Goal: Task Accomplishment & Management: Manage account settings

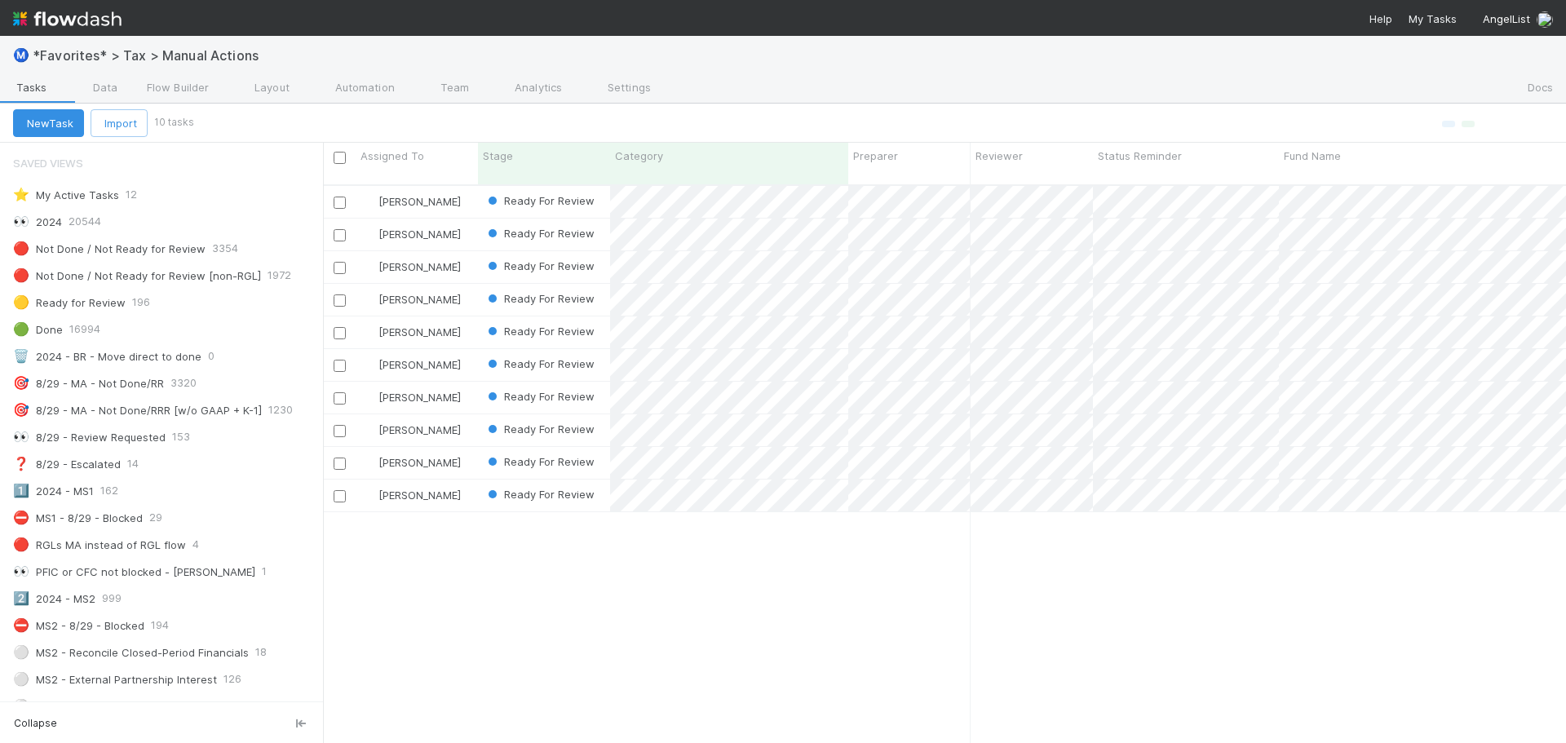
scroll to position [561, 1231]
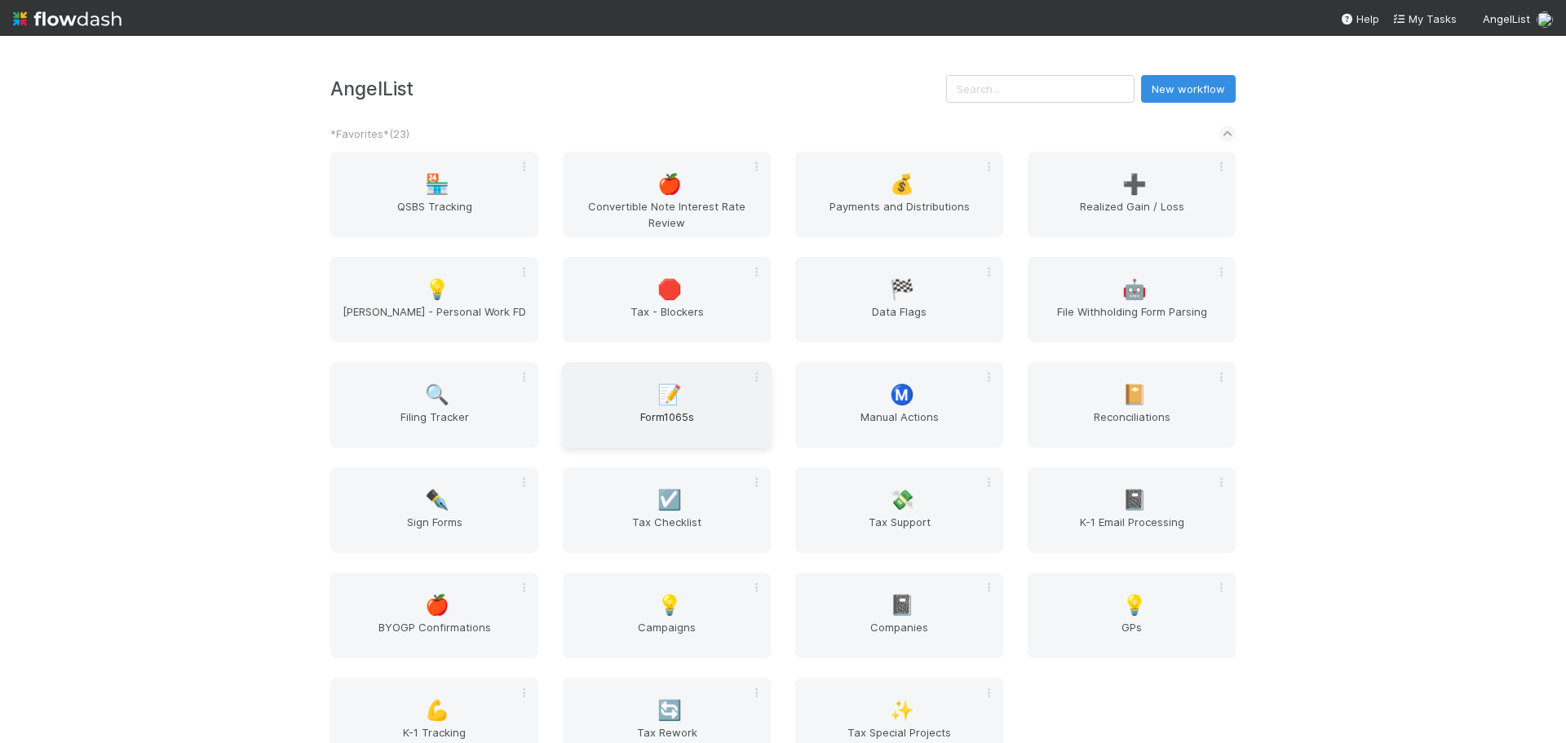
click at [720, 396] on div "📝 Form1065s" at bounding box center [667, 405] width 208 height 86
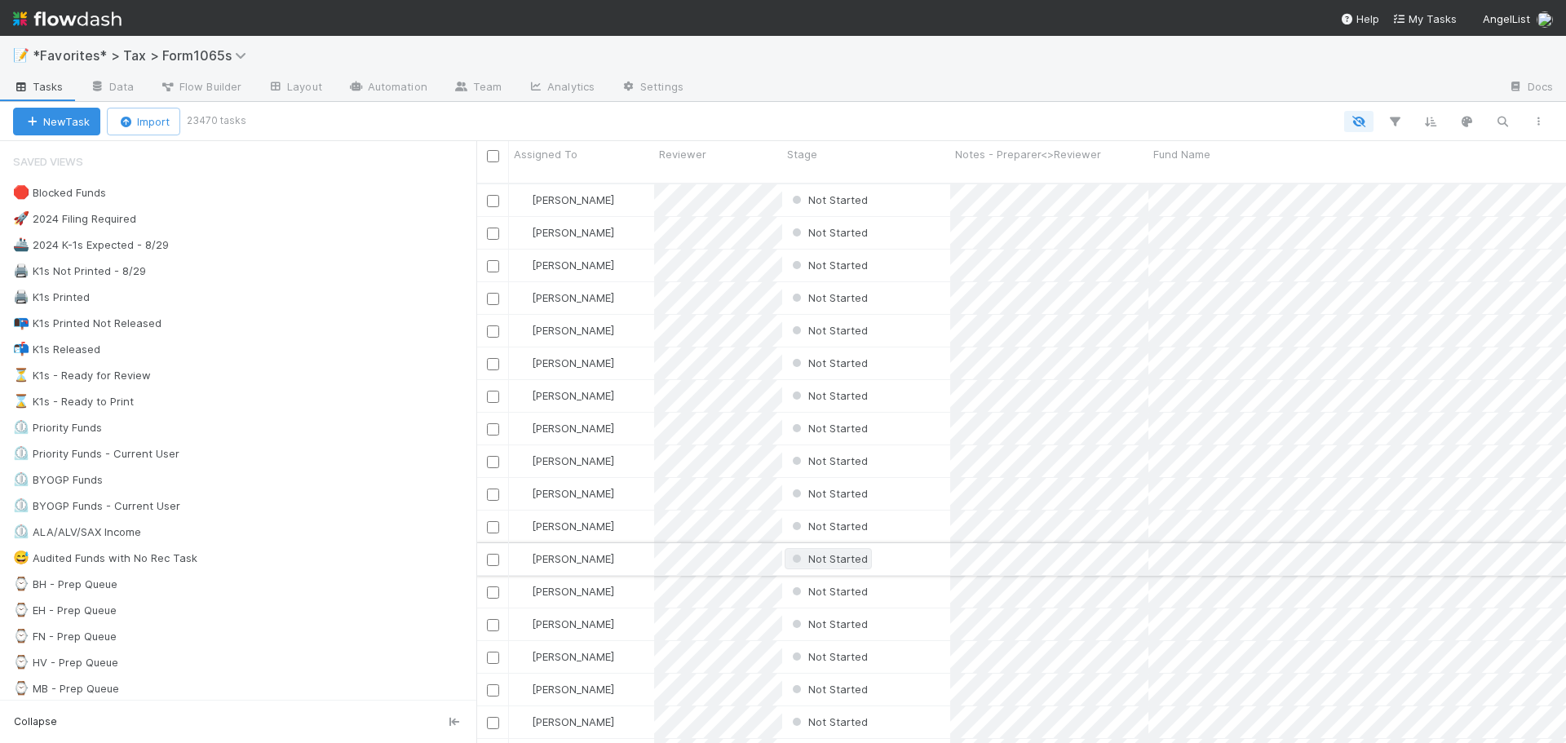
scroll to position [561, 1078]
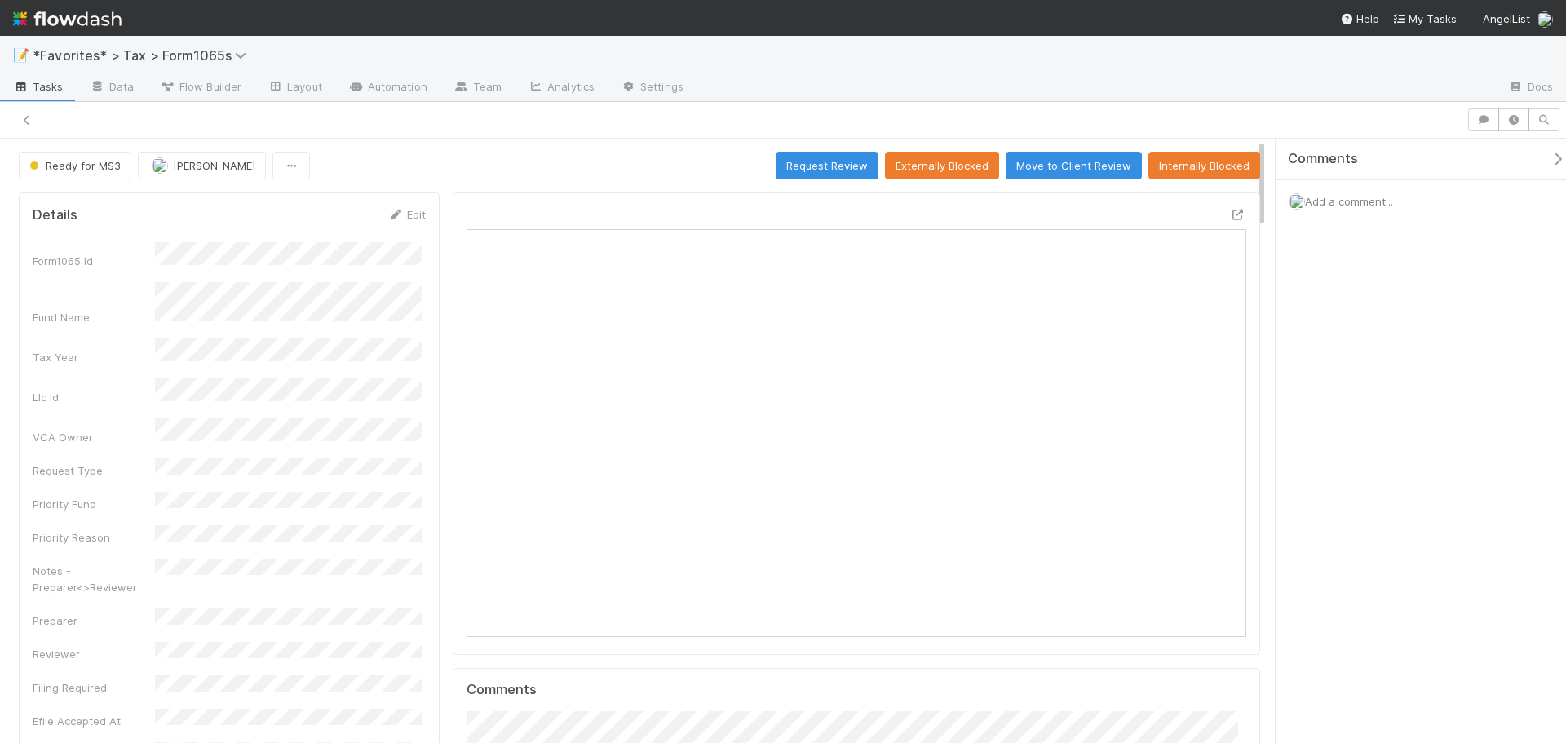
scroll to position [13, 13]
click at [342, 230] on button "Save" at bounding box center [339, 220] width 46 height 28
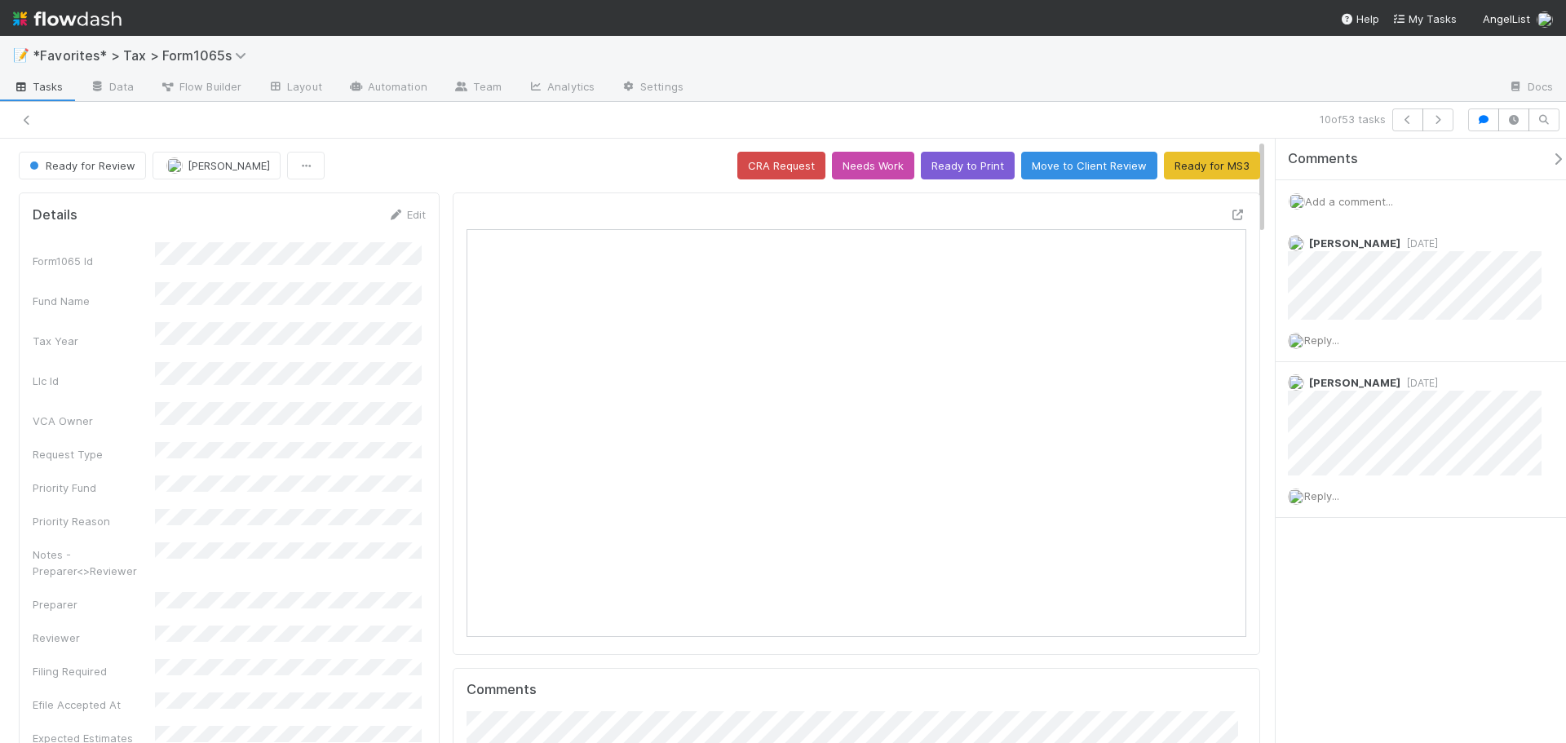
scroll to position [319, 759]
click at [32, 121] on icon at bounding box center [27, 120] width 16 height 11
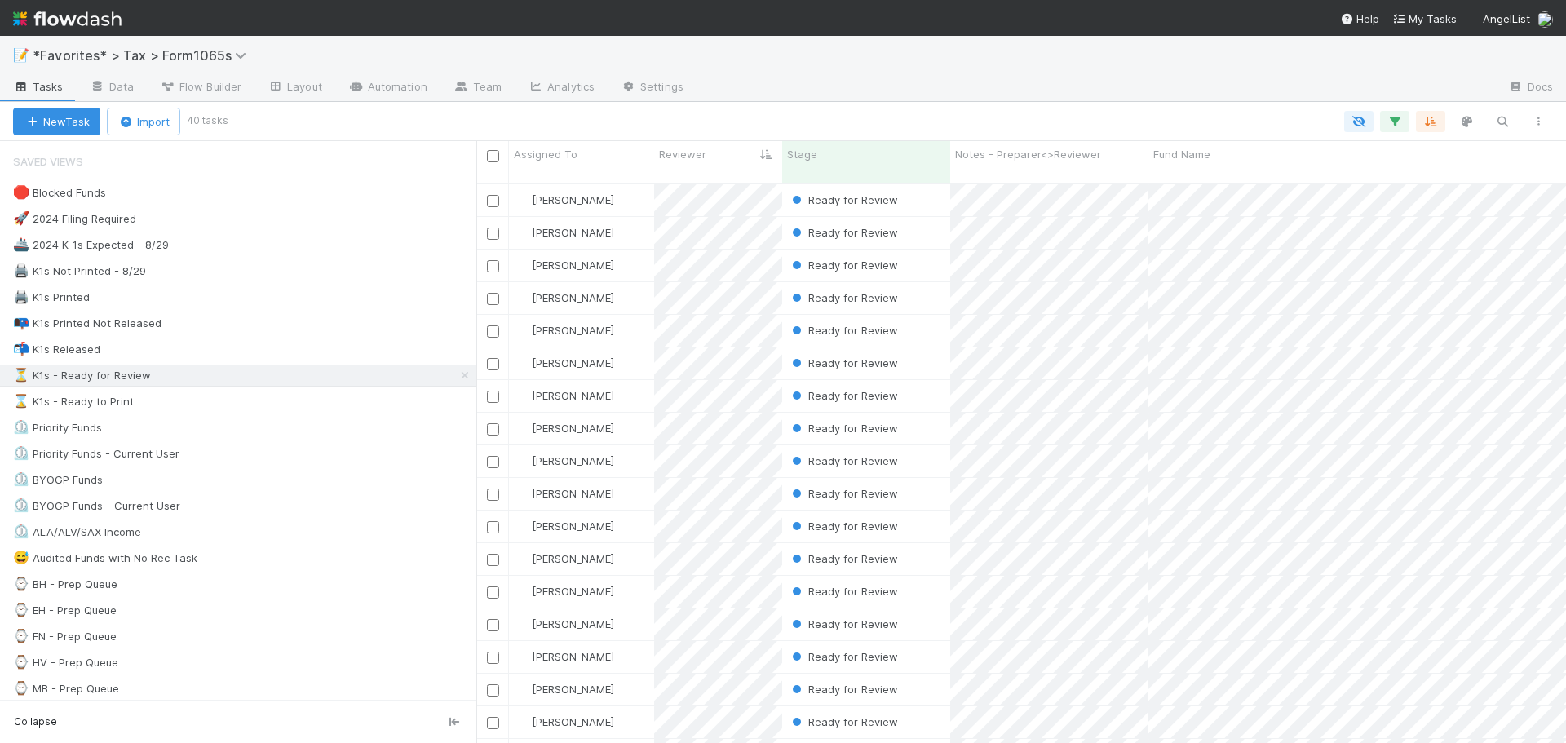
scroll to position [561, 1078]
click at [914, 186] on div "Ready for Review" at bounding box center [866, 200] width 168 height 32
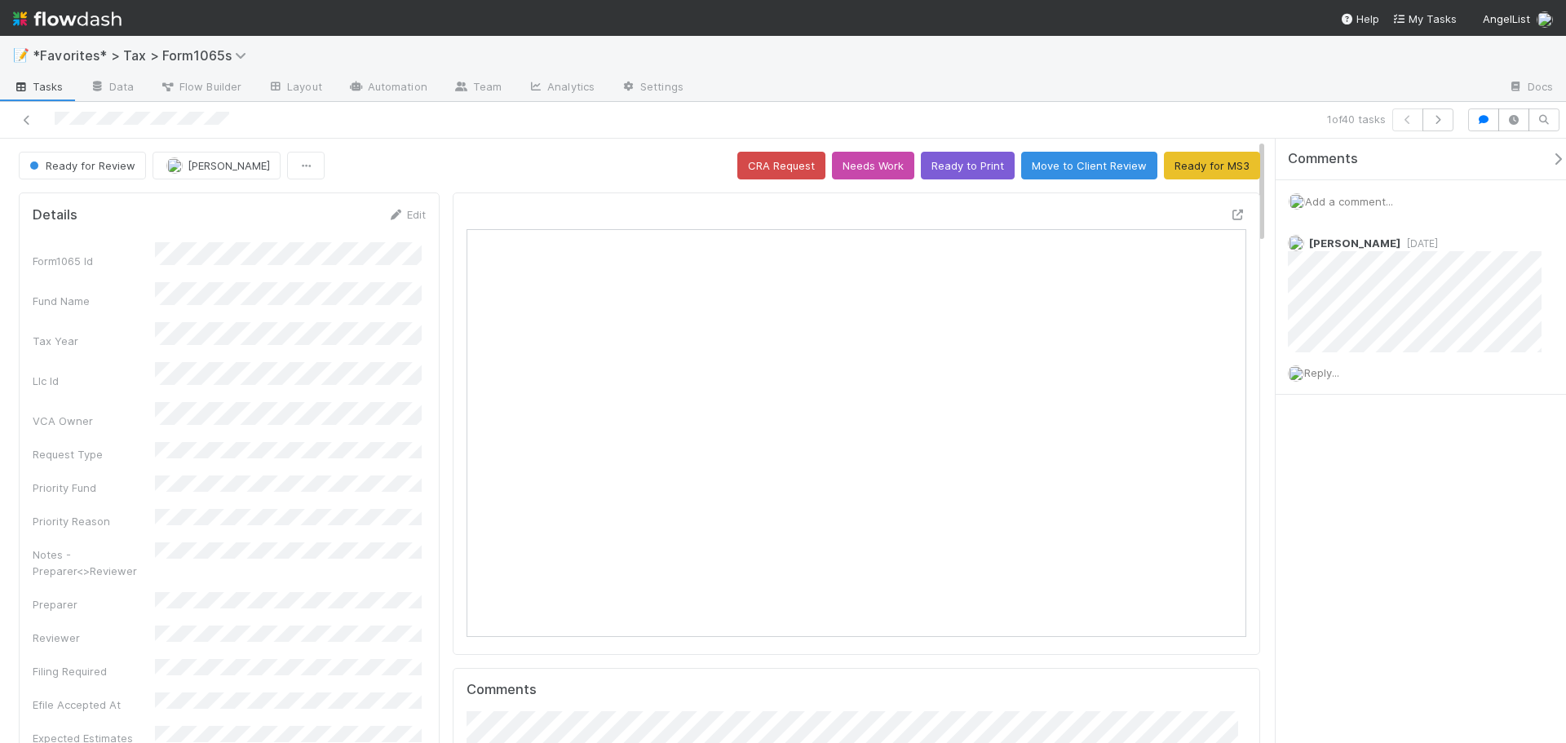
scroll to position [319, 759]
click at [1237, 214] on div at bounding box center [857, 424] width 808 height 462
click at [1230, 213] on icon at bounding box center [1238, 215] width 16 height 11
click at [1443, 115] on icon "button" at bounding box center [1438, 120] width 16 height 10
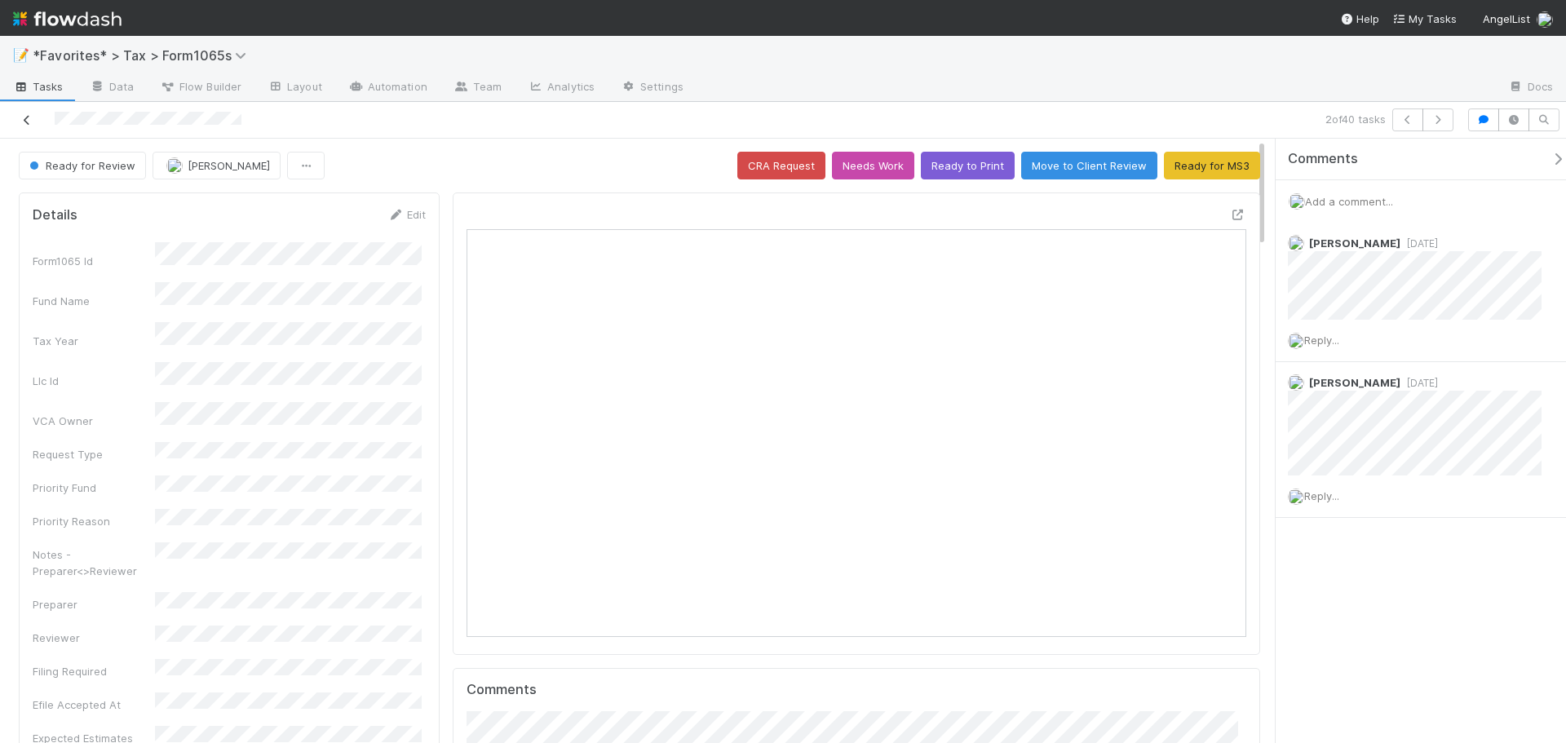
click at [27, 120] on icon at bounding box center [27, 120] width 16 height 11
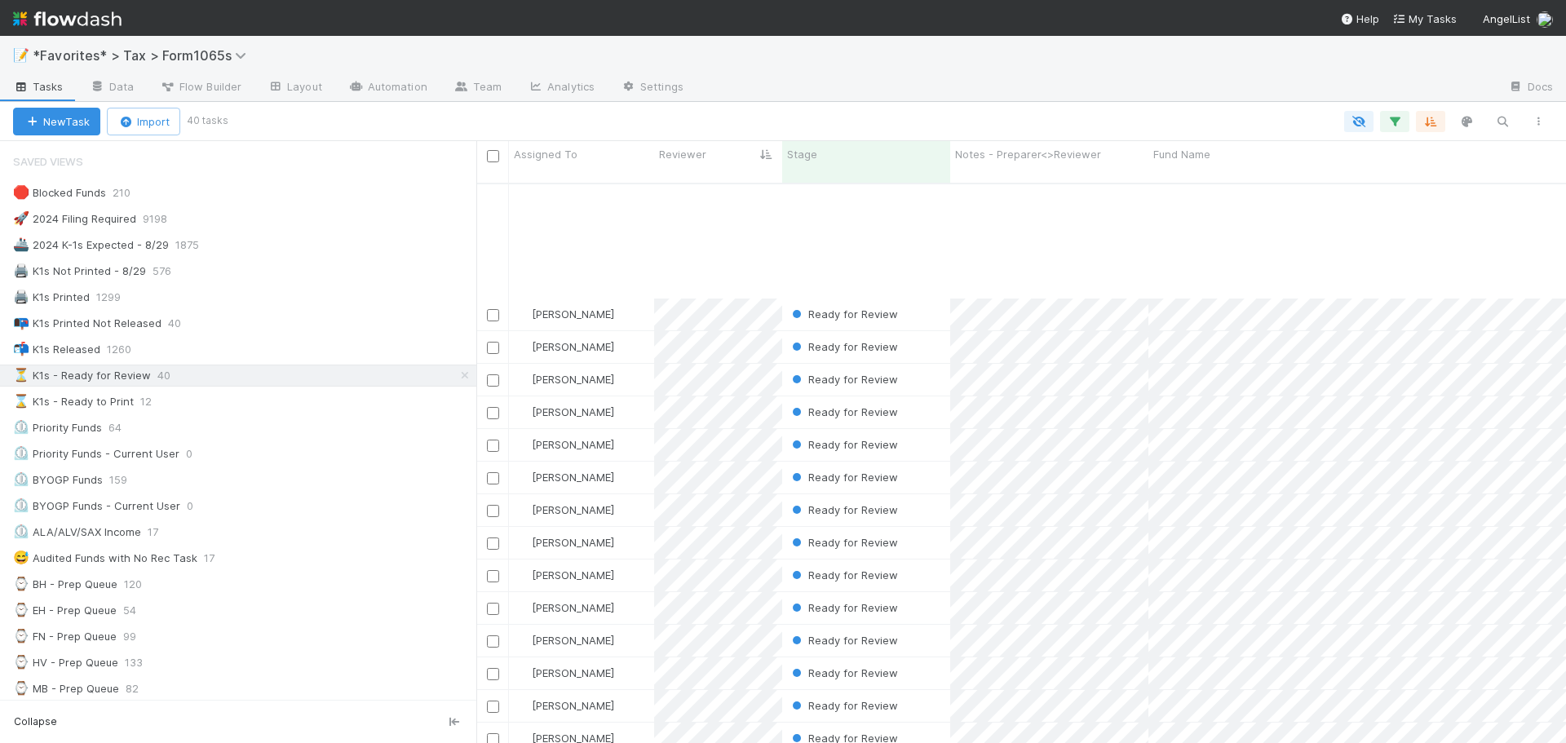
scroll to position [745, 0]
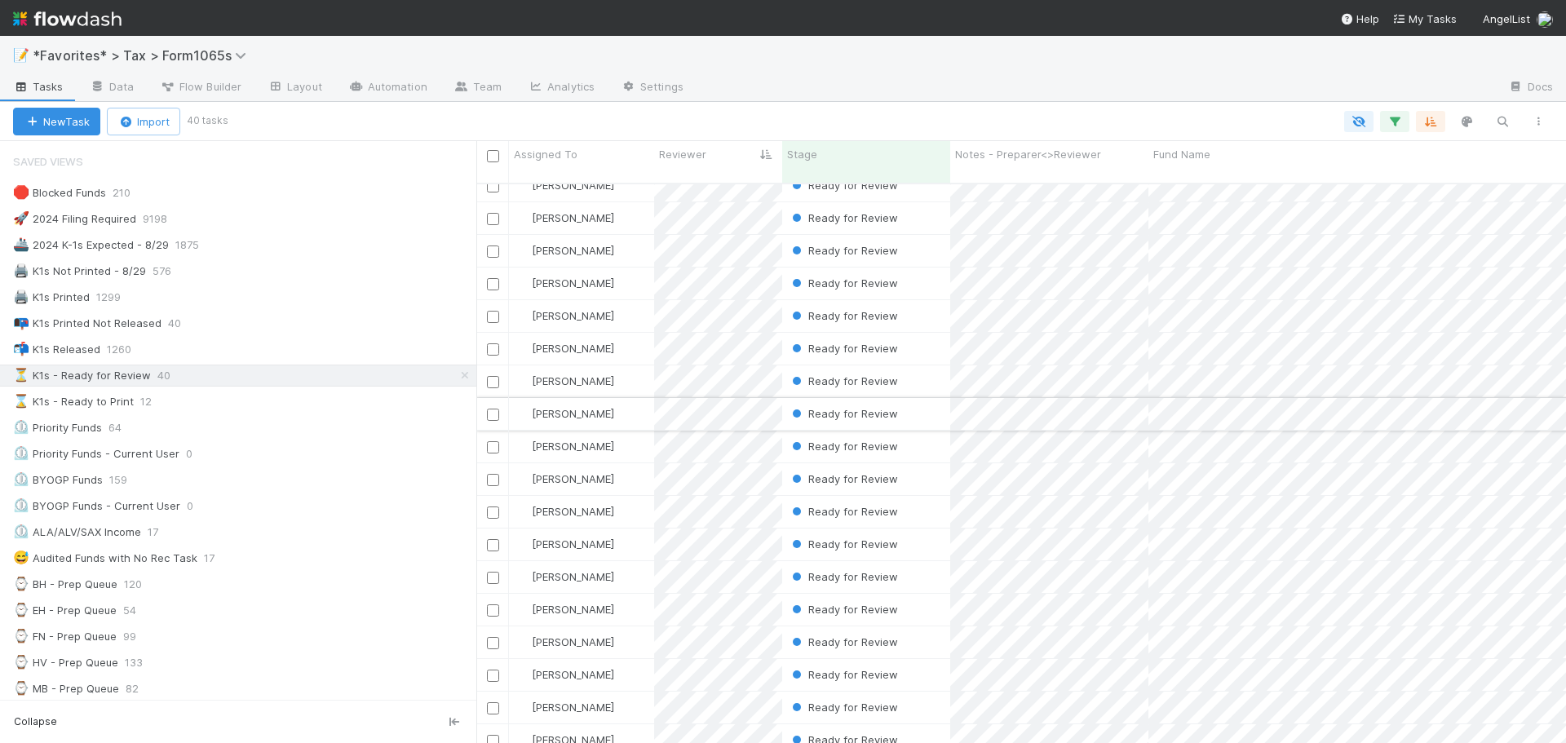
click at [926, 398] on div "Ready for Review" at bounding box center [866, 414] width 168 height 32
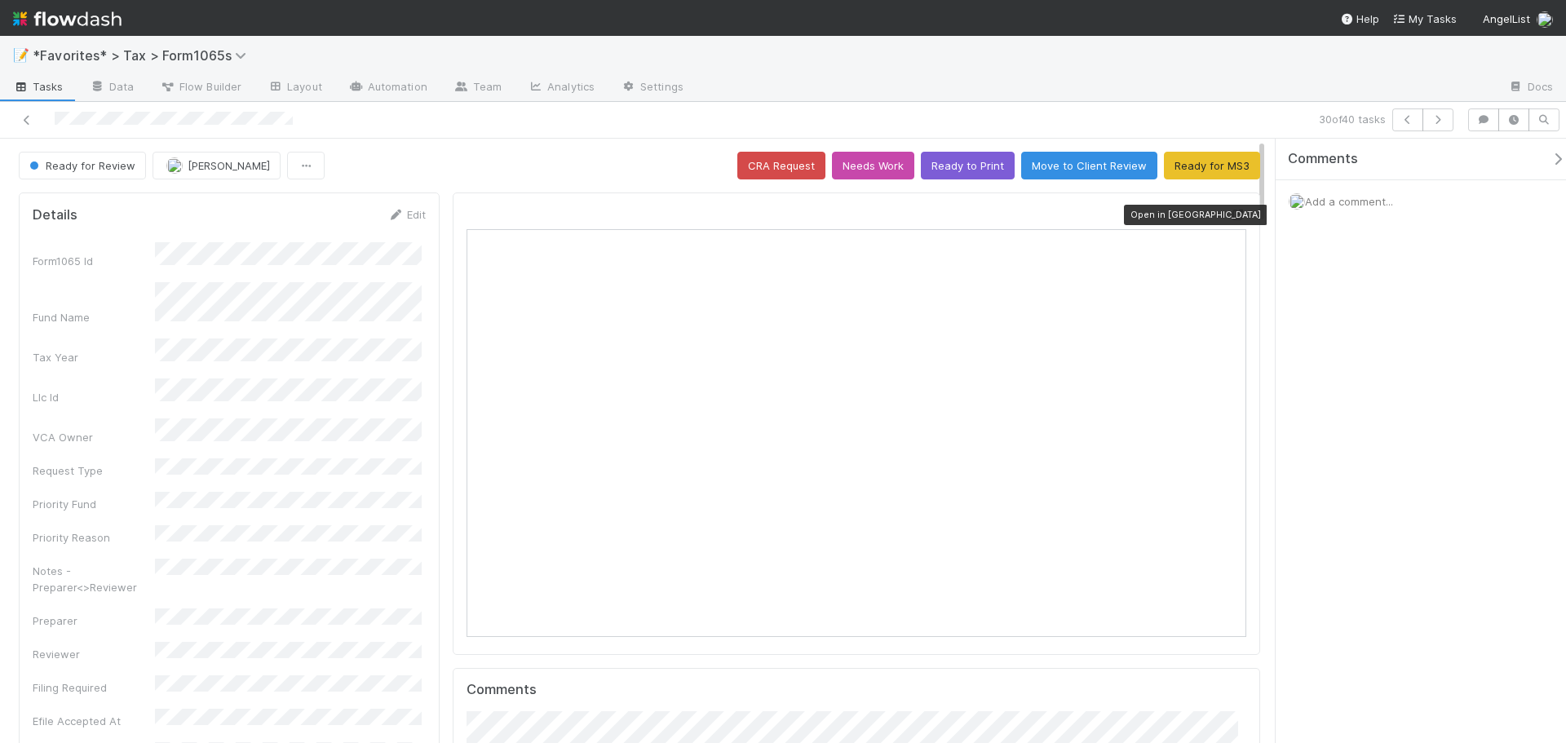
click at [1230, 212] on icon at bounding box center [1238, 215] width 16 height 11
click at [983, 86] on div at bounding box center [1096, 88] width 799 height 26
click at [20, 120] on icon at bounding box center [27, 120] width 16 height 11
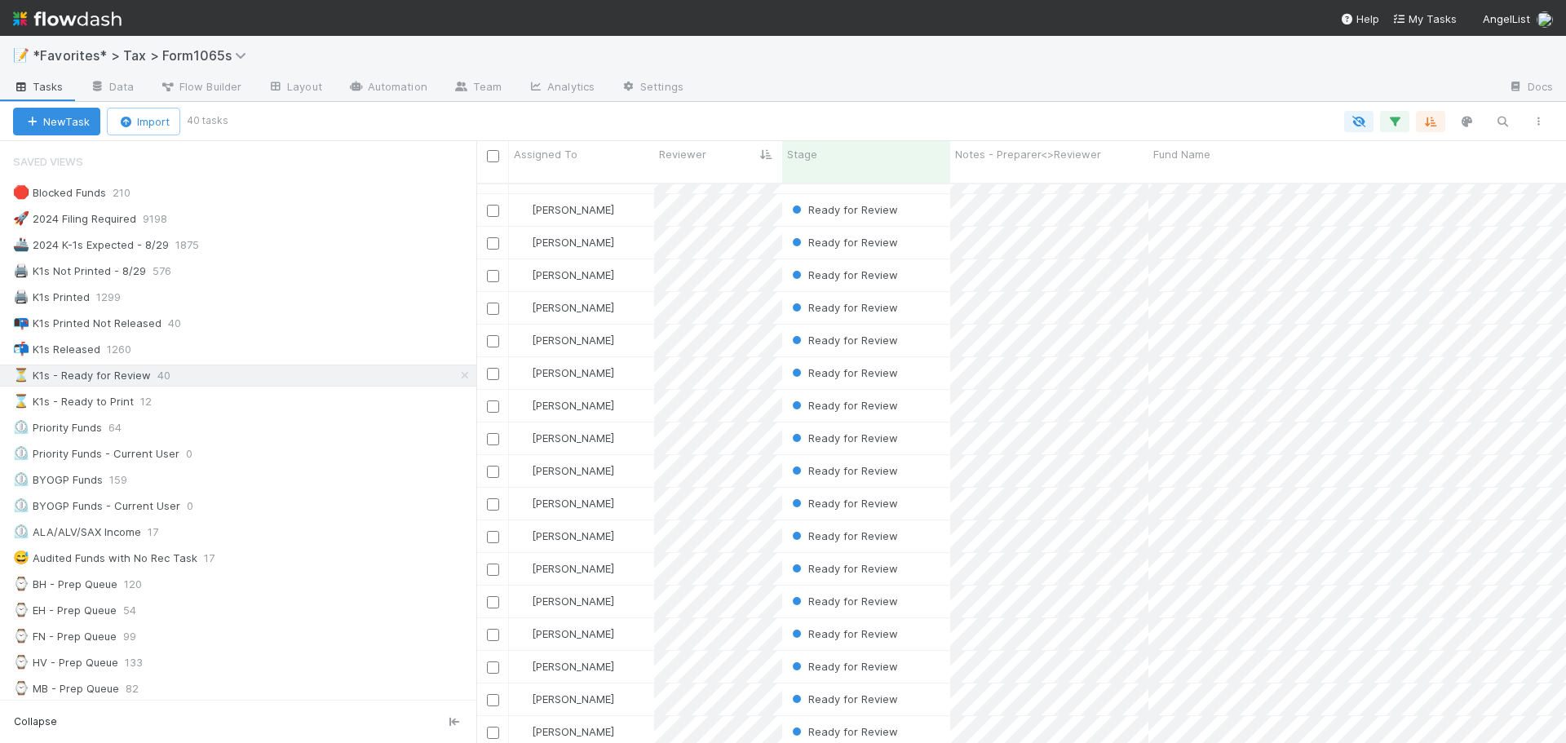
scroll to position [745, 0]
click at [86, 23] on img at bounding box center [67, 19] width 108 height 28
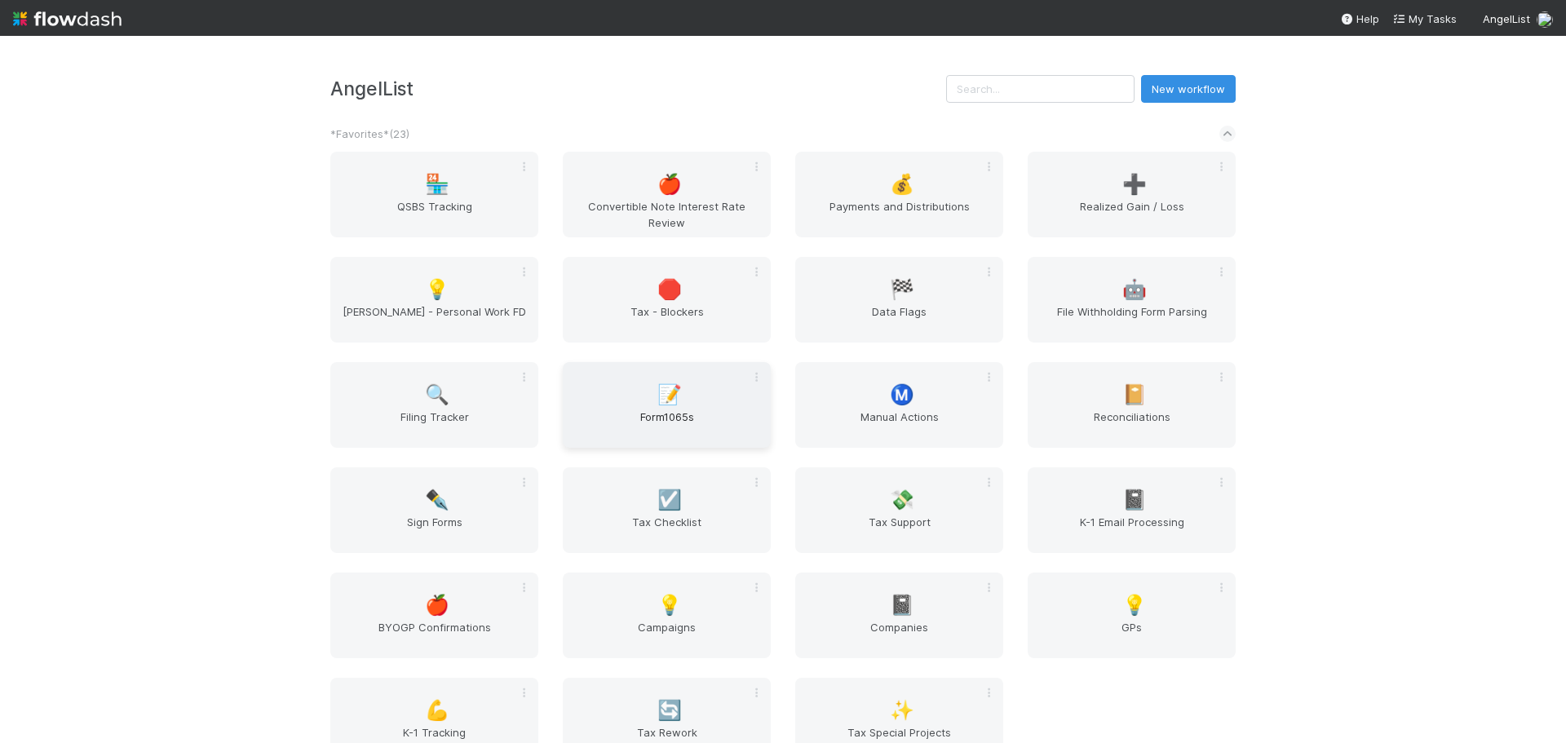
click at [662, 395] on span "📝" at bounding box center [669, 394] width 24 height 21
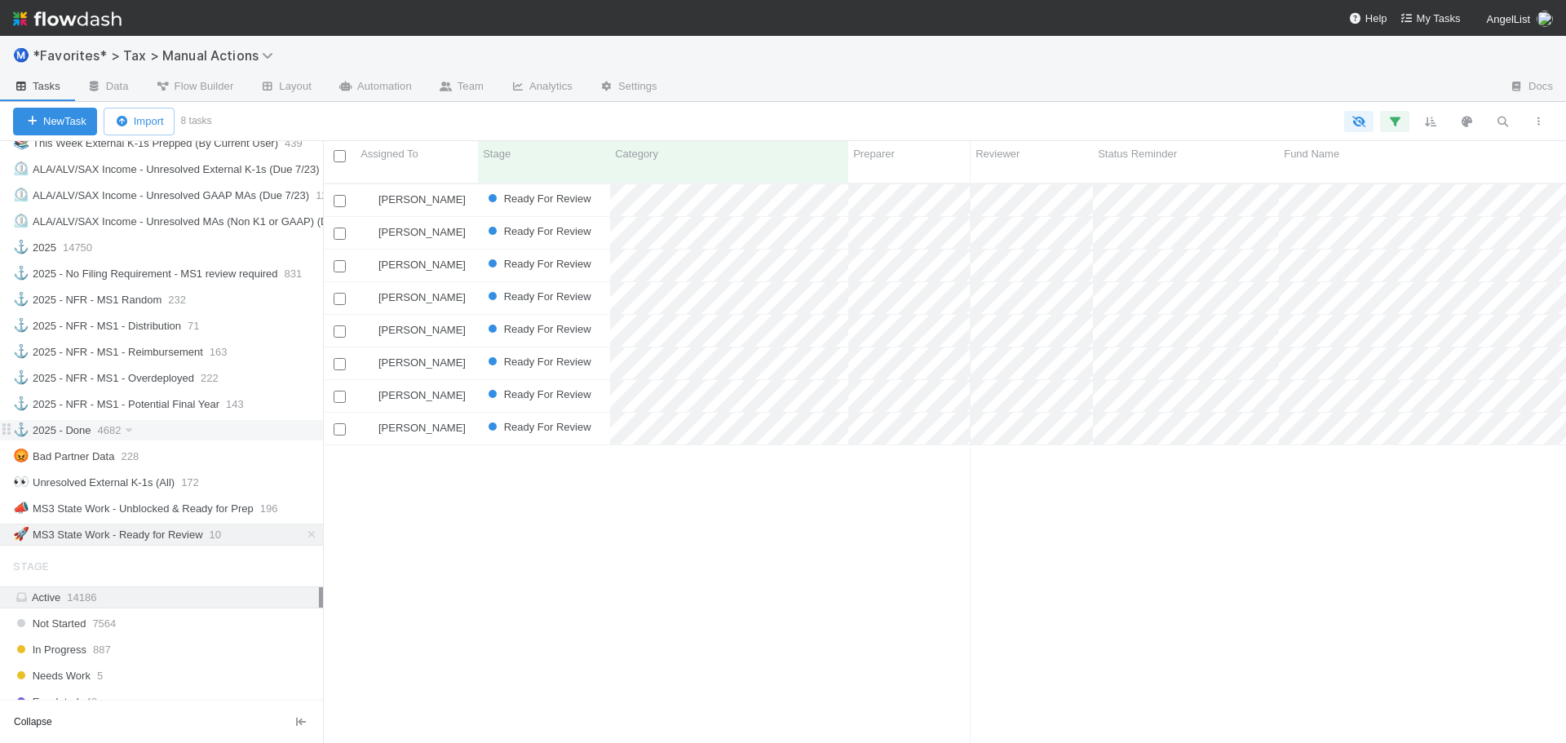
scroll to position [1060, 0]
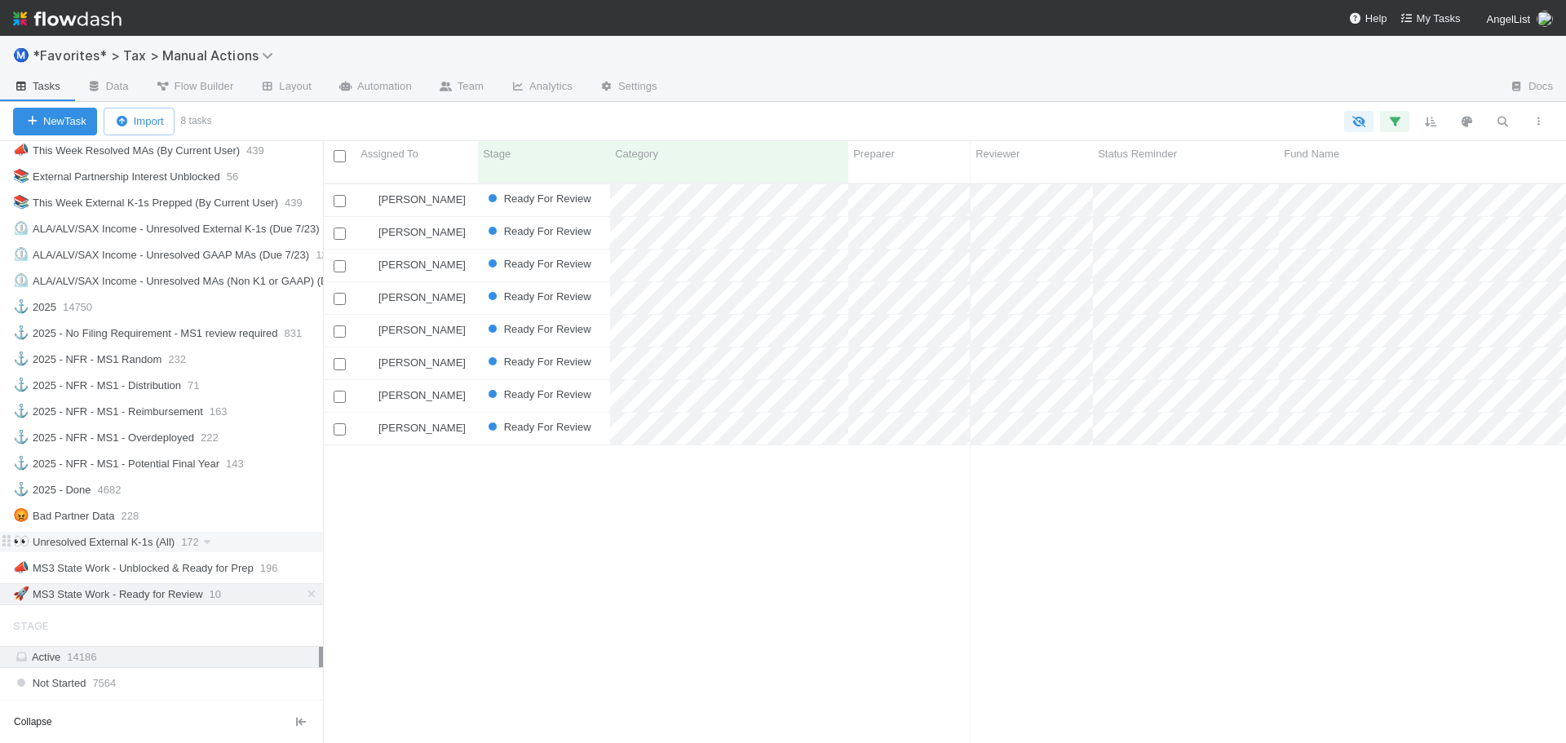
click at [180, 541] on div "👀 Unresolved External K-1s (All) 172" at bounding box center [168, 542] width 310 height 20
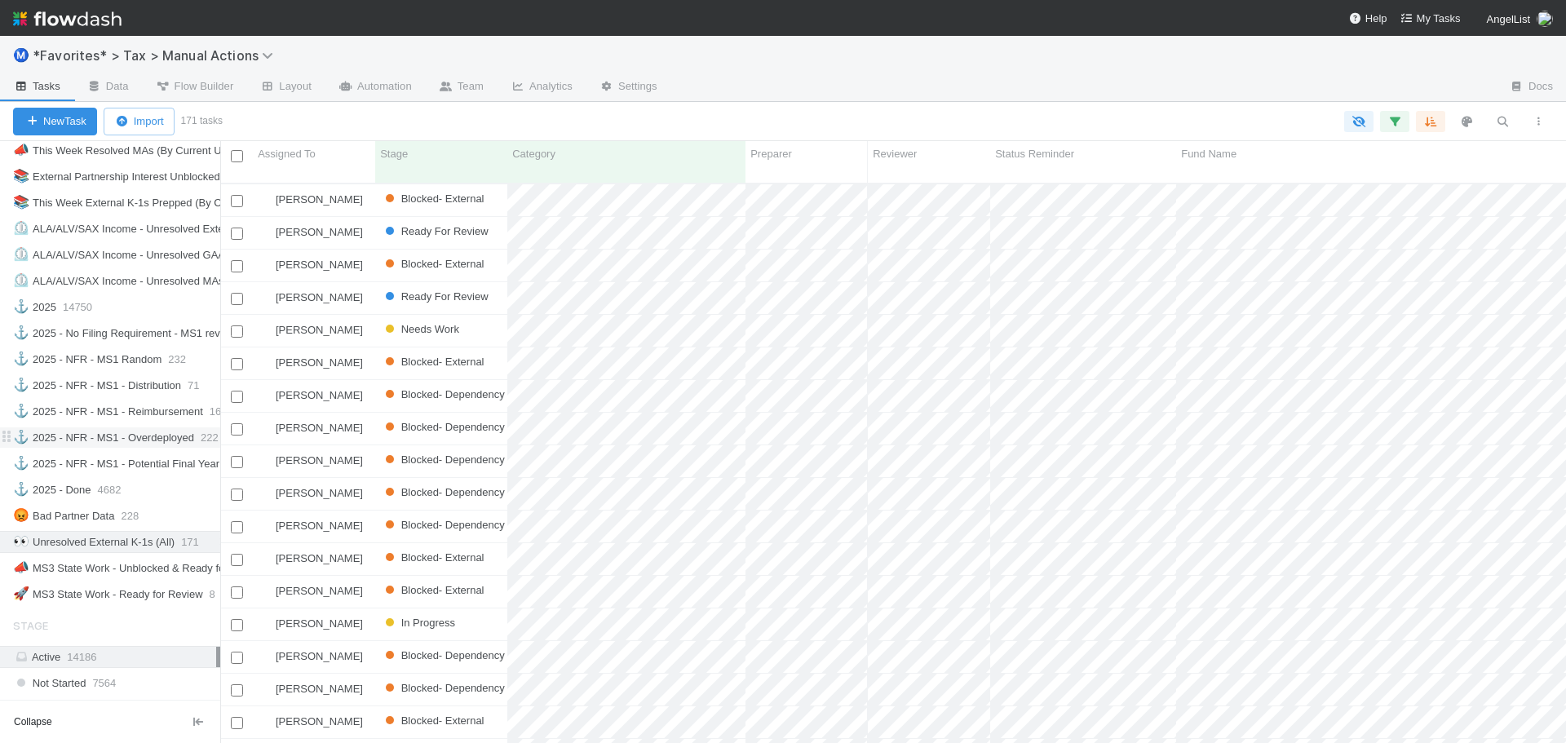
scroll to position [561, 1334]
drag, startPoint x: 324, startPoint y: 447, endPoint x: 182, endPoint y: 431, distance: 142.9
click at [182, 431] on div "Saved Views ⭐ My Active Tasks 12 👀 2024 20545 🔴 Not Done / Not Ready for Review…" at bounding box center [110, 442] width 220 height 602
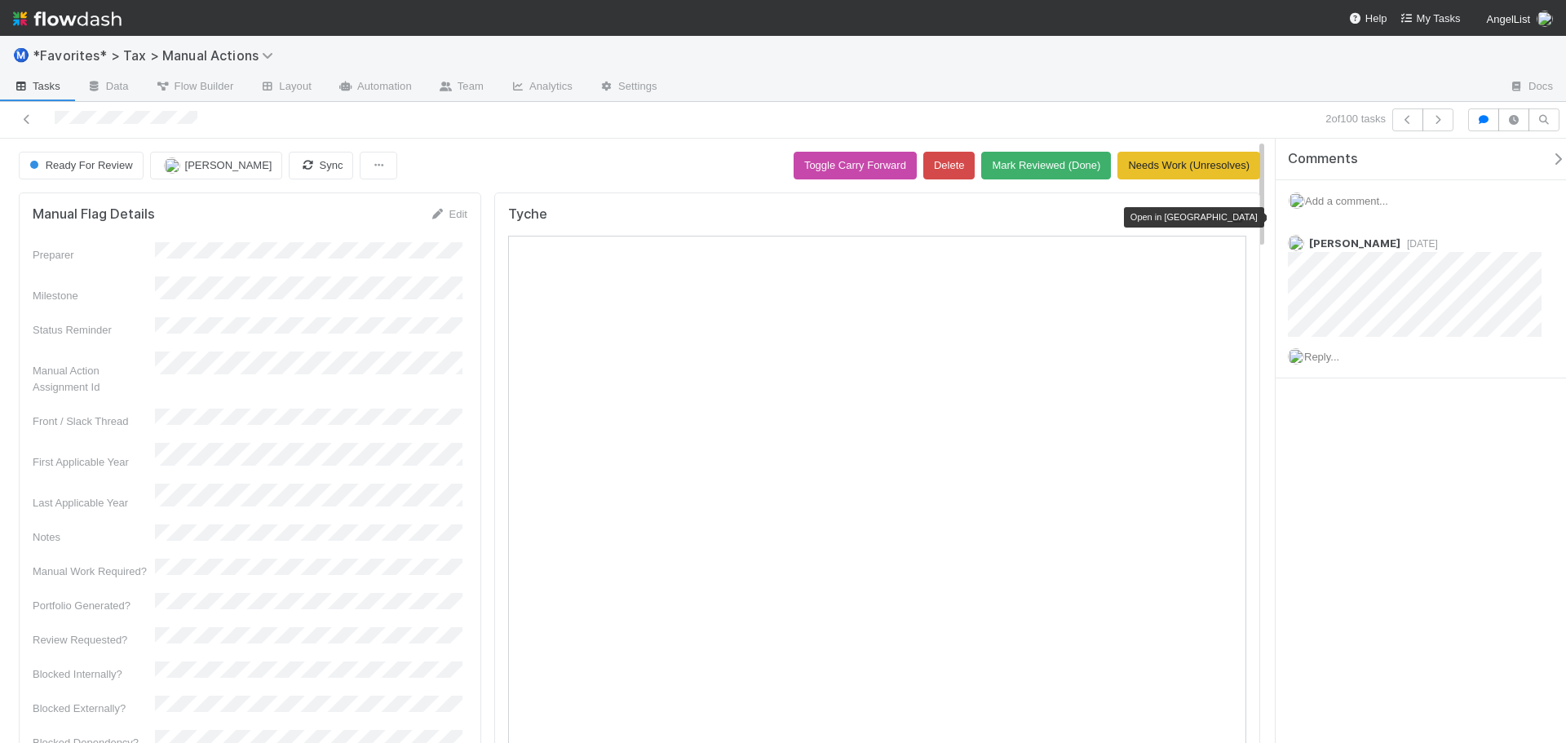
click at [1230, 214] on icon at bounding box center [1238, 217] width 16 height 11
click at [1448, 117] on button "button" at bounding box center [1438, 119] width 31 height 23
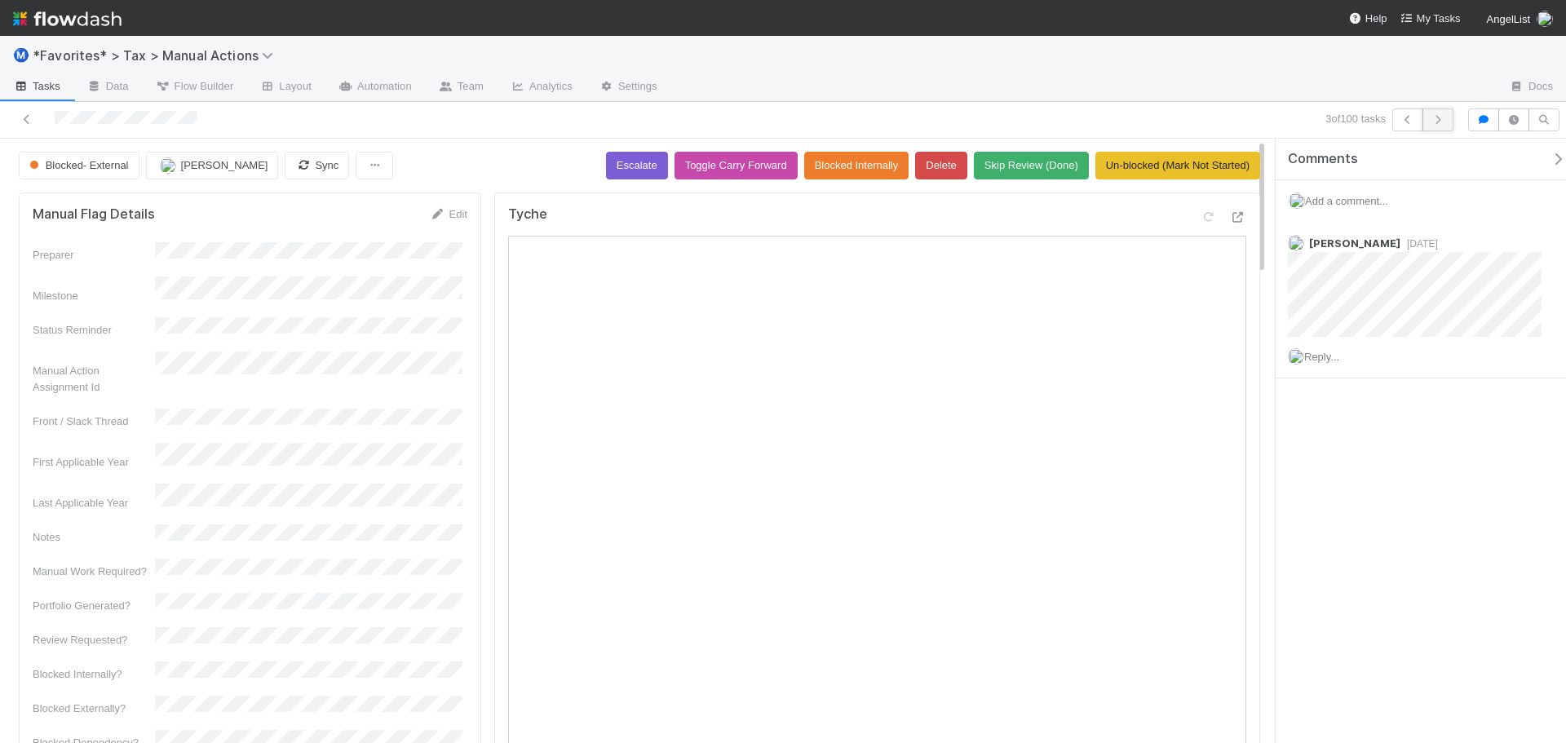
click at [1438, 117] on icon "button" at bounding box center [1438, 120] width 16 height 10
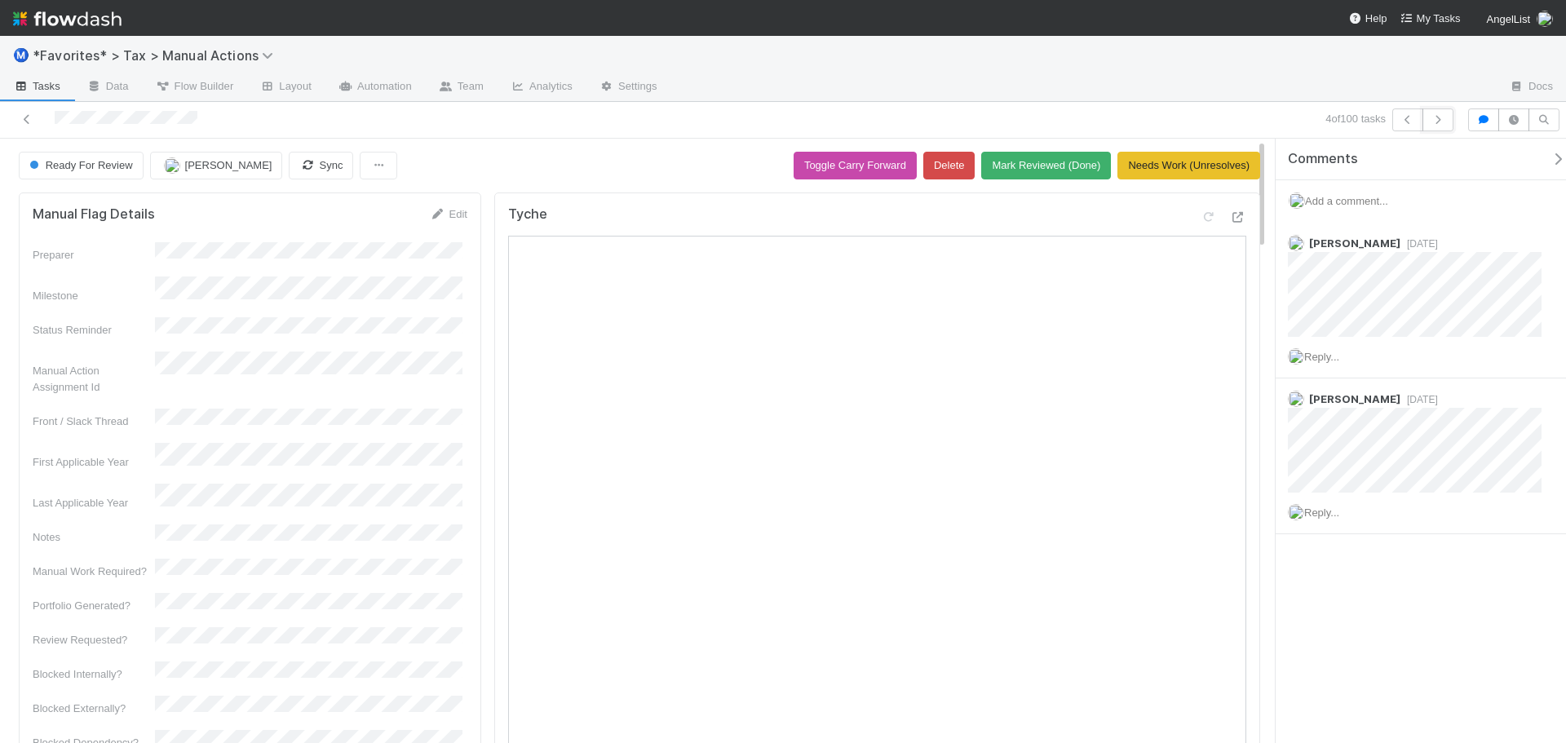
click at [1438, 117] on icon "button" at bounding box center [1438, 120] width 16 height 10
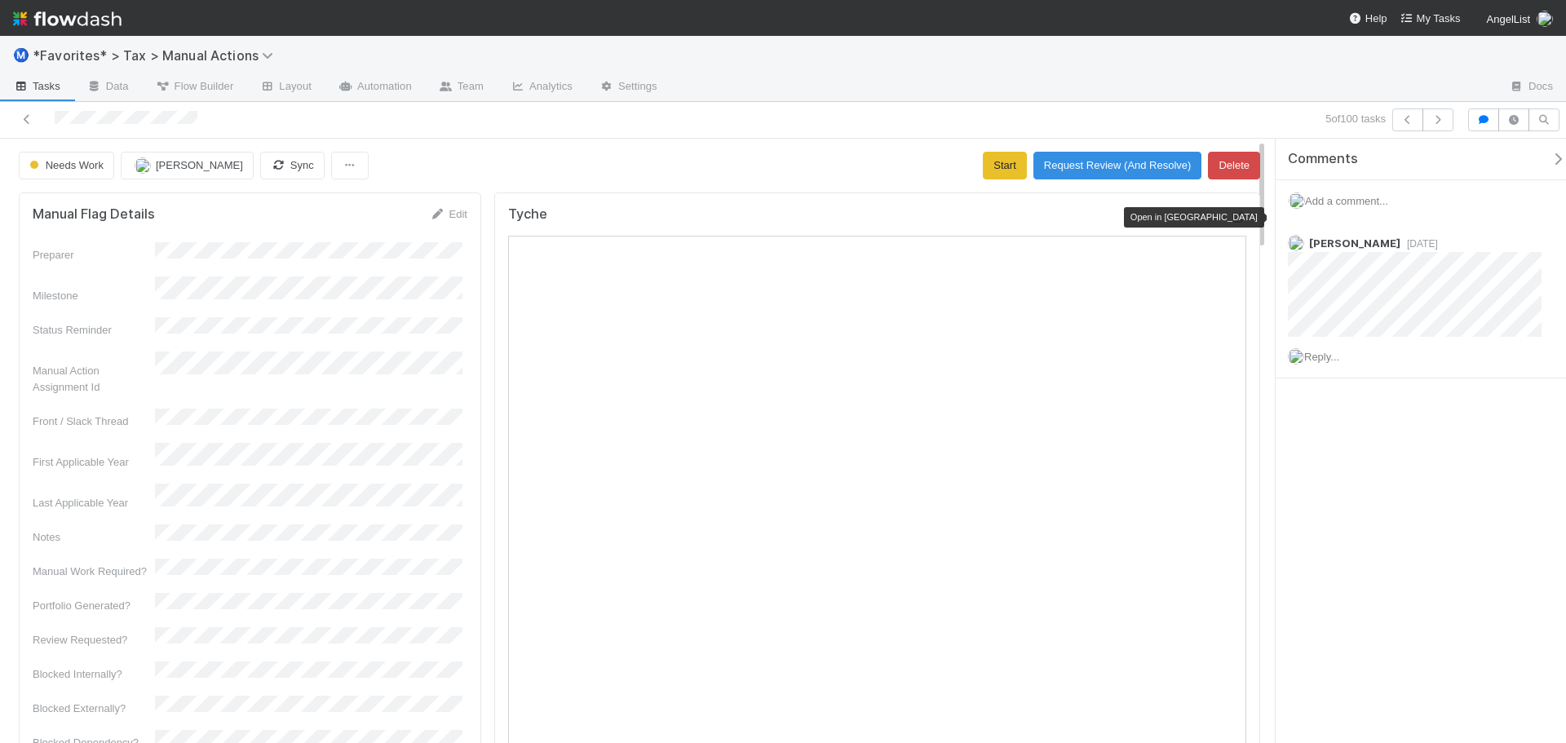
click at [1230, 223] on icon at bounding box center [1238, 217] width 16 height 11
click at [1436, 124] on icon "button" at bounding box center [1438, 120] width 16 height 10
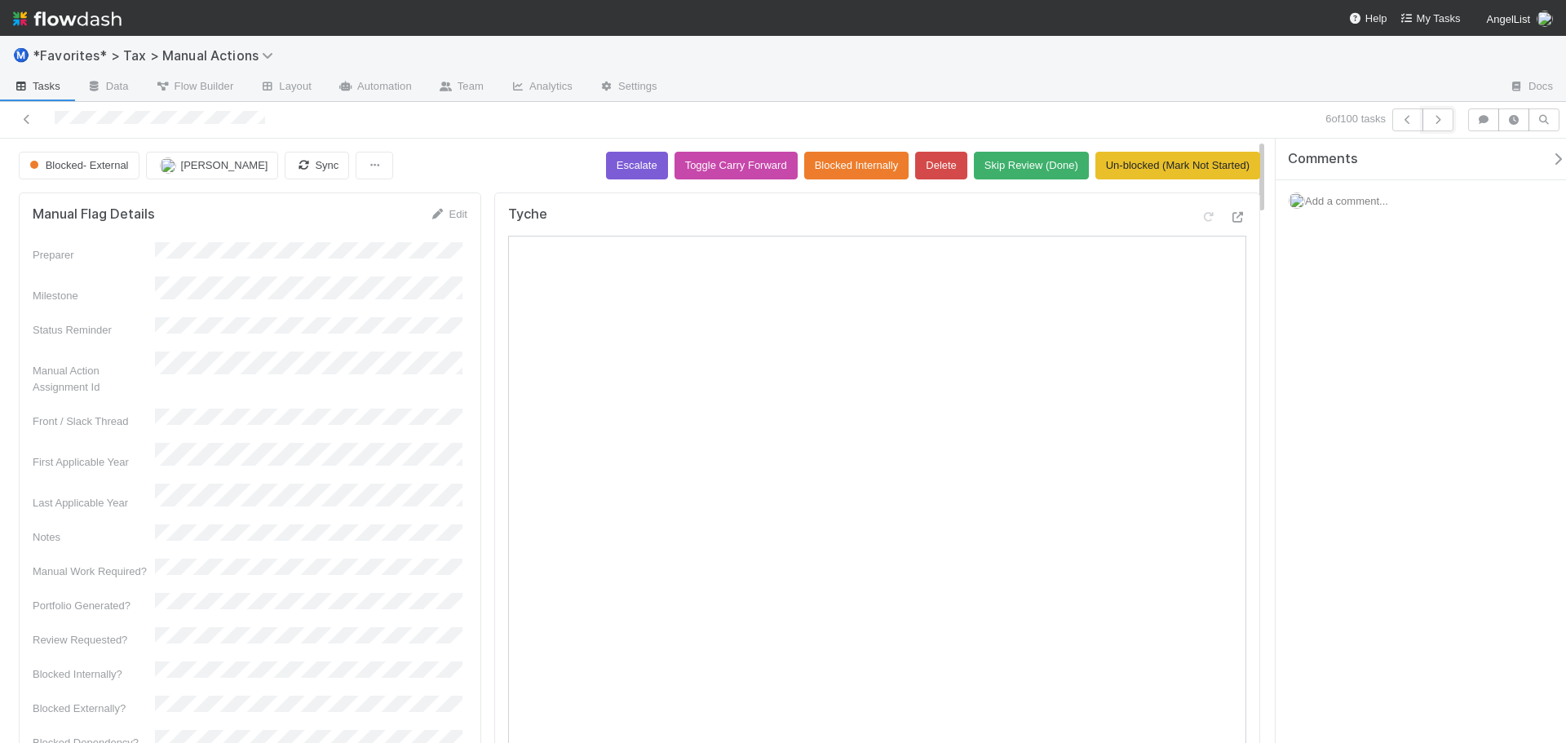
drag, startPoint x: 1443, startPoint y: 117, endPoint x: 1435, endPoint y: 185, distance: 68.2
click at [1435, 185] on div "6 of 100 tasks Blocked- External Helen Vo Sync Escalate Toggle Carry Forward Bl…" at bounding box center [783, 422] width 1566 height 641
click at [1441, 119] on icon "button" at bounding box center [1438, 120] width 16 height 10
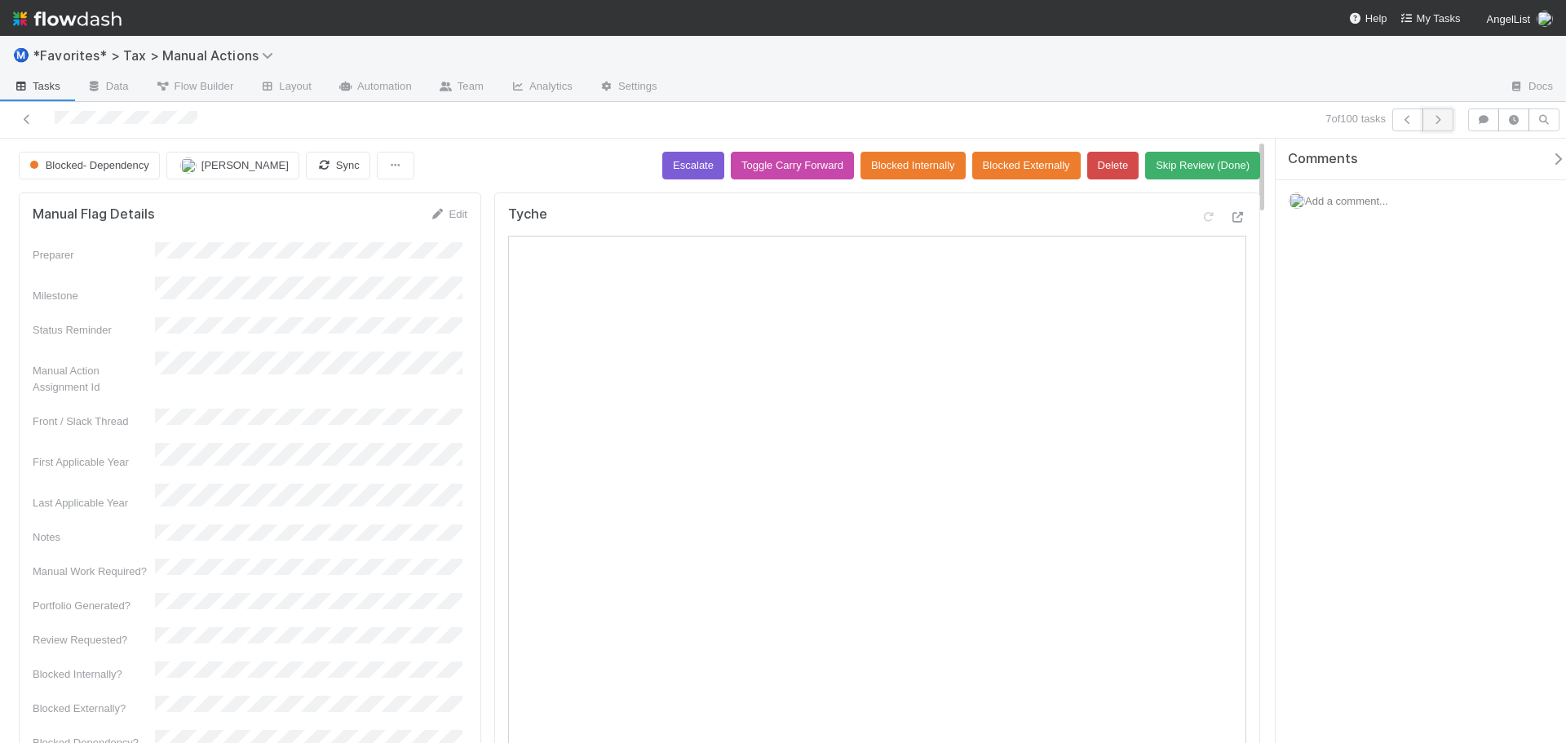
click at [1438, 123] on icon "button" at bounding box center [1438, 120] width 16 height 10
click at [1230, 218] on icon at bounding box center [1238, 217] width 16 height 11
click at [1041, 110] on div "8 of 100 tasks" at bounding box center [1099, 119] width 724 height 23
click at [1174, 108] on div "8 of 100 tasks" at bounding box center [783, 120] width 1566 height 37
click at [1210, 121] on div "8 of 100 tasks" at bounding box center [1099, 119] width 724 height 23
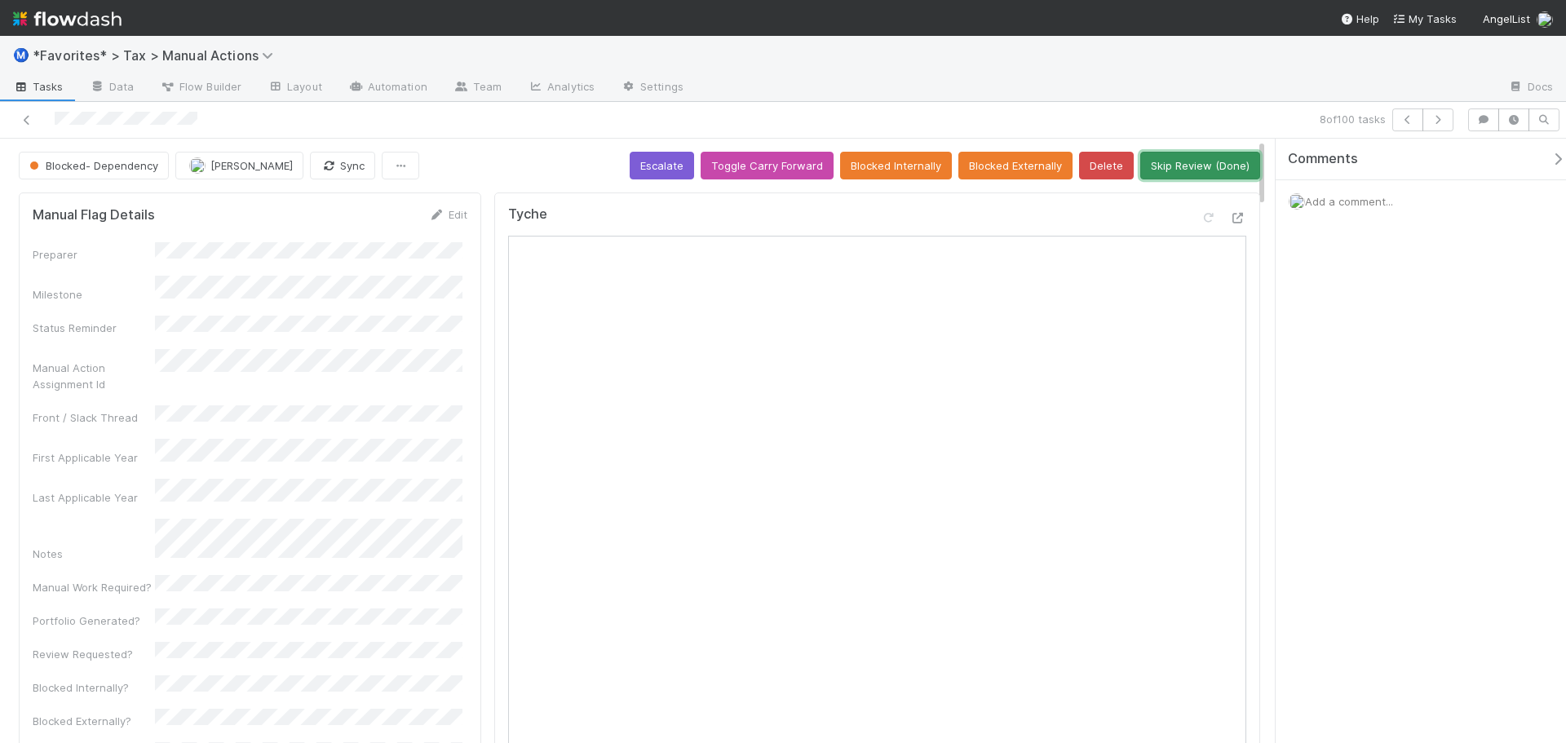
drag, startPoint x: 1163, startPoint y: 171, endPoint x: 1156, endPoint y: 193, distance: 22.4
click at [1163, 170] on button "Skip Review (Done)" at bounding box center [1200, 166] width 120 height 28
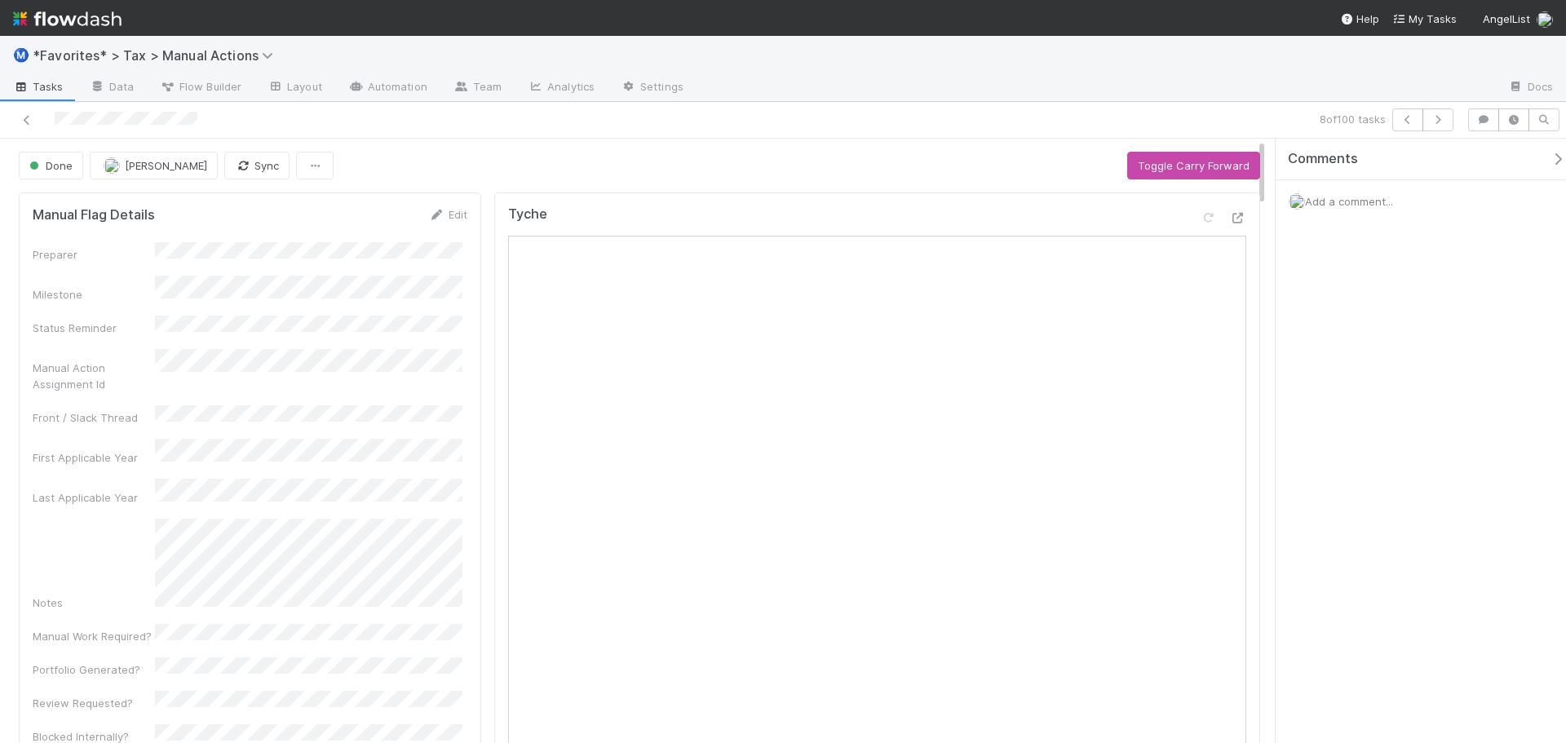
click at [1132, 71] on div "Ⓜ️ *Favorites* > Tax > Manual Actions" at bounding box center [783, 55] width 1566 height 39
click at [1122, 91] on div at bounding box center [1096, 88] width 799 height 26
click at [1296, 86] on div at bounding box center [1096, 88] width 799 height 26
click at [1447, 120] on button "button" at bounding box center [1438, 119] width 31 height 23
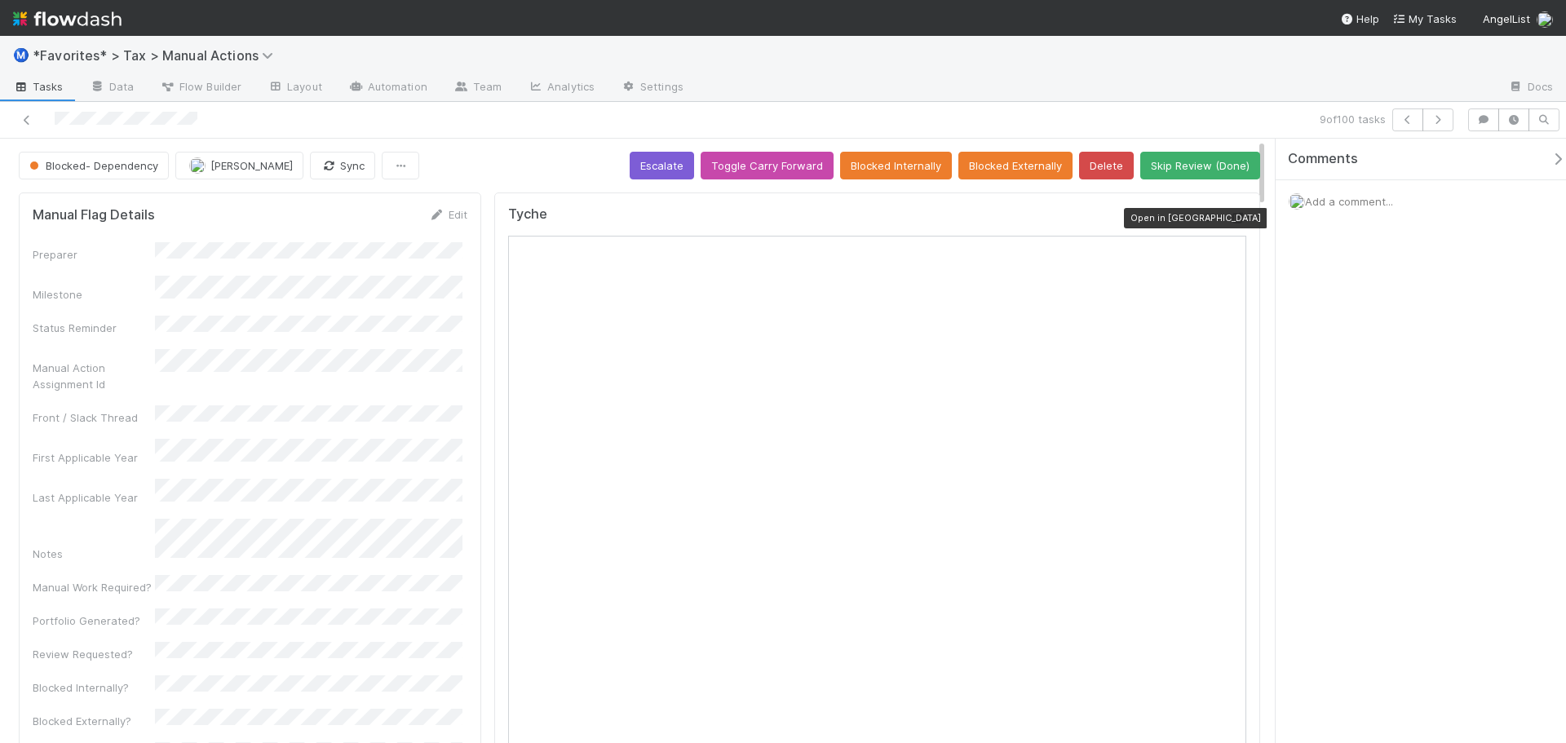
click at [1230, 221] on icon at bounding box center [1238, 218] width 16 height 11
click at [1215, 167] on button "Skip Review (Done)" at bounding box center [1200, 166] width 120 height 28
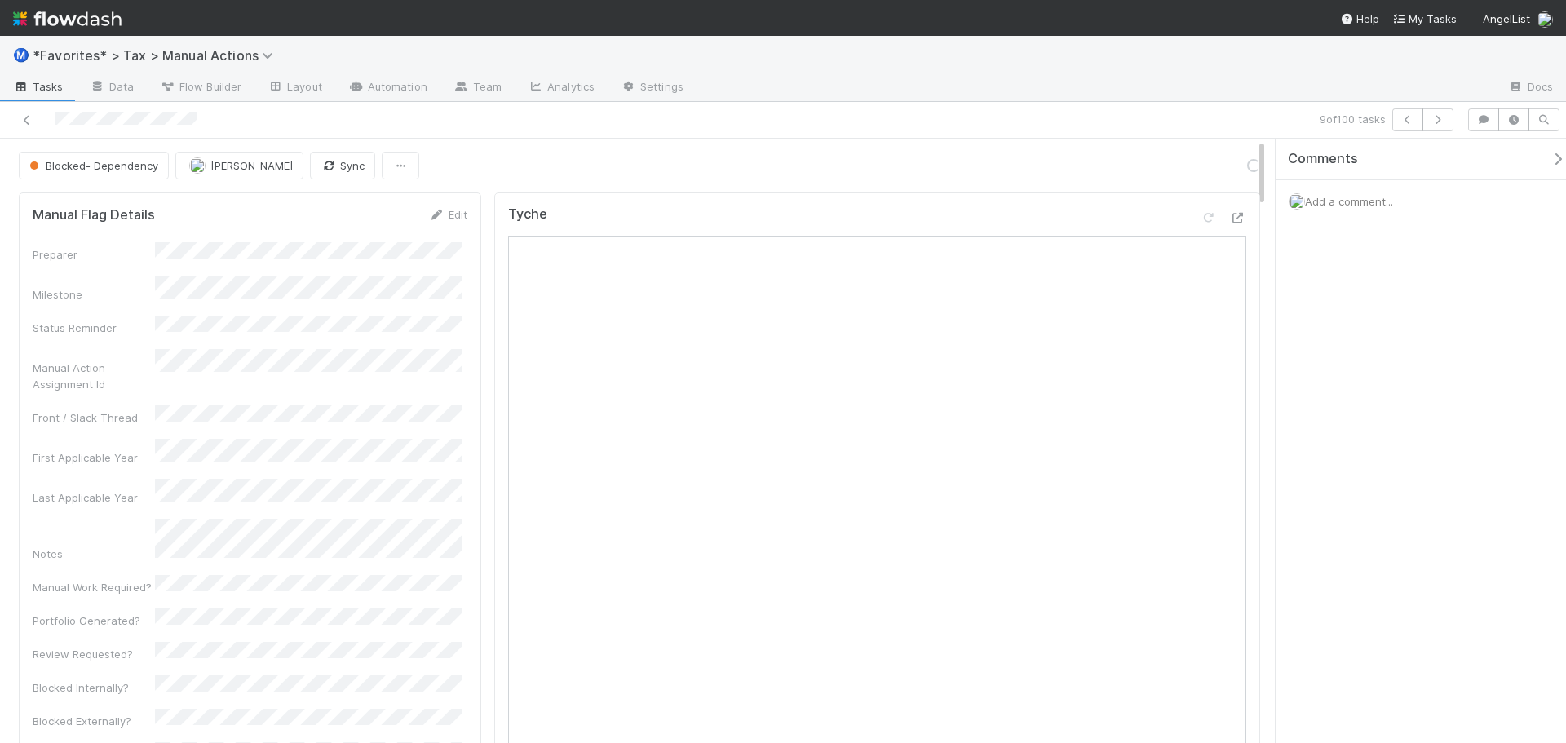
drag, startPoint x: 1291, startPoint y: 115, endPoint x: 1308, endPoint y: 113, distance: 17.3
click at [1303, 113] on div "9 of 100 tasks" at bounding box center [1099, 119] width 724 height 23
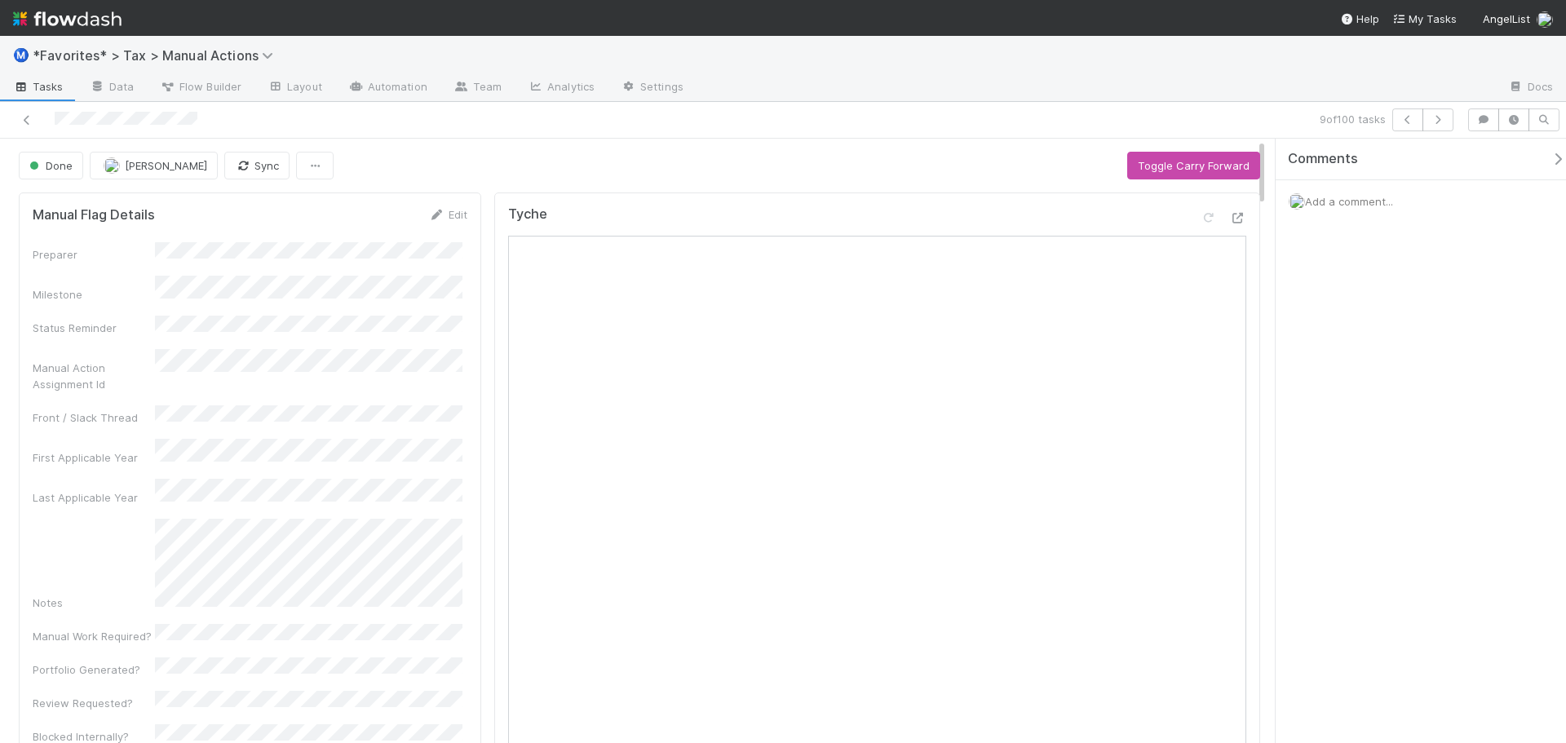
click at [1370, 107] on div "9 of 100 tasks" at bounding box center [783, 120] width 1566 height 37
click at [1437, 116] on icon "button" at bounding box center [1438, 120] width 16 height 10
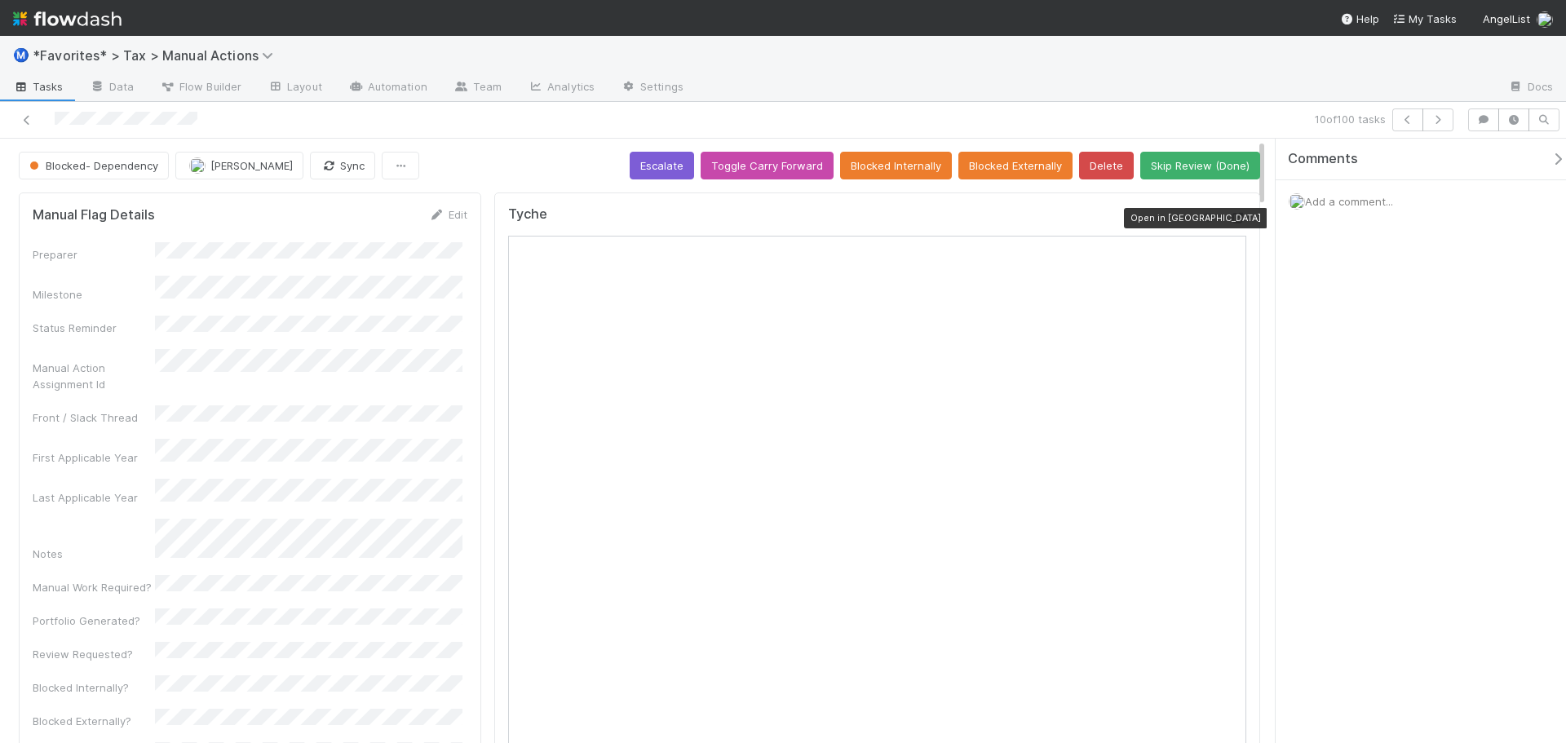
click at [1230, 217] on icon at bounding box center [1238, 218] width 16 height 11
click at [887, 74] on div "Ⓜ️ *Favorites* > Tax > Manual Actions" at bounding box center [783, 55] width 1566 height 39
click at [1163, 160] on button "Skip Review (Done)" at bounding box center [1200, 166] width 120 height 28
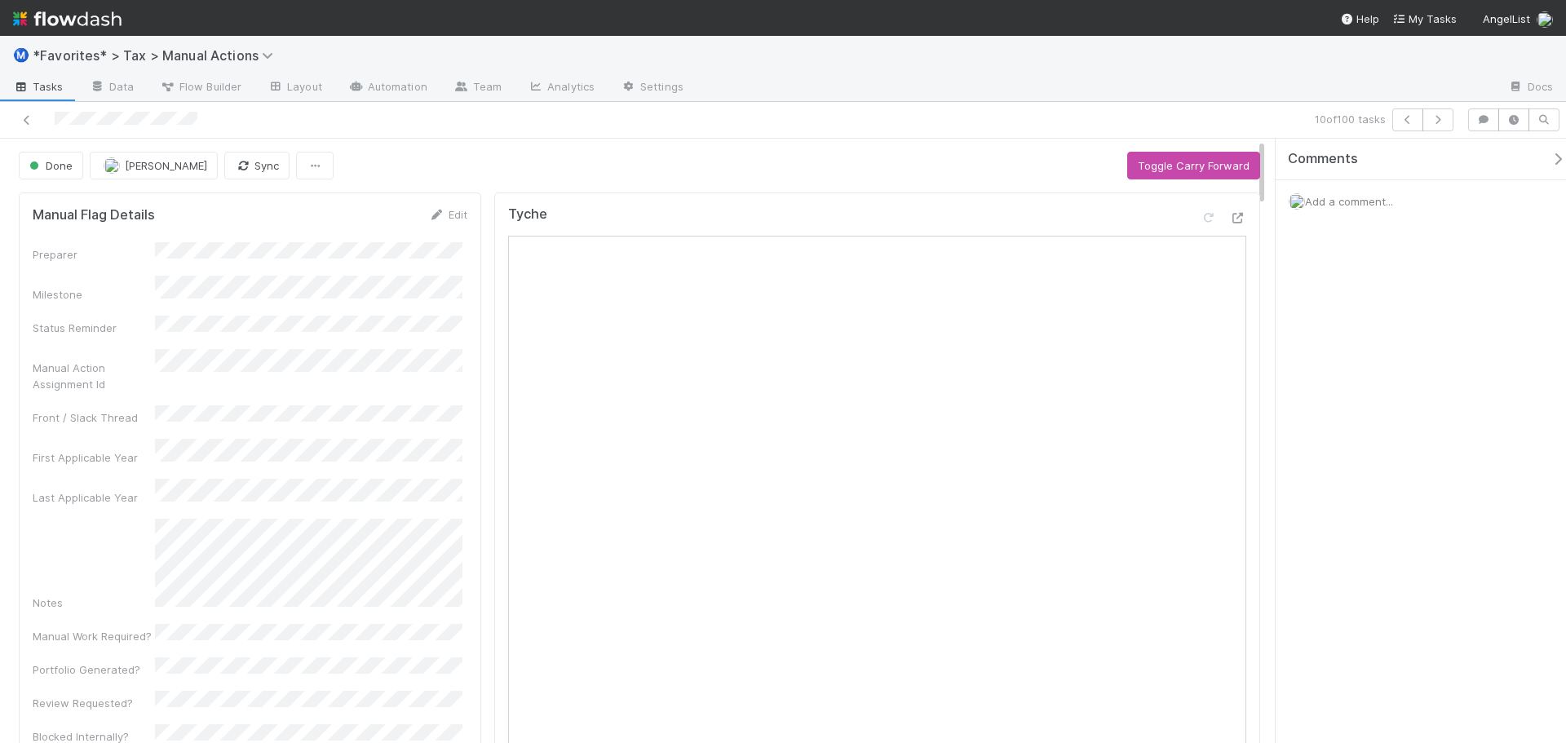
click at [1019, 119] on div "10 of 100 tasks" at bounding box center [1099, 119] width 724 height 23
click at [1449, 128] on button "button" at bounding box center [1438, 119] width 31 height 23
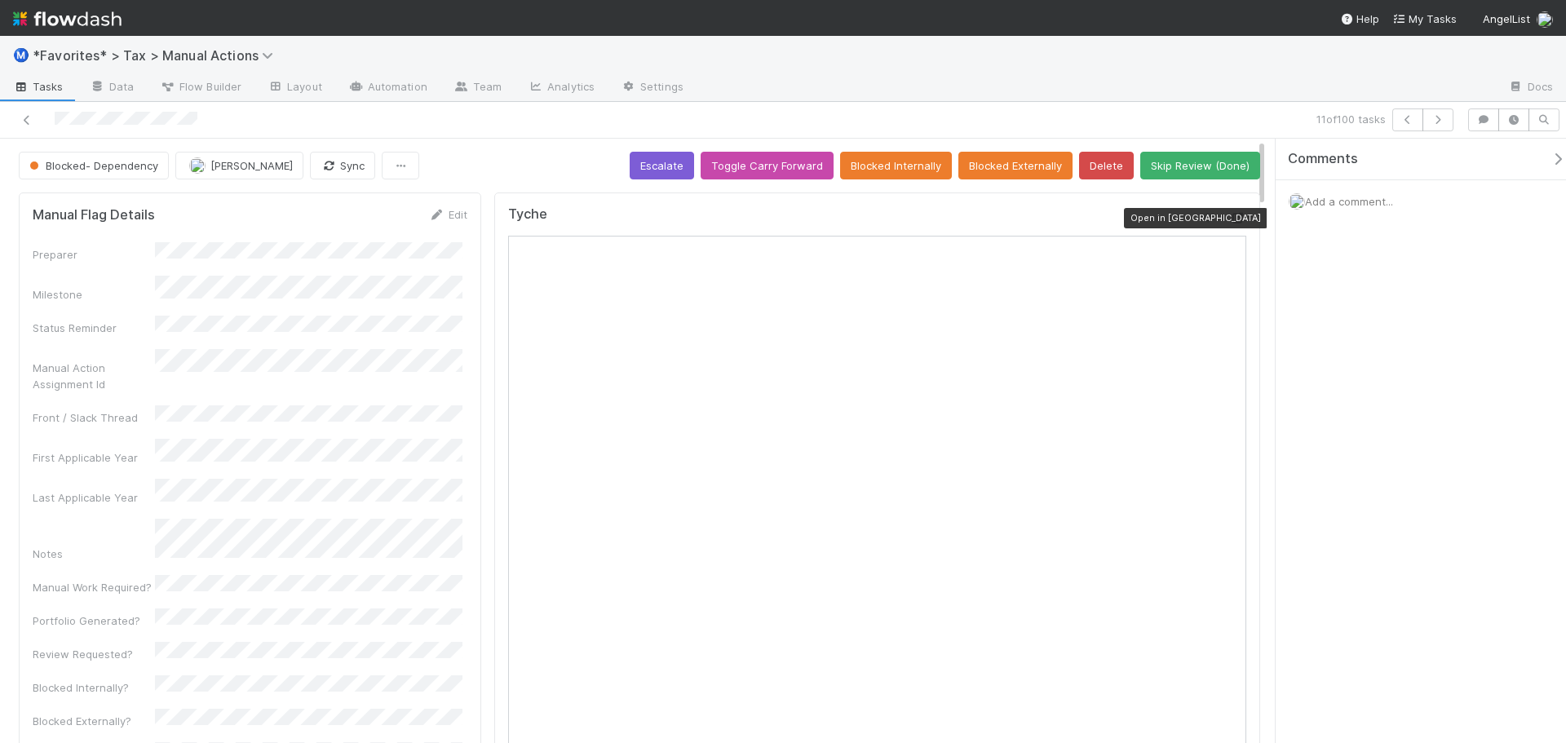
click at [1230, 213] on icon at bounding box center [1238, 218] width 16 height 11
click at [1184, 167] on button "Skip Review (Done)" at bounding box center [1200, 166] width 120 height 28
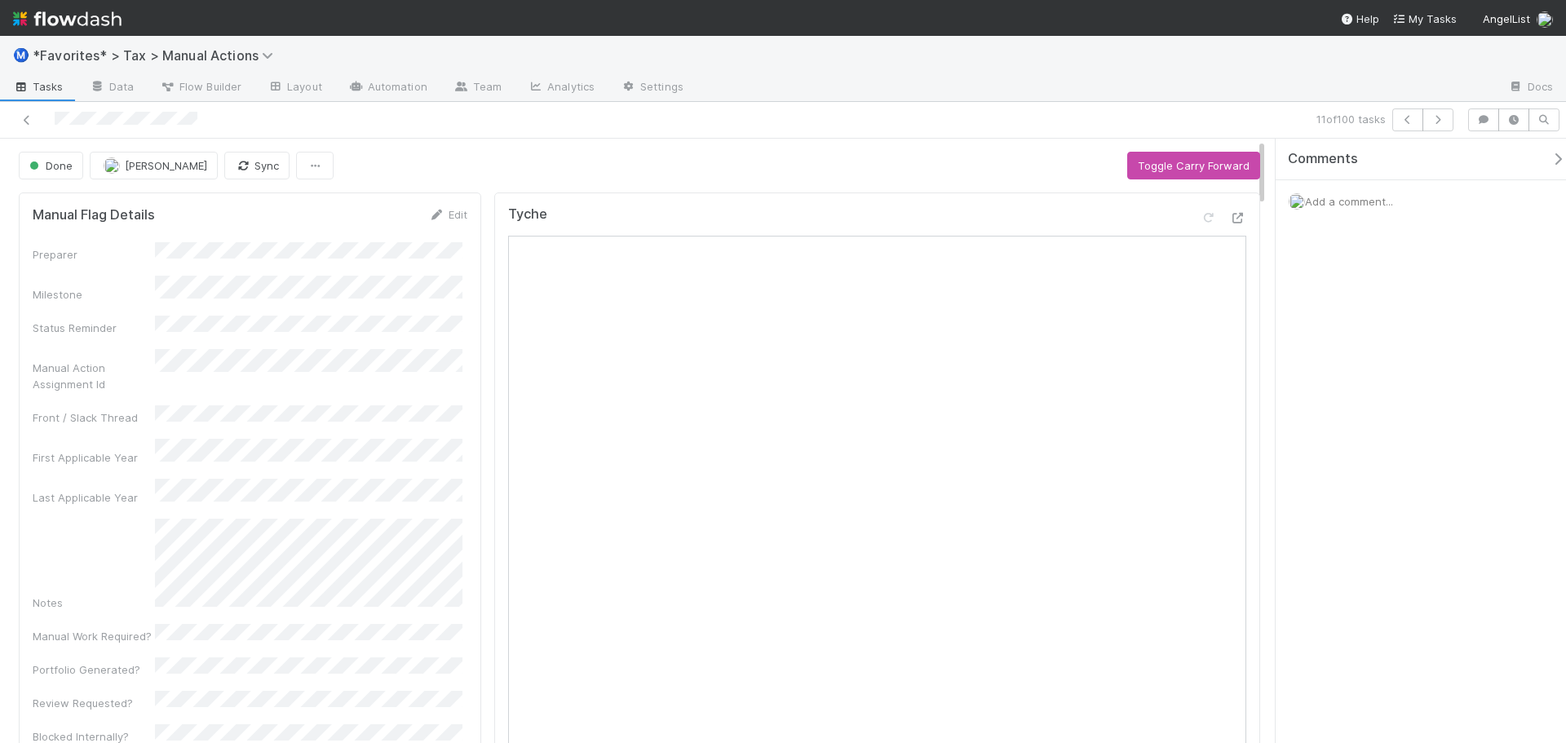
click at [1158, 95] on div at bounding box center [1096, 88] width 799 height 26
click at [1216, 98] on div at bounding box center [1096, 88] width 799 height 26
drag, startPoint x: 1220, startPoint y: 110, endPoint x: 1400, endPoint y: 107, distance: 179.5
click at [1229, 113] on div "11 of 100 tasks" at bounding box center [783, 120] width 1566 height 37
click at [1432, 117] on icon "button" at bounding box center [1438, 120] width 16 height 10
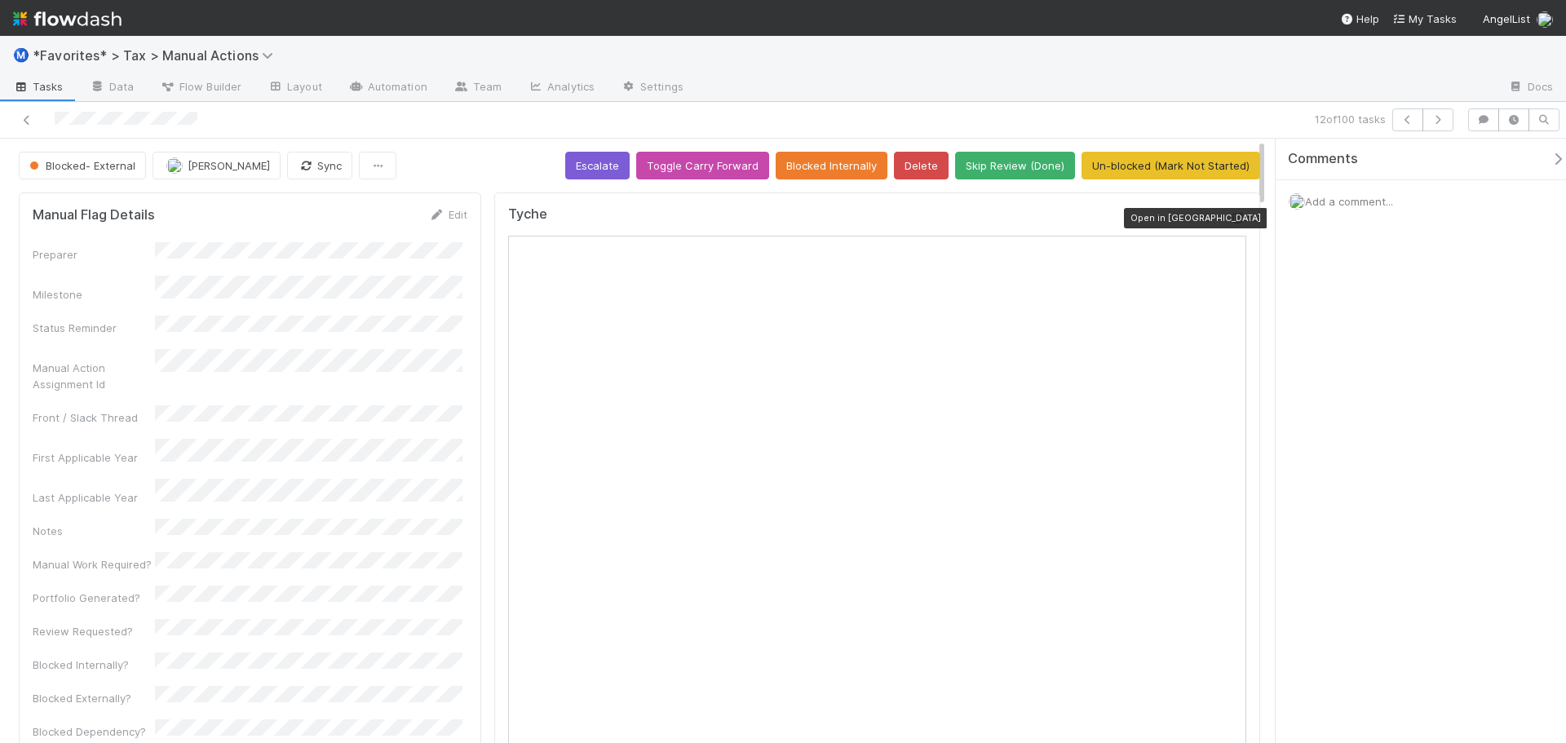
click at [1231, 220] on icon at bounding box center [1238, 218] width 16 height 11
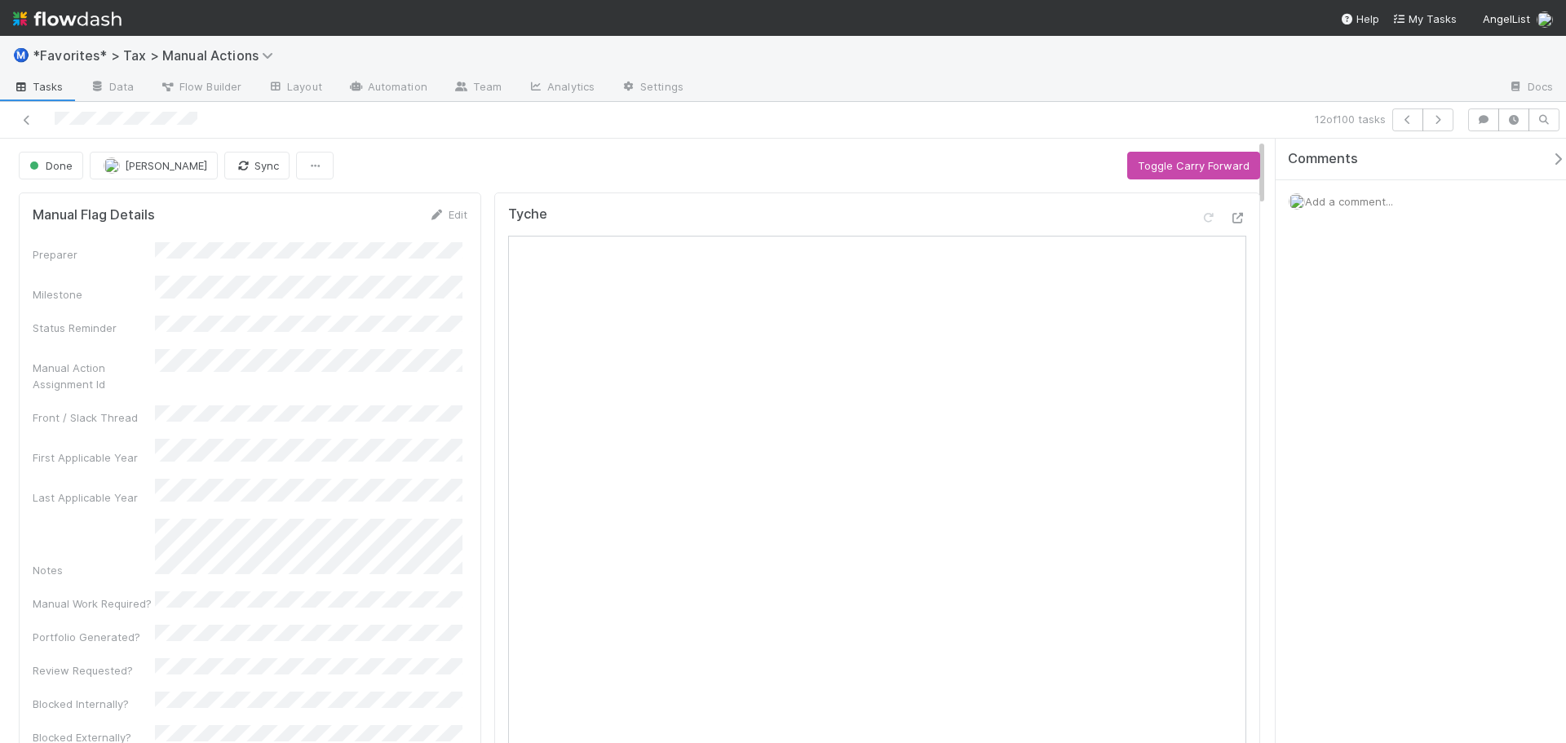
click at [560, 153] on div "Done Helen Vo Sync Toggle Carry Forward" at bounding box center [639, 166] width 1241 height 28
click at [1456, 126] on div "12 of 100 tasks" at bounding box center [1099, 119] width 724 height 23
click at [1447, 124] on button "button" at bounding box center [1438, 119] width 31 height 23
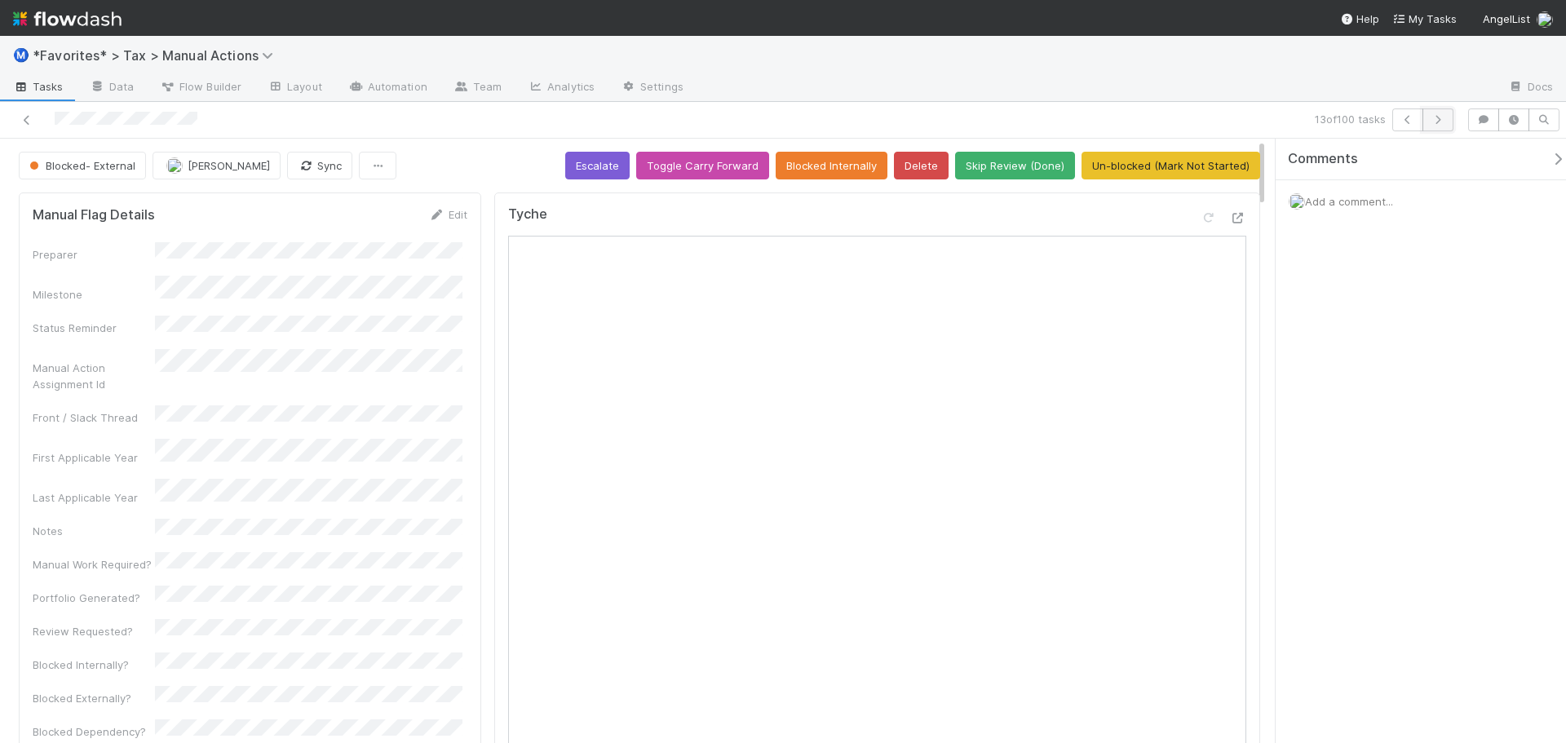
click at [1437, 116] on icon "button" at bounding box center [1438, 120] width 16 height 10
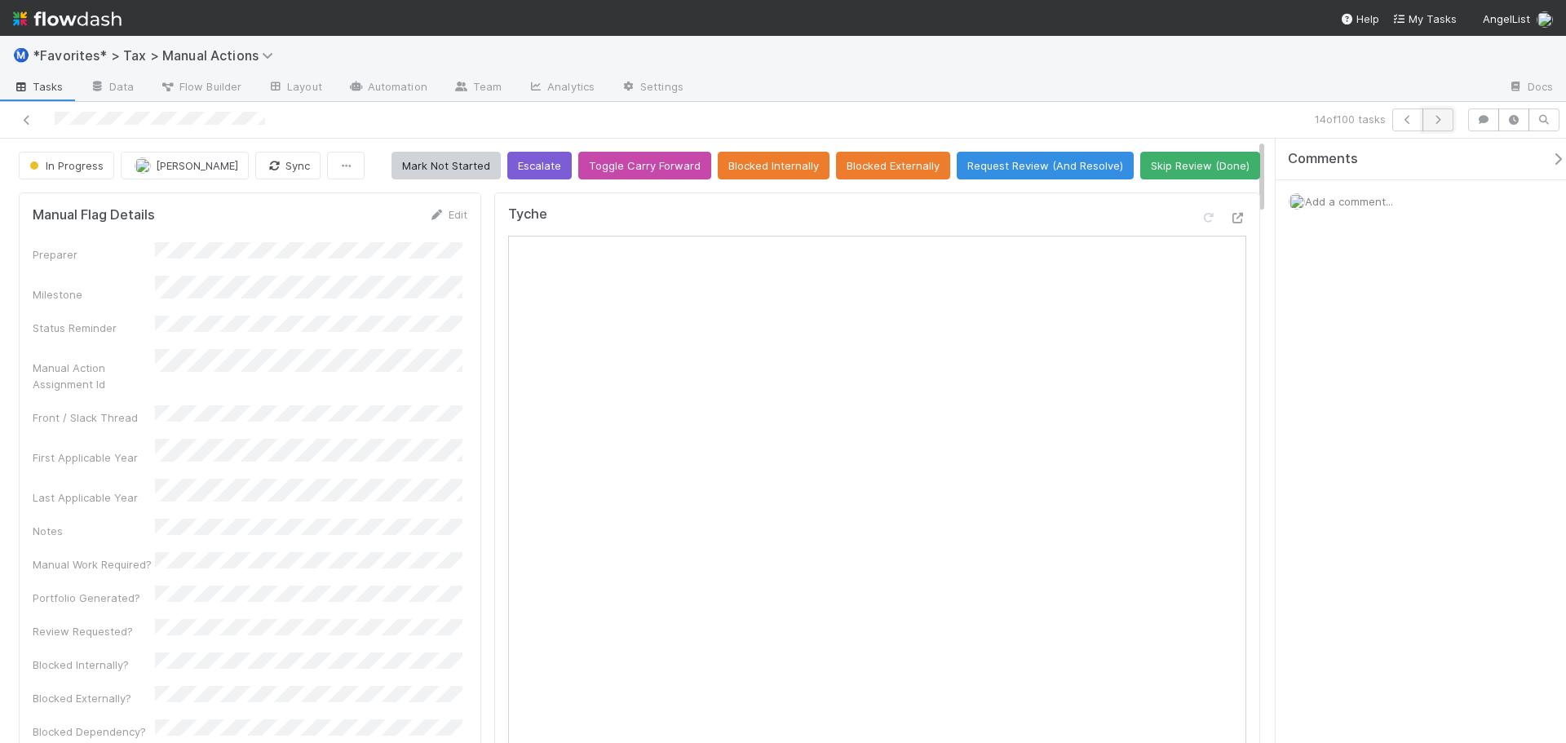
click at [1429, 121] on button "button" at bounding box center [1438, 119] width 31 height 23
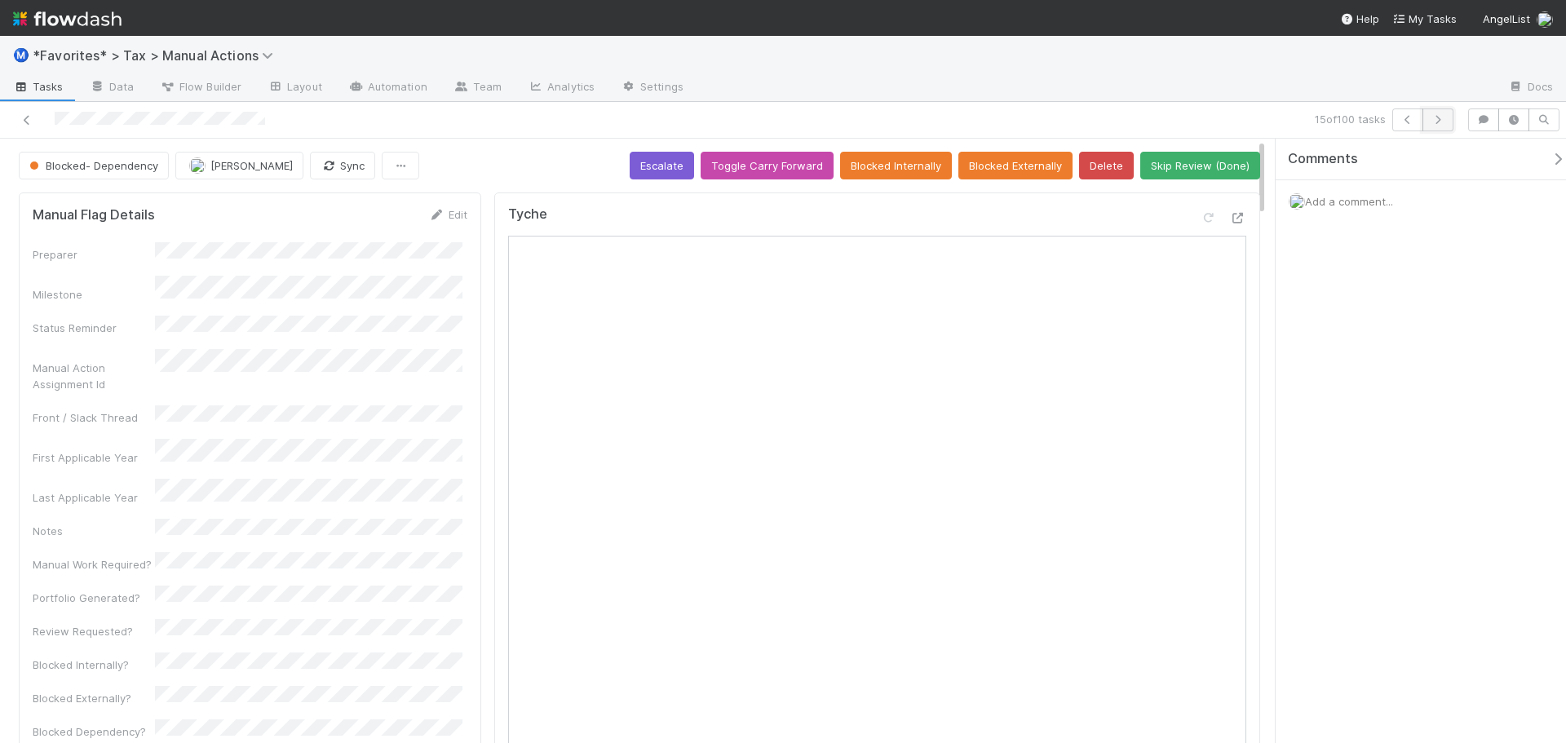
click at [1436, 124] on icon "button" at bounding box center [1438, 120] width 16 height 10
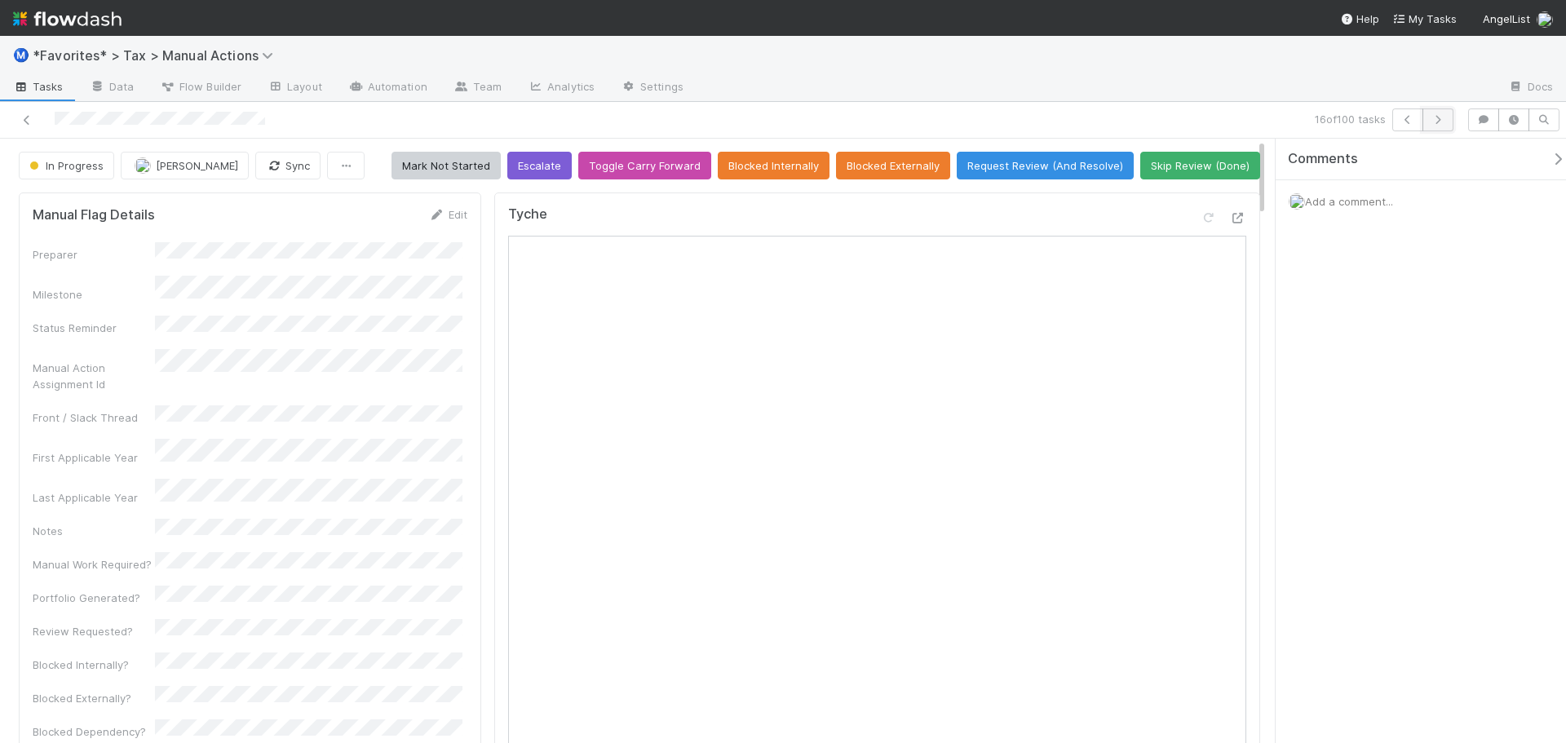
click at [1445, 119] on icon "button" at bounding box center [1438, 120] width 16 height 10
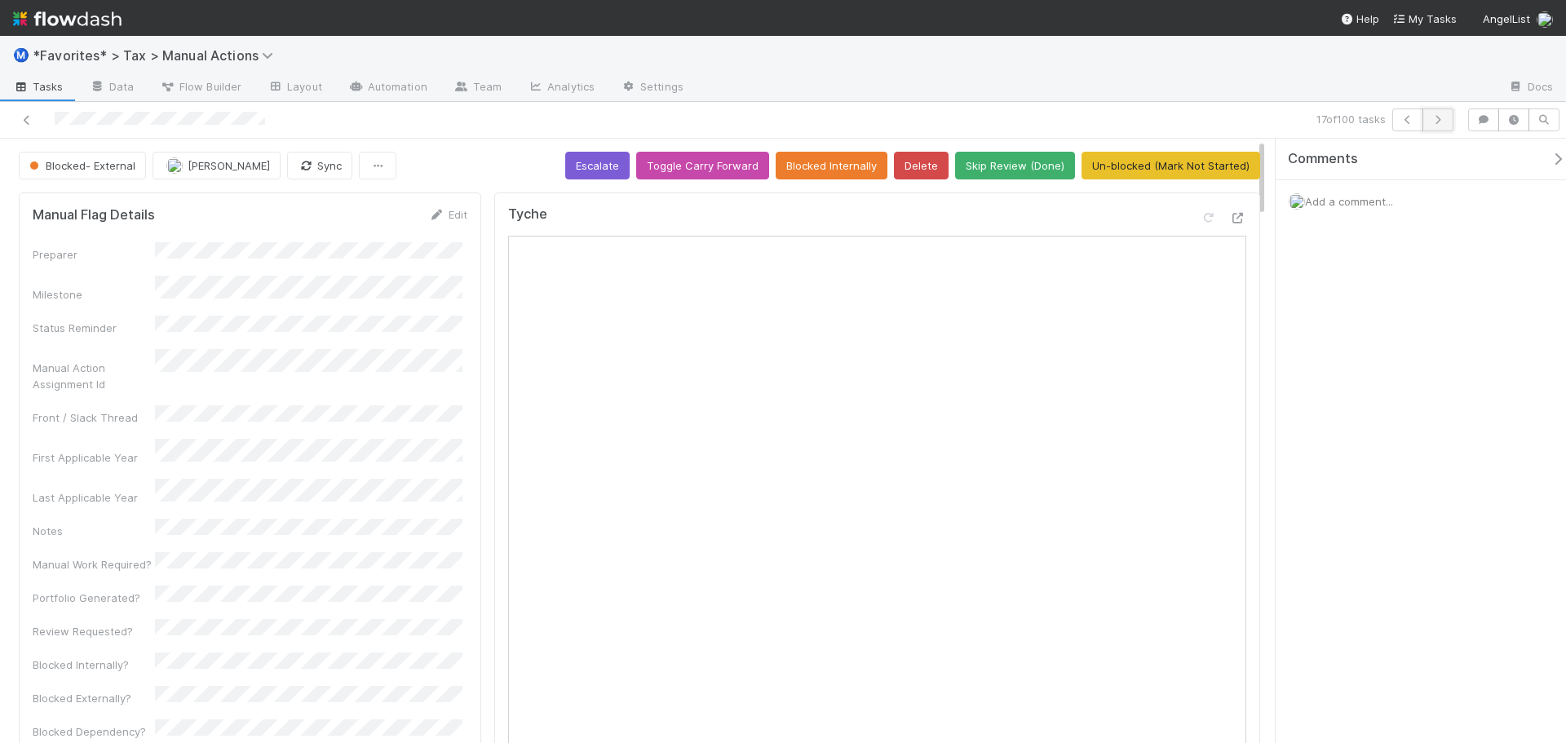
click at [1441, 123] on icon "button" at bounding box center [1438, 120] width 16 height 10
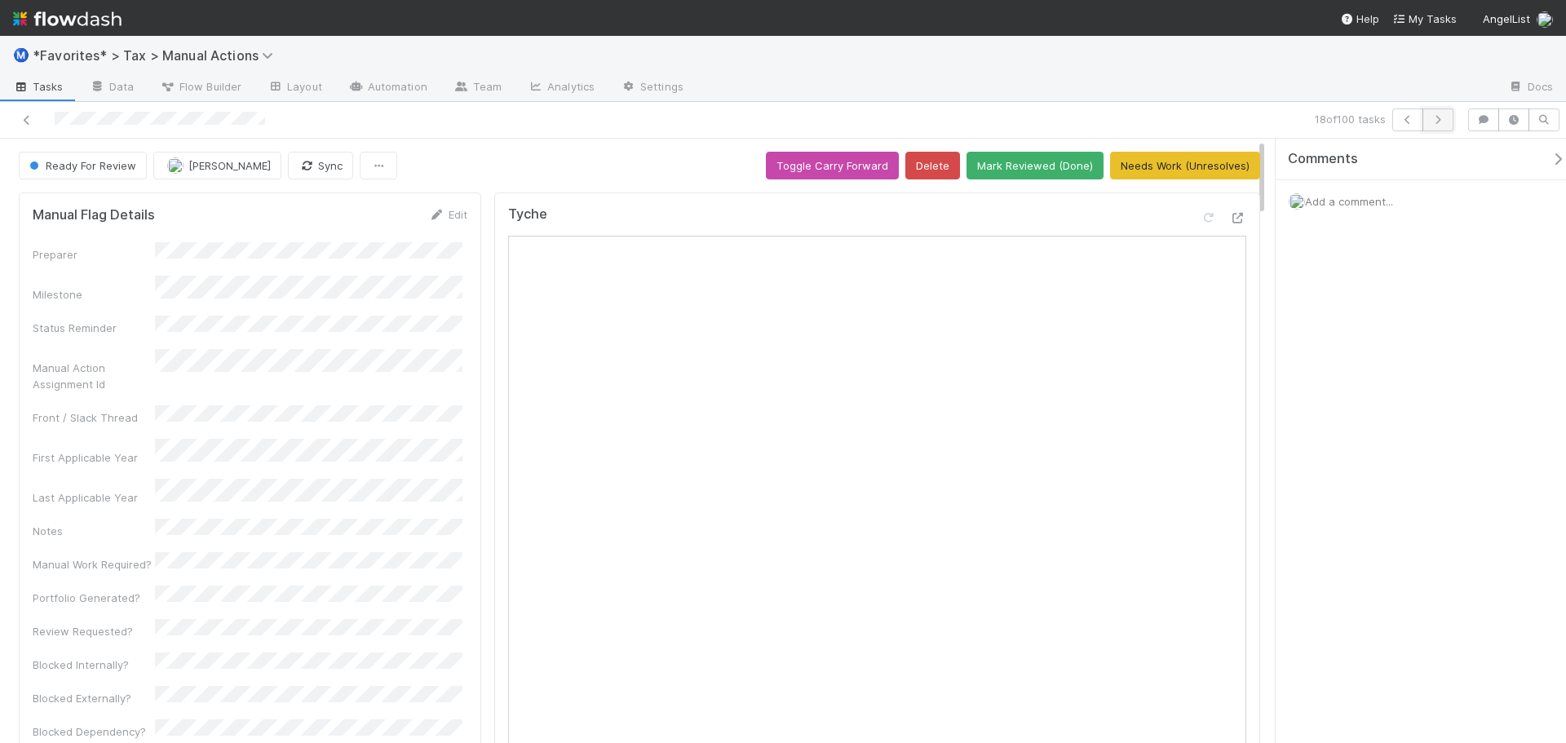
click at [1434, 117] on icon "button" at bounding box center [1438, 120] width 16 height 10
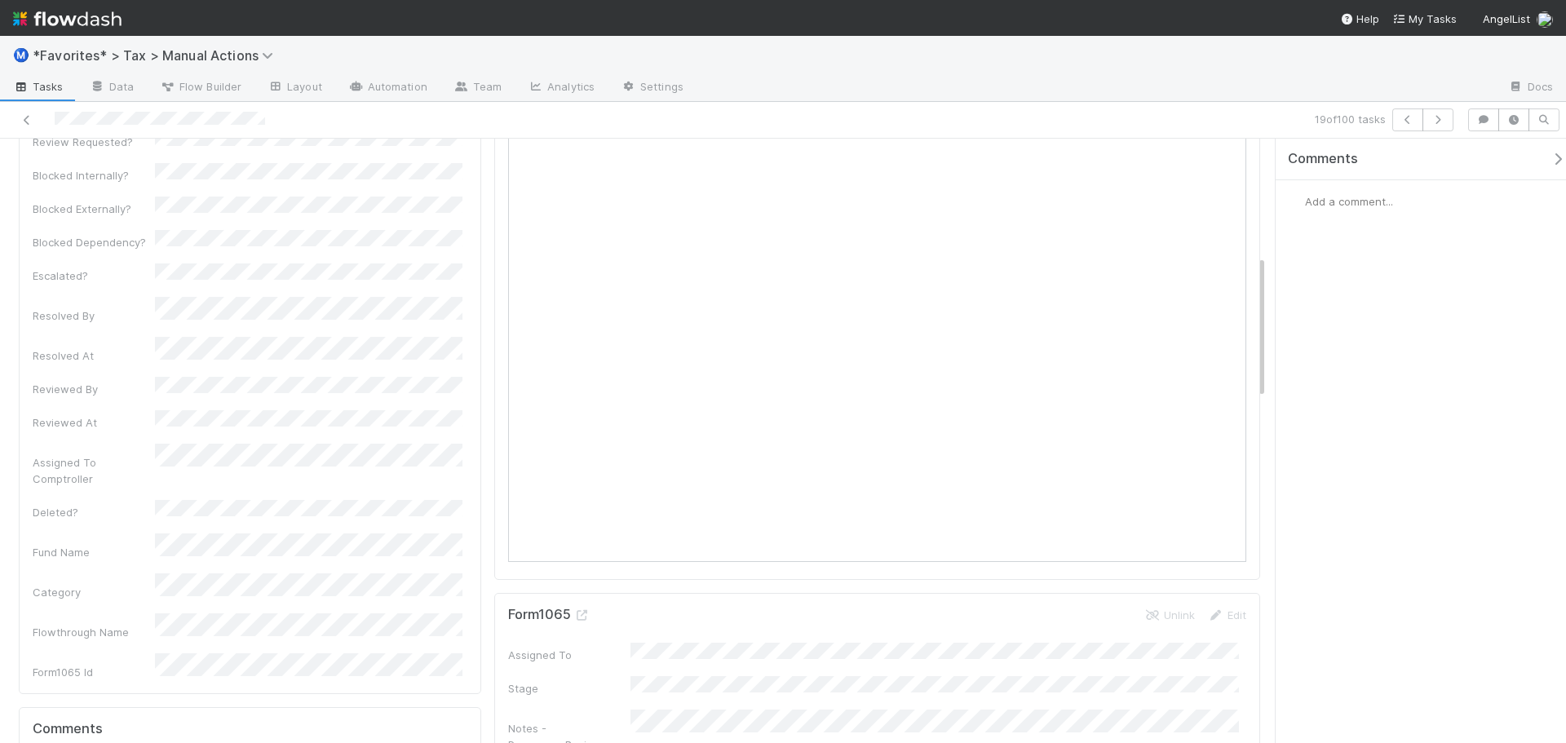
scroll to position [82, 0]
click at [1436, 125] on button "button" at bounding box center [1438, 119] width 31 height 23
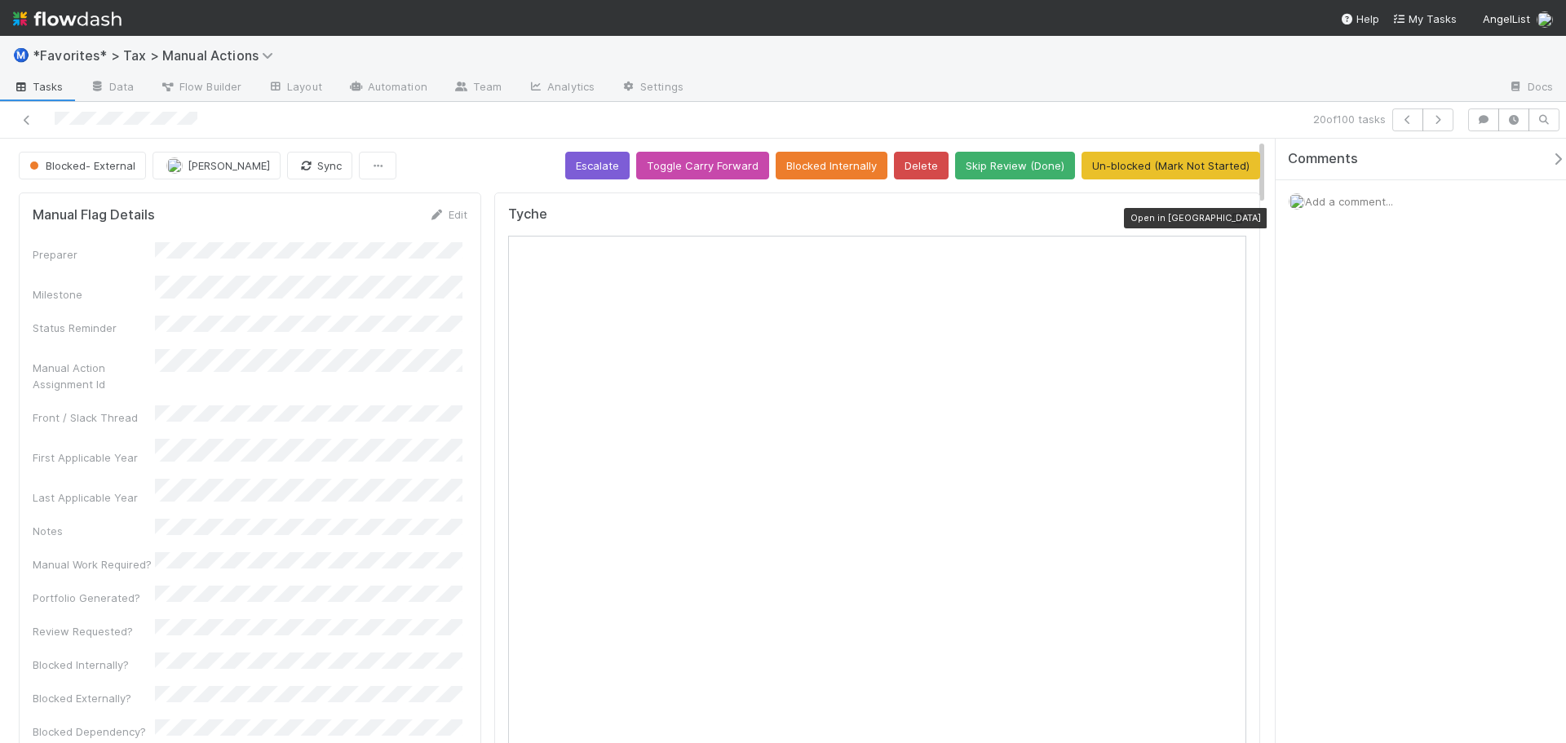
click at [1230, 215] on icon at bounding box center [1238, 218] width 16 height 11
click at [1436, 122] on icon "button" at bounding box center [1438, 120] width 16 height 10
click at [1446, 122] on button "button" at bounding box center [1438, 119] width 31 height 23
click at [1230, 221] on icon at bounding box center [1238, 218] width 16 height 11
drag, startPoint x: 1290, startPoint y: 44, endPoint x: 1338, endPoint y: 100, distance: 73.4
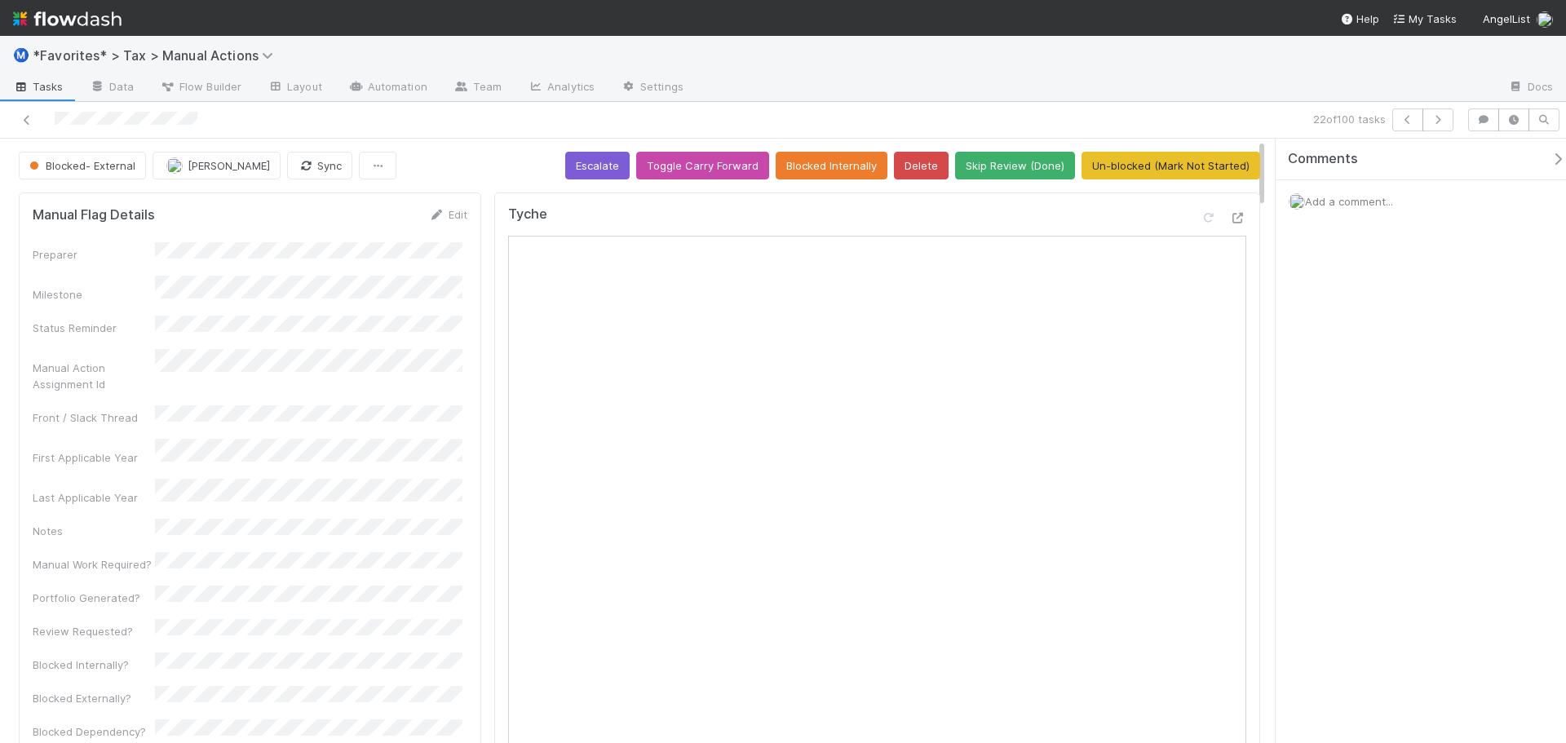
click at [1290, 46] on div "Ⓜ️ *Favorites* > Tax > Manual Actions" at bounding box center [783, 55] width 1566 height 39
click at [1396, 123] on button "button" at bounding box center [1407, 119] width 31 height 23
click at [880, 83] on div at bounding box center [1096, 88] width 799 height 26
click at [1439, 122] on icon "button" at bounding box center [1438, 120] width 16 height 10
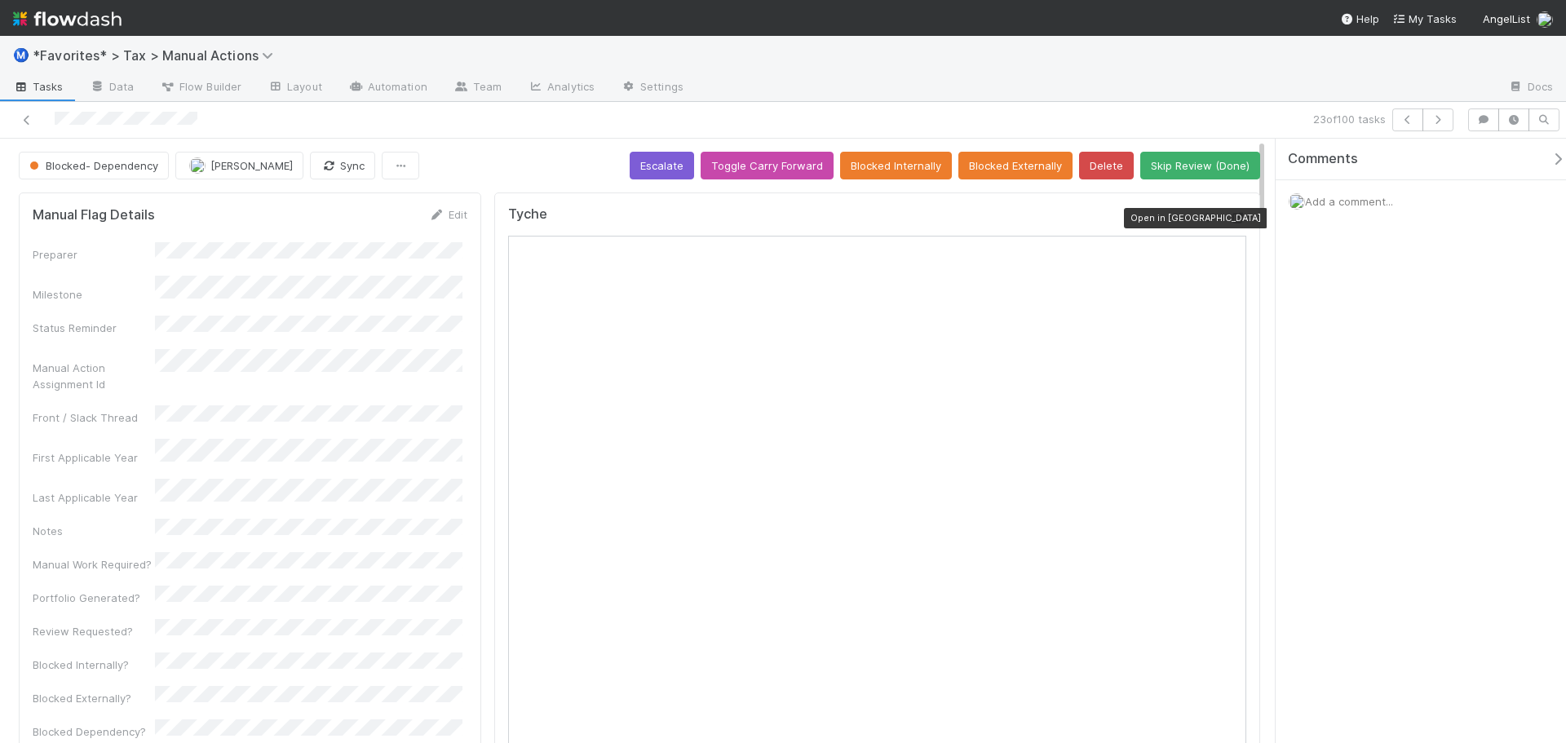
click at [1230, 213] on icon at bounding box center [1238, 218] width 16 height 11
drag, startPoint x: 883, startPoint y: 96, endPoint x: 928, endPoint y: 103, distance: 45.3
click at [885, 96] on div at bounding box center [1096, 88] width 799 height 26
click at [1217, 163] on button "Skip Review (Done)" at bounding box center [1200, 166] width 120 height 28
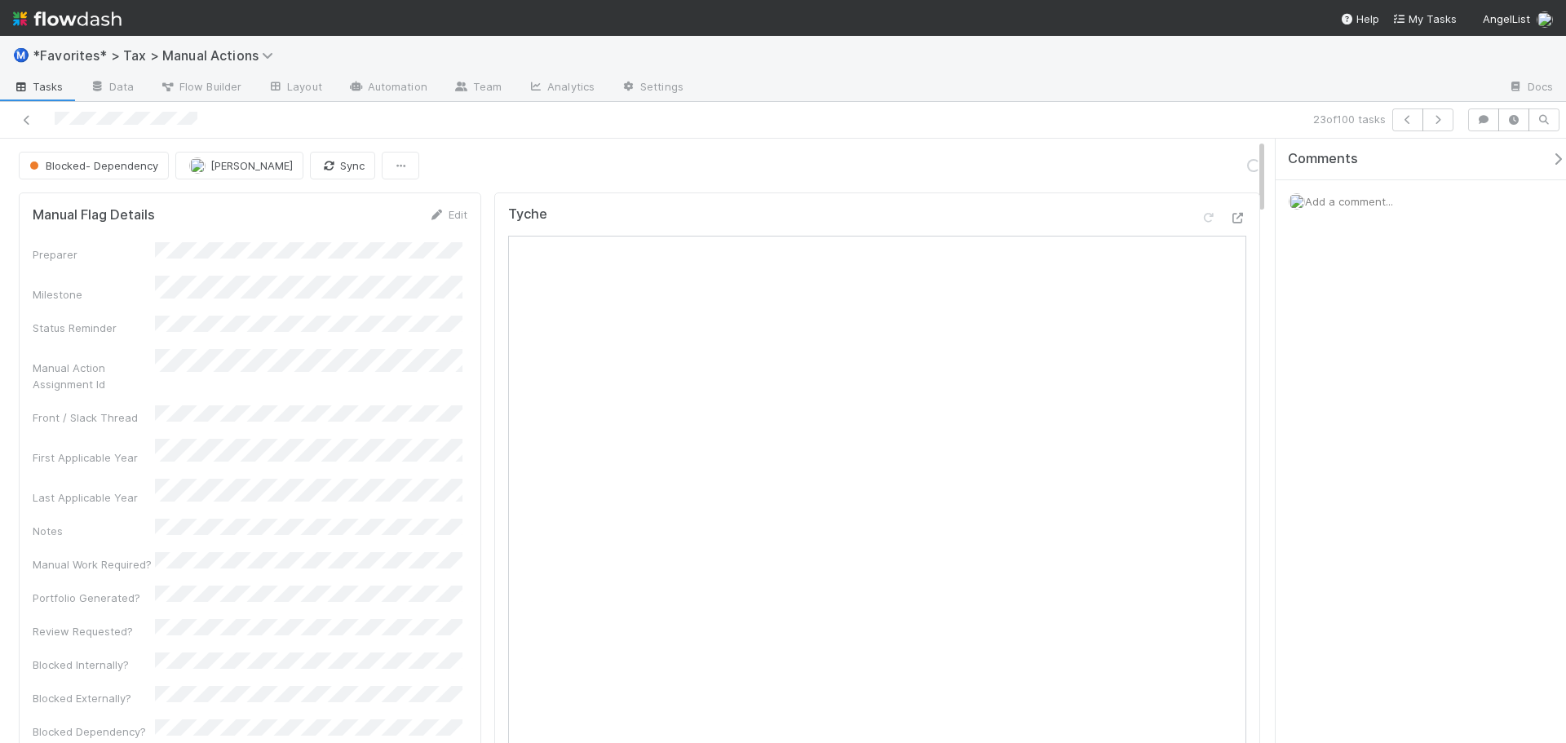
click at [1197, 92] on div at bounding box center [1096, 88] width 799 height 26
click at [1427, 119] on button "button" at bounding box center [1438, 119] width 31 height 23
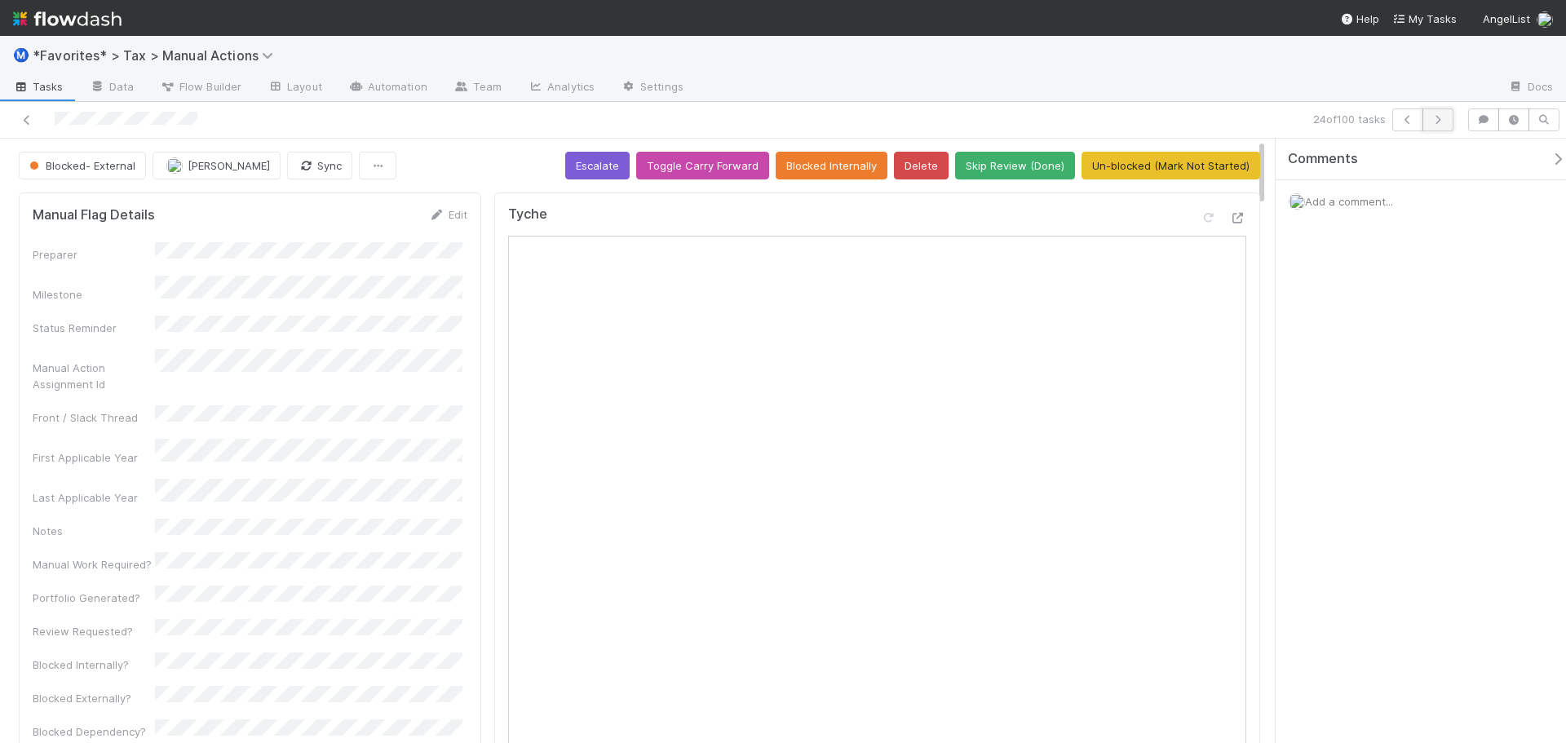
click at [1433, 122] on icon "button" at bounding box center [1438, 120] width 16 height 10
click at [1230, 215] on icon at bounding box center [1238, 218] width 16 height 11
click at [805, 90] on div at bounding box center [1096, 88] width 799 height 26
click at [1047, 168] on button "Skip Review (Done)" at bounding box center [1015, 166] width 120 height 28
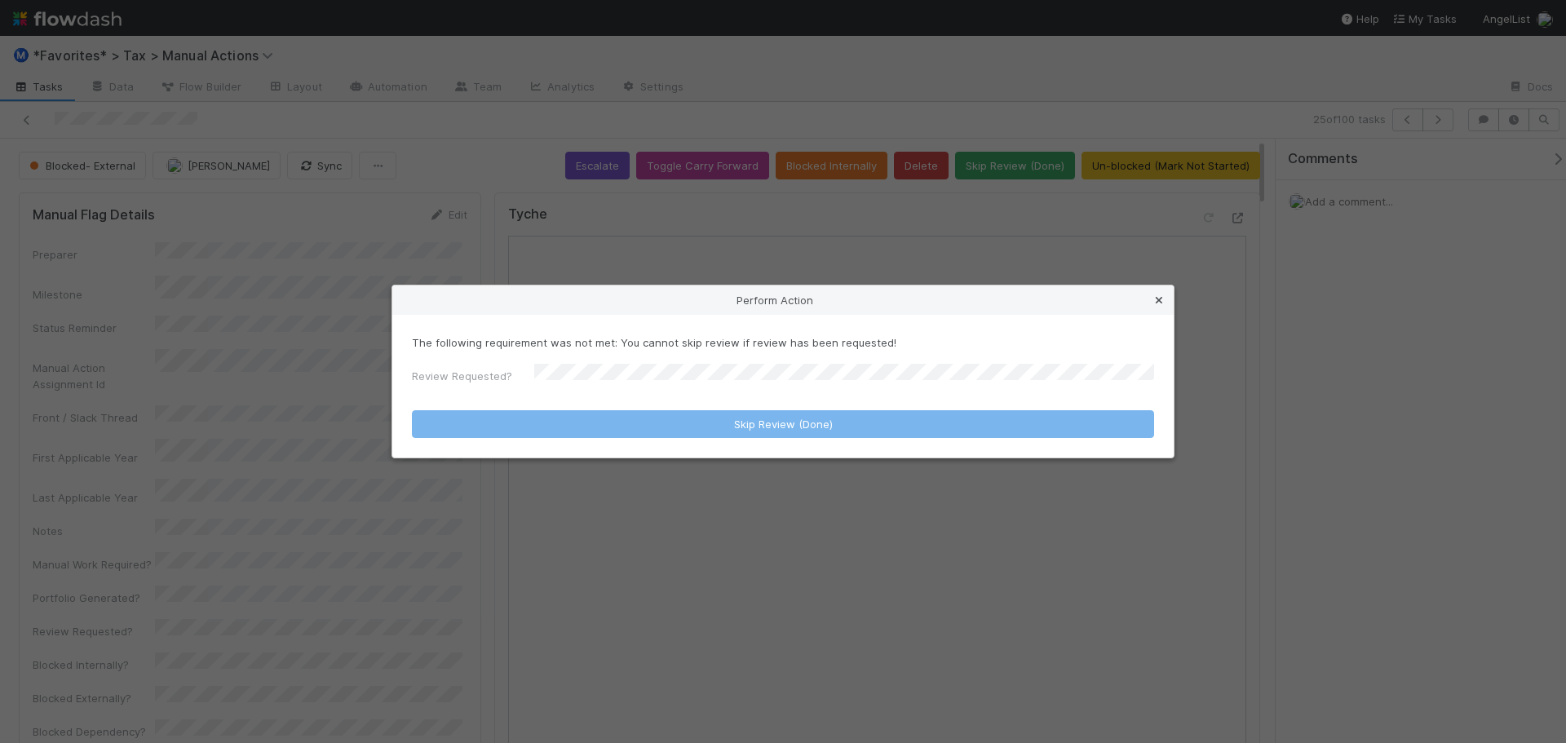
click at [1157, 298] on icon at bounding box center [1159, 300] width 16 height 11
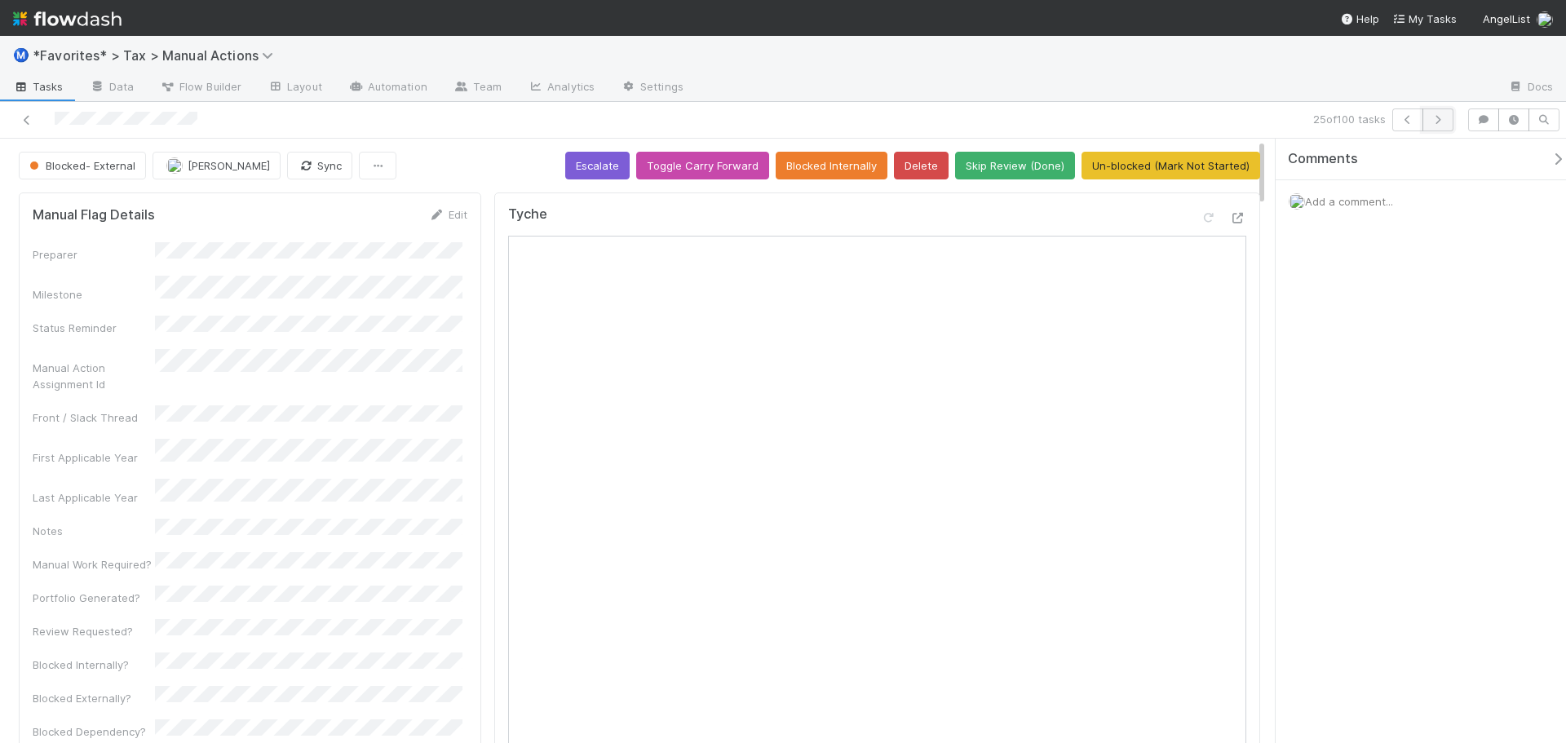
click at [1449, 124] on button "button" at bounding box center [1438, 119] width 31 height 23
click at [1003, 166] on button "Skip Review (Done)" at bounding box center [1015, 166] width 120 height 28
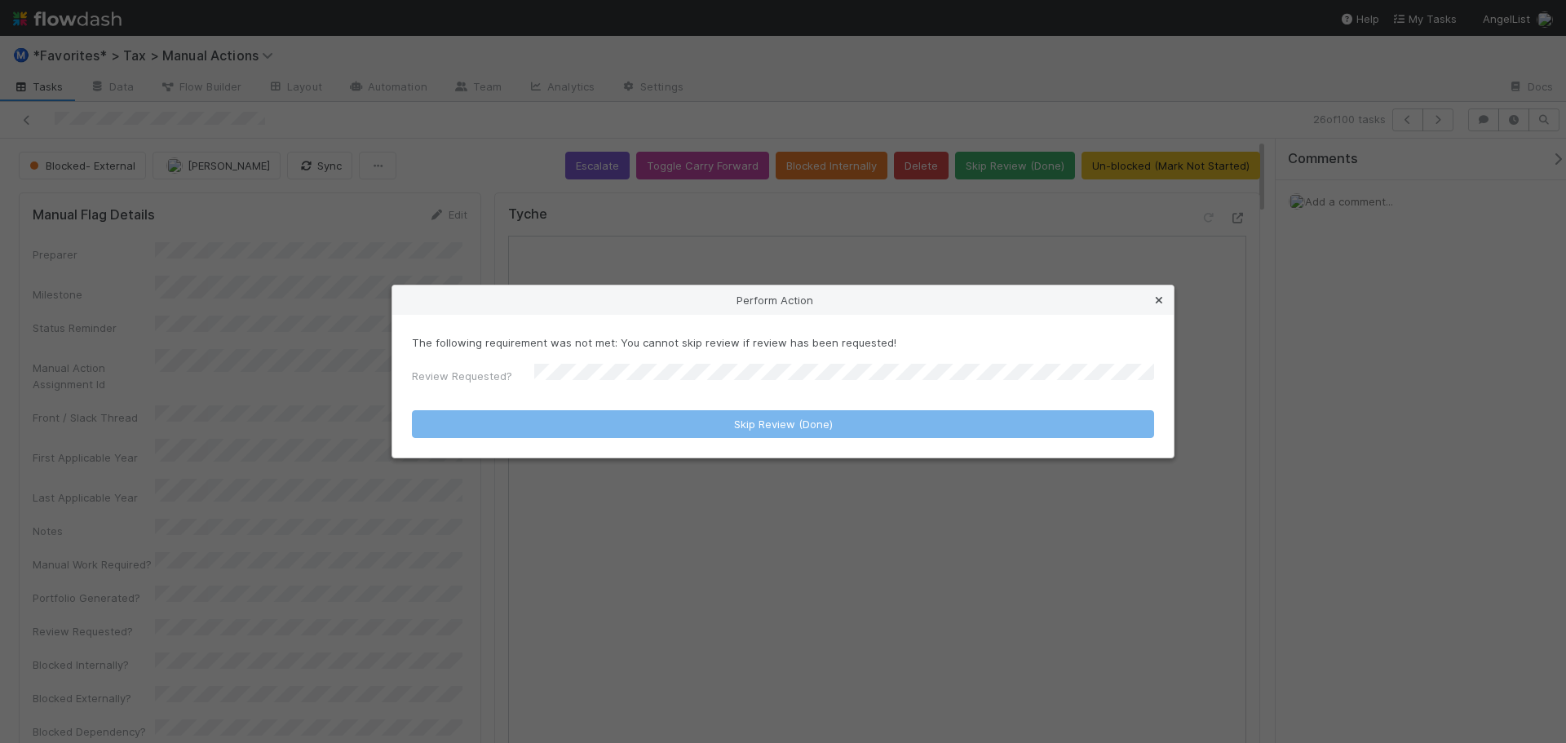
click at [1164, 303] on icon at bounding box center [1159, 300] width 16 height 11
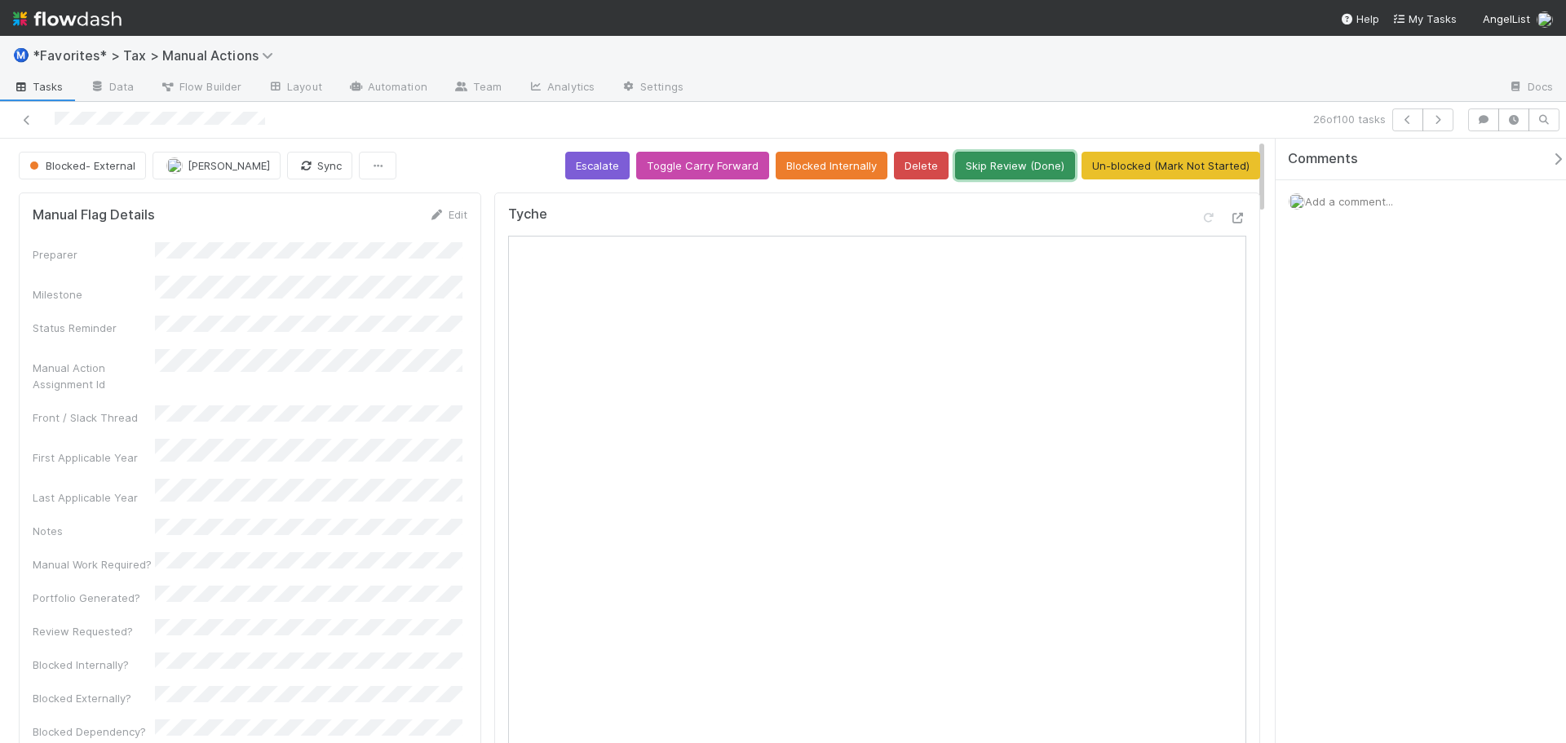
click at [1011, 173] on button "Skip Review (Done)" at bounding box center [1015, 166] width 120 height 28
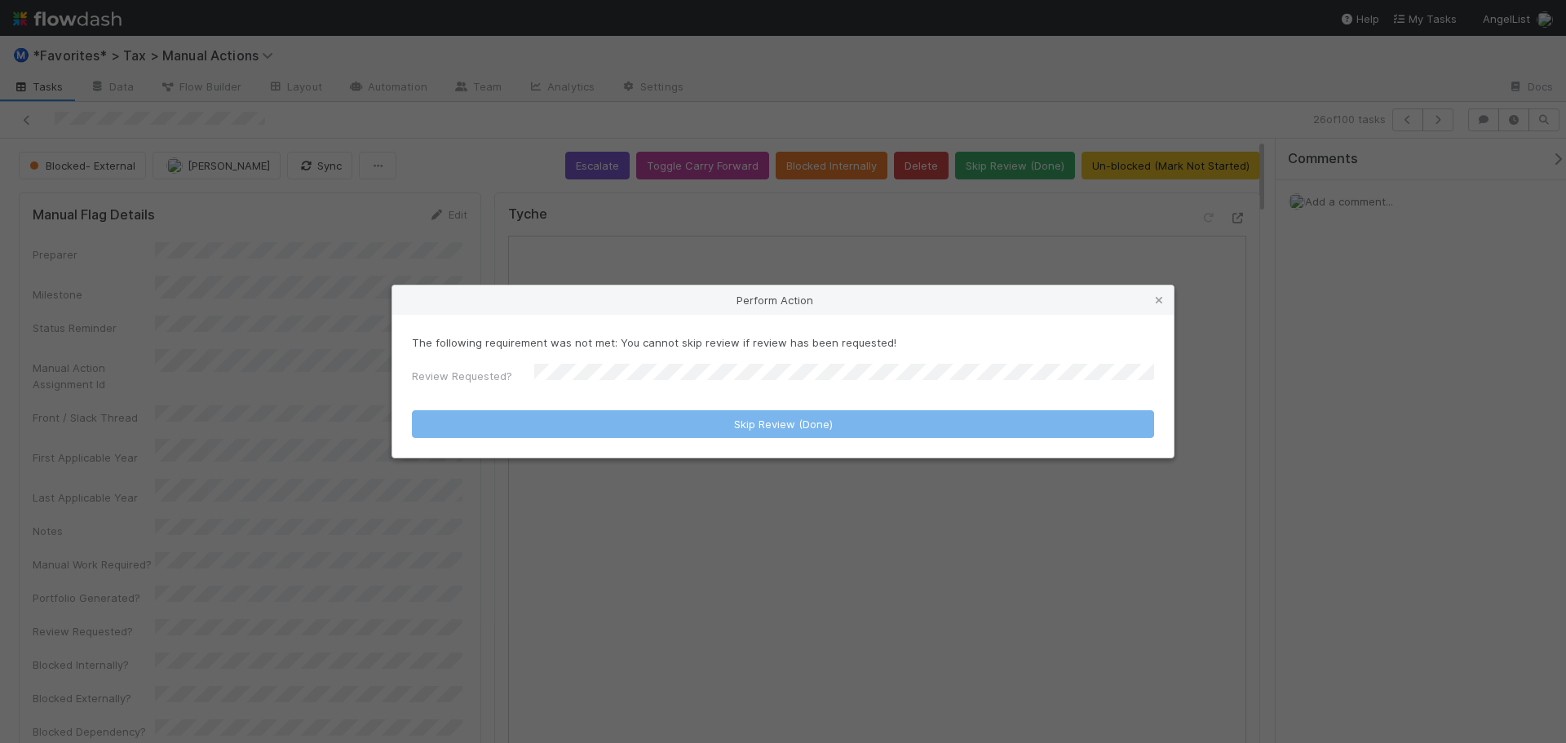
click at [865, 285] on div "Perform Action The following requirement was not met: You cannot skip review if…" at bounding box center [783, 371] width 1566 height 743
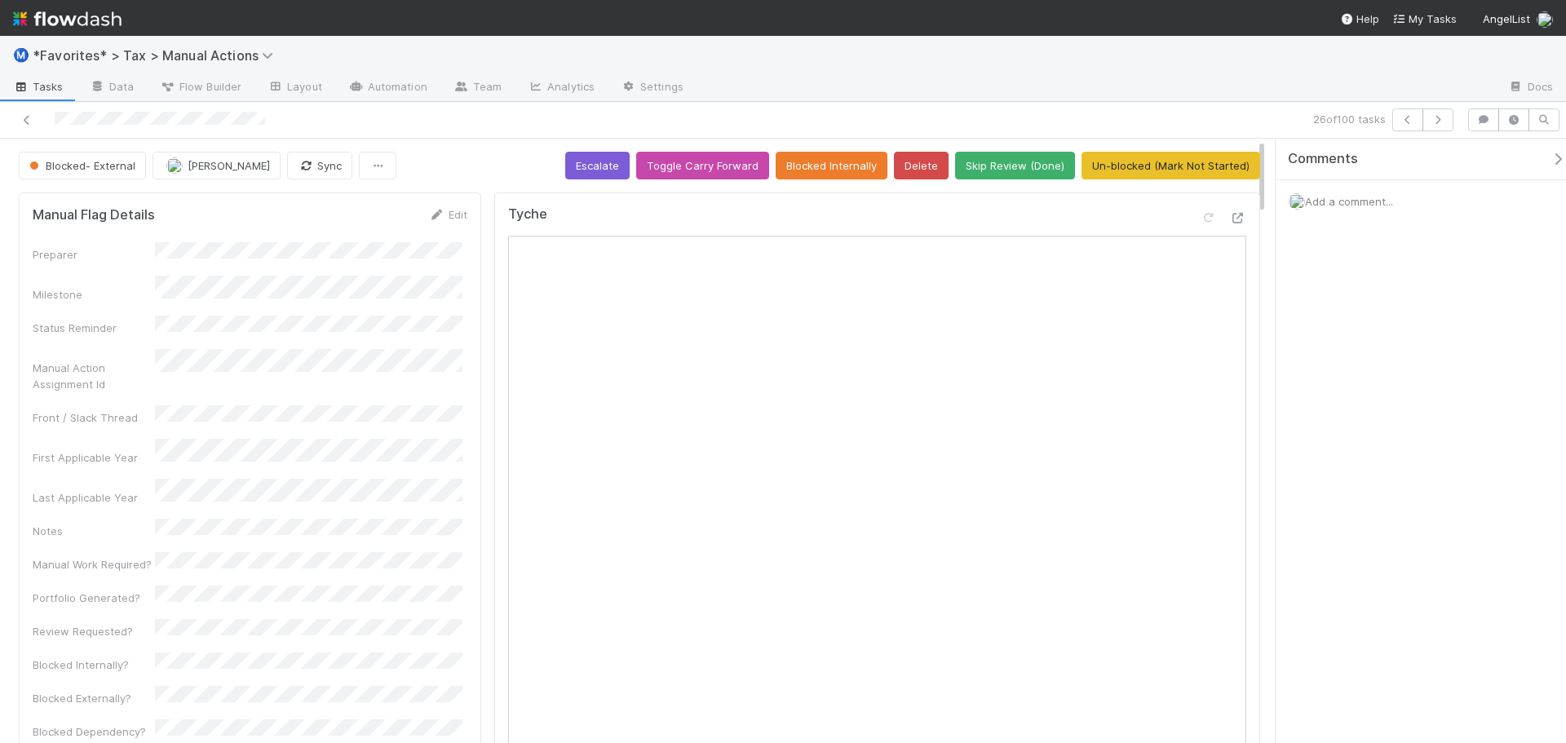
click at [95, 166] on div "Blocked- External" at bounding box center [86, 166] width 134 height 28
click at [1157, 167] on button "Un-blocked (Mark Not Started)" at bounding box center [1171, 166] width 179 height 28
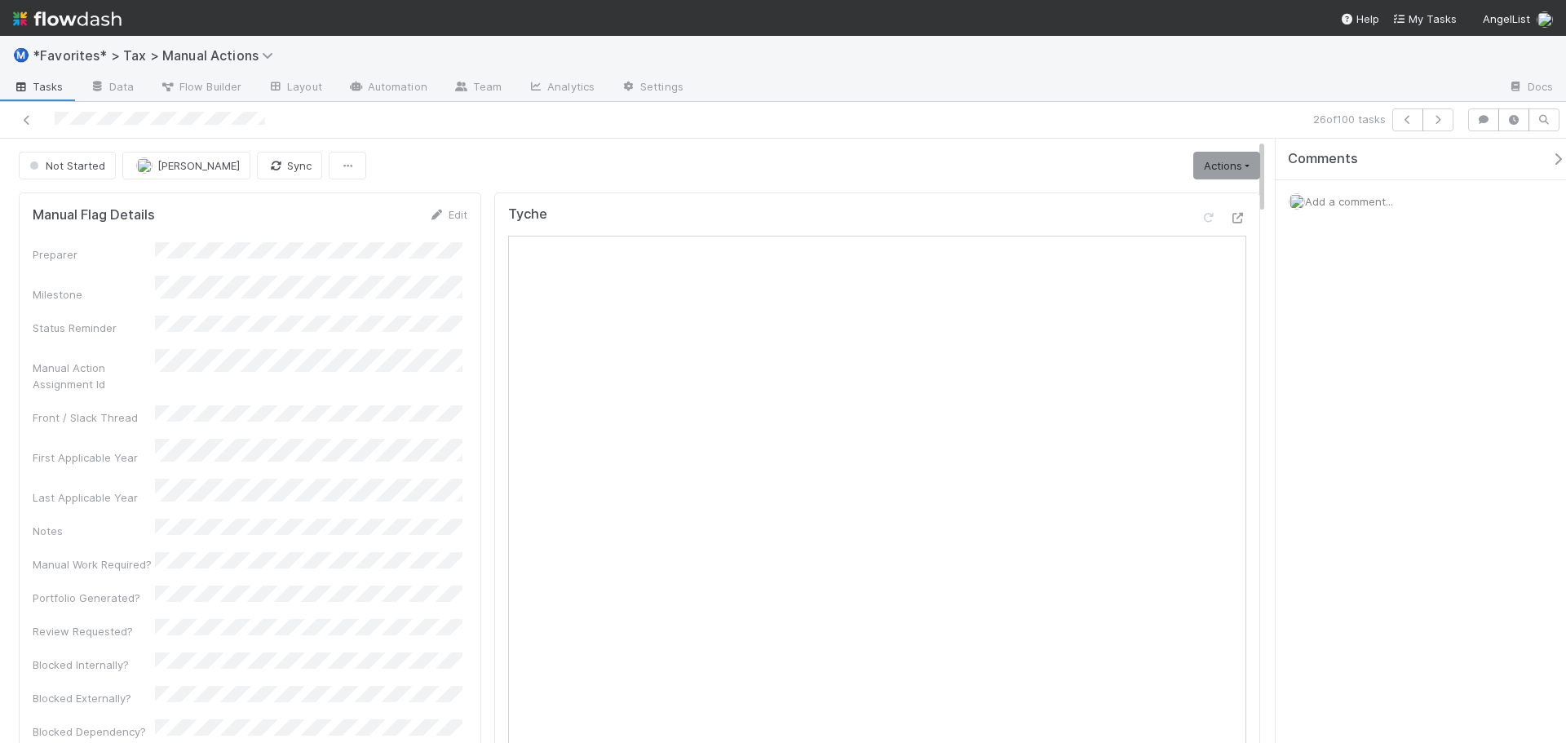
click at [1034, 159] on div "Not Started Helen Vo Sync Actions Start Escalate Toggle Carry Forward Blocked I…" at bounding box center [639, 166] width 1241 height 28
click at [1202, 160] on link "Actions" at bounding box center [1226, 166] width 67 height 28
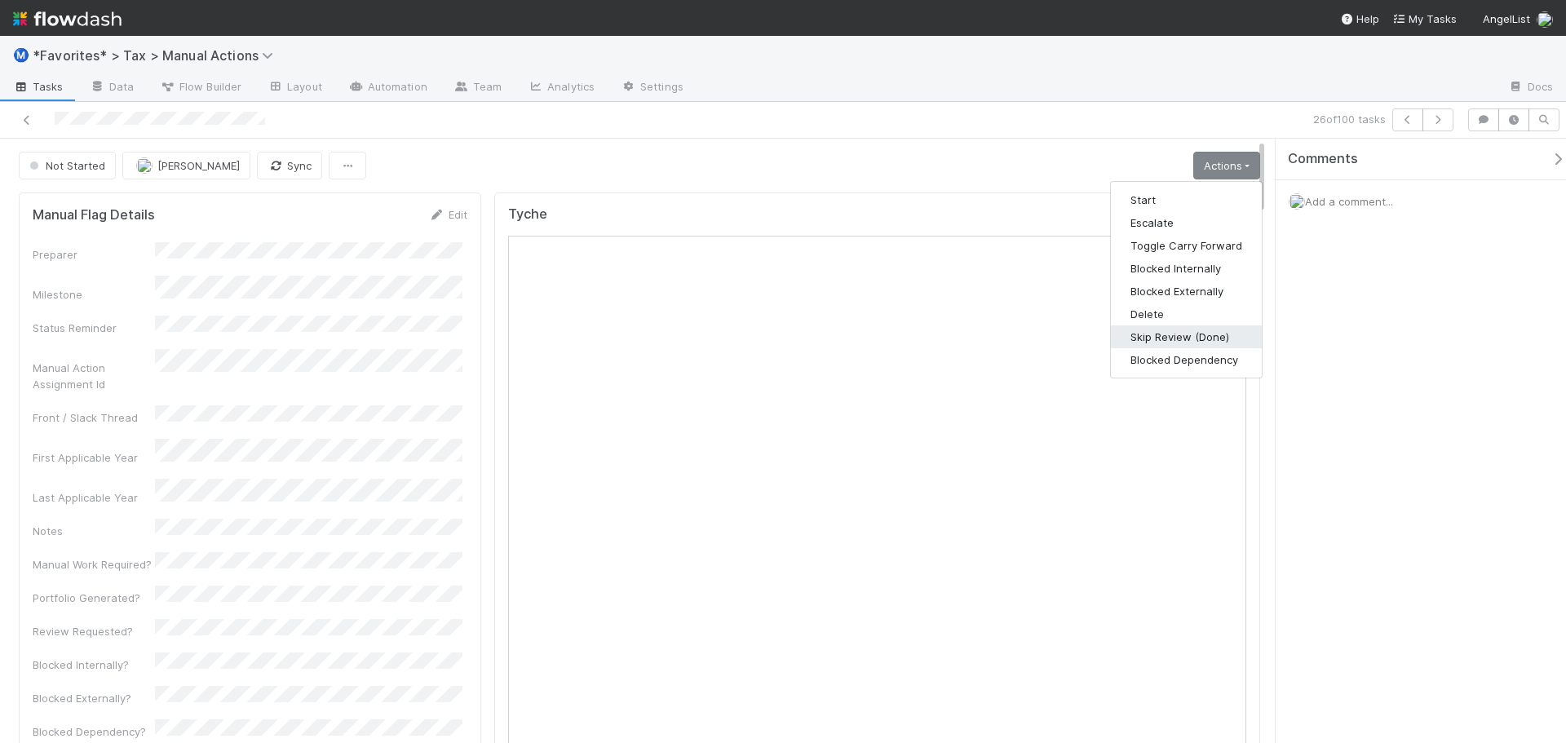
click at [1157, 332] on button "Skip Review (Done)" at bounding box center [1186, 336] width 151 height 23
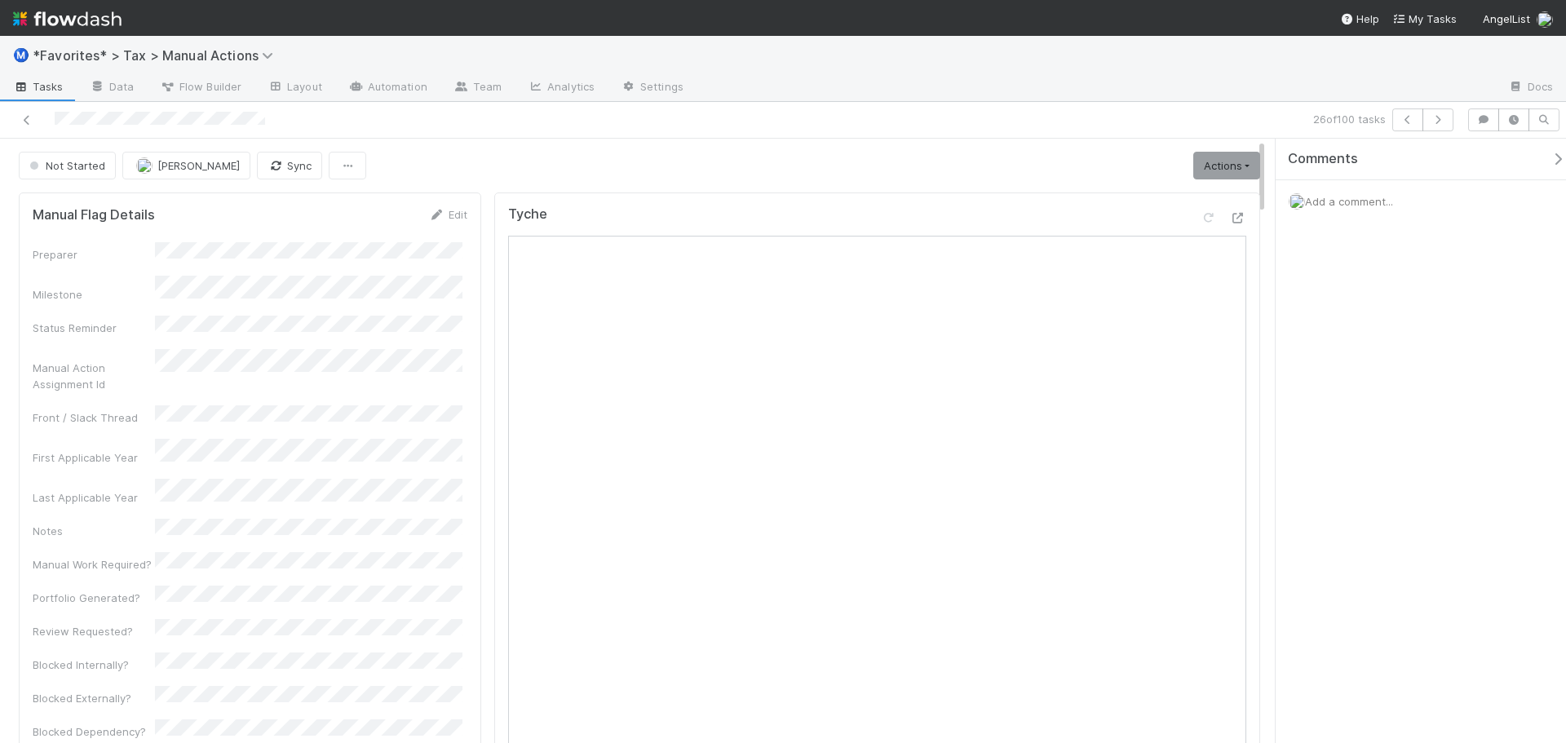
click at [1021, 132] on div "26 of 100 tasks" at bounding box center [783, 120] width 1566 height 37
click at [1193, 160] on link "Actions" at bounding box center [1226, 166] width 67 height 28
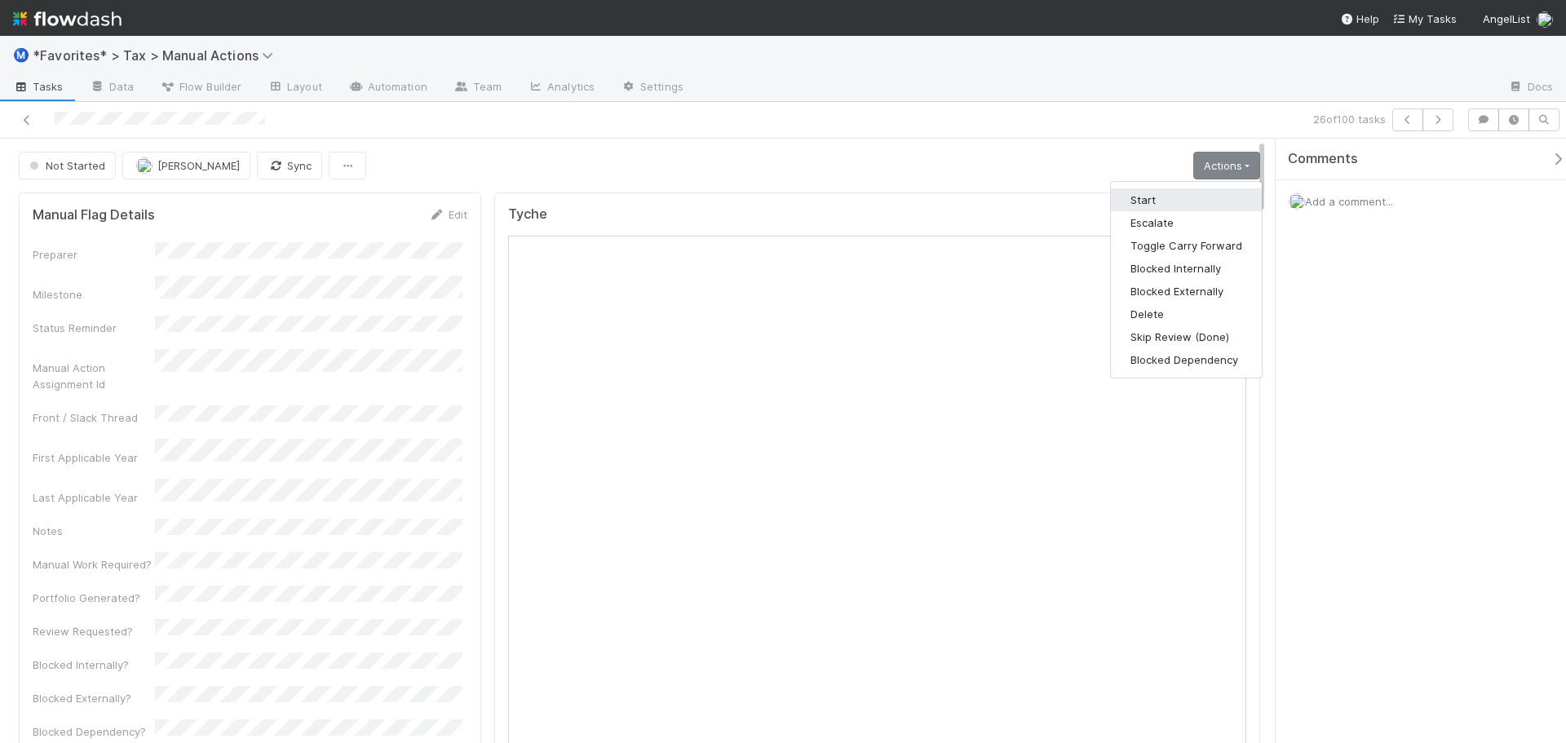
click at [1166, 195] on button "Start" at bounding box center [1186, 199] width 151 height 23
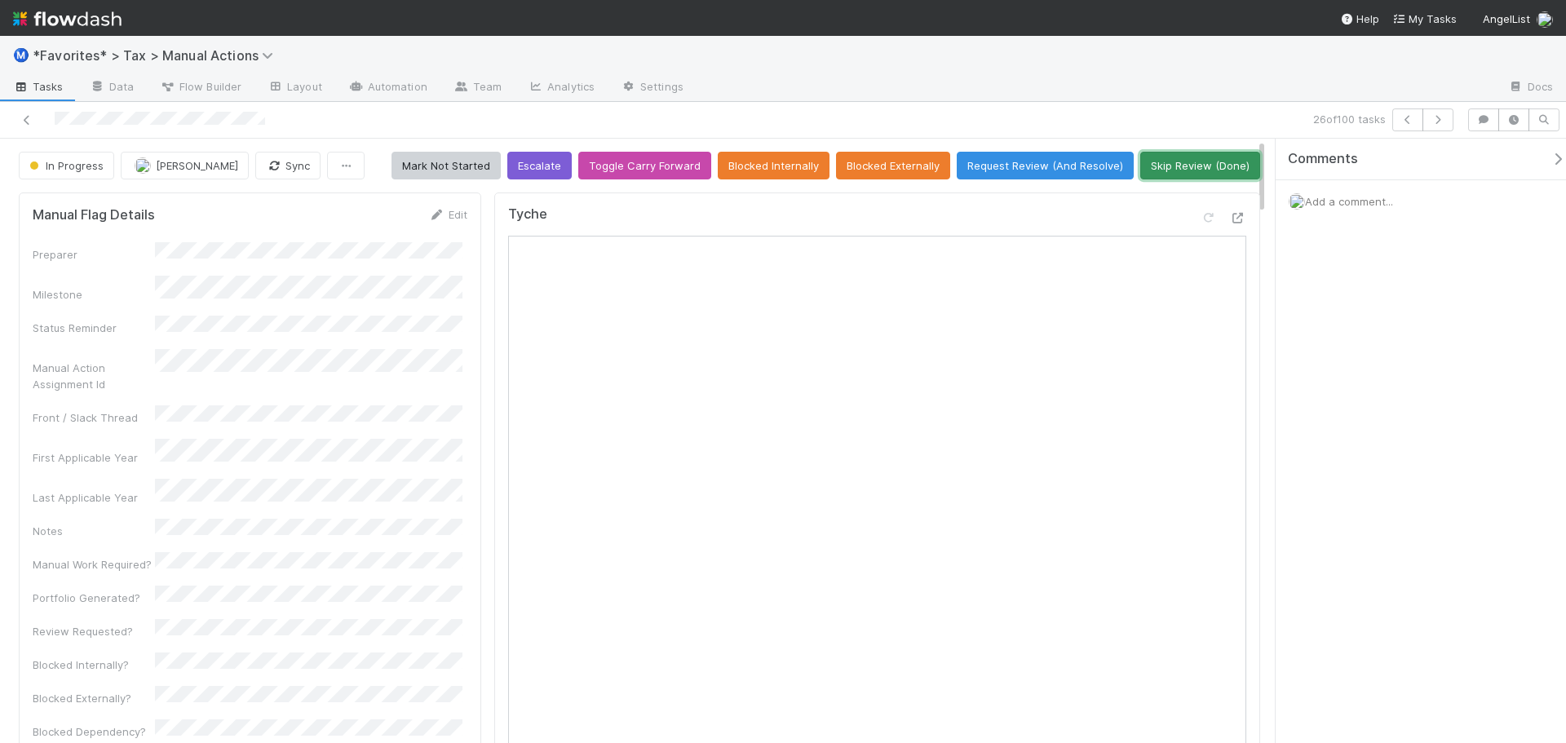
click at [1200, 156] on button "Skip Review (Done)" at bounding box center [1200, 166] width 120 height 28
click at [1100, 105] on div "26 of 100 tasks" at bounding box center [783, 120] width 1566 height 37
click at [1441, 122] on icon "button" at bounding box center [1438, 120] width 16 height 10
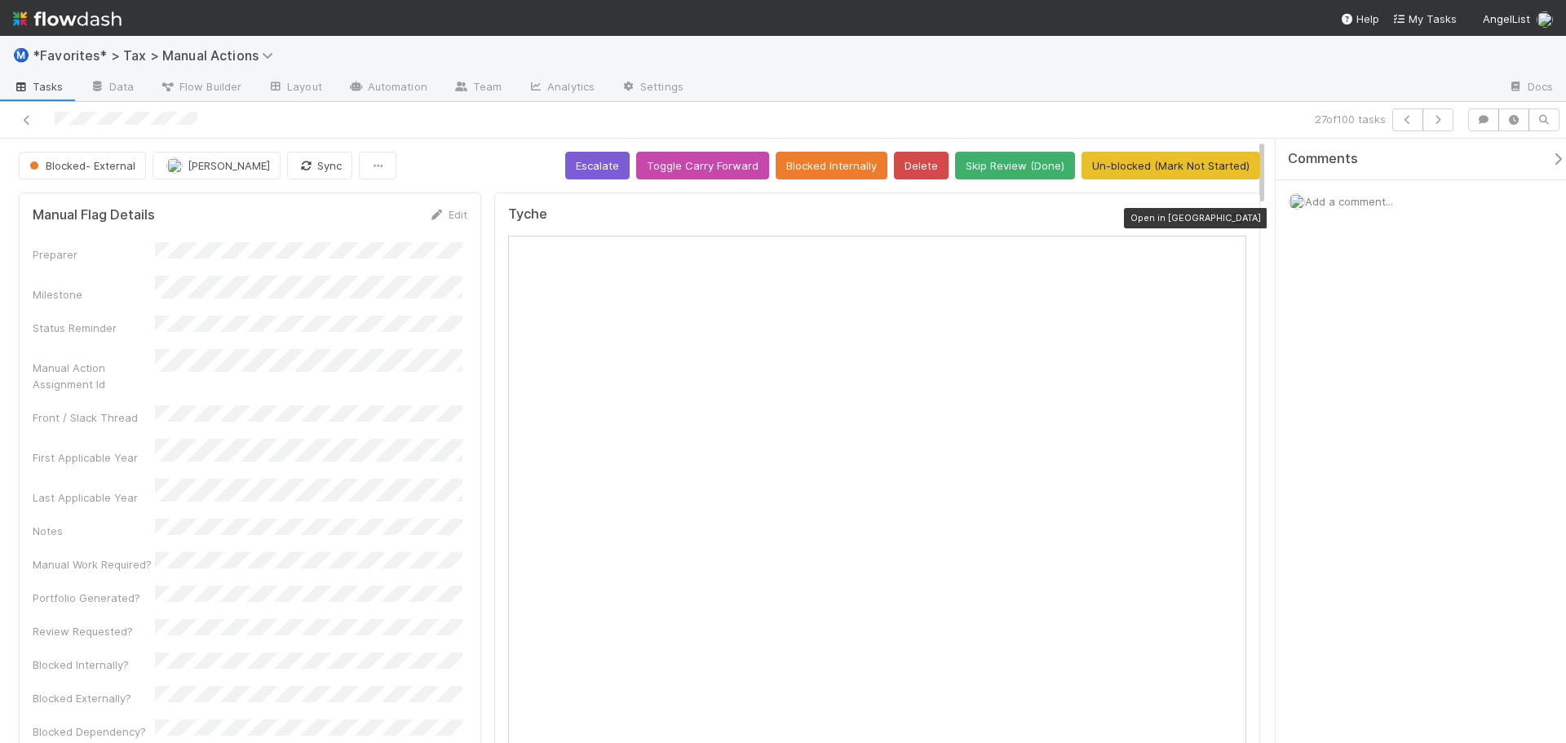
click at [1230, 221] on icon at bounding box center [1238, 218] width 16 height 11
drag, startPoint x: 1049, startPoint y: 122, endPoint x: 1136, endPoint y: 118, distance: 87.4
click at [1050, 122] on div "27 of 100 tasks" at bounding box center [1099, 119] width 724 height 23
click at [1448, 113] on button "button" at bounding box center [1438, 119] width 31 height 23
click at [1230, 215] on icon at bounding box center [1238, 218] width 16 height 11
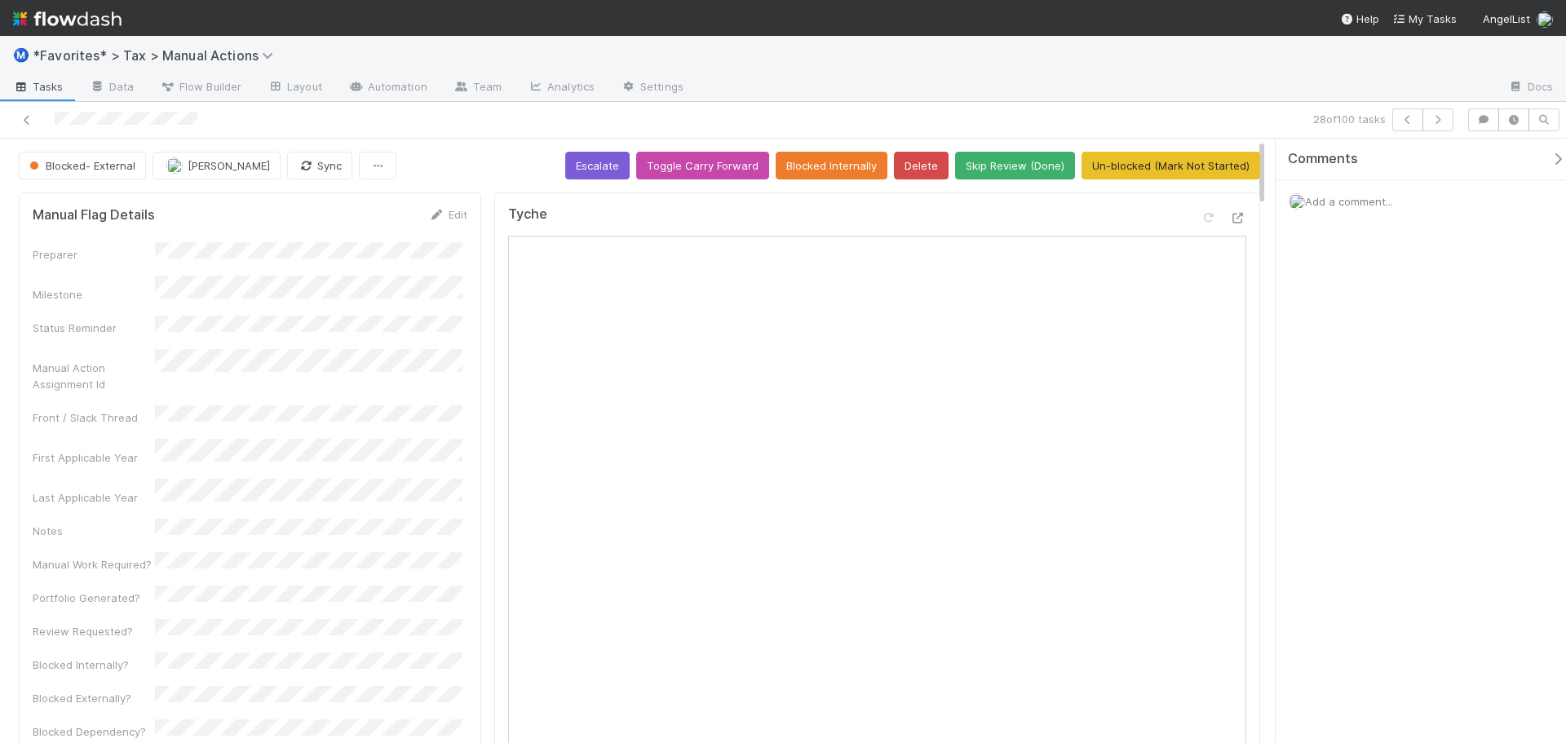
click at [1244, 102] on div "28 of 100 tasks" at bounding box center [783, 120] width 1566 height 37
click at [1230, 214] on icon at bounding box center [1238, 218] width 16 height 11
click at [1049, 50] on div "Ⓜ️ *Favorites* > Tax > Manual Actions" at bounding box center [783, 55] width 1566 height 39
click at [992, 165] on button "Skip Review (Done)" at bounding box center [1015, 166] width 120 height 28
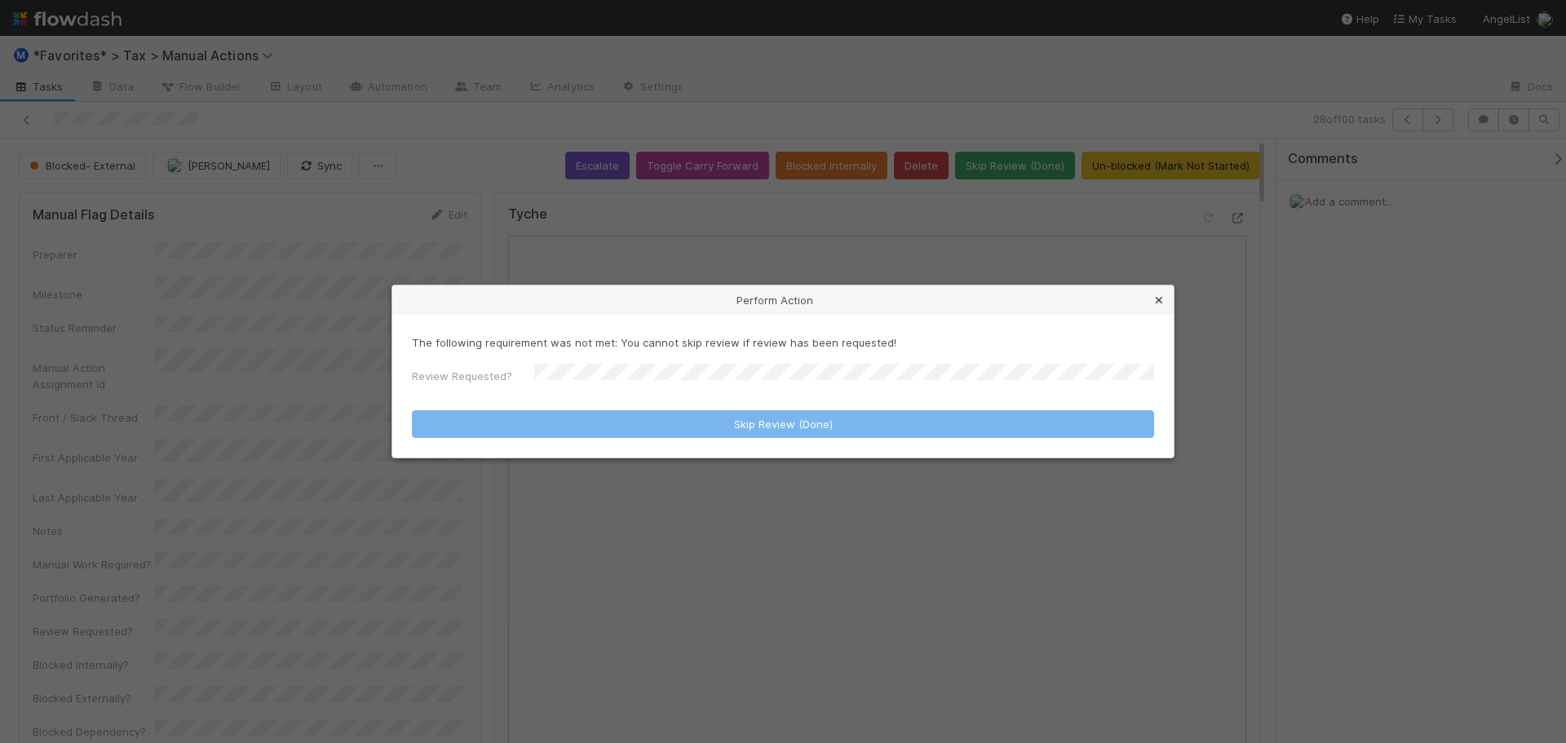
click at [1161, 306] on icon at bounding box center [1159, 300] width 16 height 11
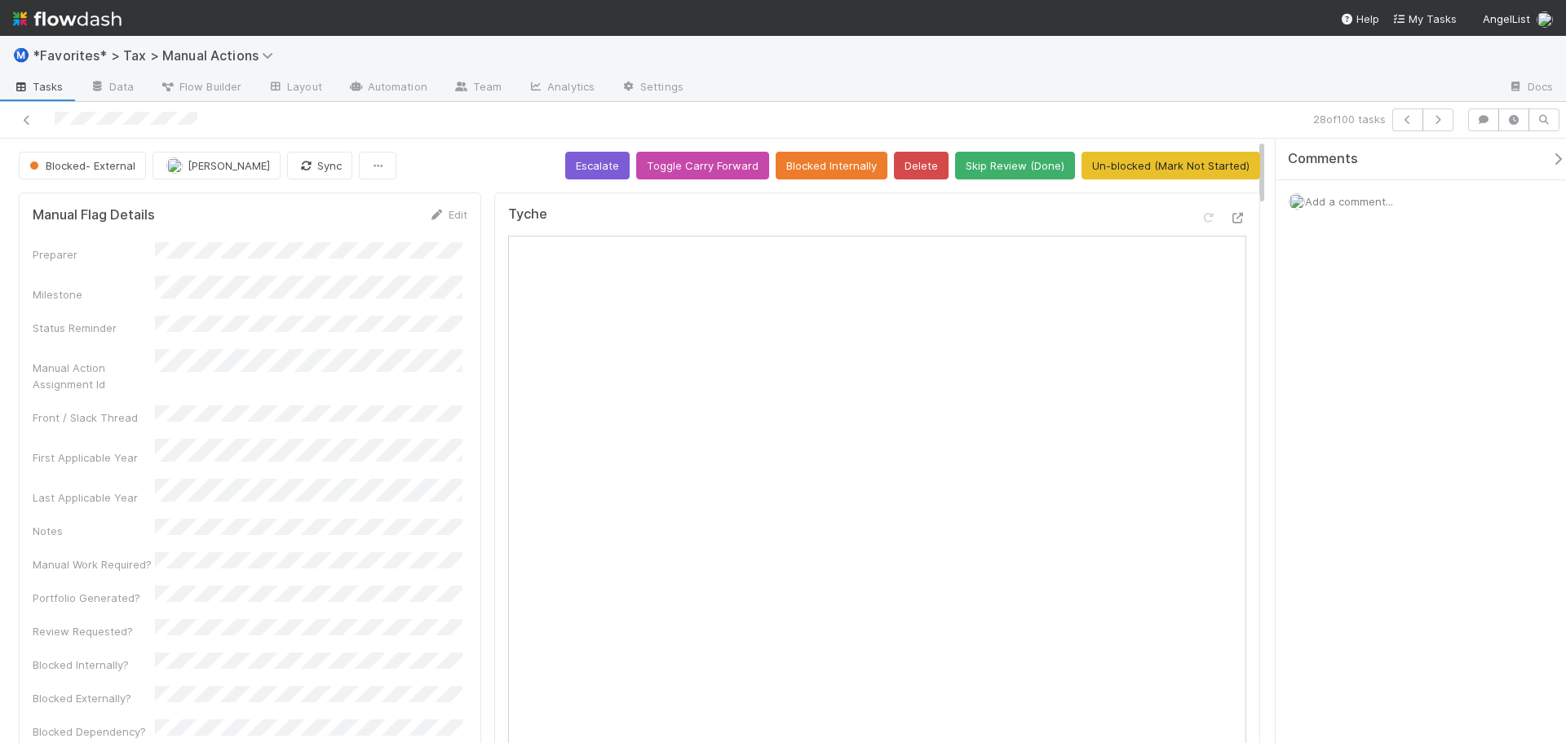
click at [76, 165] on div "Blocked- External" at bounding box center [86, 166] width 134 height 28
click at [906, 100] on div at bounding box center [1096, 88] width 799 height 26
click at [1445, 124] on button "button" at bounding box center [1438, 119] width 31 height 23
click at [1233, 214] on icon at bounding box center [1238, 218] width 16 height 11
click at [1006, 161] on button "Skip Review (Done)" at bounding box center [1015, 166] width 120 height 28
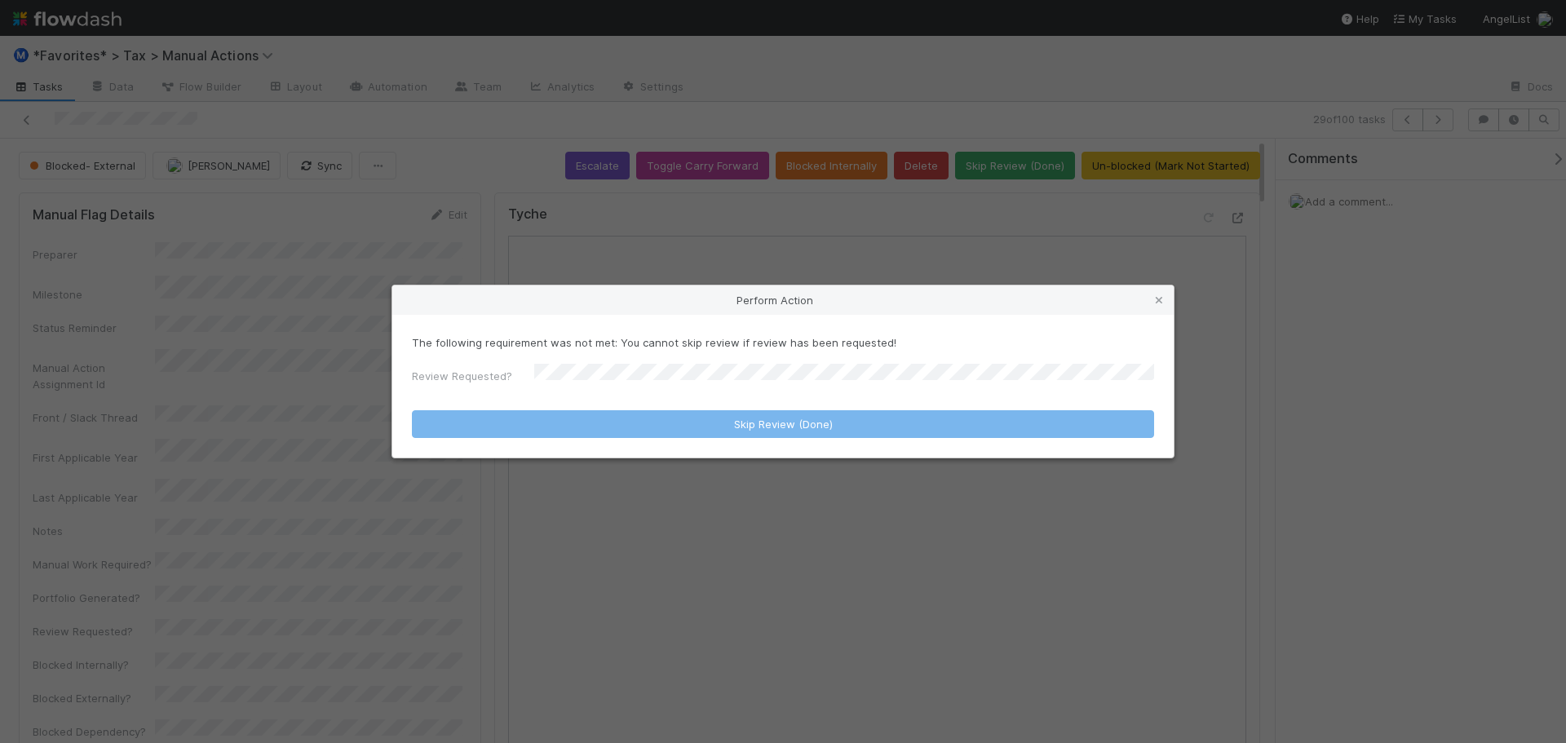
click at [1034, 62] on div "Perform Action The following requirement was not met: You cannot skip review if…" at bounding box center [783, 371] width 1566 height 743
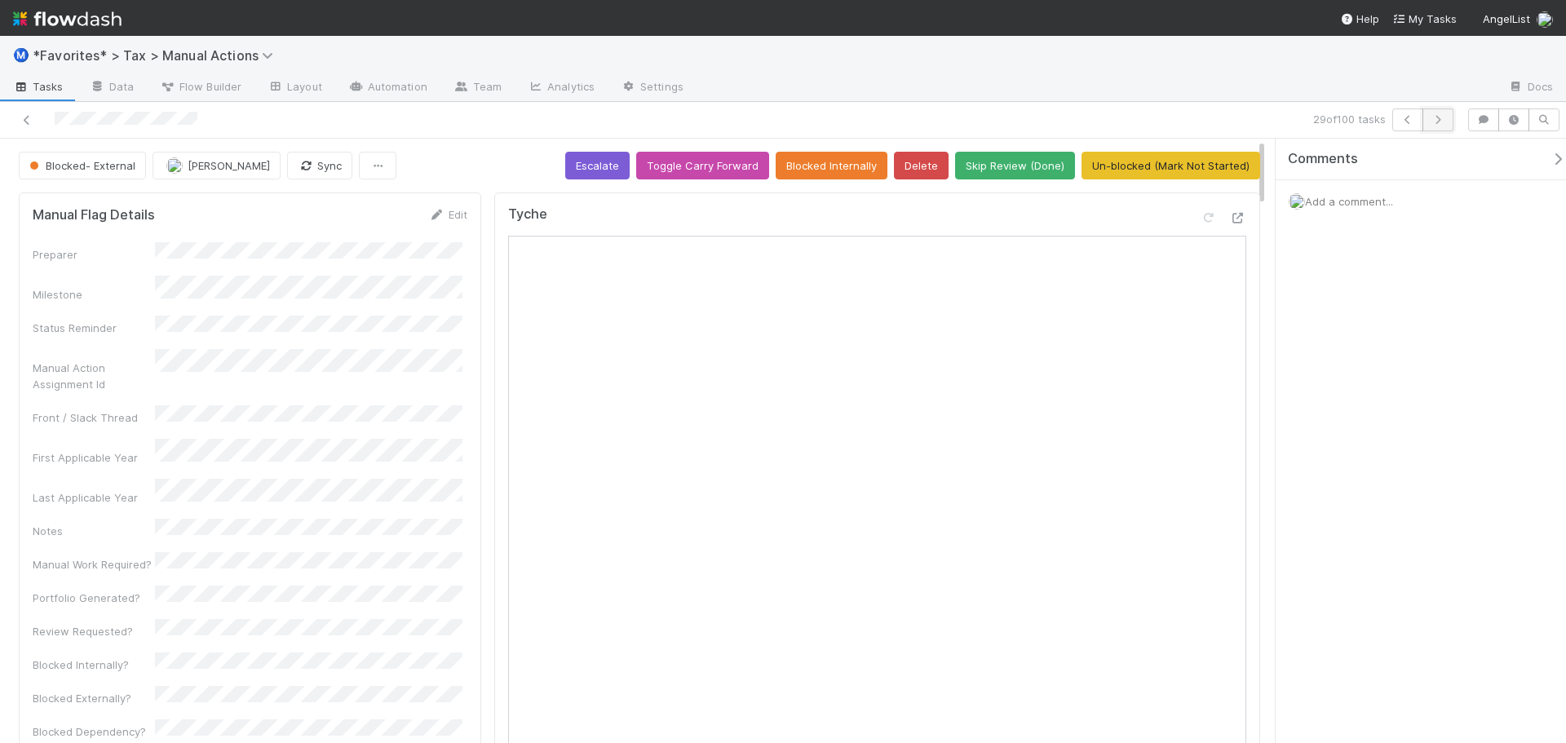
click at [1436, 122] on icon "button" at bounding box center [1438, 120] width 16 height 10
click at [1444, 123] on icon "button" at bounding box center [1438, 120] width 16 height 10
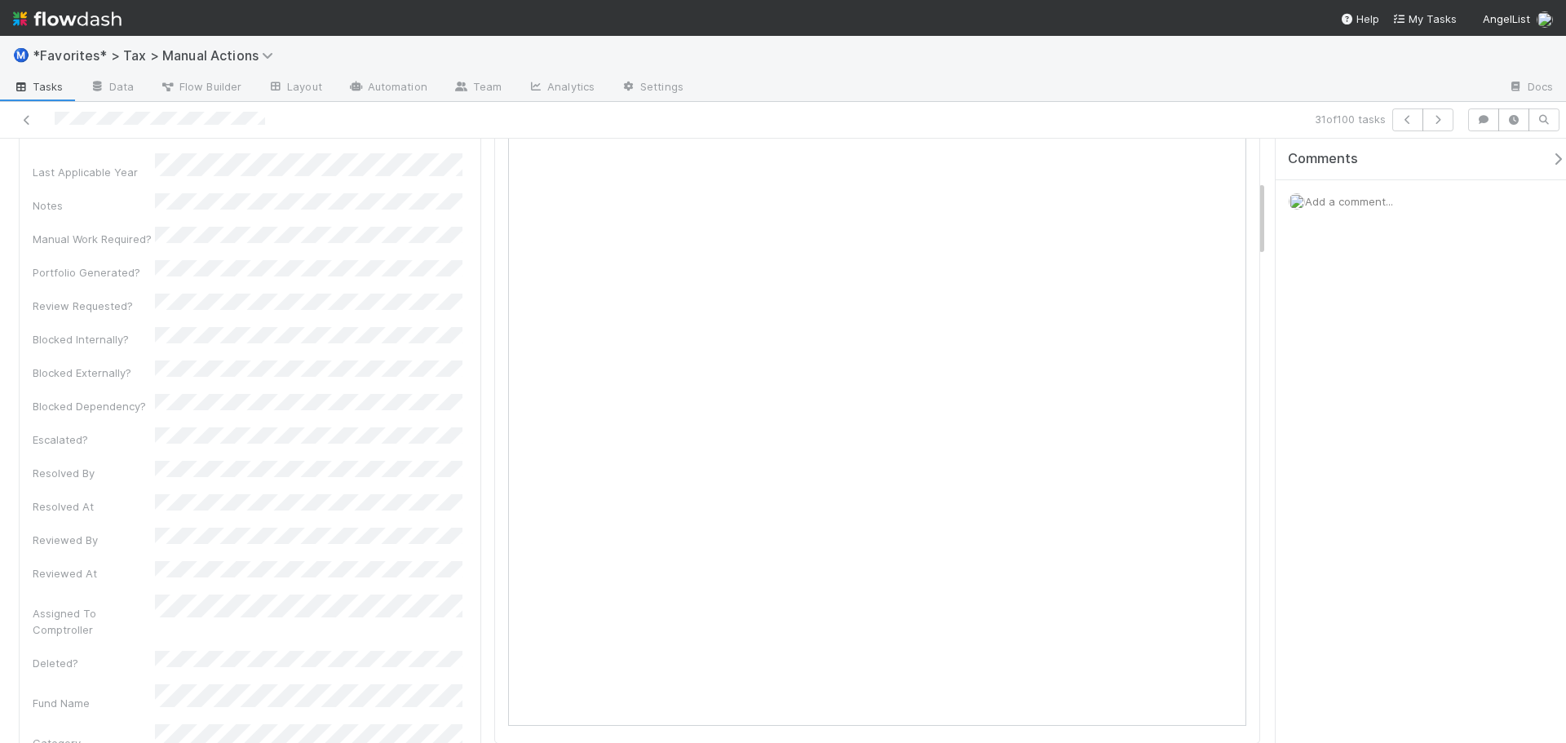
scroll to position [82, 0]
click at [1446, 122] on button "button" at bounding box center [1438, 119] width 31 height 23
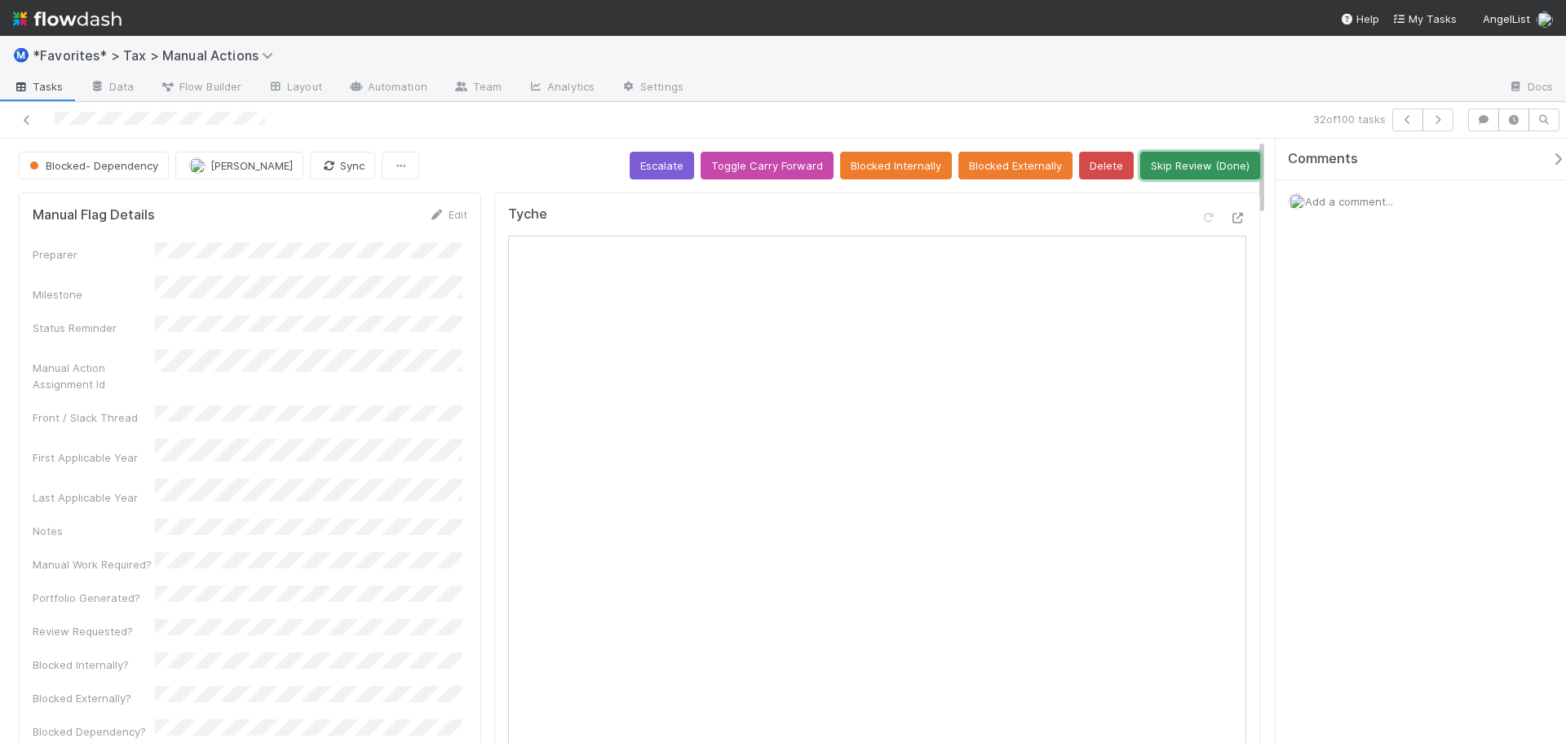
click at [1169, 165] on button "Skip Review (Done)" at bounding box center [1200, 166] width 120 height 28
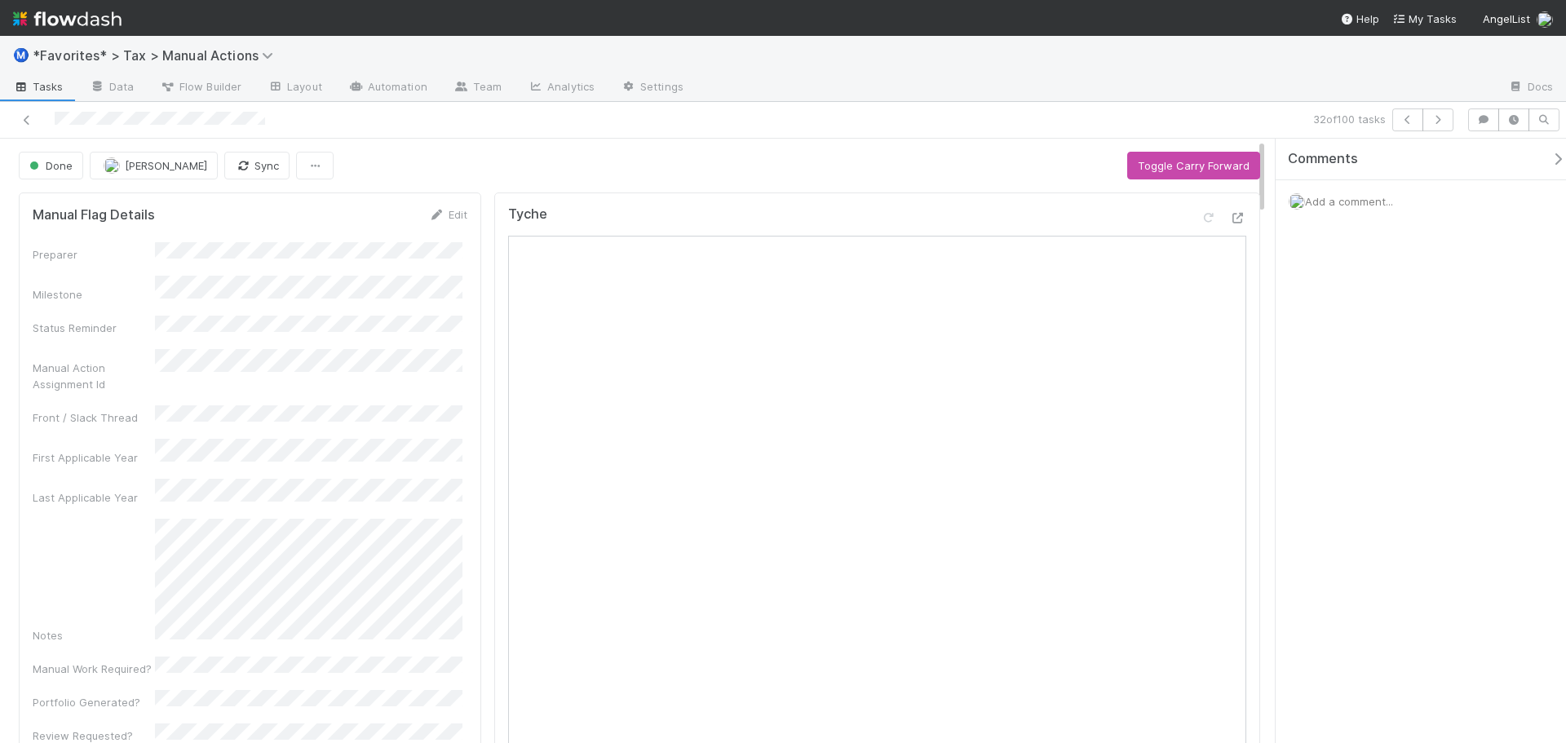
click at [1184, 121] on div "32 of 100 tasks" at bounding box center [1099, 119] width 724 height 23
click at [1392, 120] on button "button" at bounding box center [1407, 119] width 31 height 23
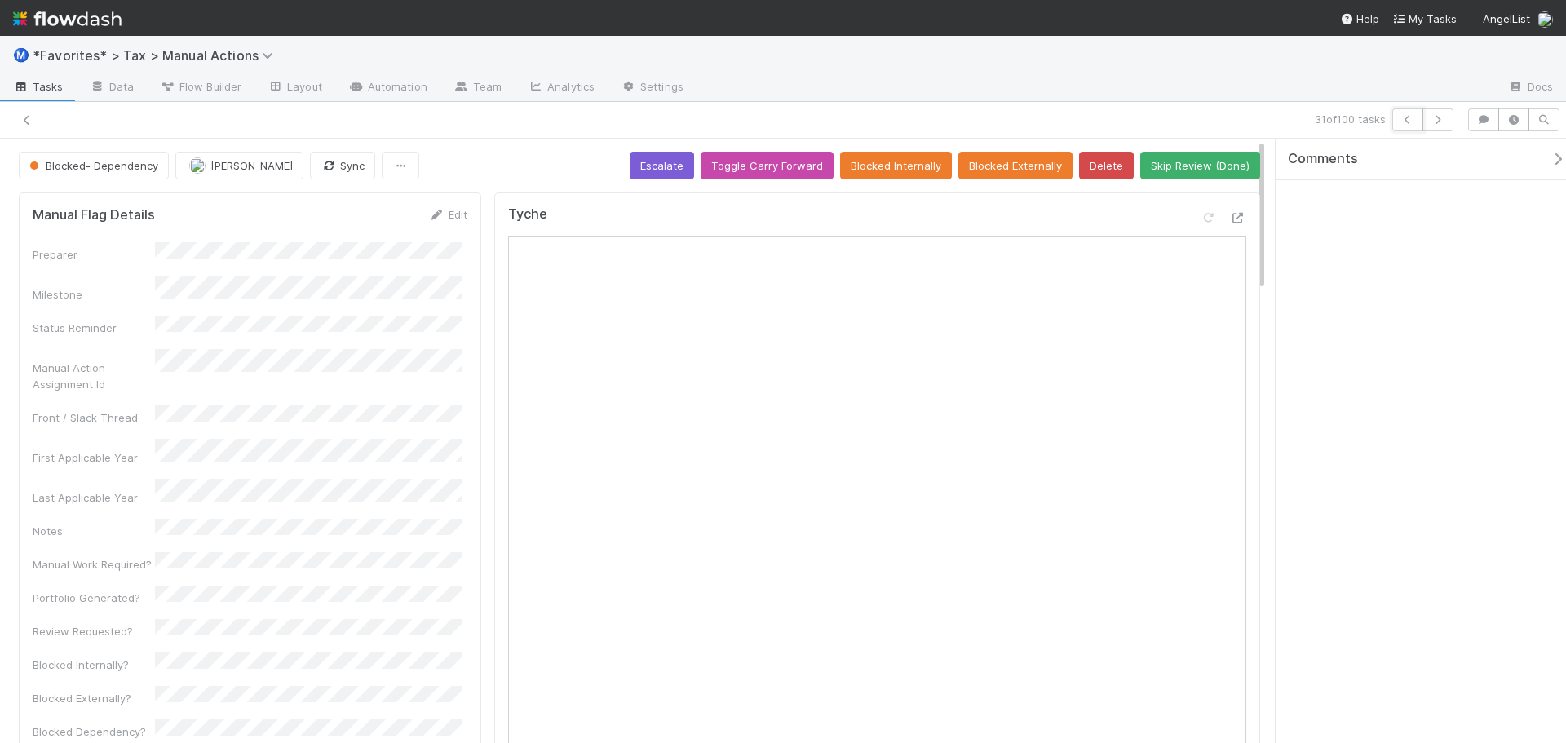
click at [1396, 120] on button "button" at bounding box center [1407, 119] width 31 height 23
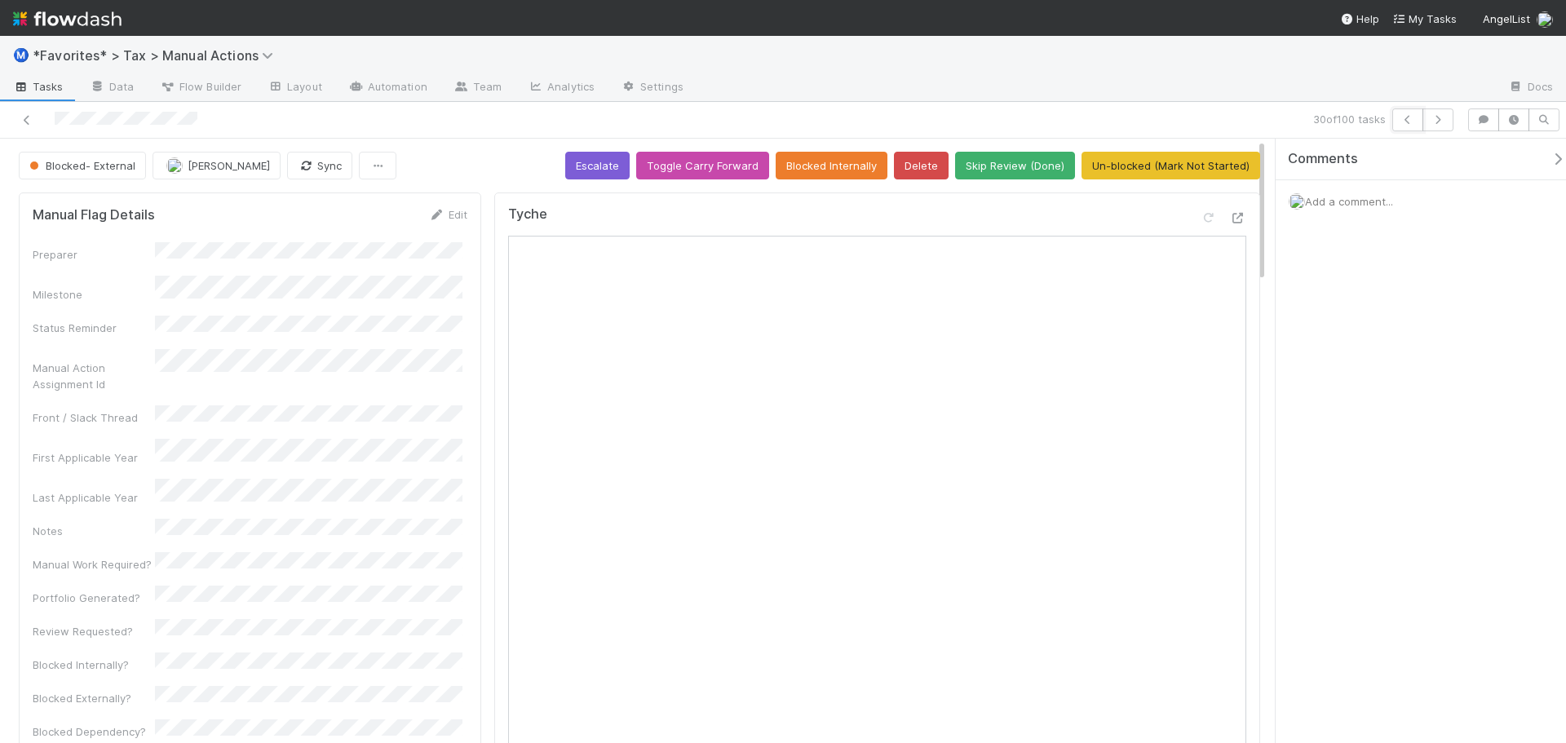
click at [1396, 120] on button "button" at bounding box center [1407, 119] width 31 height 23
click at [1039, 171] on button "Skip Review (Done)" at bounding box center [1015, 166] width 120 height 28
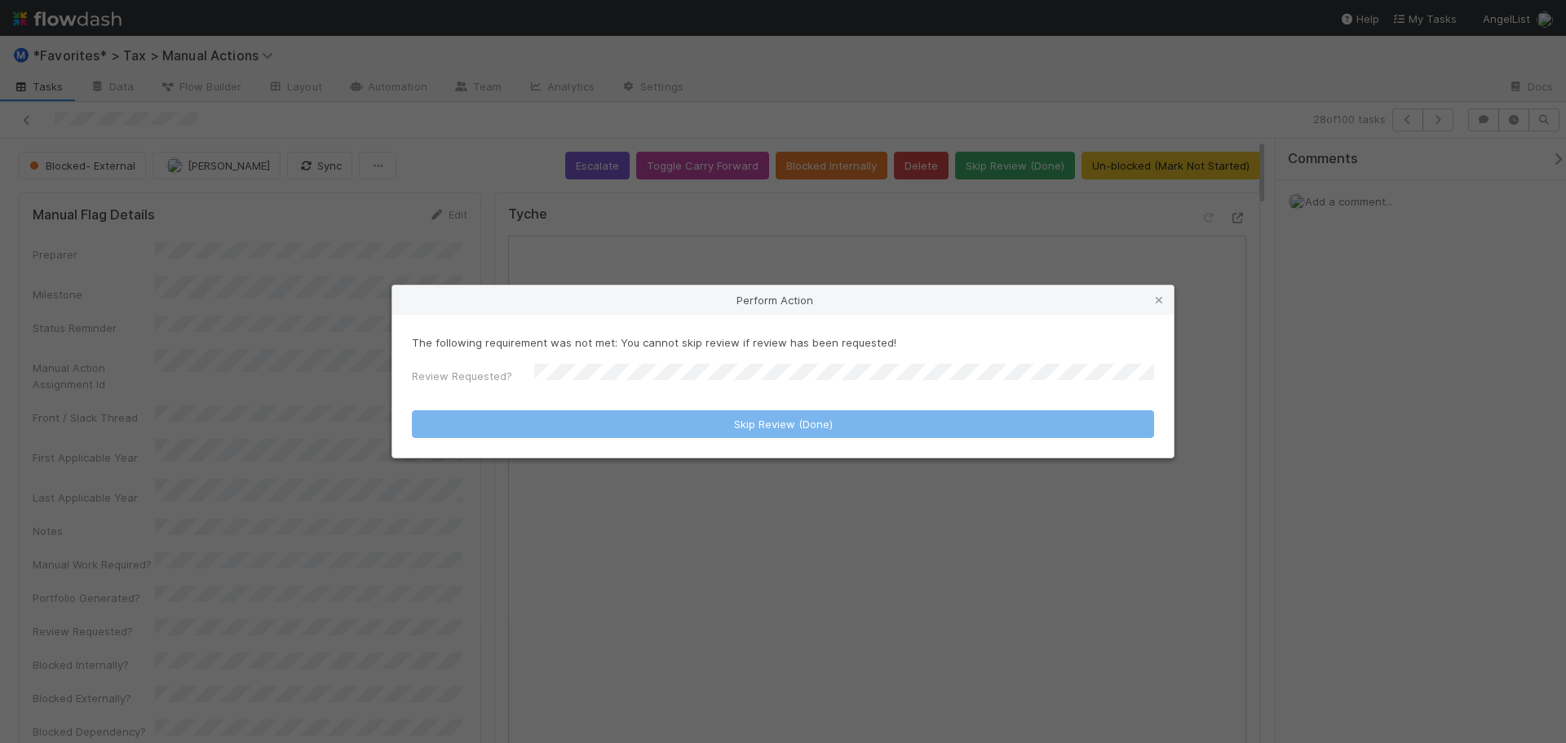
click at [1021, 342] on p "The following requirement was not met: You cannot skip review if review has bee…" at bounding box center [783, 342] width 742 height 16
click at [1157, 306] on icon at bounding box center [1159, 300] width 16 height 11
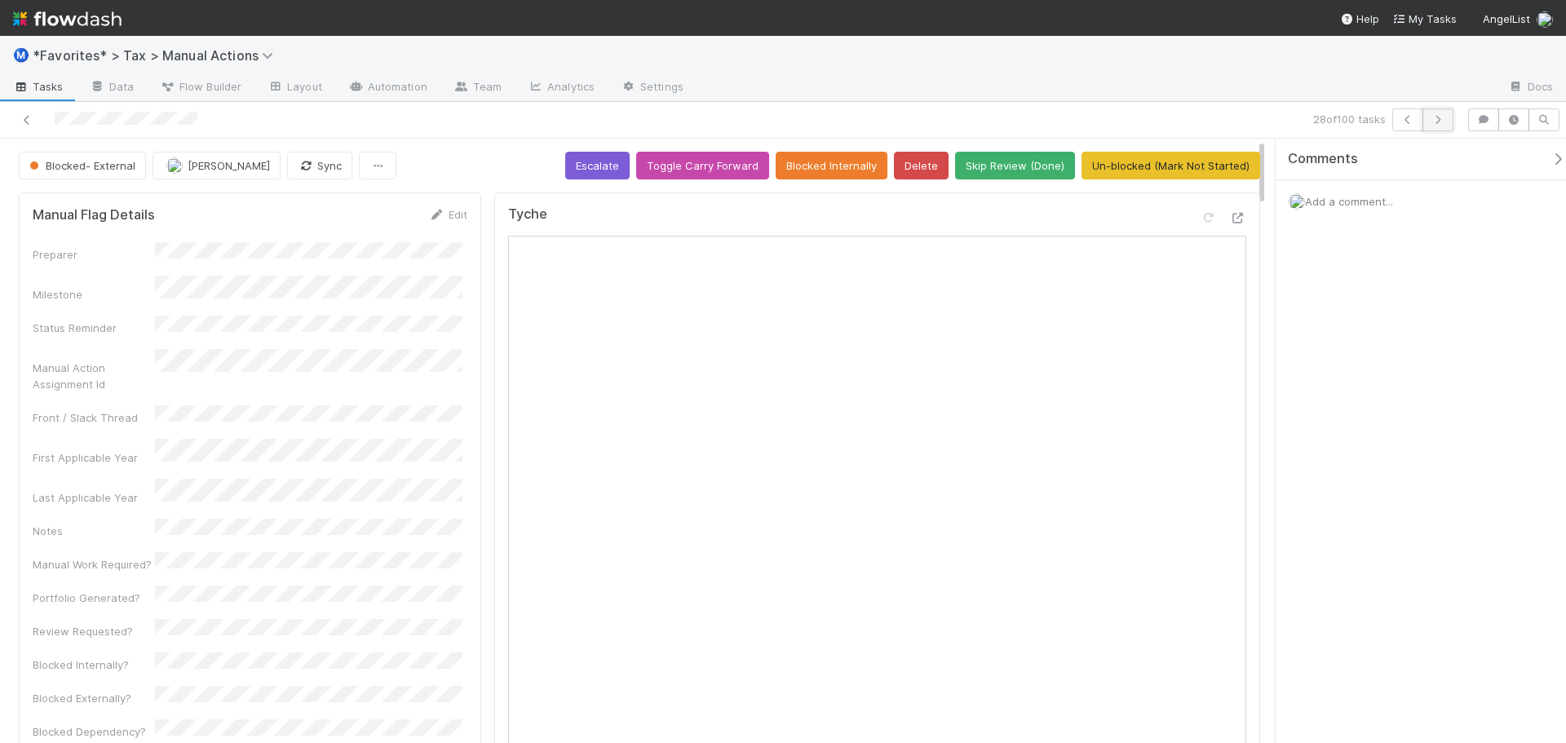
click at [1444, 122] on icon "button" at bounding box center [1438, 120] width 16 height 10
click at [1041, 166] on button "Skip Review (Done)" at bounding box center [1015, 166] width 120 height 28
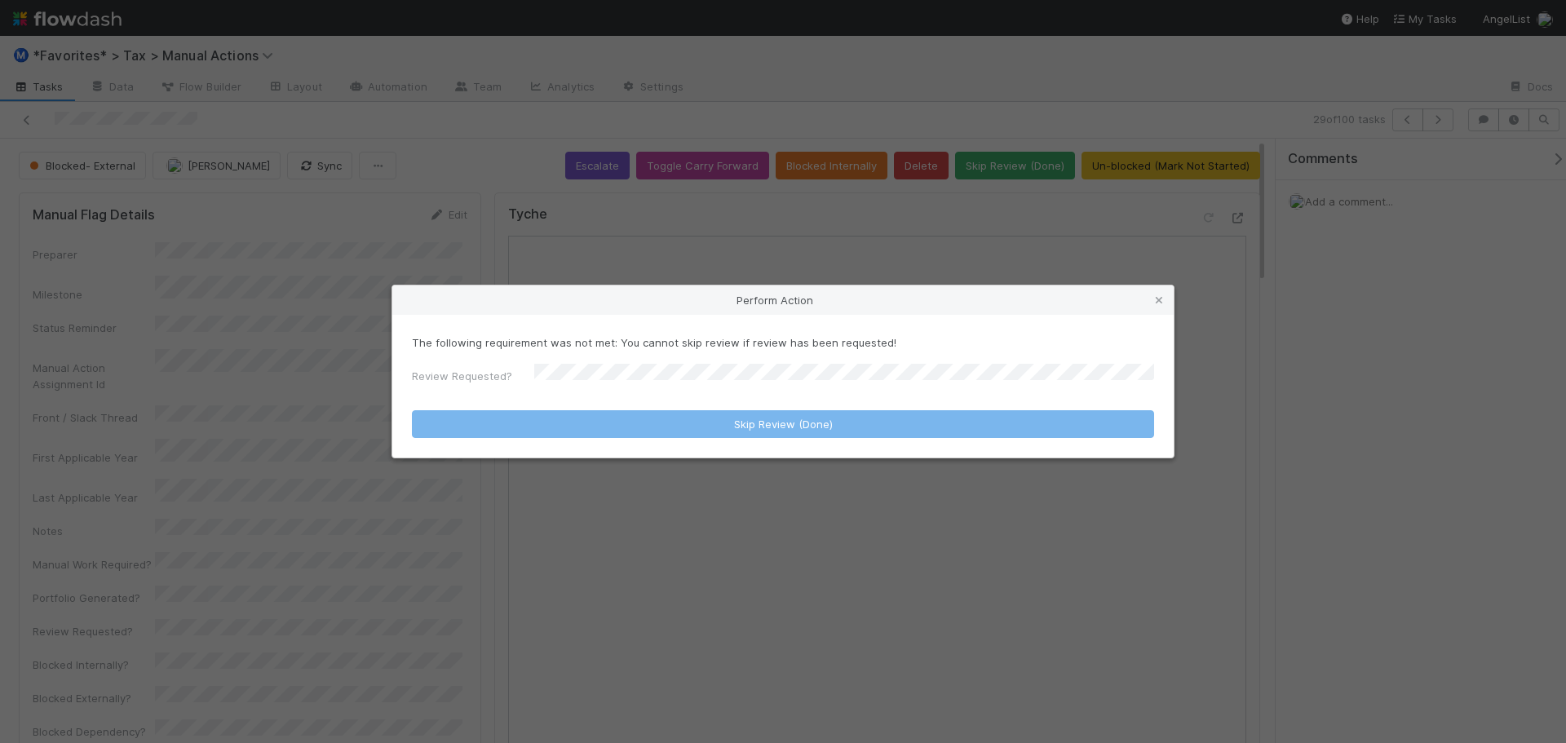
click at [1060, 117] on div "Perform Action The following requirement was not met: You cannot skip review if…" at bounding box center [783, 371] width 1566 height 743
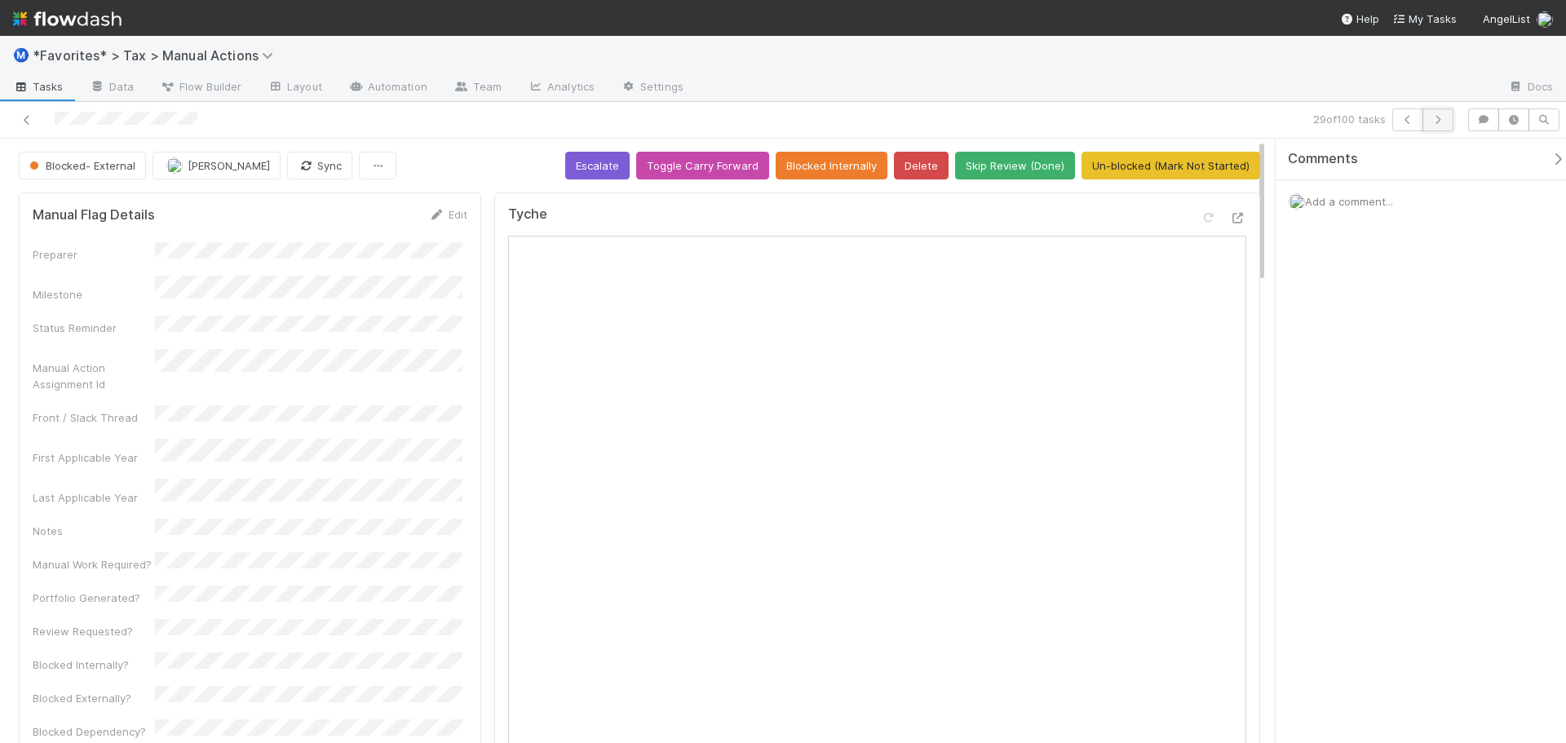
click at [1428, 125] on button "button" at bounding box center [1438, 119] width 31 height 23
click at [1040, 163] on button "Skip Review (Done)" at bounding box center [1015, 166] width 120 height 28
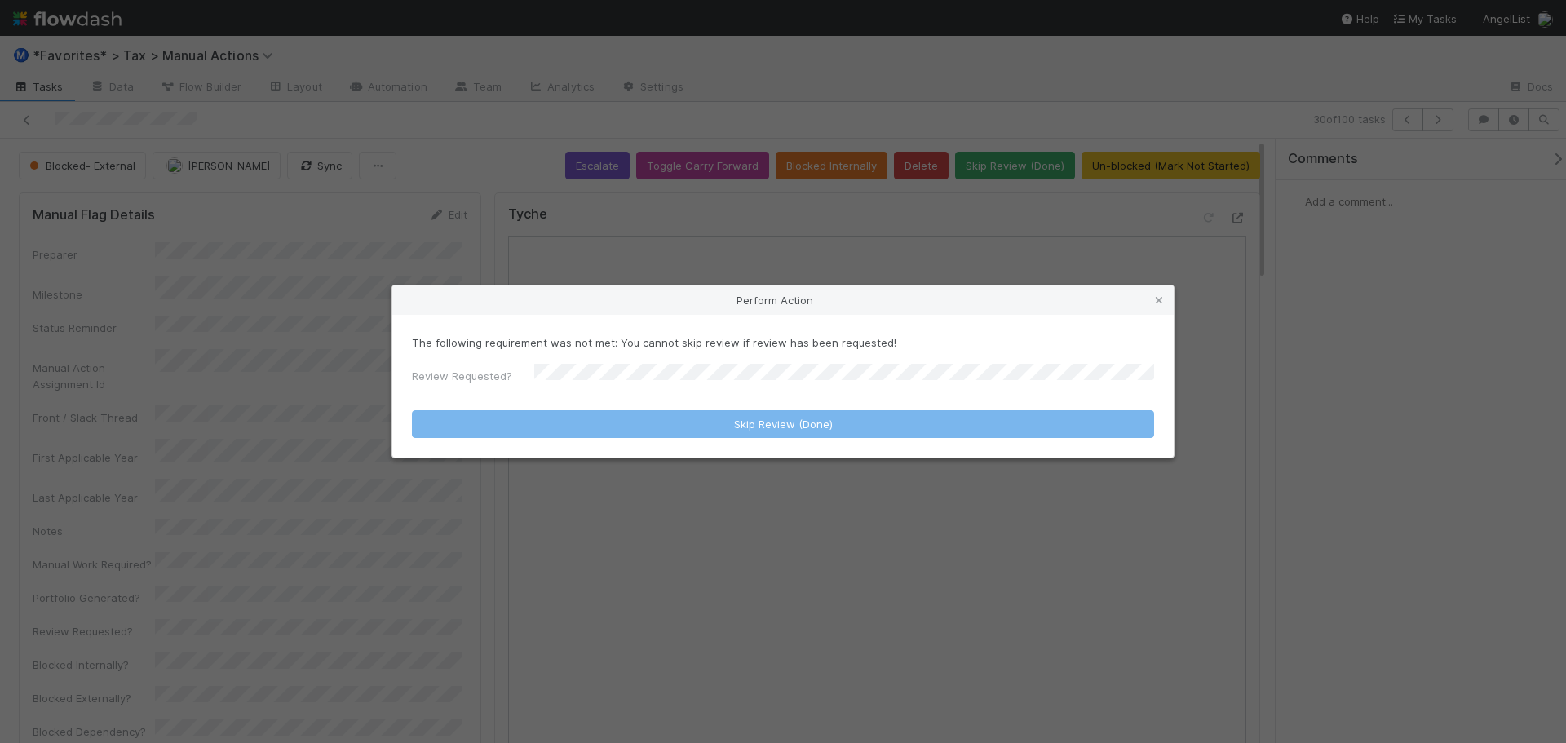
click at [1047, 131] on div "Perform Action The following requirement was not met: You cannot skip review if…" at bounding box center [783, 371] width 1566 height 743
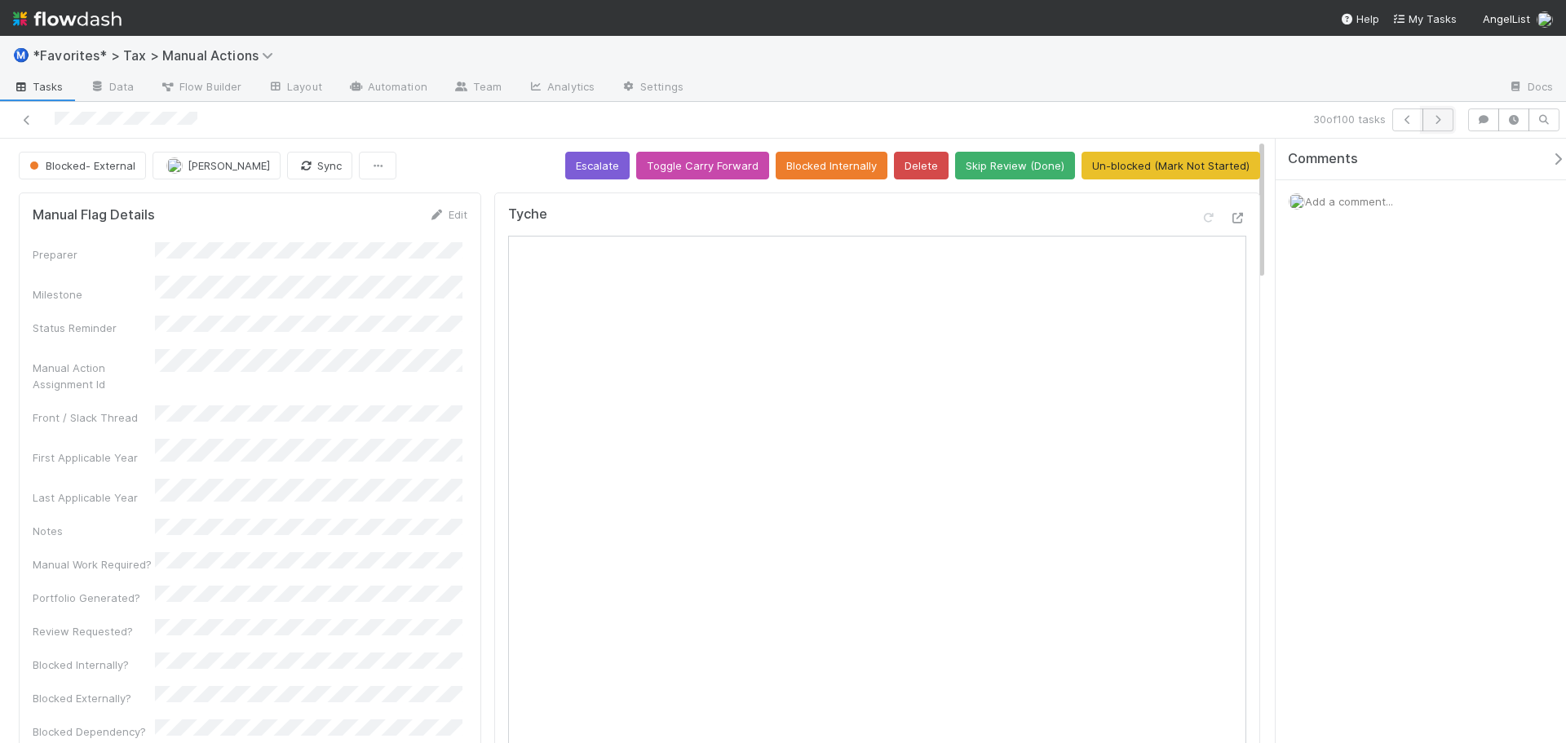
click at [1440, 126] on button "button" at bounding box center [1438, 119] width 31 height 23
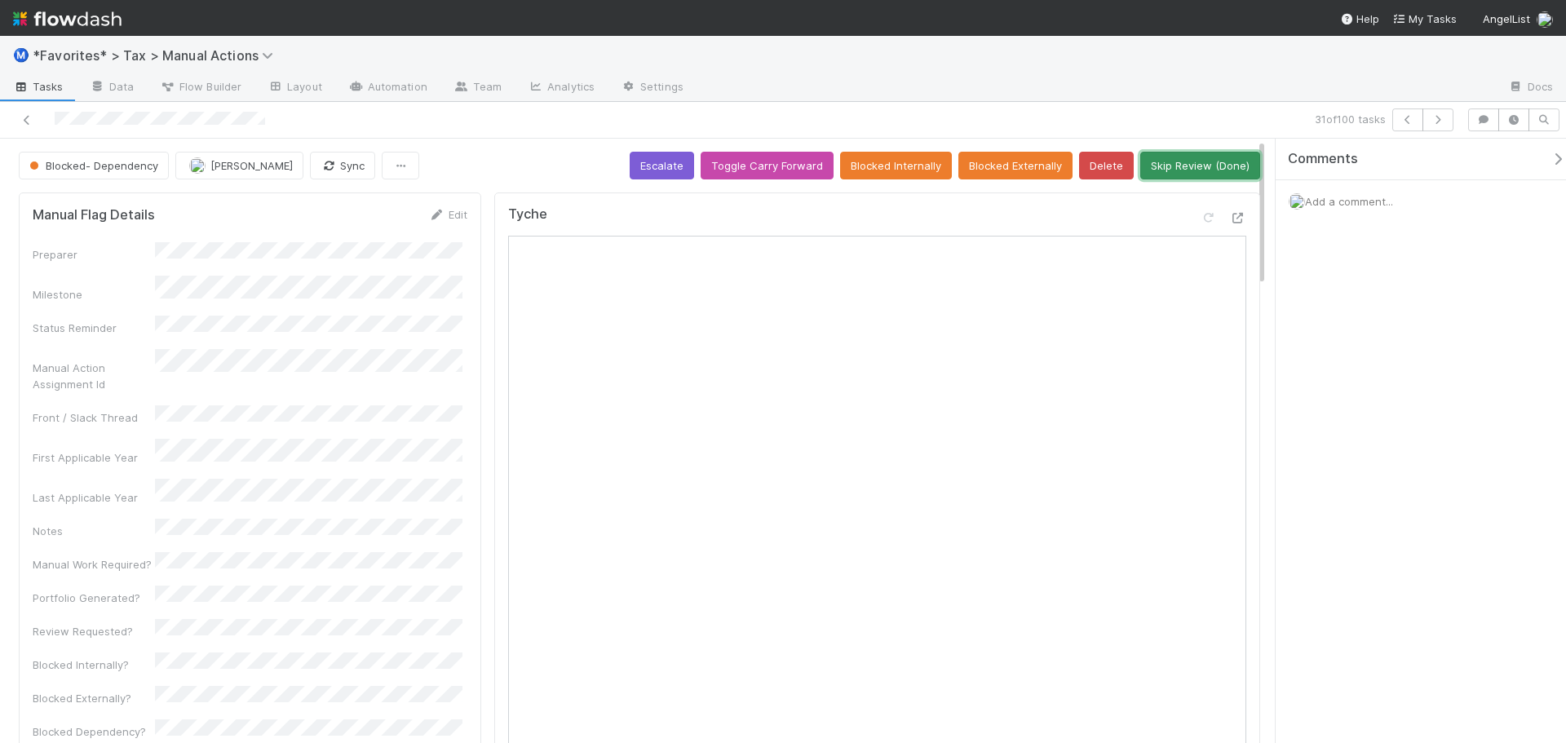
click at [1187, 165] on button "Skip Review (Done)" at bounding box center [1200, 166] width 120 height 28
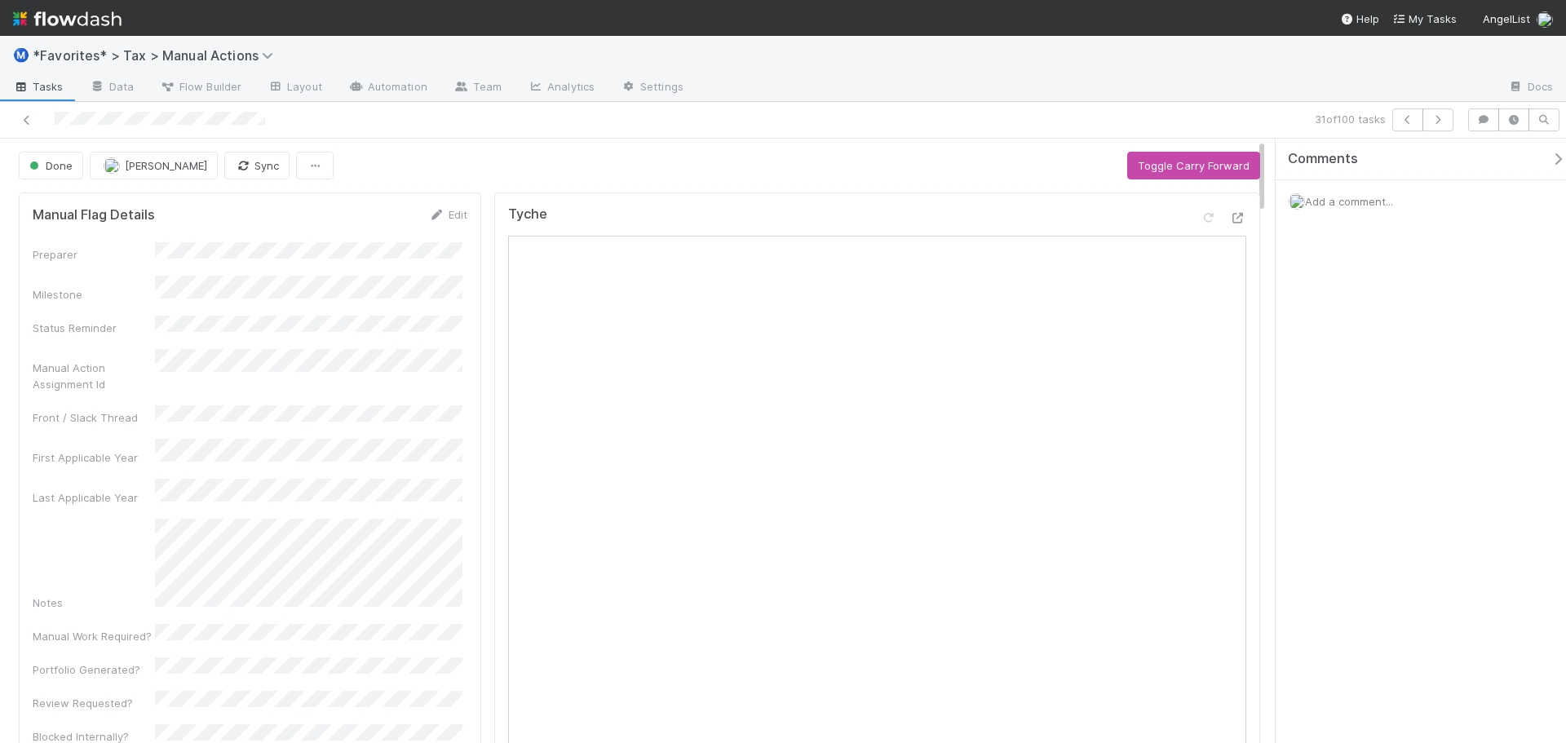
click at [940, 108] on div "31 of 100 tasks" at bounding box center [783, 120] width 1566 height 37
click at [1427, 123] on button "button" at bounding box center [1438, 119] width 31 height 23
click at [1448, 114] on button "button" at bounding box center [1438, 119] width 31 height 23
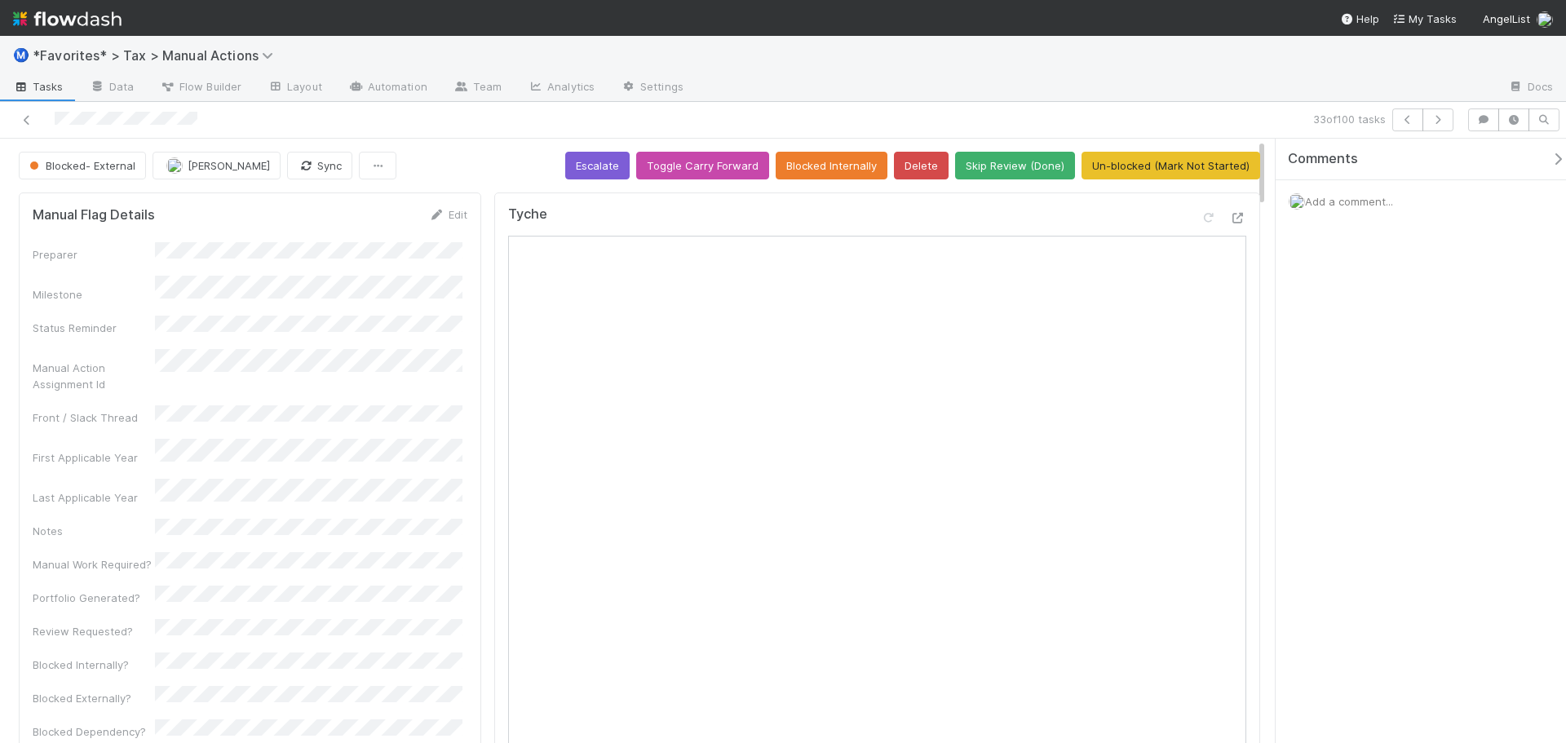
click at [1455, 120] on div "33 of 100 tasks" at bounding box center [1099, 119] width 724 height 23
click at [1449, 120] on button "button" at bounding box center [1438, 119] width 31 height 23
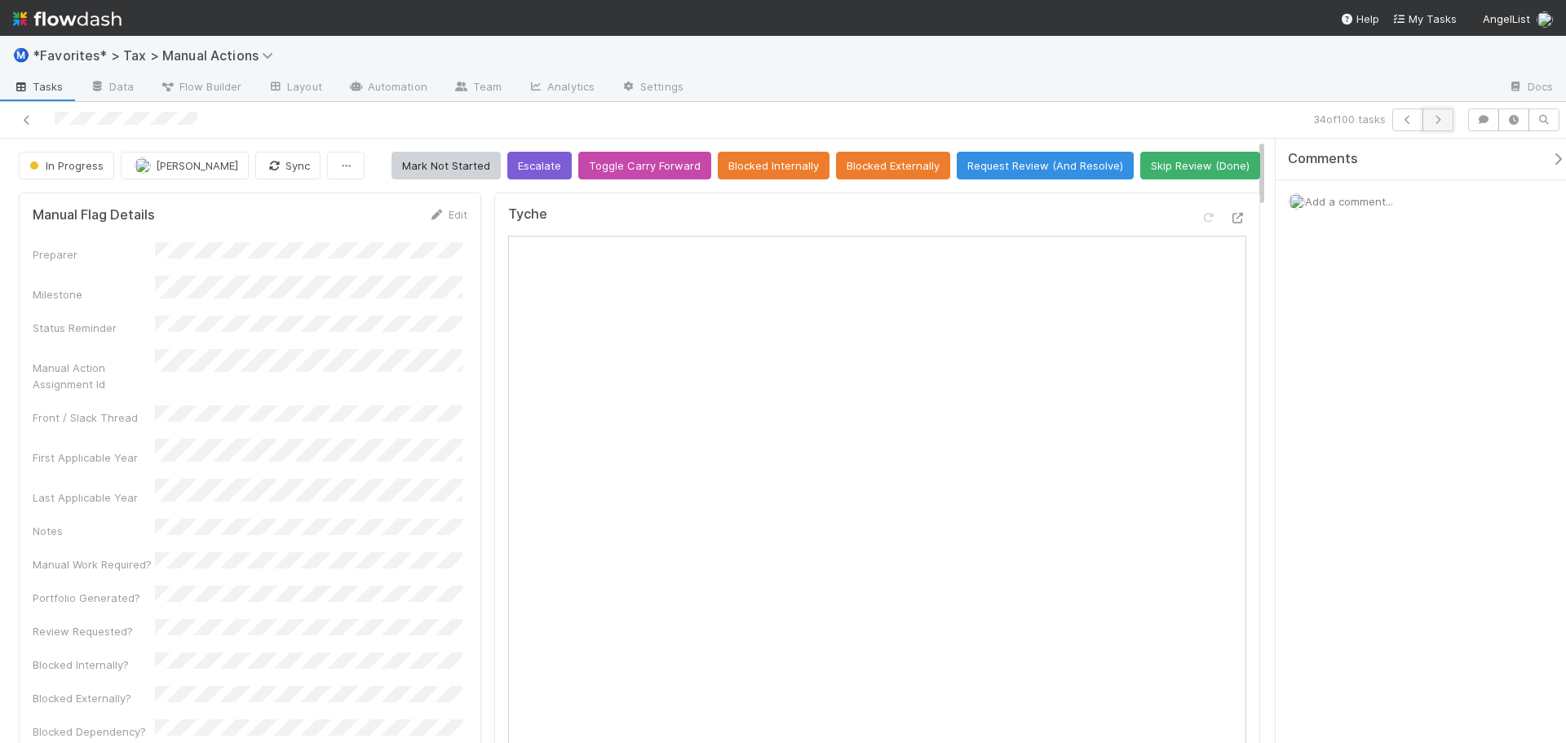
click at [1452, 129] on button "button" at bounding box center [1438, 119] width 31 height 23
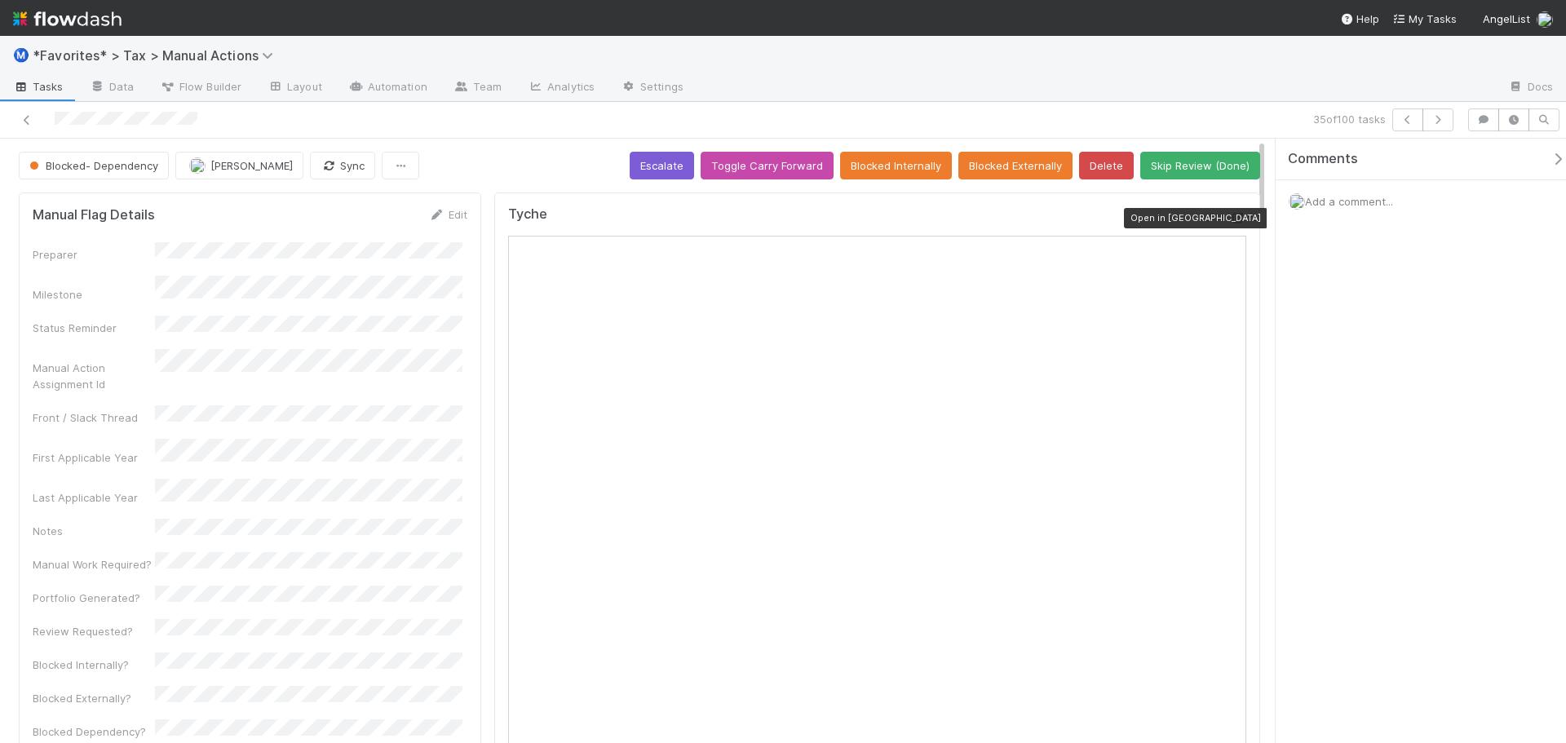
click at [1231, 214] on div at bounding box center [1238, 218] width 16 height 16
click at [1321, 69] on div "Ⓜ️ *Favorites* > Tax > Manual Actions" at bounding box center [783, 55] width 1566 height 39
click at [1444, 118] on icon "button" at bounding box center [1438, 120] width 16 height 10
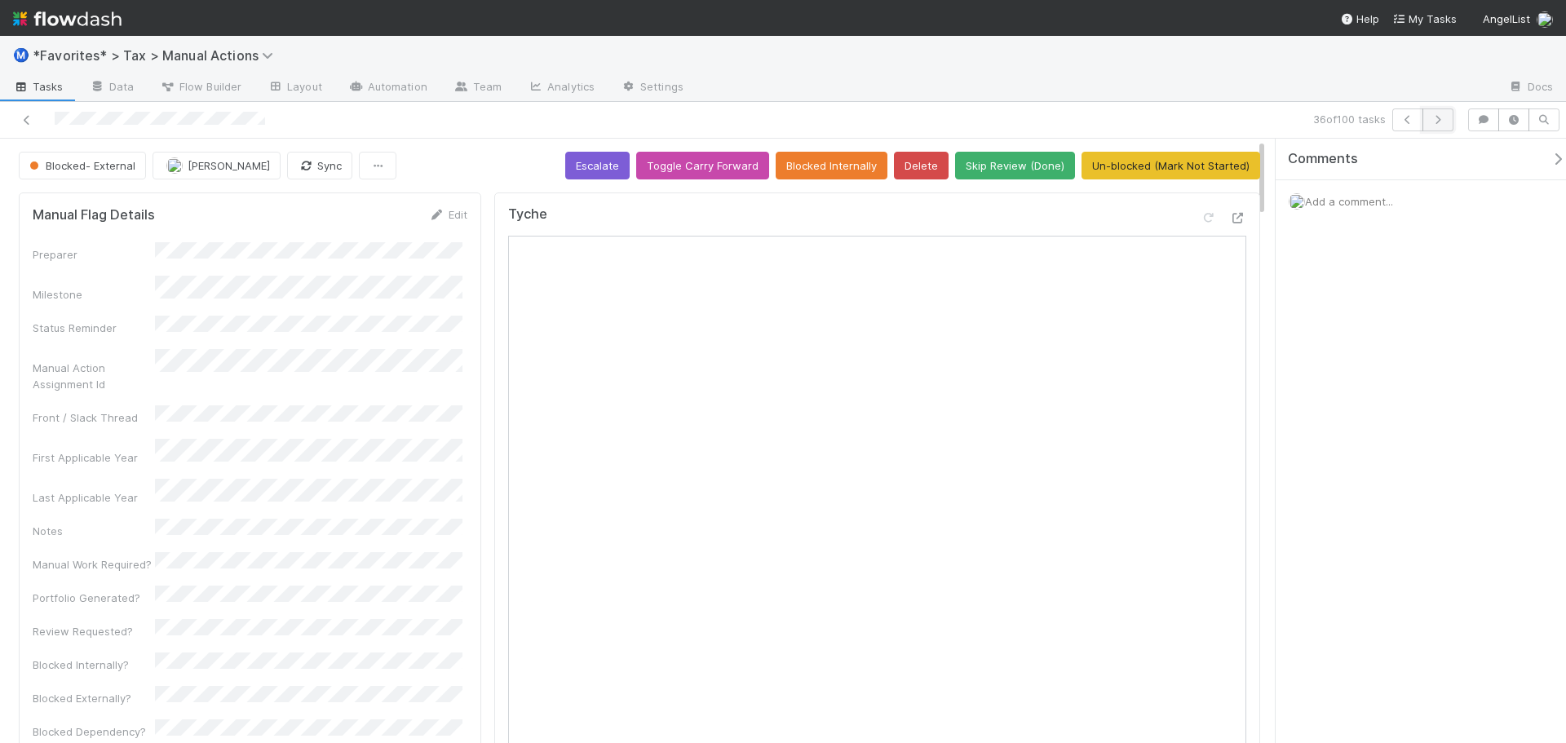
click at [1435, 123] on icon "button" at bounding box center [1438, 120] width 16 height 10
click at [1439, 126] on button "button" at bounding box center [1438, 119] width 31 height 23
click at [1434, 118] on icon "button" at bounding box center [1438, 120] width 16 height 10
click at [1437, 124] on icon "button" at bounding box center [1438, 120] width 16 height 10
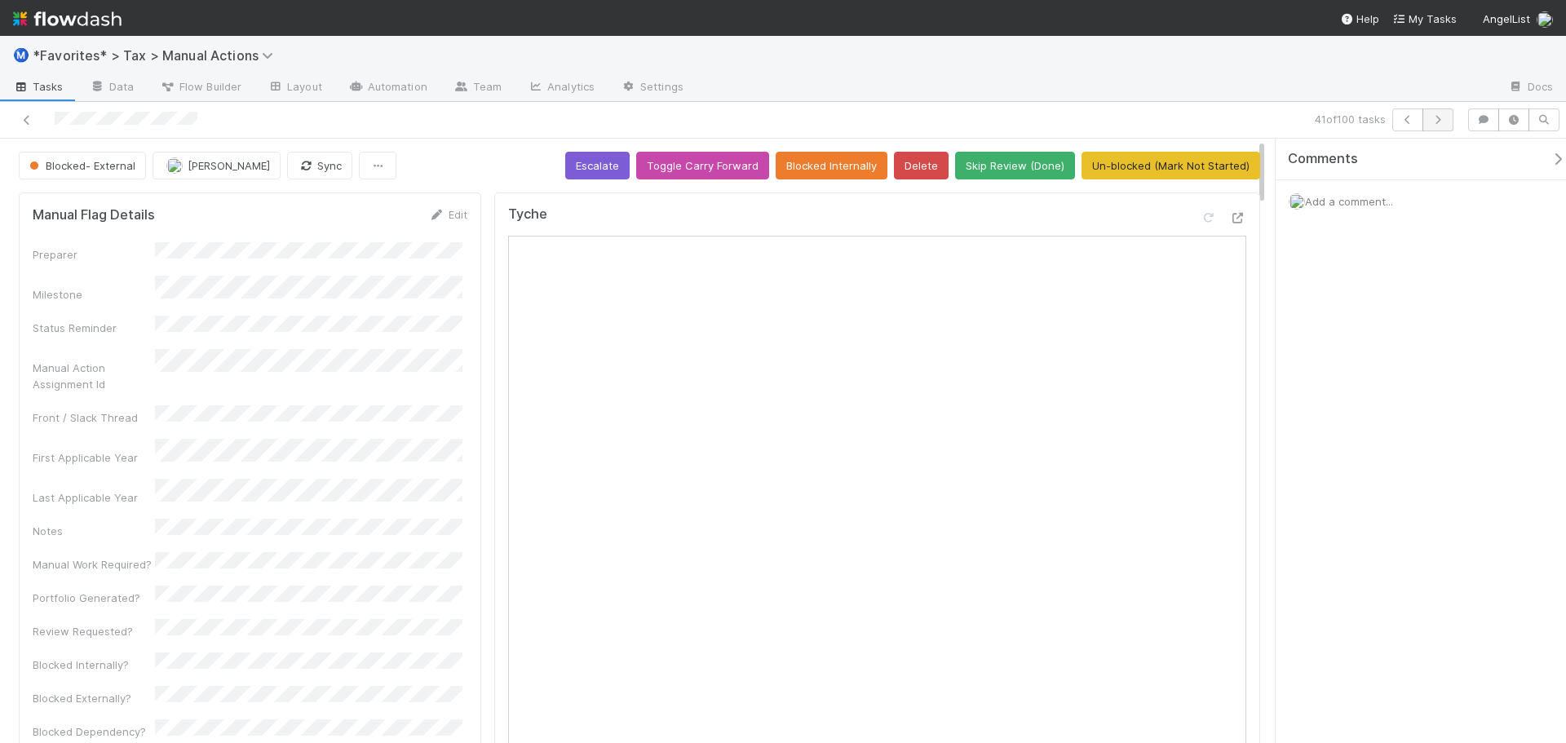
drag, startPoint x: 1436, startPoint y: 135, endPoint x: 1443, endPoint y: 122, distance: 15.0
click at [1436, 133] on div "41 of 100 tasks" at bounding box center [783, 120] width 1566 height 37
click at [1443, 122] on icon "button" at bounding box center [1438, 120] width 16 height 10
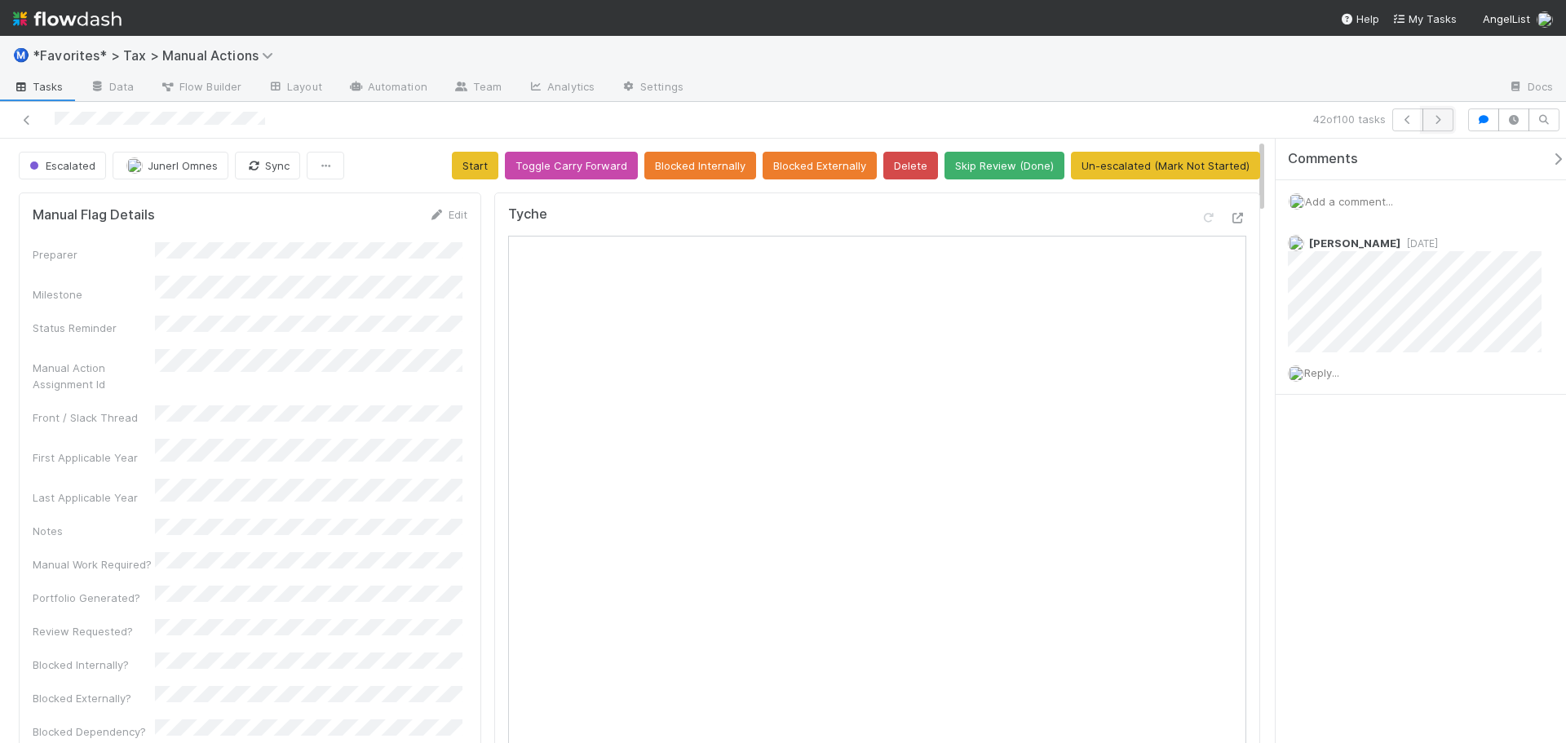
click at [1445, 113] on button "button" at bounding box center [1438, 119] width 31 height 23
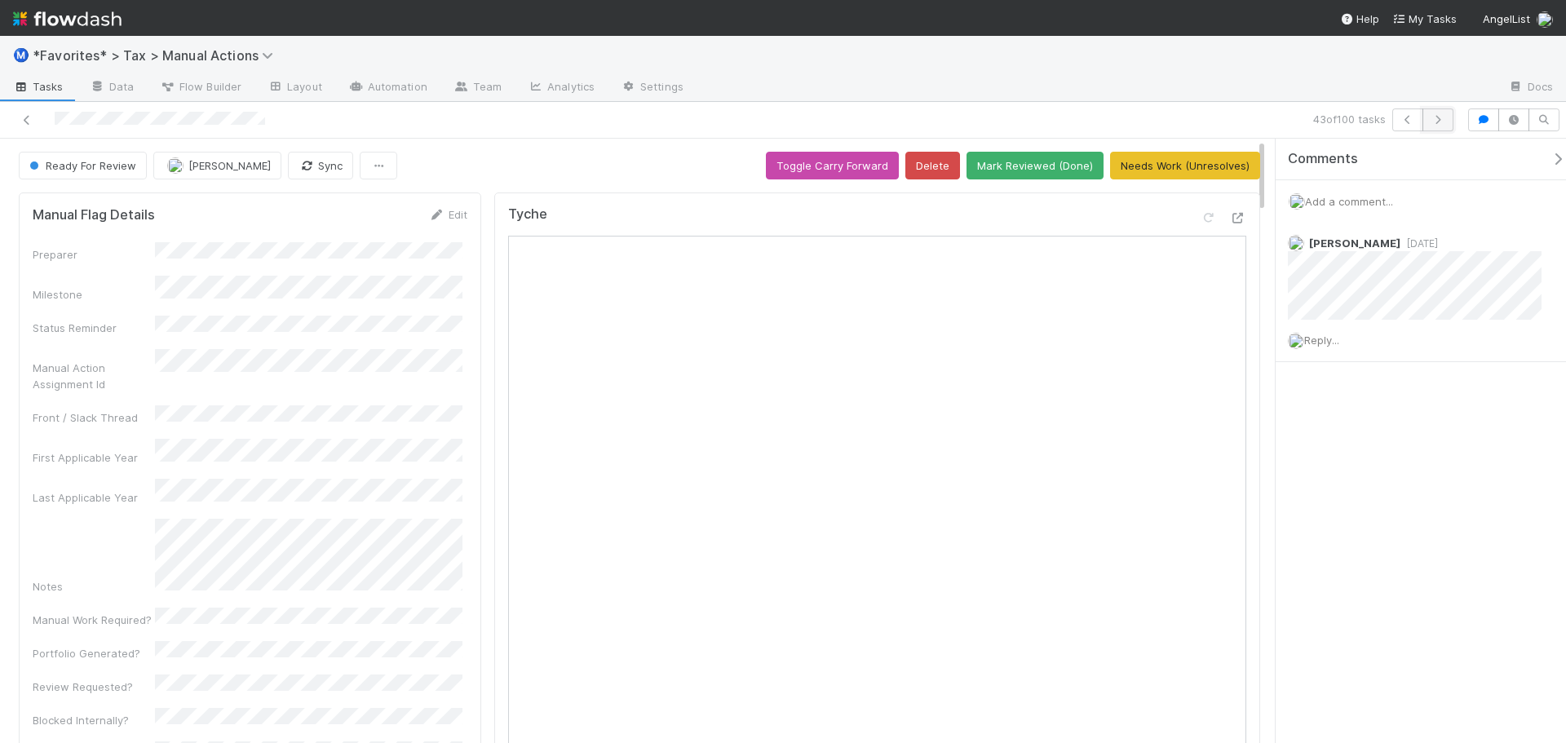
click at [1436, 126] on button "button" at bounding box center [1438, 119] width 31 height 23
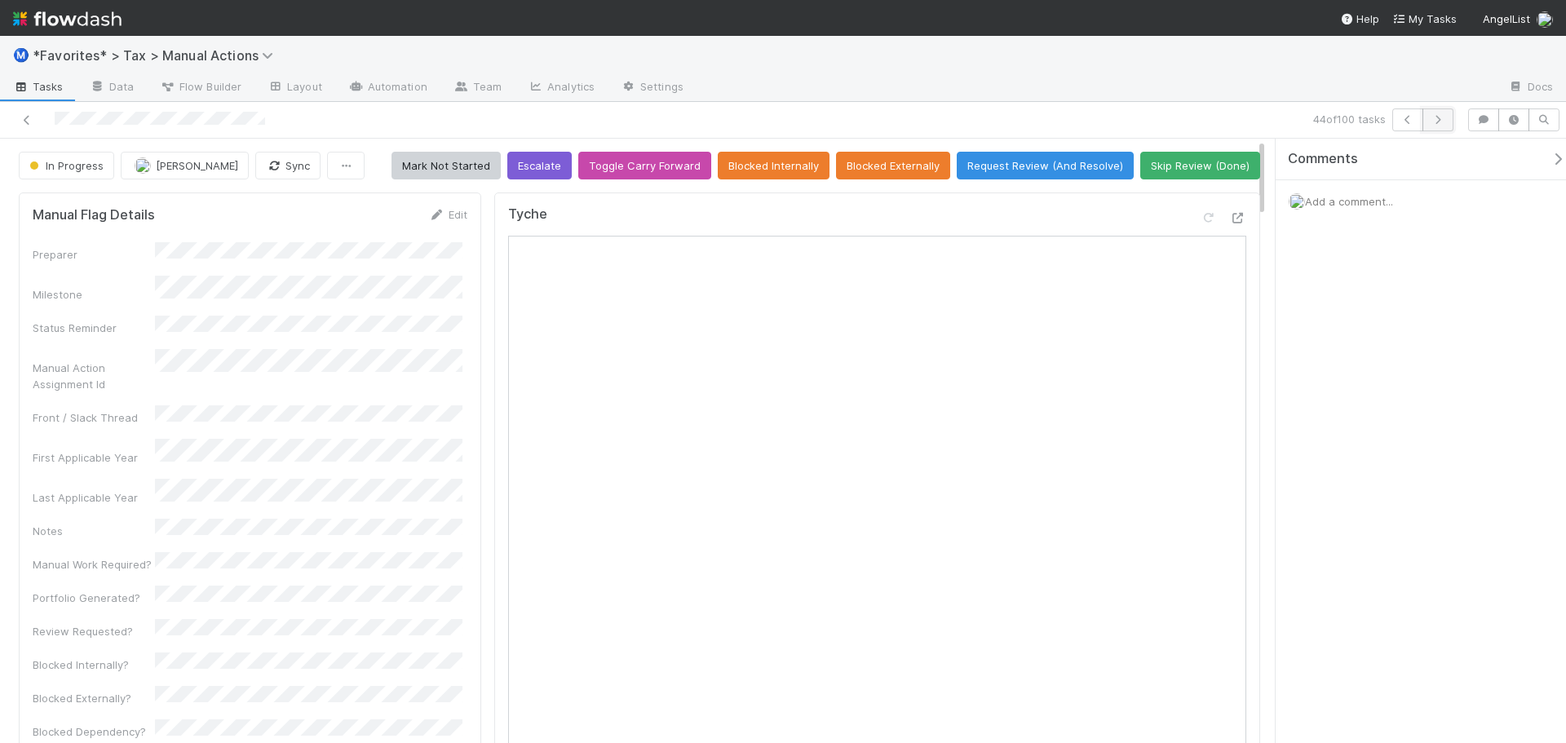
click at [1440, 122] on icon "button" at bounding box center [1438, 120] width 16 height 10
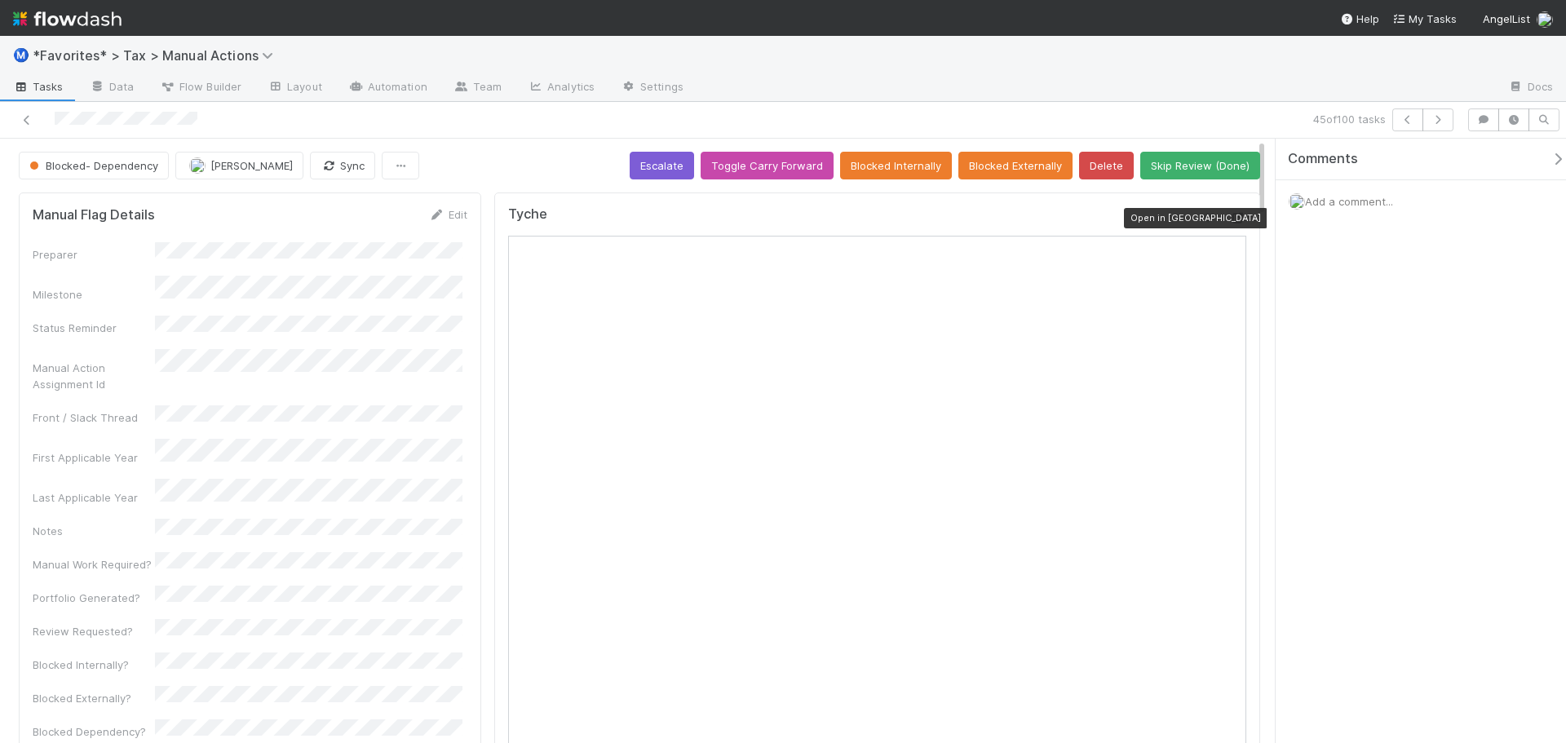
click at [1230, 215] on icon at bounding box center [1238, 218] width 16 height 11
click at [1436, 120] on icon "button" at bounding box center [1438, 120] width 16 height 10
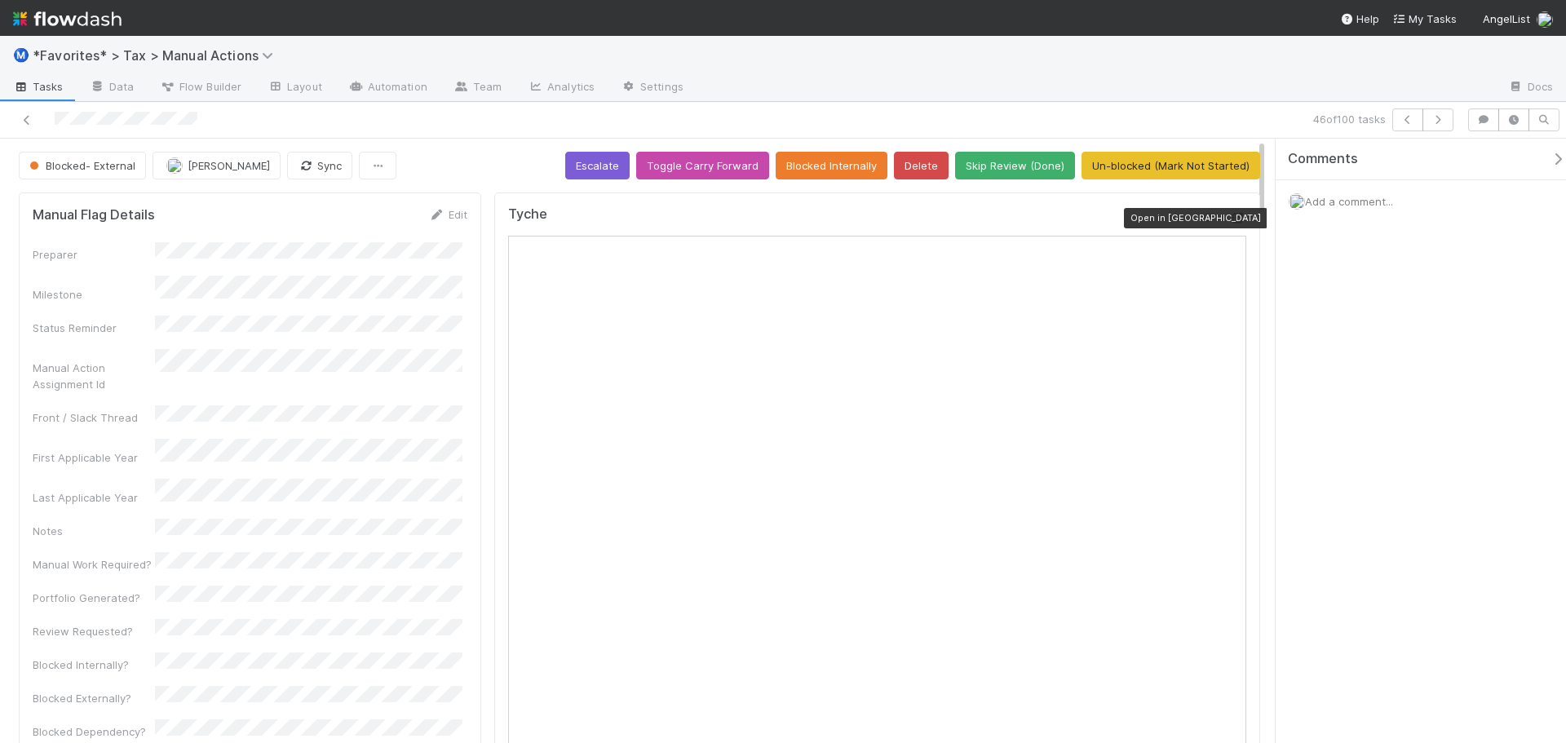
click at [1230, 215] on icon at bounding box center [1238, 218] width 16 height 11
click at [1442, 122] on icon "button" at bounding box center [1438, 120] width 16 height 10
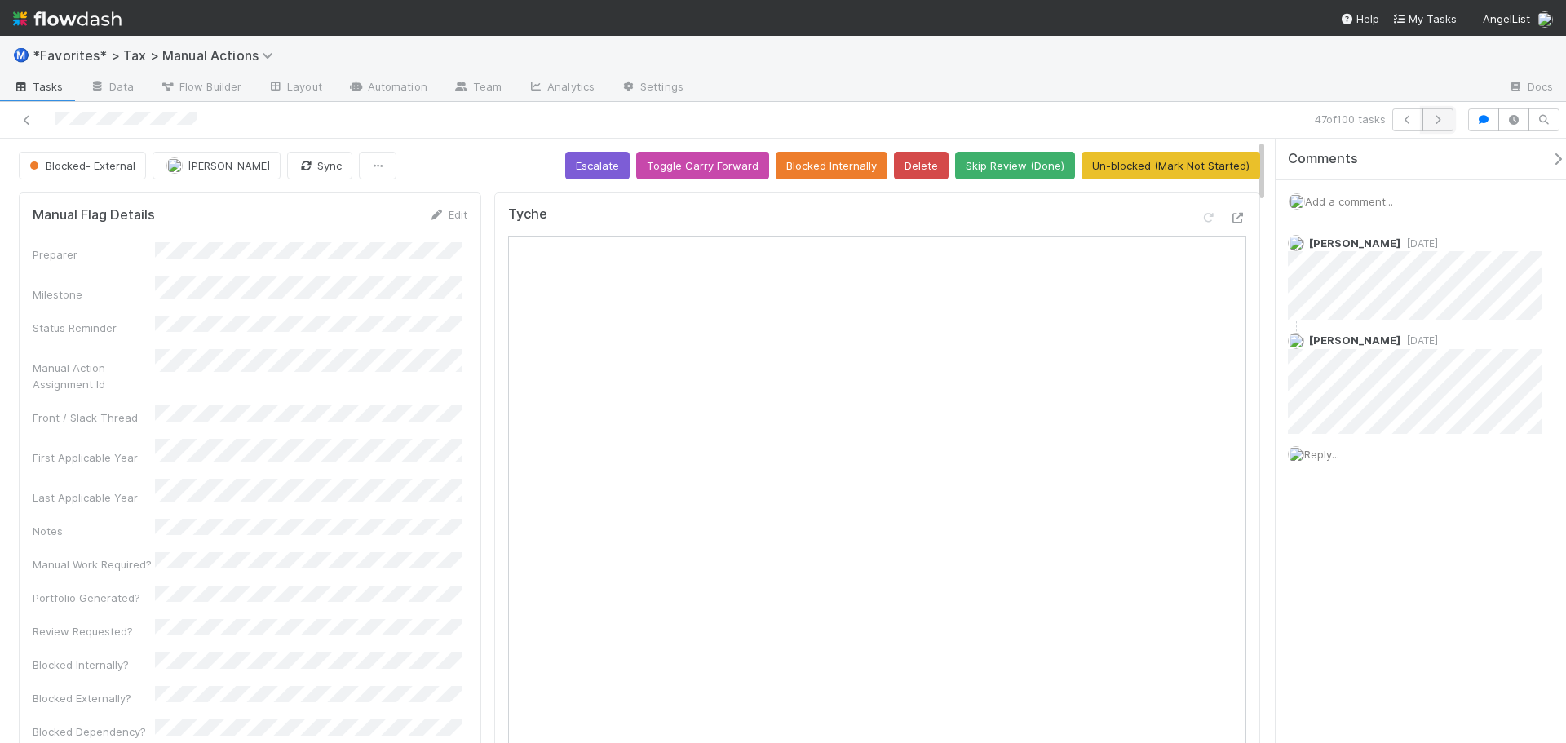
click at [1432, 119] on icon "button" at bounding box center [1438, 120] width 16 height 10
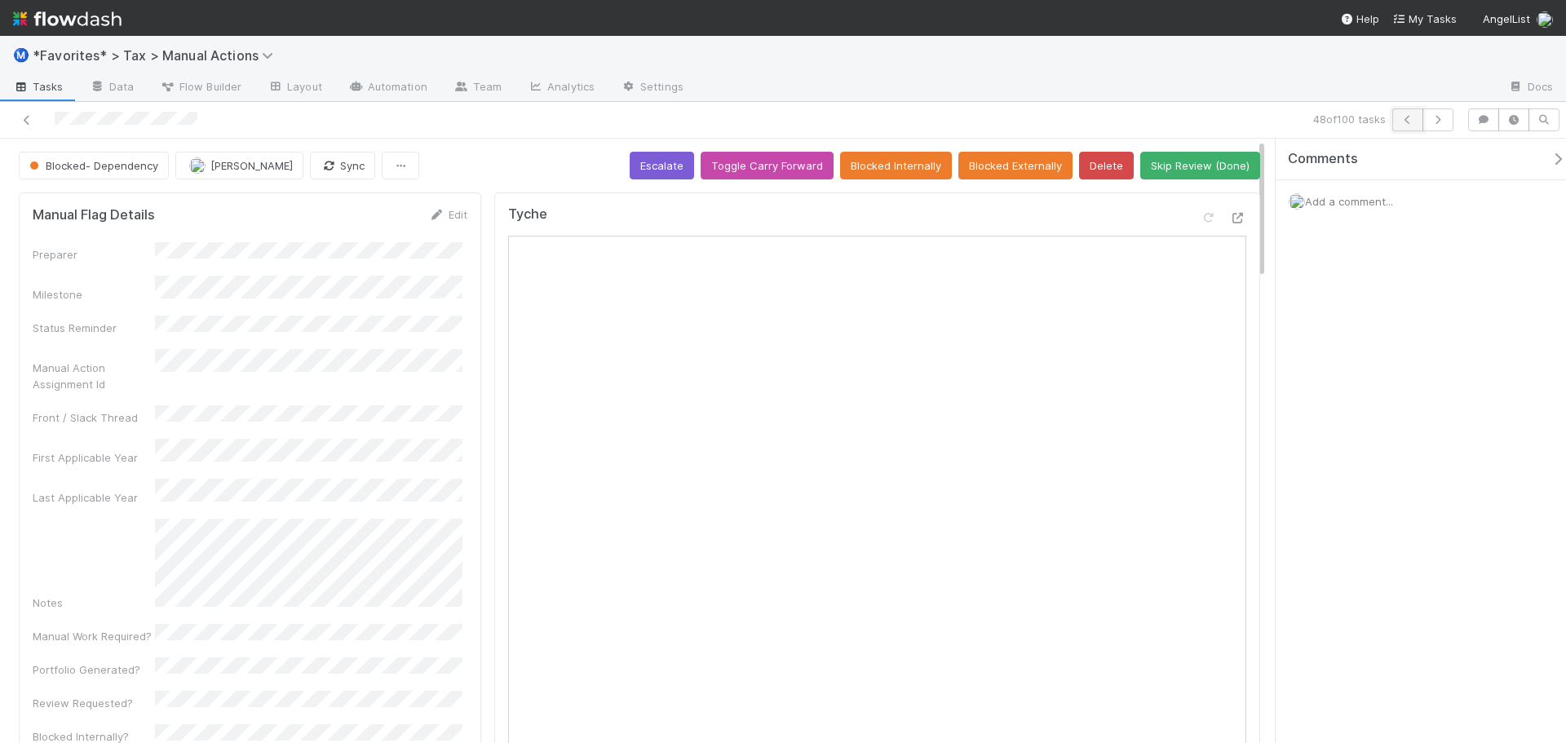
click at [1417, 122] on button "button" at bounding box center [1407, 119] width 31 height 23
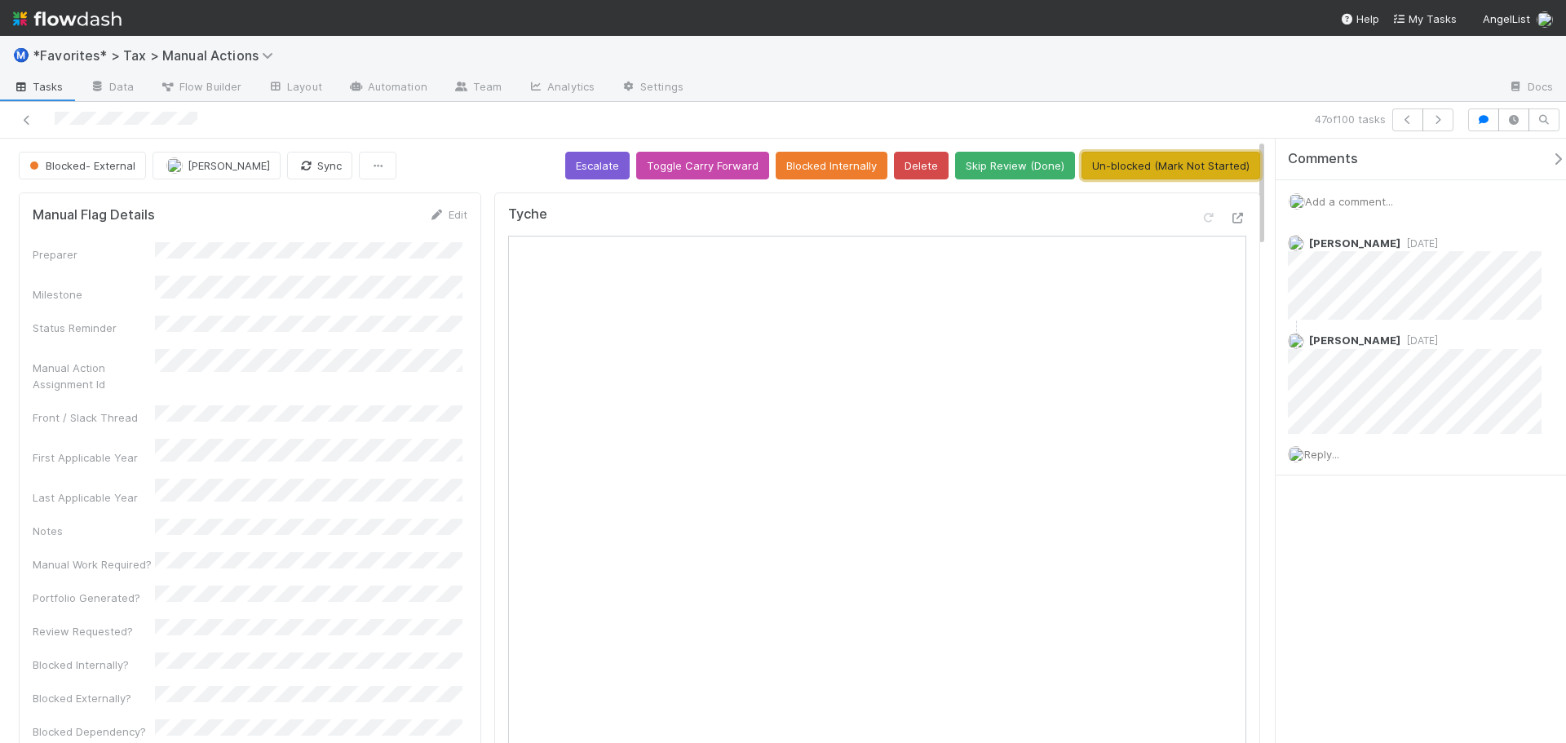
click at [1172, 161] on button "Un-blocked (Mark Not Started)" at bounding box center [1171, 166] width 179 height 28
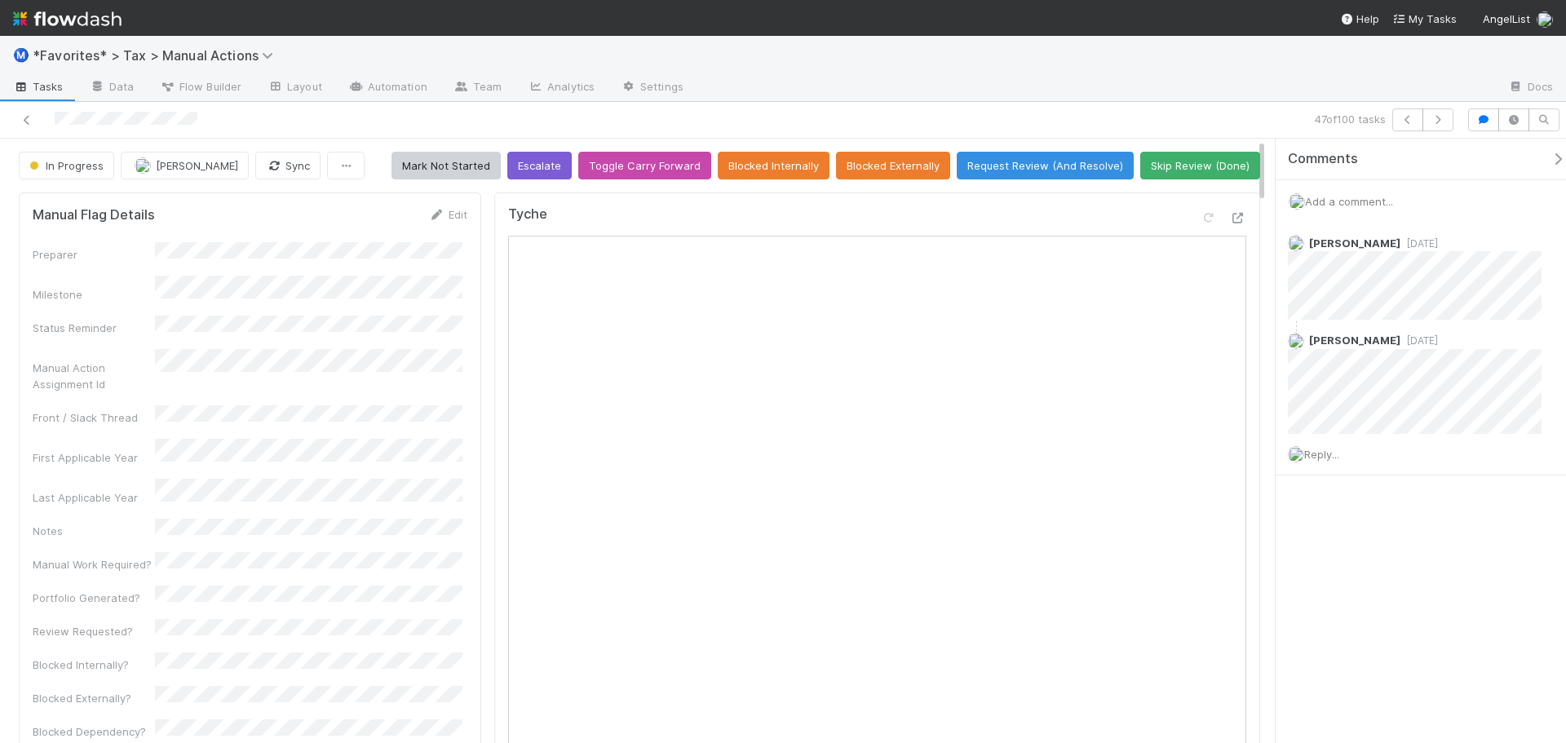
drag, startPoint x: 1116, startPoint y: 110, endPoint x: 1348, endPoint y: 107, distance: 231.7
click at [1125, 109] on div "47 of 100 tasks" at bounding box center [1099, 119] width 724 height 23
click at [1440, 118] on icon "button" at bounding box center [1438, 120] width 16 height 10
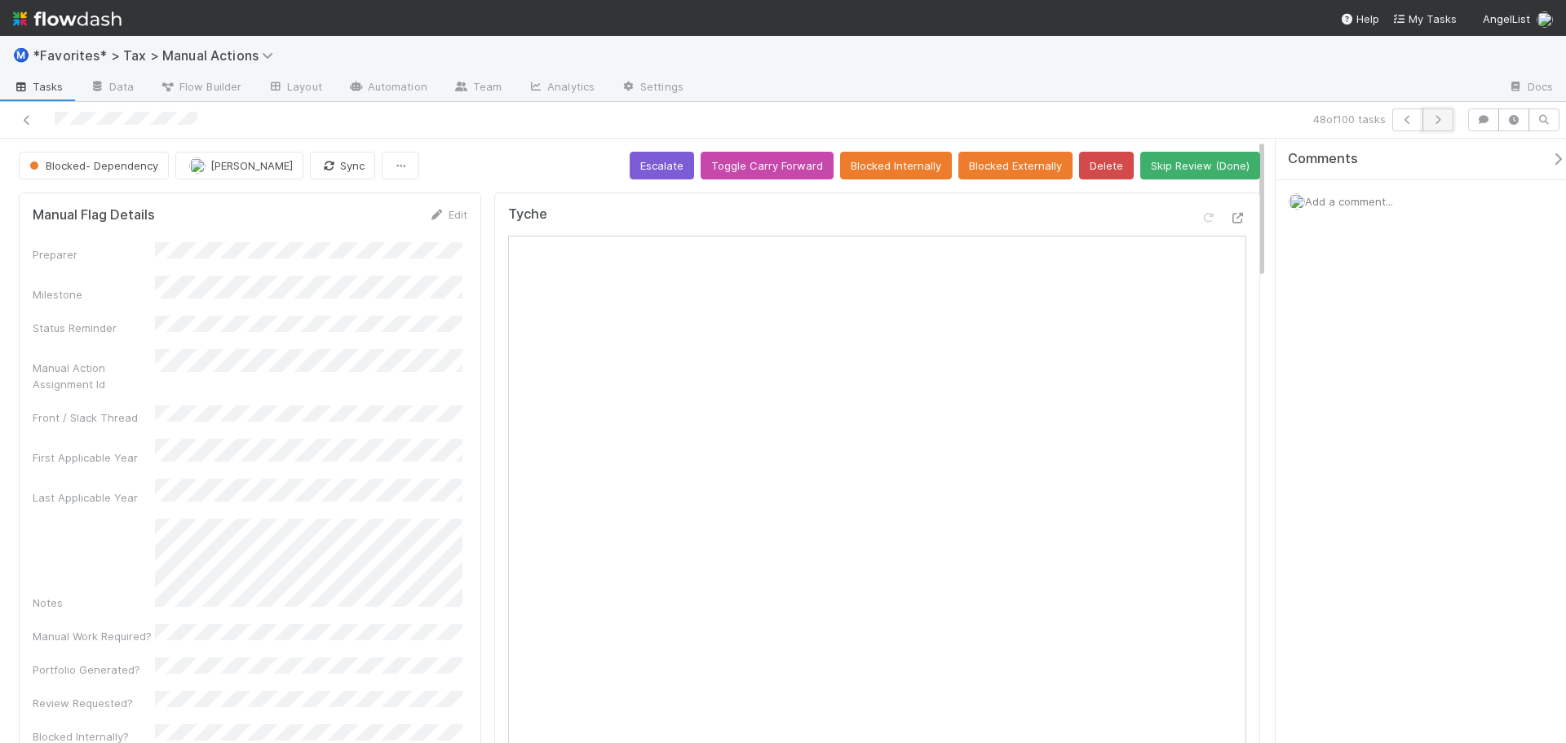
click at [1436, 122] on icon "button" at bounding box center [1438, 120] width 16 height 10
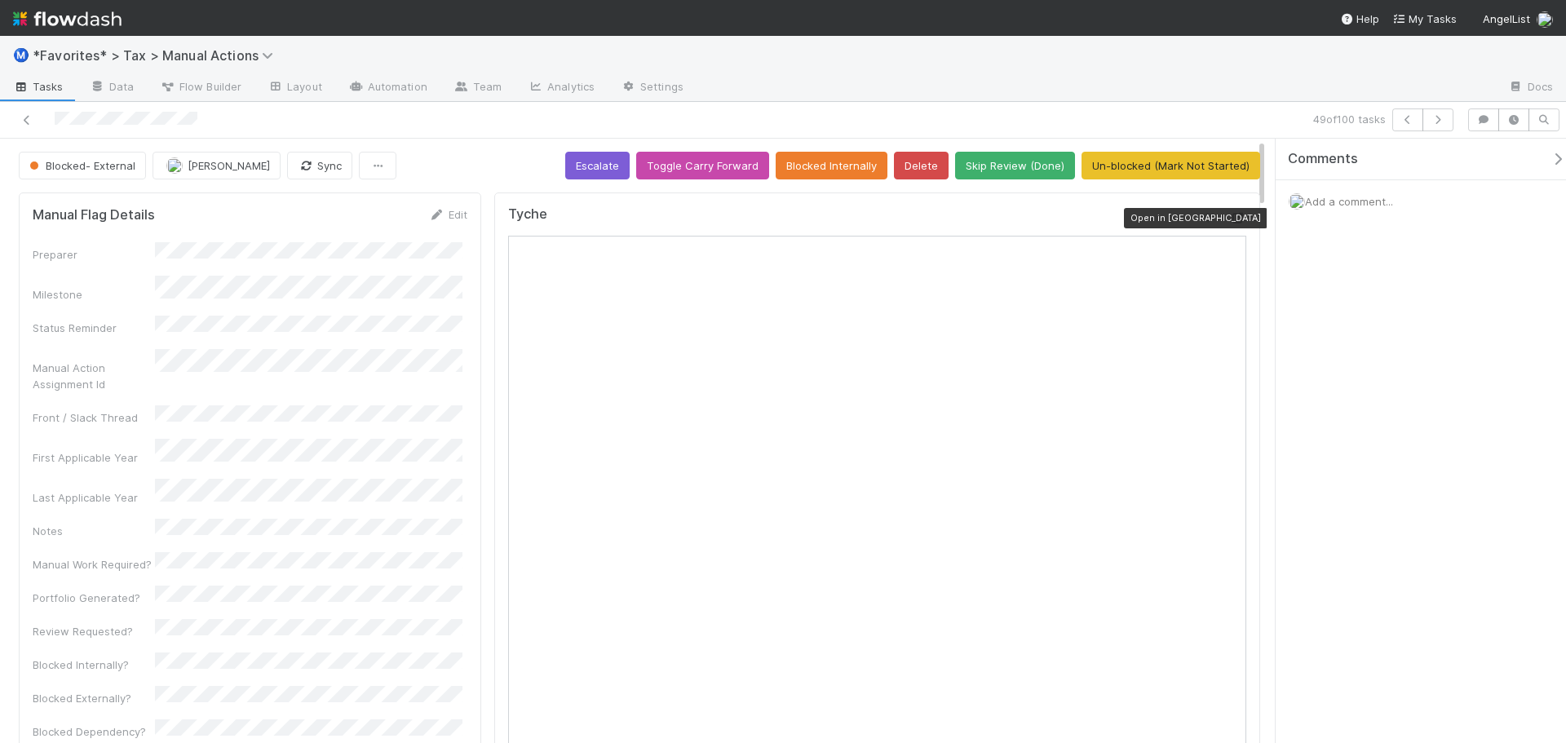
click at [1230, 220] on icon at bounding box center [1238, 218] width 16 height 11
click at [1431, 117] on icon "button" at bounding box center [1438, 120] width 16 height 10
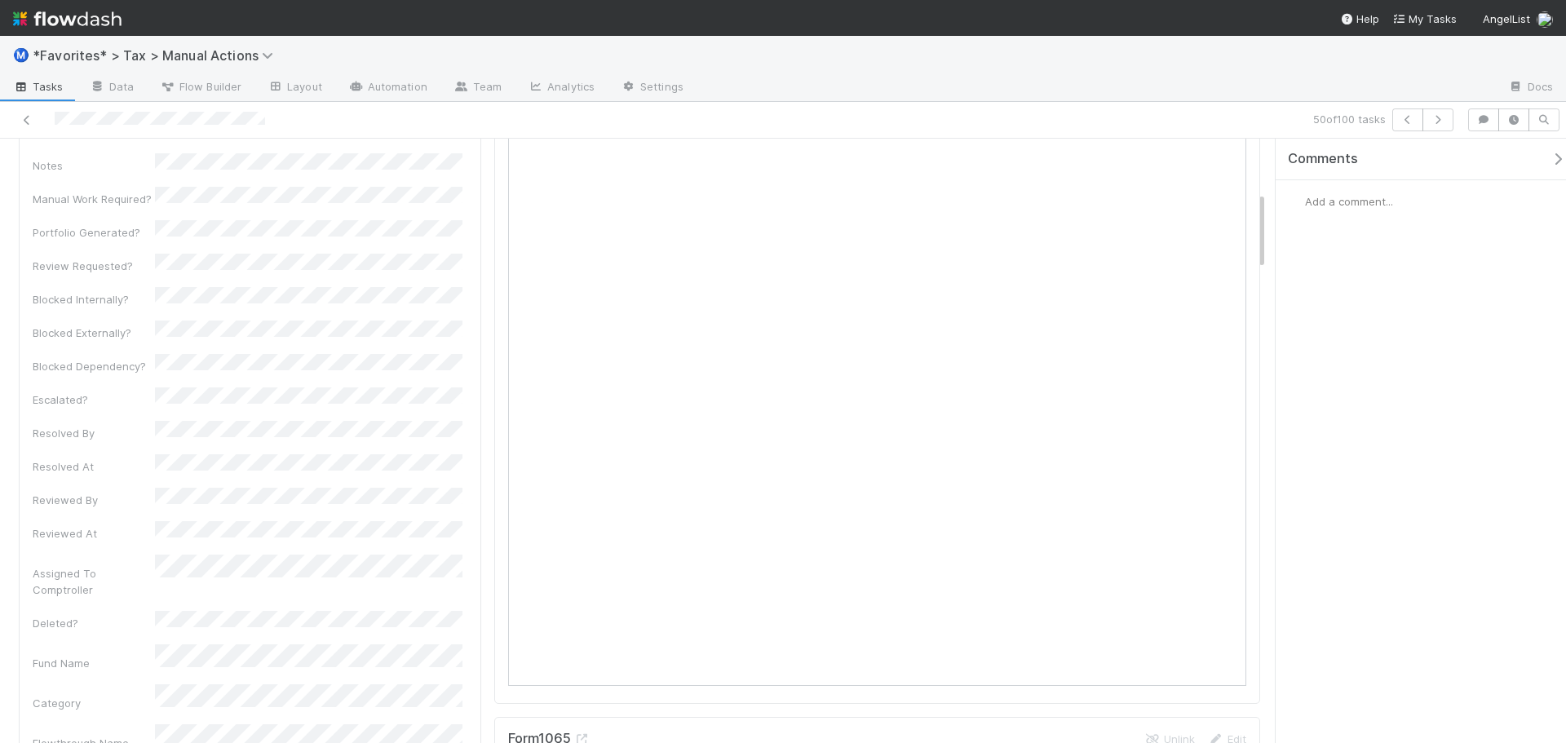
scroll to position [408, 0]
click at [1435, 122] on icon "button" at bounding box center [1438, 120] width 16 height 10
click at [1454, 120] on div "51 of 100 tasks" at bounding box center [1099, 119] width 724 height 23
click at [1445, 121] on button "button" at bounding box center [1438, 119] width 31 height 23
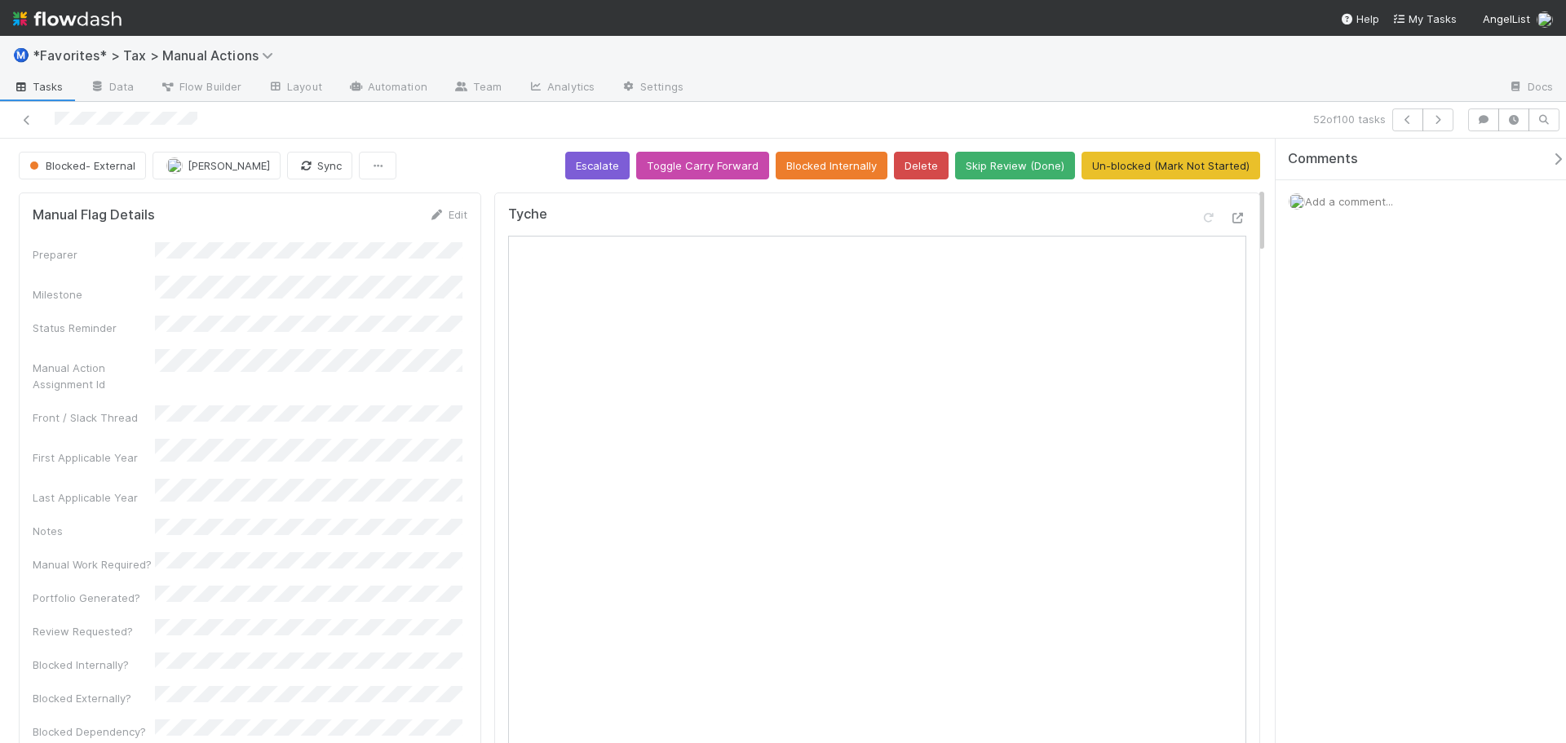
scroll to position [489, 0]
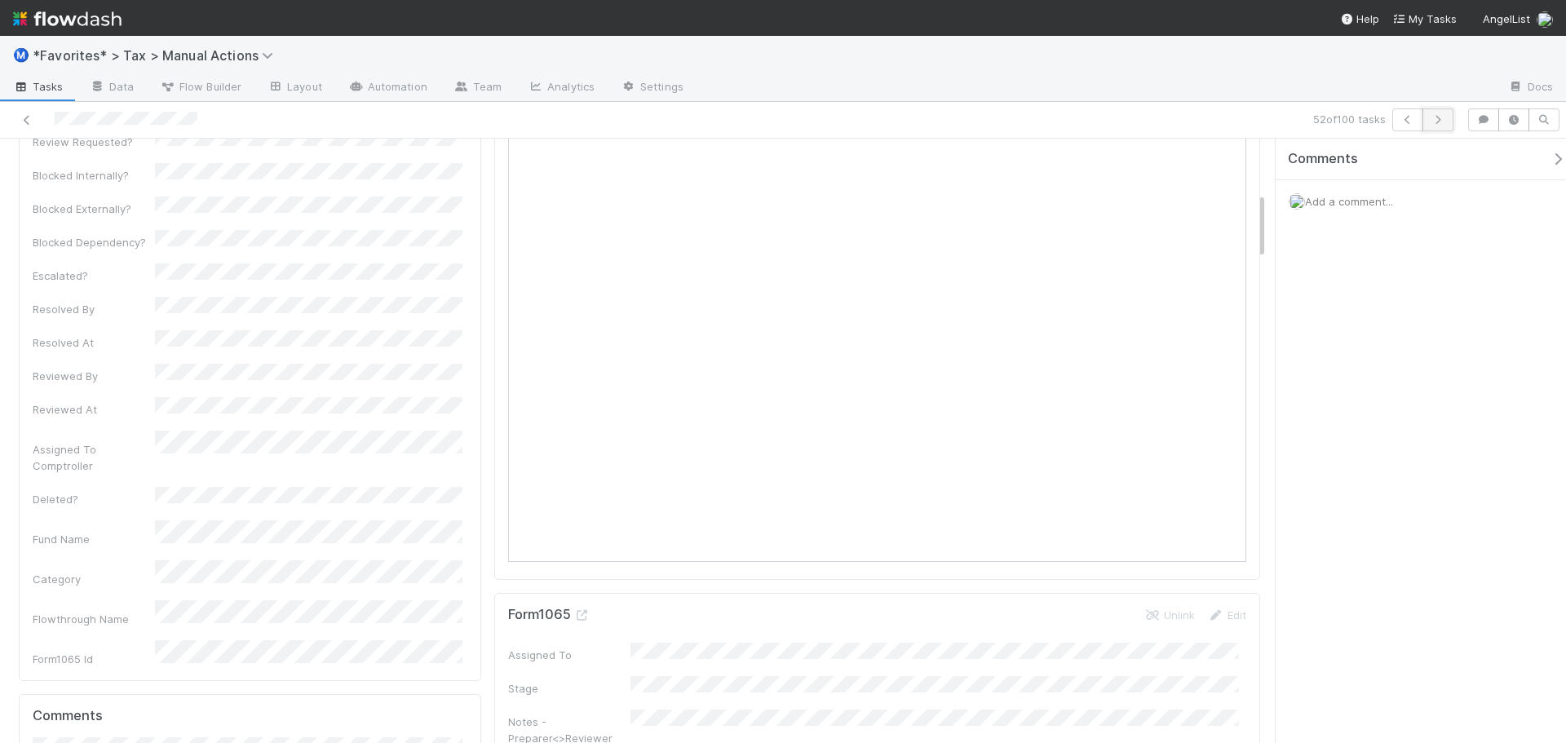
click at [1436, 123] on icon "button" at bounding box center [1438, 120] width 16 height 10
click at [1442, 118] on icon "button" at bounding box center [1438, 120] width 16 height 10
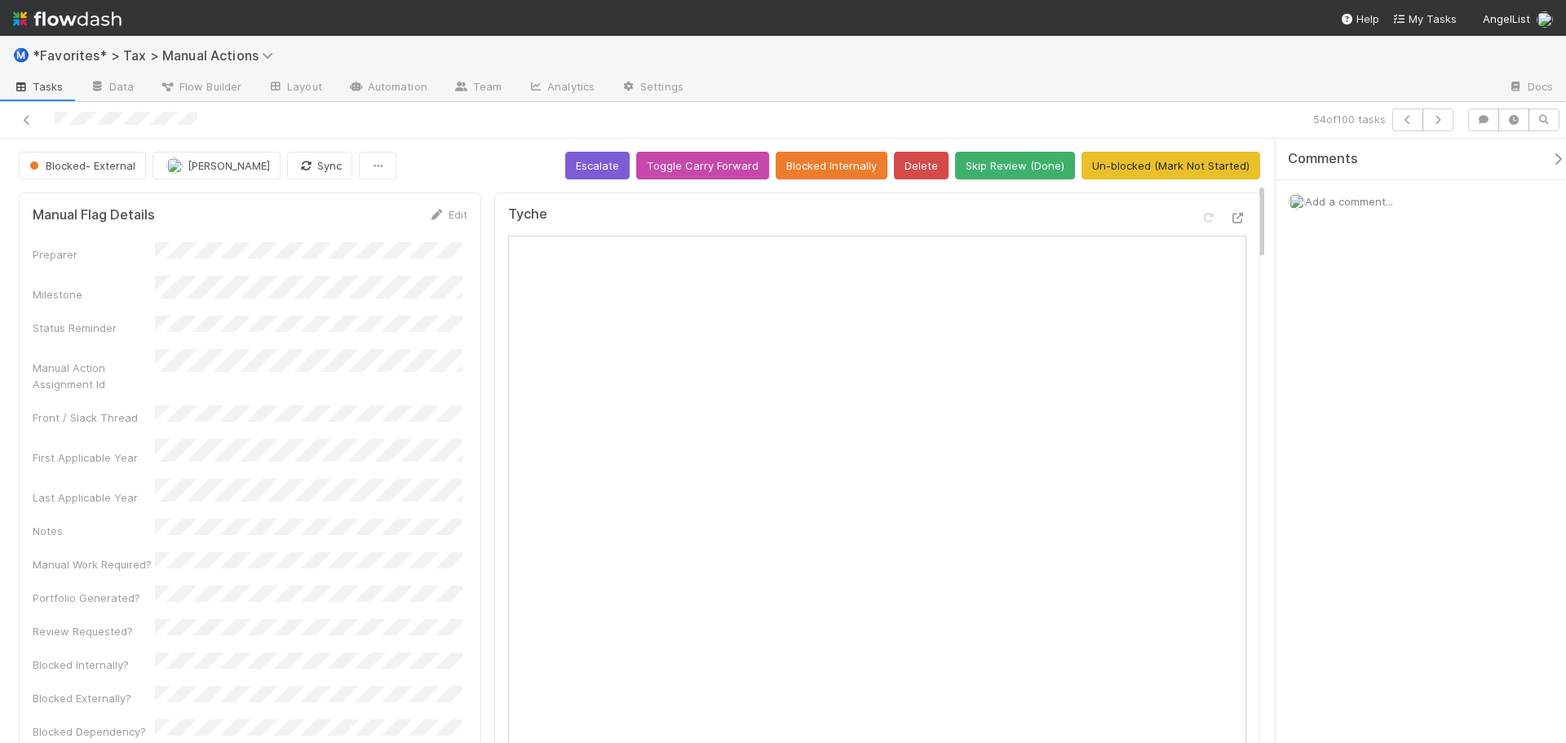
scroll to position [408, 0]
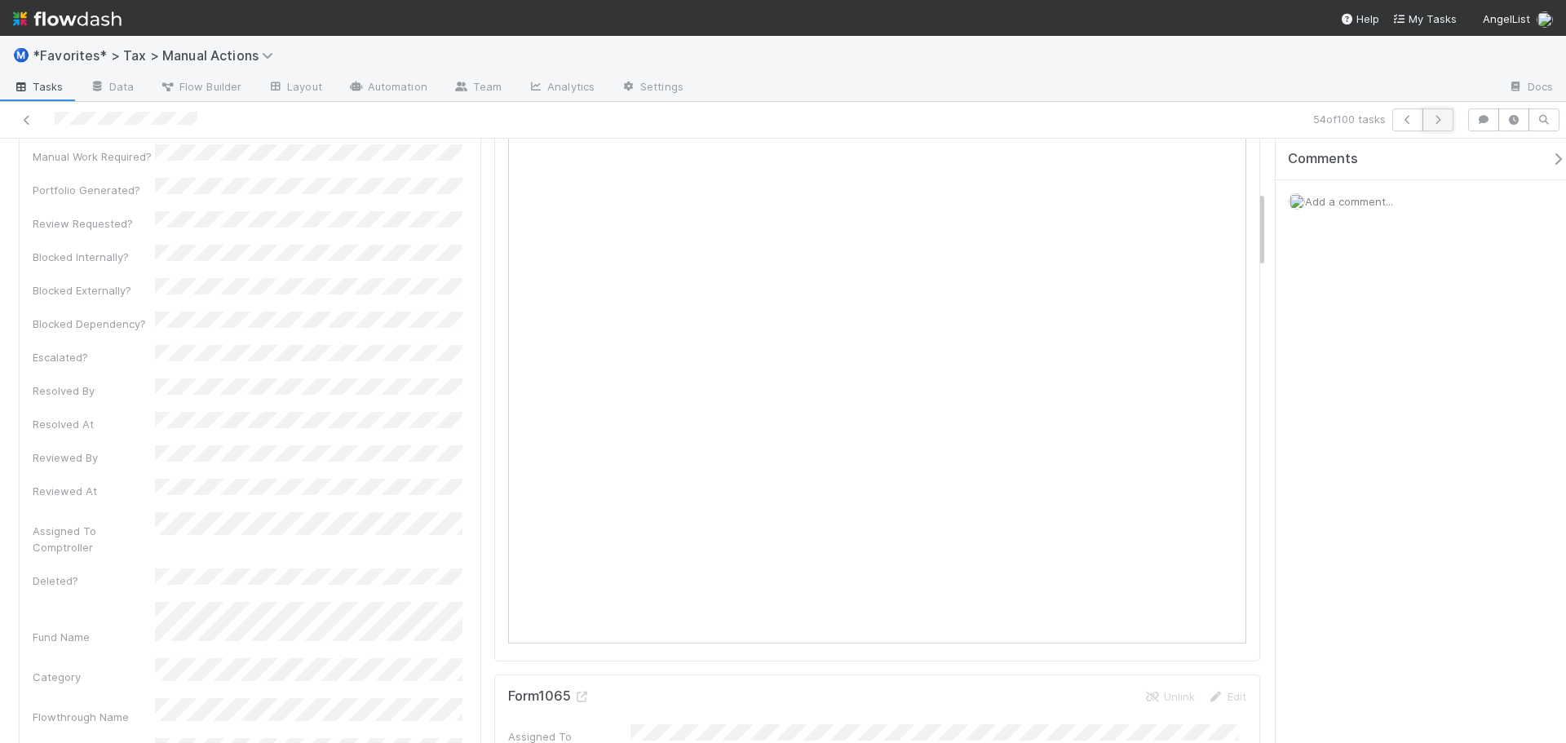
click at [1436, 115] on icon "button" at bounding box center [1438, 120] width 16 height 10
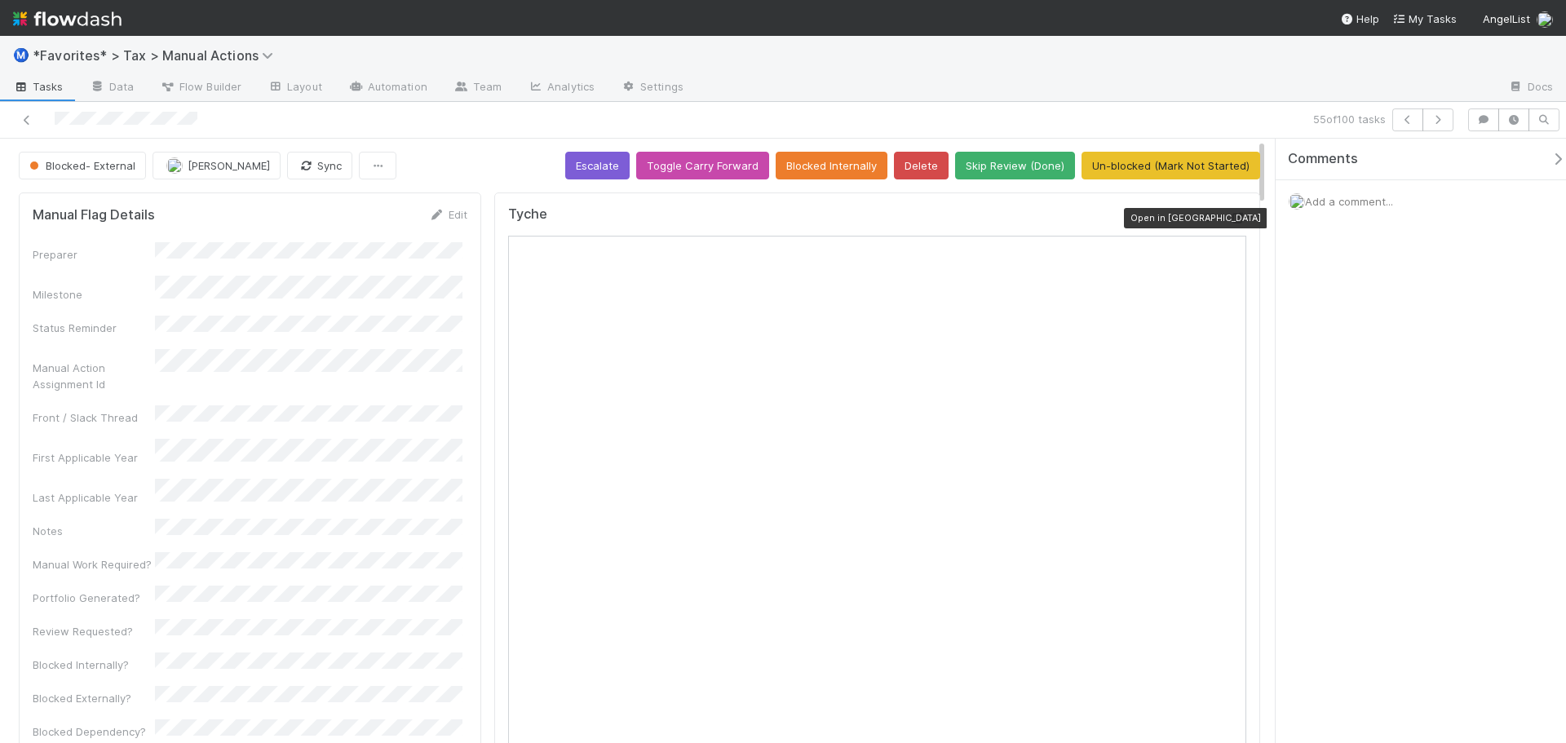
click at [1230, 218] on icon at bounding box center [1238, 218] width 16 height 11
click at [1440, 117] on icon "button" at bounding box center [1438, 120] width 16 height 10
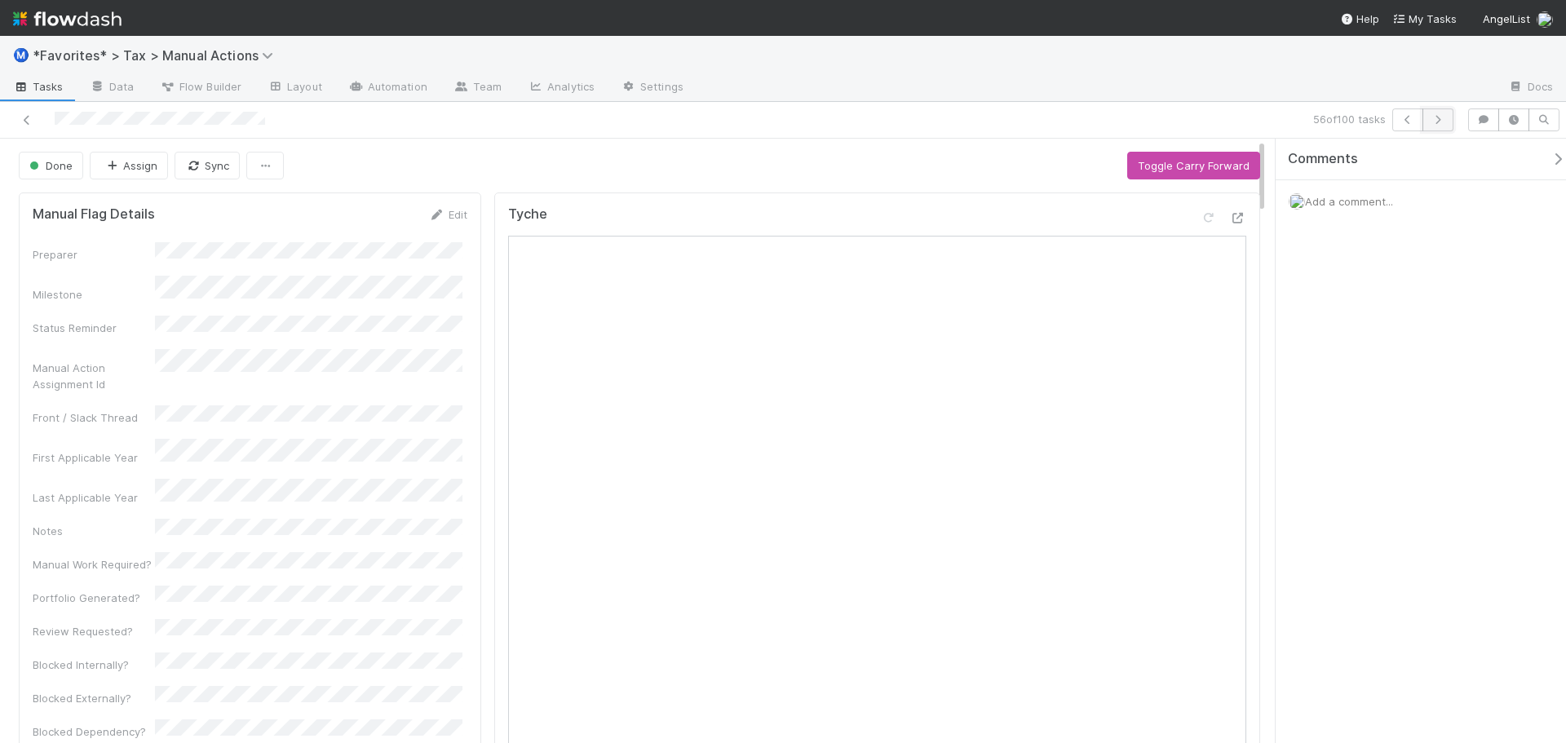
click at [1436, 113] on button "button" at bounding box center [1438, 119] width 31 height 23
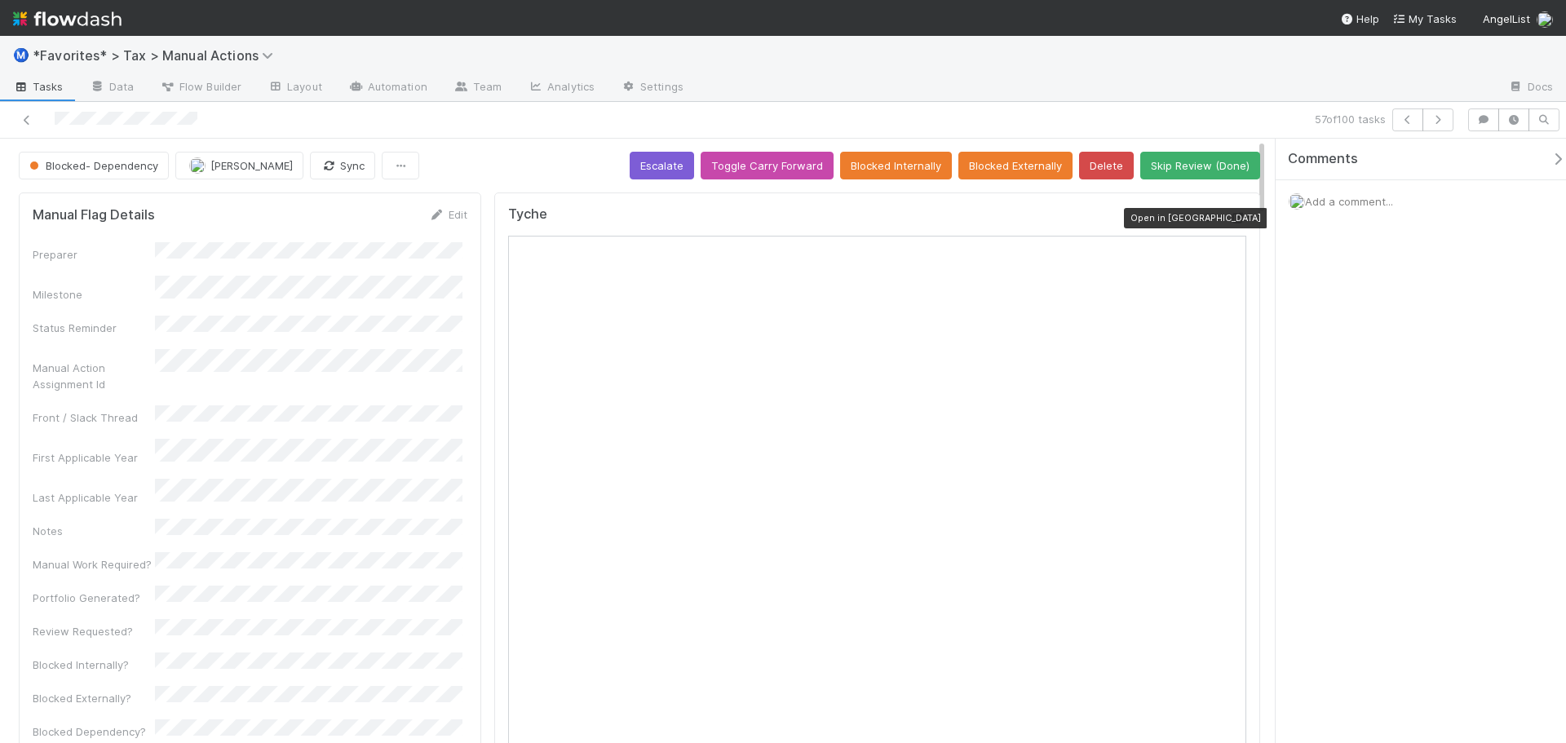
click at [1230, 215] on icon at bounding box center [1238, 218] width 16 height 11
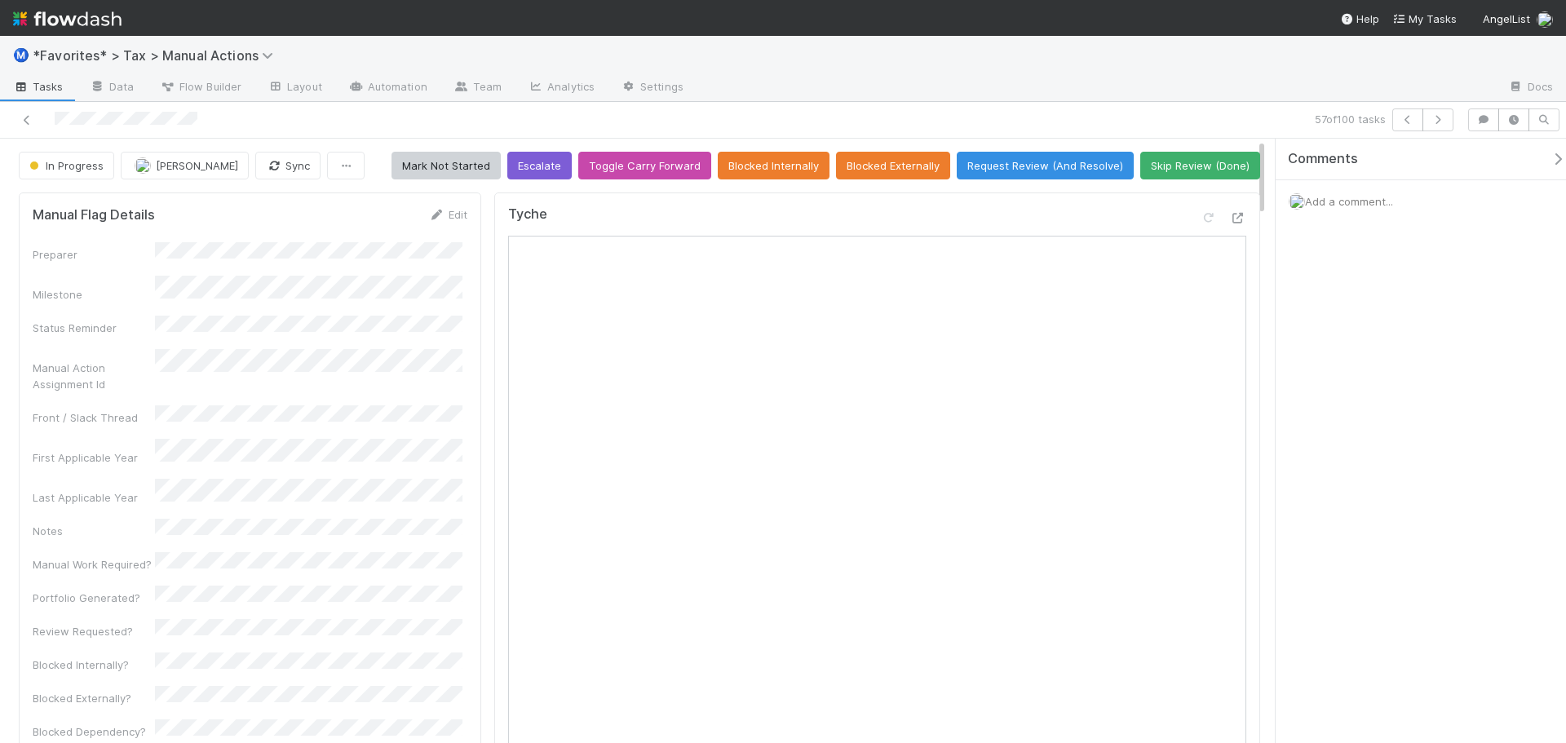
click at [1042, 104] on div "57 of 100 tasks" at bounding box center [783, 120] width 1566 height 37
drag, startPoint x: 1032, startPoint y: 101, endPoint x: 1034, endPoint y: 117, distance: 15.7
click at [1032, 102] on div "Ⓜ️ *Favorites* > Tax > Manual Actions Tasks Data Flow Builder Layout Automation…" at bounding box center [783, 389] width 1566 height 707
click at [1126, 107] on div "57 of 100 tasks" at bounding box center [783, 120] width 1566 height 37
click at [1441, 117] on icon "button" at bounding box center [1438, 120] width 16 height 10
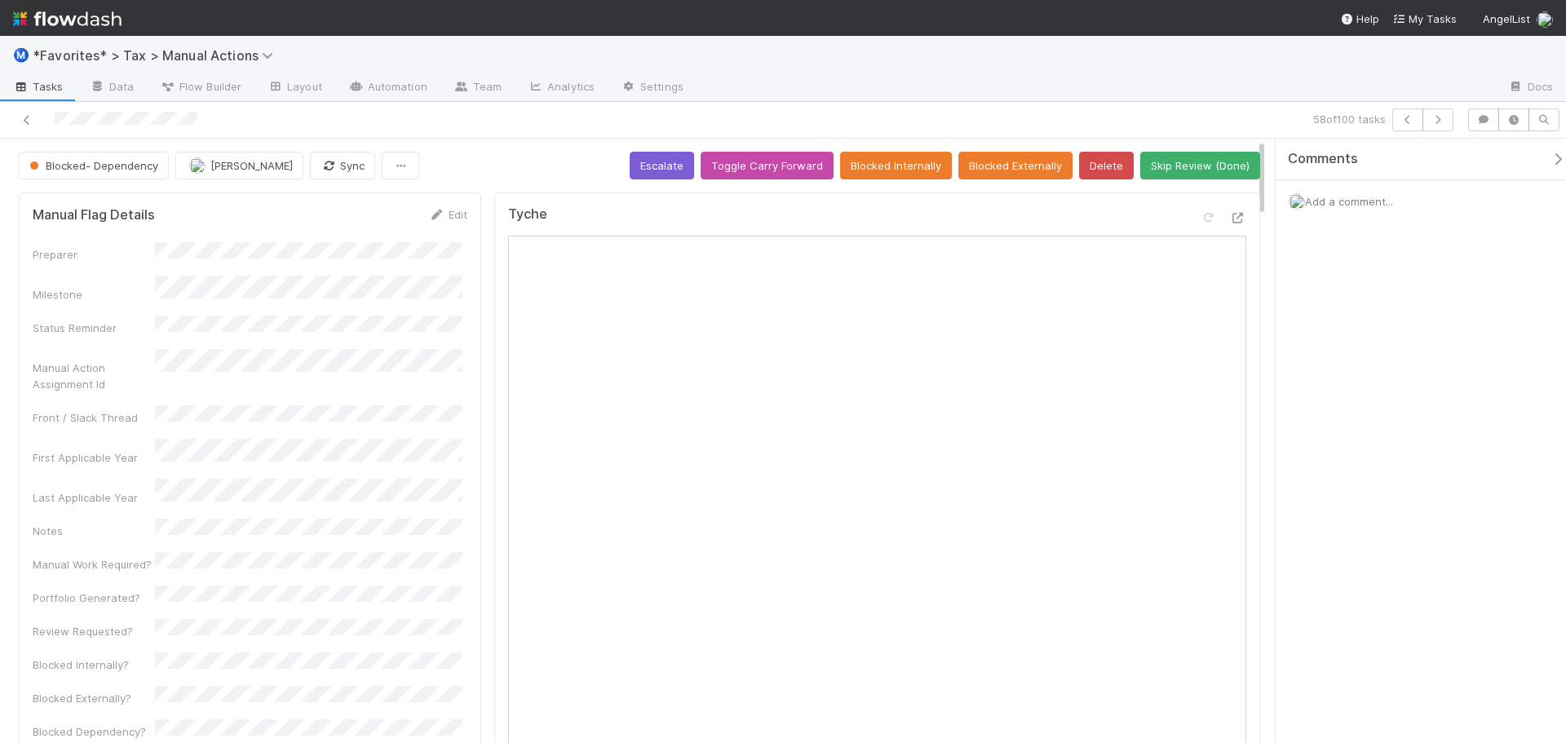
click at [77, 169] on div "Blocked- Dependency" at bounding box center [97, 166] width 157 height 28
click at [420, 123] on div at bounding box center [372, 119] width 730 height 23
drag, startPoint x: 293, startPoint y: 160, endPoint x: 303, endPoint y: 162, distance: 10.1
click at [321, 162] on icon "button" at bounding box center [329, 166] width 16 height 11
click at [484, 165] on div "Blocked- Dependency Helen Vo Sync Requested Escalate Toggle Carry Forward Block…" at bounding box center [639, 166] width 1241 height 28
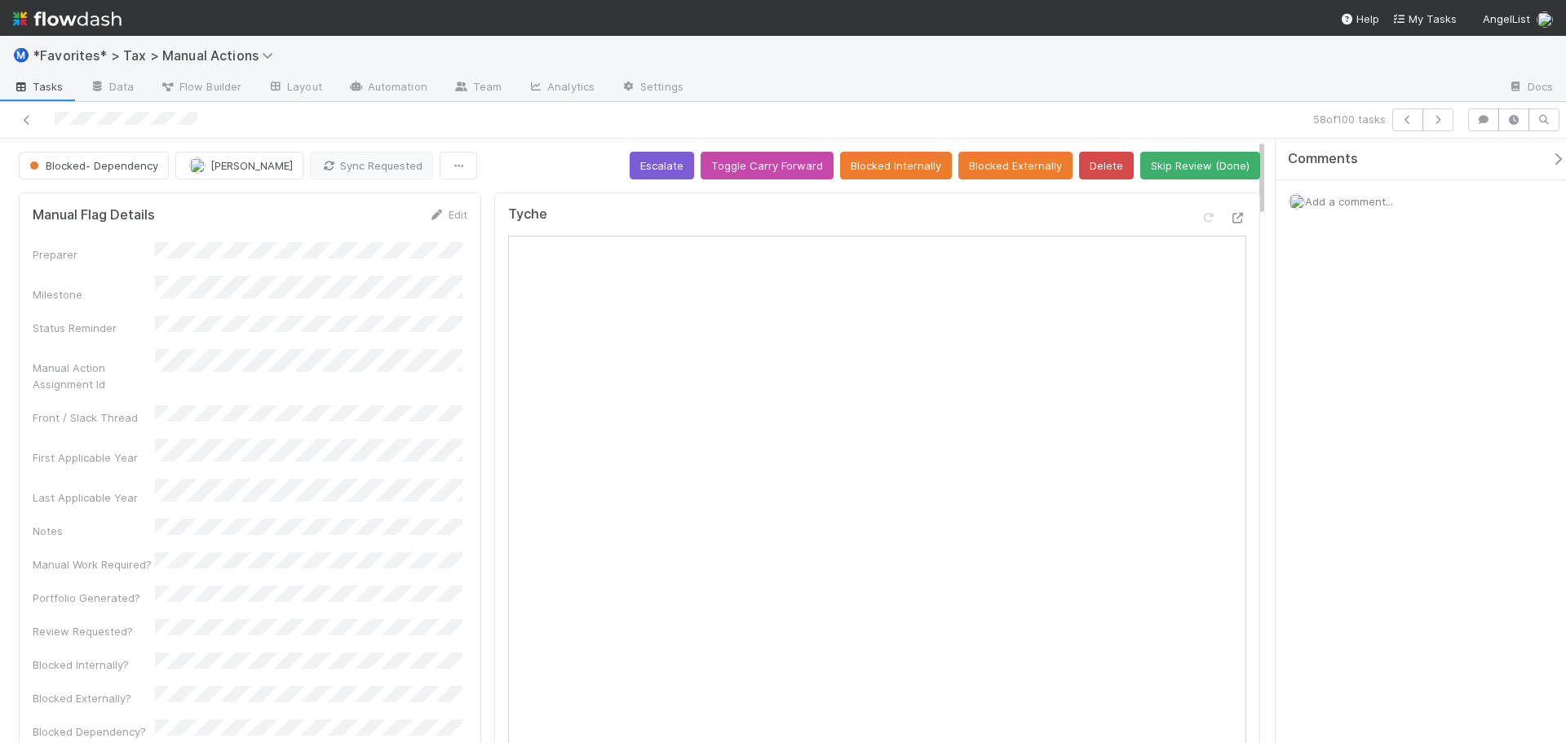
click at [484, 165] on div "Blocked- Dependency Helen Vo Sync Requested Escalate Toggle Carry Forward Block…" at bounding box center [639, 166] width 1241 height 28
click at [1138, 102] on div "58 of 100 tasks" at bounding box center [783, 120] width 1566 height 37
click at [1437, 125] on button "button" at bounding box center [1438, 119] width 31 height 23
click at [1227, 60] on div "Ⓜ️ *Favorites* > Tax > Manual Actions" at bounding box center [783, 55] width 1566 height 39
click at [1219, 85] on div at bounding box center [1096, 88] width 799 height 26
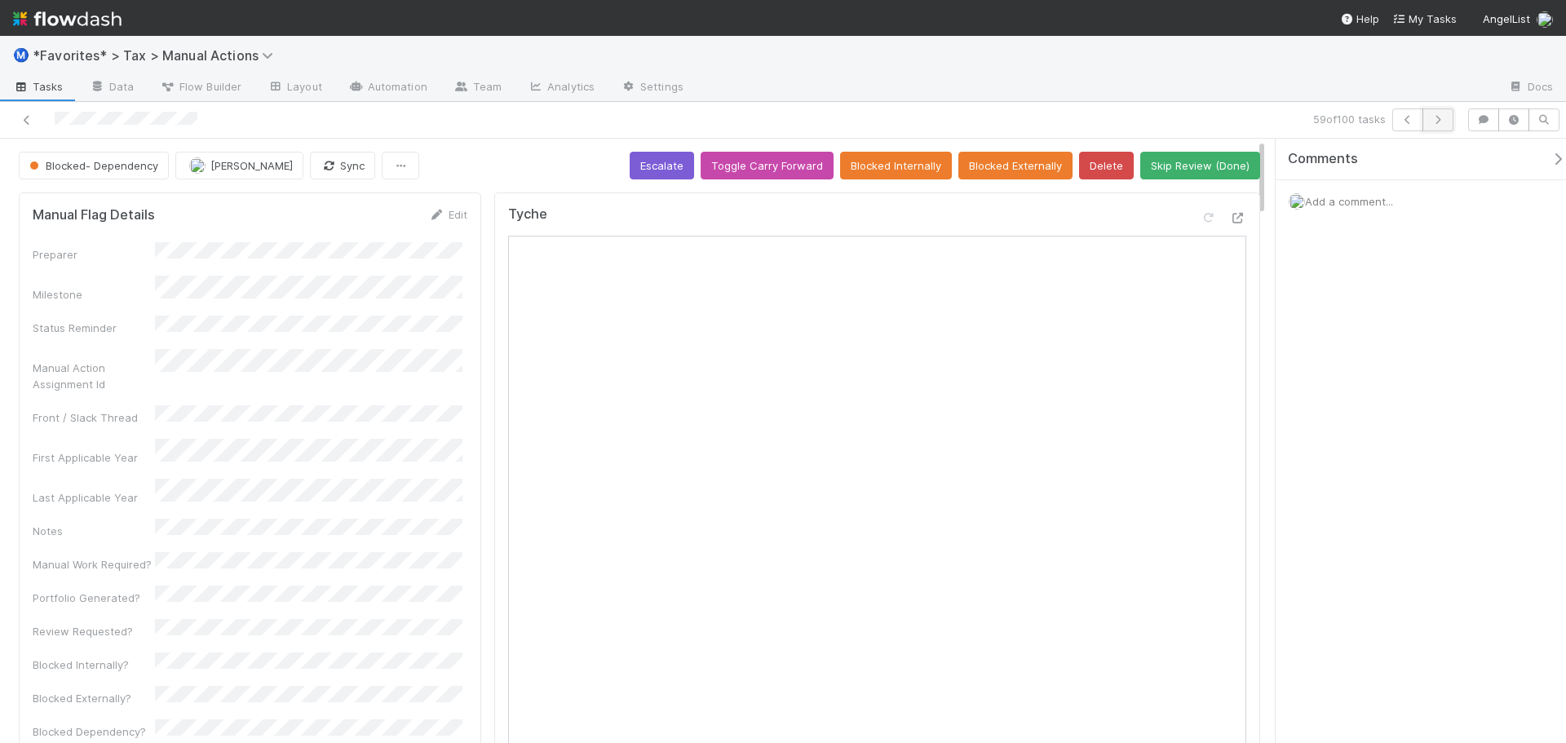
click at [1437, 118] on icon "button" at bounding box center [1438, 120] width 16 height 10
click at [1440, 122] on icon "button" at bounding box center [1438, 120] width 16 height 10
click at [1230, 216] on icon at bounding box center [1238, 218] width 16 height 11
click at [829, 76] on div at bounding box center [1096, 88] width 799 height 26
click at [884, 74] on div "Ⓜ️ *Favorites* > Tax > Manual Actions" at bounding box center [783, 55] width 1566 height 39
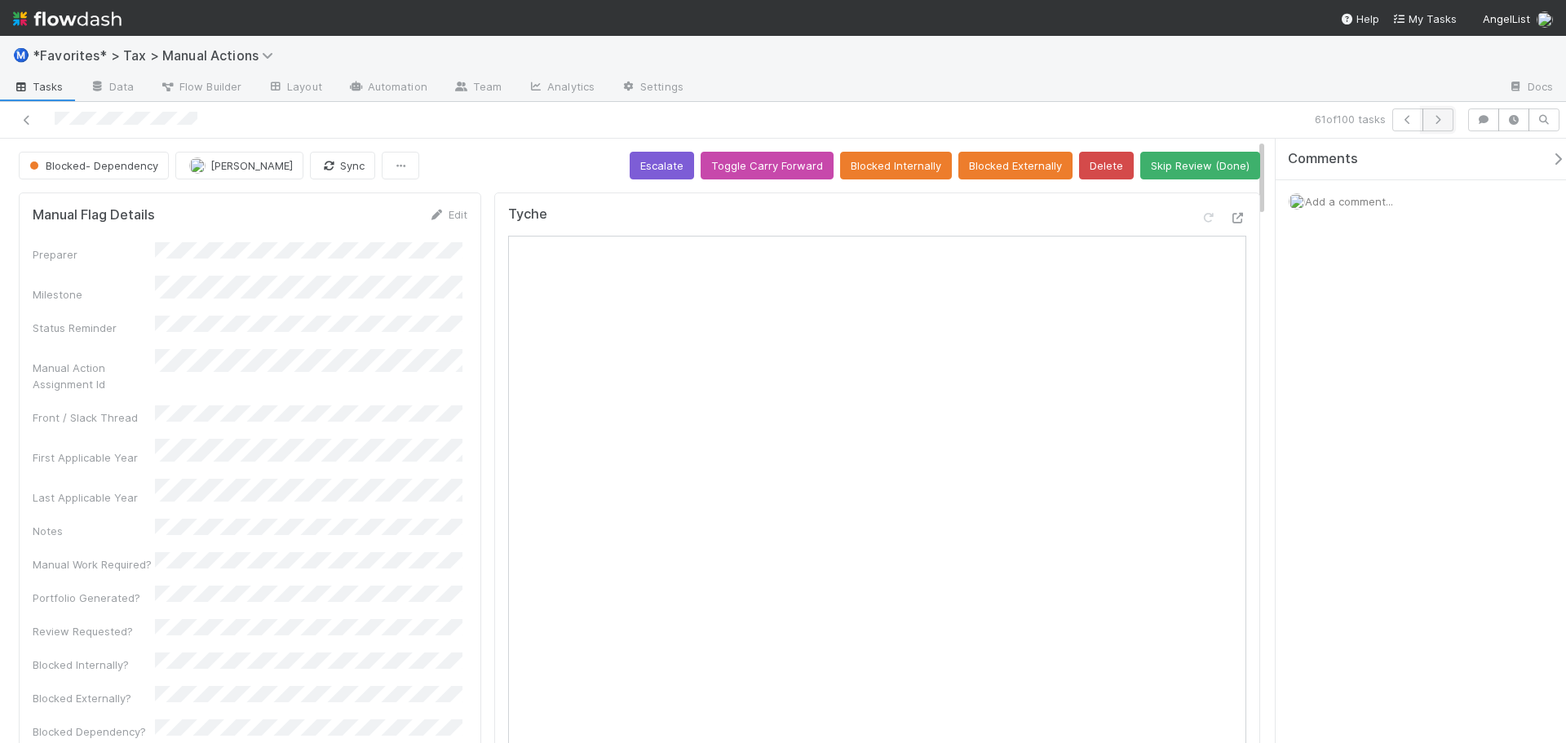
click at [1424, 122] on button "button" at bounding box center [1438, 119] width 31 height 23
click at [1440, 122] on icon "button" at bounding box center [1438, 120] width 16 height 10
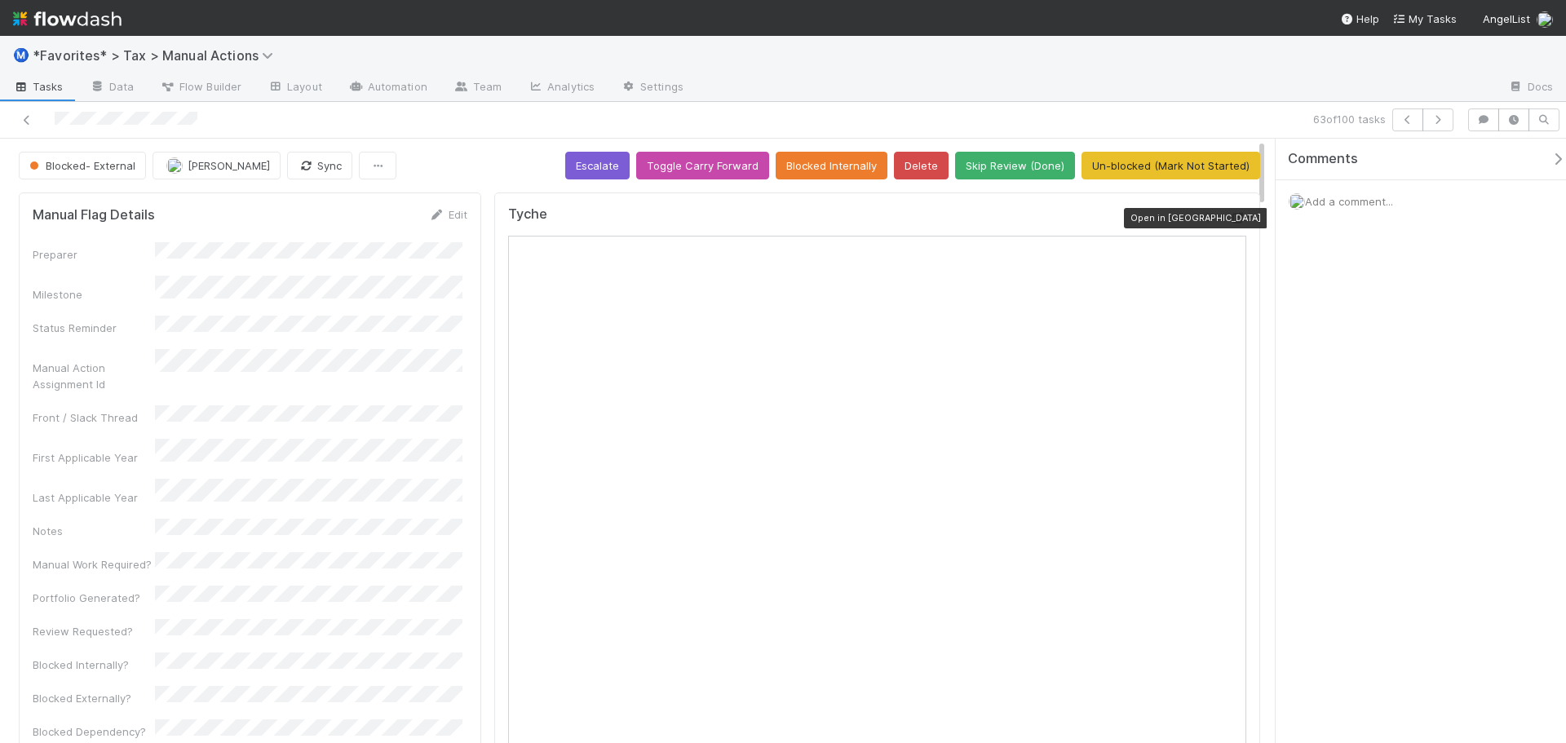
click at [1230, 218] on icon at bounding box center [1238, 218] width 16 height 11
click at [1140, 157] on button "Un-blocked (Mark Not Started)" at bounding box center [1171, 166] width 179 height 28
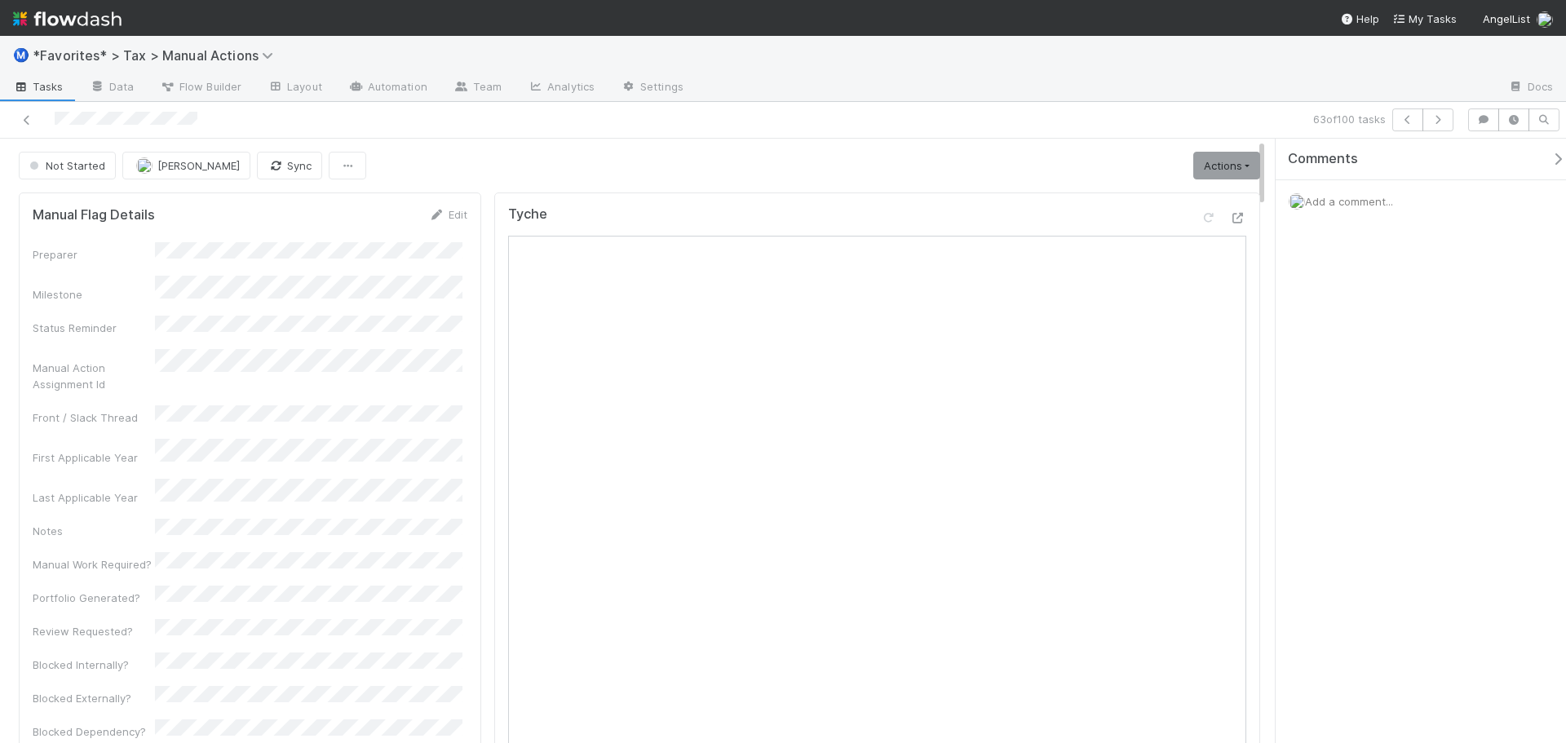
click at [930, 104] on div "63 of 100 tasks" at bounding box center [783, 120] width 1566 height 37
drag, startPoint x: 938, startPoint y: 104, endPoint x: 1055, endPoint y: 117, distance: 118.1
click at [972, 110] on div "63 of 100 tasks" at bounding box center [783, 120] width 1566 height 37
click at [1306, 118] on div "63 of 100 tasks" at bounding box center [1099, 119] width 724 height 23
click at [884, 119] on div "63 of 100 tasks" at bounding box center [1099, 119] width 724 height 23
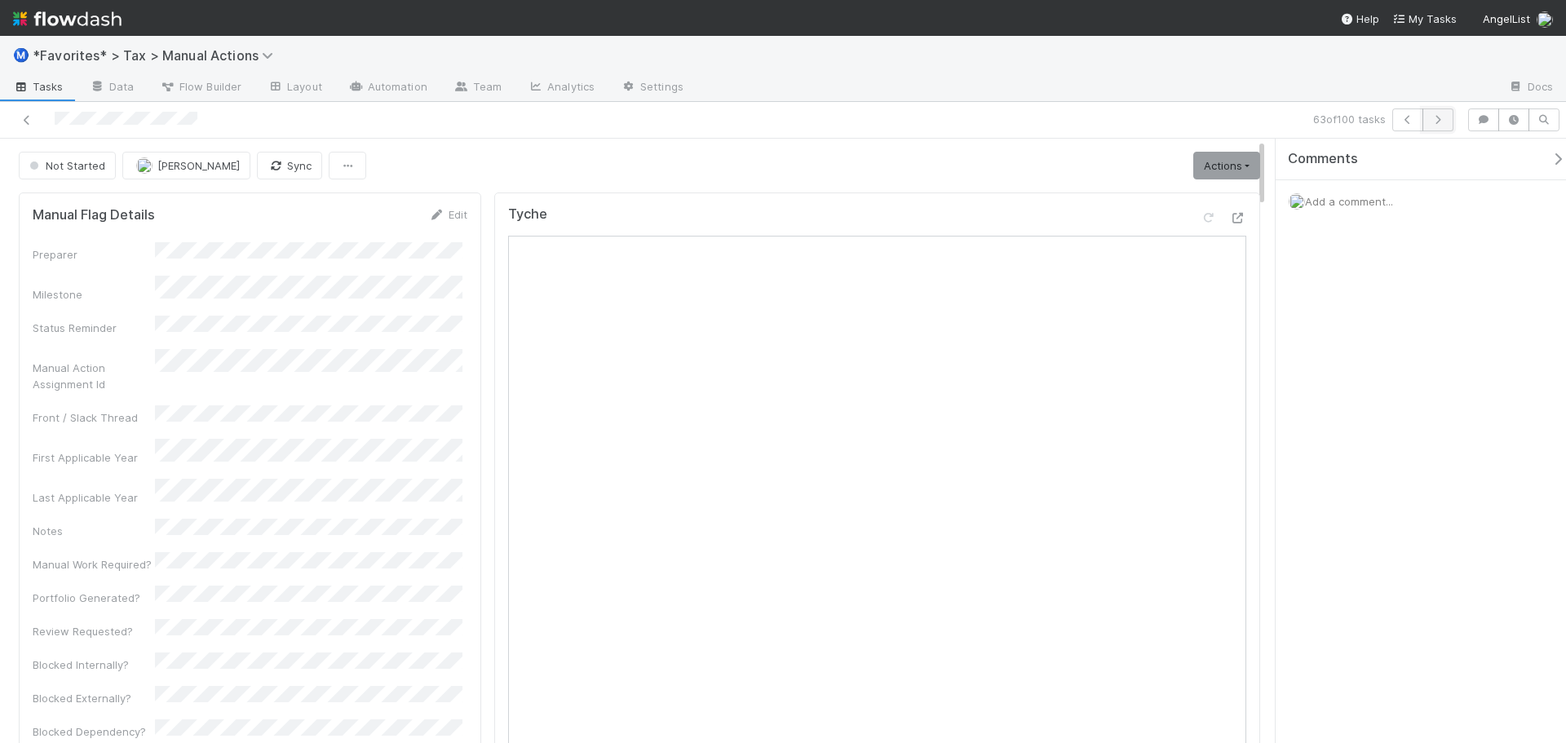
click at [1442, 117] on icon "button" at bounding box center [1438, 120] width 16 height 10
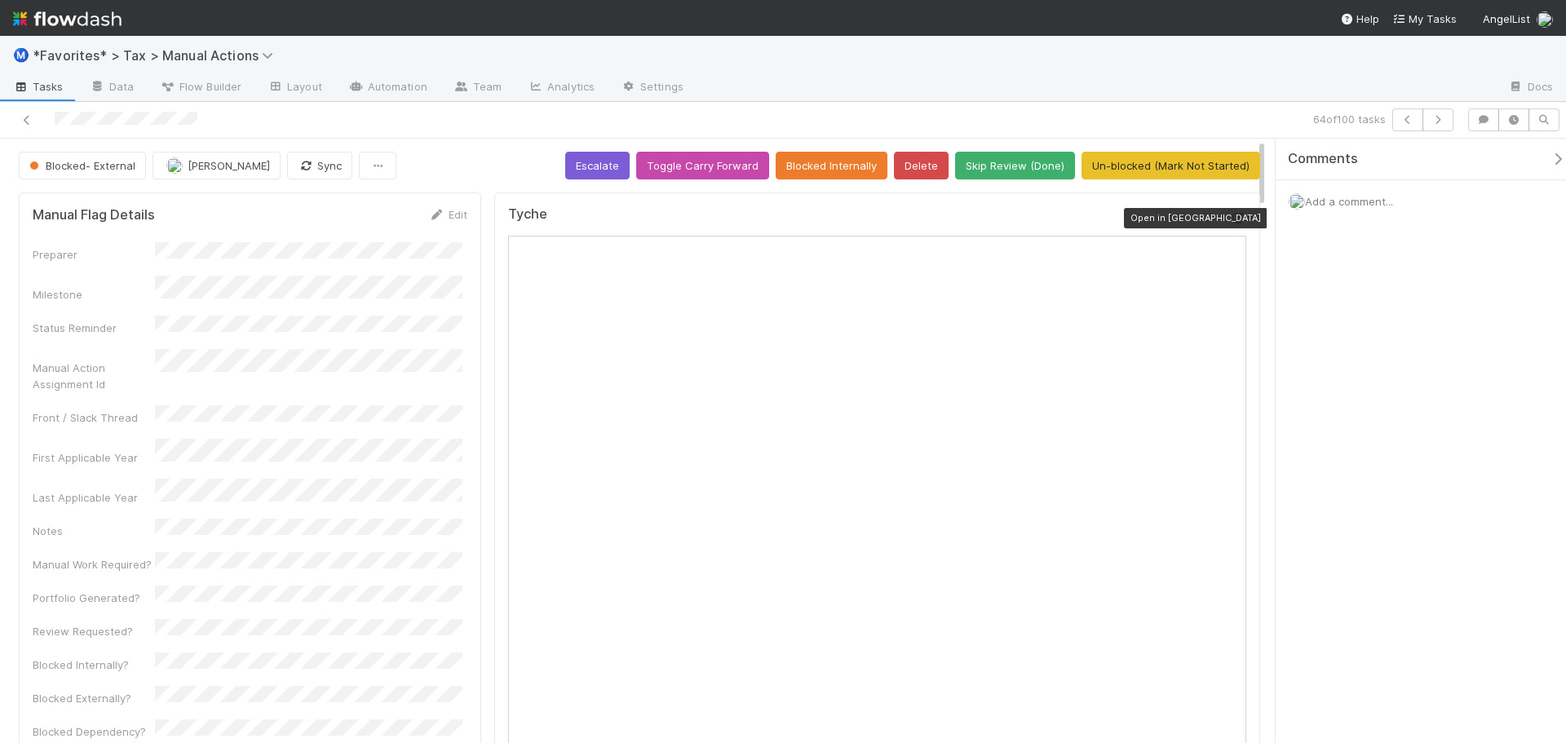
click at [1230, 222] on icon at bounding box center [1238, 218] width 16 height 11
click at [1172, 88] on div at bounding box center [1096, 88] width 799 height 26
click at [1442, 122] on icon "button" at bounding box center [1438, 120] width 16 height 10
click at [1446, 121] on button "button" at bounding box center [1438, 119] width 31 height 23
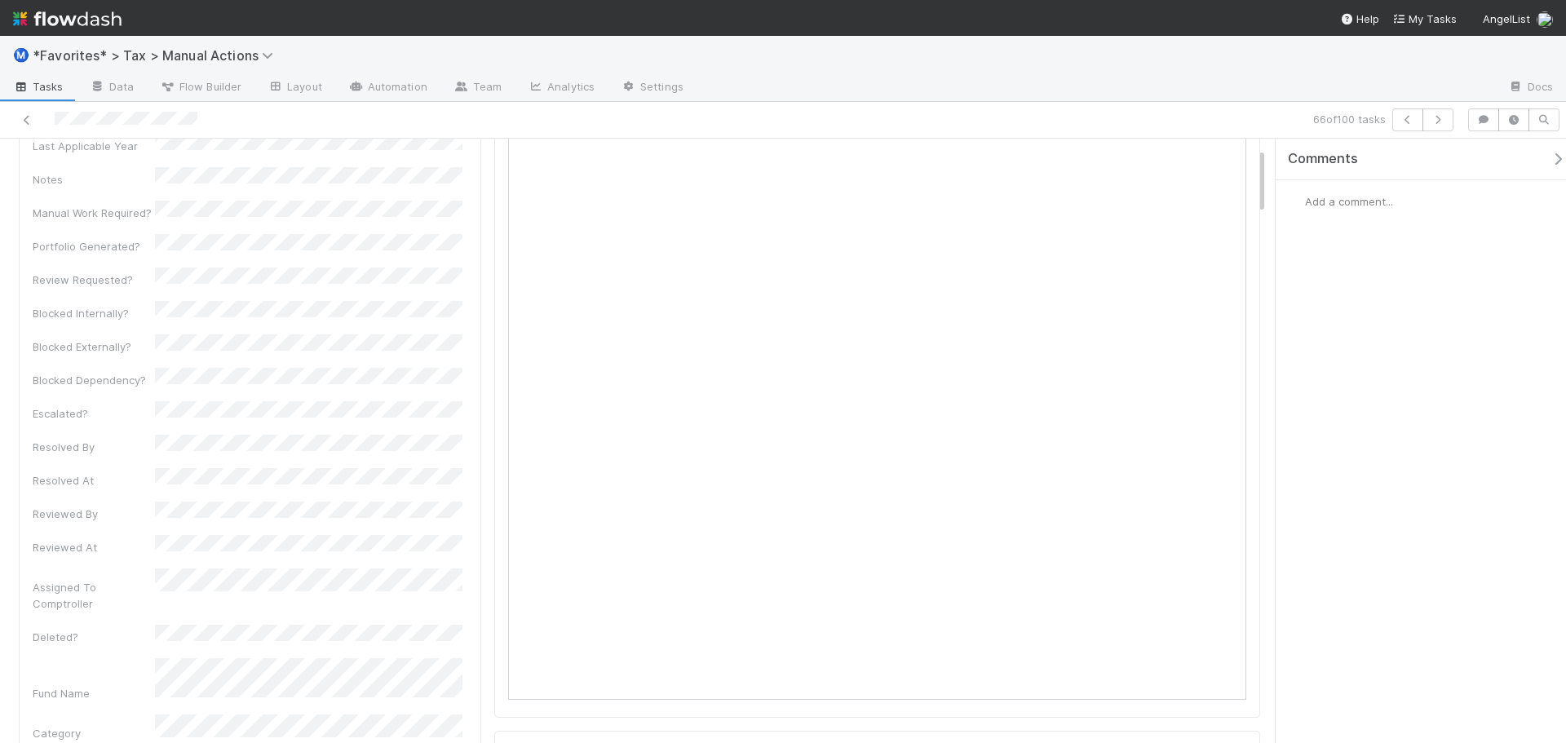
scroll to position [82, 0]
click at [1449, 126] on button "button" at bounding box center [1438, 119] width 31 height 23
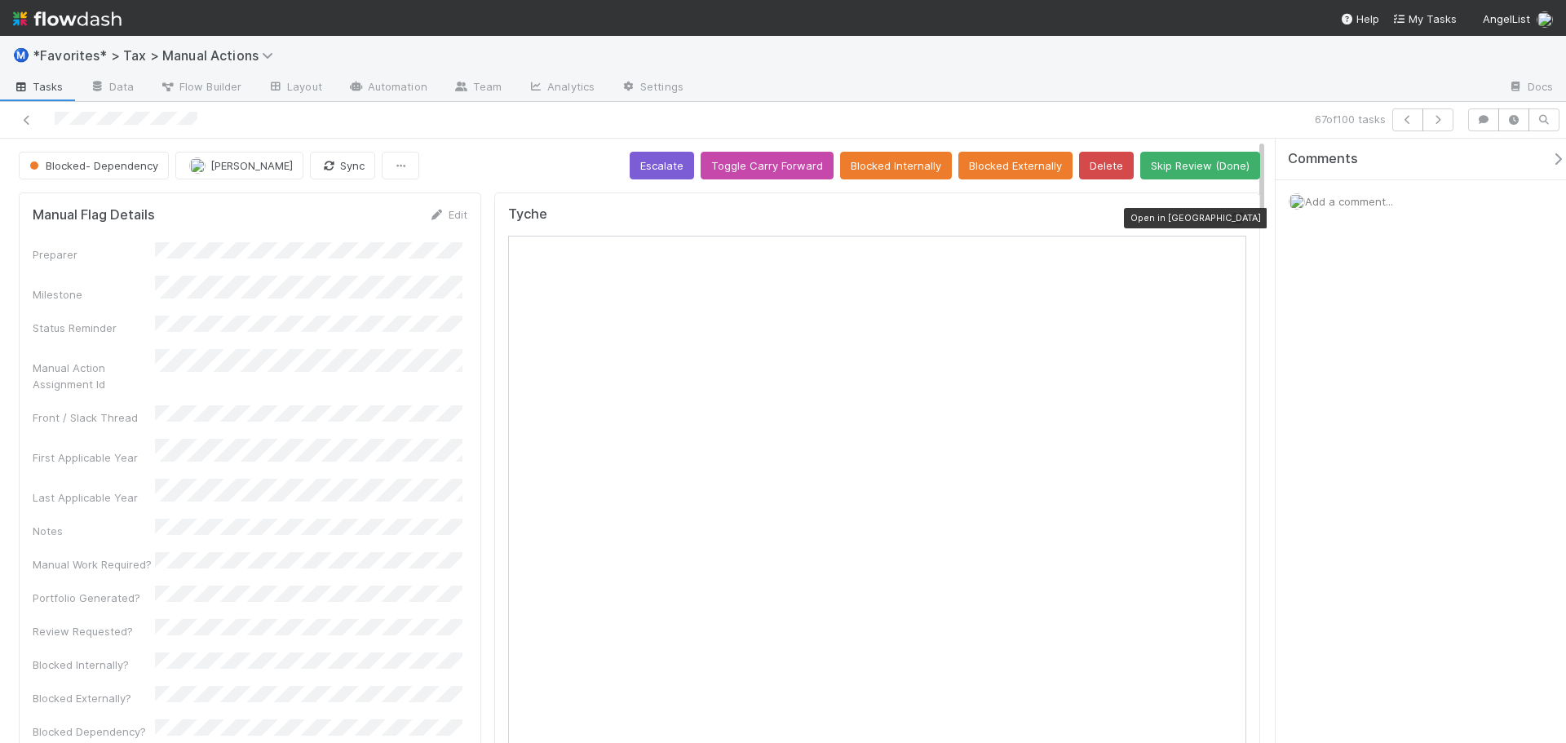
click at [1230, 216] on icon at bounding box center [1238, 218] width 16 height 11
drag, startPoint x: 1112, startPoint y: 33, endPoint x: 1122, endPoint y: 39, distance: 11.8
click at [1115, 35] on nav "Help My Tasks AngelList" at bounding box center [783, 18] width 1566 height 36
click at [1437, 119] on icon "button" at bounding box center [1438, 120] width 16 height 10
click at [1433, 119] on icon "button" at bounding box center [1438, 120] width 16 height 10
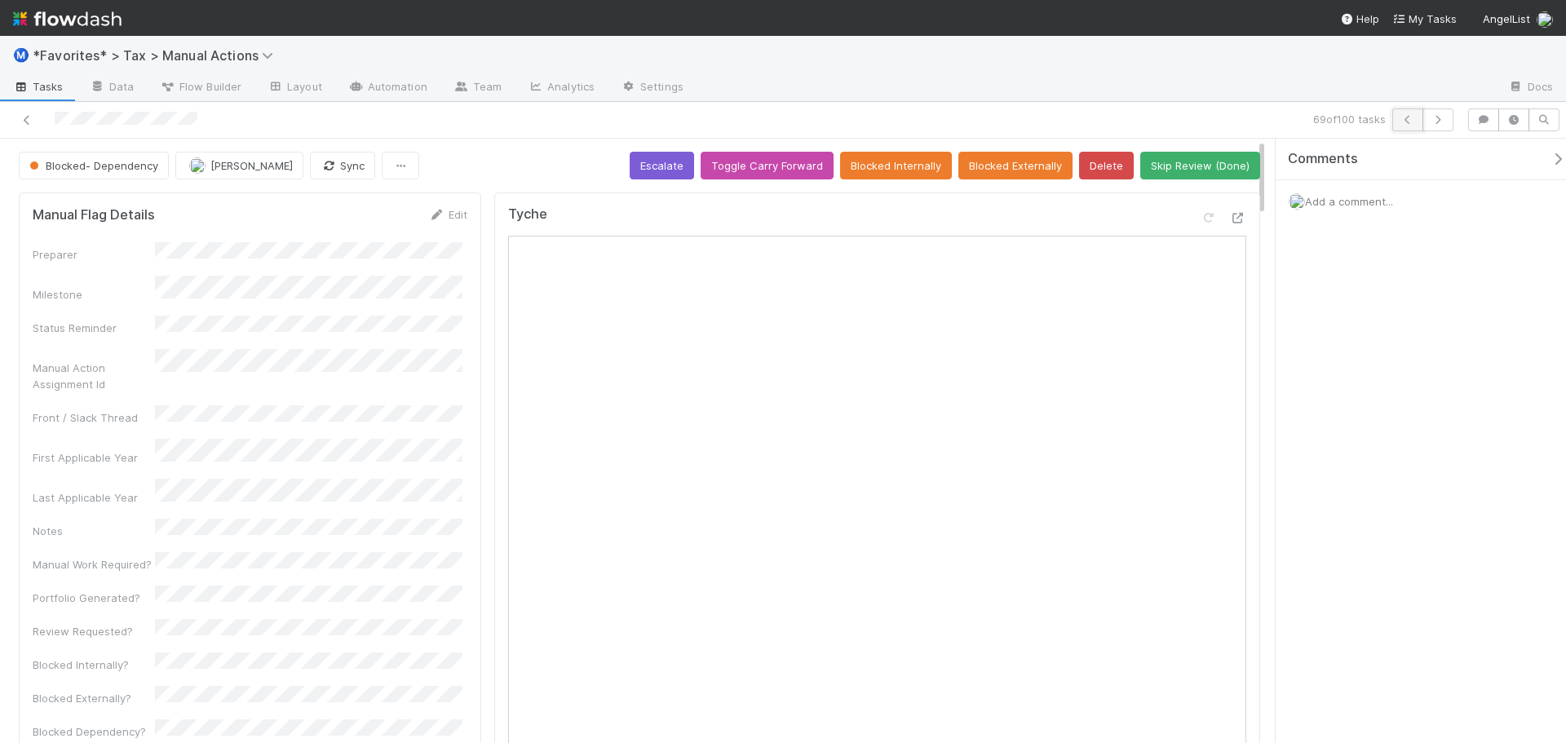
click at [1409, 120] on icon "button" at bounding box center [1408, 120] width 16 height 10
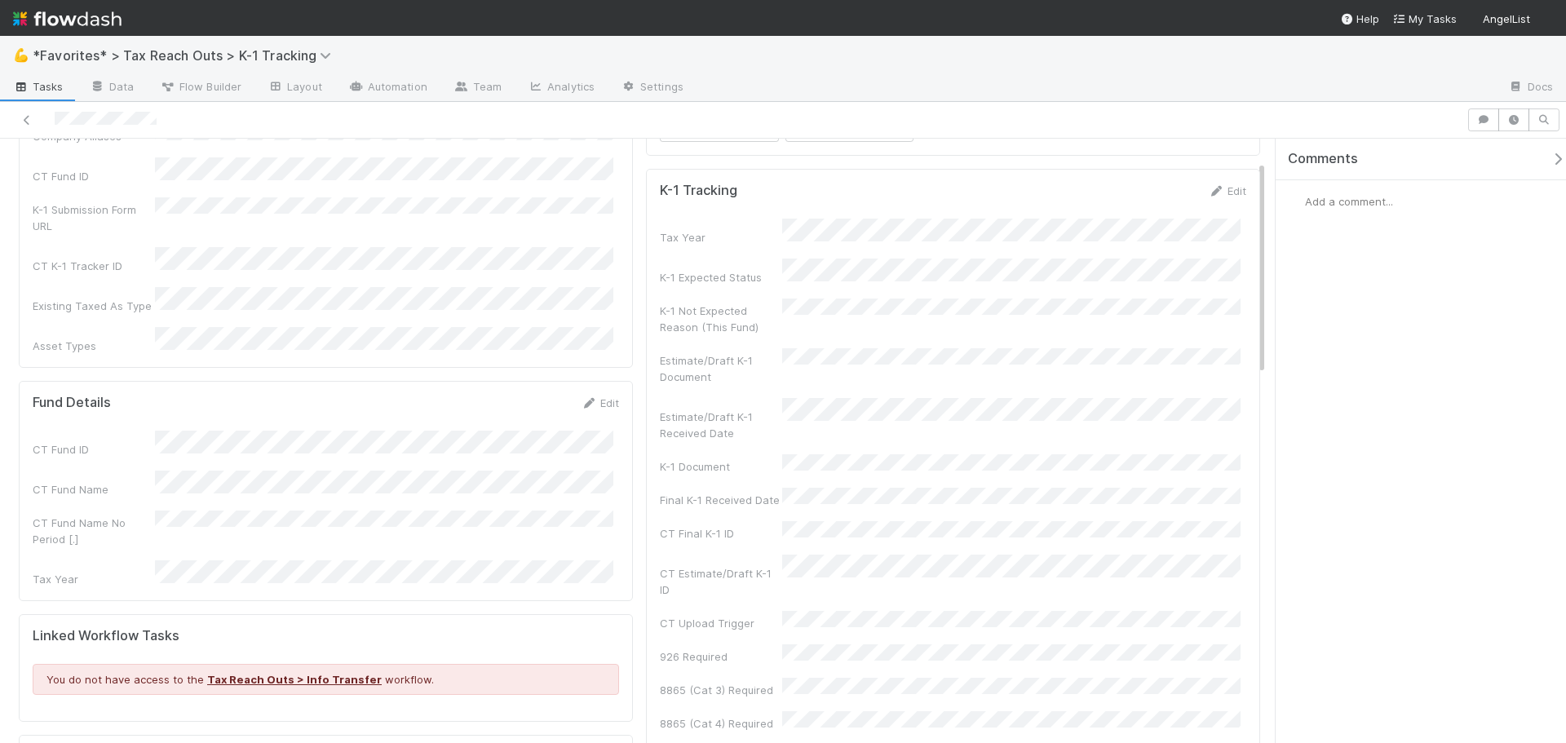
scroll to position [245, 0]
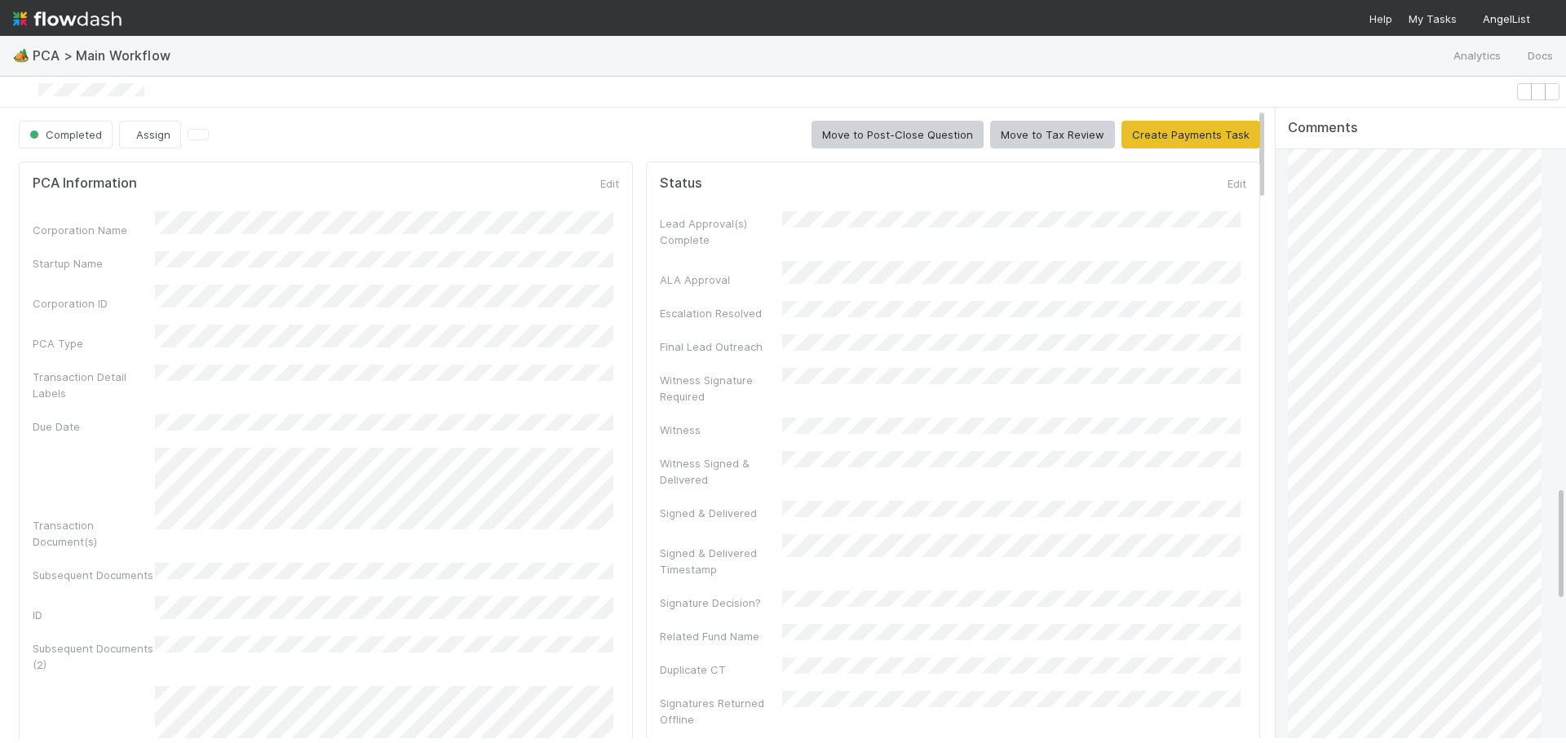
scroll to position [2033, 0]
click at [1542, 425] on div "A API [DATE]" at bounding box center [1421, 253] width 290 height 1092
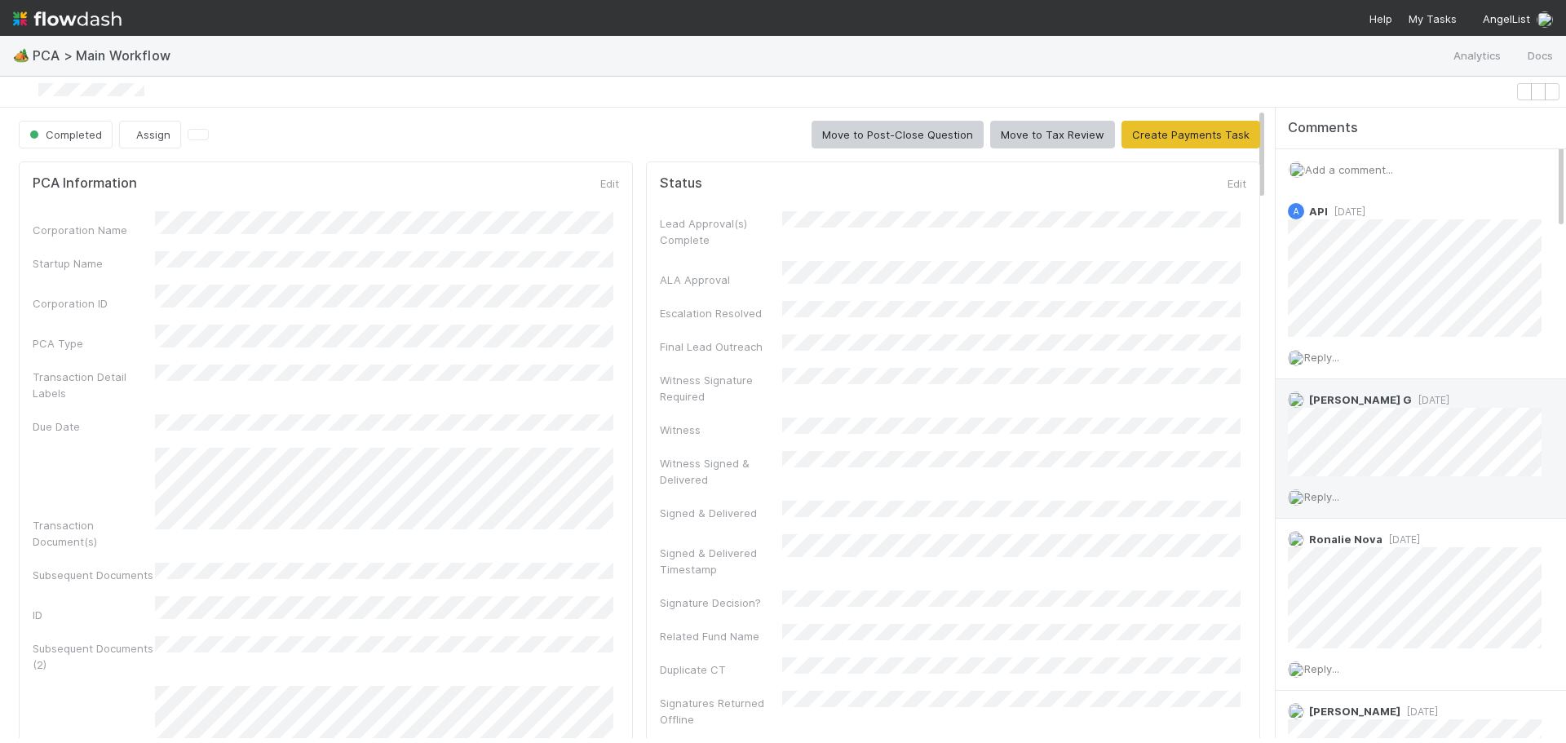
scroll to position [0, 0]
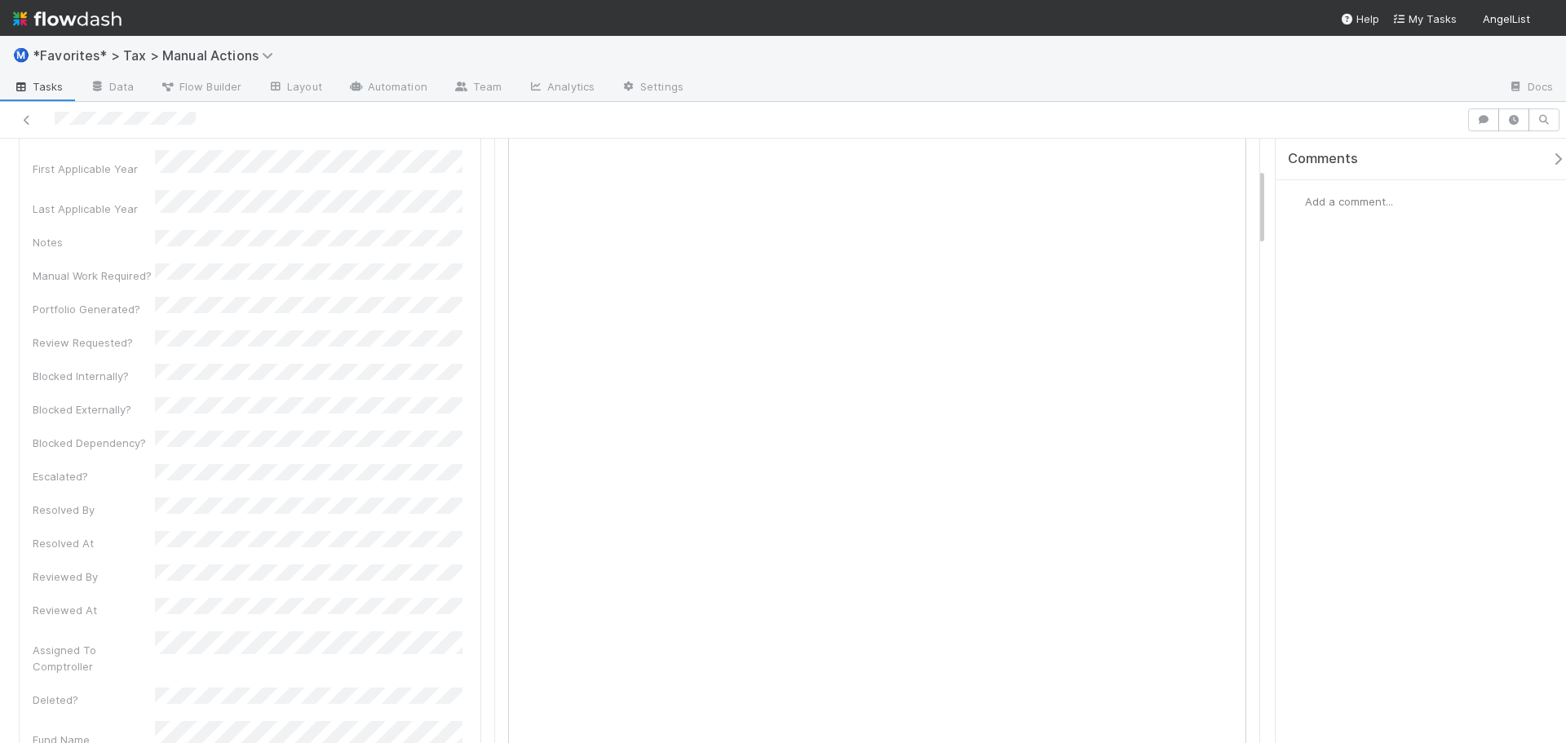
scroll to position [326, 0]
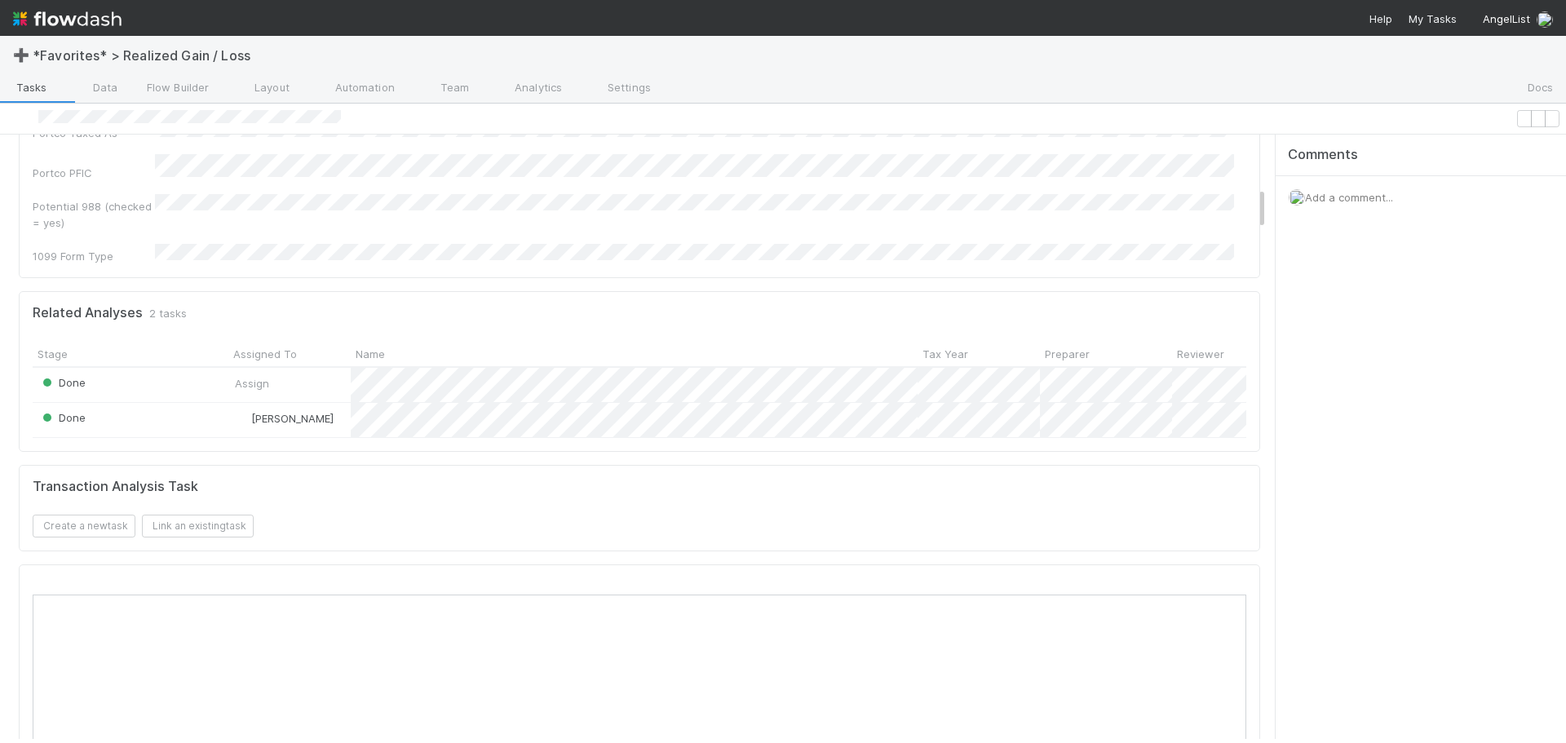
scroll to position [571, 0]
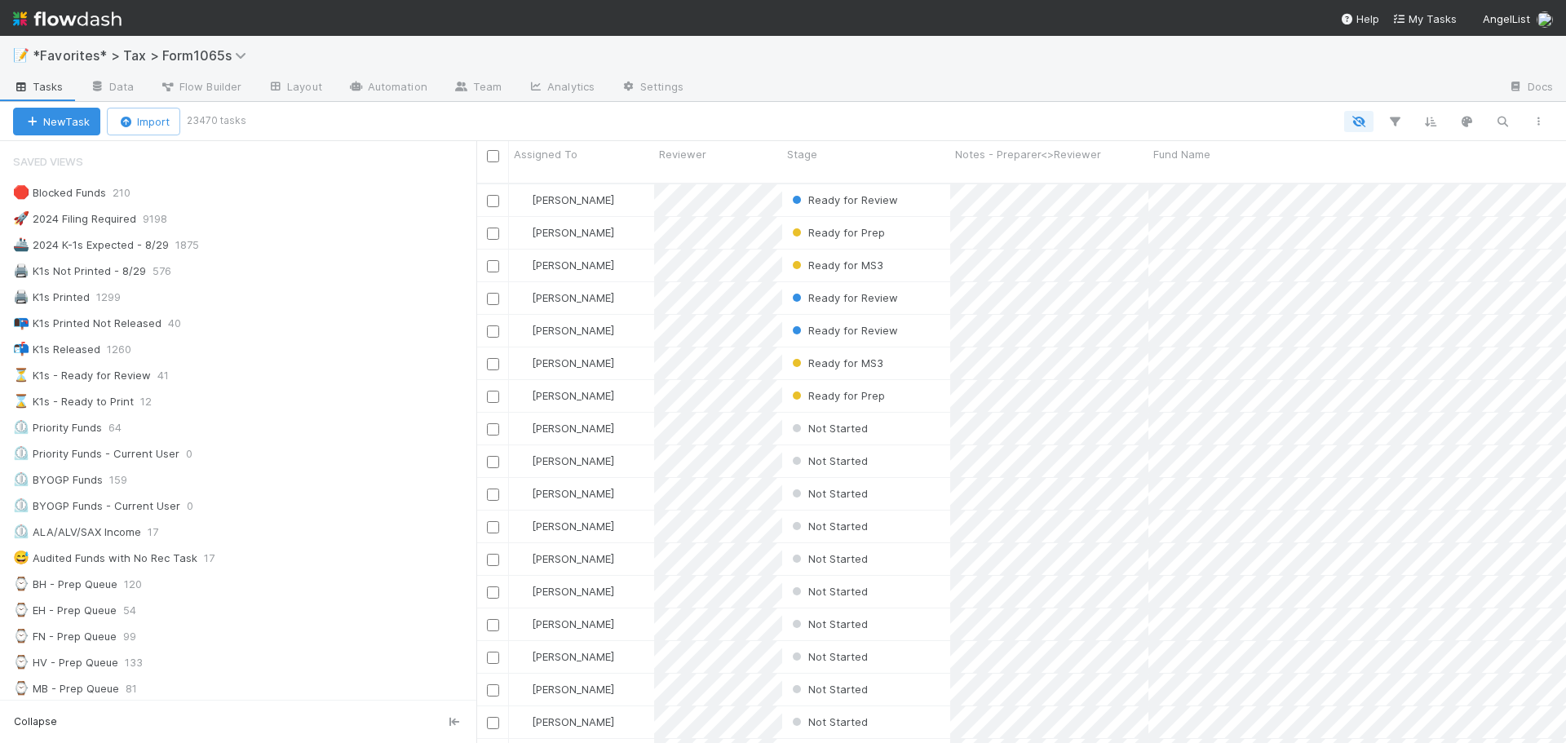
scroll to position [561, 1078]
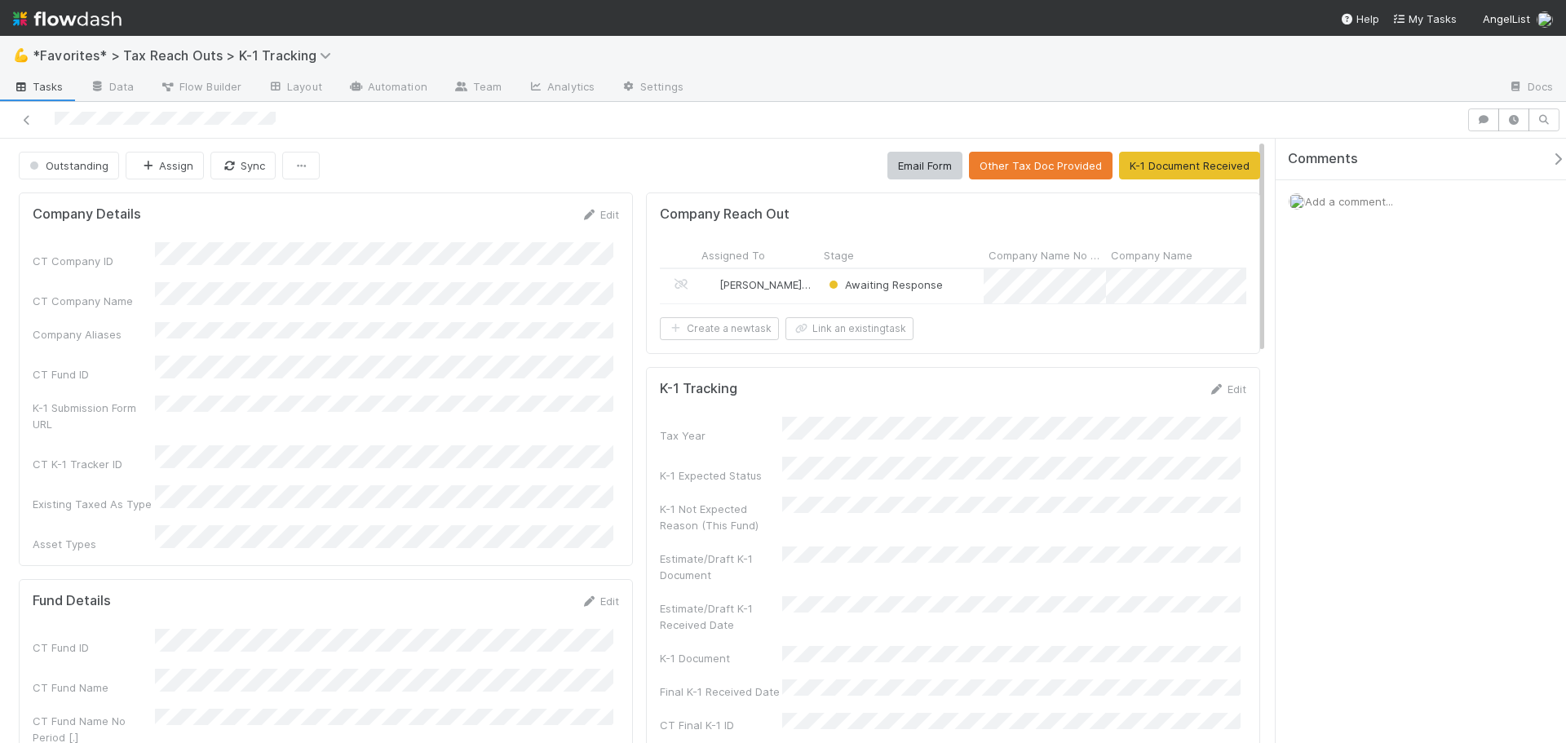
click at [958, 295] on div "Awaiting Response" at bounding box center [901, 286] width 165 height 34
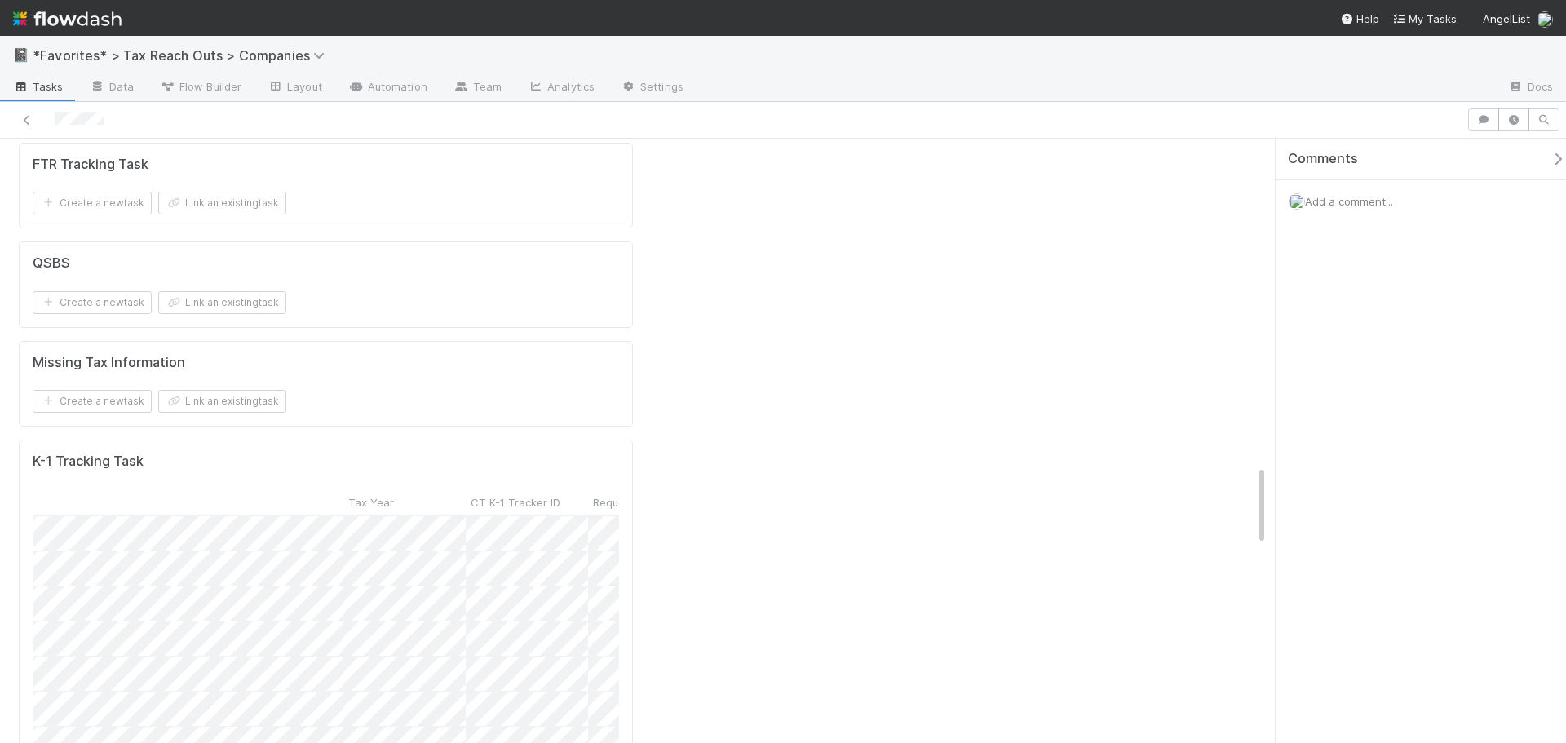
scroll to position [0, 215]
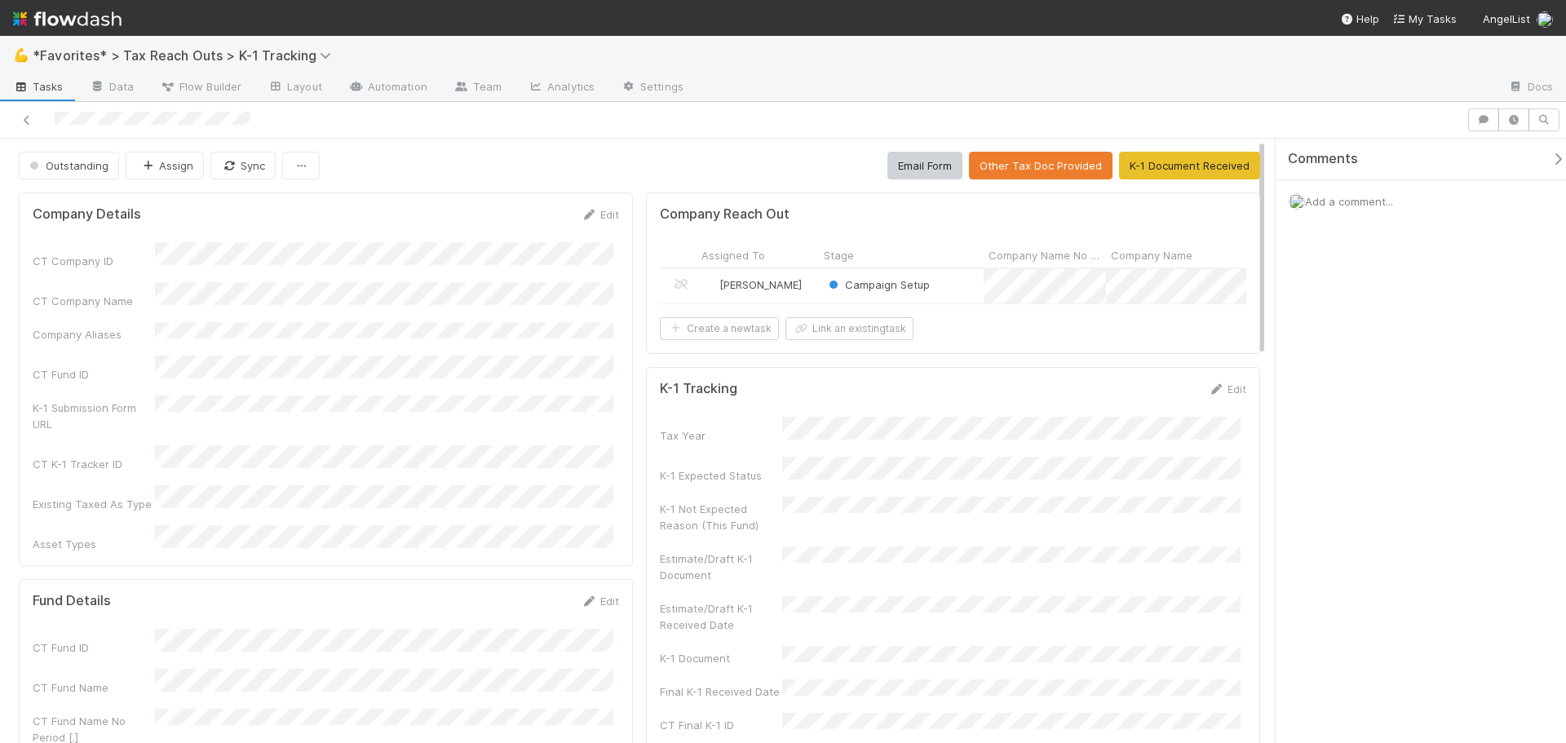
click at [945, 291] on div "Campaign Setup" at bounding box center [901, 286] width 165 height 34
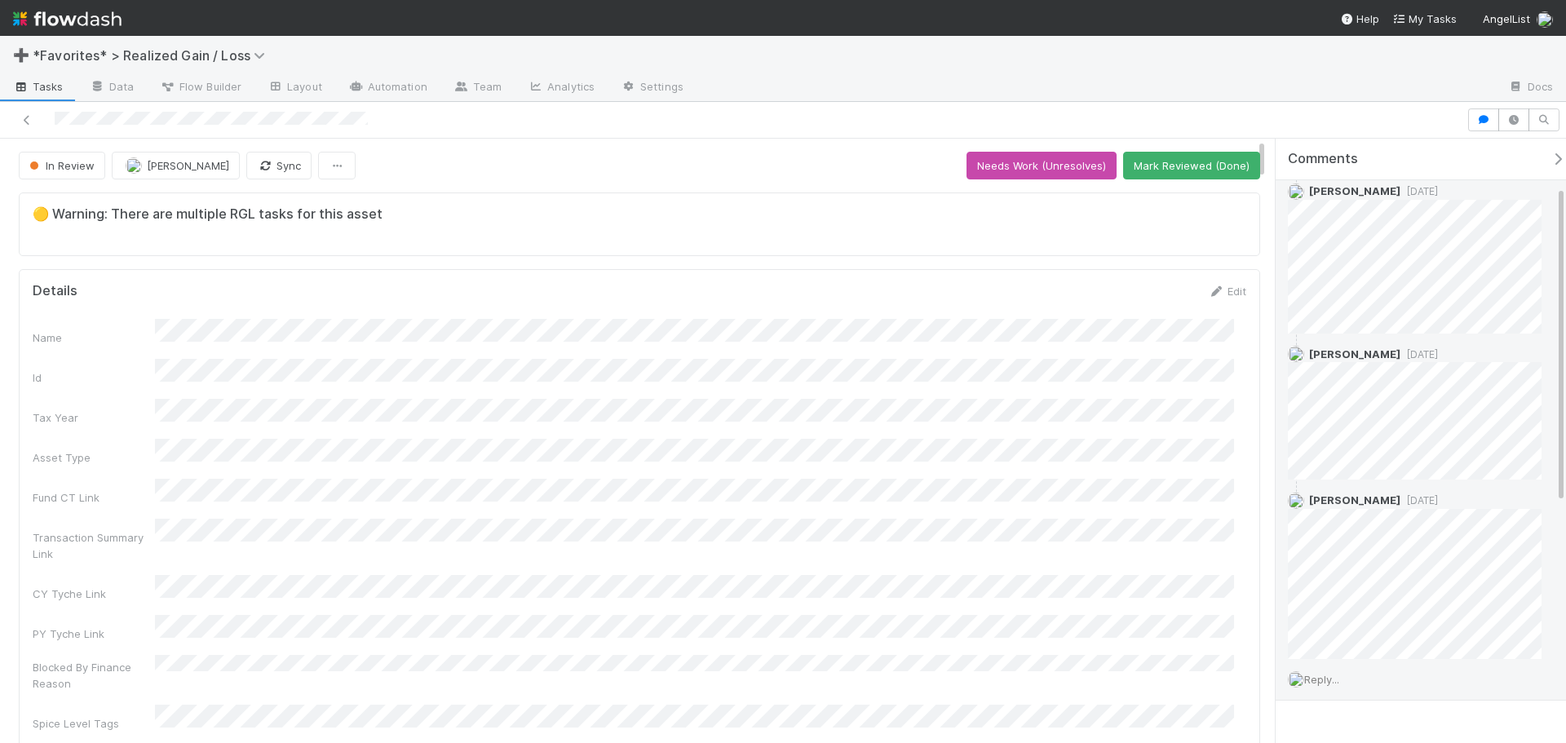
scroll to position [547, 0]
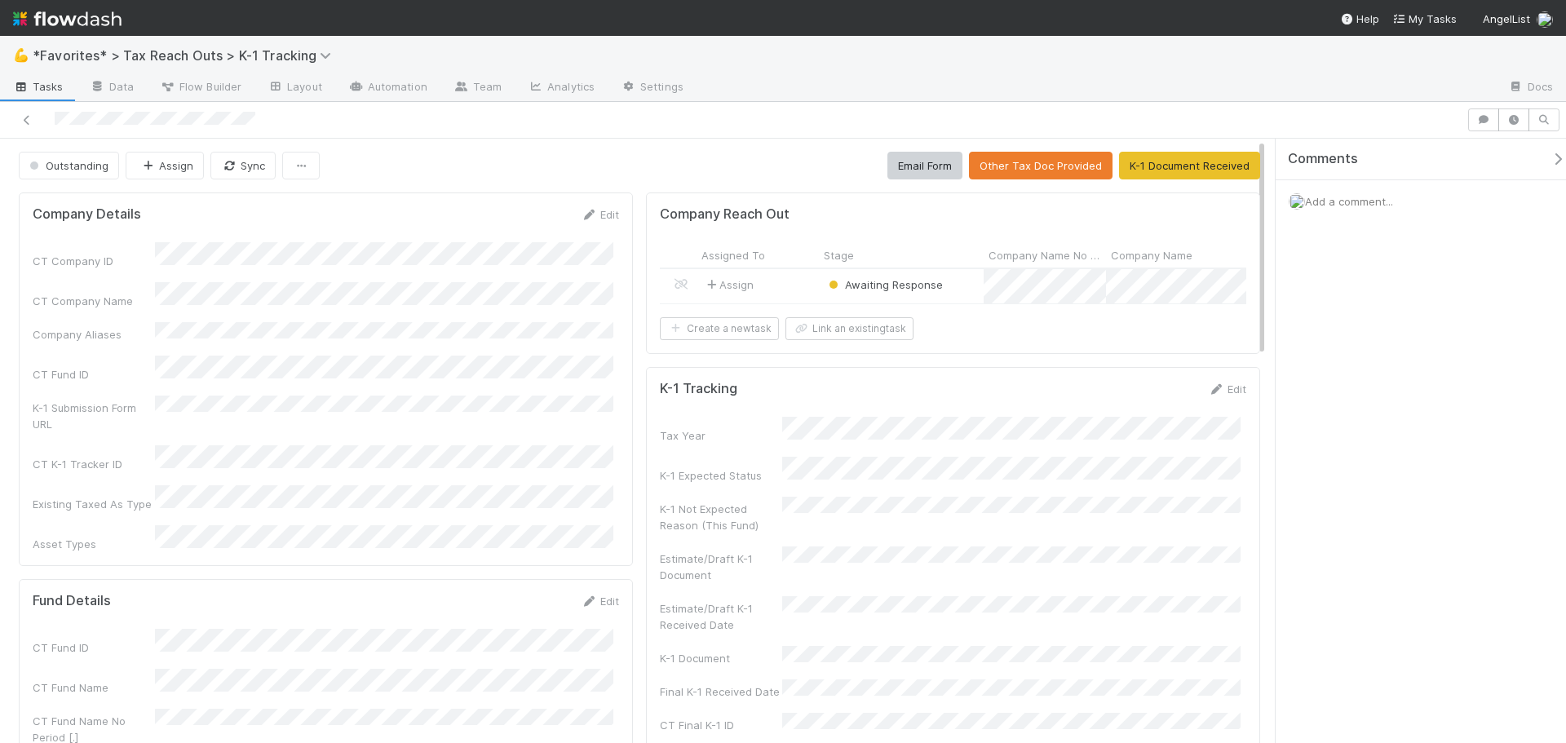
click at [954, 284] on div "Awaiting Response" at bounding box center [901, 286] width 165 height 34
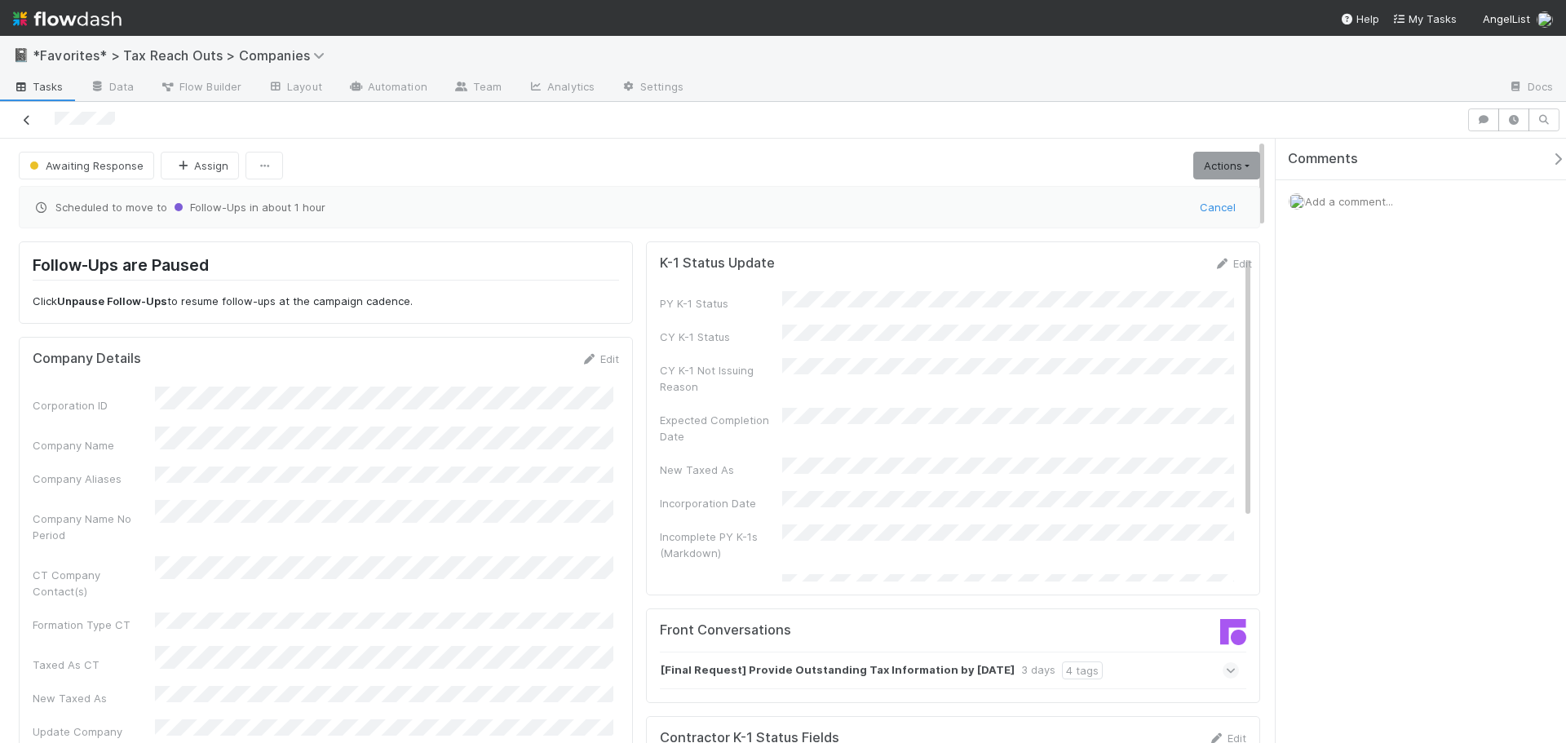
click at [21, 117] on icon at bounding box center [27, 120] width 16 height 11
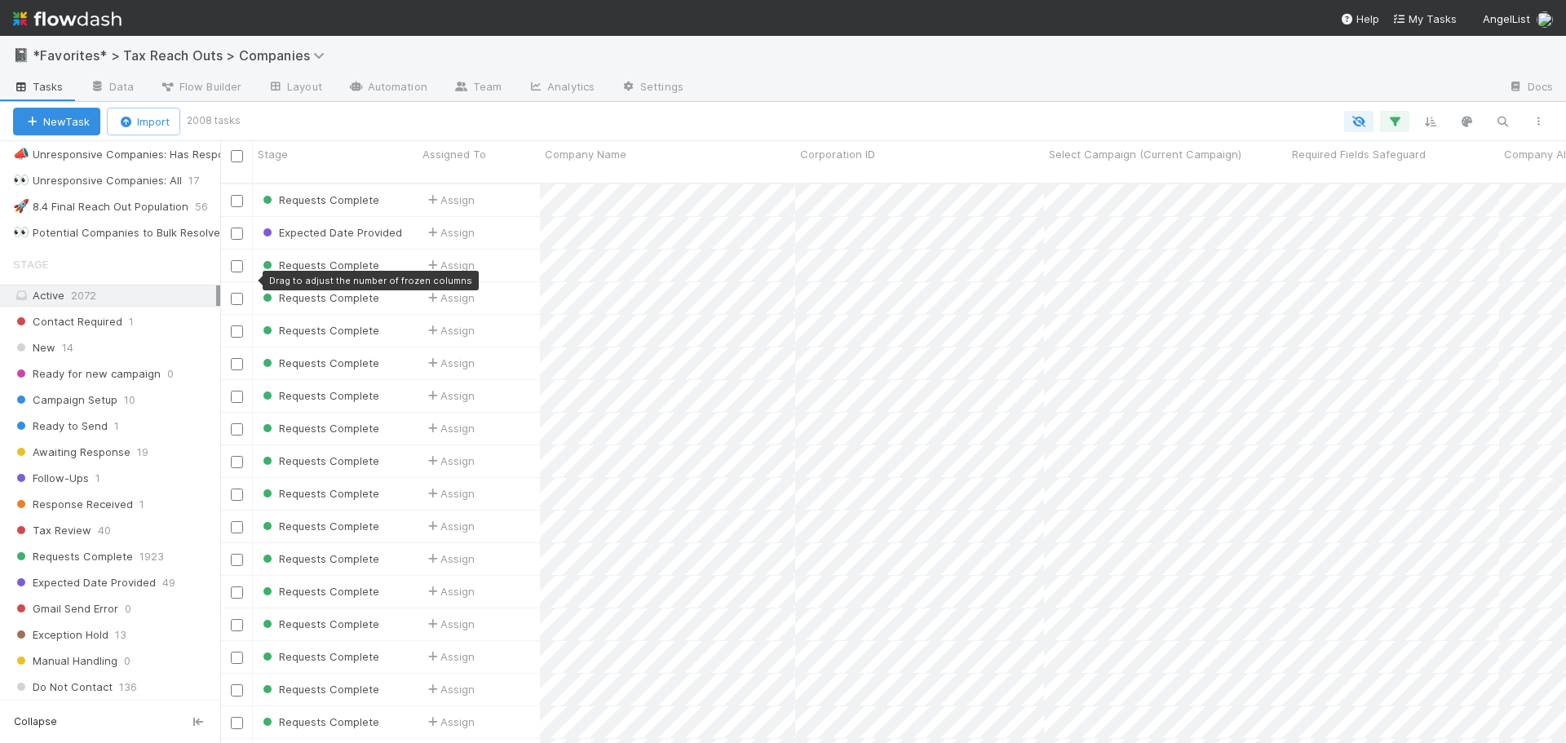
scroll to position [326, 0]
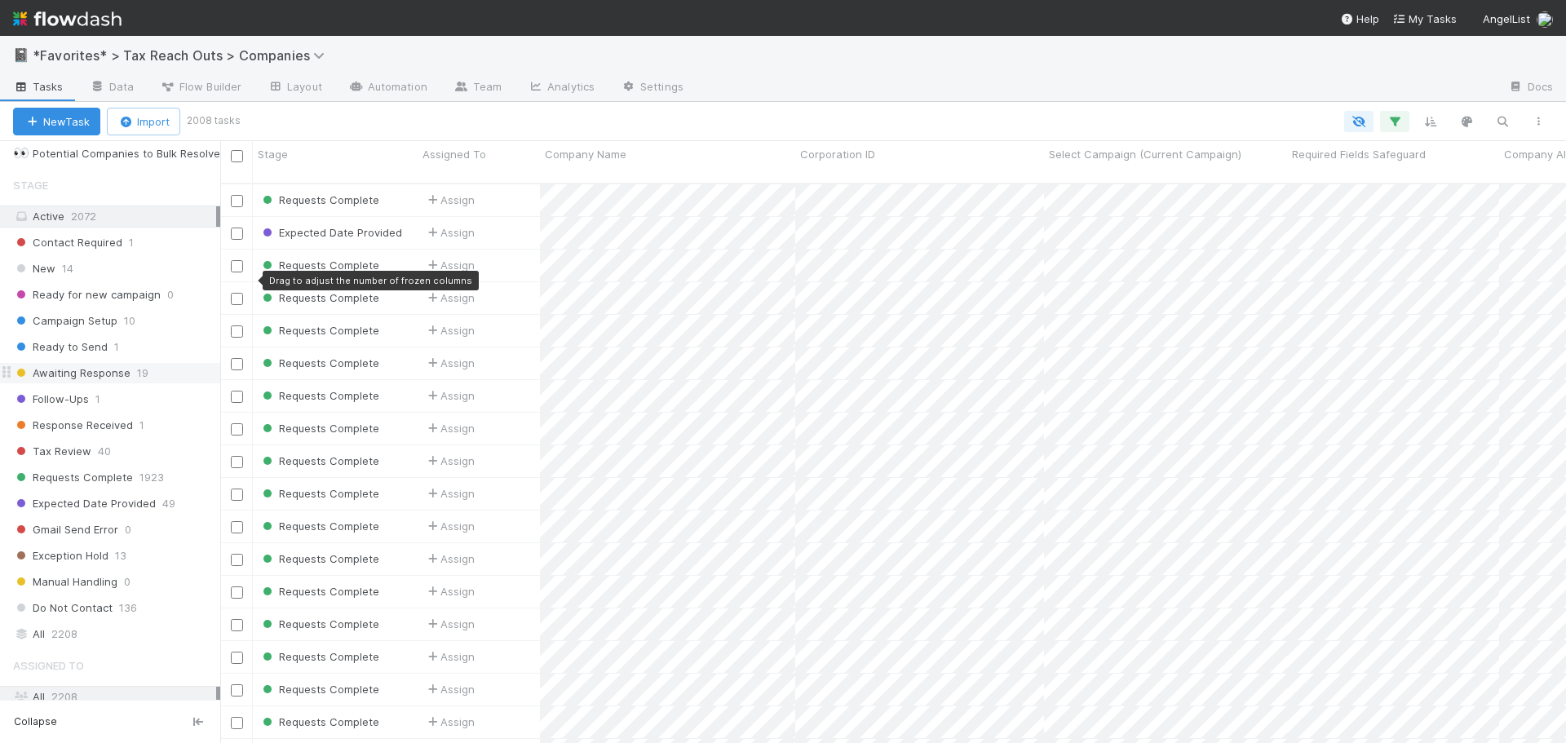
click at [90, 376] on span "Awaiting Response" at bounding box center [71, 373] width 117 height 20
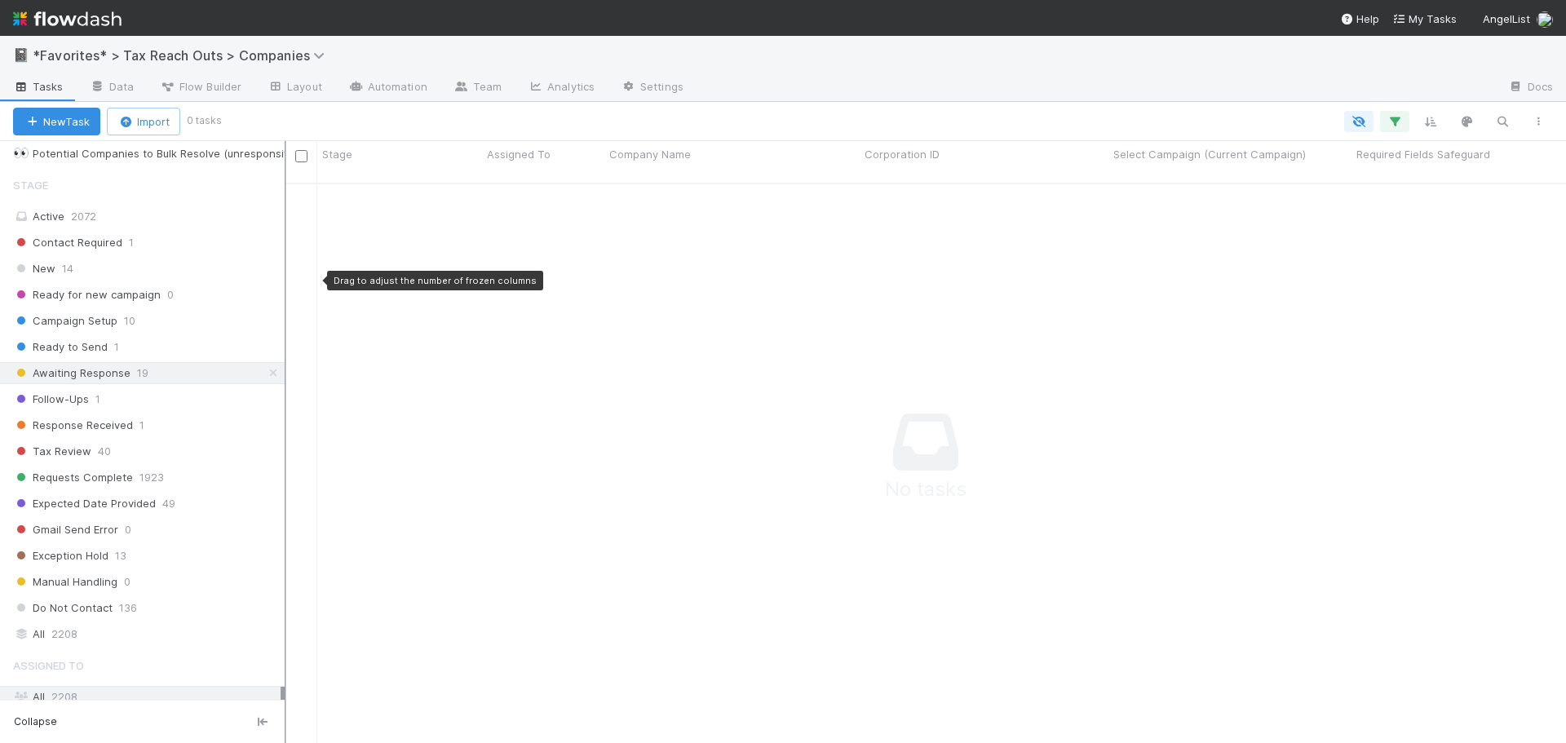
scroll to position [549, 1252]
drag, startPoint x: 223, startPoint y: 402, endPoint x: 302, endPoint y: 400, distance: 79.1
click at [302, 400] on div at bounding box center [303, 442] width 2 height 602
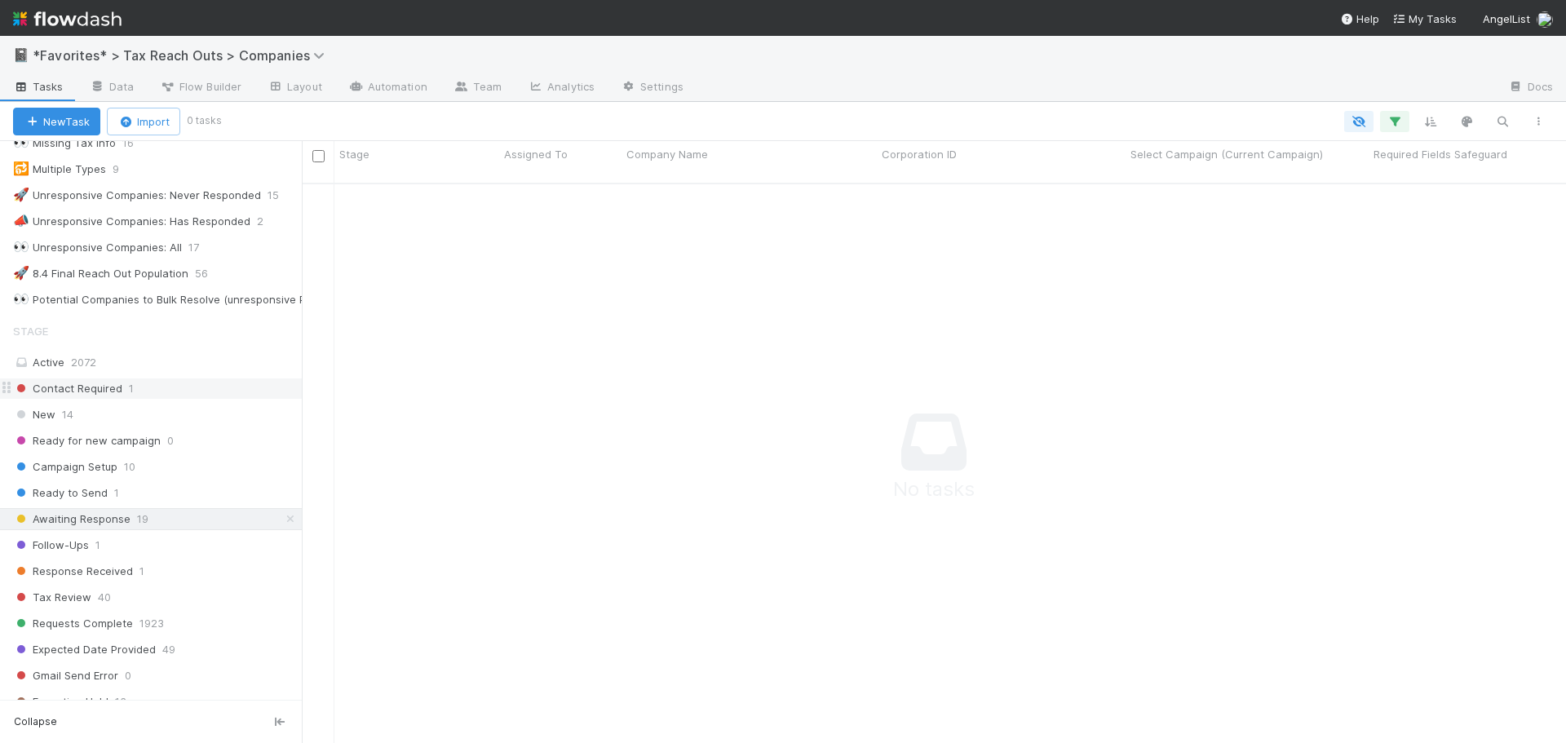
scroll to position [0, 0]
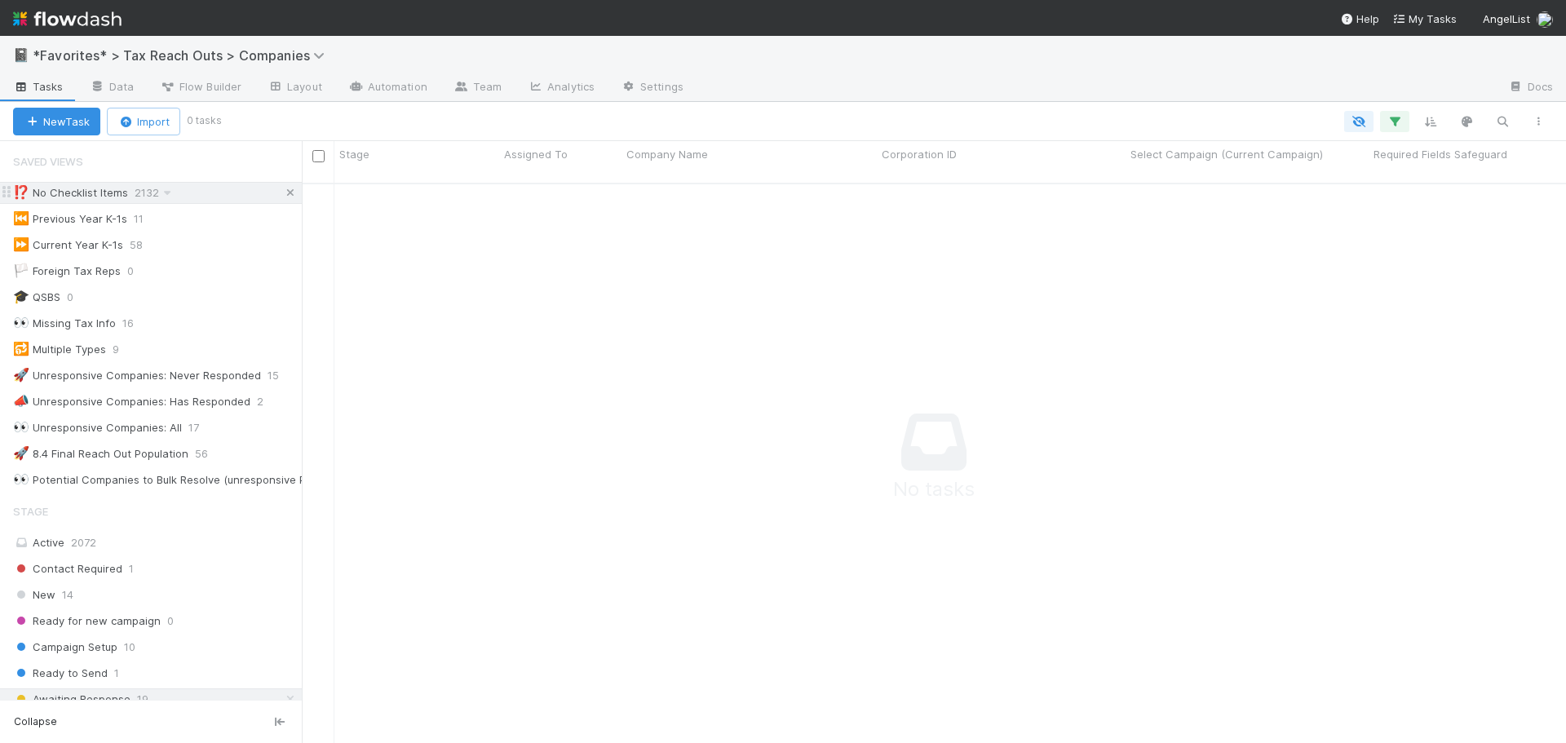
click at [282, 189] on icon at bounding box center [290, 193] width 16 height 11
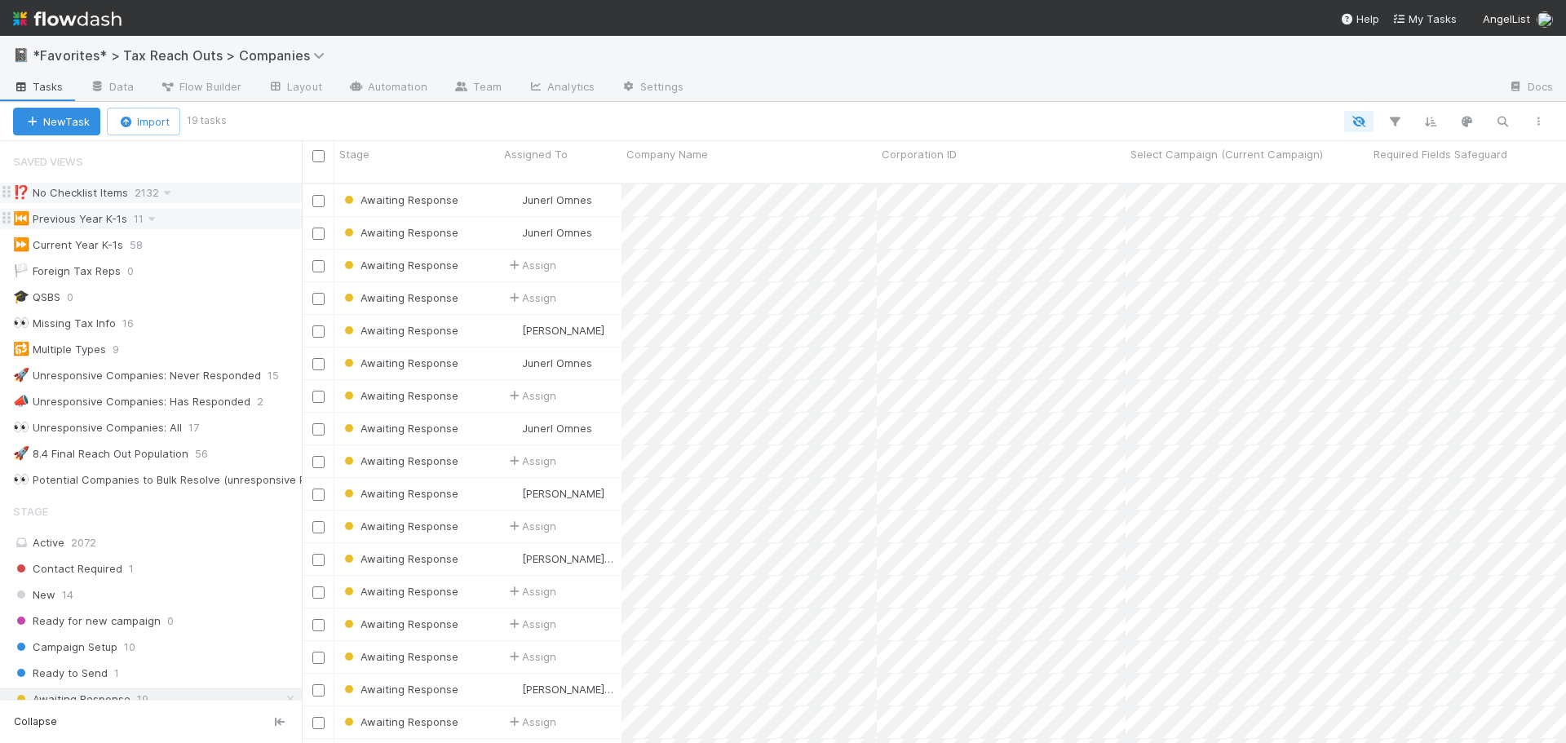
scroll to position [561, 1252]
click at [321, 154] on input "checkbox" at bounding box center [318, 156] width 12 height 12
checkbox input "true"
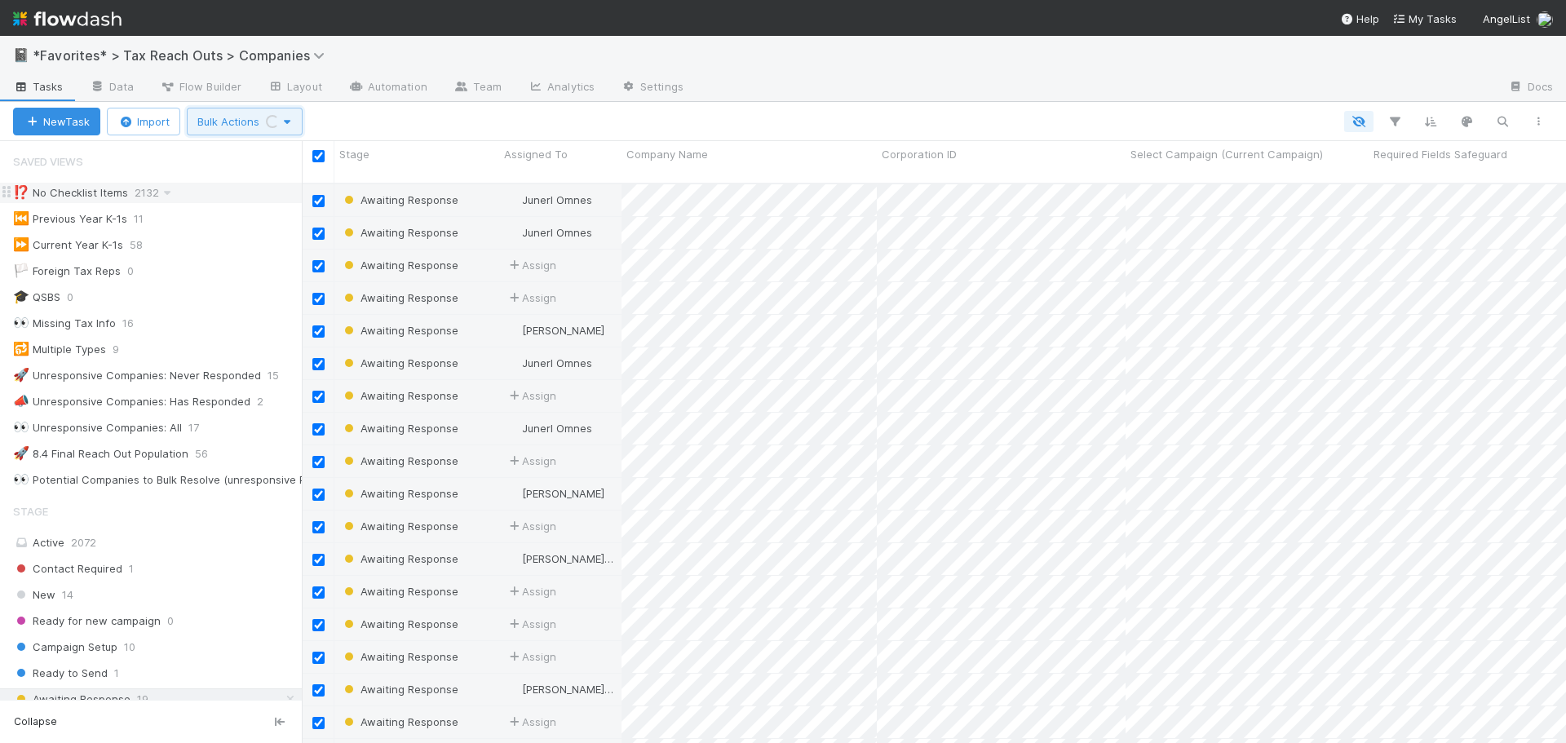
click at [219, 126] on span "Bulk Actions Loading..." at bounding box center [244, 121] width 95 height 13
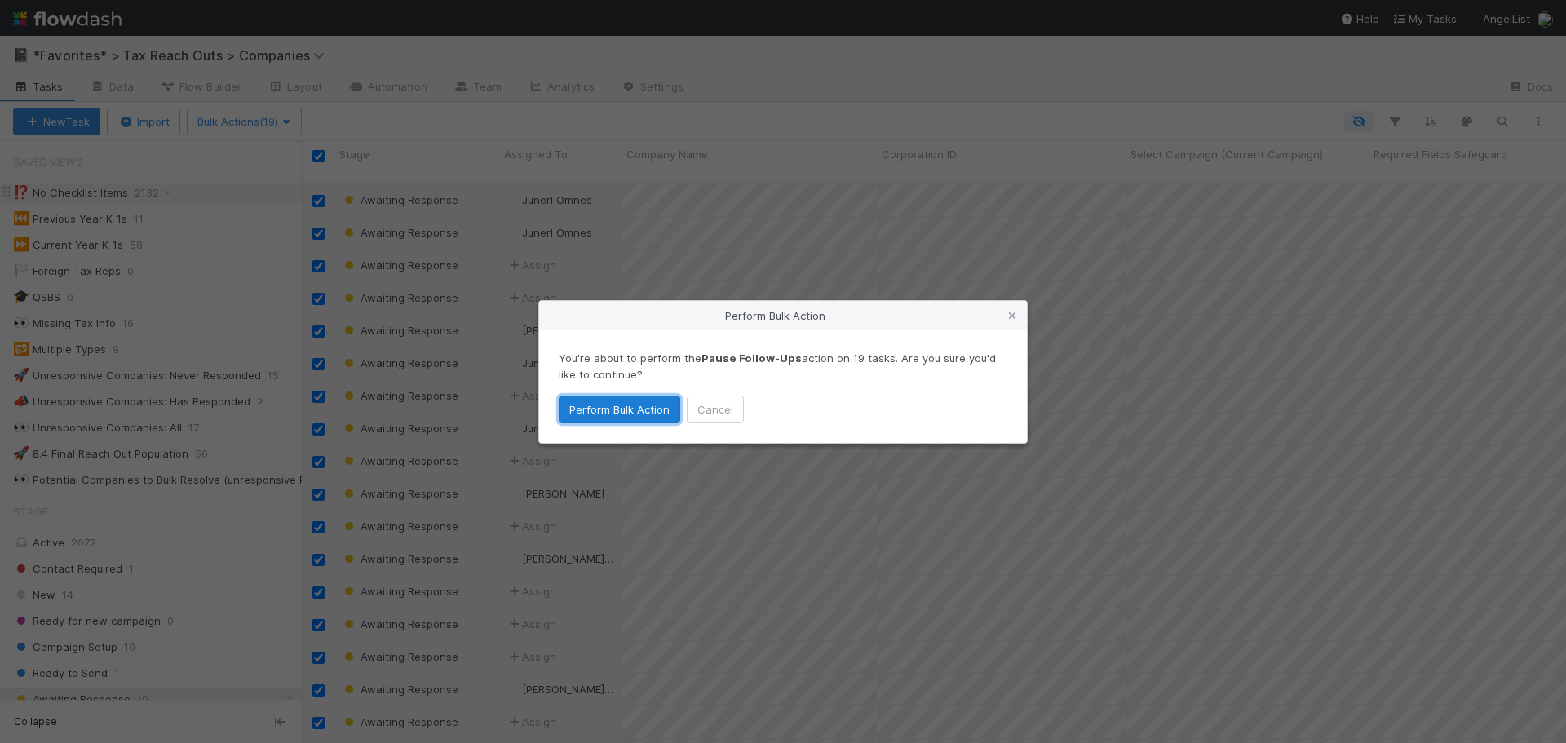
click at [587, 400] on button "Perform Bulk Action" at bounding box center [620, 410] width 122 height 28
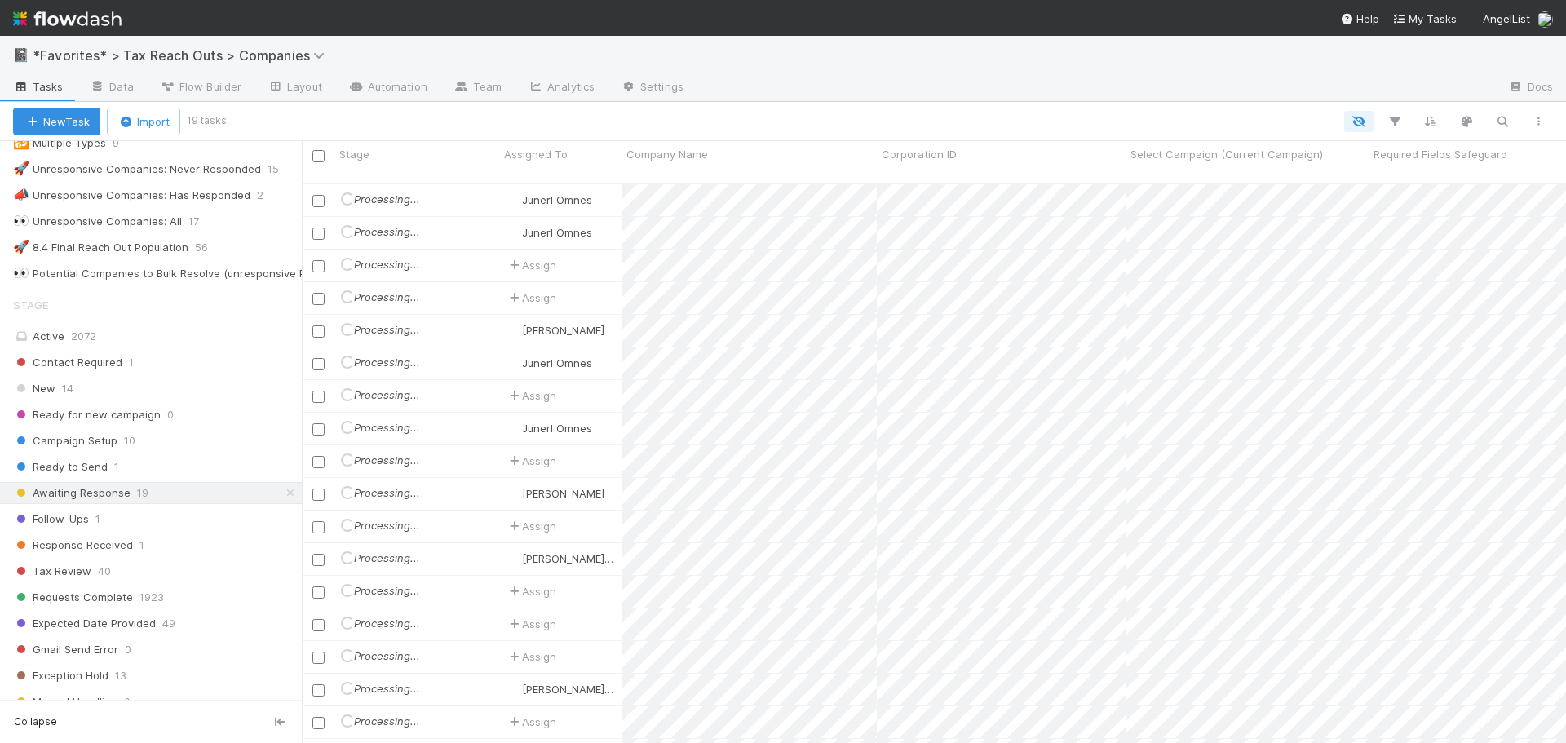
scroll to position [245, 0]
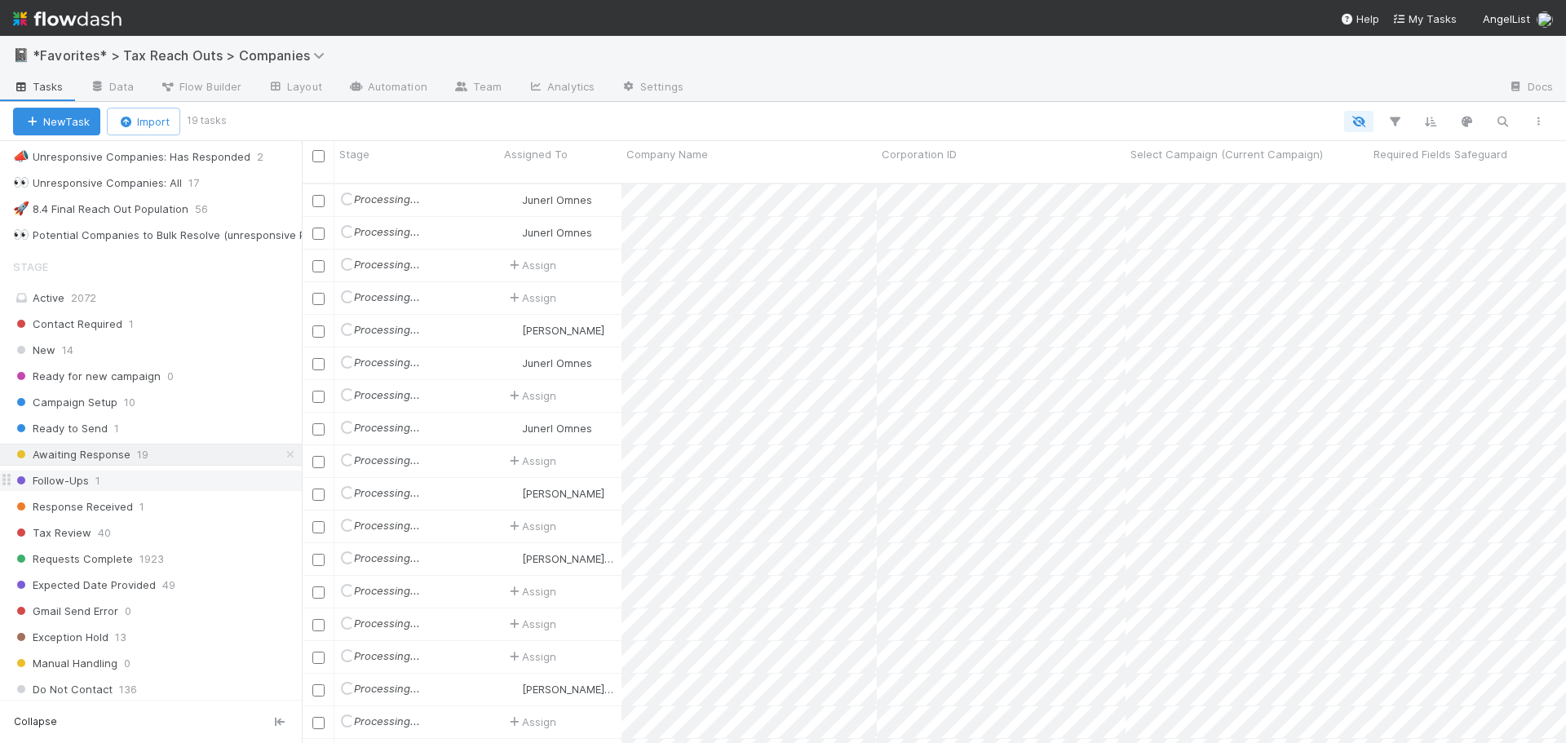
click at [113, 482] on div "Follow-Ups 1" at bounding box center [157, 481] width 289 height 20
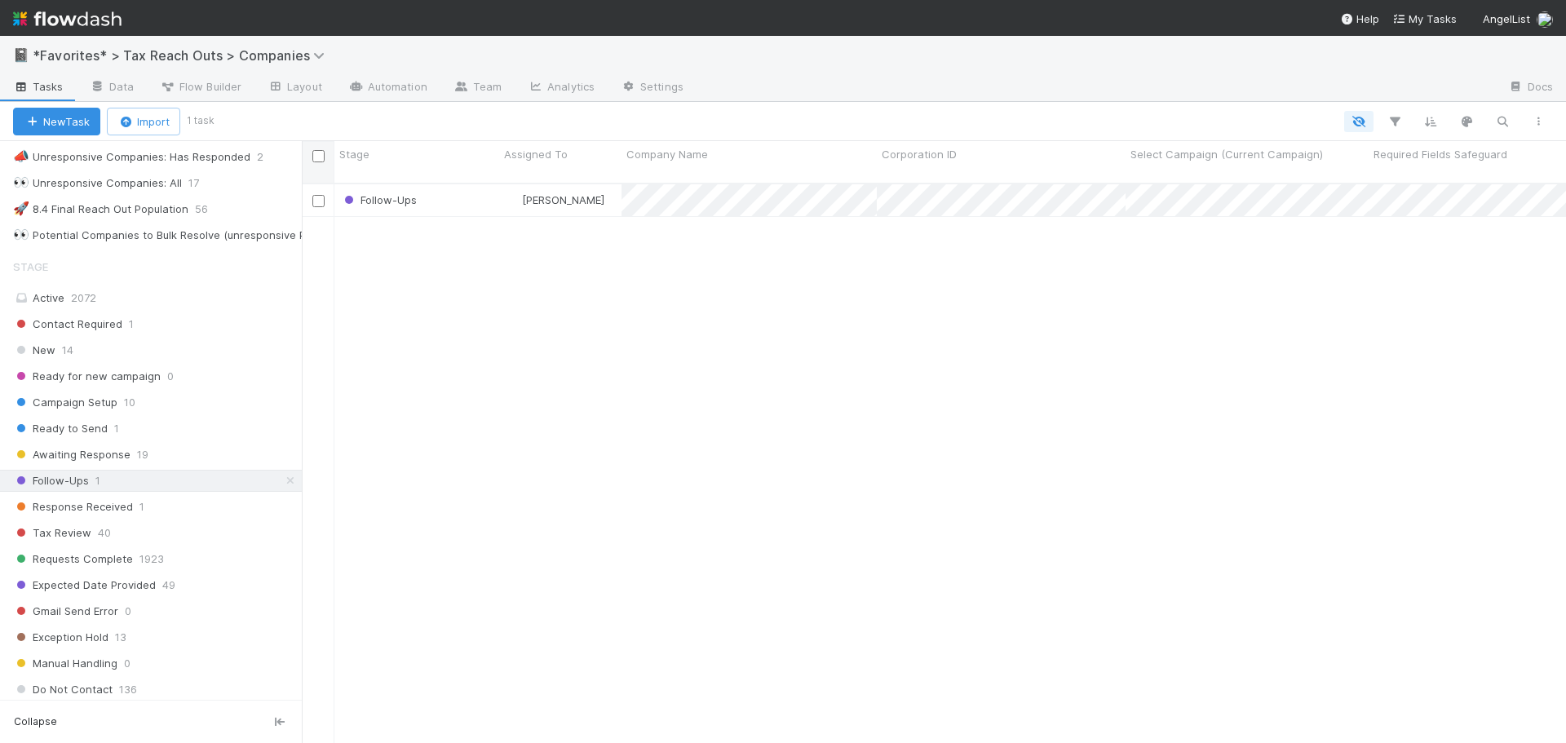
scroll to position [561, 1252]
click at [320, 159] on input "checkbox" at bounding box center [318, 156] width 12 height 12
checkbox input "true"
click at [205, 128] on button "Bulk Actions (1)" at bounding box center [241, 122] width 108 height 28
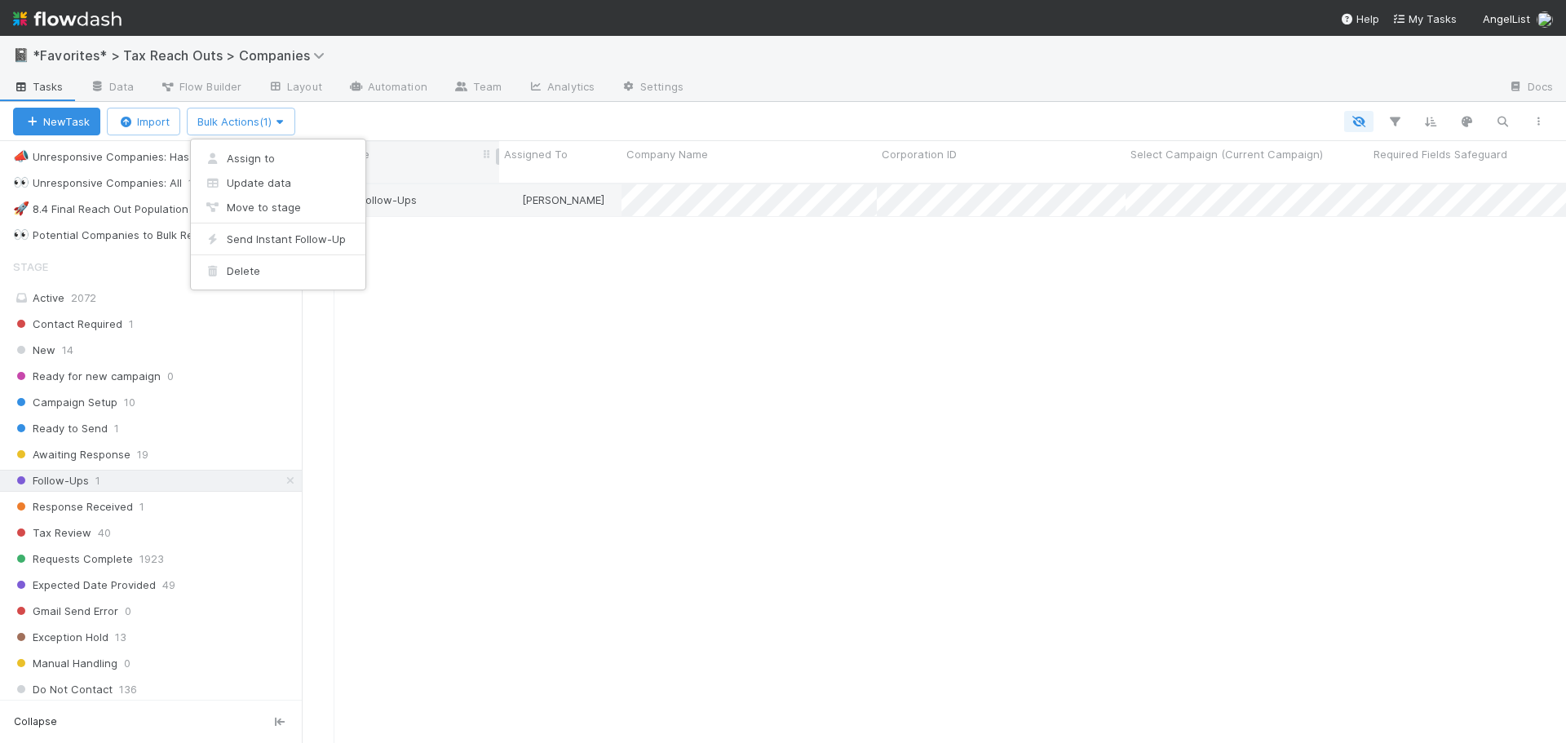
drag, startPoint x: 449, startPoint y: 109, endPoint x: 421, endPoint y: 152, distance: 50.7
click at [448, 110] on div "Assign to Update data Move to stage Send Instant Follow-Up Delete" at bounding box center [783, 371] width 1566 height 743
click at [108, 516] on span "Response Received" at bounding box center [73, 507] width 120 height 20
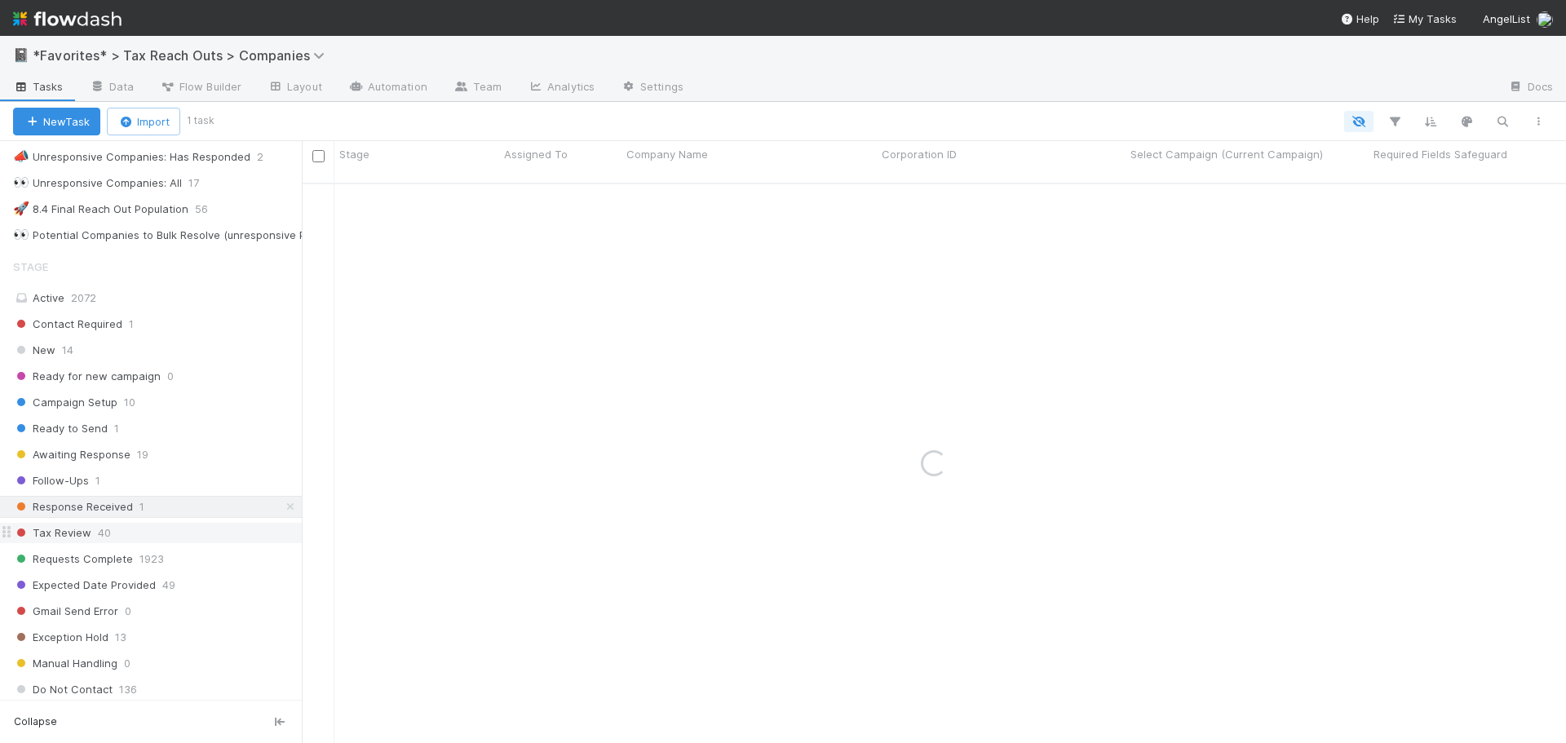
click at [101, 528] on span "40" at bounding box center [104, 533] width 13 height 20
click at [131, 419] on div "Ready to Send 1" at bounding box center [157, 428] width 289 height 20
click at [145, 392] on div "Campaign Setup 10" at bounding box center [151, 403] width 302 height 22
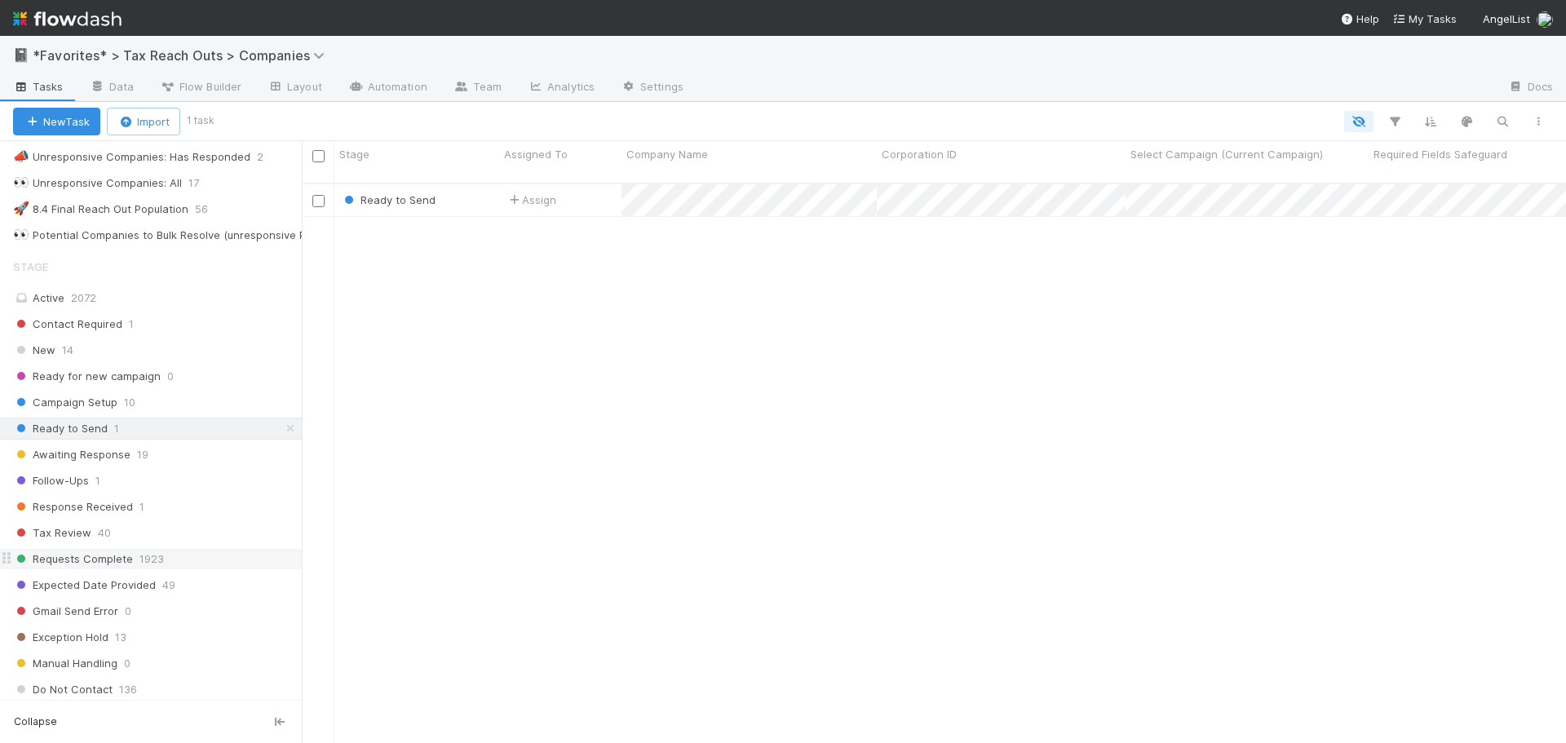
scroll to position [561, 1252]
click at [189, 530] on div "Tax Review 40" at bounding box center [157, 533] width 289 height 20
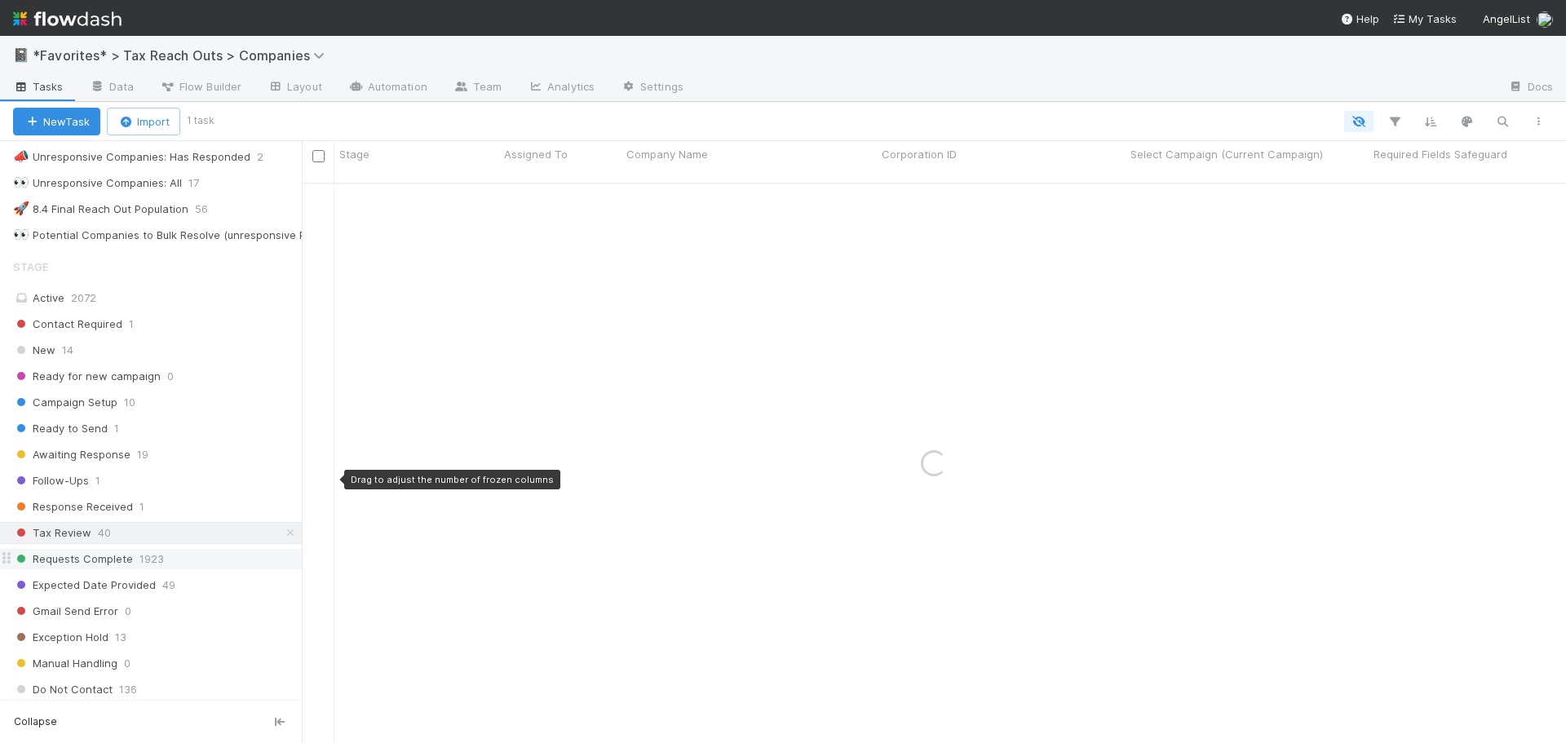
click at [193, 555] on div "Requests Complete 1923" at bounding box center [157, 559] width 289 height 20
click at [241, 588] on div "Expected Date Provided 49" at bounding box center [157, 585] width 289 height 20
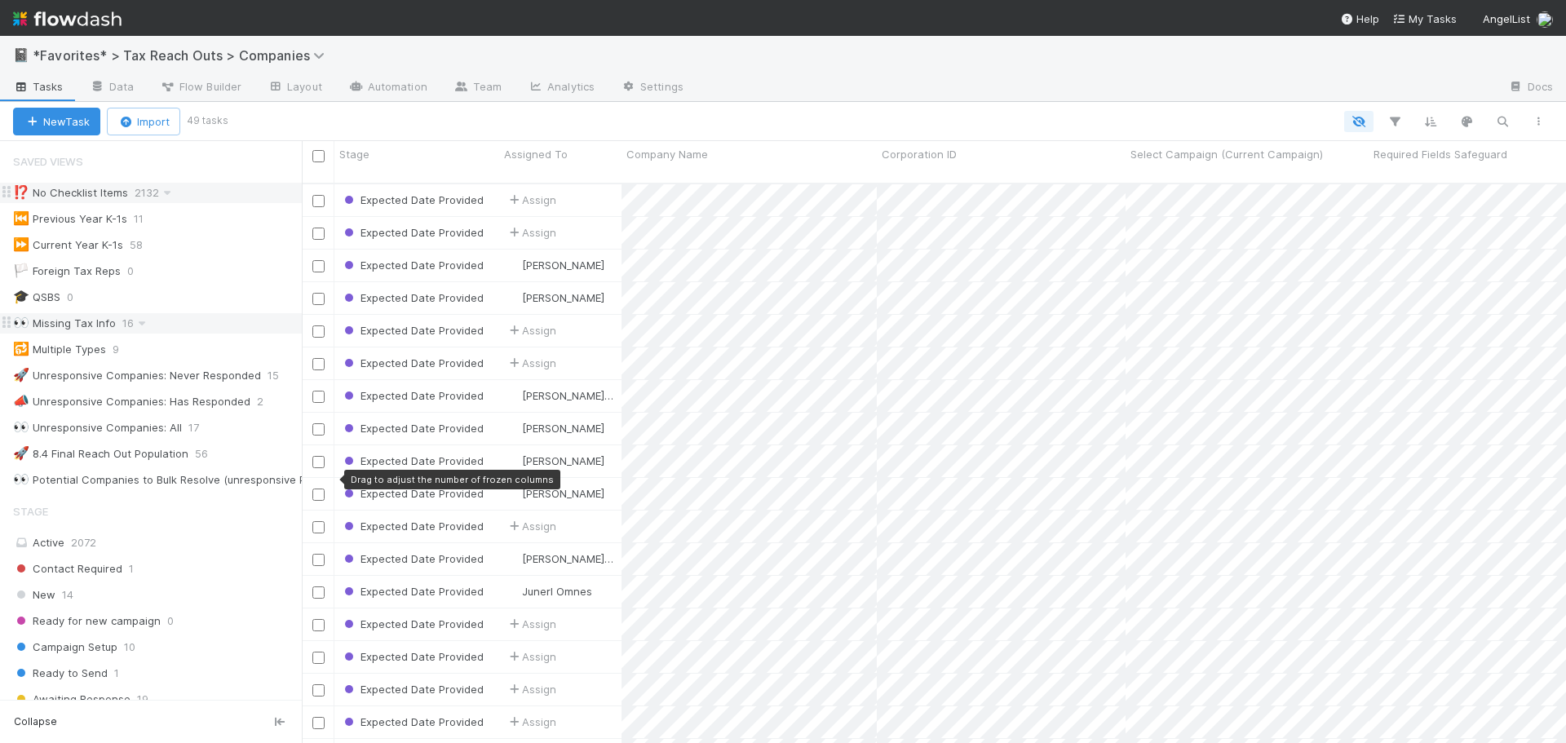
scroll to position [561, 1252]
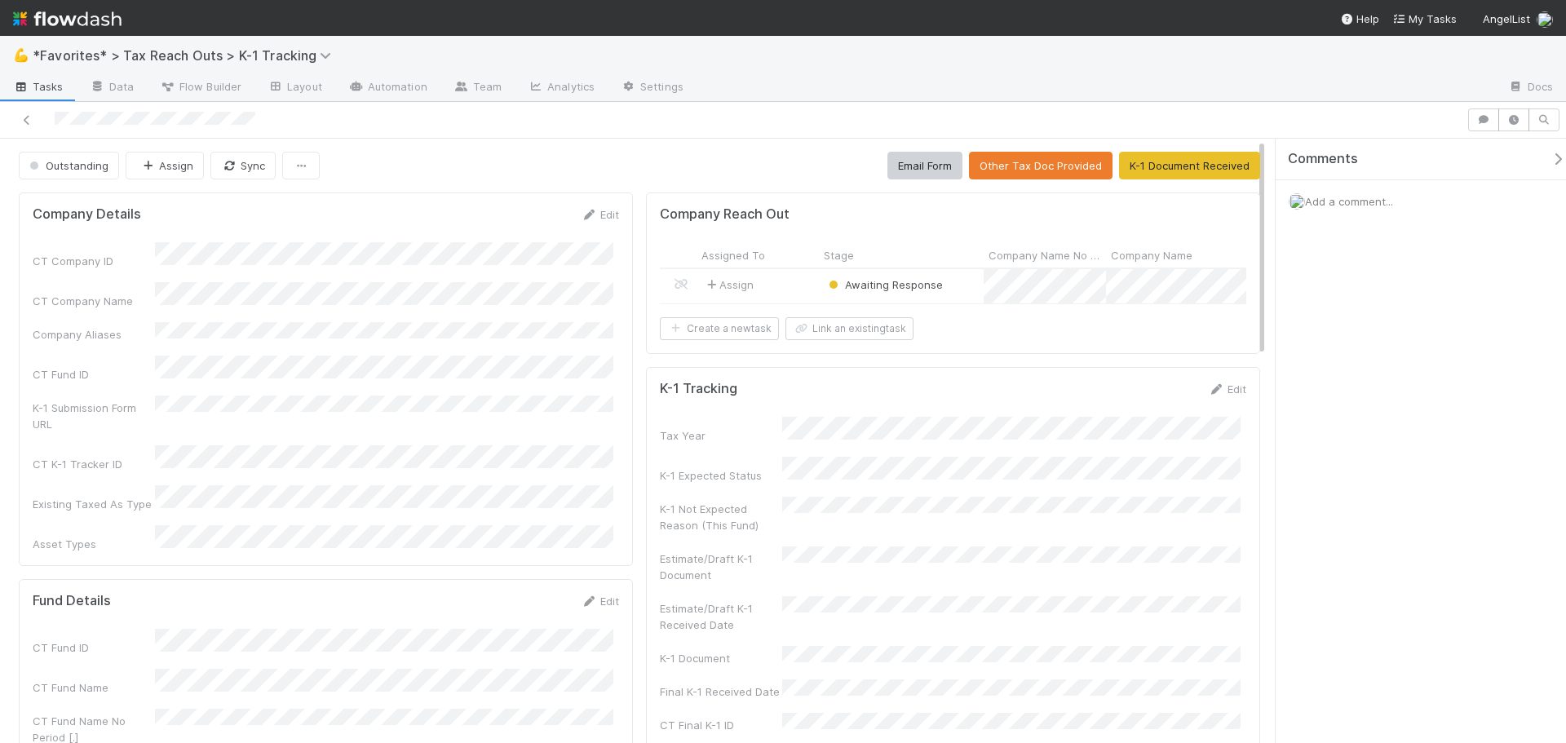
click at [785, 283] on div "Assign" at bounding box center [758, 286] width 122 height 34
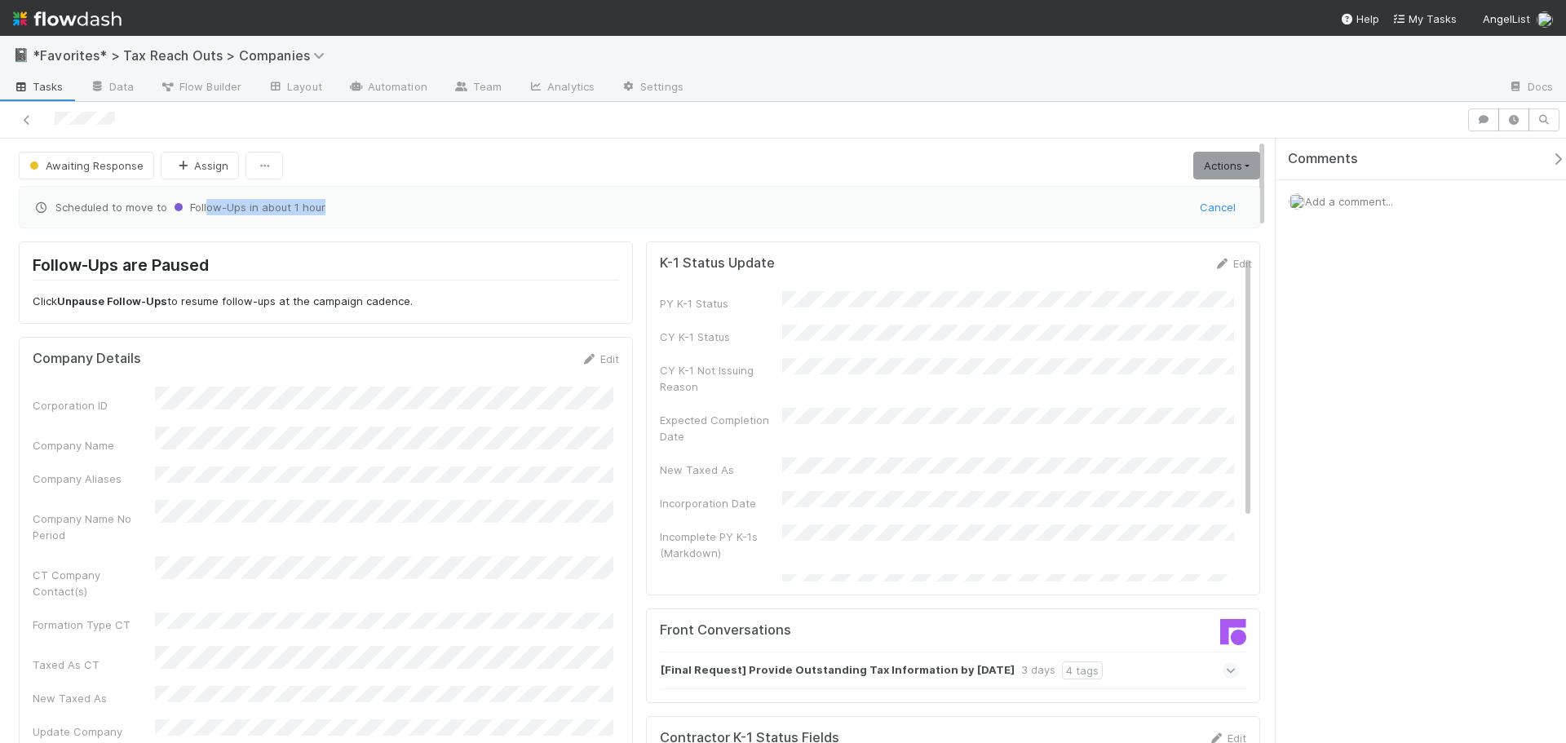
drag, startPoint x: 206, startPoint y: 209, endPoint x: 475, endPoint y: 219, distance: 269.4
click at [475, 219] on div "Scheduled to move to Follow-Ups in about 1 hour Cancel" at bounding box center [639, 207] width 1241 height 42
click at [1193, 204] on button "Cancel" at bounding box center [1217, 207] width 57 height 28
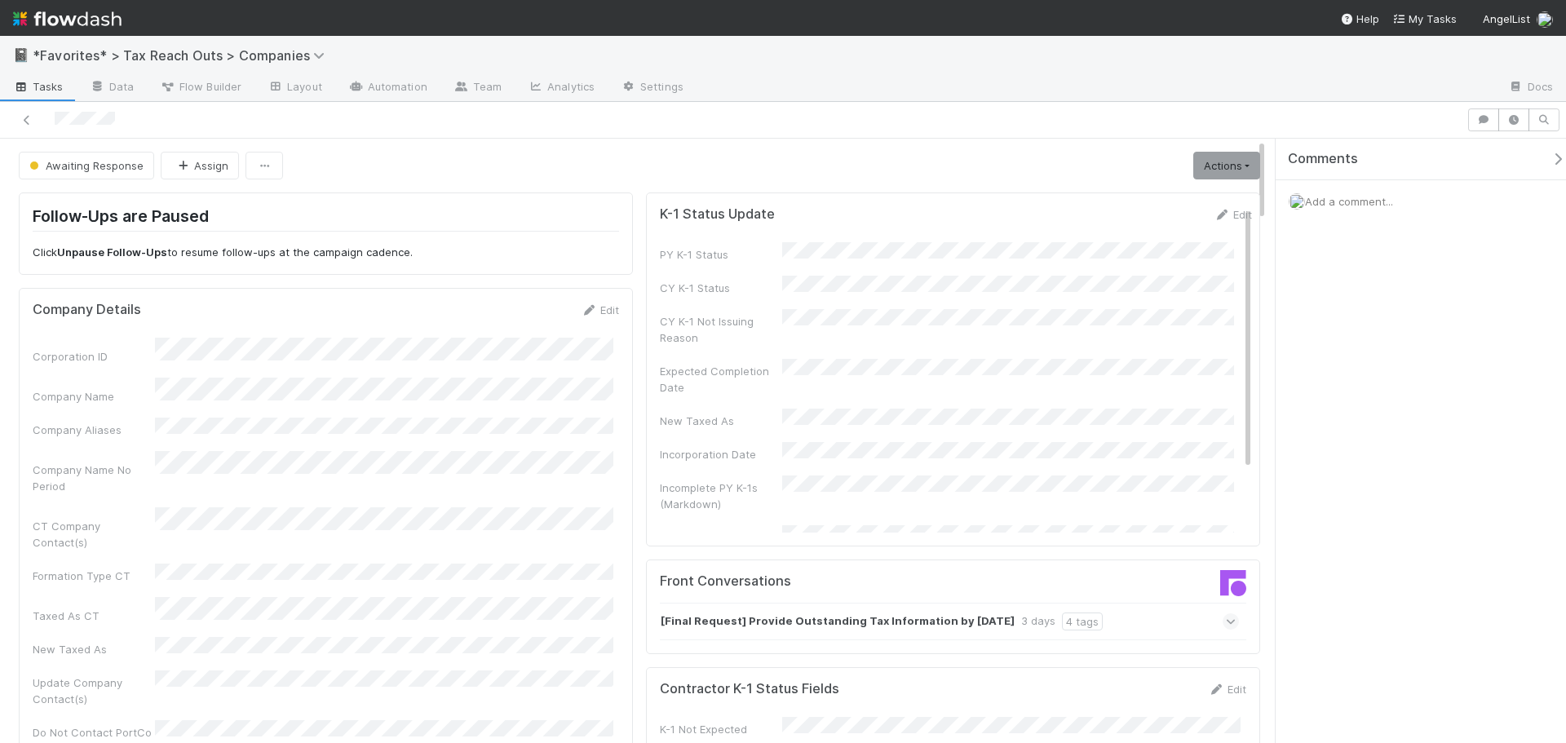
click at [428, 177] on div "Awaiting Response Assign Actions Pause Follow-Ups Unpause Follow-Ups Send Insta…" at bounding box center [639, 166] width 1241 height 28
drag, startPoint x: 141, startPoint y: 254, endPoint x: 416, endPoint y: 243, distance: 275.1
click at [416, 243] on div "Follow-Ups are Paused Click Unpause Follow-Ups to resume follow-ups at the camp…" at bounding box center [326, 233] width 586 height 55
click at [446, 127] on div at bounding box center [734, 119] width 1454 height 23
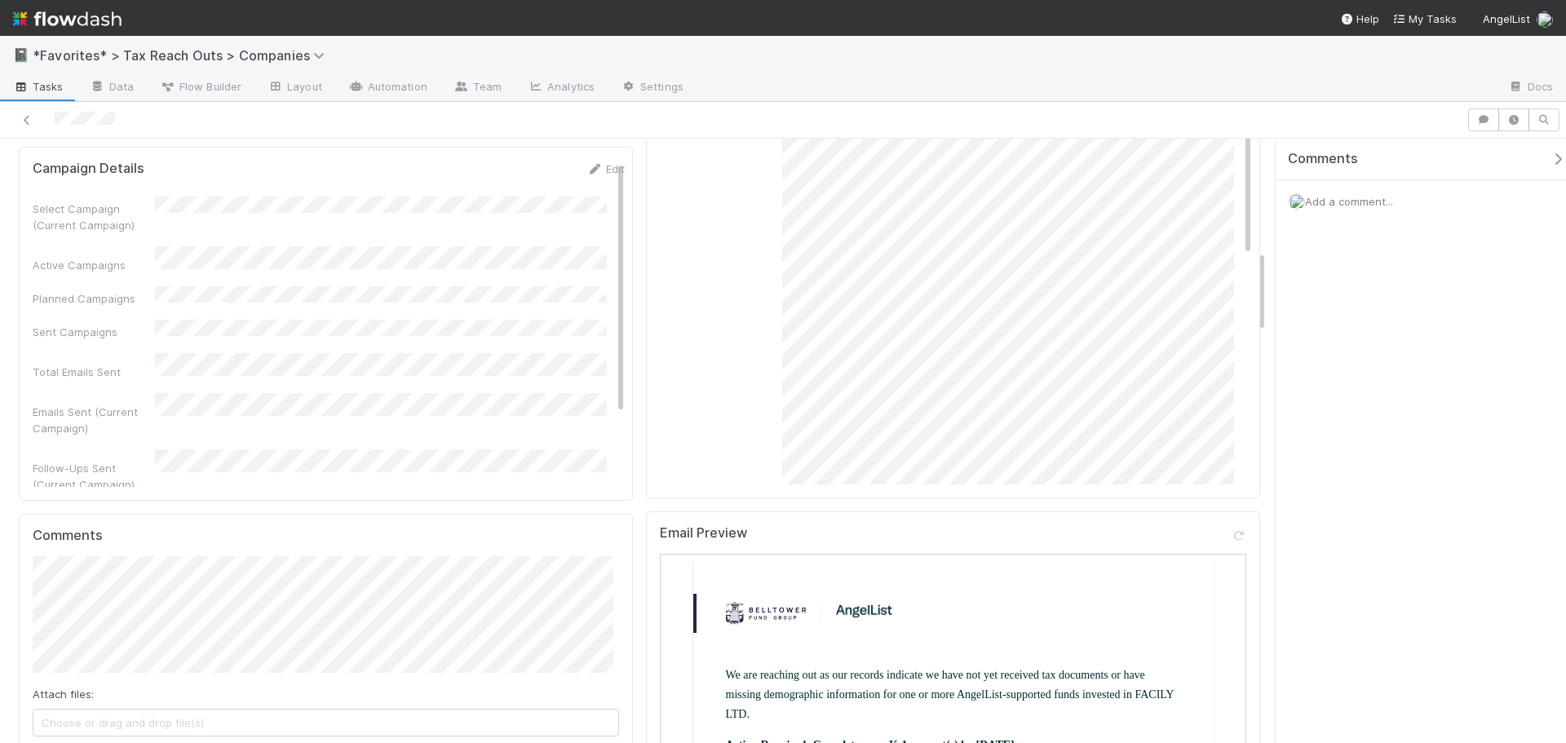
scroll to position [1142, 0]
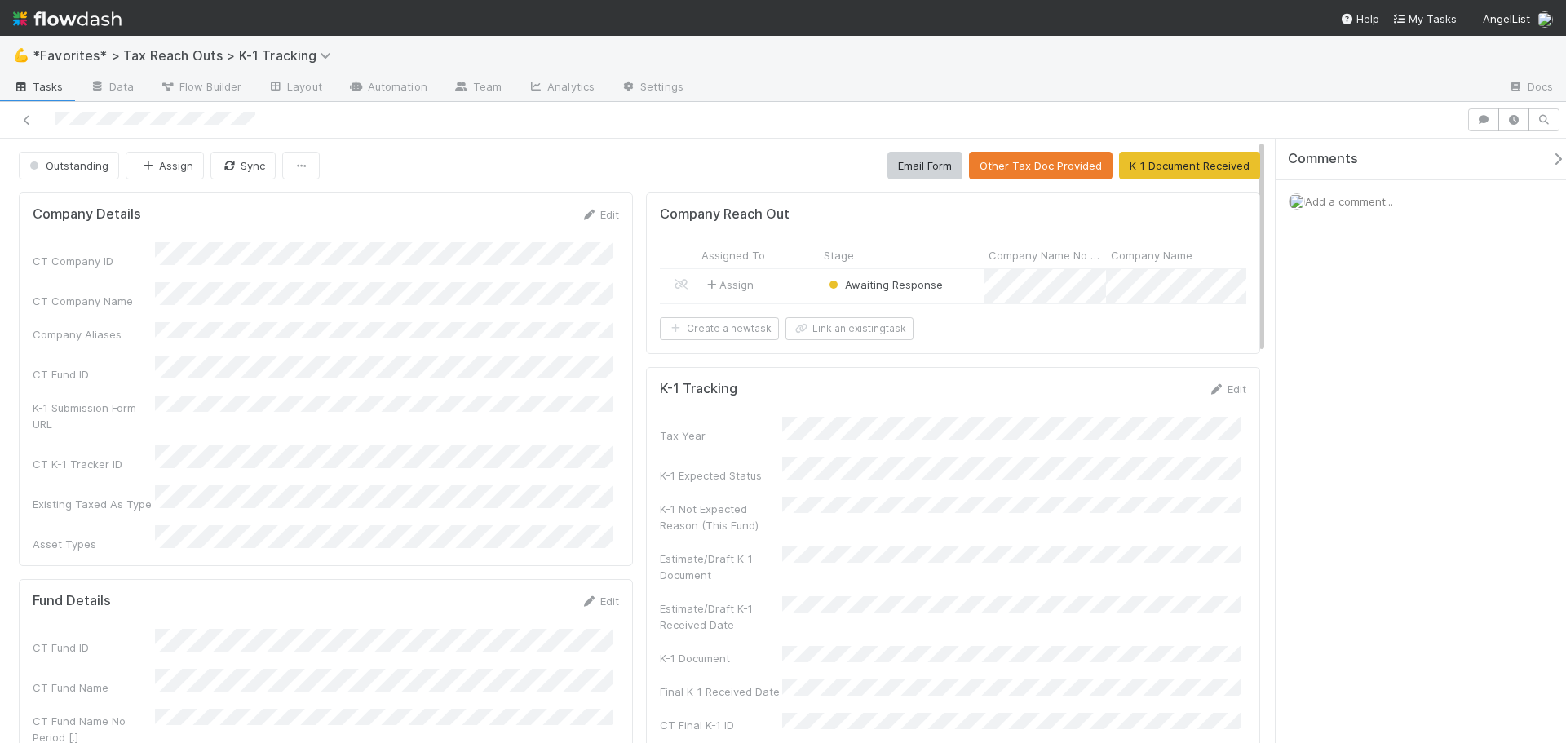
click at [788, 291] on div "Assign" at bounding box center [758, 286] width 122 height 34
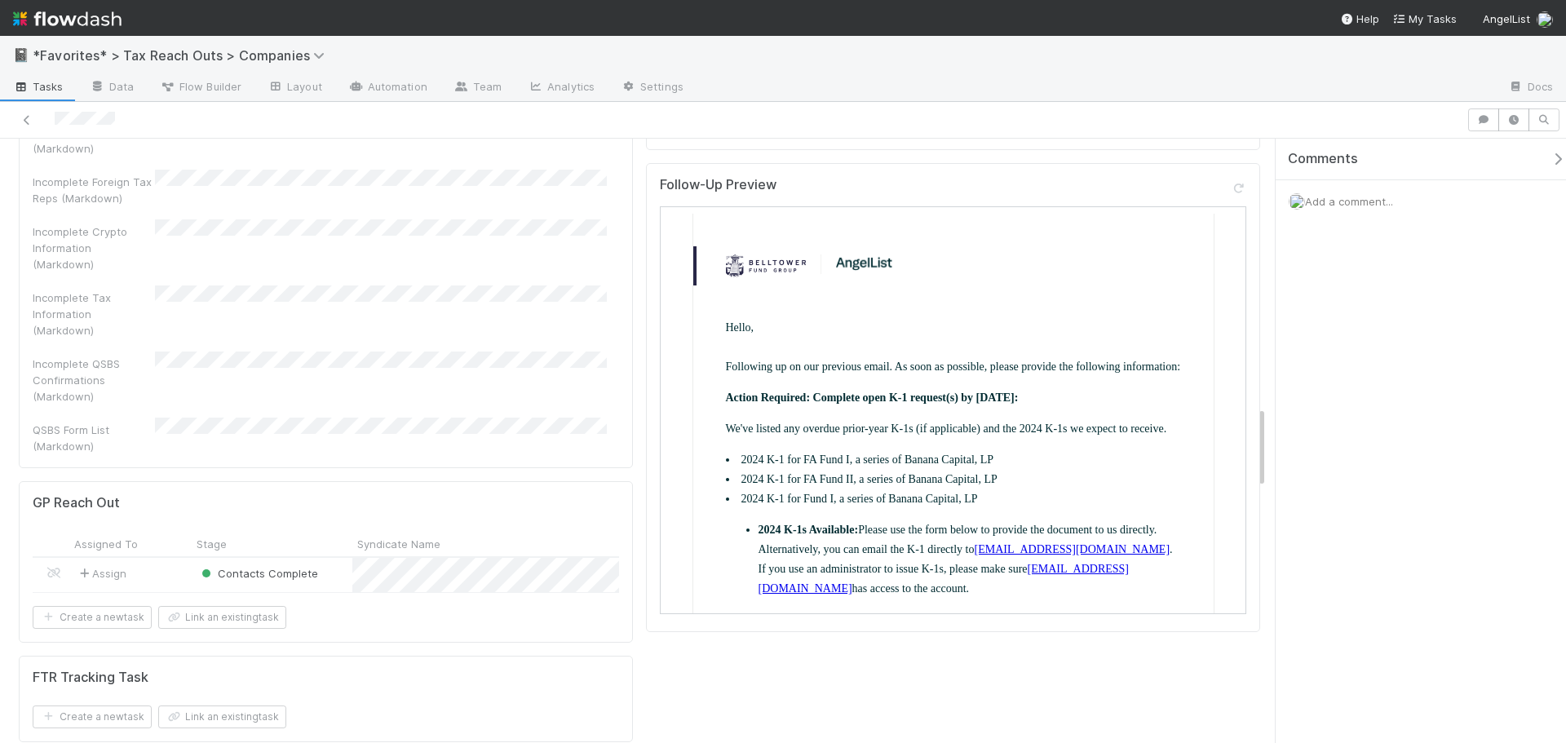
scroll to position [1794, 0]
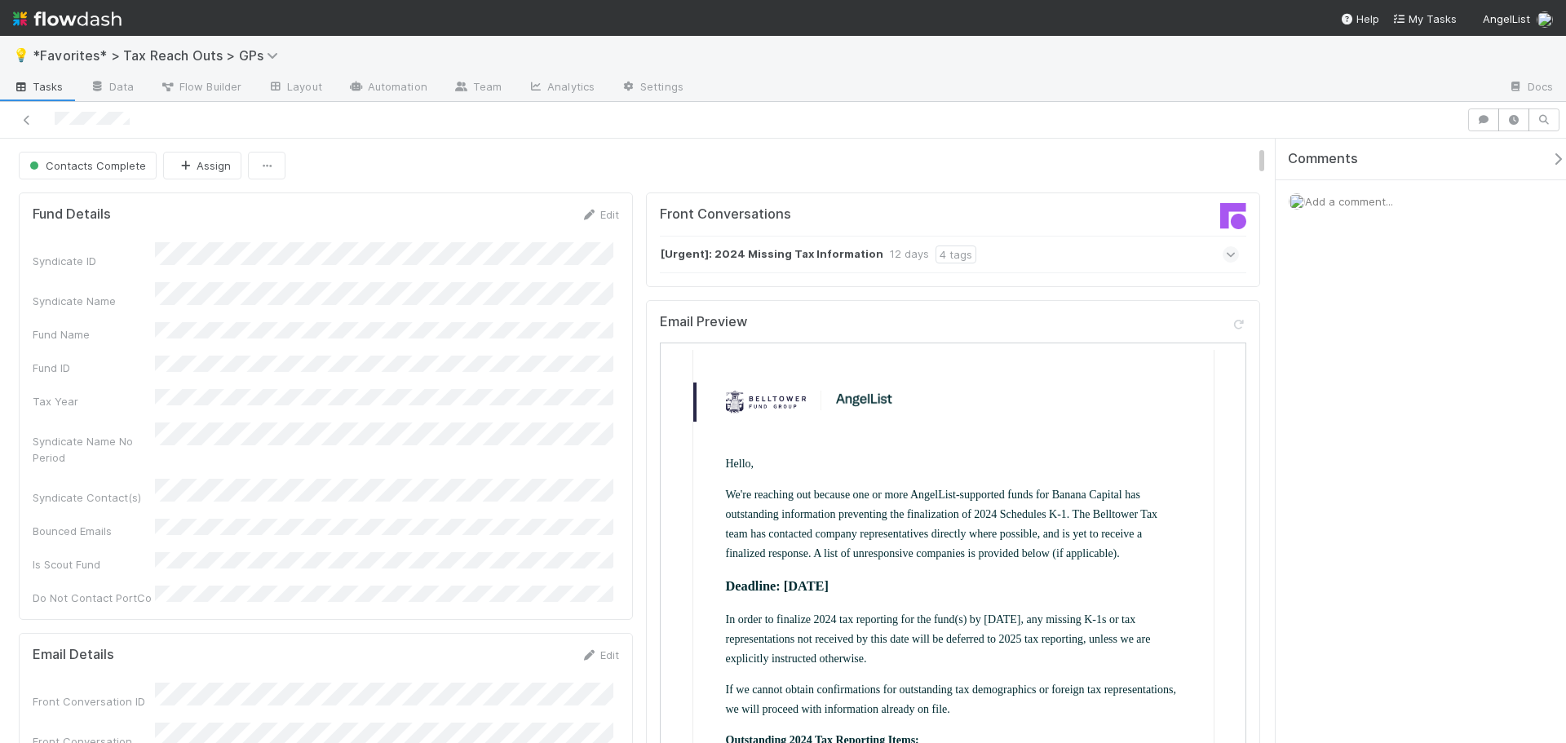
scroll to position [245, 0]
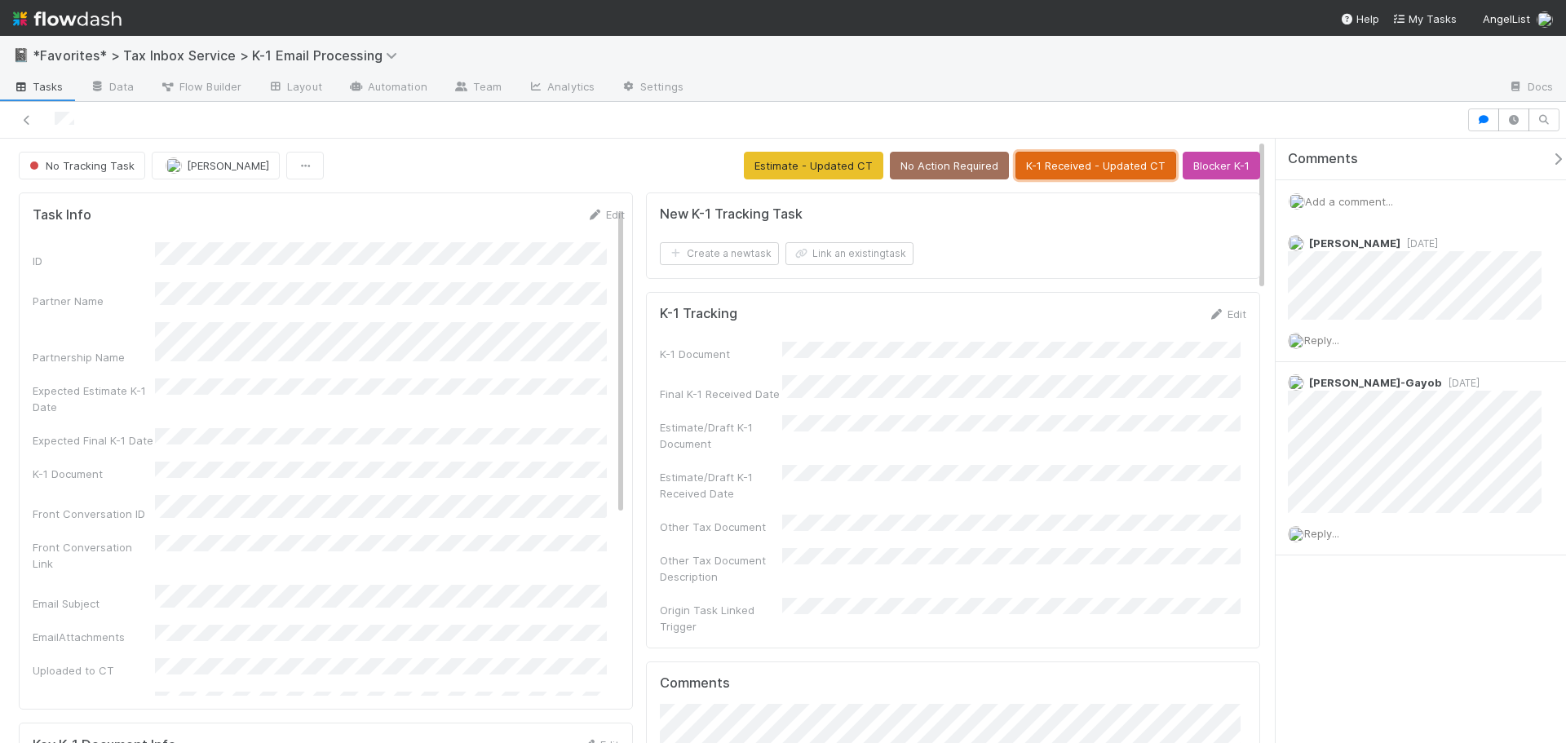
click at [1109, 165] on button "K-1 Received - Updated CT" at bounding box center [1096, 166] width 161 height 28
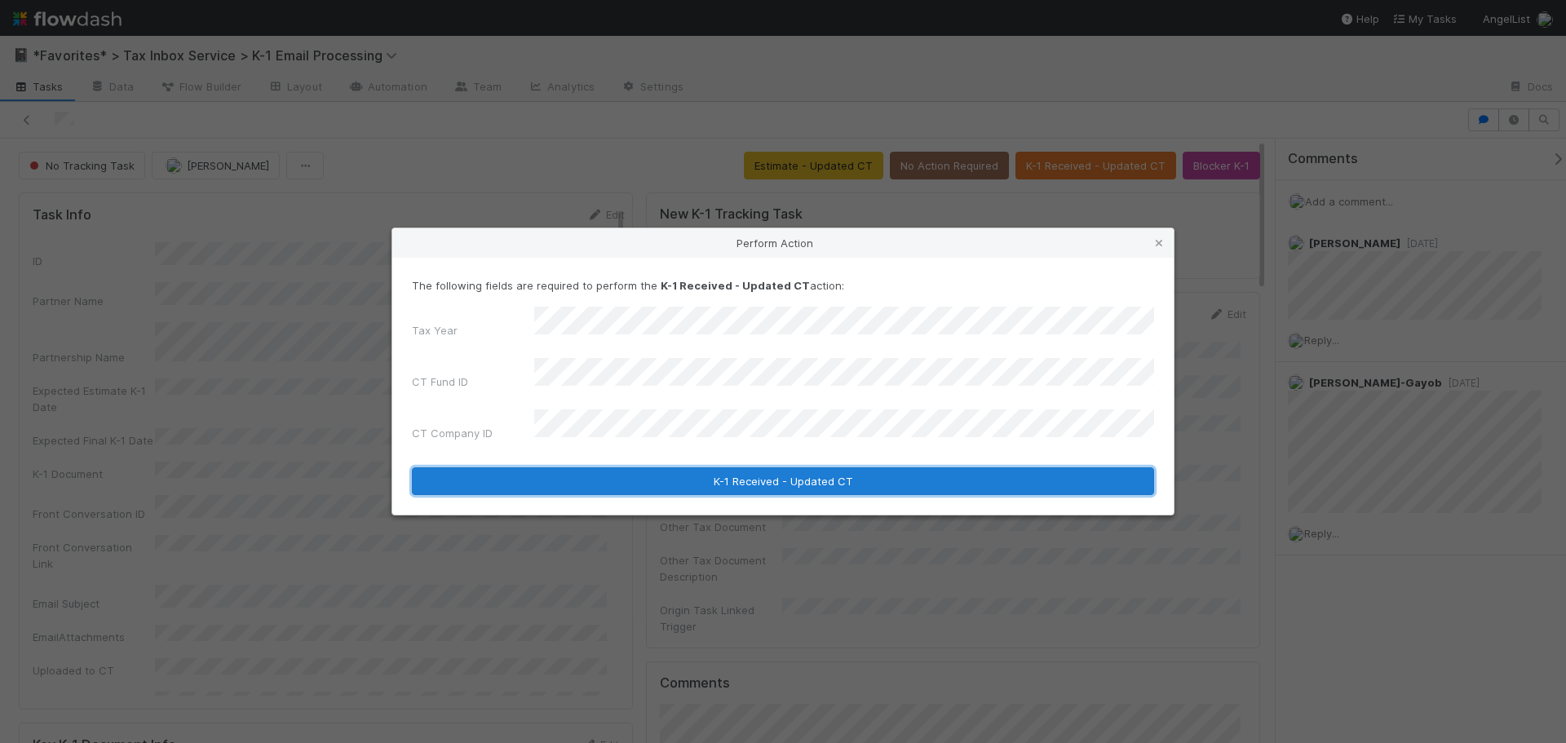
click at [662, 450] on form "The following fields are required to perform the K-1 Received - Updated CT acti…" at bounding box center [783, 386] width 742 height 218
click at [666, 467] on button "K-1 Received - Updated CT" at bounding box center [783, 481] width 742 height 28
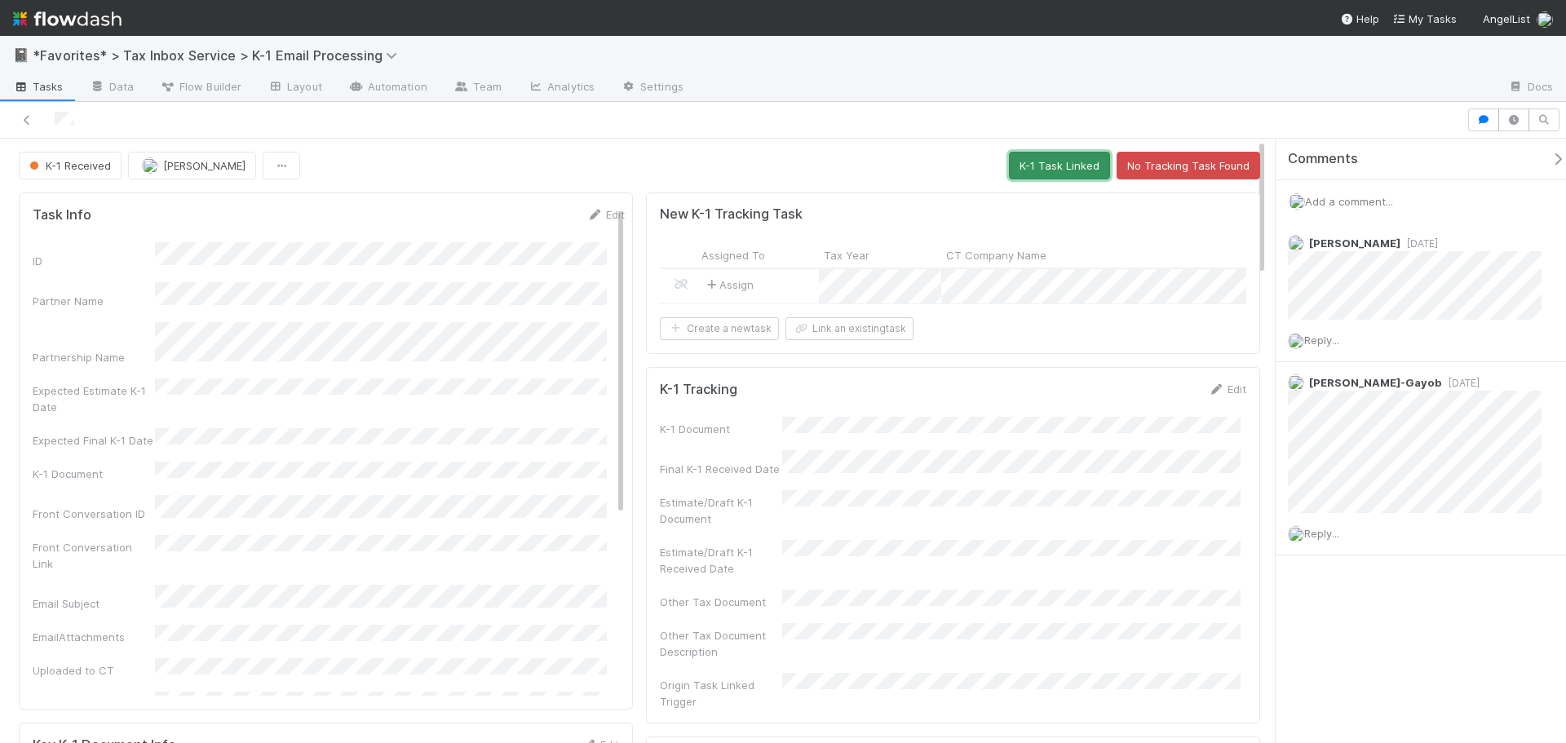
click at [1039, 166] on button "K-1 Task Linked" at bounding box center [1059, 166] width 101 height 28
click at [1195, 161] on button "K-1 Task Linked" at bounding box center [1209, 166] width 101 height 28
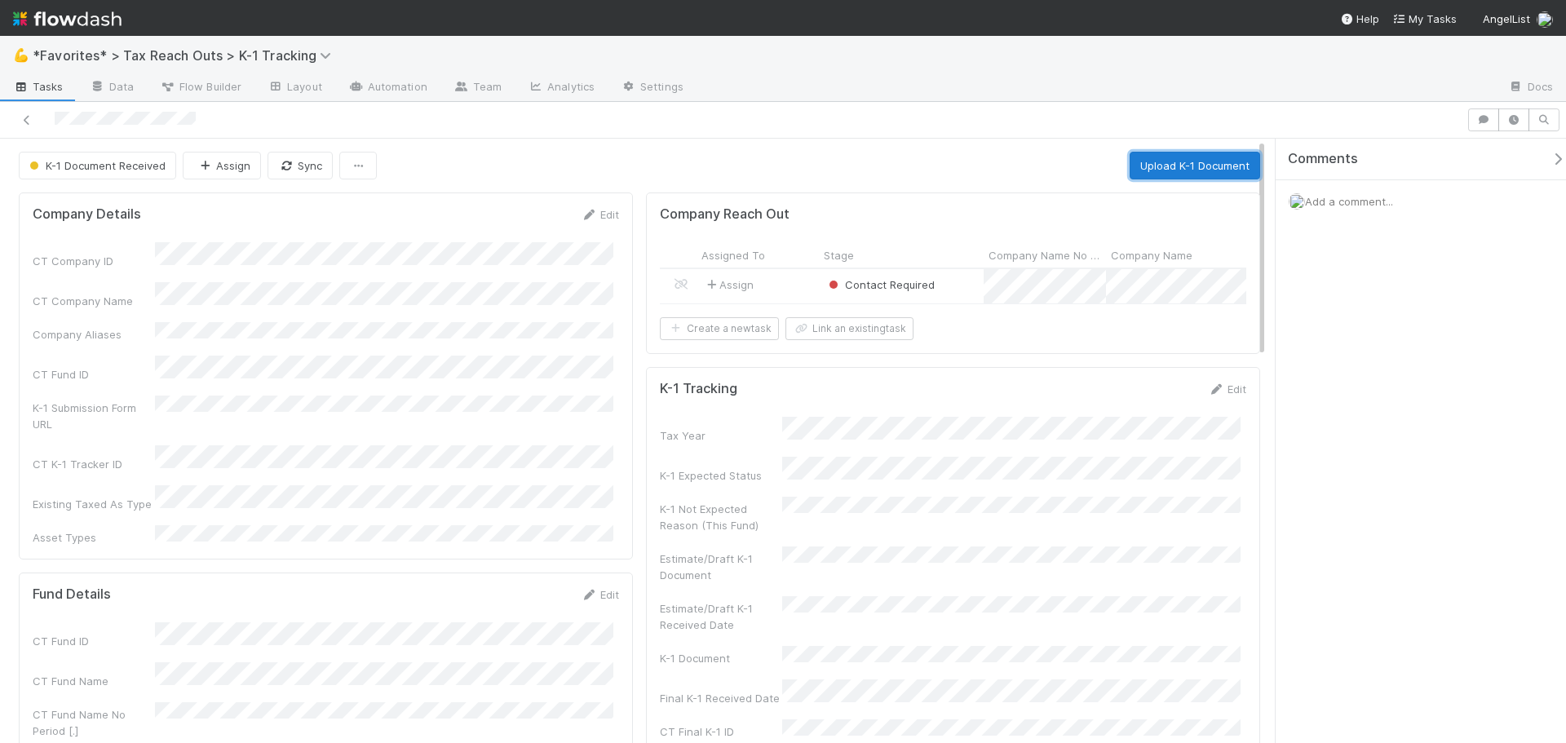
click at [1170, 170] on button "Upload K-1 Document" at bounding box center [1195, 166] width 131 height 28
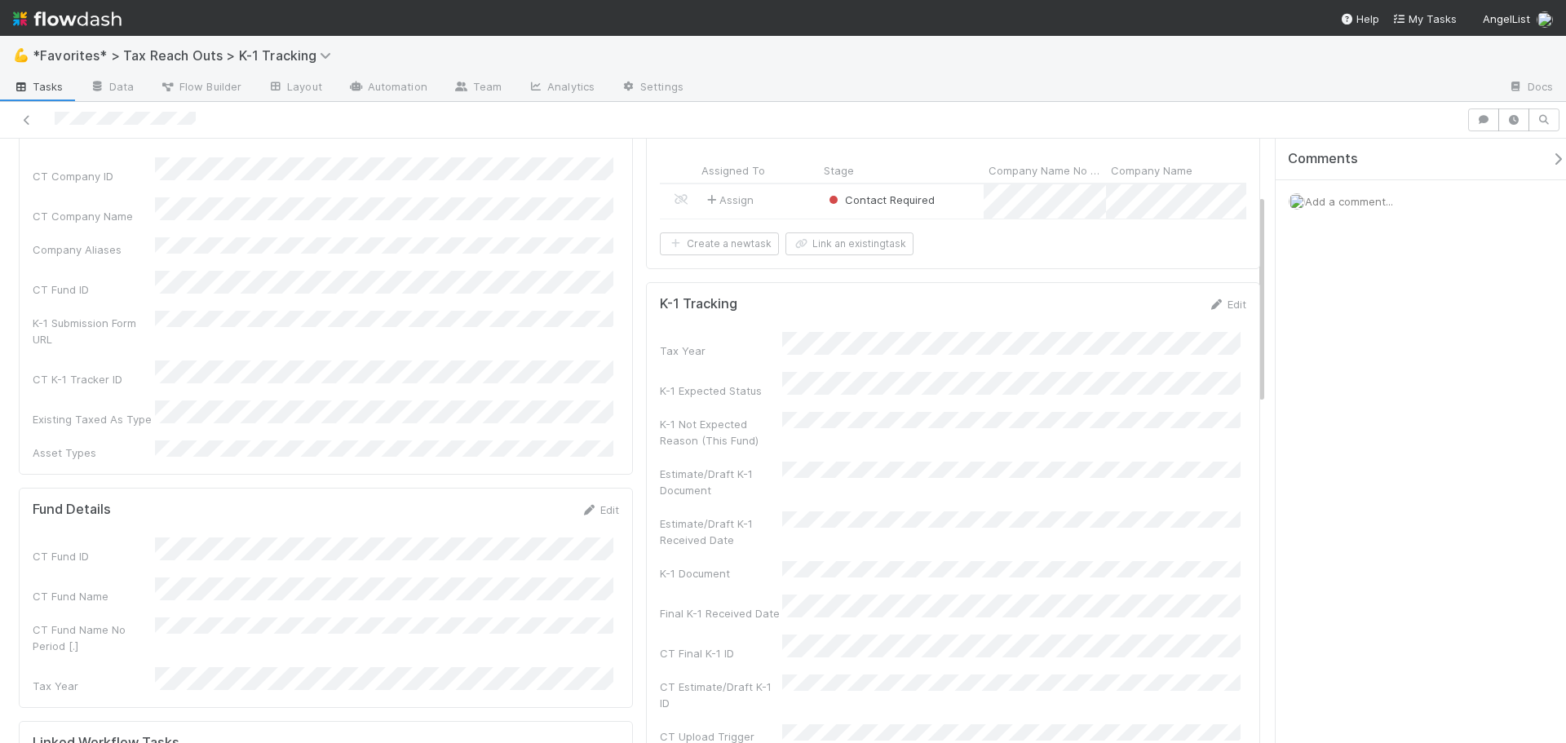
scroll to position [245, 0]
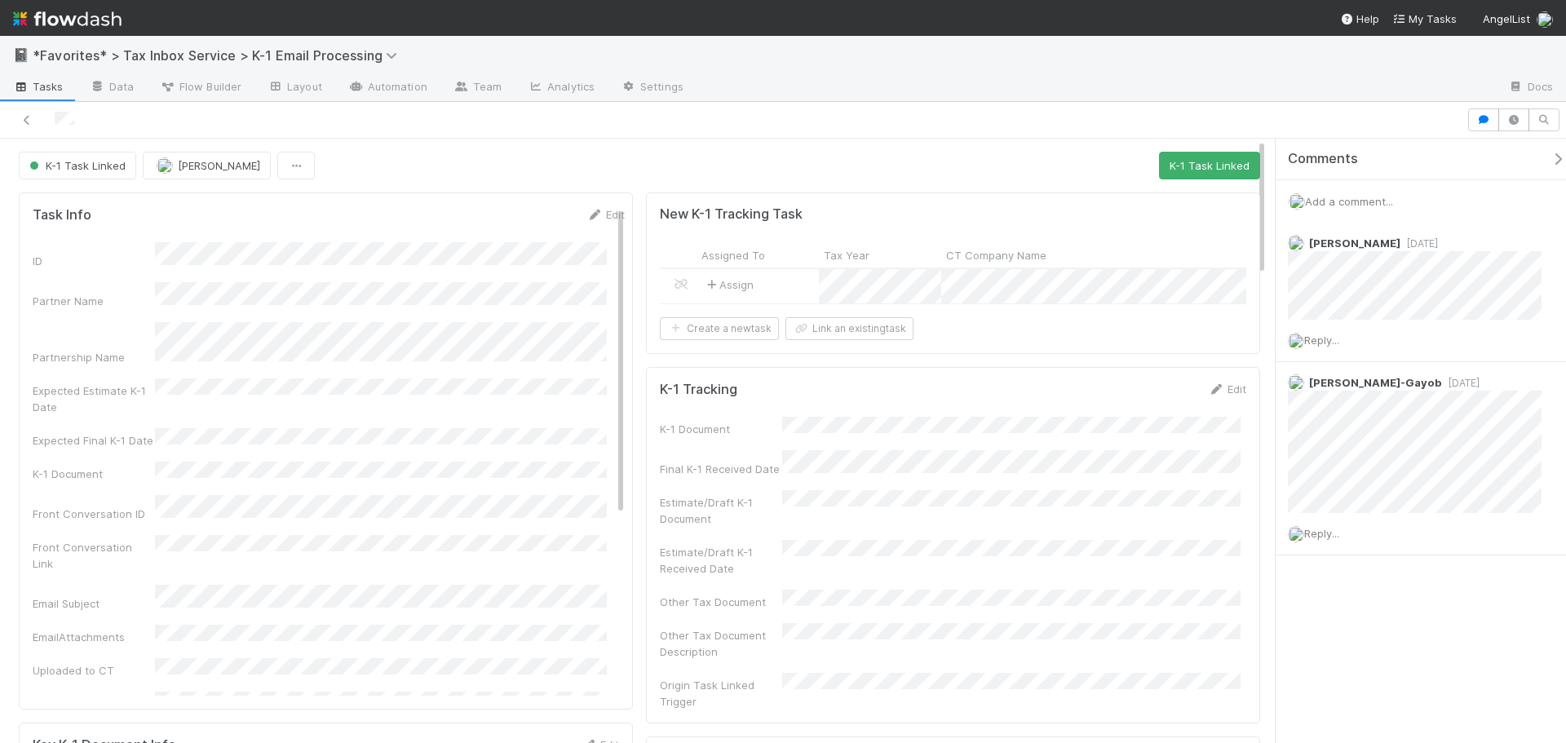
drag, startPoint x: 573, startPoint y: 124, endPoint x: 453, endPoint y: 135, distance: 121.2
click at [571, 124] on div at bounding box center [734, 119] width 1454 height 23
drag, startPoint x: 485, startPoint y: 203, endPoint x: 481, endPoint y: 185, distance: 18.2
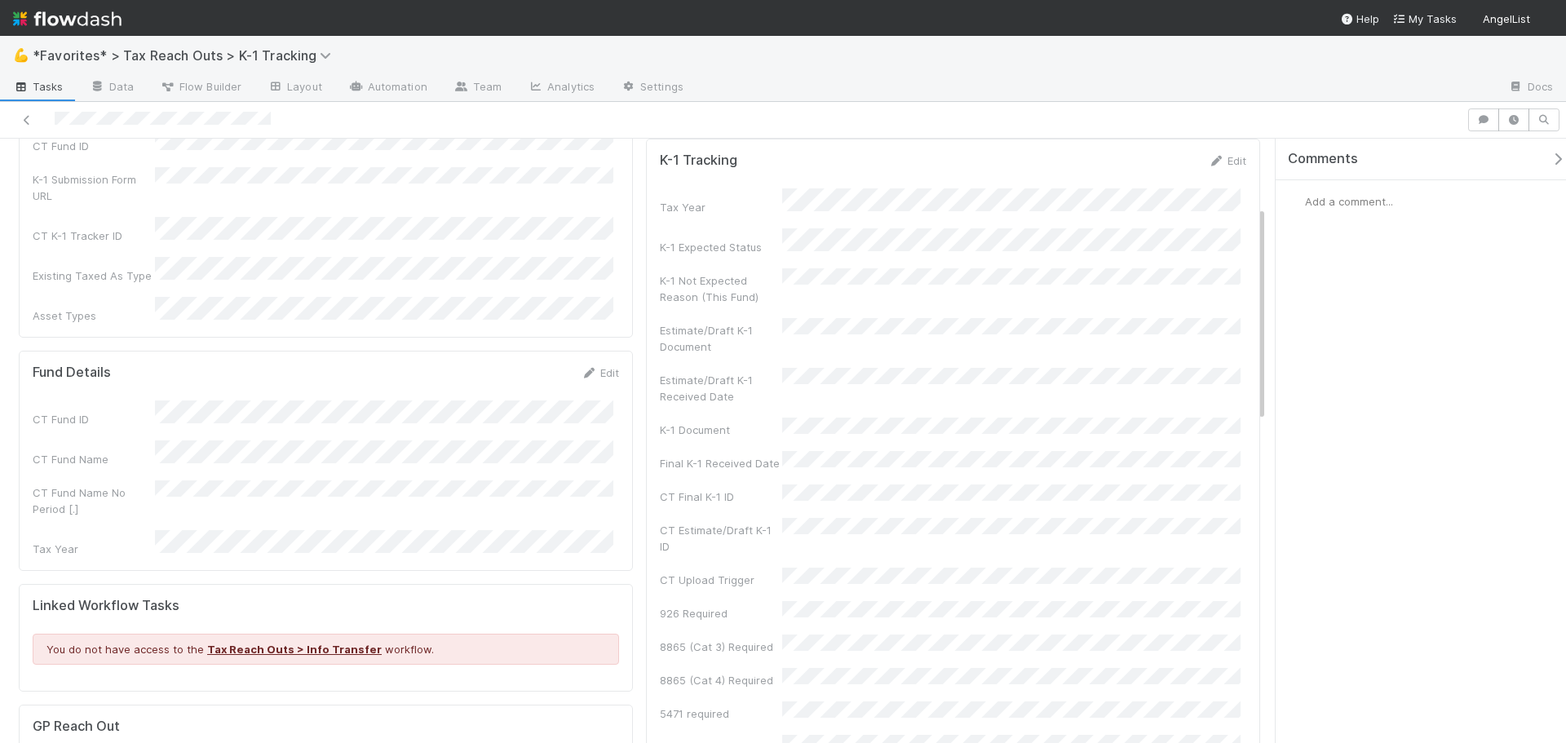
scroll to position [245, 0]
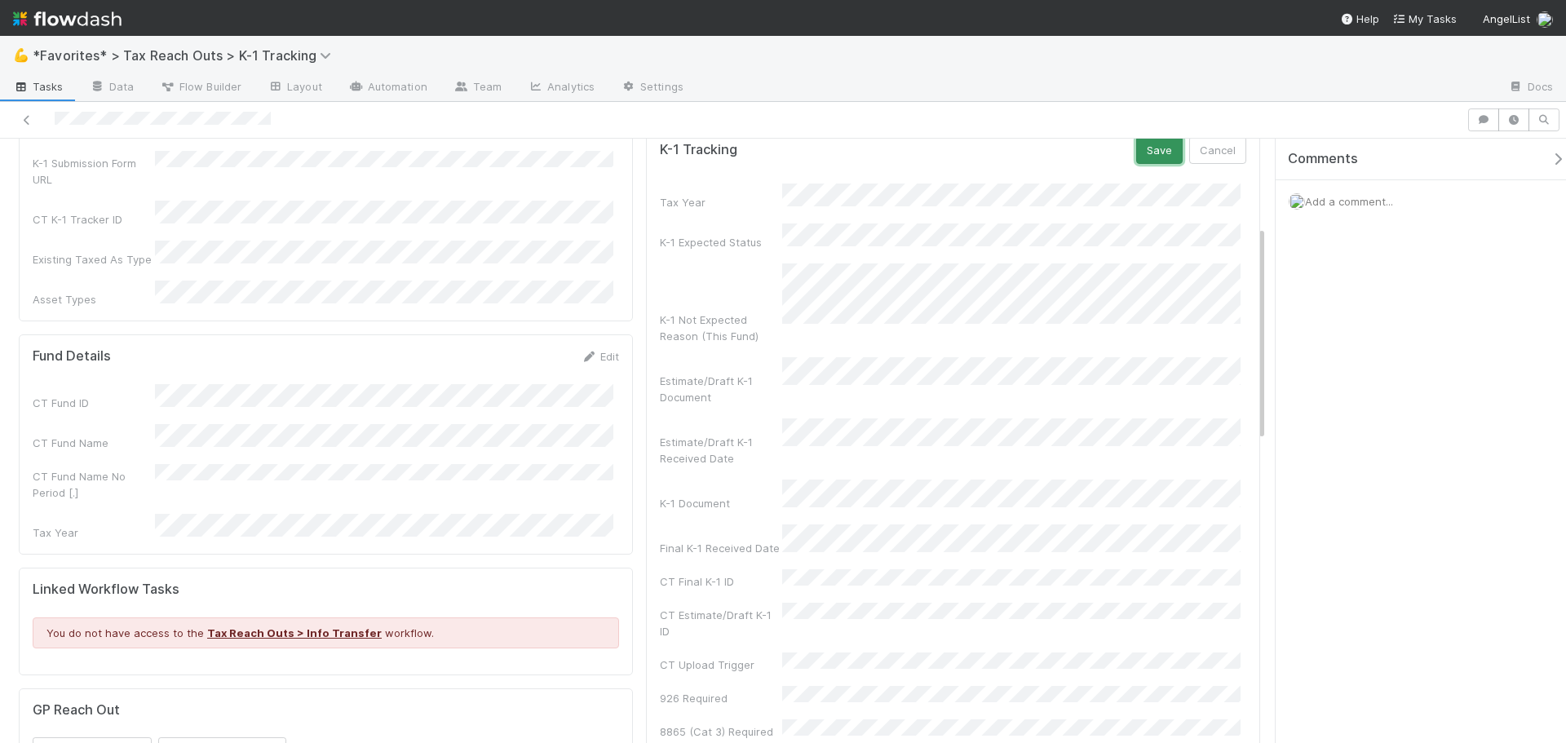
drag, startPoint x: 1147, startPoint y: 163, endPoint x: 1145, endPoint y: 171, distance: 8.3
click at [1147, 163] on button "Save" at bounding box center [1159, 150] width 46 height 28
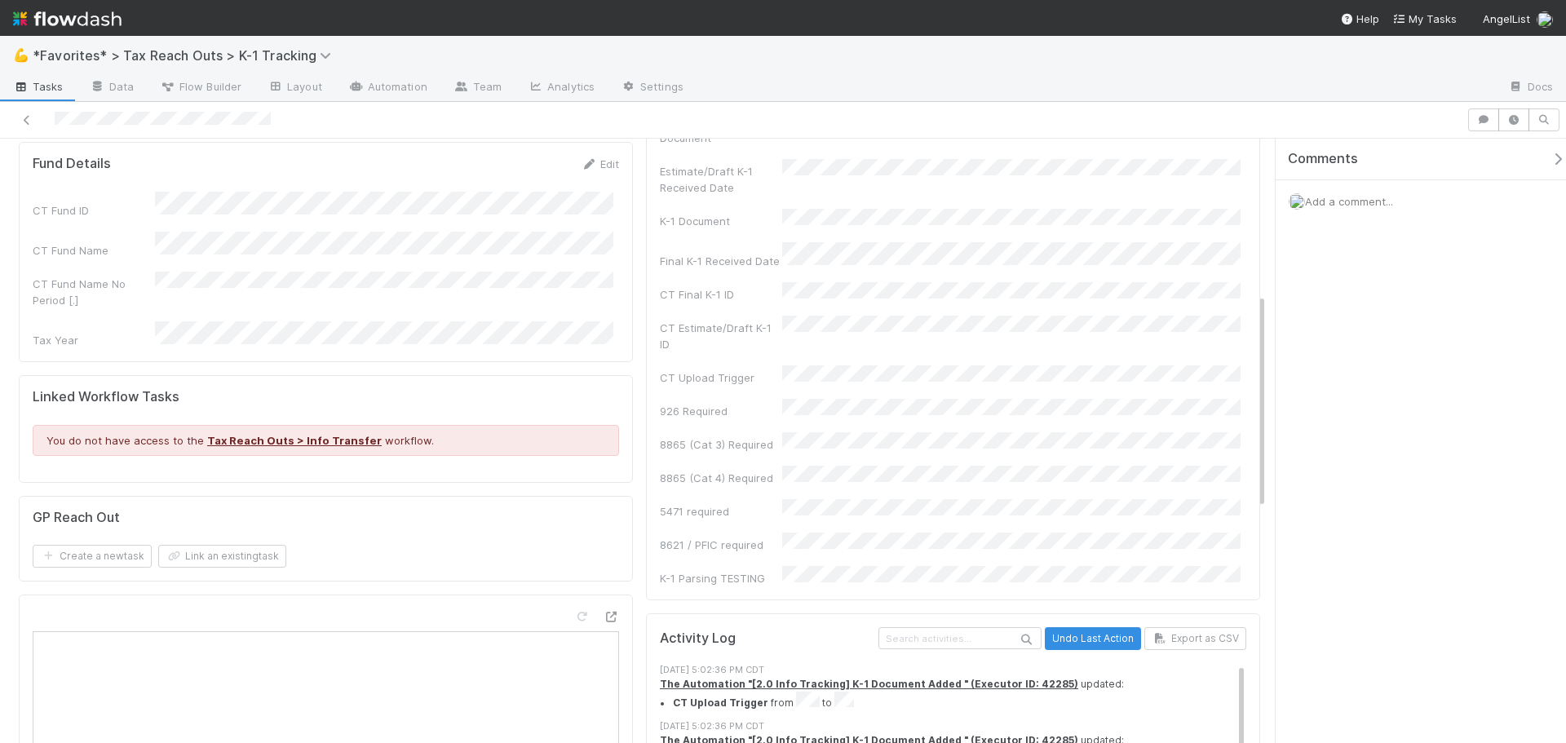
scroll to position [0, 0]
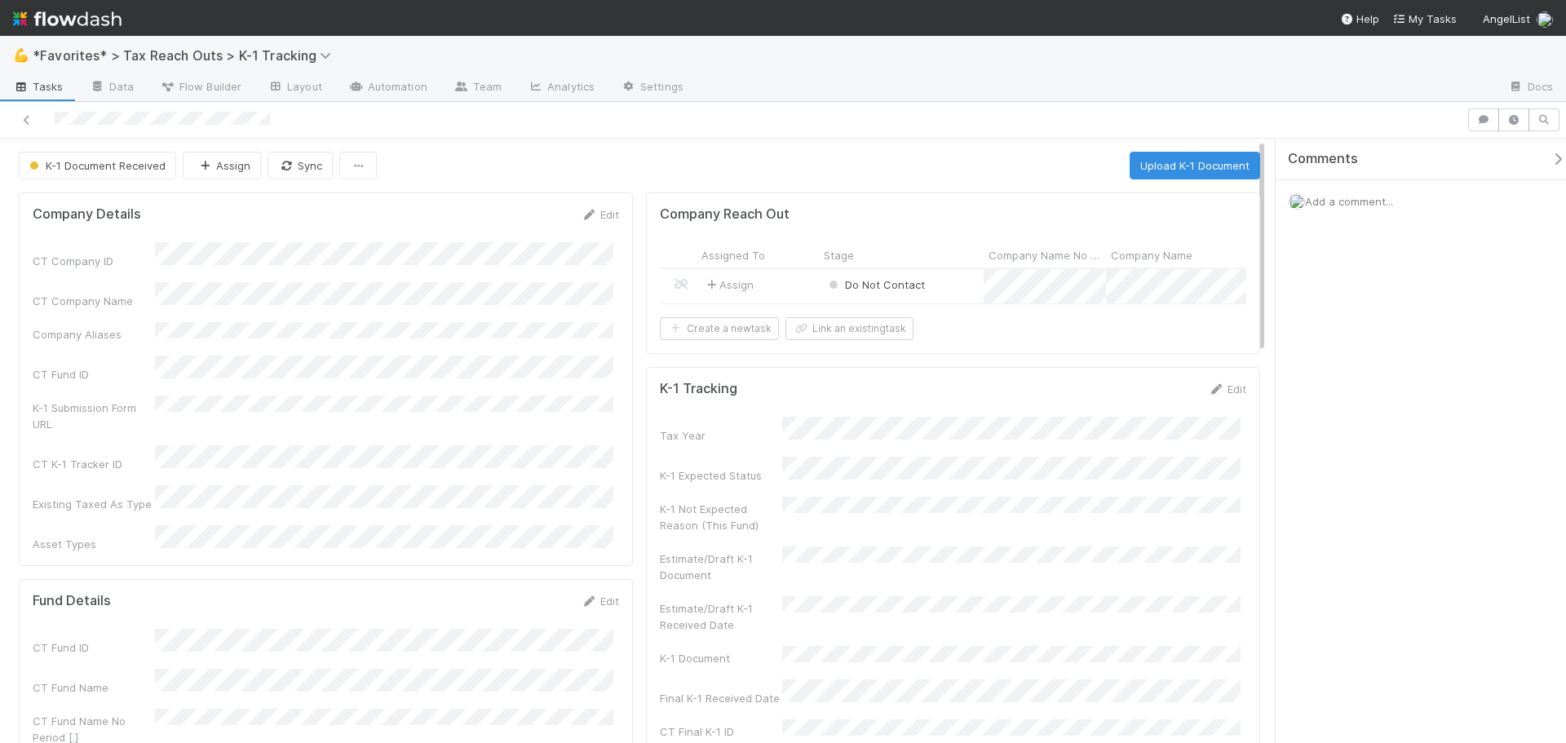
click at [795, 288] on div "Assign" at bounding box center [758, 286] width 122 height 34
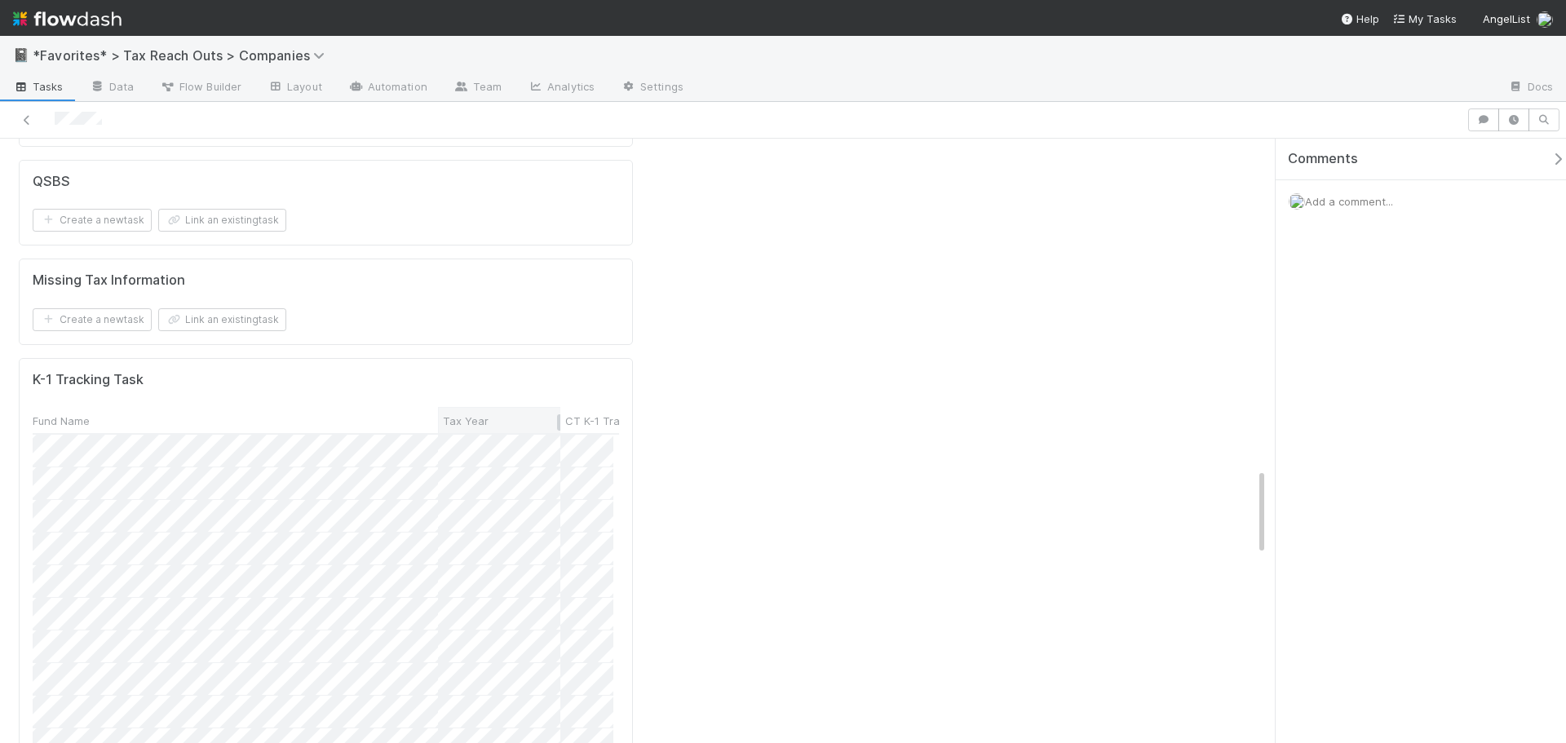
click at [475, 413] on span "Tax Year" at bounding box center [466, 421] width 46 height 16
click at [476, 266] on div "Sort A → Z" at bounding box center [516, 275] width 186 height 24
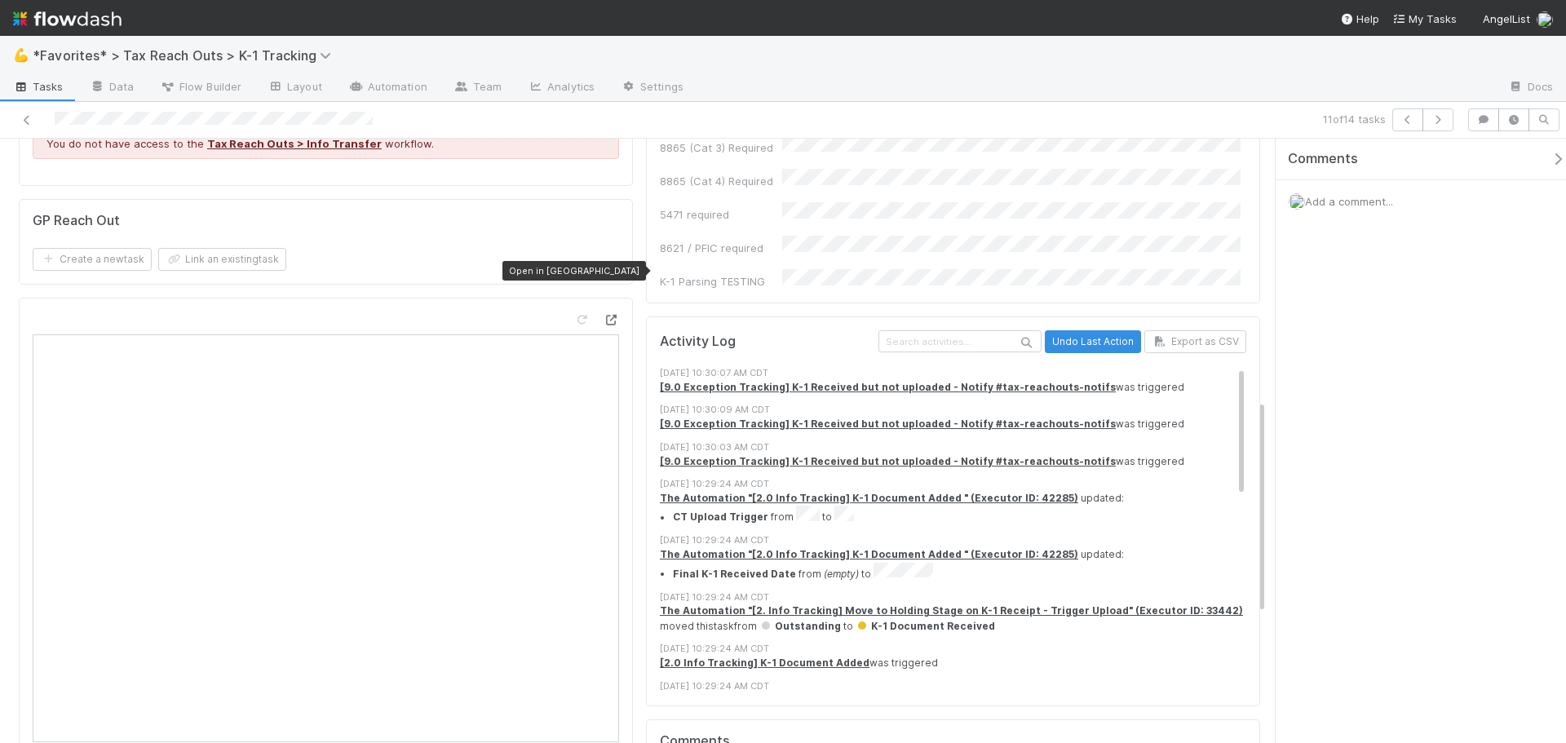
click at [611, 315] on icon at bounding box center [611, 320] width 16 height 11
click at [601, 312] on div at bounding box center [596, 323] width 46 height 23
click at [603, 315] on icon at bounding box center [611, 320] width 16 height 11
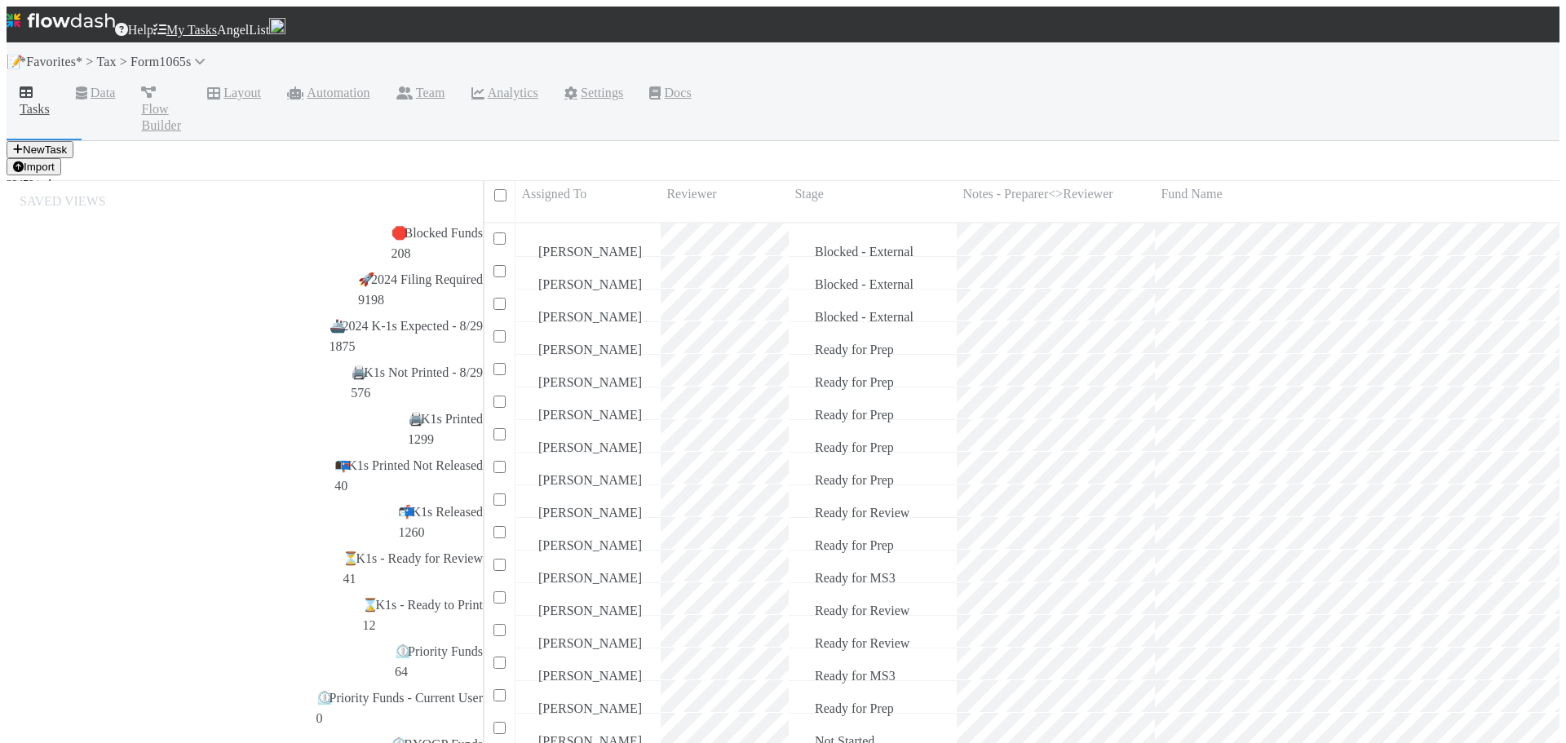
scroll to position [561, 1078]
click at [898, 70] on div "📝 *Favorites* > Tax > Form1065s" at bounding box center [783, 61] width 1553 height 39
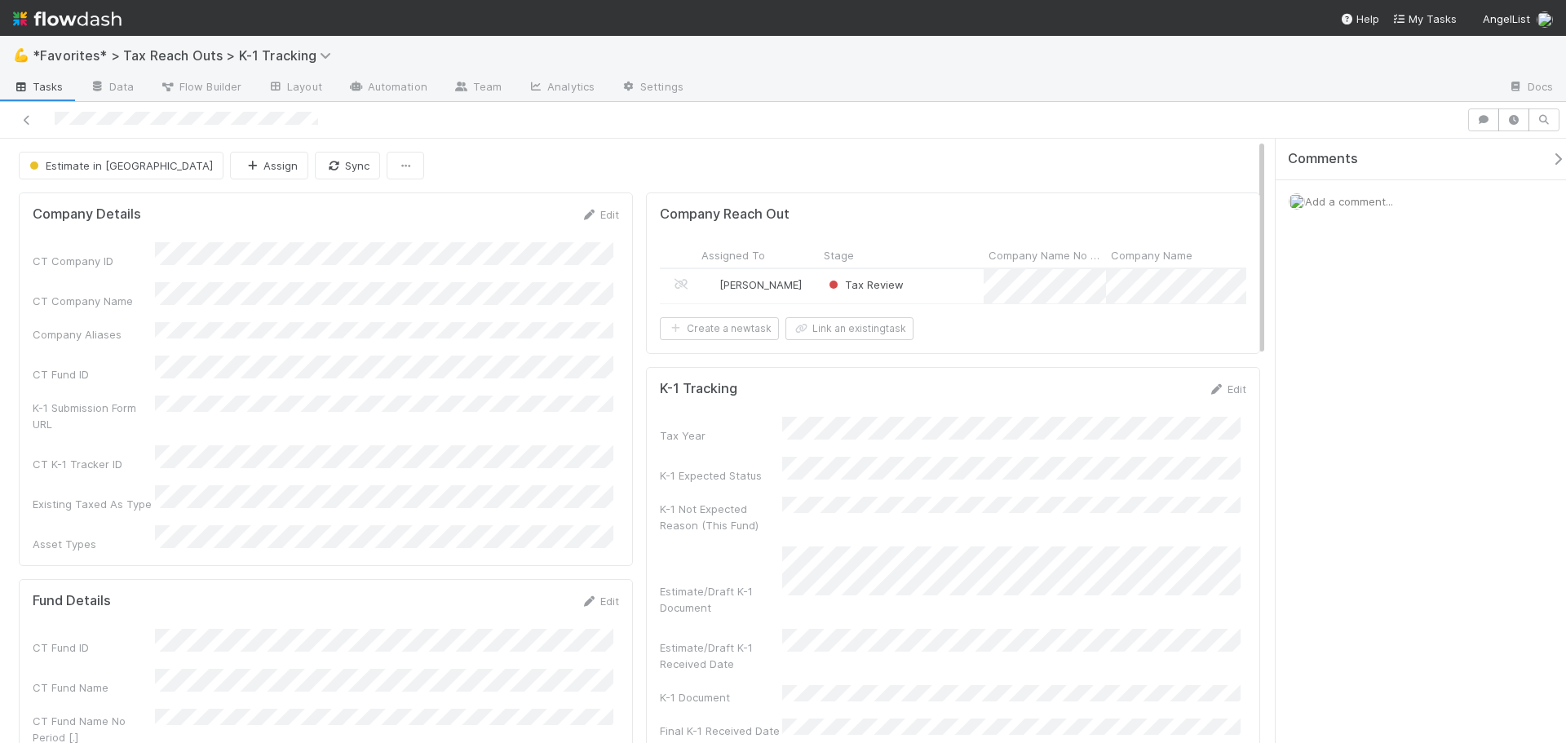
click at [936, 289] on div "Tax Review" at bounding box center [901, 286] width 165 height 34
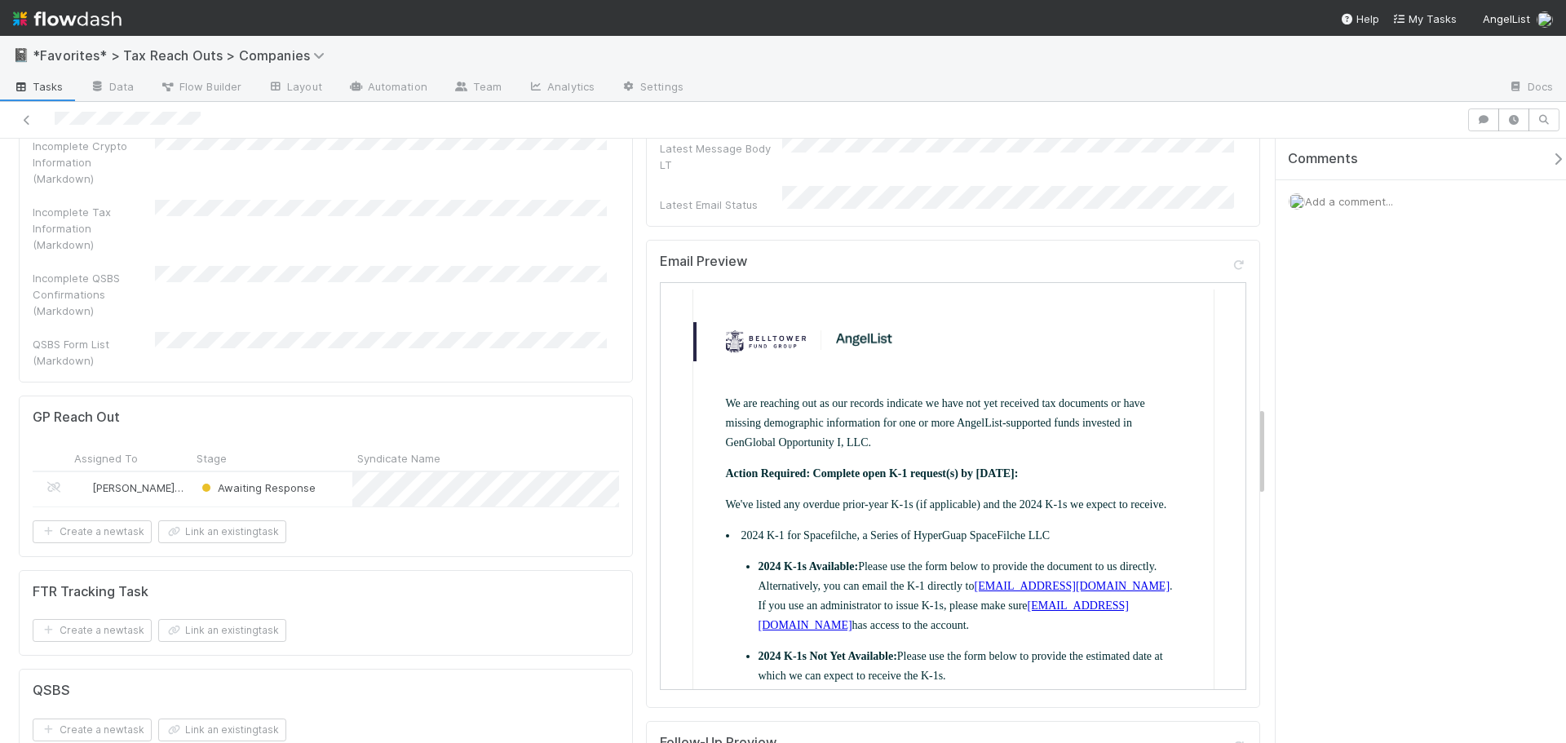
scroll to position [1794, 0]
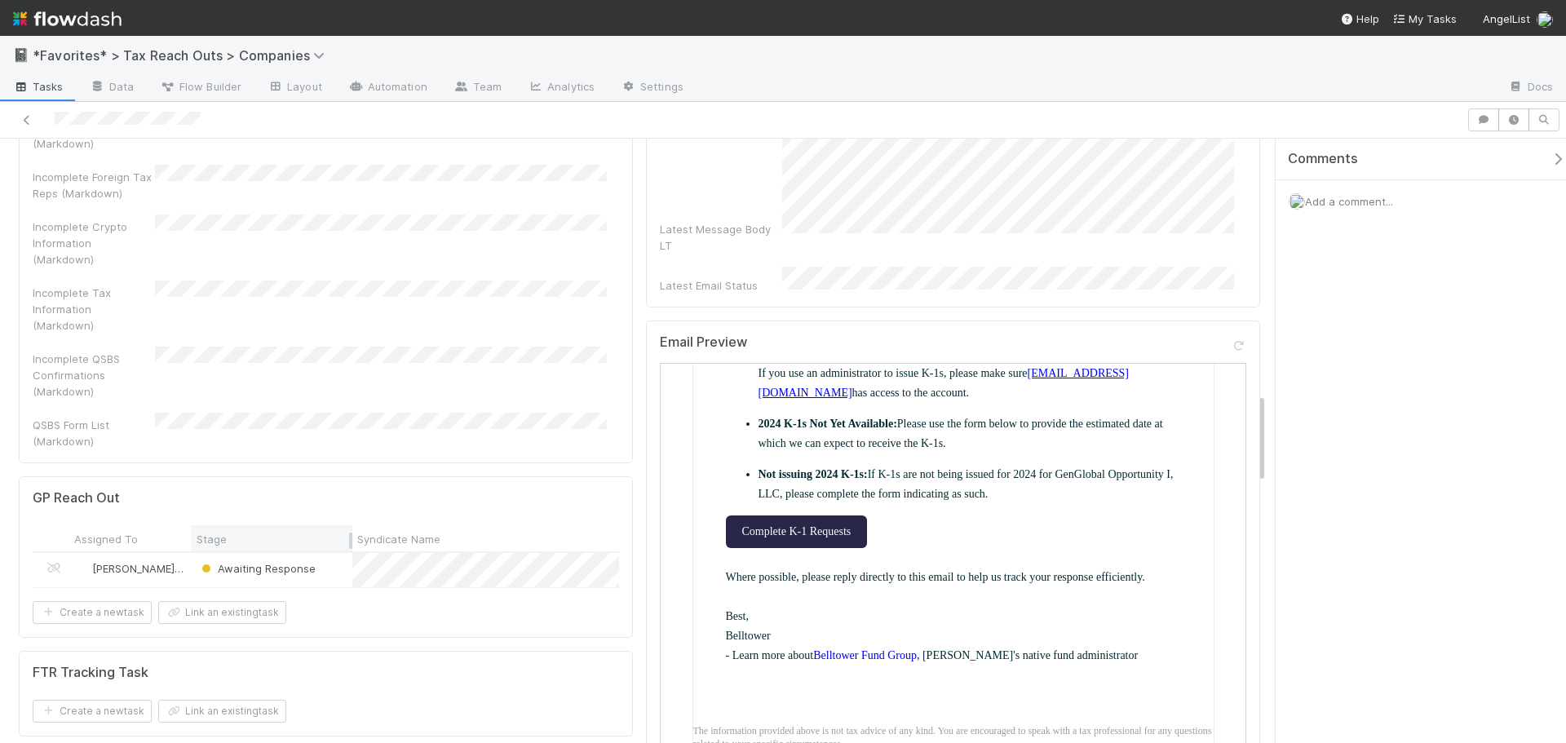
scroll to position [1713, 0]
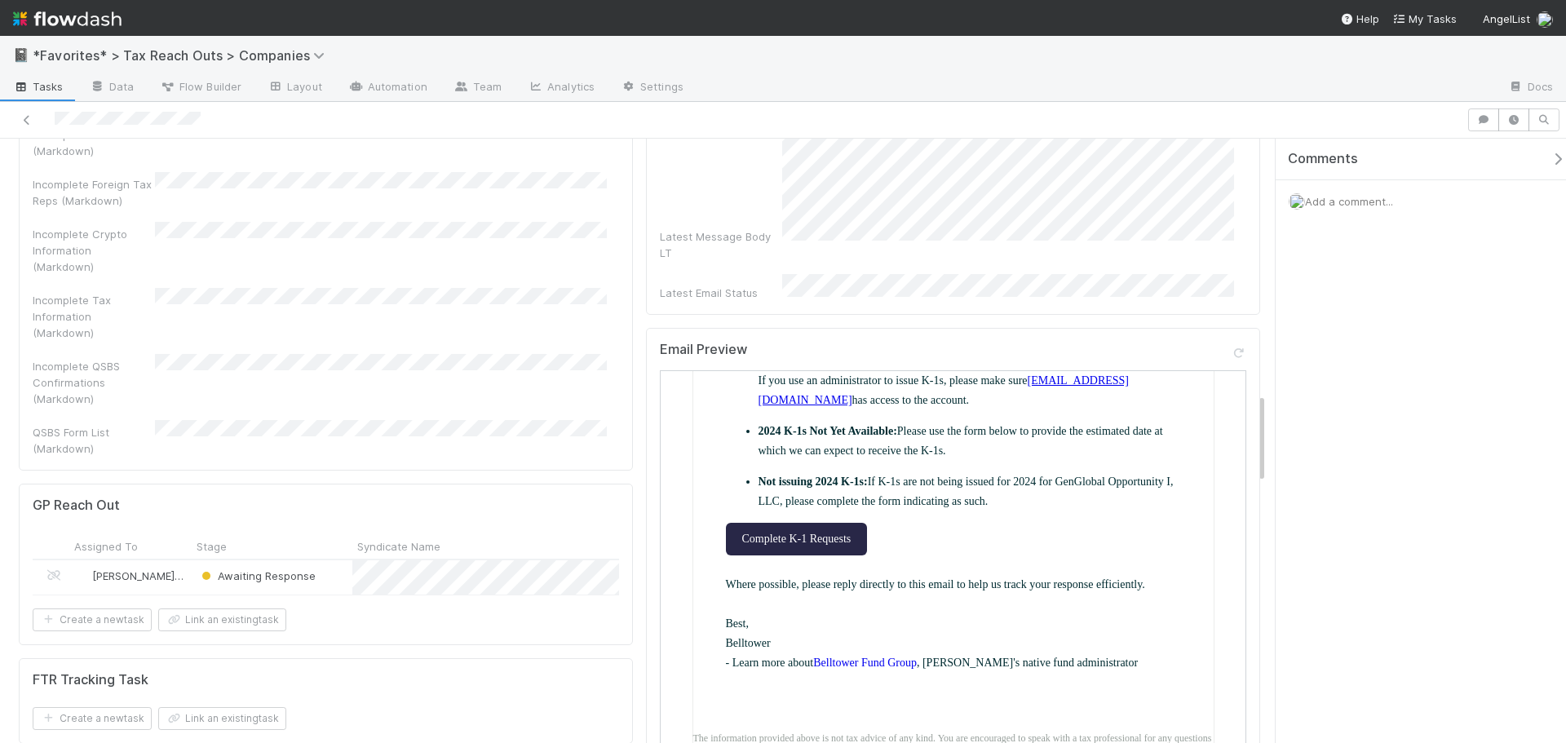
click at [516, 533] on div "Assigned To Stage Syndicate Name Syndicate Name No Period Fund Name Fund Name N…" at bounding box center [326, 546] width 586 height 27
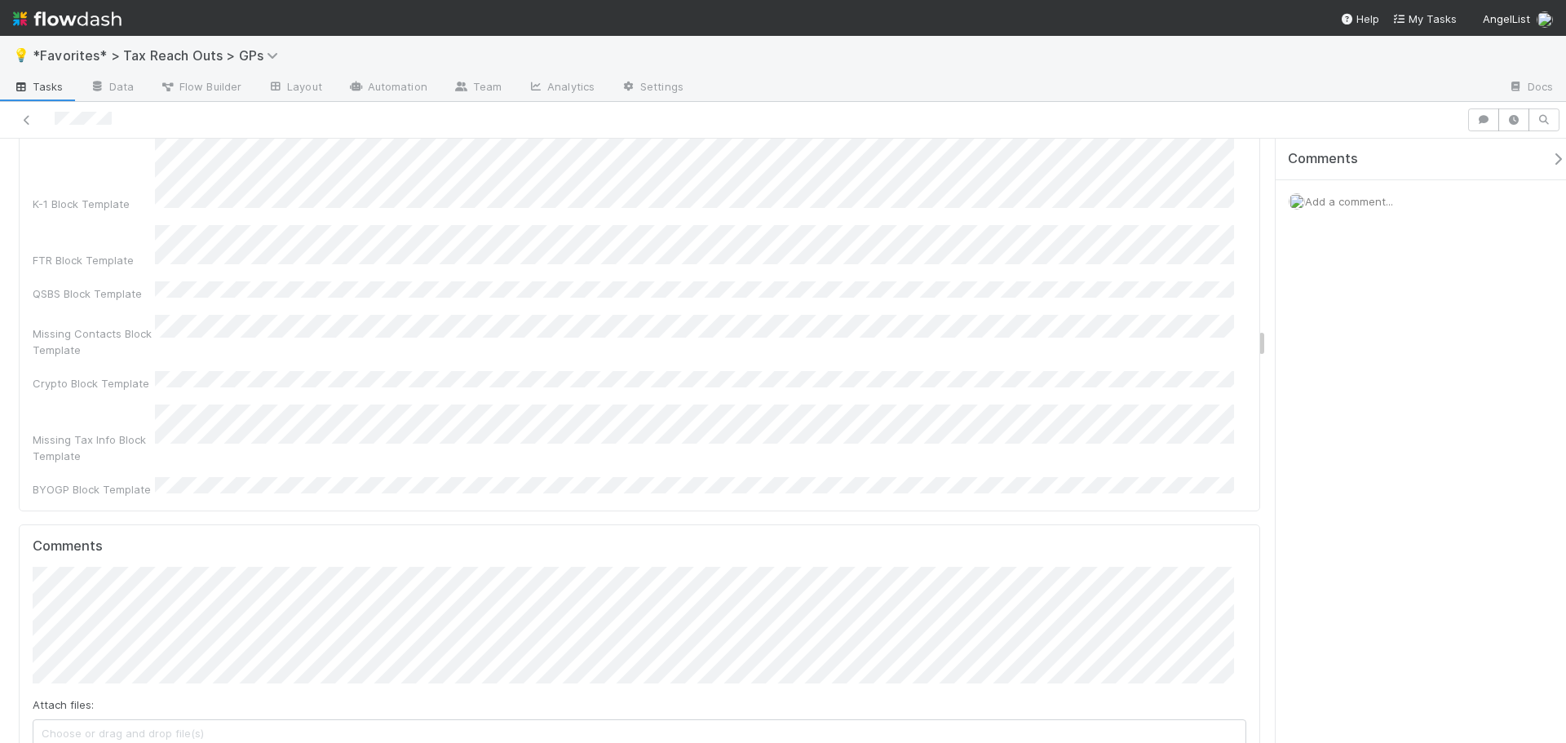
scroll to position [7015, 0]
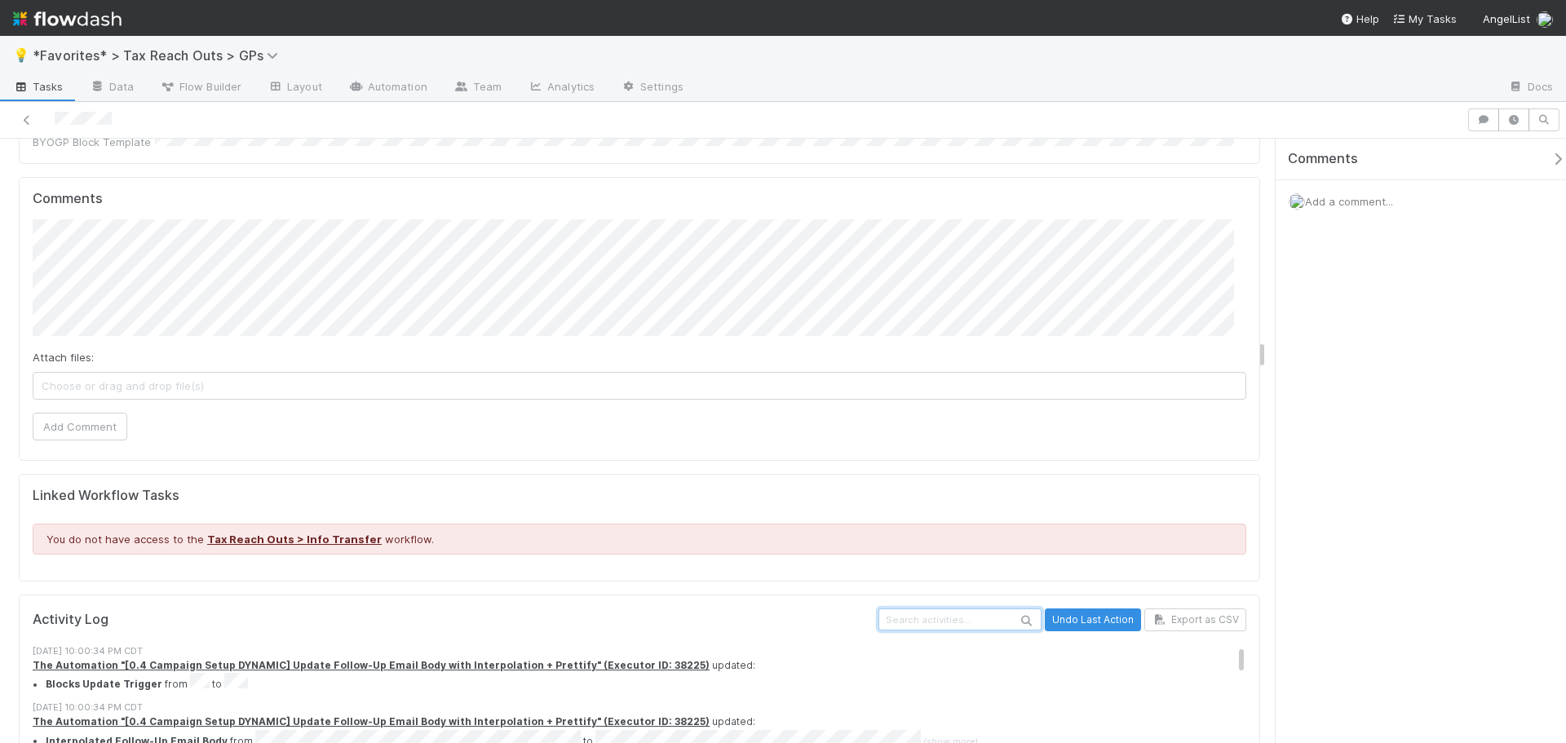
click at [903, 608] on input "text" at bounding box center [959, 619] width 163 height 22
type input "web form"
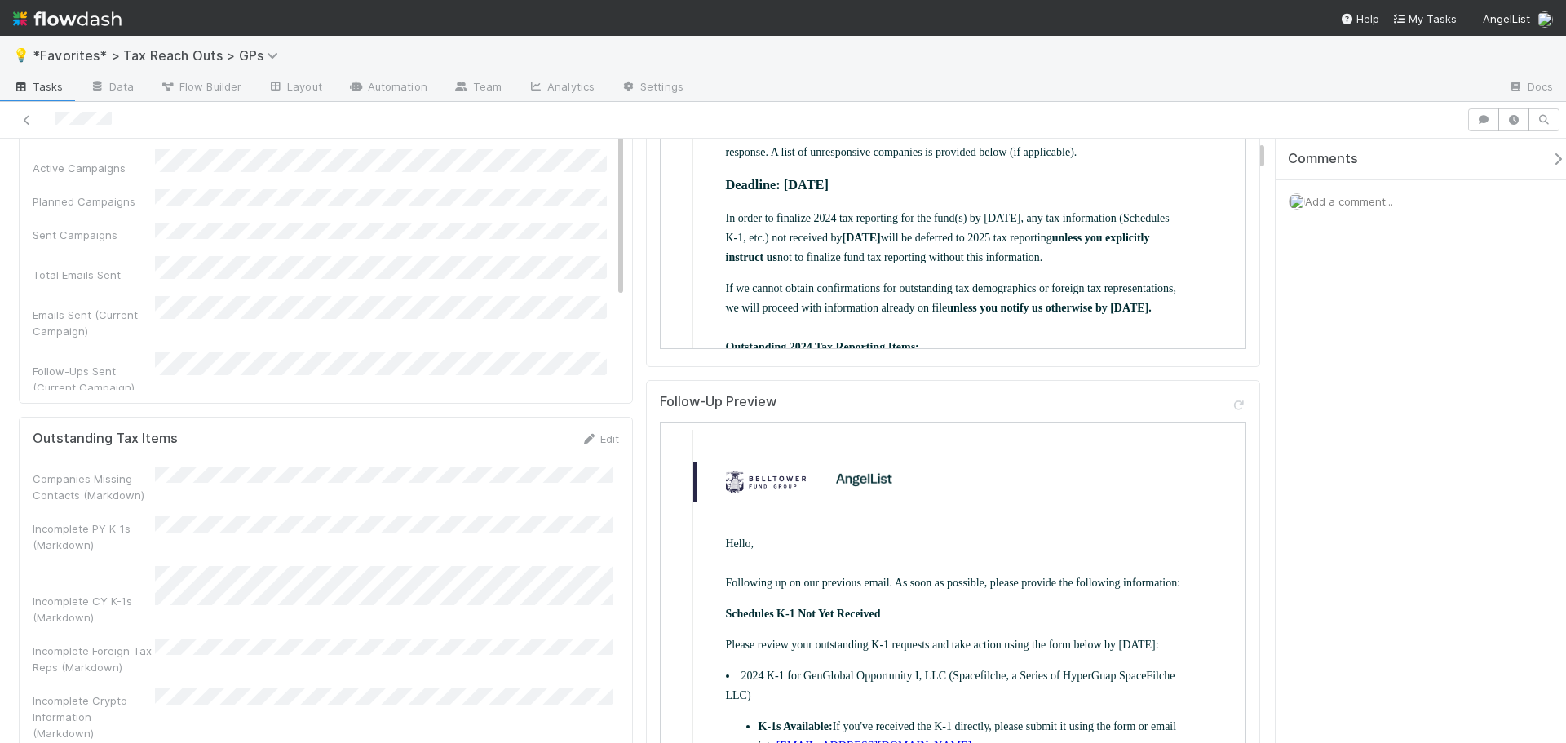
scroll to position [0, 0]
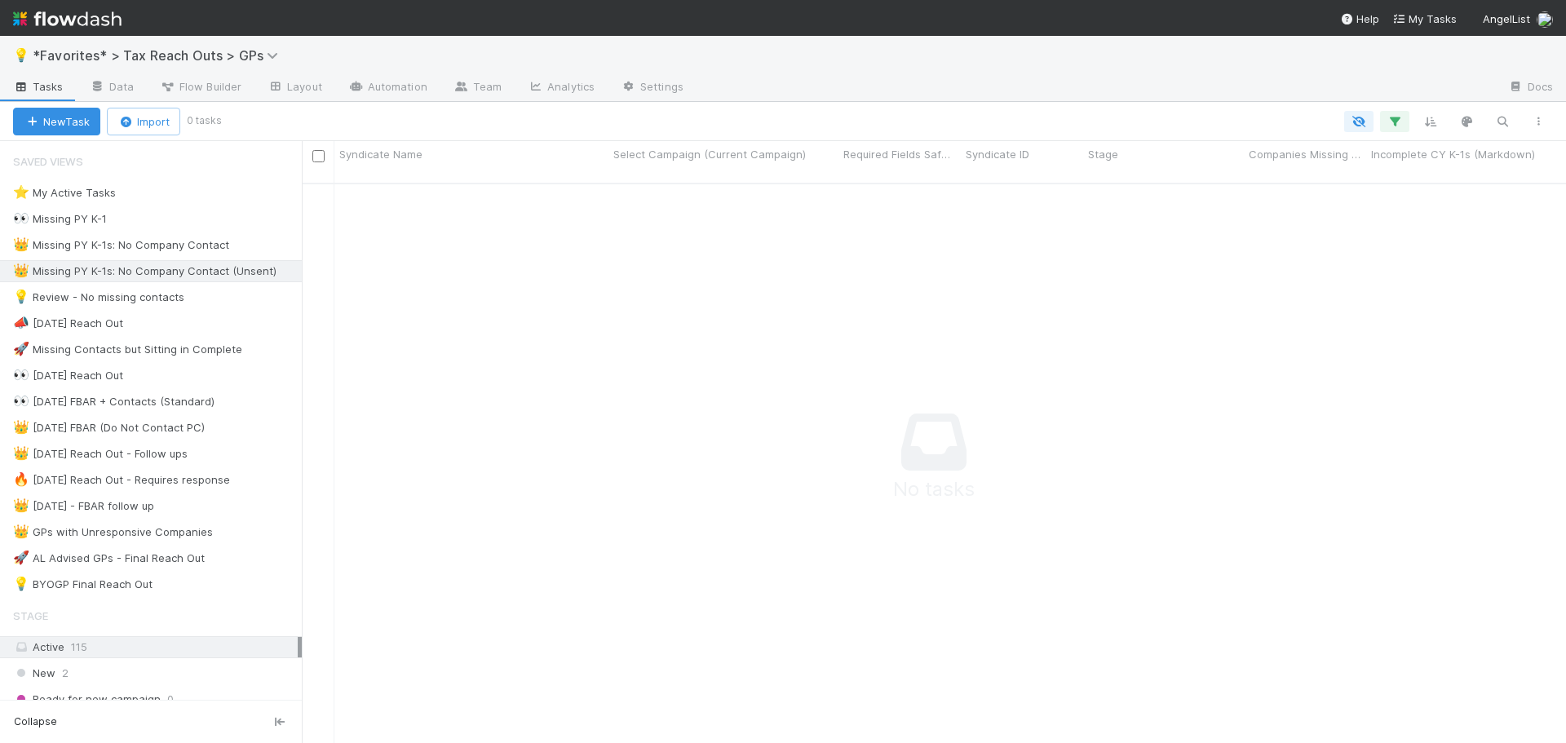
scroll to position [549, 1252]
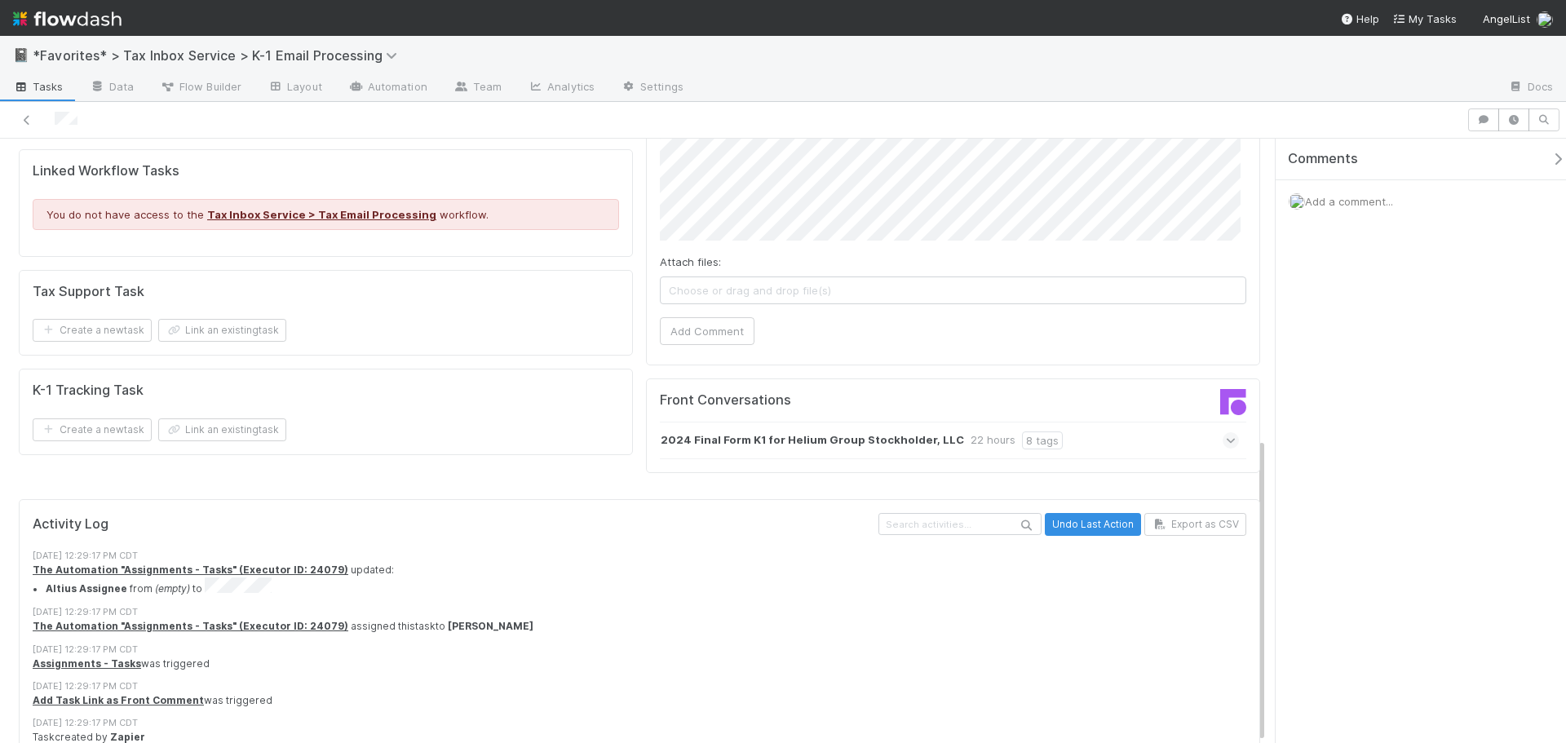
scroll to position [595, 0]
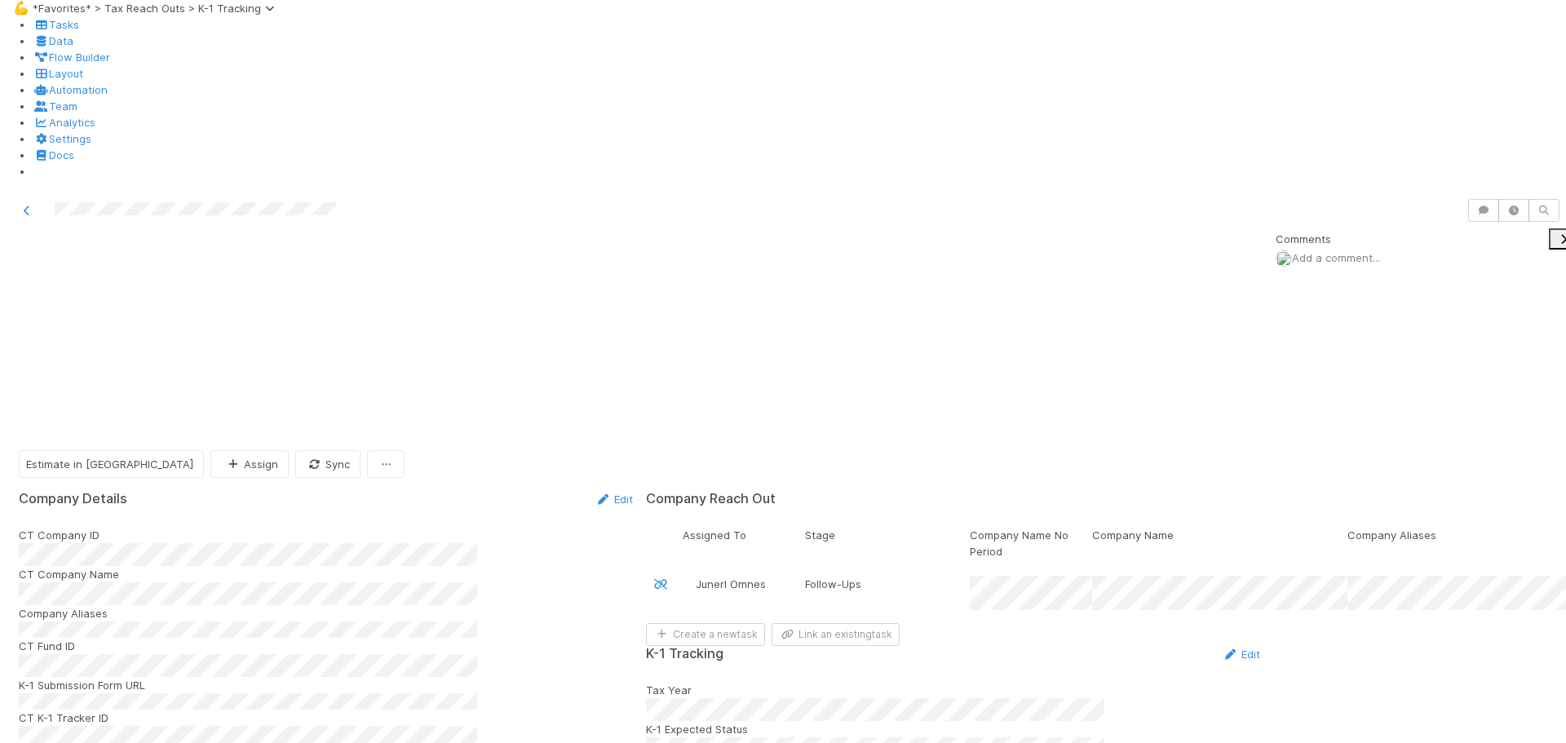
click at [963, 576] on div "Follow-Ups" at bounding box center [887, 593] width 165 height 34
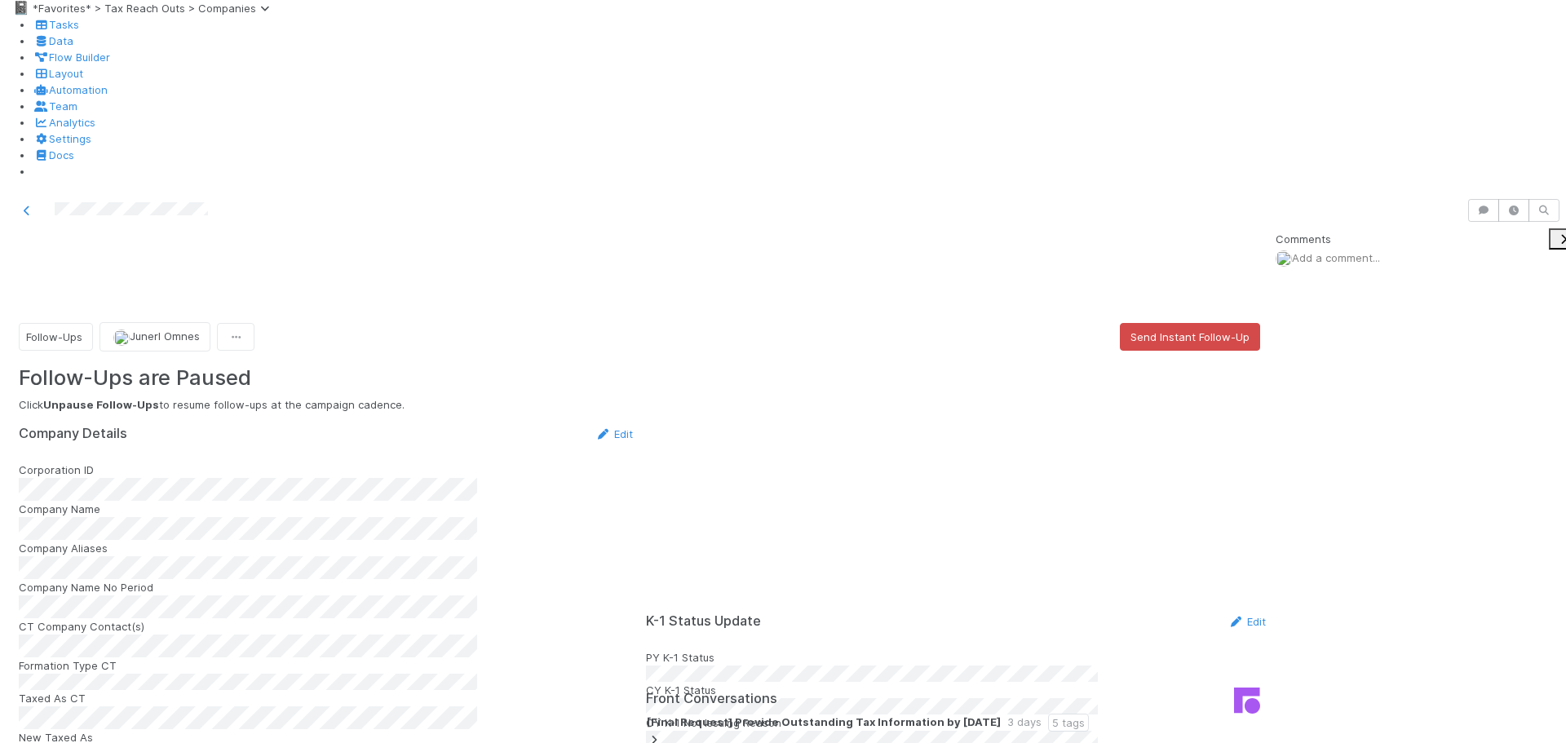
scroll to position [0, 244]
click at [435, 199] on div "Sort A → Z Sort Z → A Sync" at bounding box center [783, 371] width 1566 height 743
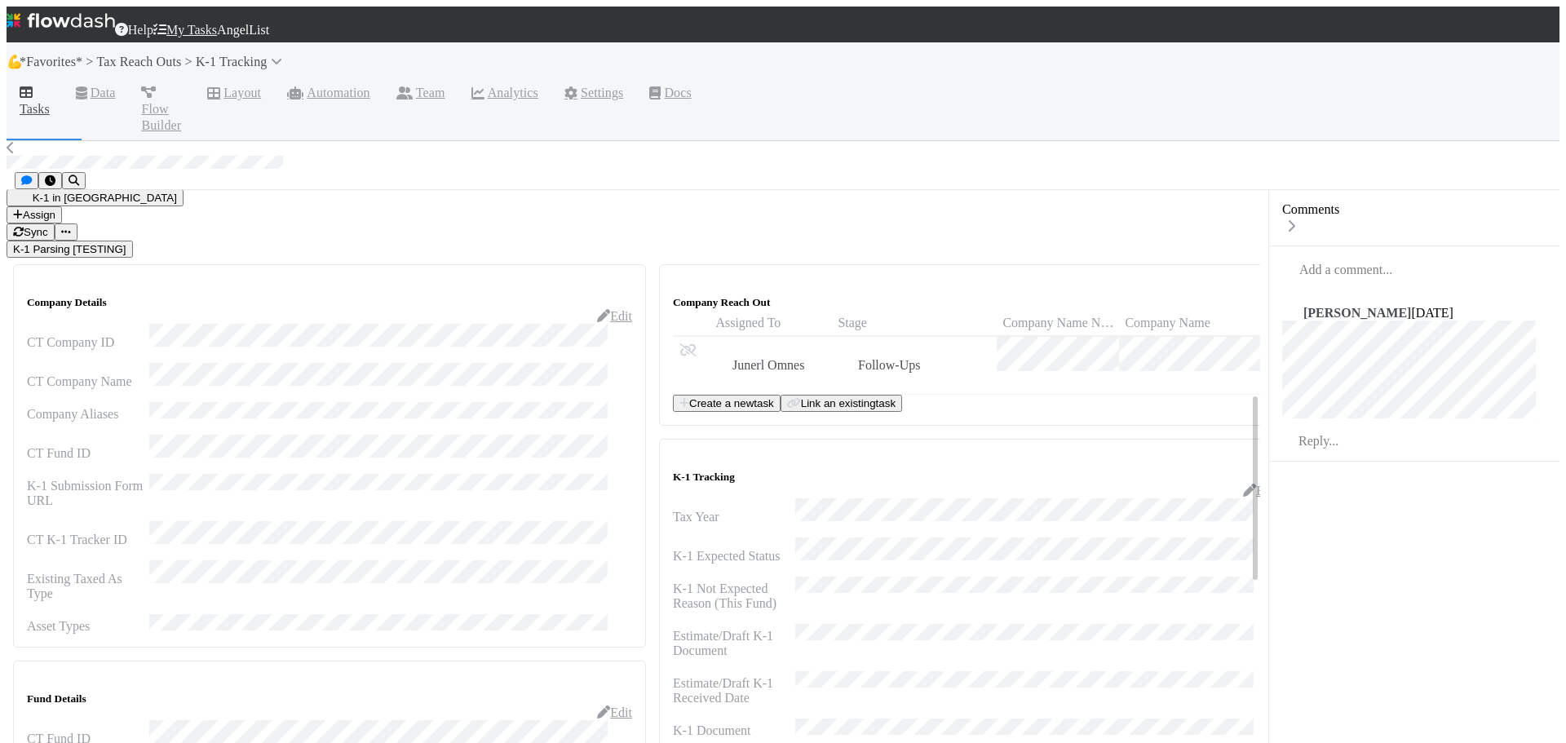
scroll to position [628, 0]
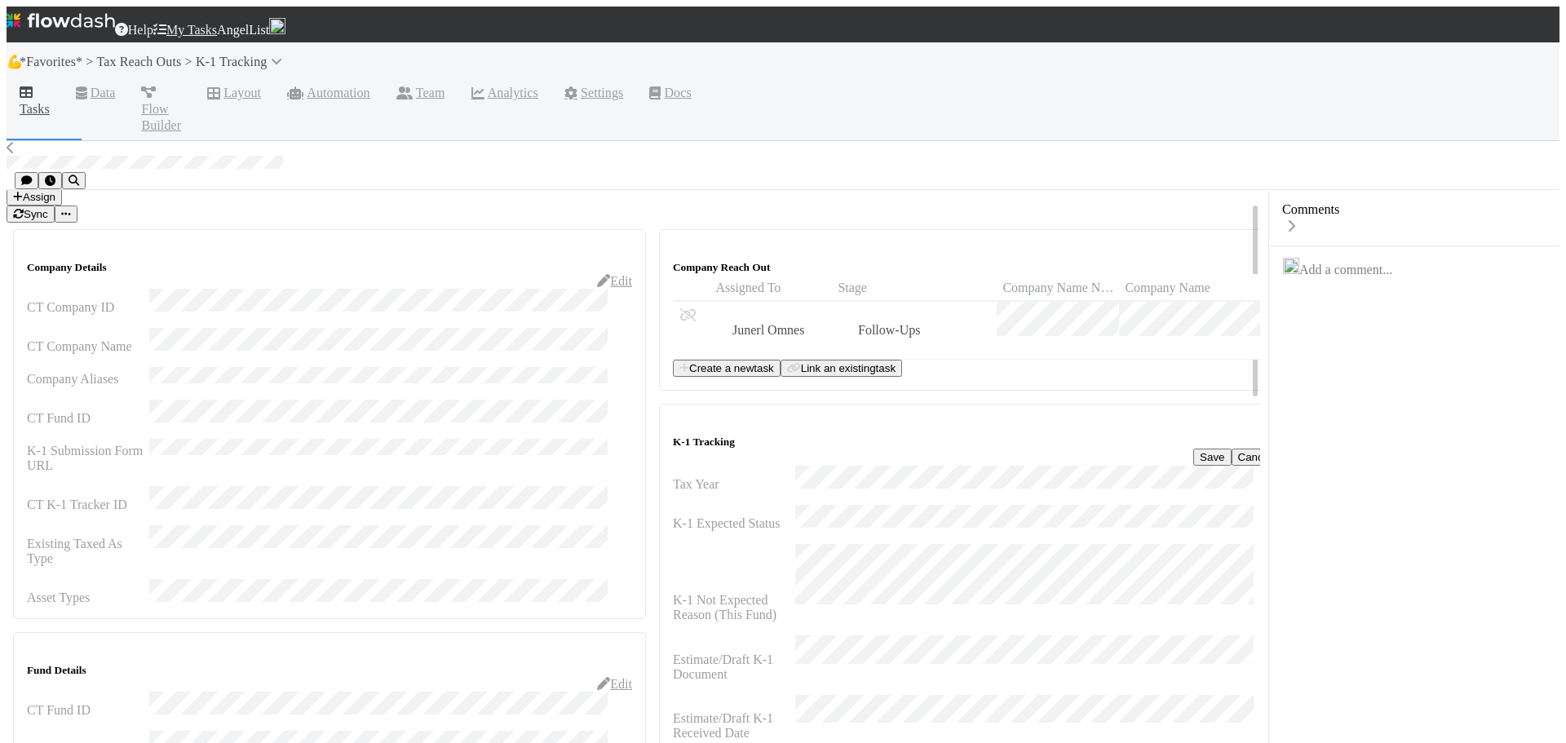
scroll to position [82, 0]
click at [1193, 449] on button "Save" at bounding box center [1212, 457] width 38 height 17
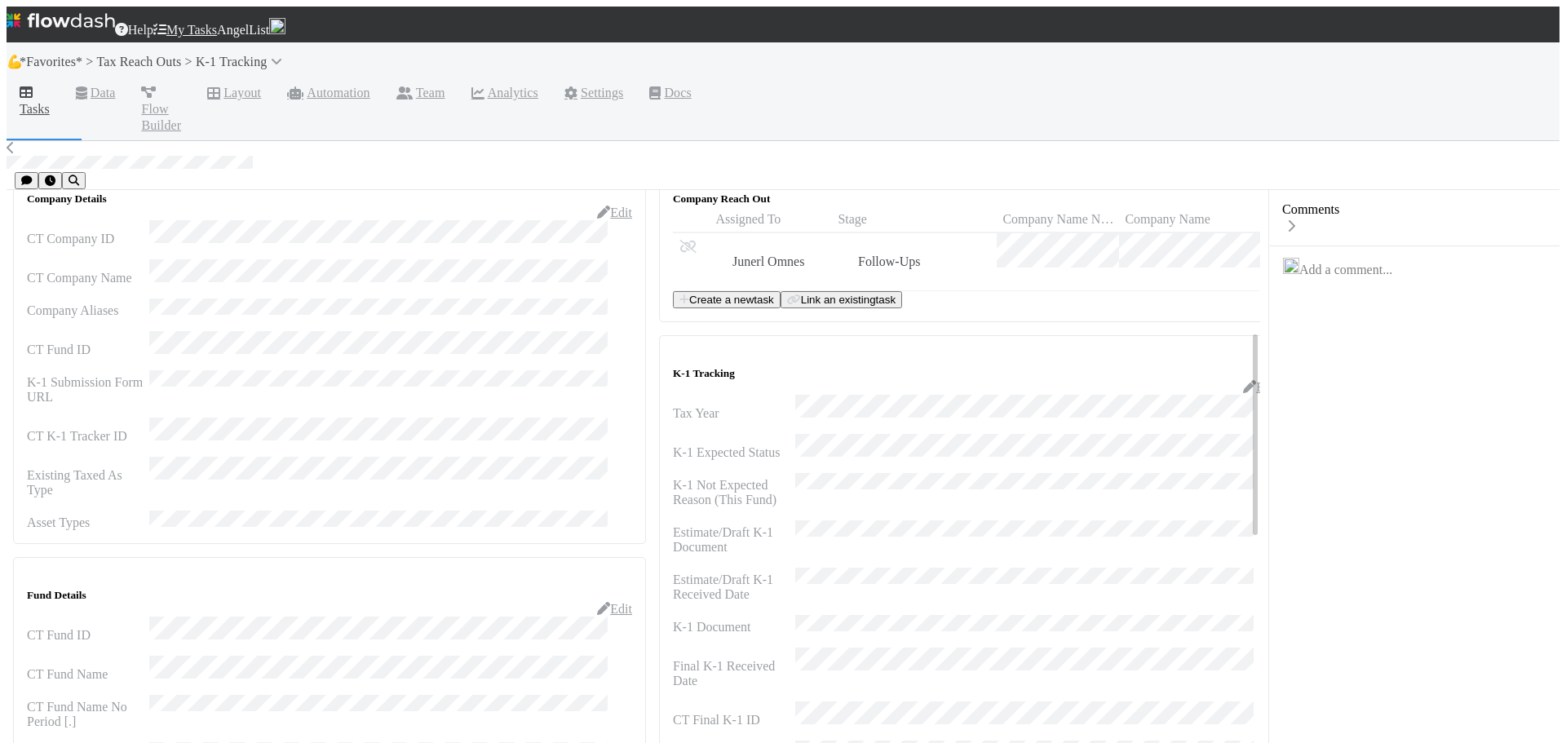
scroll to position [408, 0]
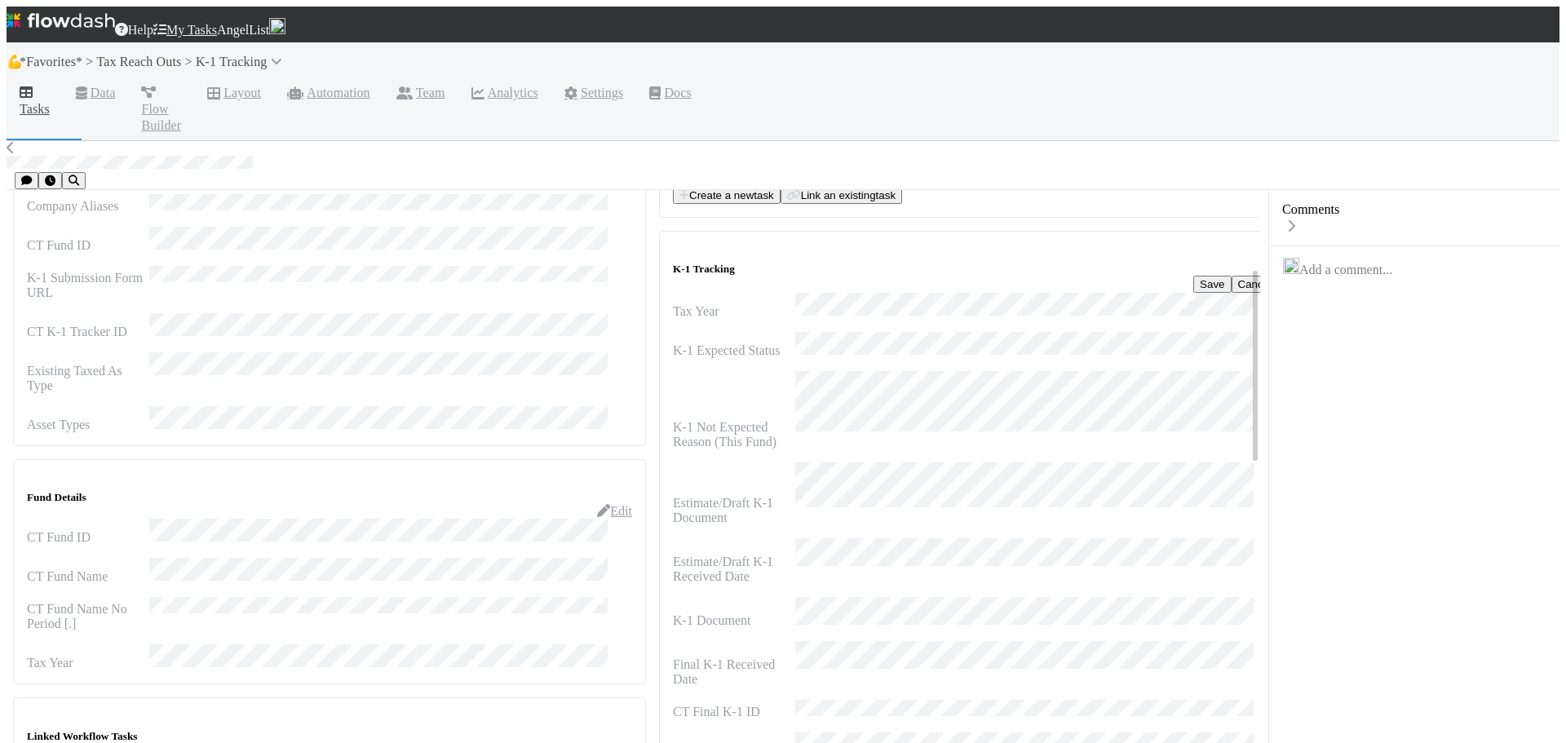
scroll to position [245, 0]
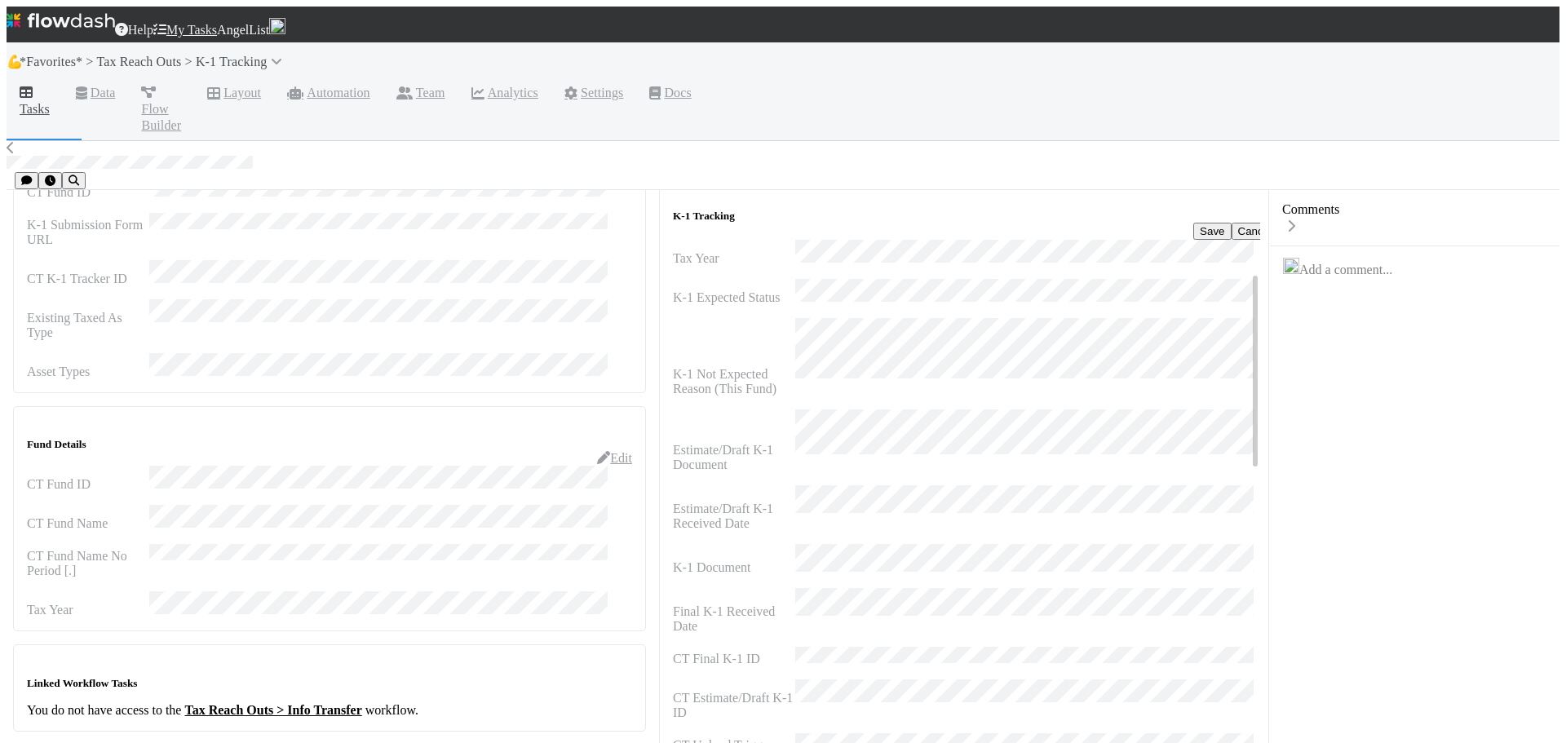
click at [1193, 223] on button "Save" at bounding box center [1212, 231] width 38 height 17
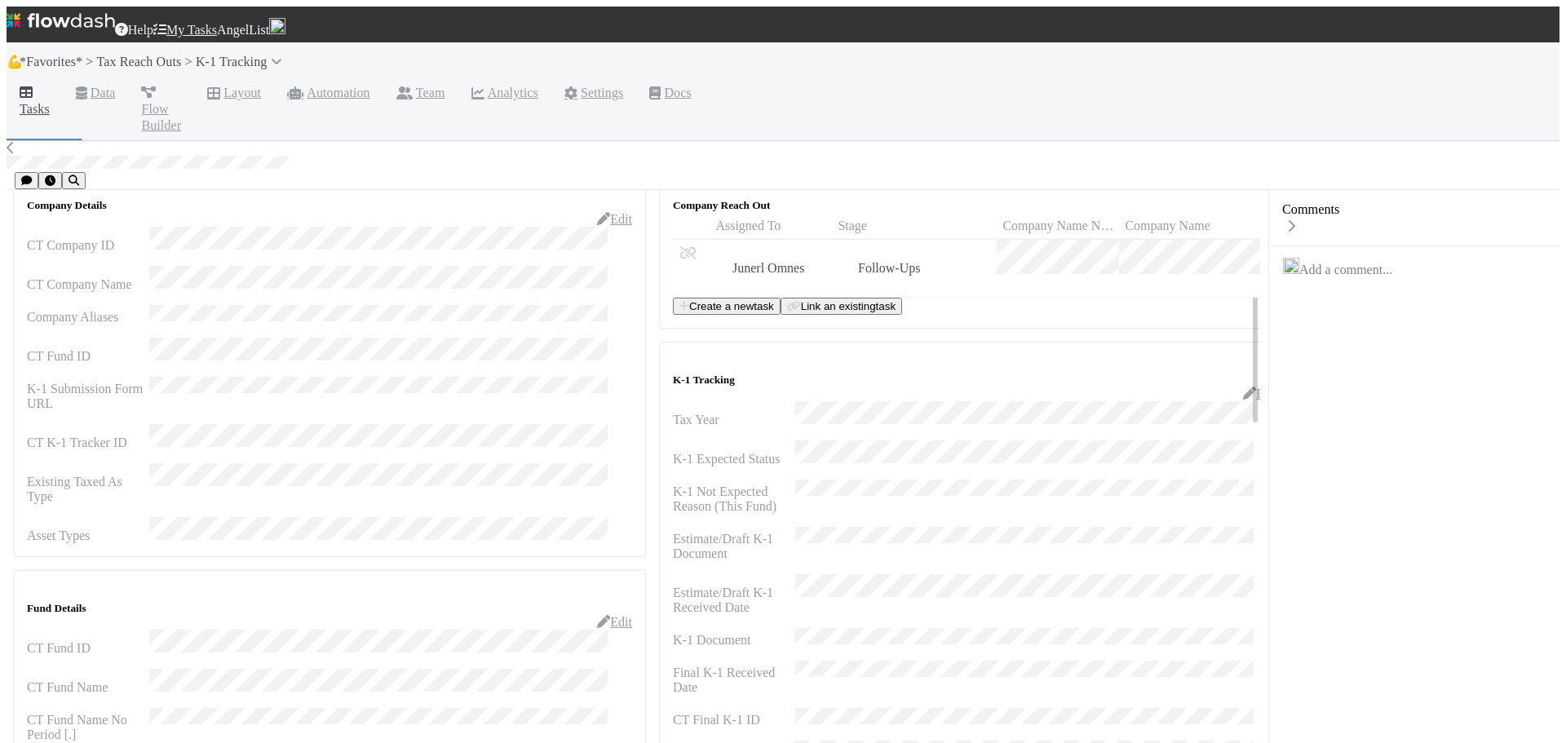
scroll to position [82, 0]
click at [1193, 386] on button "Save" at bounding box center [1212, 394] width 38 height 17
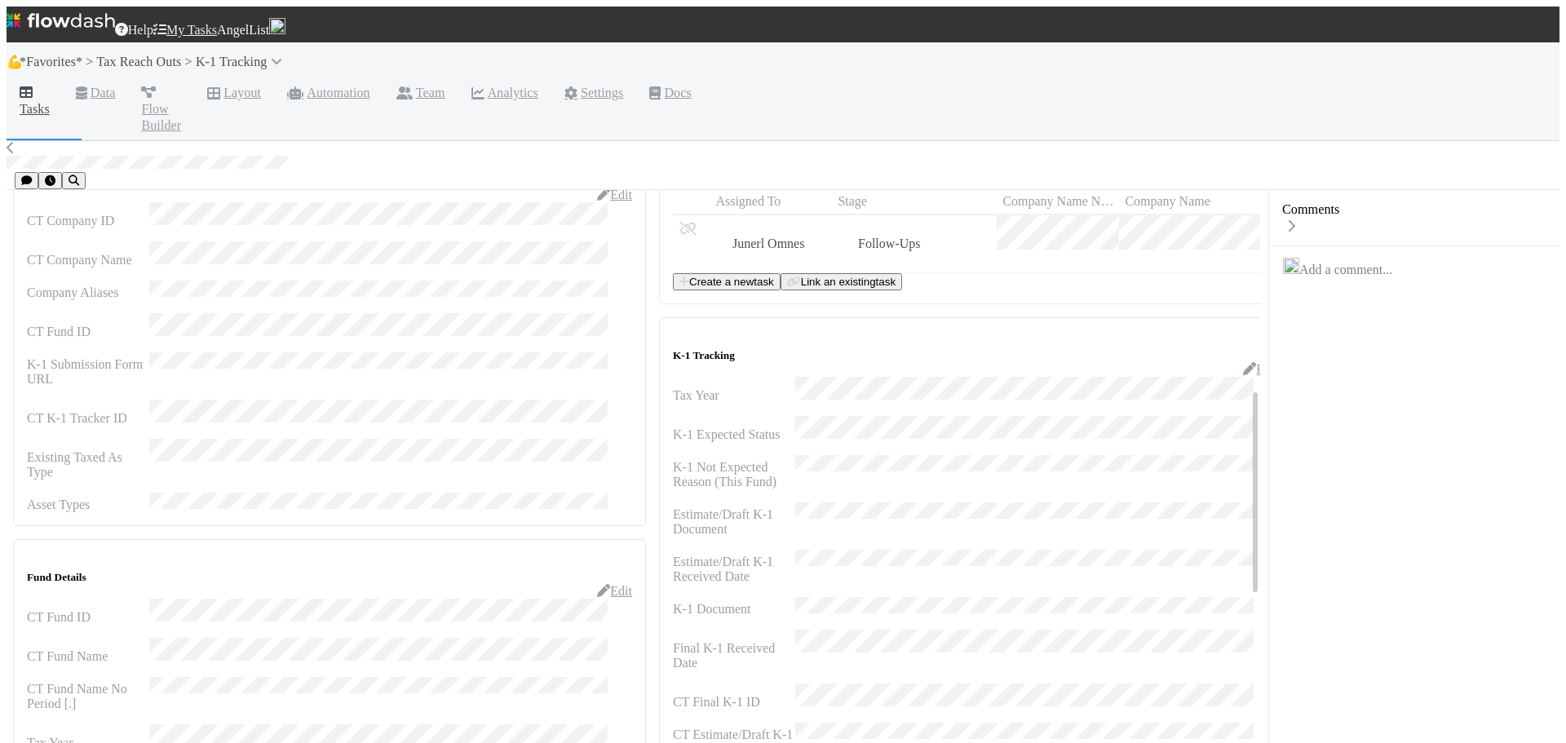
scroll to position [571, 0]
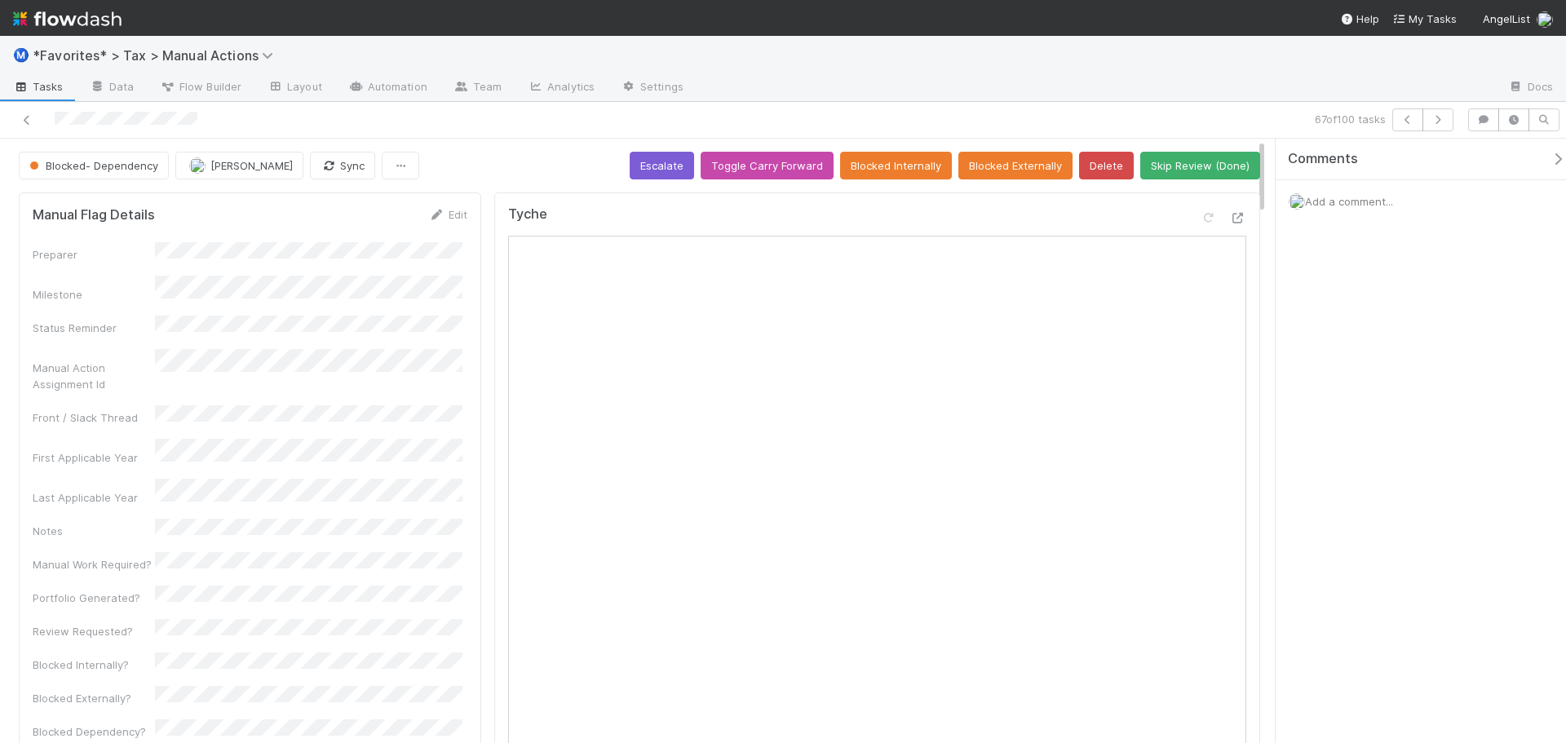
click at [493, 134] on div "67 of 100 tasks" at bounding box center [783, 120] width 1566 height 37
click at [1171, 166] on button "Skip Review (Done)" at bounding box center [1200, 166] width 120 height 28
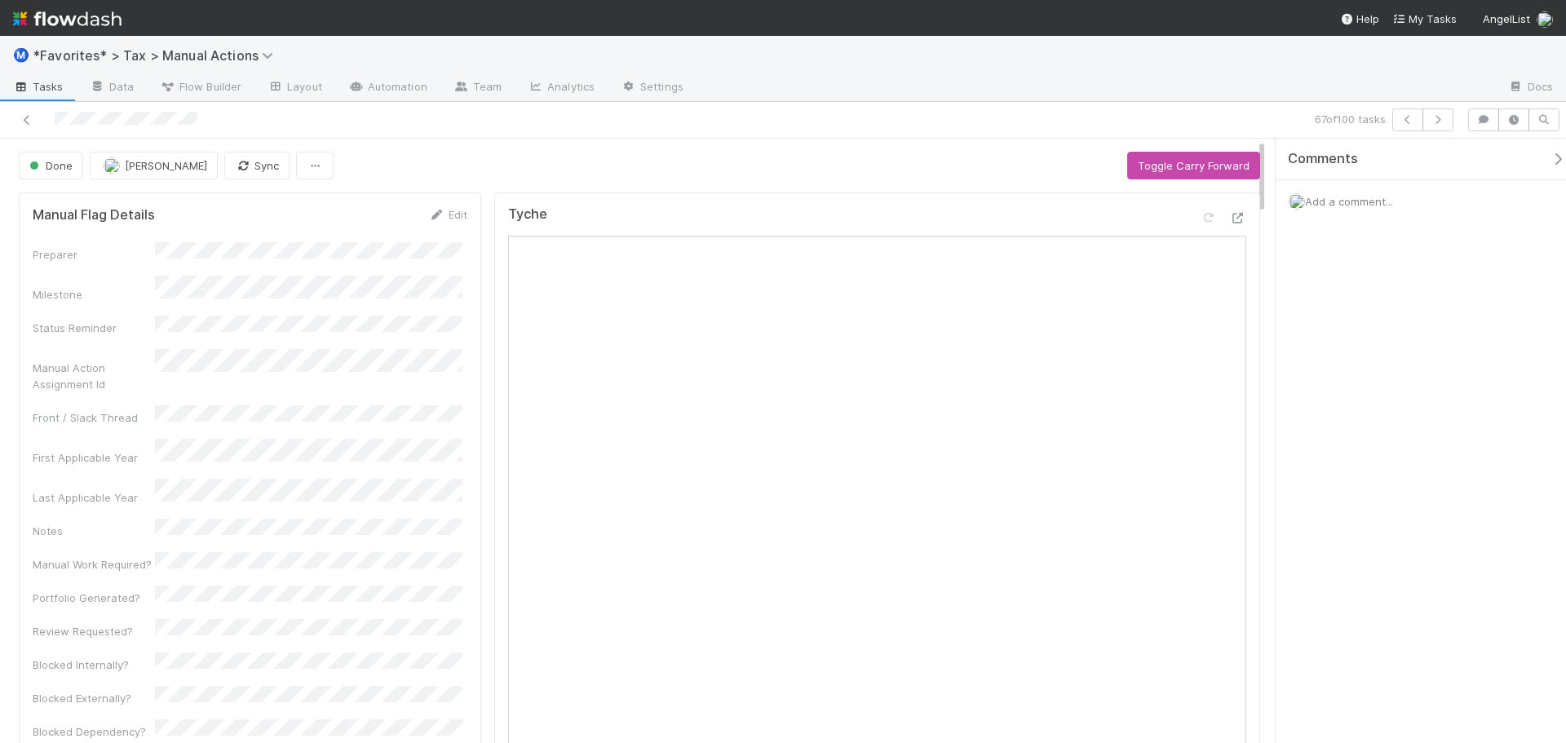
click at [985, 110] on div "67 of 100 tasks" at bounding box center [1099, 119] width 724 height 23
click at [1451, 120] on button "button" at bounding box center [1438, 119] width 31 height 23
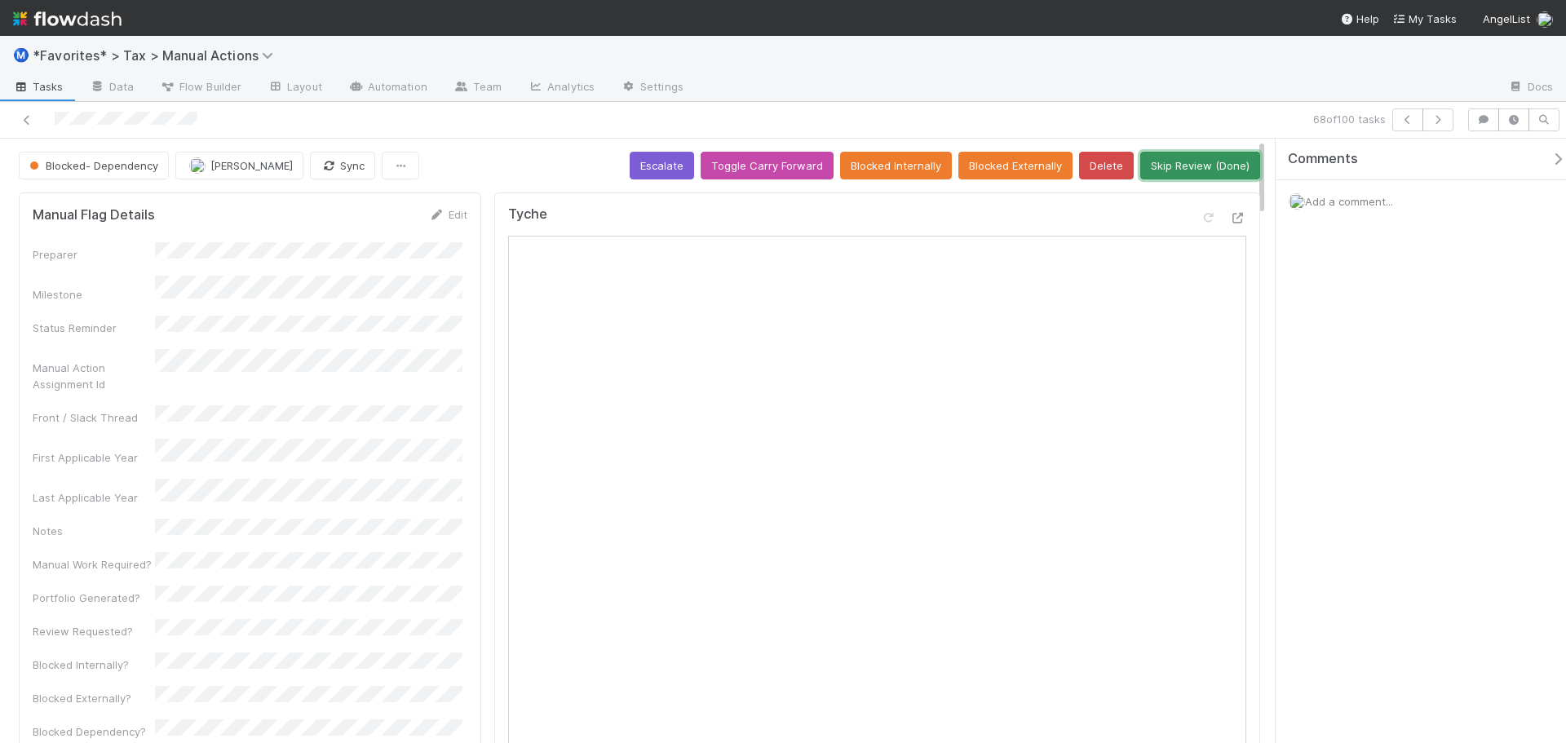
click at [1215, 166] on button "Skip Review (Done)" at bounding box center [1200, 166] width 120 height 28
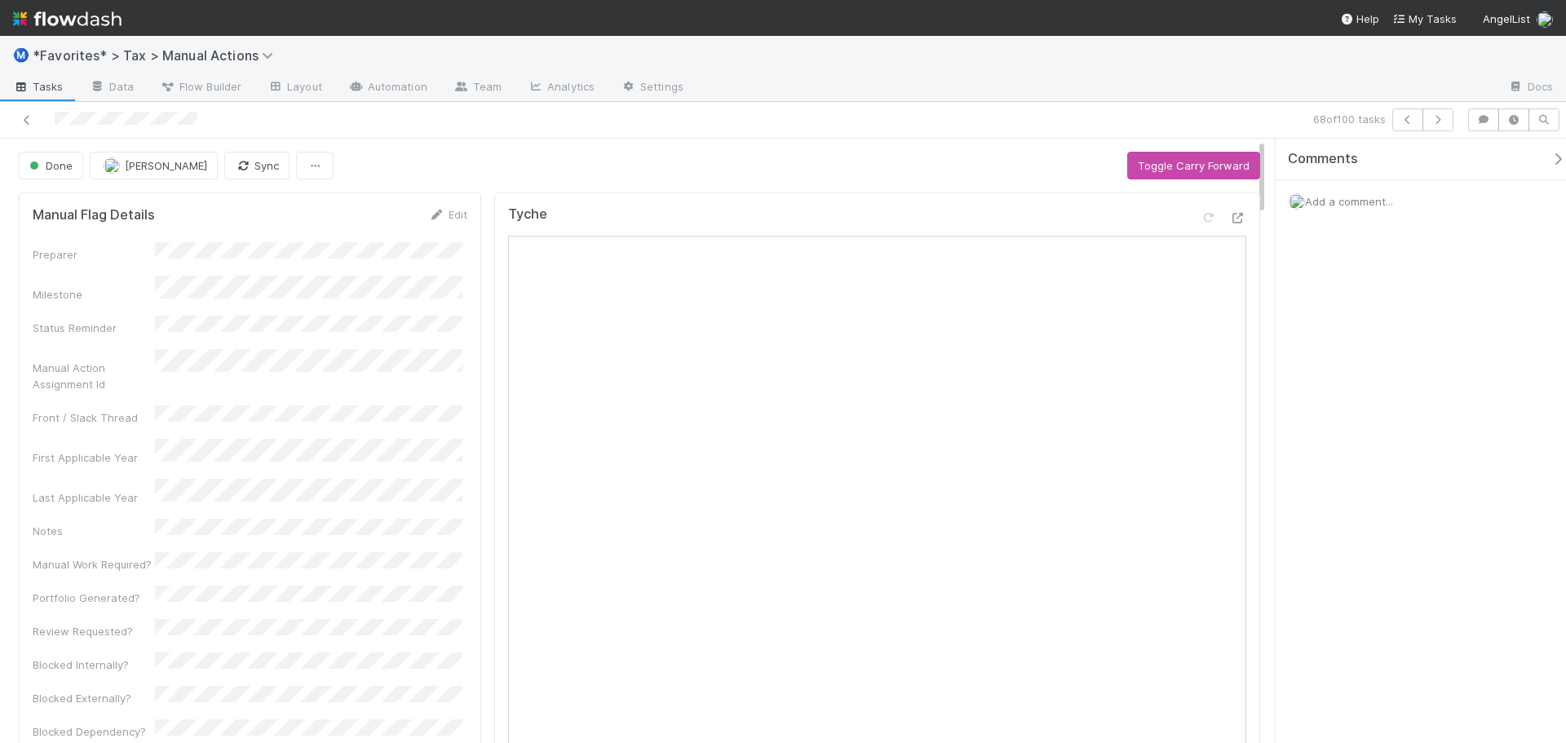
click at [1199, 108] on div "68 of 100 tasks" at bounding box center [783, 120] width 1566 height 37
click at [1436, 118] on icon "button" at bounding box center [1438, 120] width 16 height 10
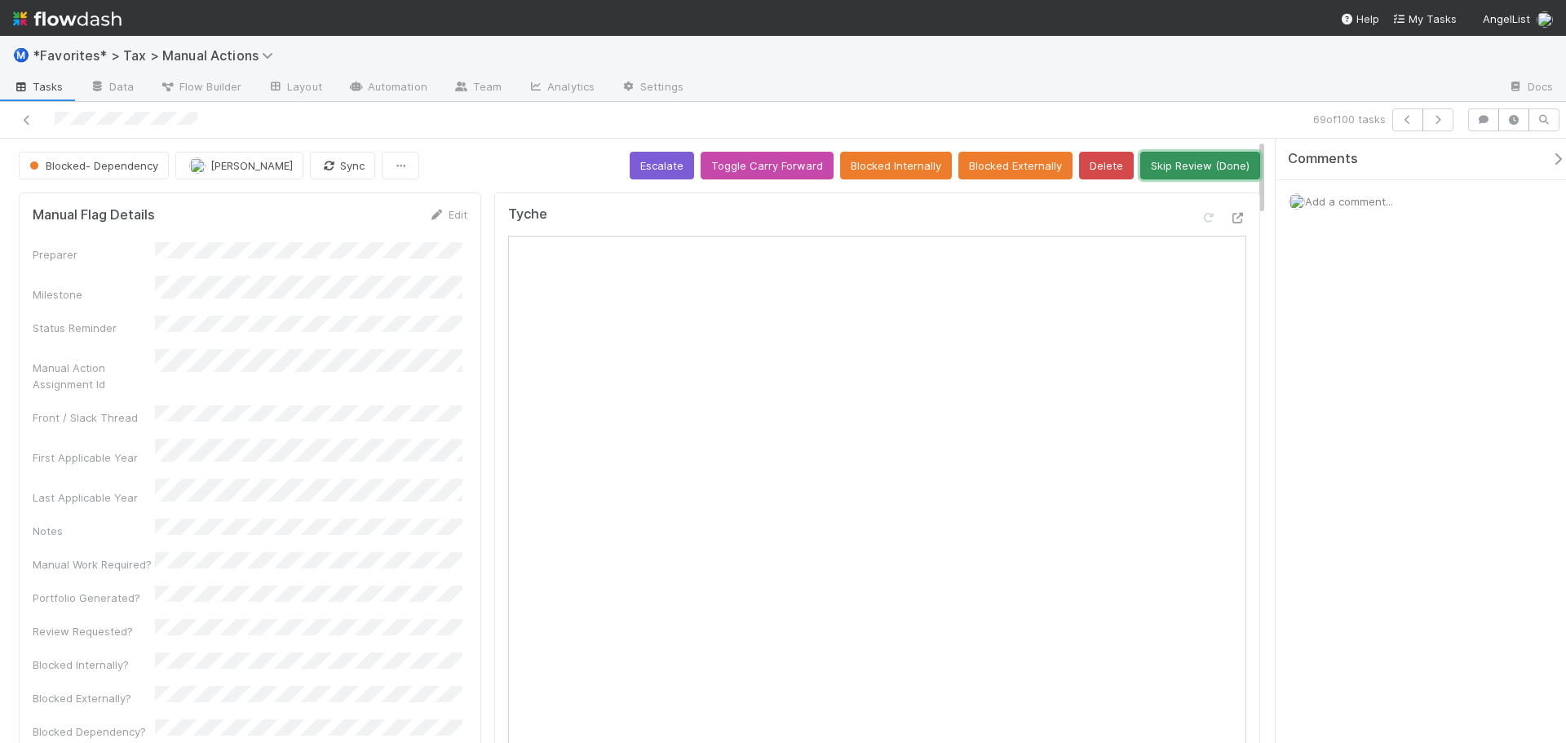
click at [1194, 162] on button "Skip Review (Done)" at bounding box center [1200, 166] width 120 height 28
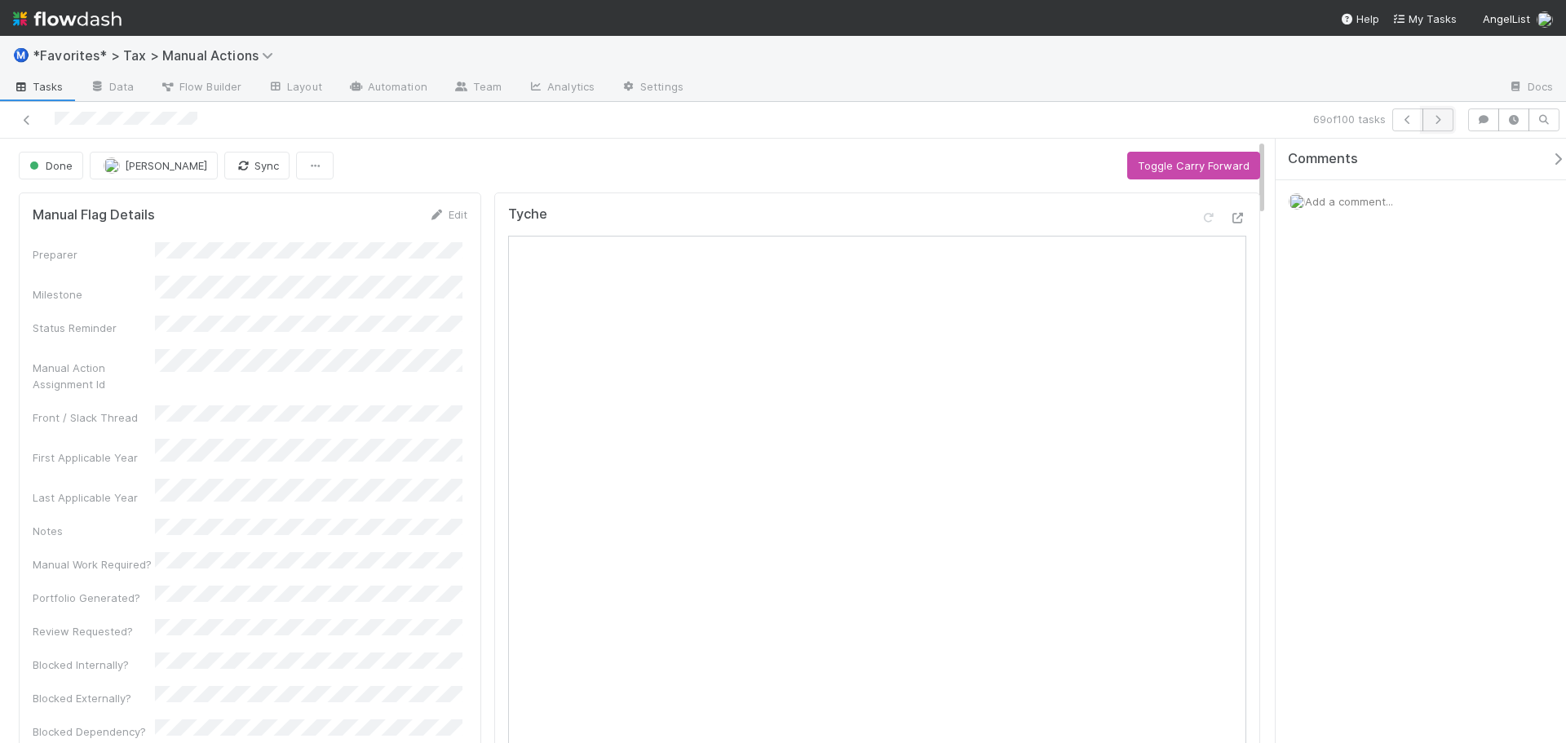
click at [1436, 122] on icon "button" at bounding box center [1438, 120] width 16 height 10
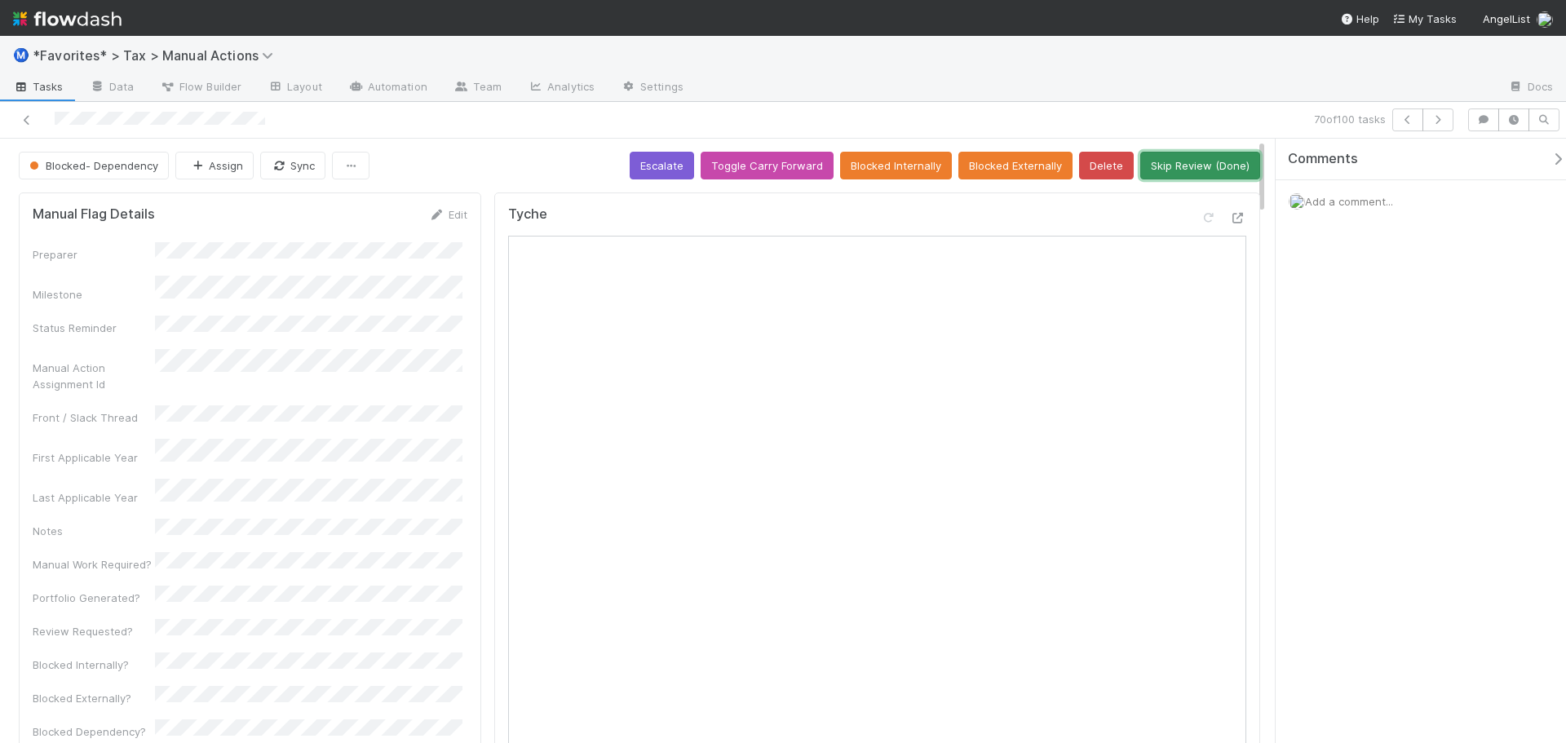
click at [1199, 166] on button "Skip Review (Done)" at bounding box center [1200, 166] width 120 height 28
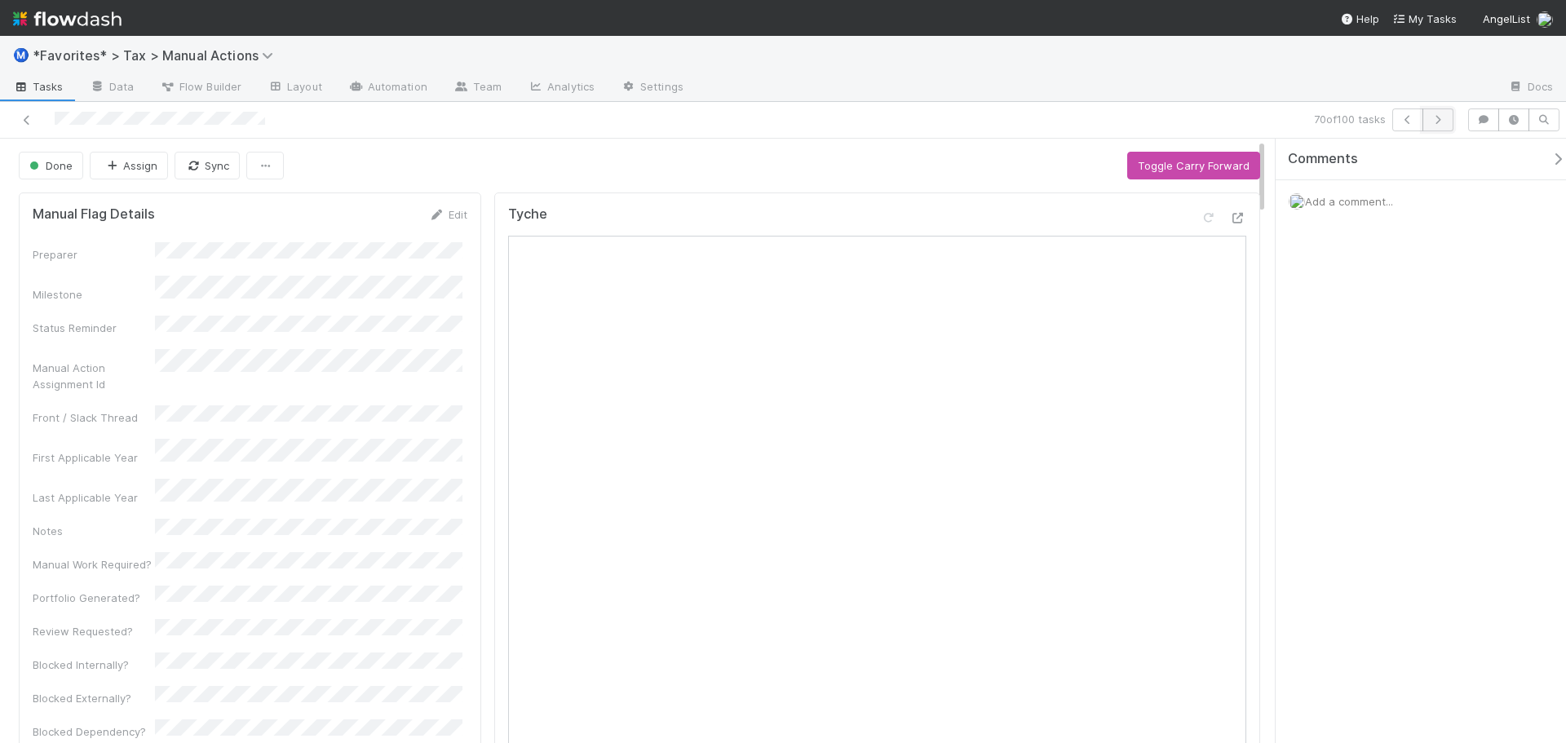
click at [1428, 117] on button "button" at bounding box center [1438, 119] width 31 height 23
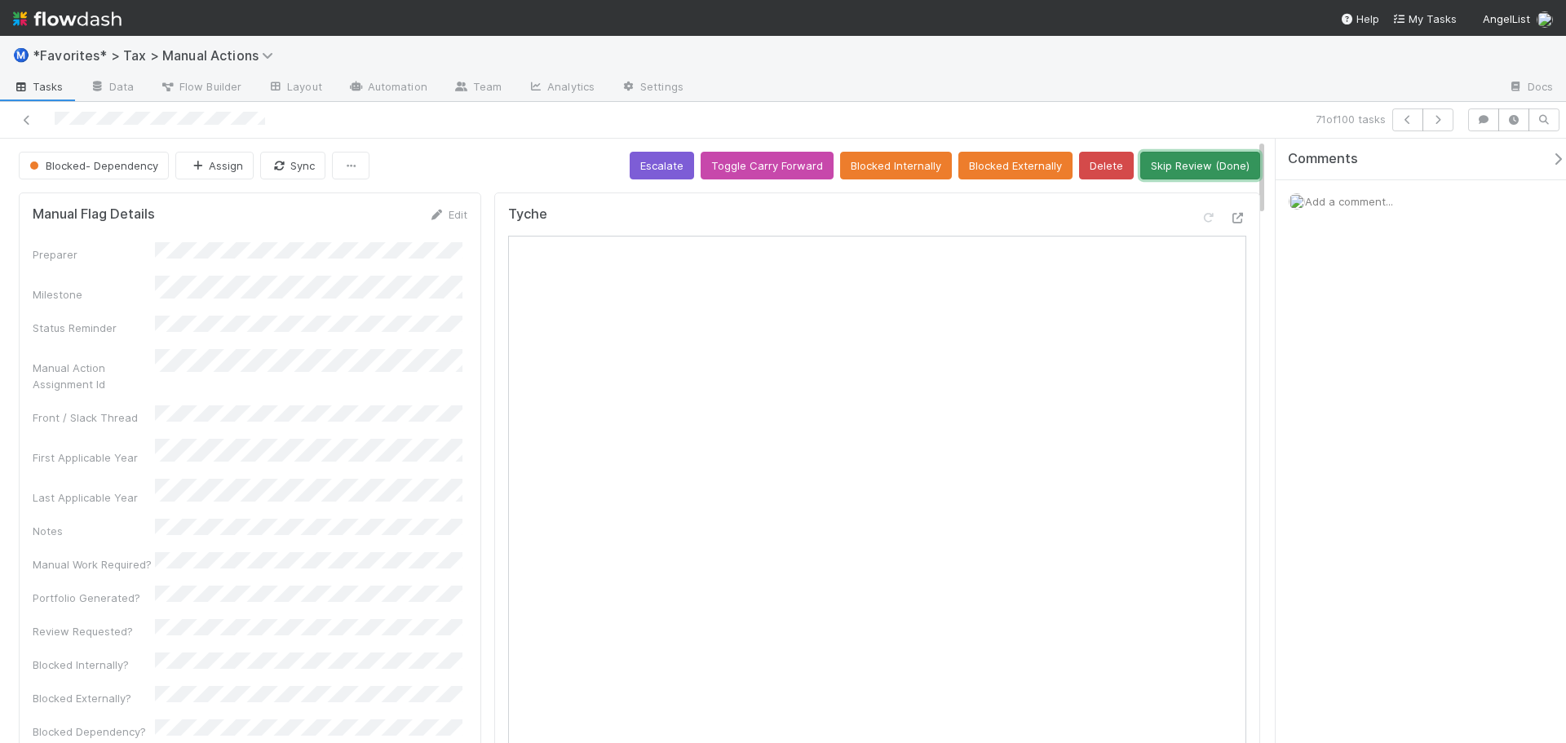
click at [1237, 165] on button "Skip Review (Done)" at bounding box center [1200, 166] width 120 height 28
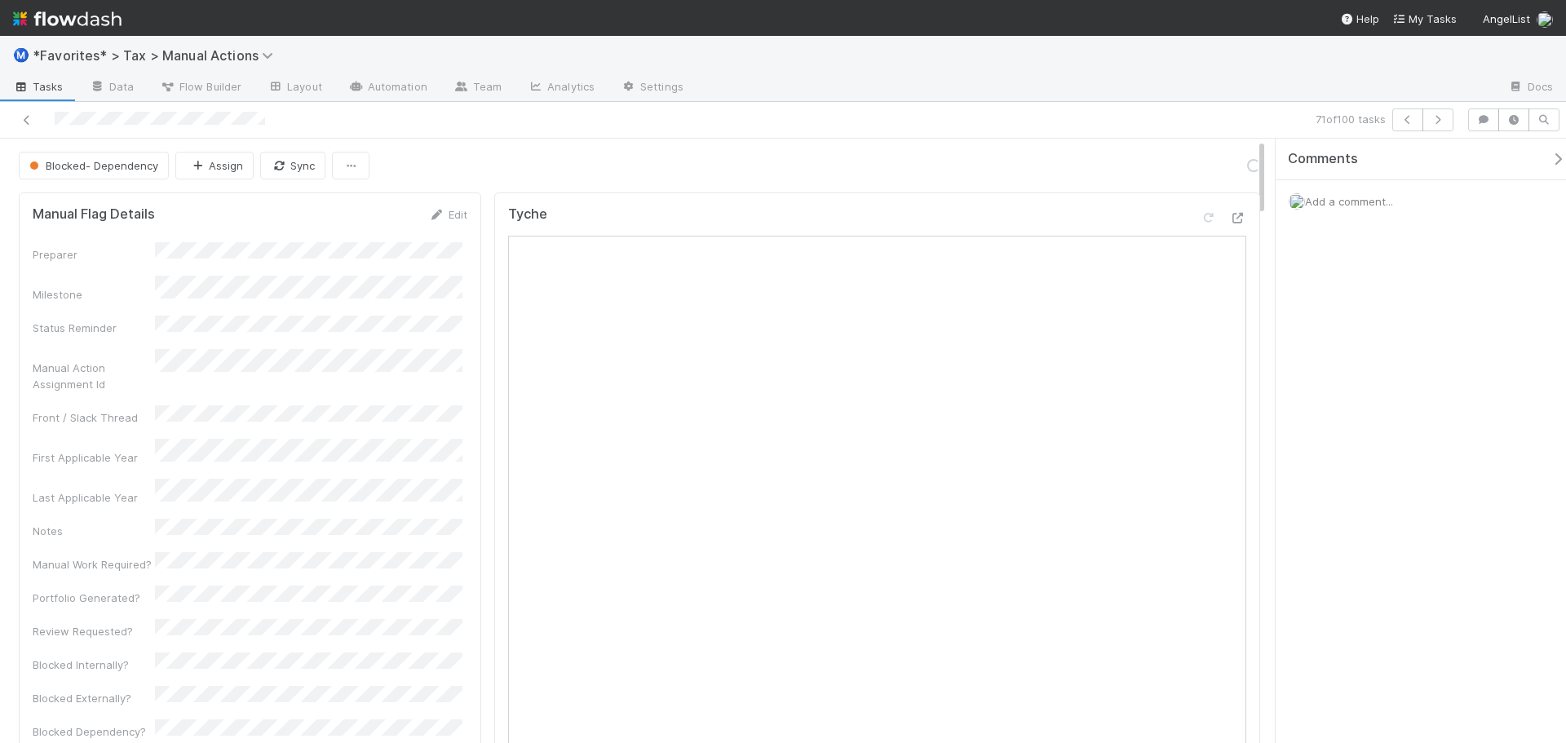
click at [1171, 80] on div at bounding box center [1096, 88] width 799 height 26
click at [1437, 120] on icon "button" at bounding box center [1438, 120] width 16 height 10
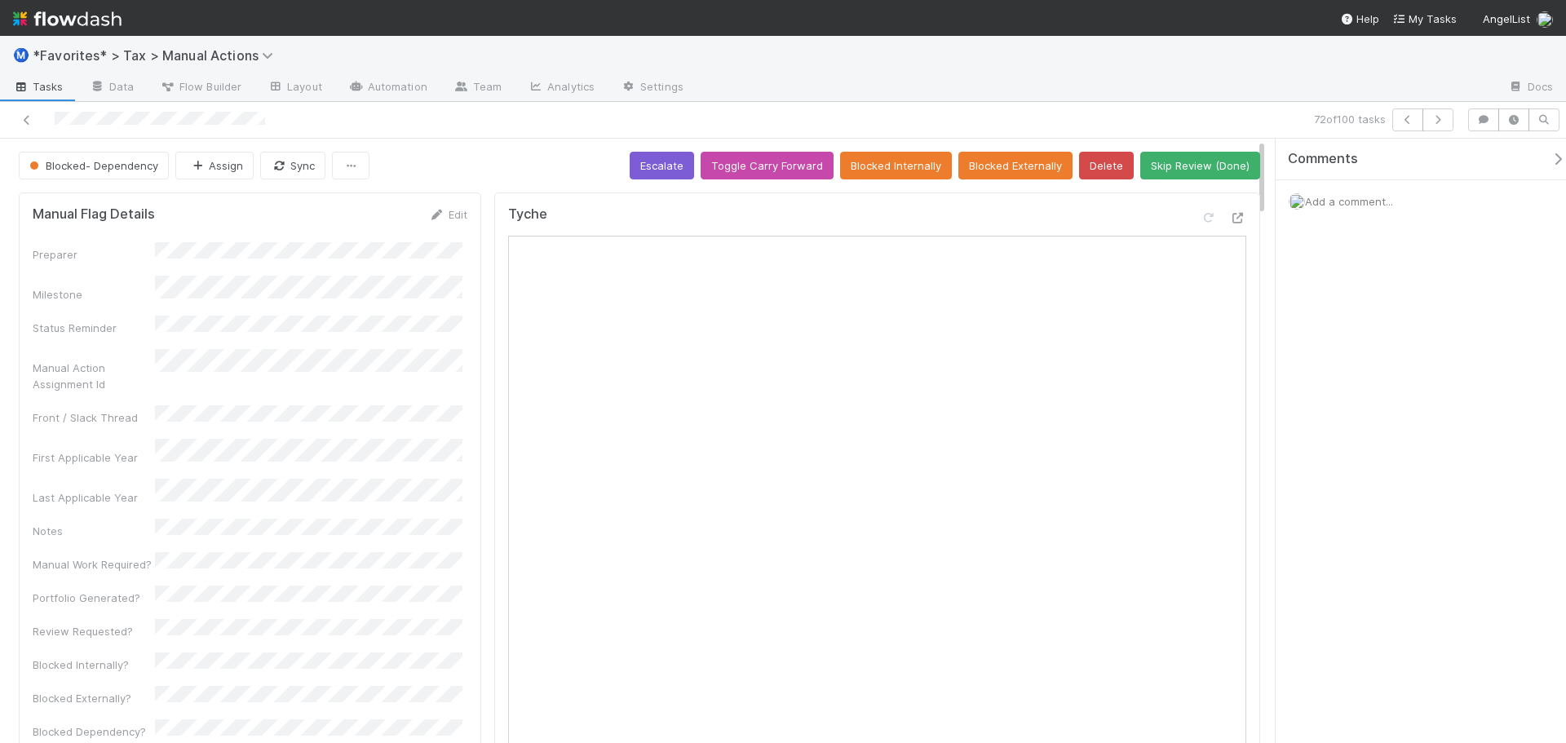
click at [1188, 169] on button "Skip Review (Done)" at bounding box center [1200, 166] width 120 height 28
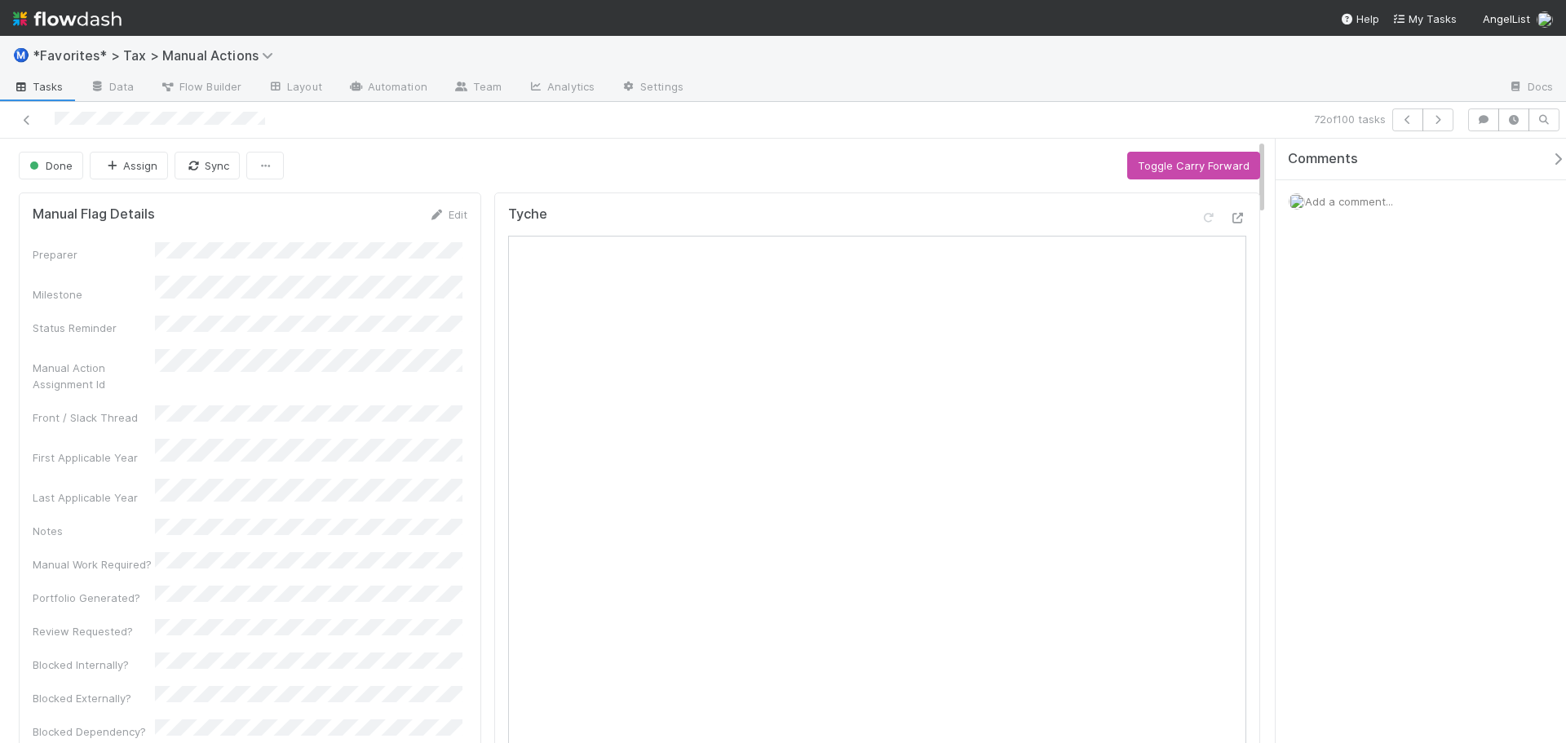
click at [1454, 121] on div "72 of 100 tasks" at bounding box center [1099, 119] width 724 height 23
click at [1446, 119] on button "button" at bounding box center [1438, 119] width 31 height 23
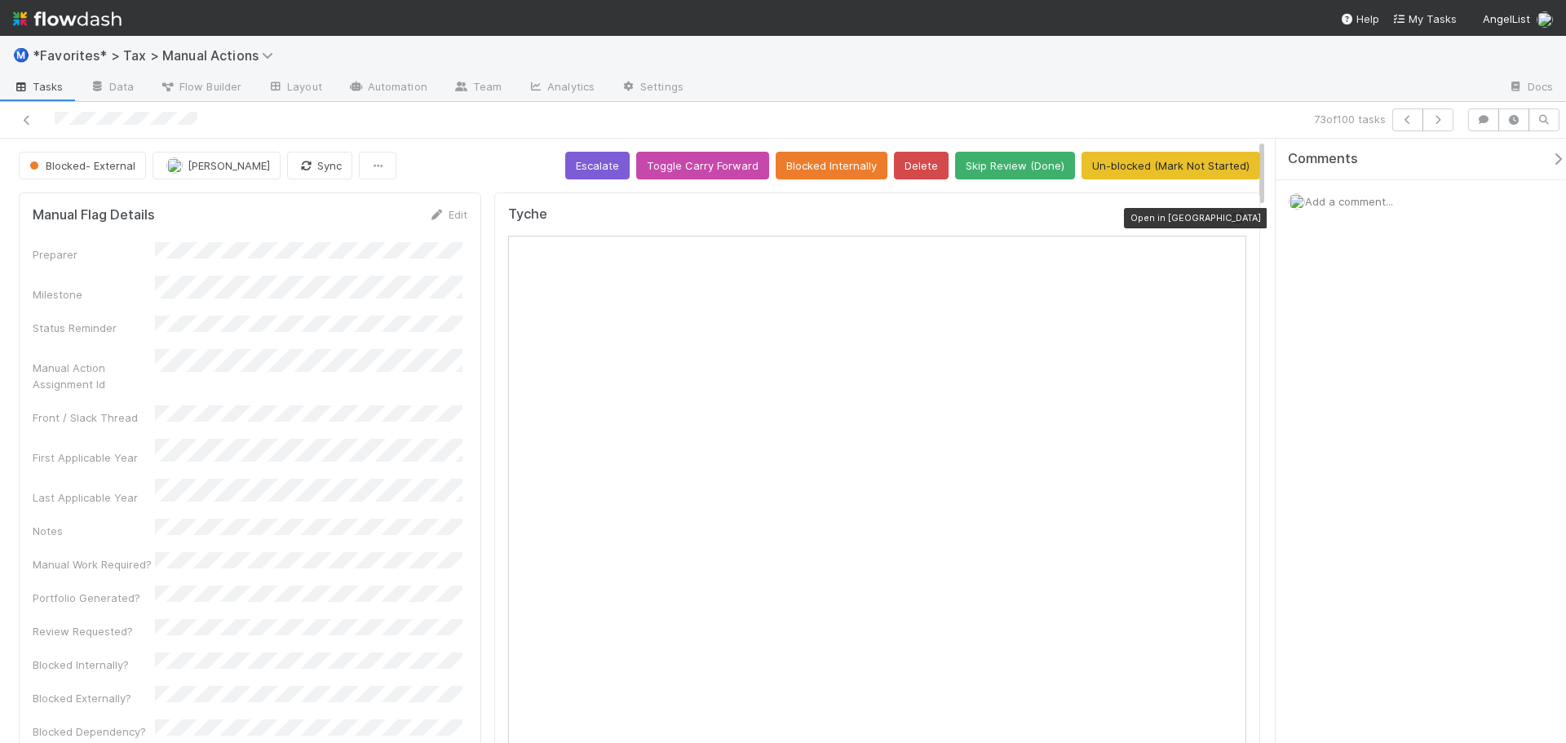
click at [1230, 215] on icon at bounding box center [1238, 218] width 16 height 11
click at [1225, 52] on div "Ⓜ️ *Favorites* > Tax > Manual Actions" at bounding box center [783, 55] width 1566 height 39
click at [1431, 126] on button "button" at bounding box center [1438, 119] width 31 height 23
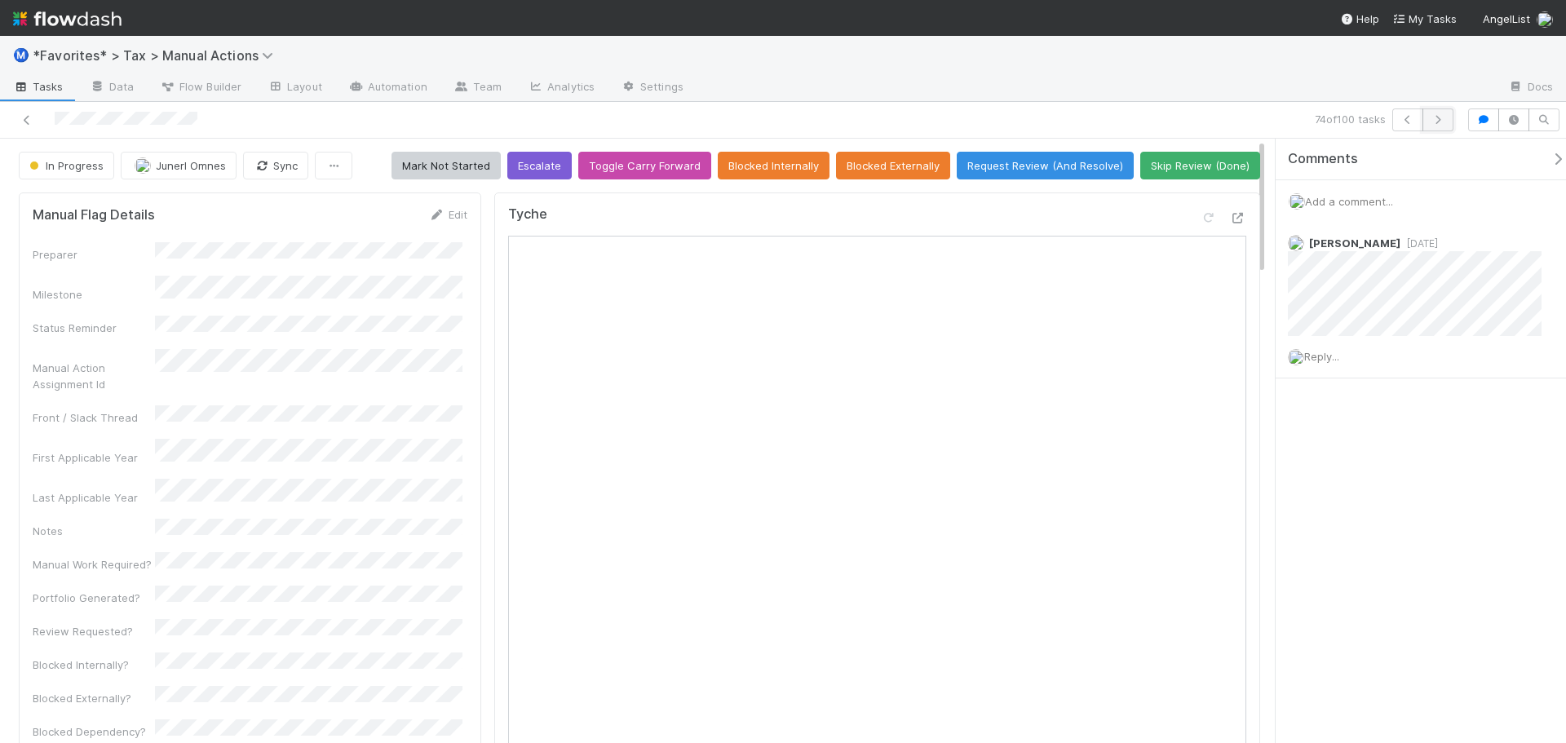
click at [1436, 126] on button "button" at bounding box center [1438, 119] width 31 height 23
click at [1432, 124] on icon "button" at bounding box center [1438, 120] width 16 height 10
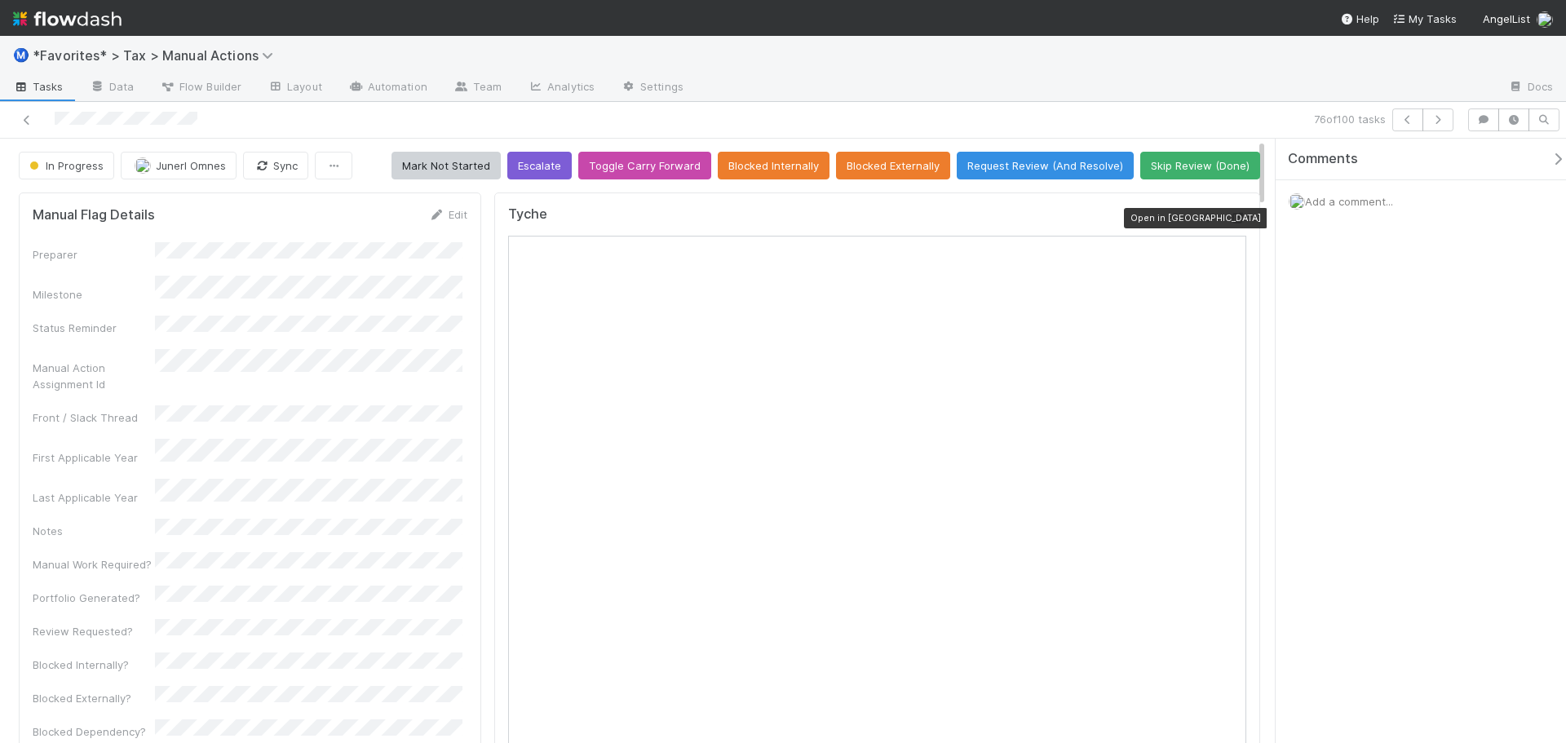
click at [1230, 219] on icon at bounding box center [1238, 218] width 16 height 11
click at [1121, 70] on div "Ⓜ️ *Favorites* > Tax > Manual Actions" at bounding box center [783, 55] width 1566 height 39
click at [1223, 178] on button "Skip Review (Done)" at bounding box center [1200, 166] width 120 height 28
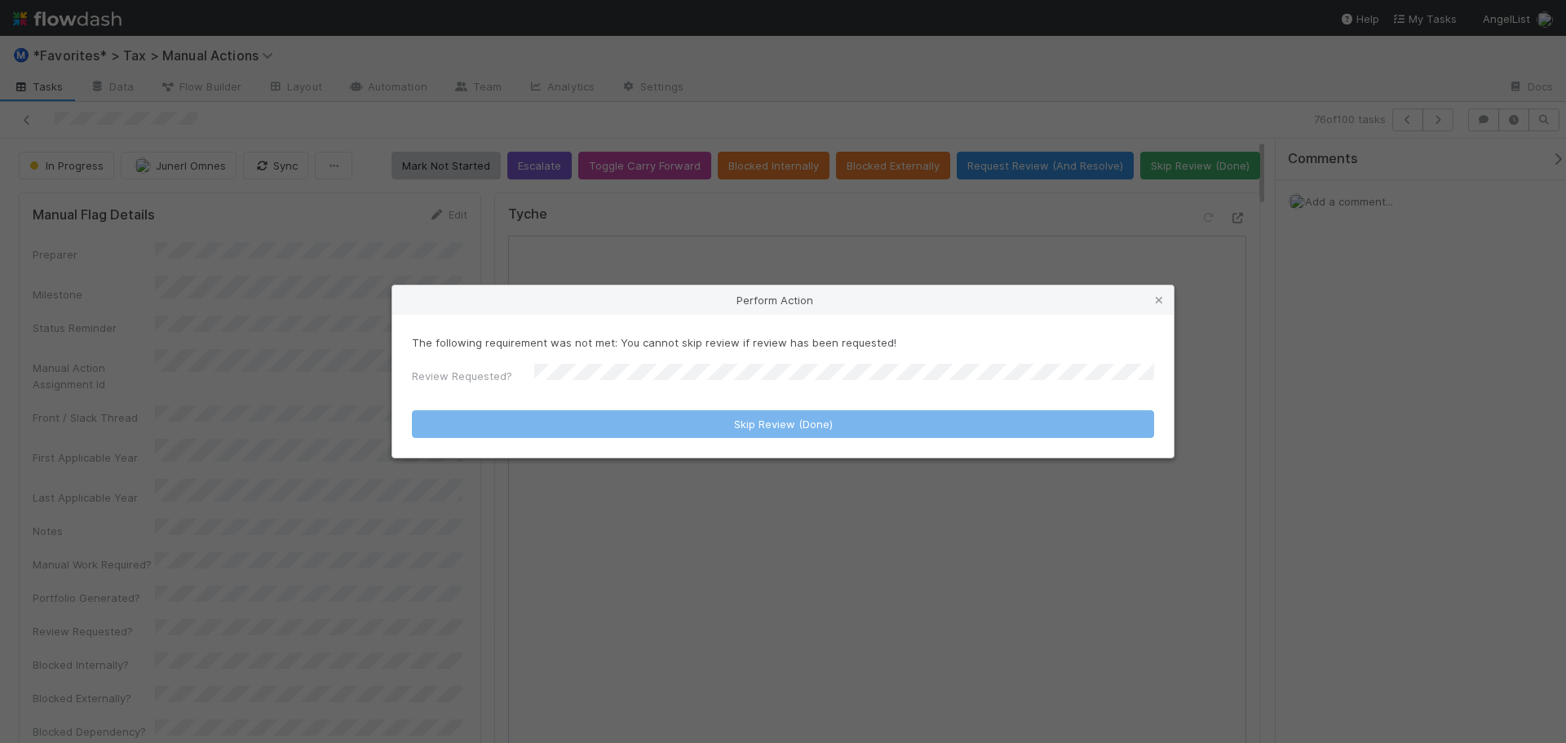
click at [1070, 96] on div "Perform Action The following requirement was not met: You cannot skip review if…" at bounding box center [783, 371] width 1566 height 743
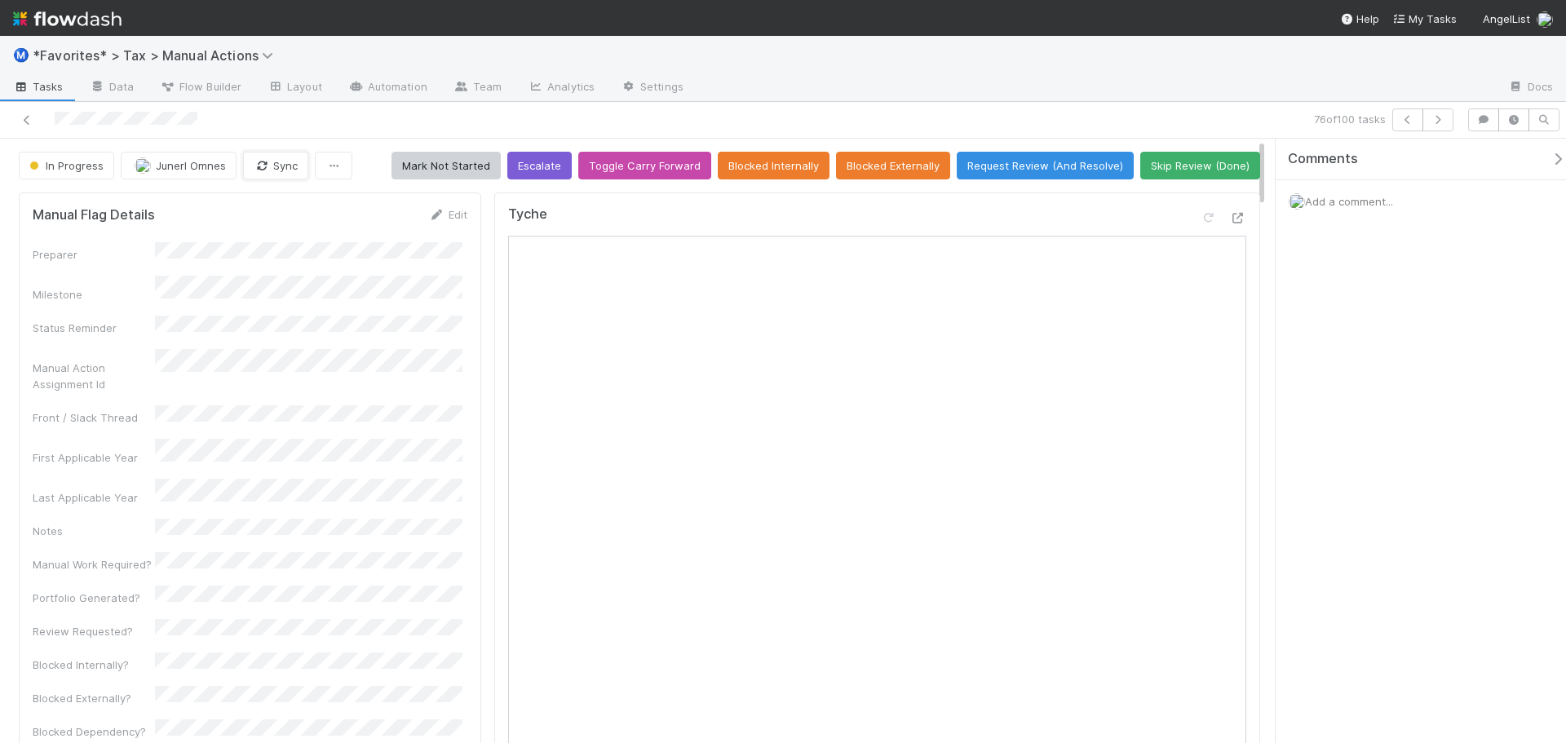
click at [268, 163] on button "Sync" at bounding box center [275, 166] width 65 height 28
click at [1225, 171] on button "Skip Review (Done)" at bounding box center [1200, 166] width 120 height 28
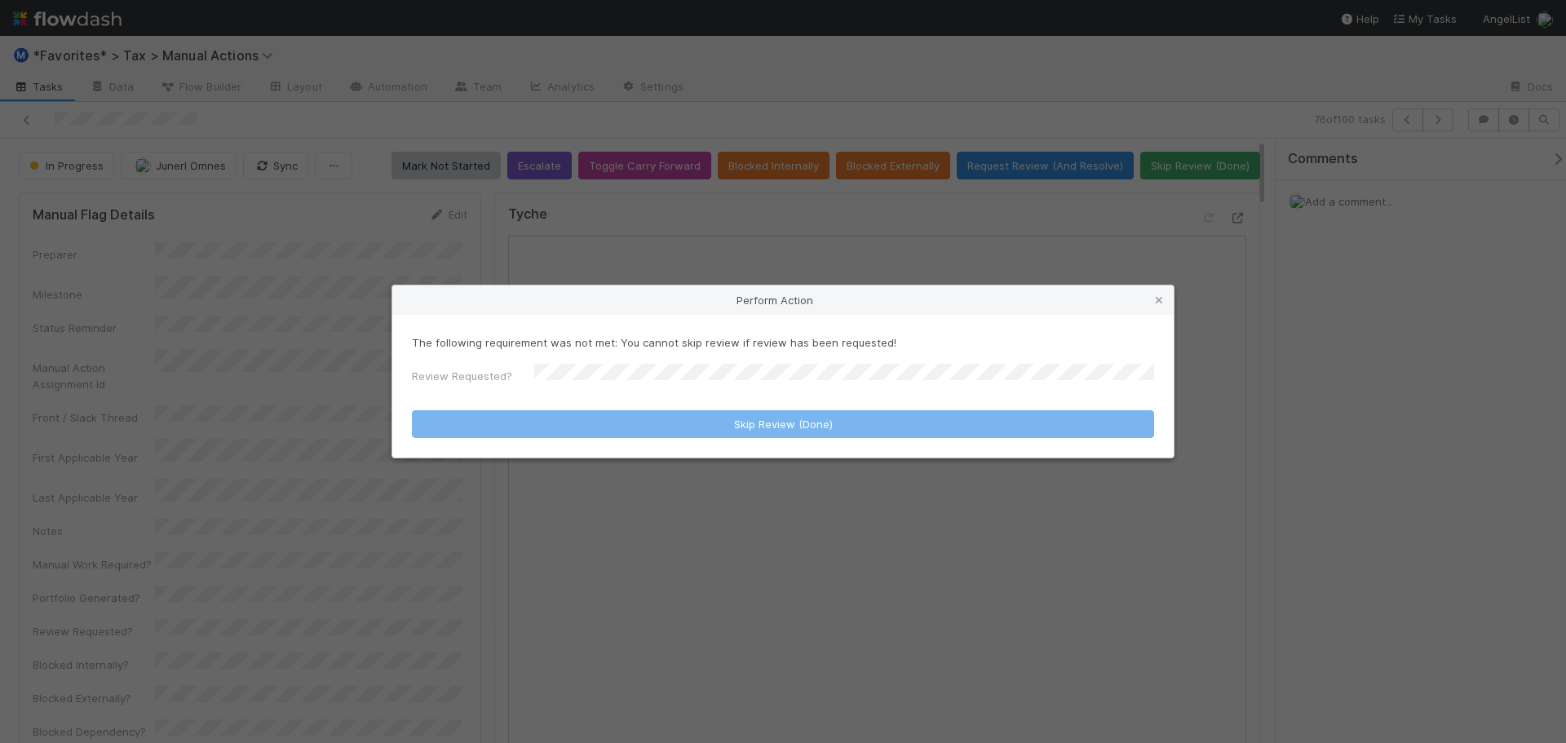
click at [1172, 126] on div "Perform Action The following requirement was not met: You cannot skip review if…" at bounding box center [783, 371] width 1566 height 743
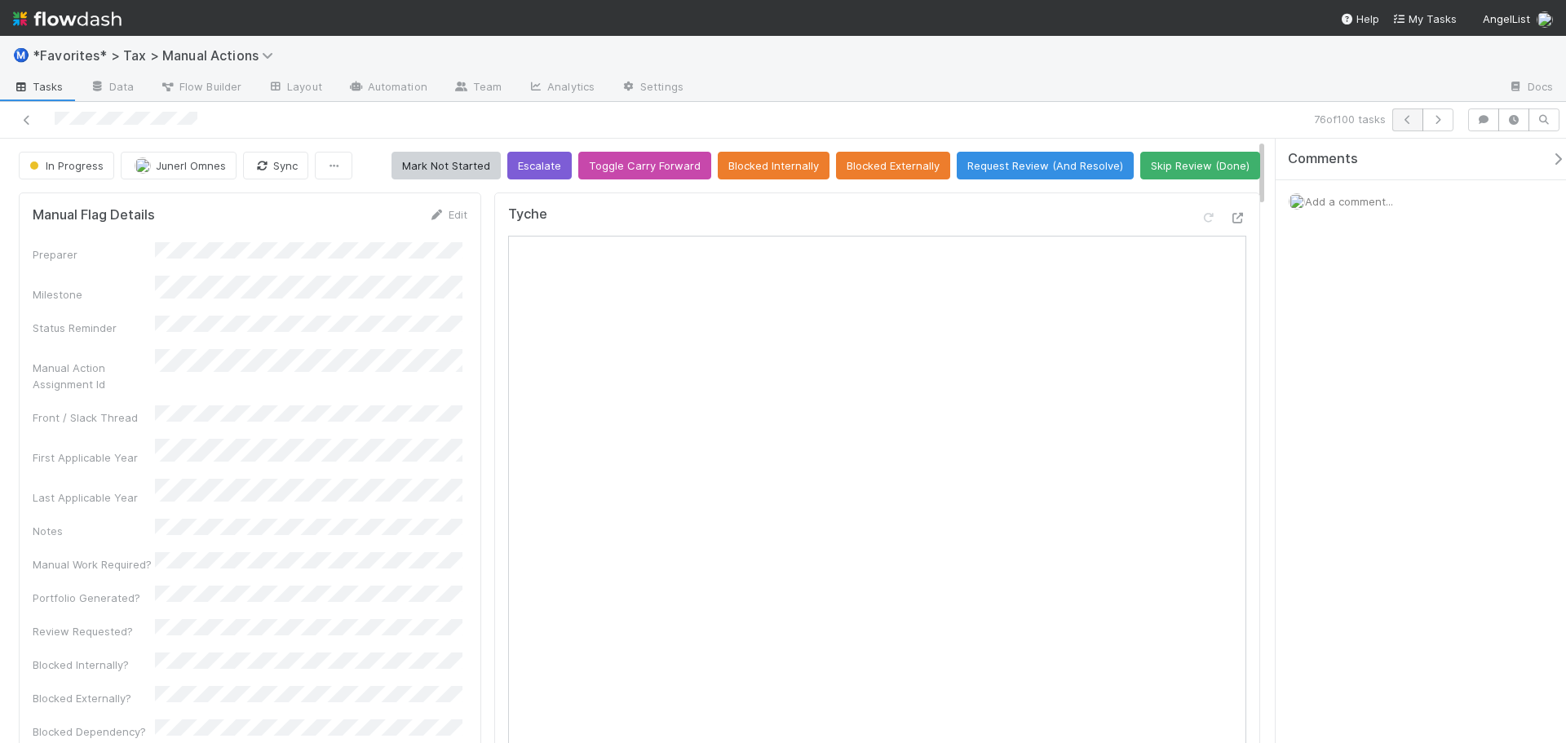
drag, startPoint x: 1291, startPoint y: 125, endPoint x: 1394, endPoint y: 122, distance: 102.8
click at [1294, 123] on div "76 of 100 tasks" at bounding box center [1099, 119] width 724 height 23
click at [1445, 122] on button "button" at bounding box center [1438, 119] width 31 height 23
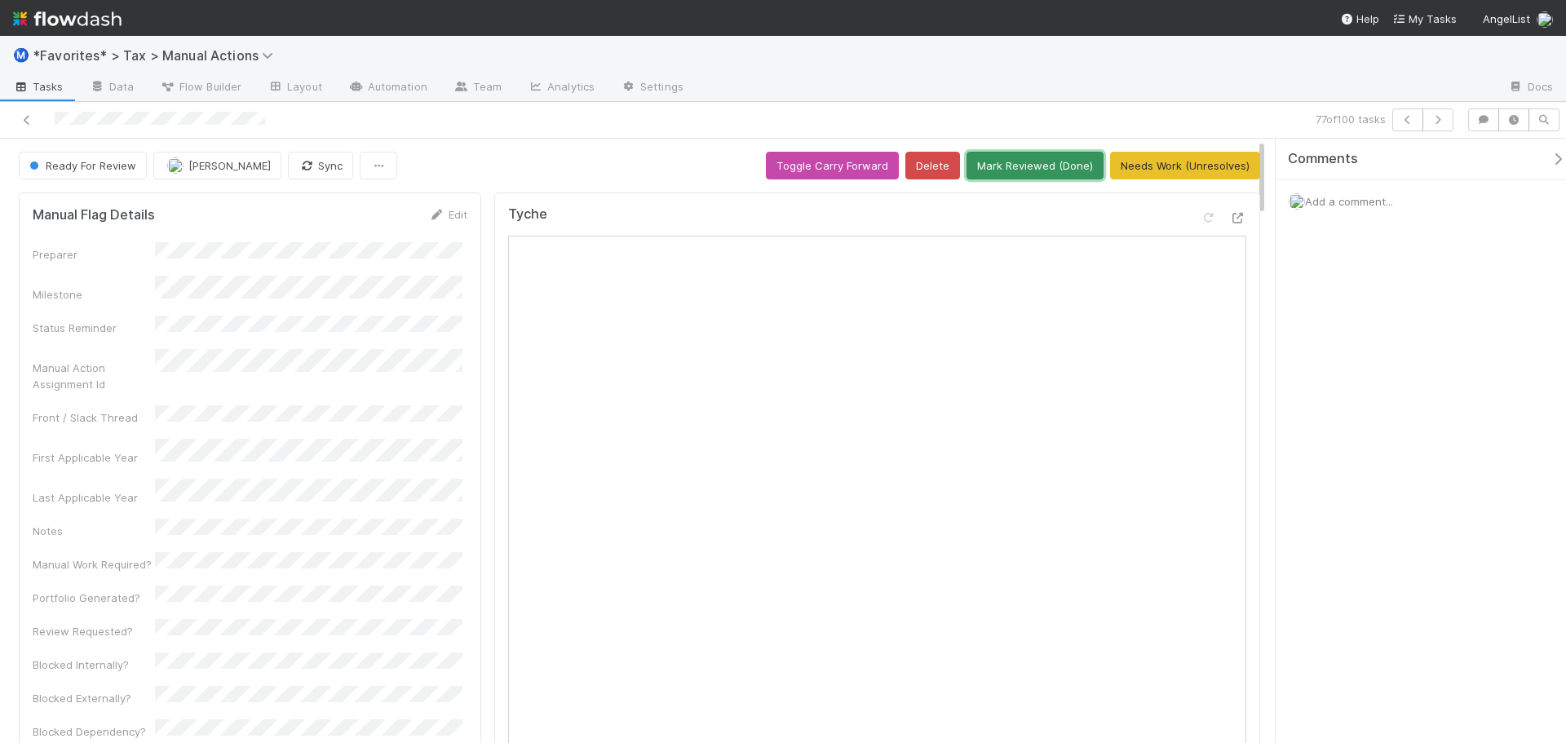
click at [1015, 159] on button "Mark Reviewed (Done)" at bounding box center [1035, 166] width 137 height 28
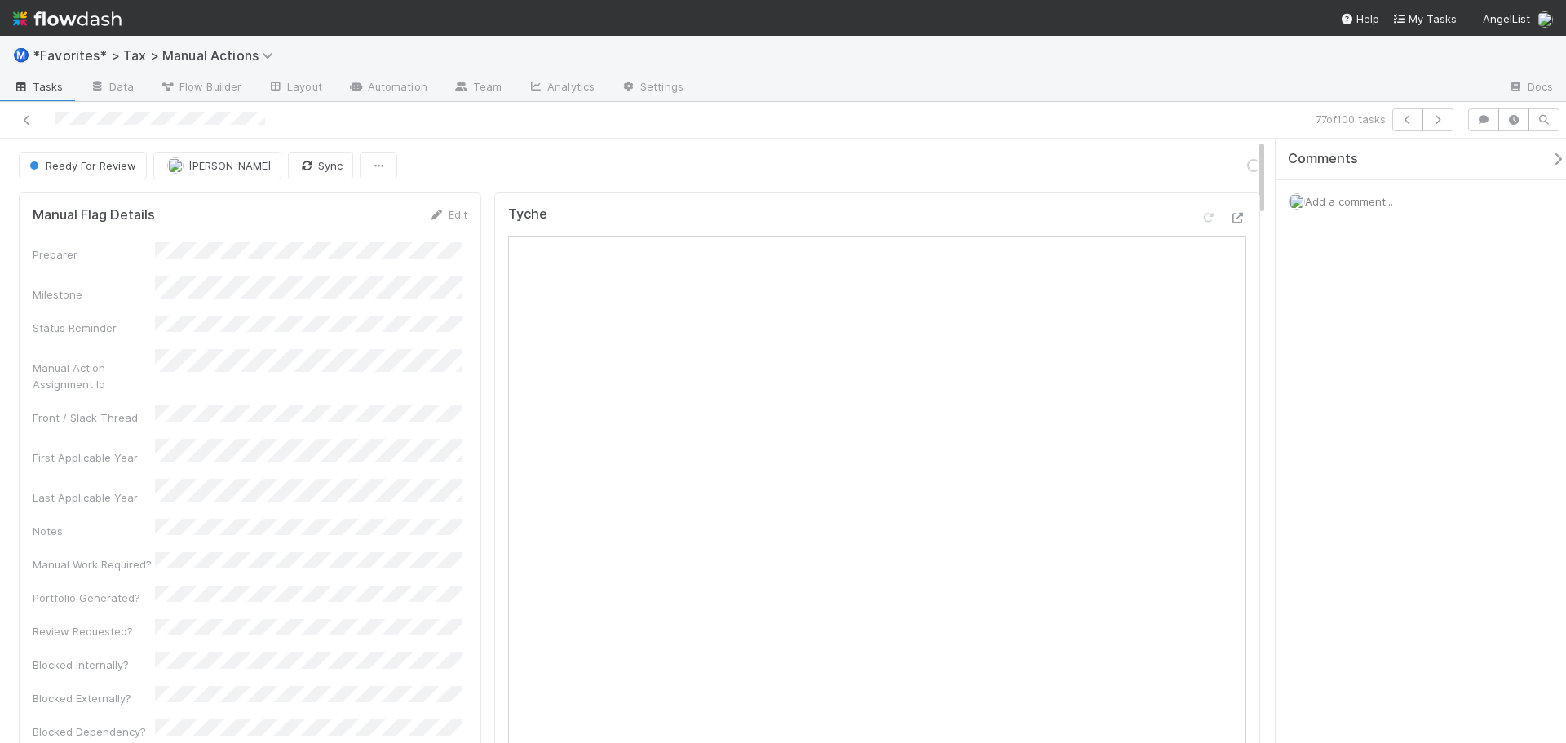
click at [1056, 113] on div "77 of 100 tasks" at bounding box center [1099, 119] width 724 height 23
drag, startPoint x: 1090, startPoint y: 98, endPoint x: 1253, endPoint y: 117, distance: 164.2
click at [1099, 100] on div at bounding box center [1096, 88] width 799 height 26
click at [1401, 120] on icon "button" at bounding box center [1408, 120] width 16 height 10
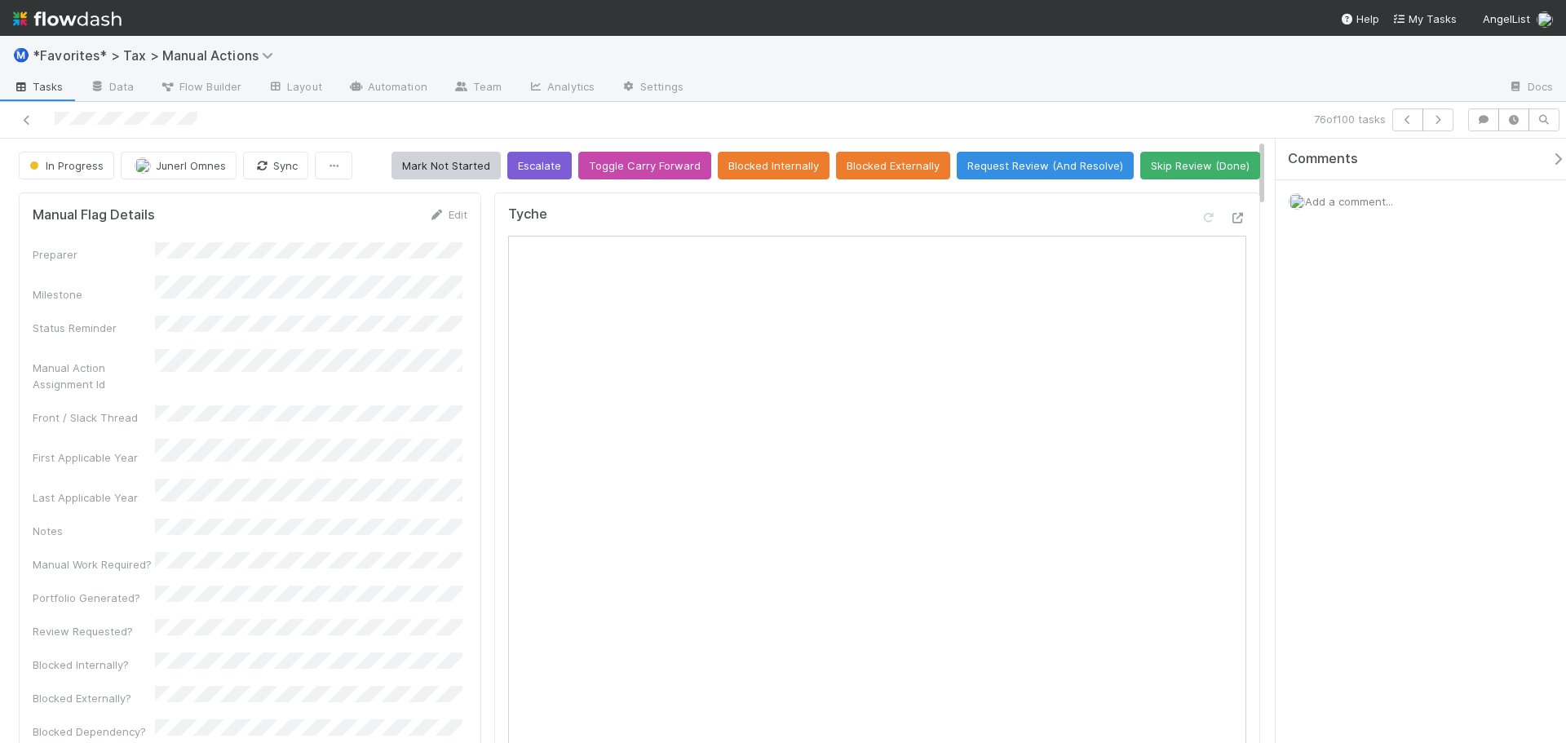
click at [76, 160] on div "In Progress" at bounding box center [70, 166] width 102 height 28
click at [1435, 116] on icon "button" at bounding box center [1438, 120] width 16 height 10
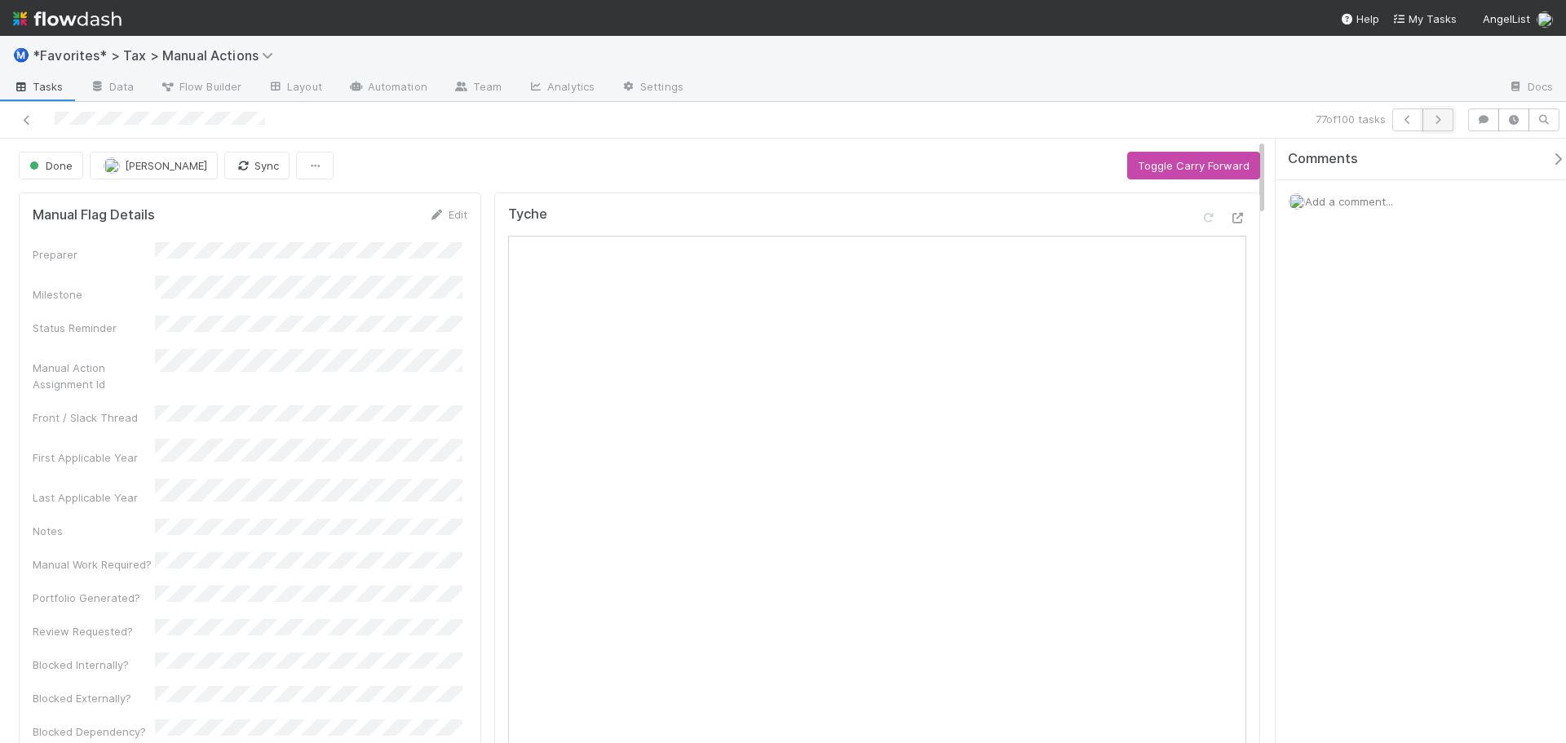
click at [1436, 122] on icon "button" at bounding box center [1438, 120] width 16 height 10
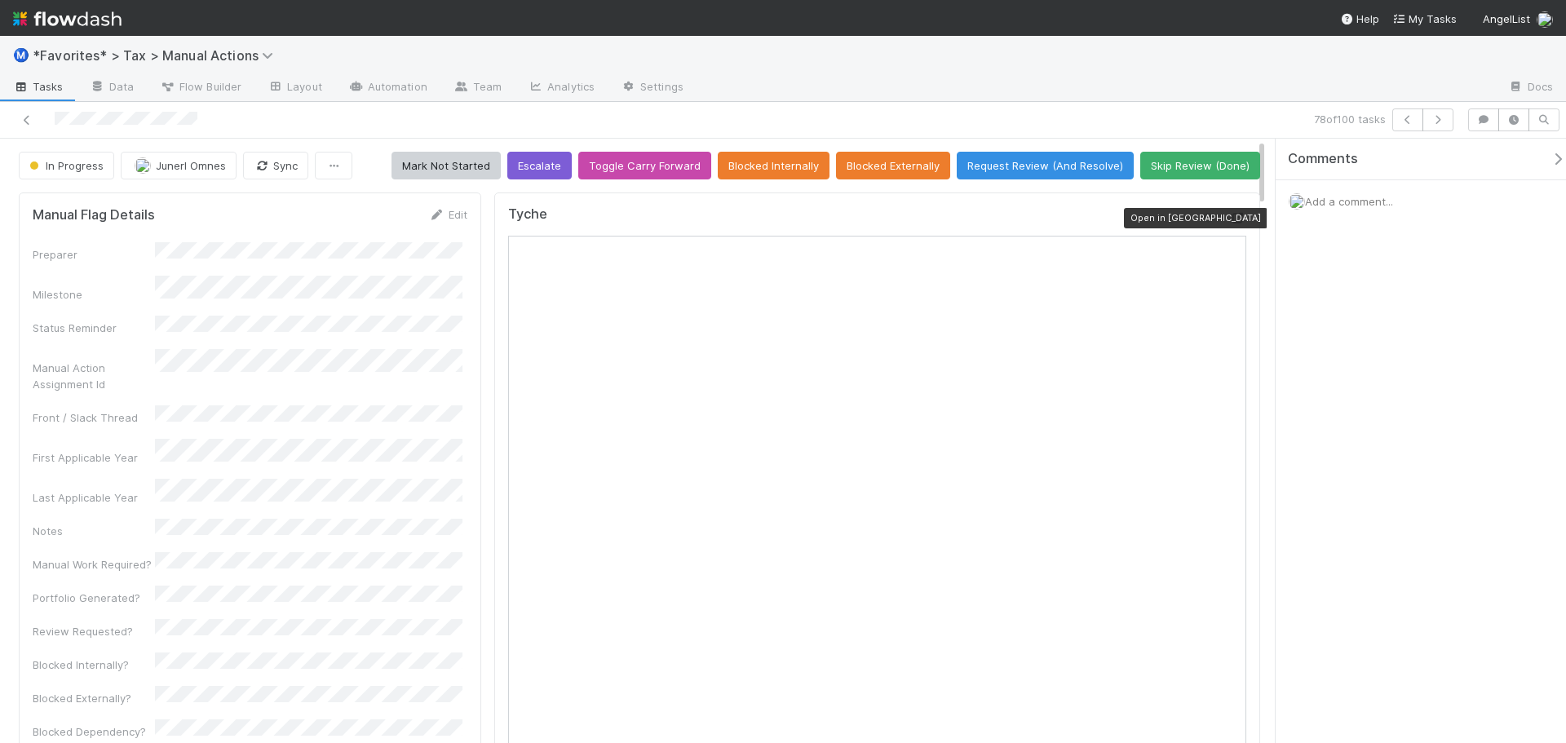
click at [1230, 218] on icon at bounding box center [1238, 218] width 16 height 11
click at [1232, 162] on button "Skip Review (Done)" at bounding box center [1200, 166] width 120 height 28
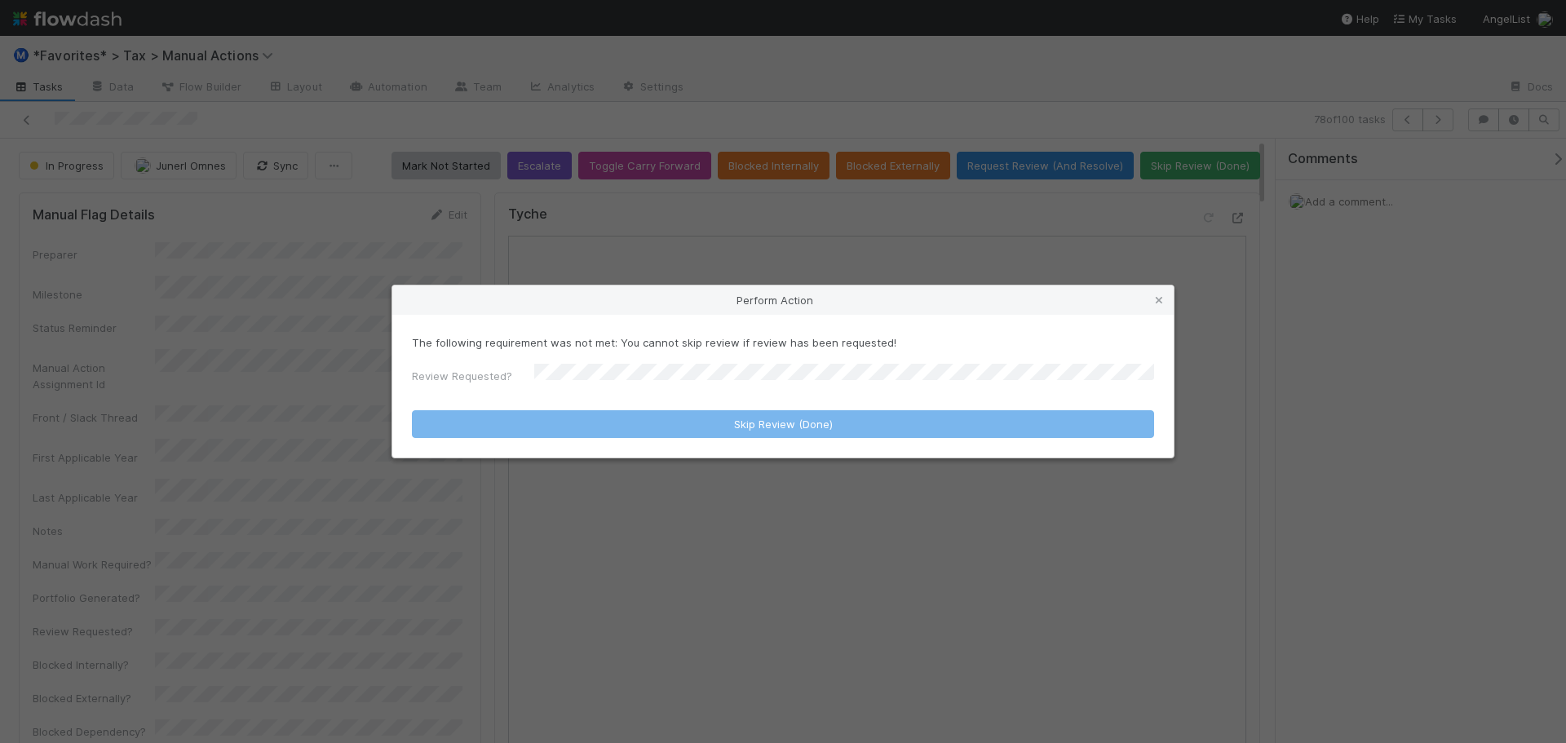
click at [1177, 122] on div "Perform Action The following requirement was not met: You cannot skip review if…" at bounding box center [783, 371] width 1566 height 743
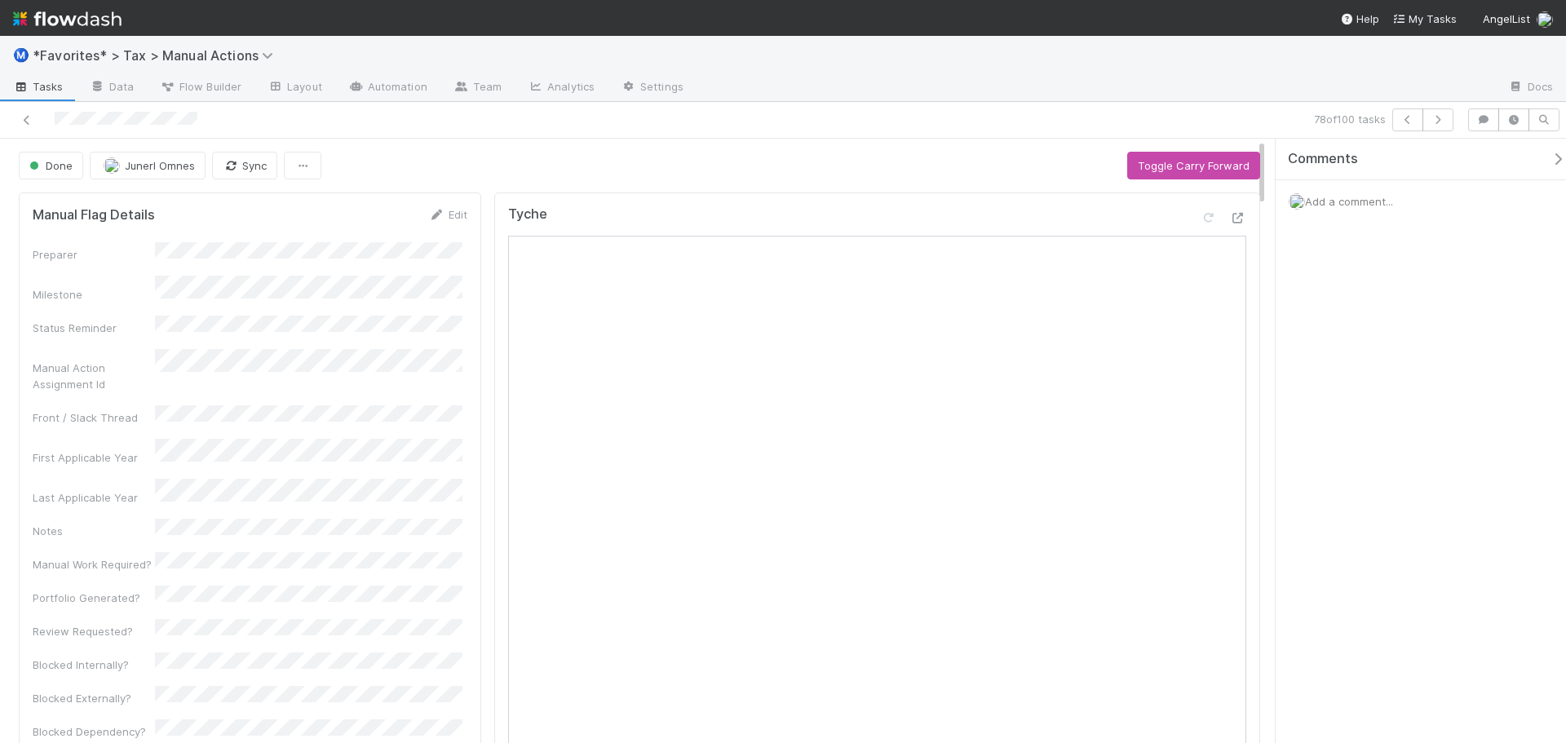
click at [1242, 92] on div at bounding box center [1096, 88] width 799 height 26
click at [1435, 124] on icon "button" at bounding box center [1438, 120] width 16 height 10
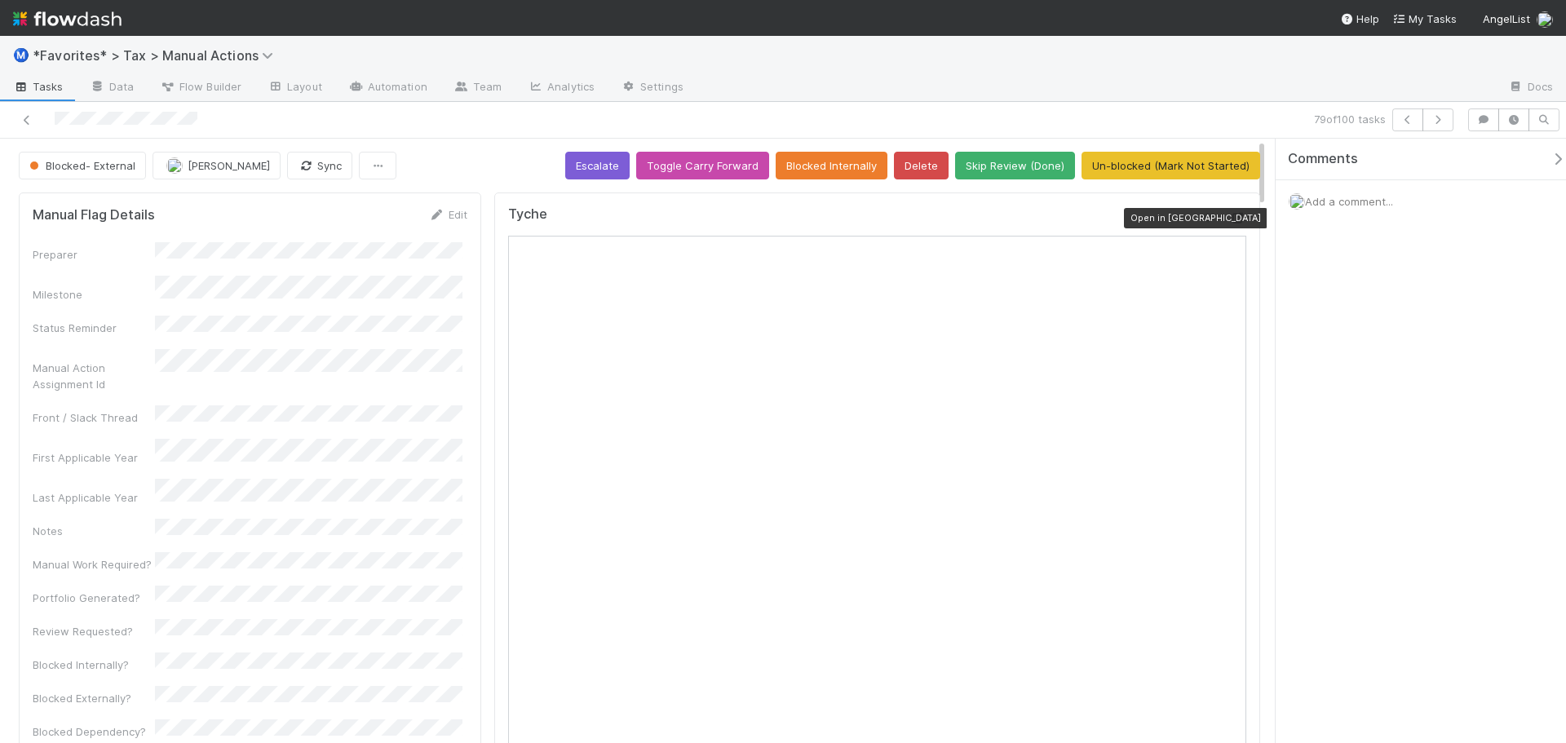
click at [1230, 216] on icon at bounding box center [1238, 218] width 16 height 11
click at [1346, 194] on div "Add a comment..." at bounding box center [1427, 201] width 303 height 42
click at [1346, 201] on span "Add a comment..." at bounding box center [1349, 201] width 88 height 13
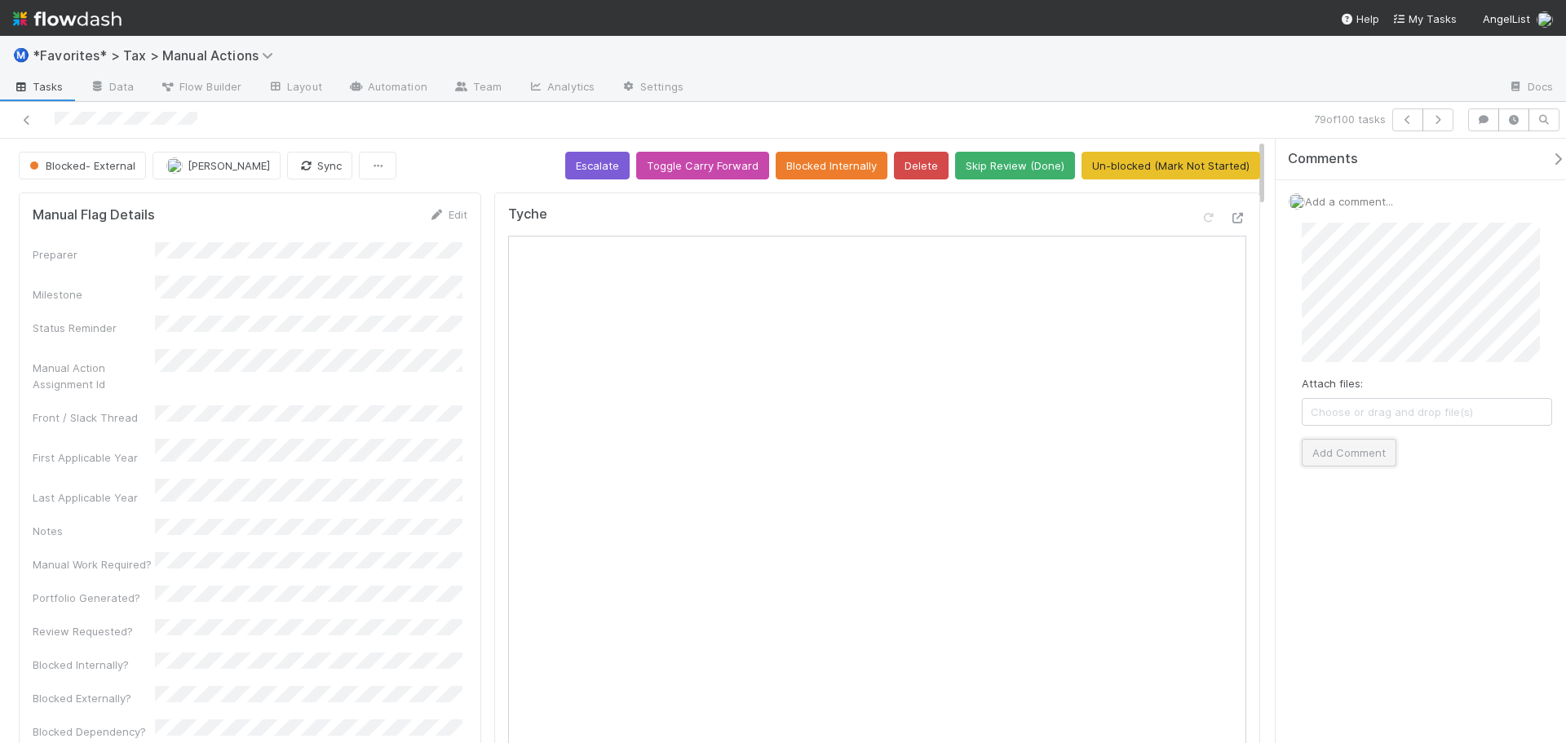
click at [1362, 458] on button "Add Comment" at bounding box center [1349, 453] width 95 height 28
click at [1436, 131] on div "79 of 100 tasks" at bounding box center [783, 120] width 1566 height 37
click at [1436, 122] on icon "button" at bounding box center [1438, 120] width 16 height 10
click at [1435, 124] on icon "button" at bounding box center [1438, 120] width 16 height 10
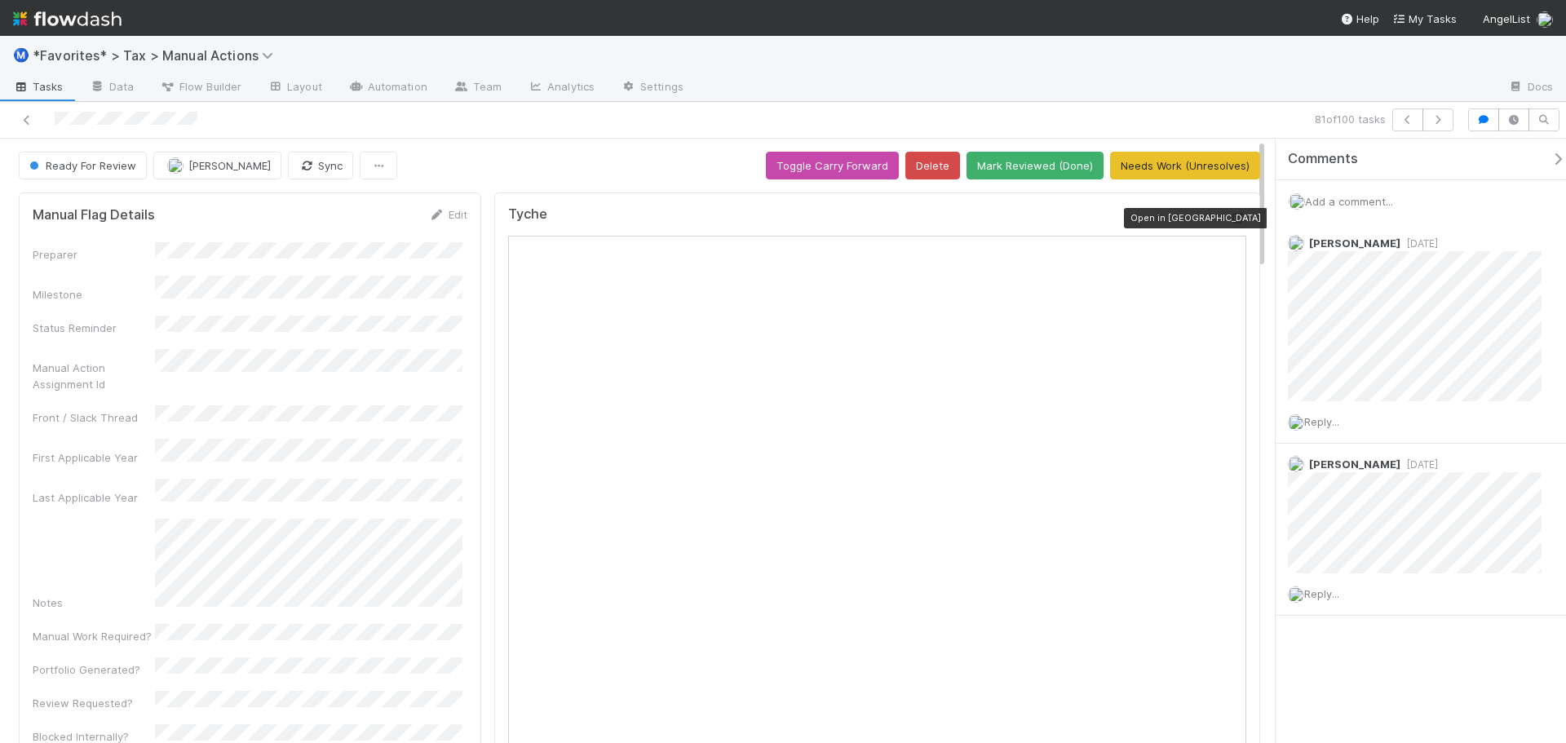
click at [1230, 221] on icon at bounding box center [1238, 218] width 16 height 11
drag, startPoint x: 1361, startPoint y: 90, endPoint x: 1389, endPoint y: 94, distance: 28.0
click at [1361, 91] on div at bounding box center [1096, 88] width 799 height 26
click at [1021, 167] on button "Mark Reviewed (Done)" at bounding box center [1035, 166] width 137 height 28
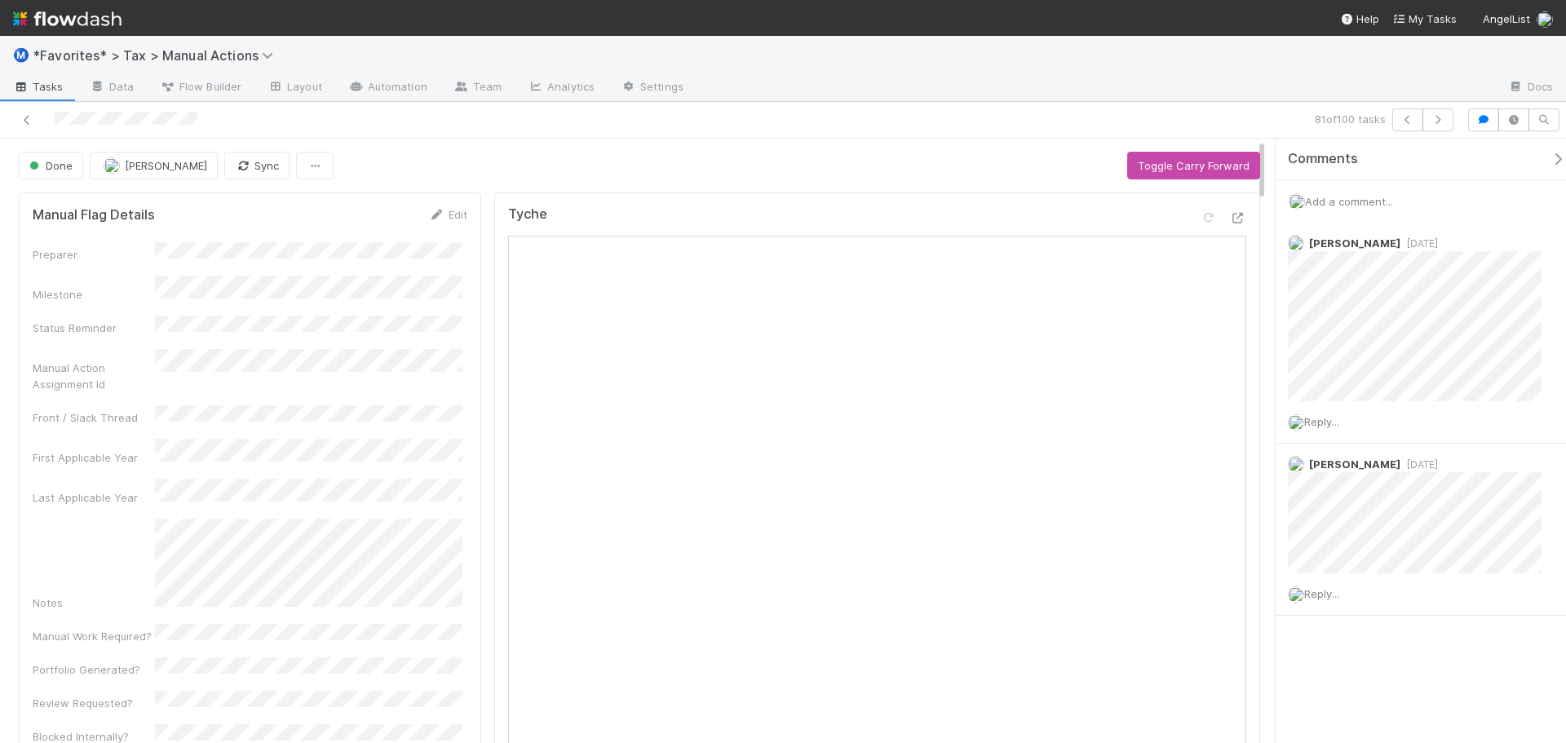
click at [1033, 82] on div at bounding box center [1096, 88] width 799 height 26
click at [1437, 124] on icon "button" at bounding box center [1438, 120] width 16 height 10
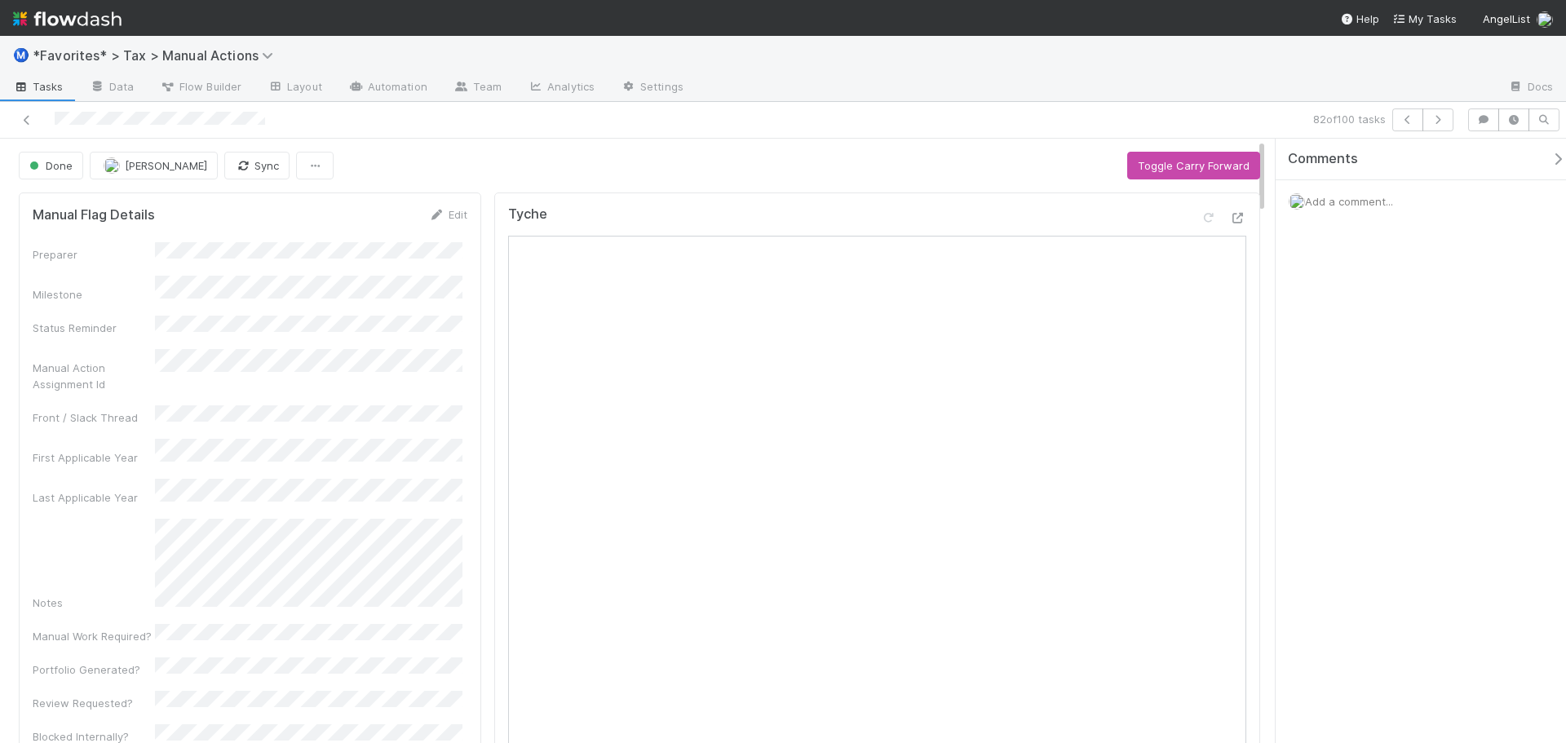
click at [1325, 62] on div "Ⓜ️ *Favorites* > Tax > Manual Actions" at bounding box center [783, 55] width 1566 height 39
click at [1329, 69] on div "Ⓜ️ *Favorites* > Tax > Manual Actions" at bounding box center [783, 55] width 1566 height 39
drag, startPoint x: 854, startPoint y: 120, endPoint x: 914, endPoint y: 123, distance: 59.6
click at [858, 122] on div "82 of 100 tasks" at bounding box center [1099, 119] width 724 height 23
click at [1443, 117] on icon "button" at bounding box center [1438, 120] width 16 height 10
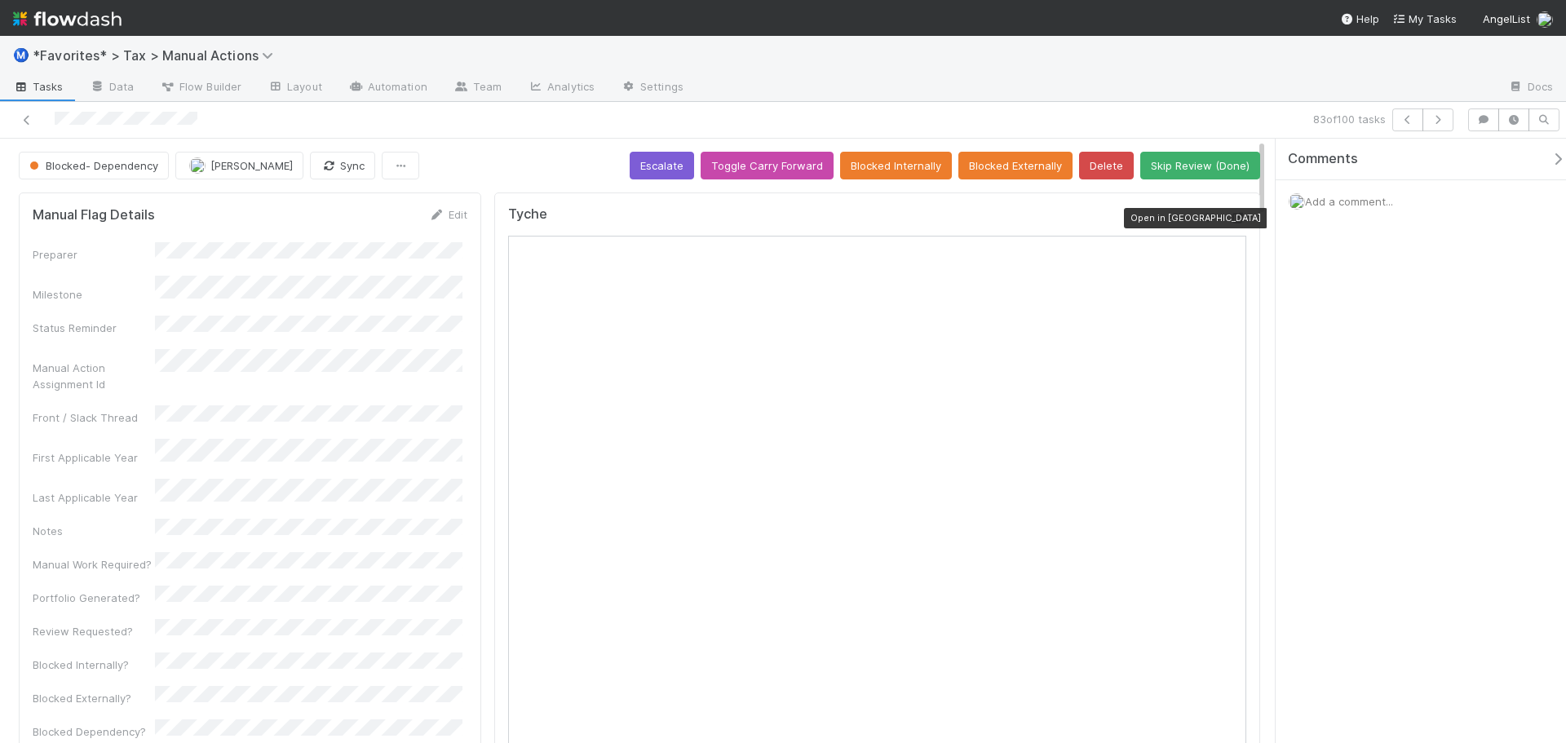
click at [1230, 215] on icon at bounding box center [1238, 218] width 16 height 11
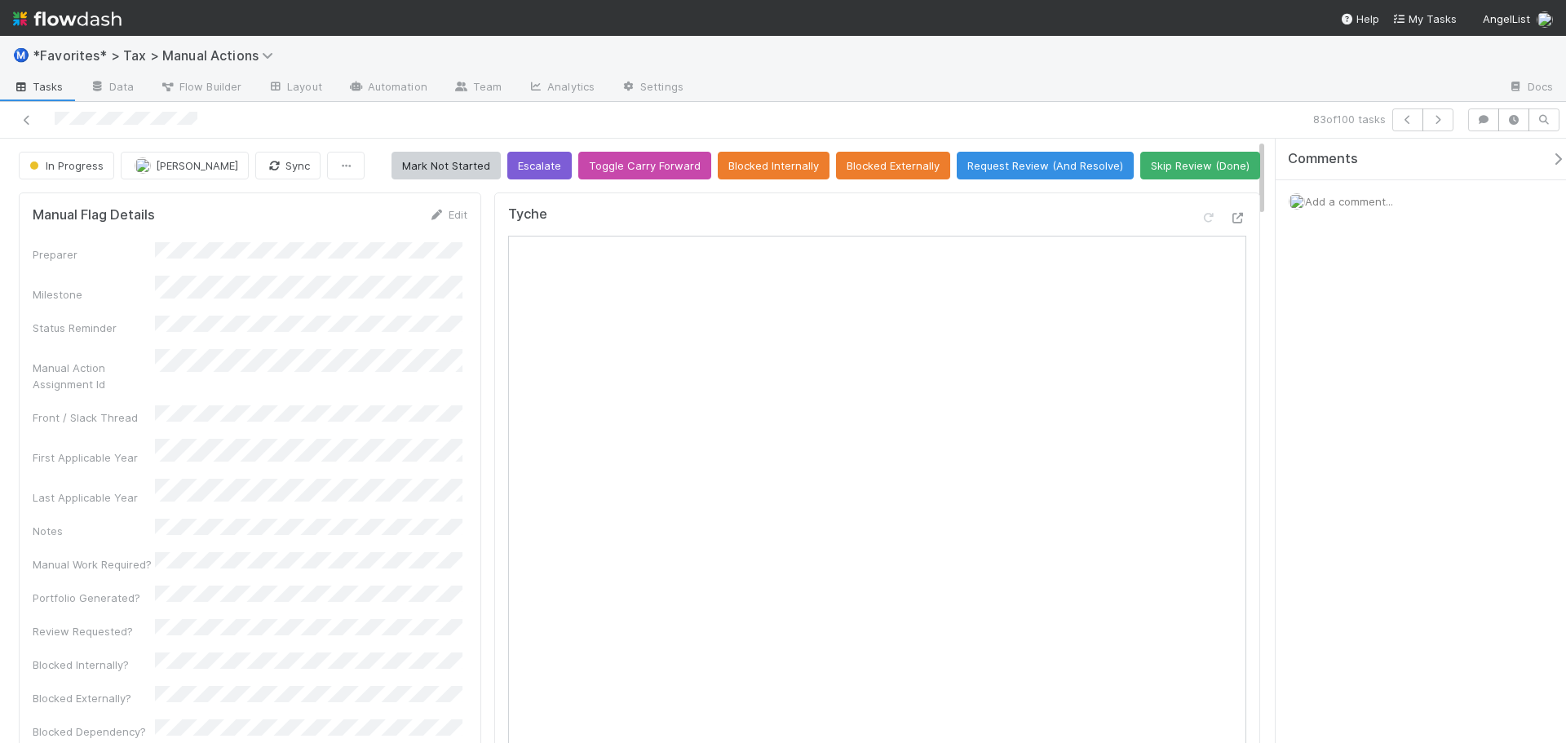
click at [1209, 157] on button "Skip Review (Done)" at bounding box center [1200, 166] width 120 height 28
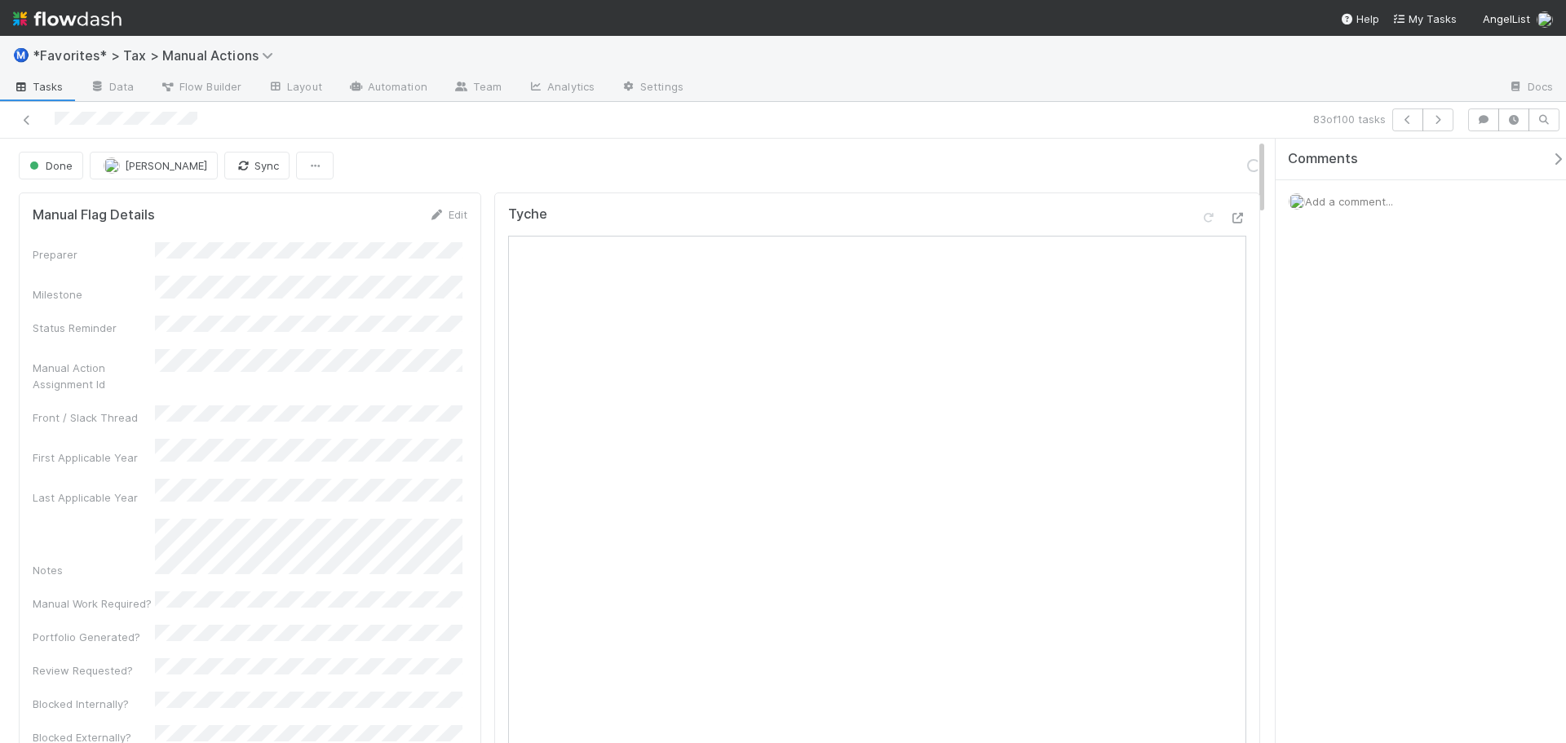
drag, startPoint x: 1232, startPoint y: 96, endPoint x: 1321, endPoint y: 93, distance: 89.0
click at [1241, 97] on div at bounding box center [1096, 88] width 799 height 26
click at [1432, 122] on icon "button" at bounding box center [1438, 120] width 16 height 10
click at [1444, 110] on button "button" at bounding box center [1438, 119] width 31 height 23
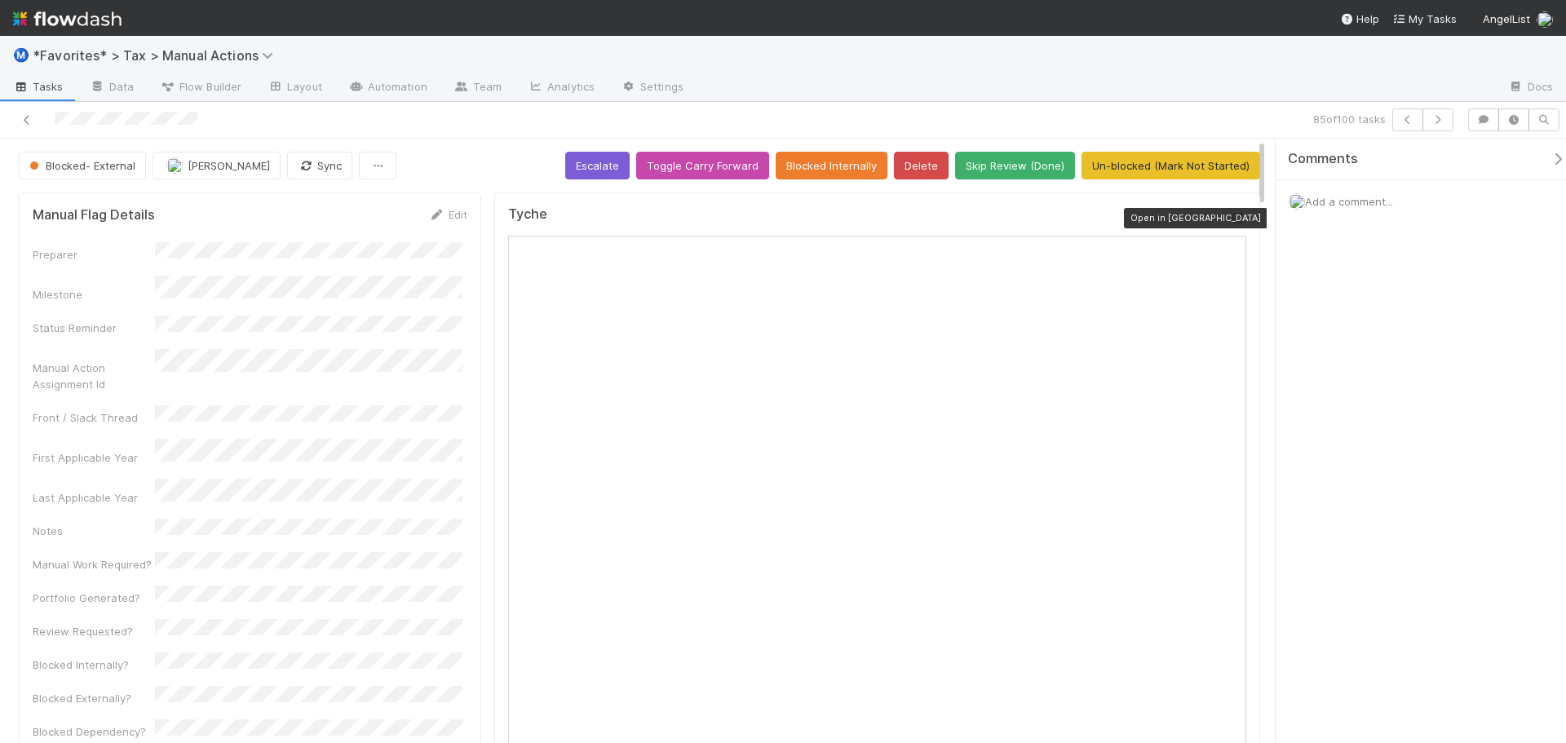
click at [1230, 215] on icon at bounding box center [1238, 218] width 16 height 11
click at [24, 124] on icon at bounding box center [27, 120] width 16 height 11
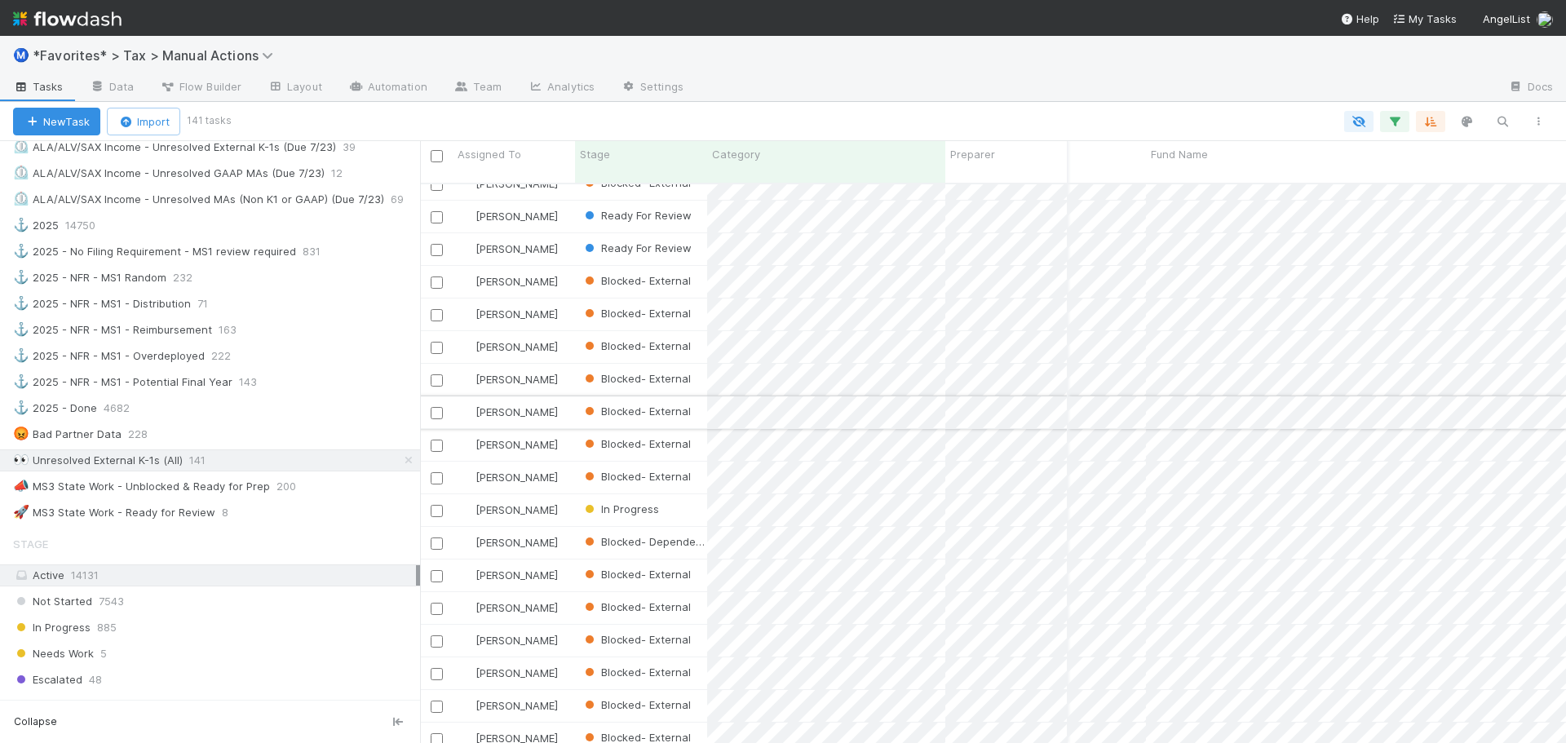
scroll to position [408, 228]
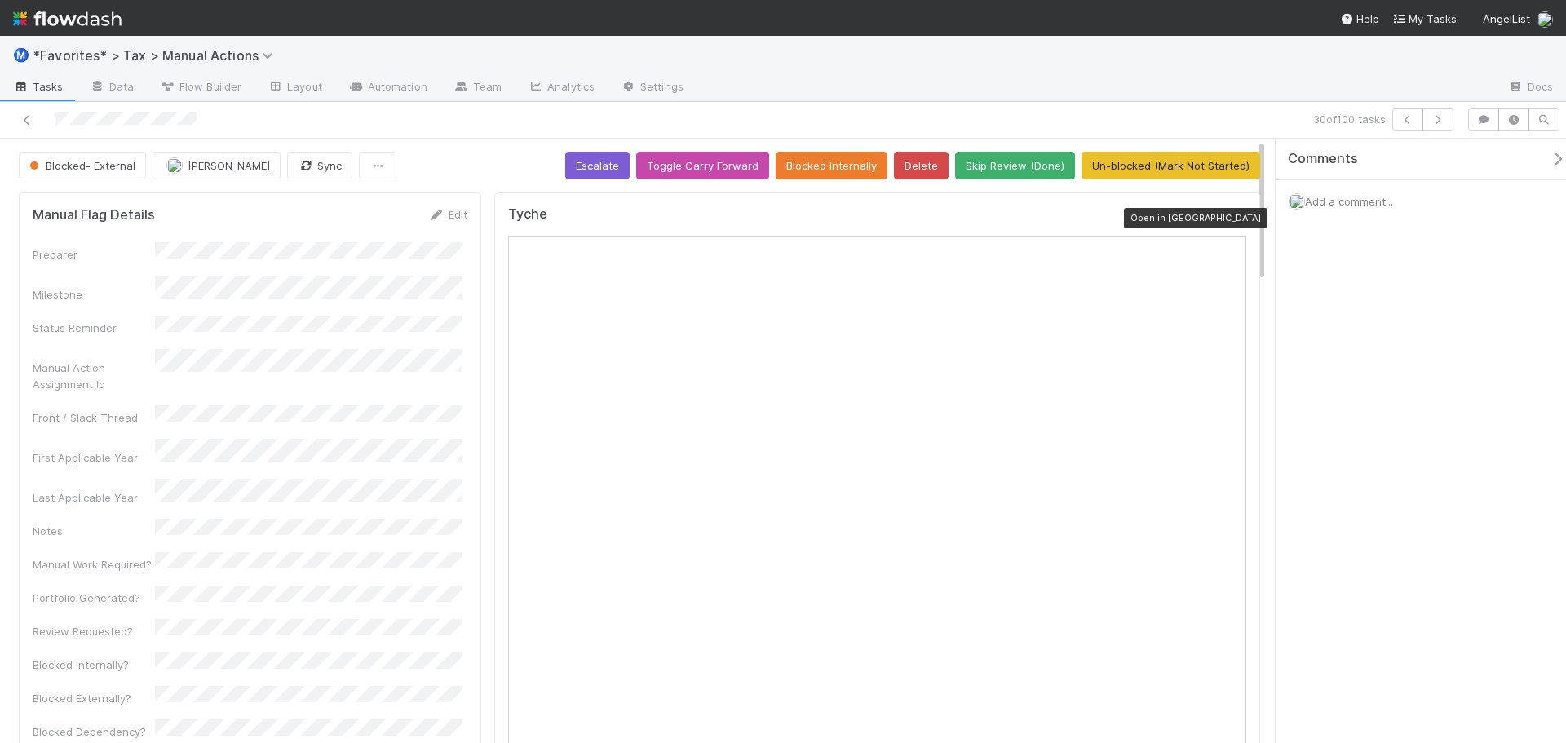
click at [1230, 216] on icon at bounding box center [1238, 218] width 16 height 11
click at [542, 77] on link "Analytics" at bounding box center [561, 88] width 93 height 26
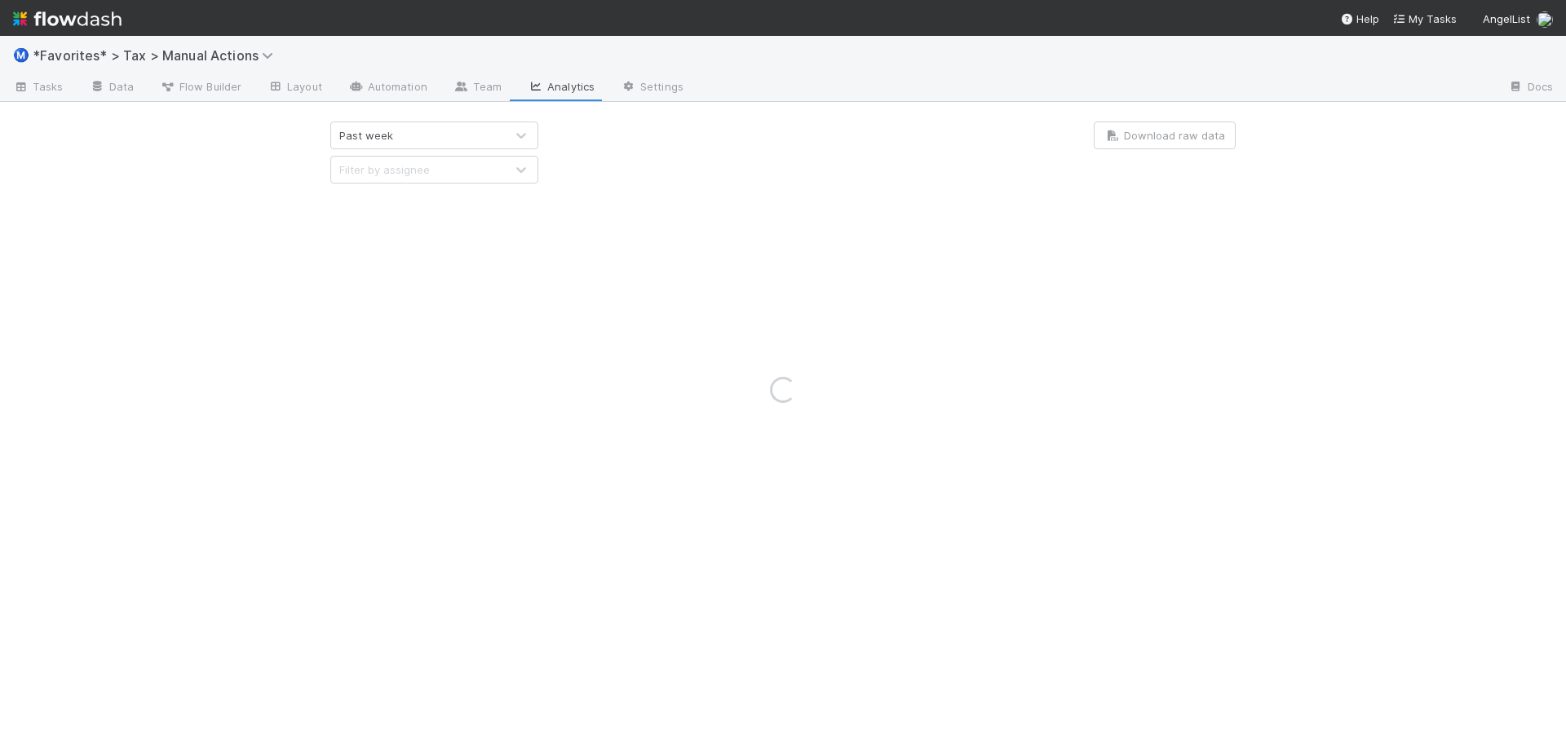
click at [27, 90] on div "Loading..." at bounding box center [783, 389] width 1566 height 707
click at [35, 89] on div "Loading..." at bounding box center [783, 389] width 1566 height 707
click at [47, 81] on div "Loading..." at bounding box center [783, 389] width 1566 height 707
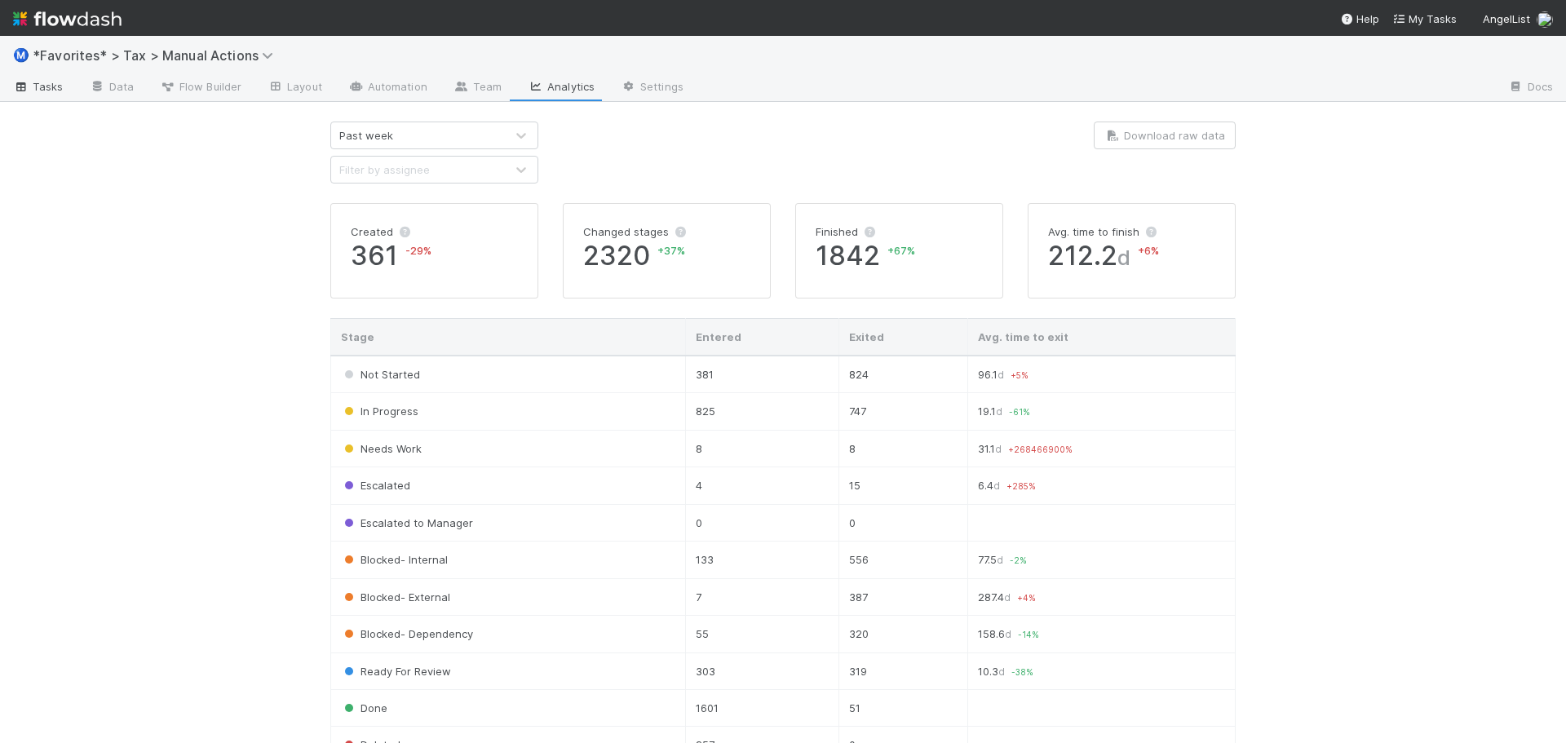
click at [33, 84] on span "Tasks" at bounding box center [38, 86] width 51 height 16
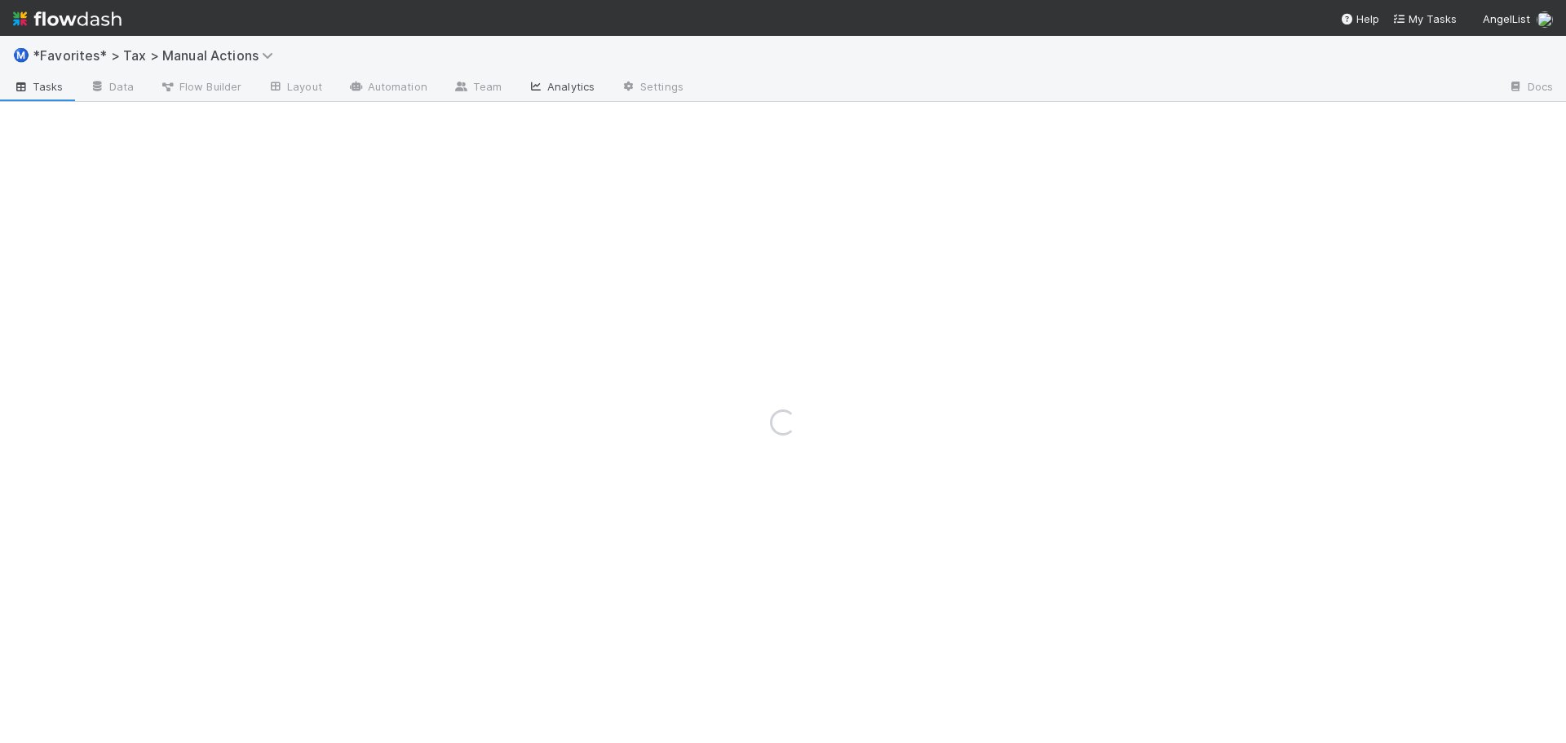
click at [564, 74] on div "Ⓜ️ *Favorites* > Tax > Manual Actions" at bounding box center [783, 55] width 1566 height 39
click at [559, 88] on link "Analytics" at bounding box center [561, 88] width 93 height 26
click at [559, 88] on div "Loading..." at bounding box center [783, 389] width 1566 height 707
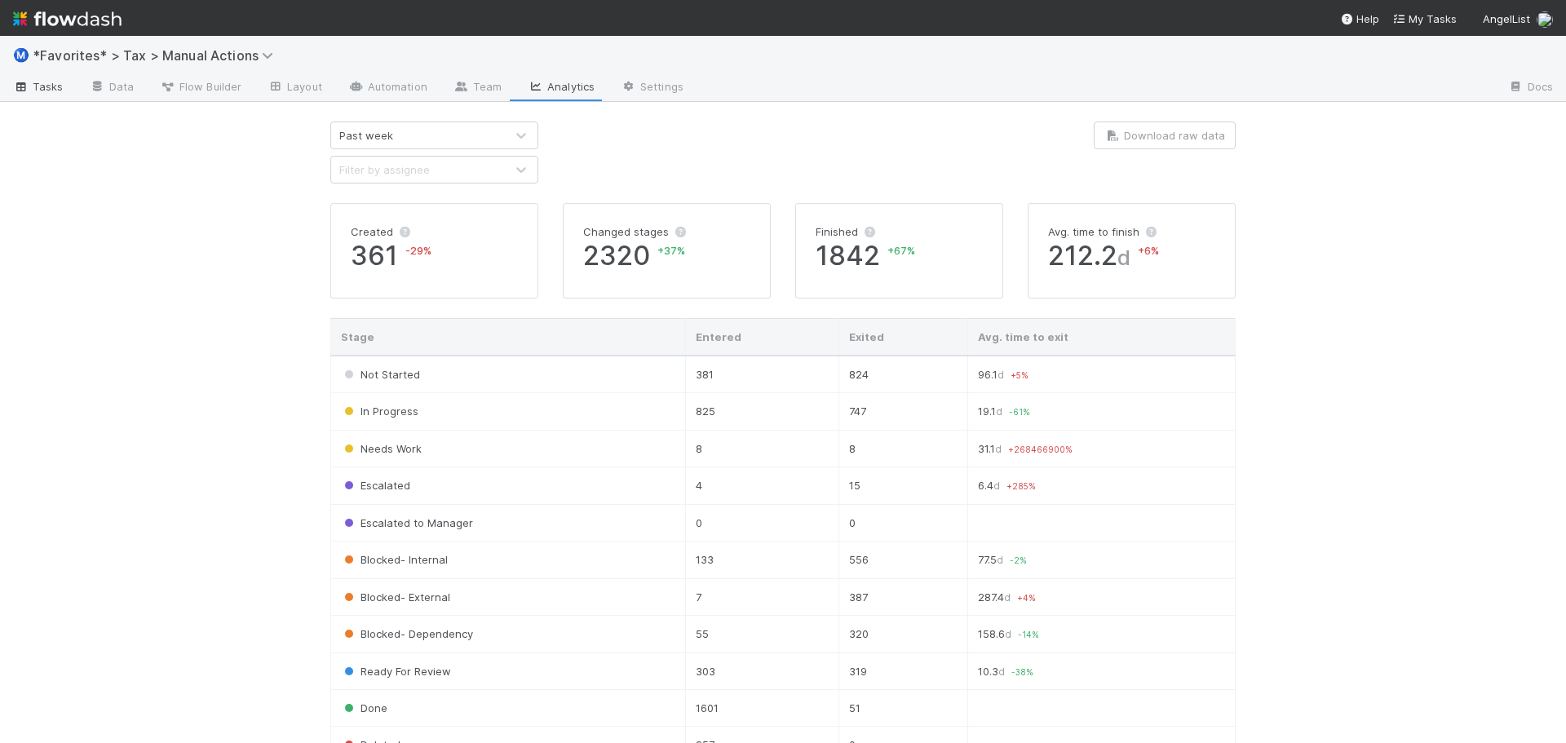
click at [44, 86] on span "Tasks" at bounding box center [38, 86] width 51 height 16
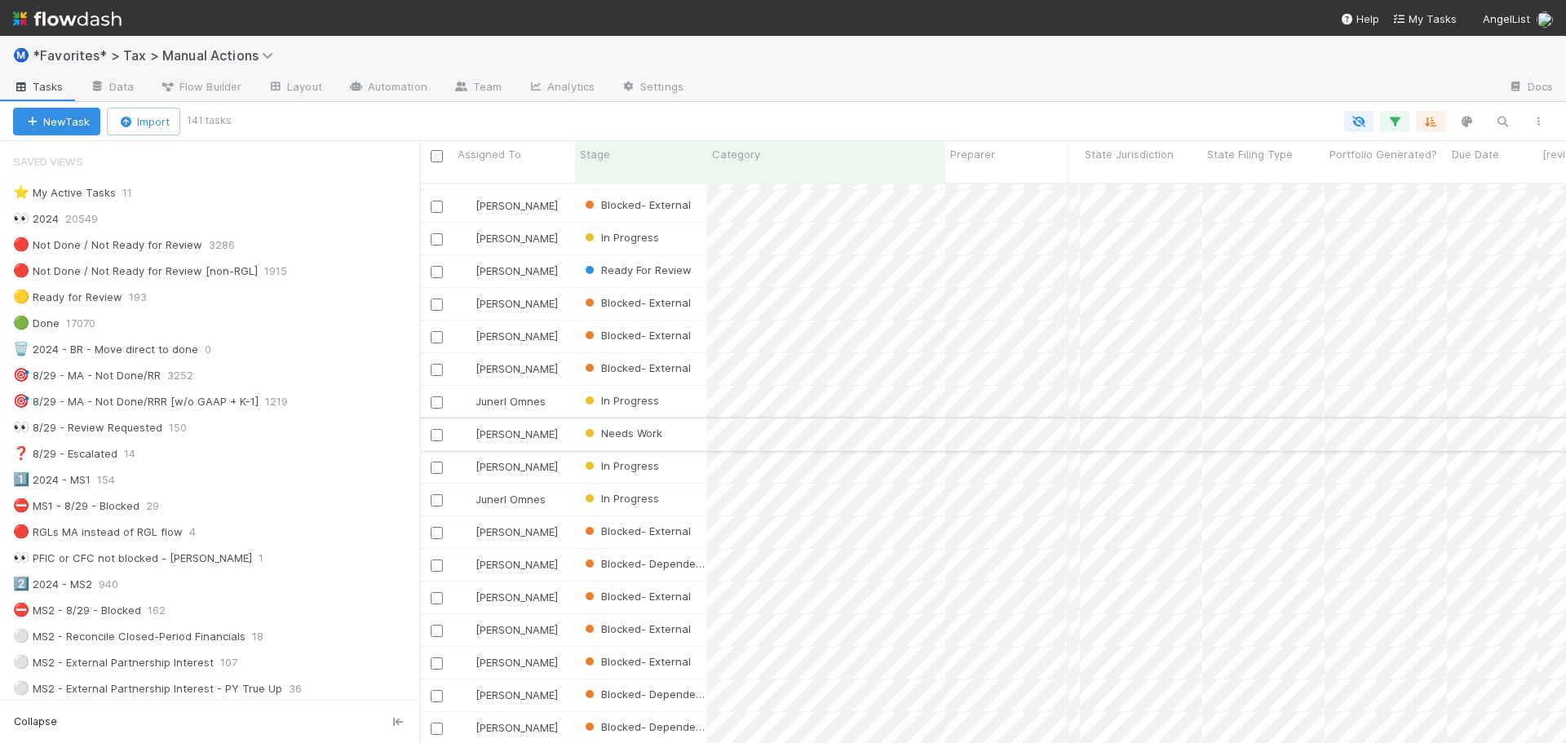
scroll to position [0, 1075]
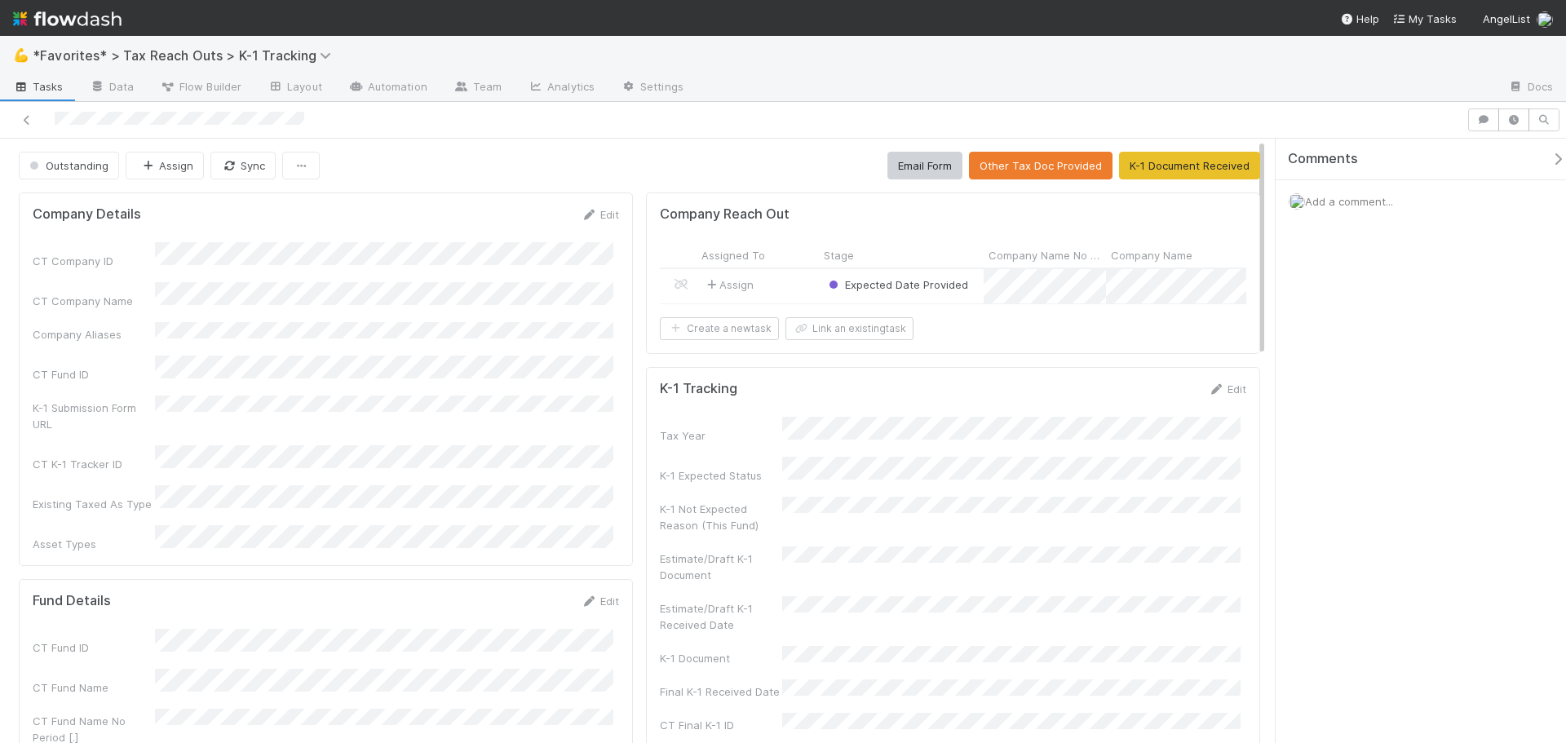
click at [781, 284] on div "Assign" at bounding box center [758, 286] width 122 height 34
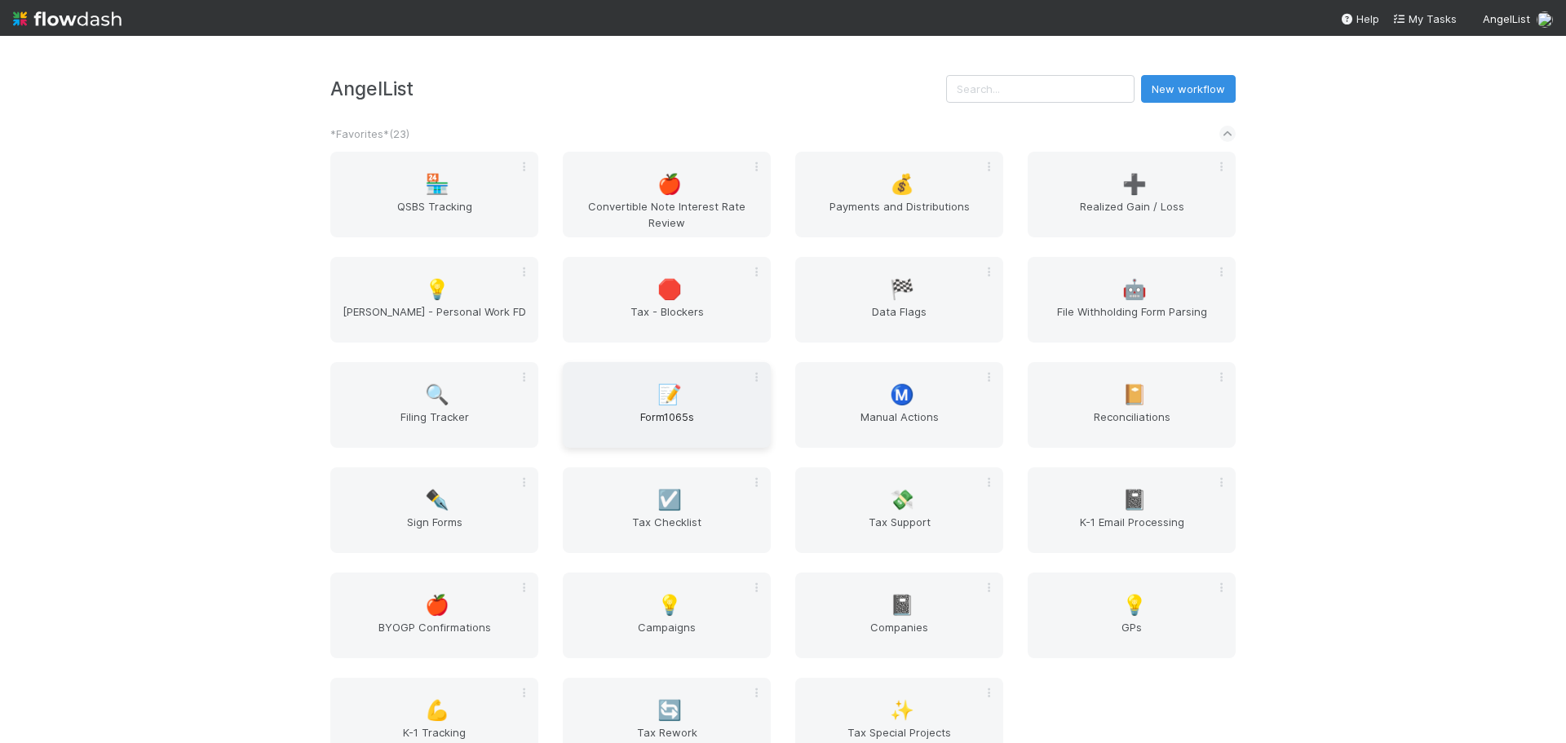
click at [715, 399] on div "📝 Form1065s" at bounding box center [667, 405] width 208 height 86
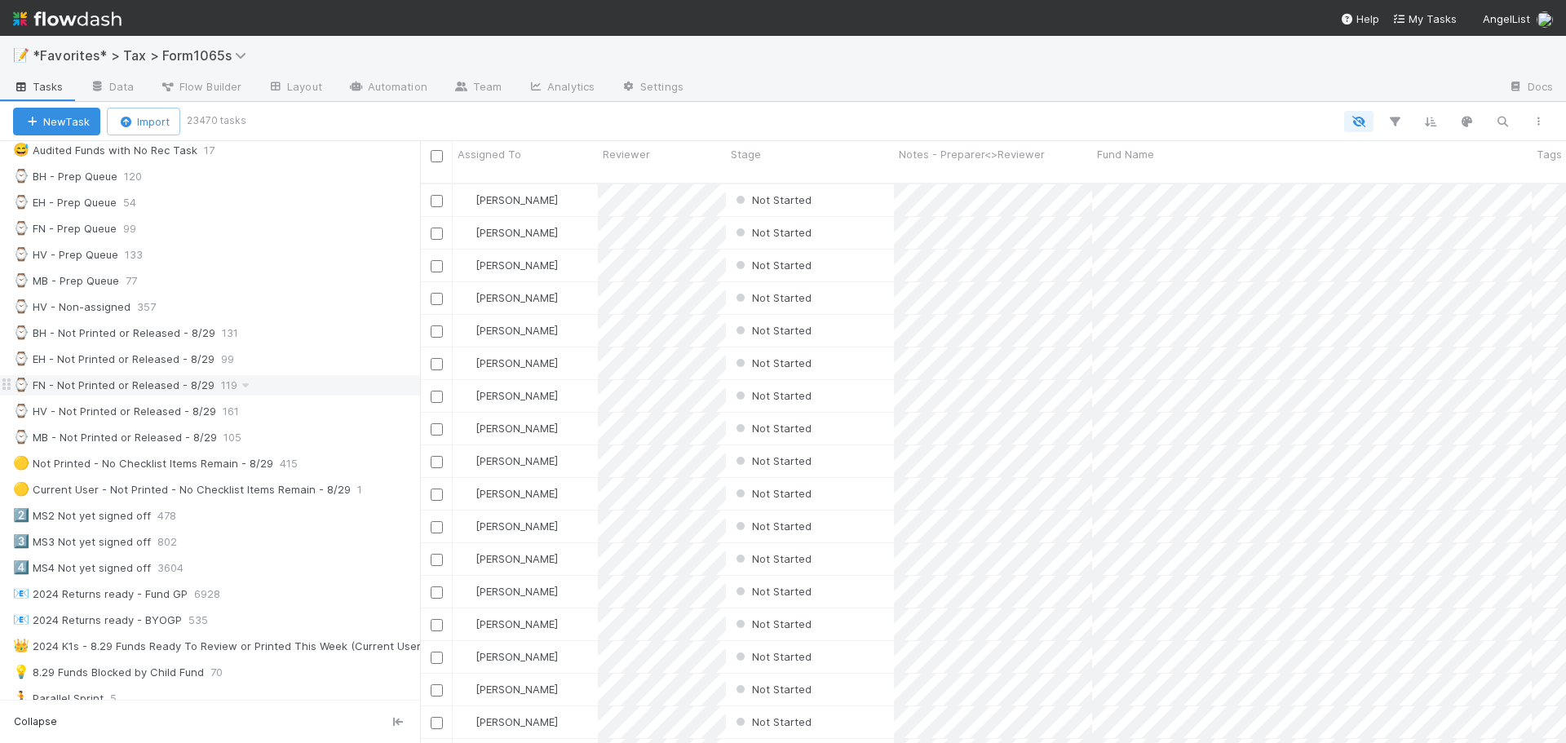
scroll to position [561, 1134]
drag, startPoint x: 303, startPoint y: 372, endPoint x: 420, endPoint y: 376, distance: 116.7
click at [420, 376] on div at bounding box center [420, 442] width 1 height 602
click at [268, 485] on div "🟡 Current User - Not Printed - No Checklist Items Remain - 8/29" at bounding box center [182, 490] width 338 height 20
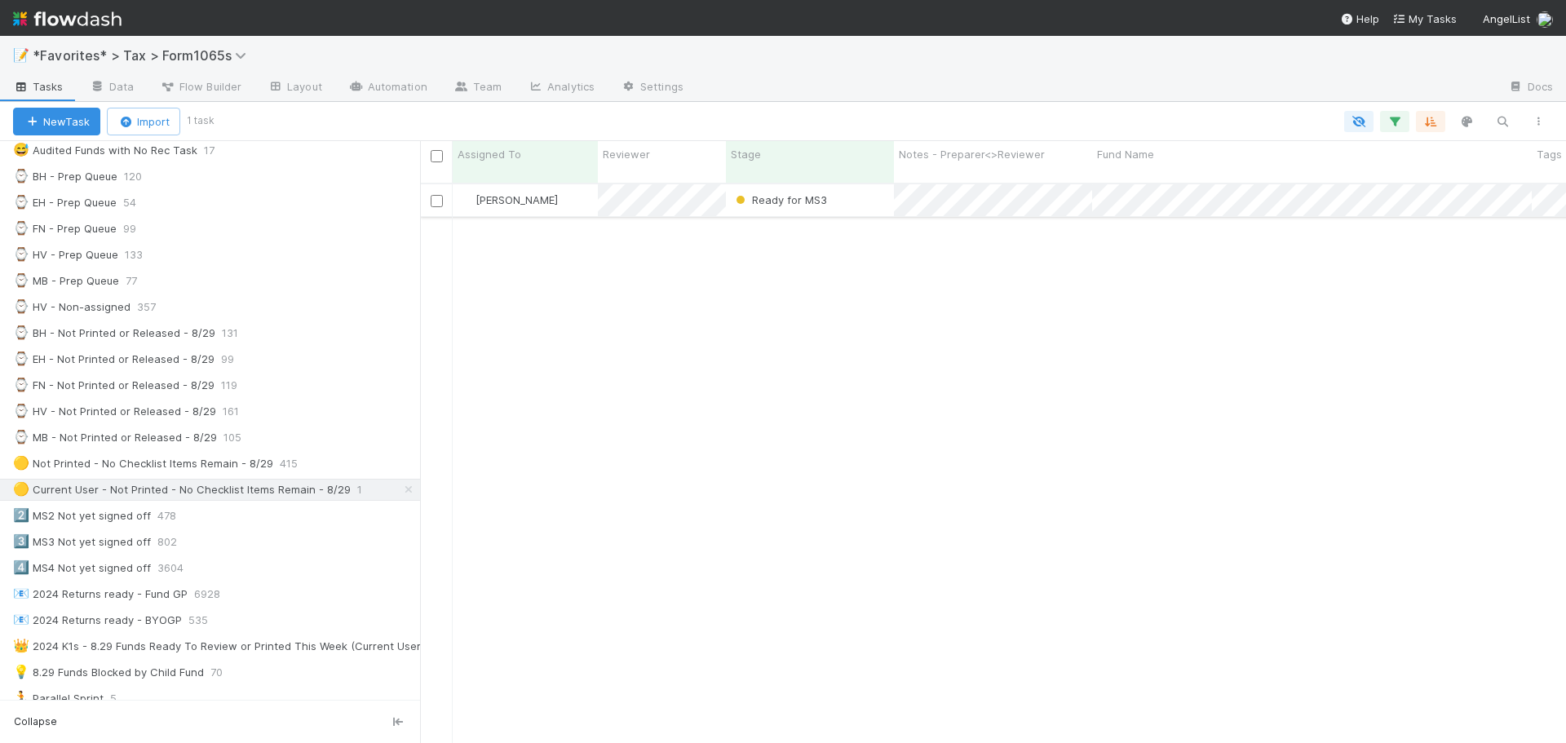
click at [868, 186] on div "Ready for MS3" at bounding box center [810, 200] width 168 height 32
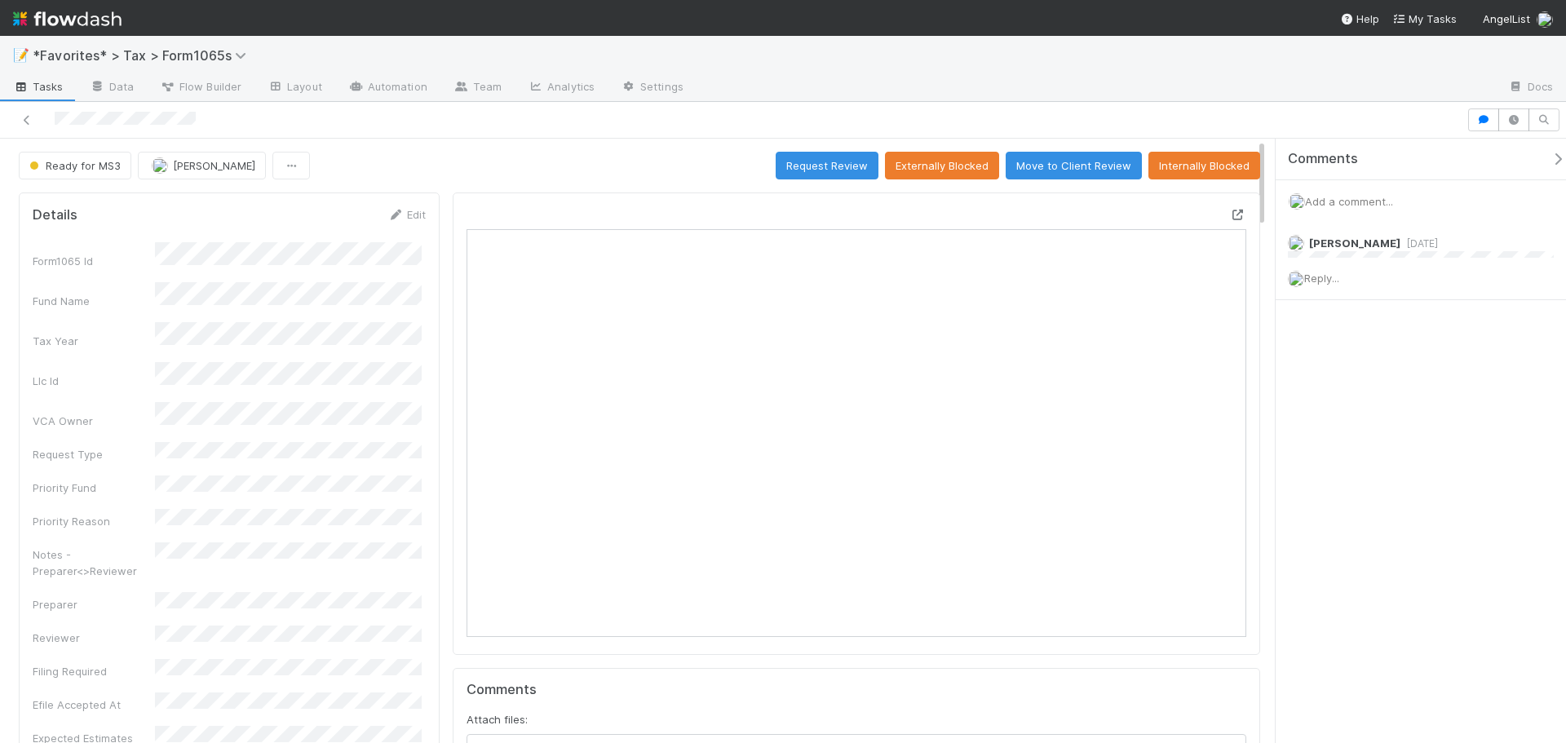
click at [1230, 219] on icon at bounding box center [1238, 215] width 16 height 11
click at [211, 166] on span "Sam Dragul" at bounding box center [214, 165] width 82 height 13
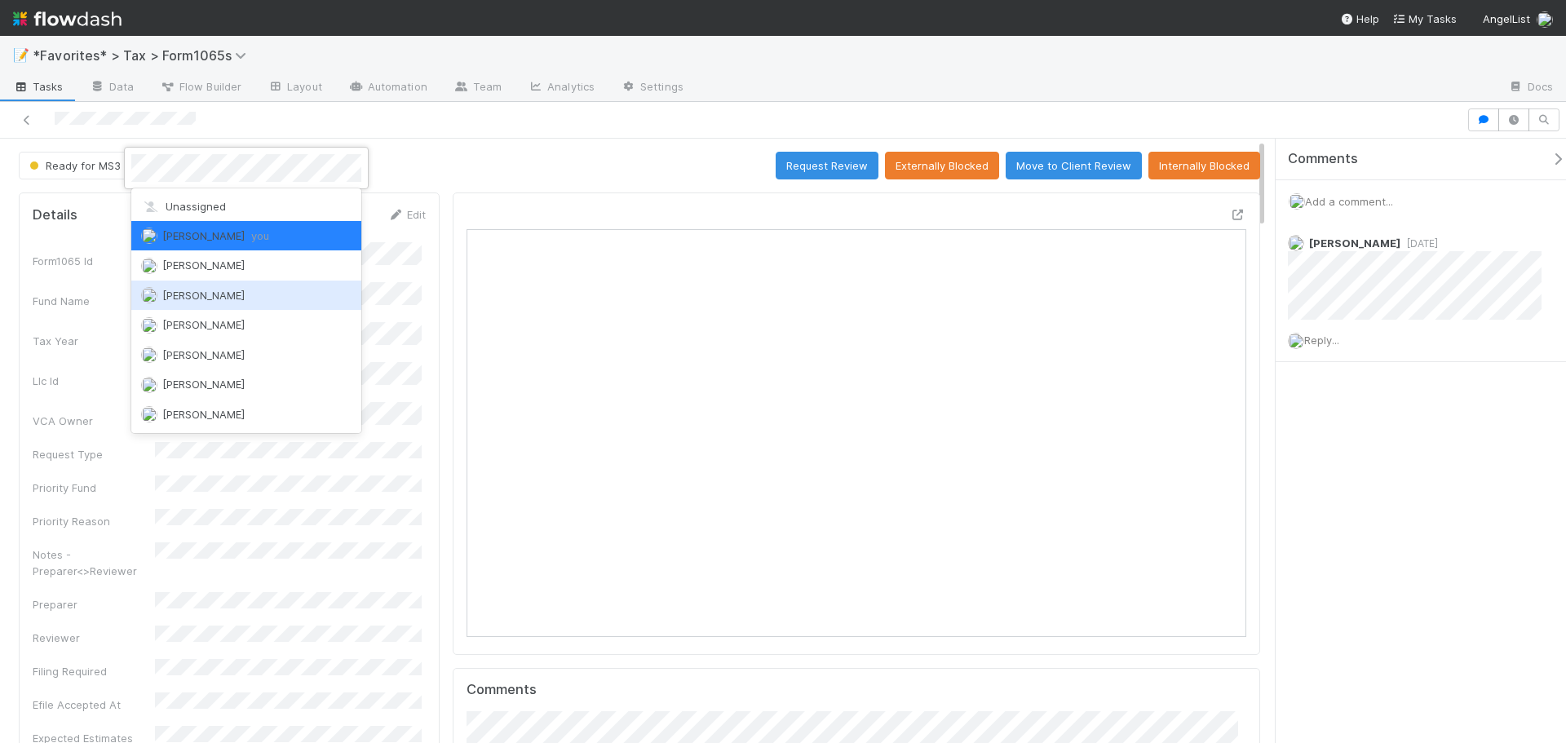
click at [475, 138] on div at bounding box center [783, 371] width 1566 height 743
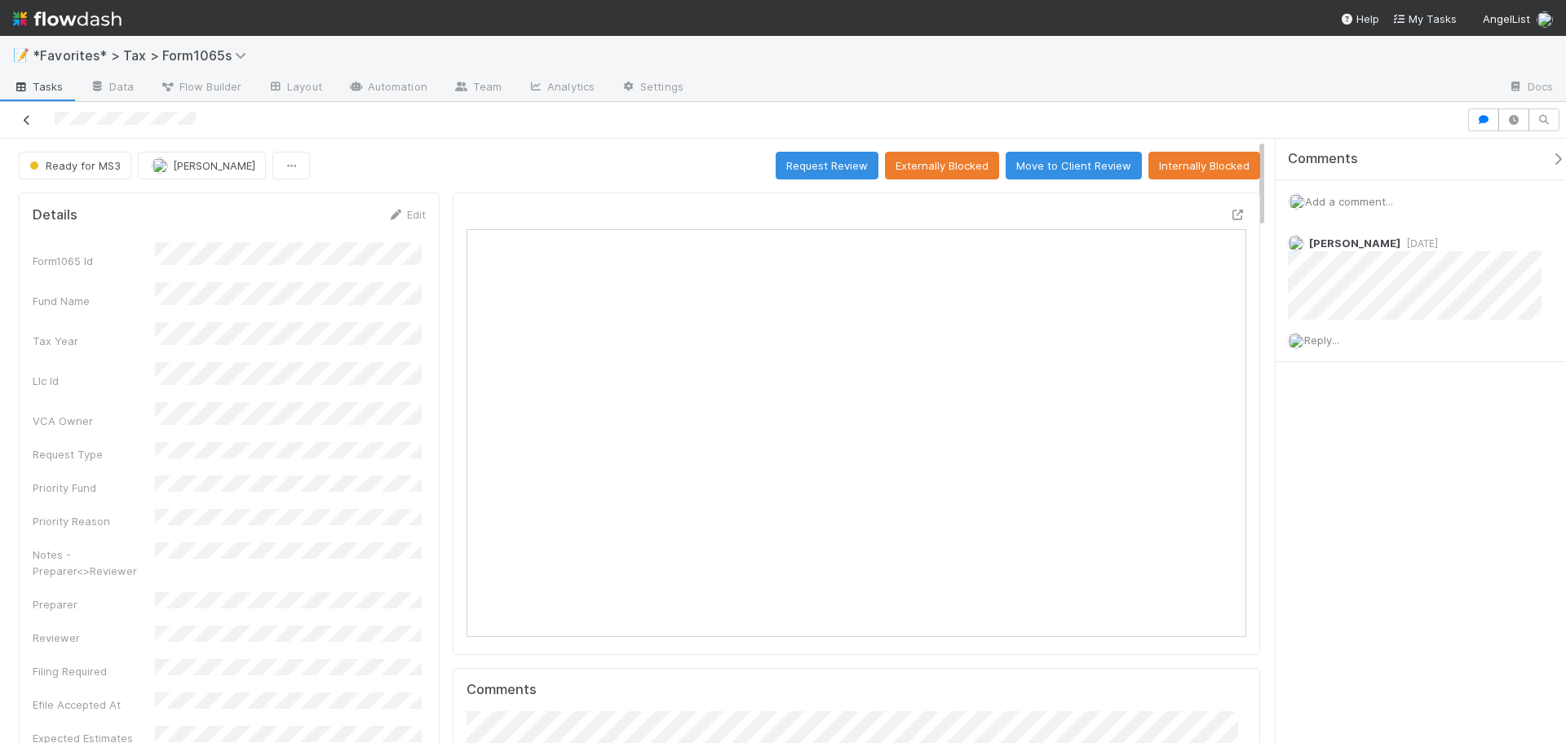
click at [19, 126] on link at bounding box center [27, 120] width 16 height 16
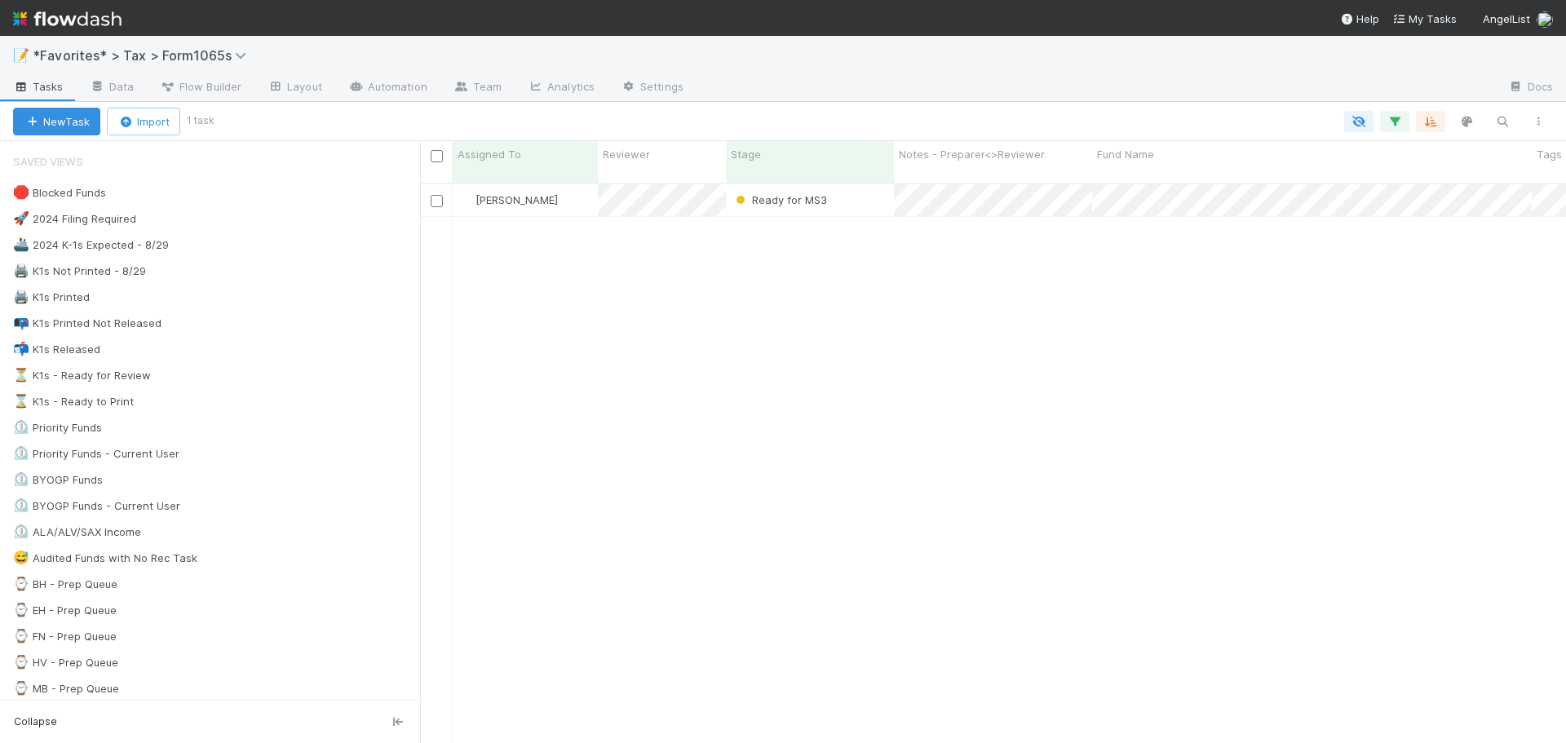
scroll to position [561, 1134]
click at [523, 193] on span "[PERSON_NAME]" at bounding box center [517, 199] width 82 height 13
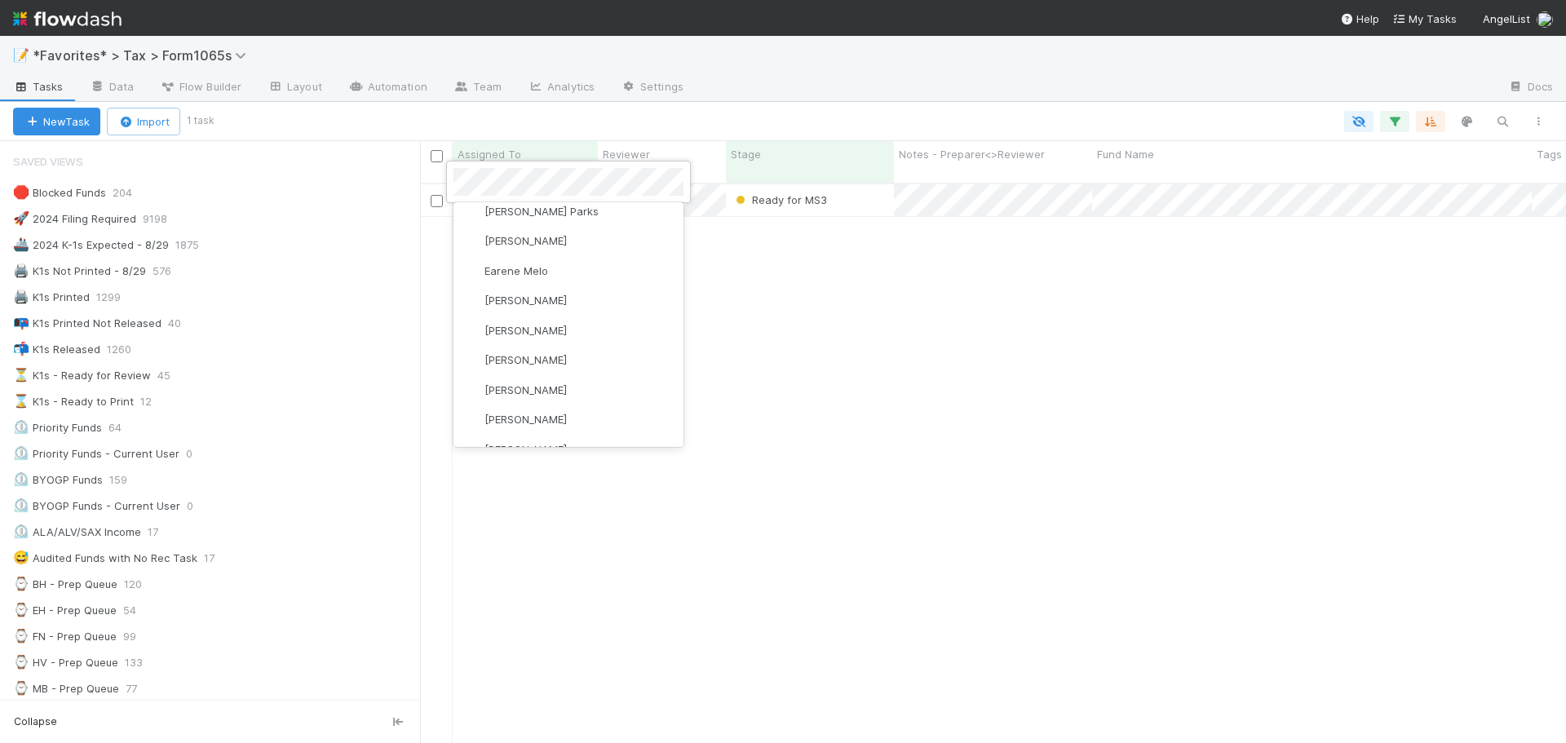
scroll to position [734, 0]
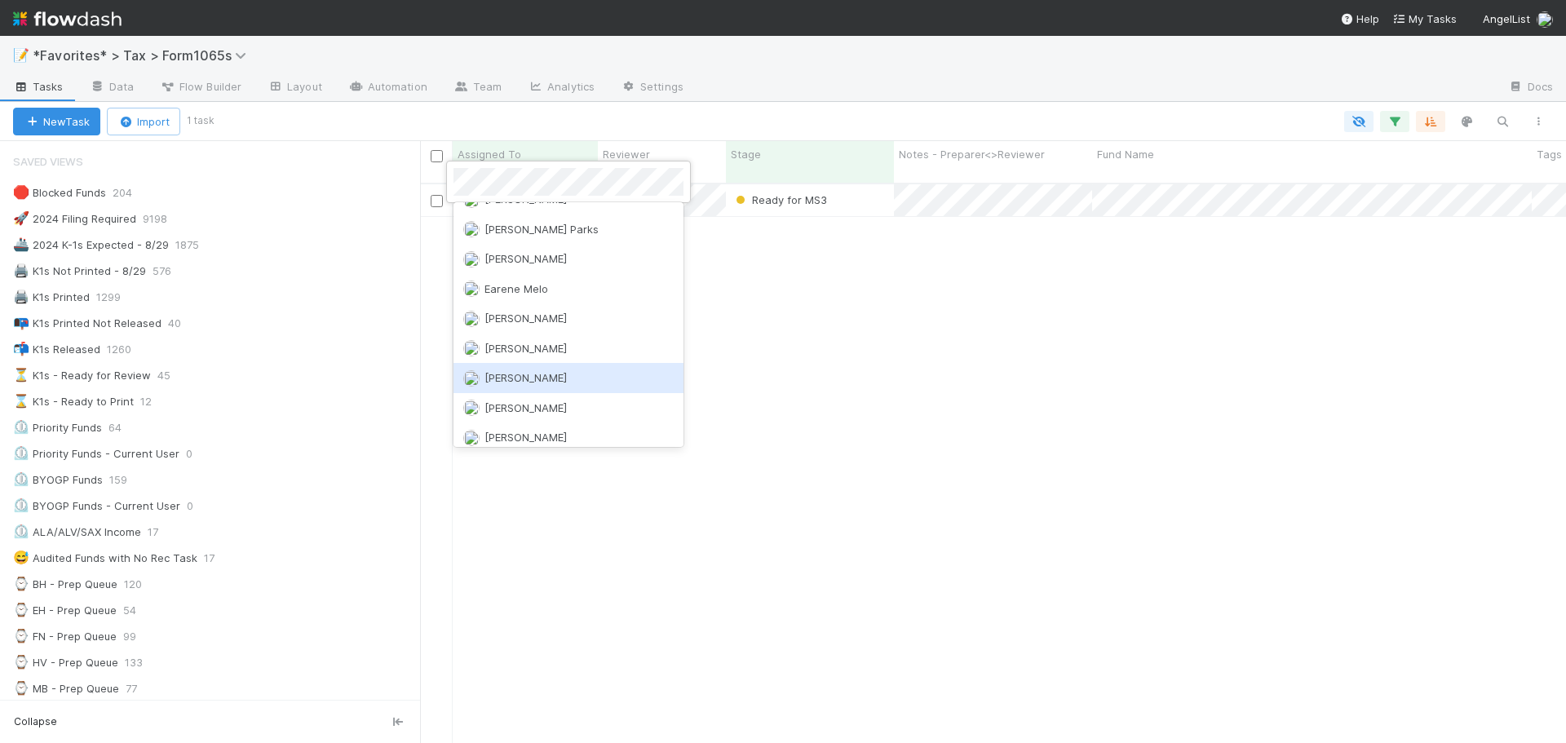
click at [581, 374] on div "Enrique Hernandez" at bounding box center [569, 377] width 230 height 29
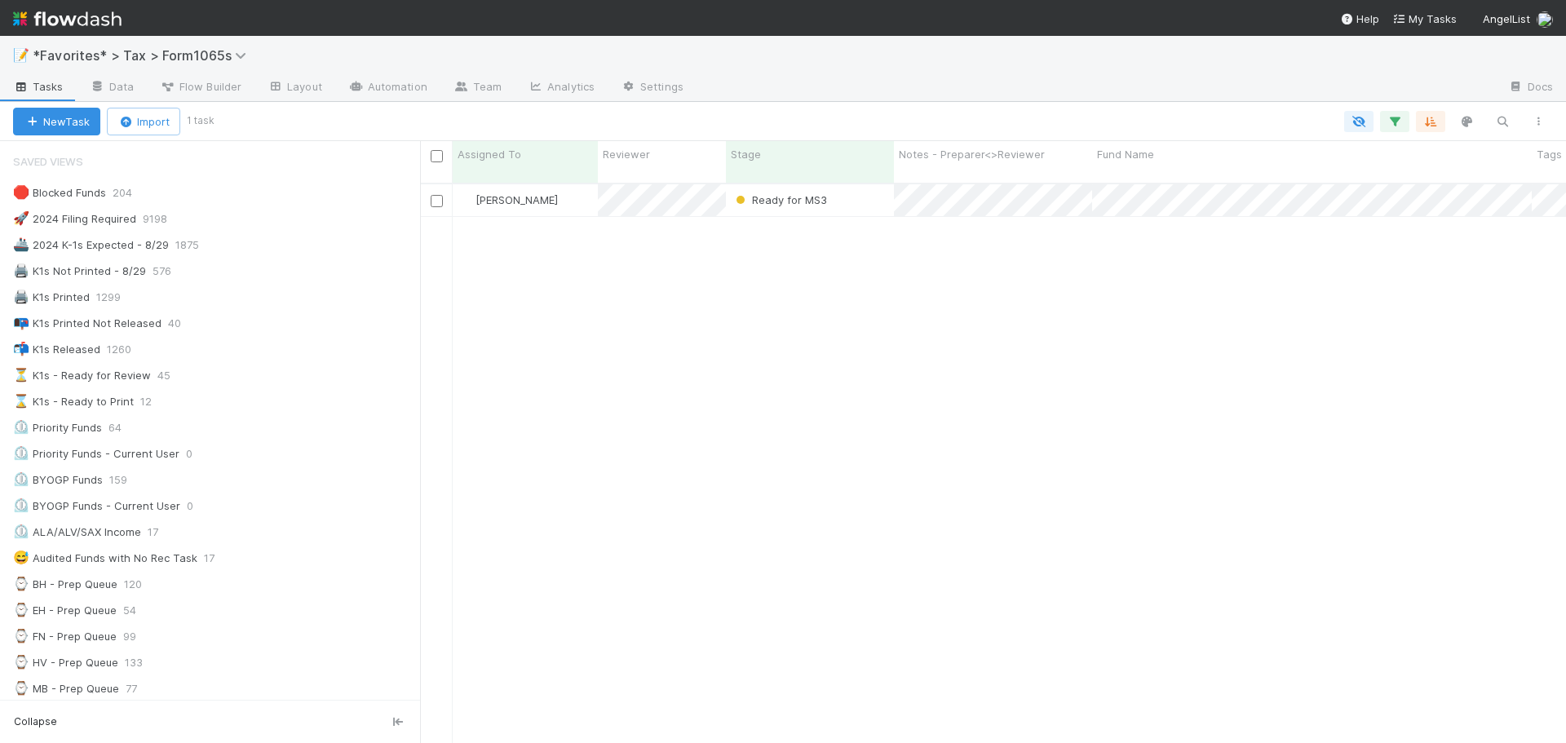
click at [805, 112] on div at bounding box center [883, 121] width 1345 height 21
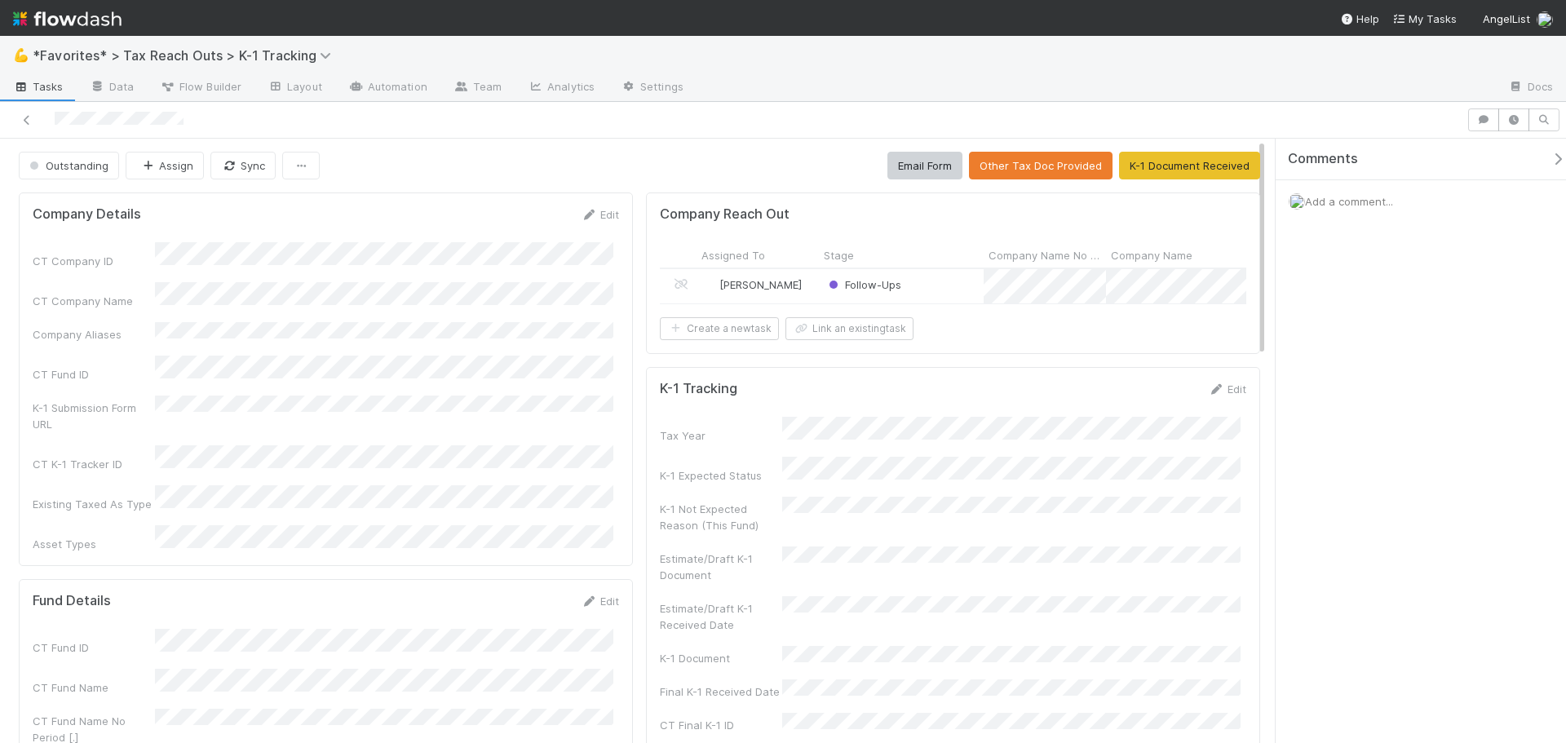
click at [942, 285] on div "Follow-Ups" at bounding box center [901, 286] width 165 height 34
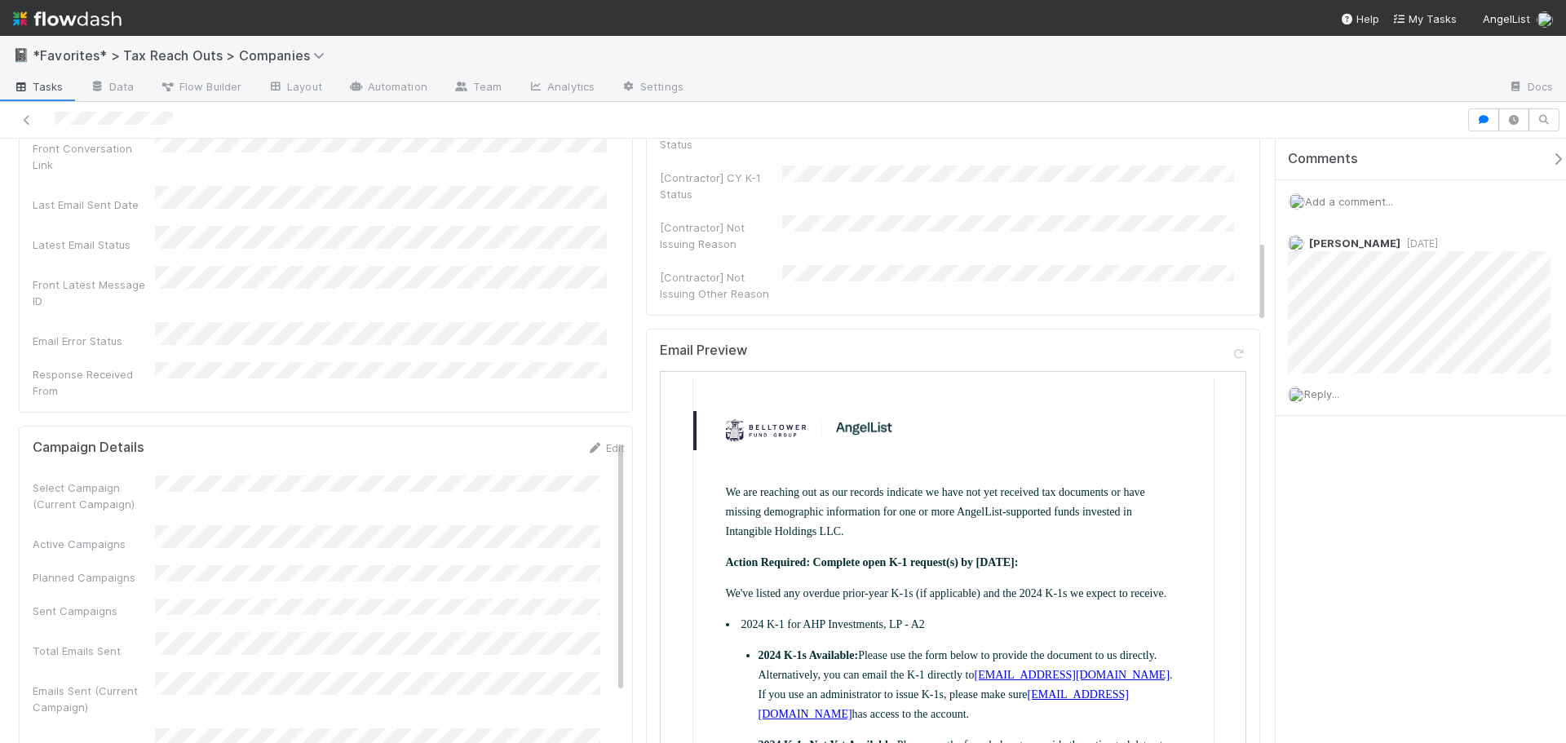
scroll to position [245, 0]
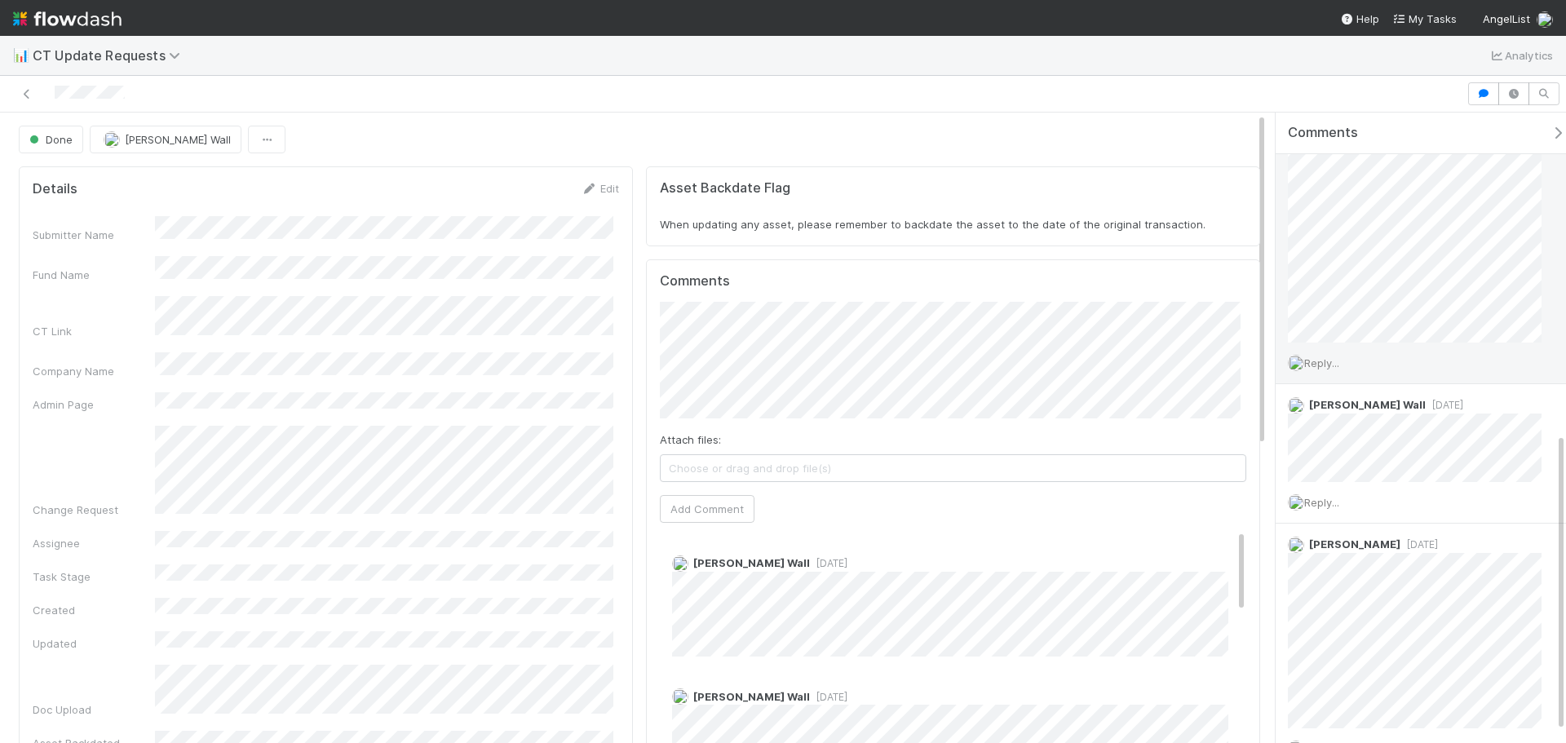
scroll to position [699, 0]
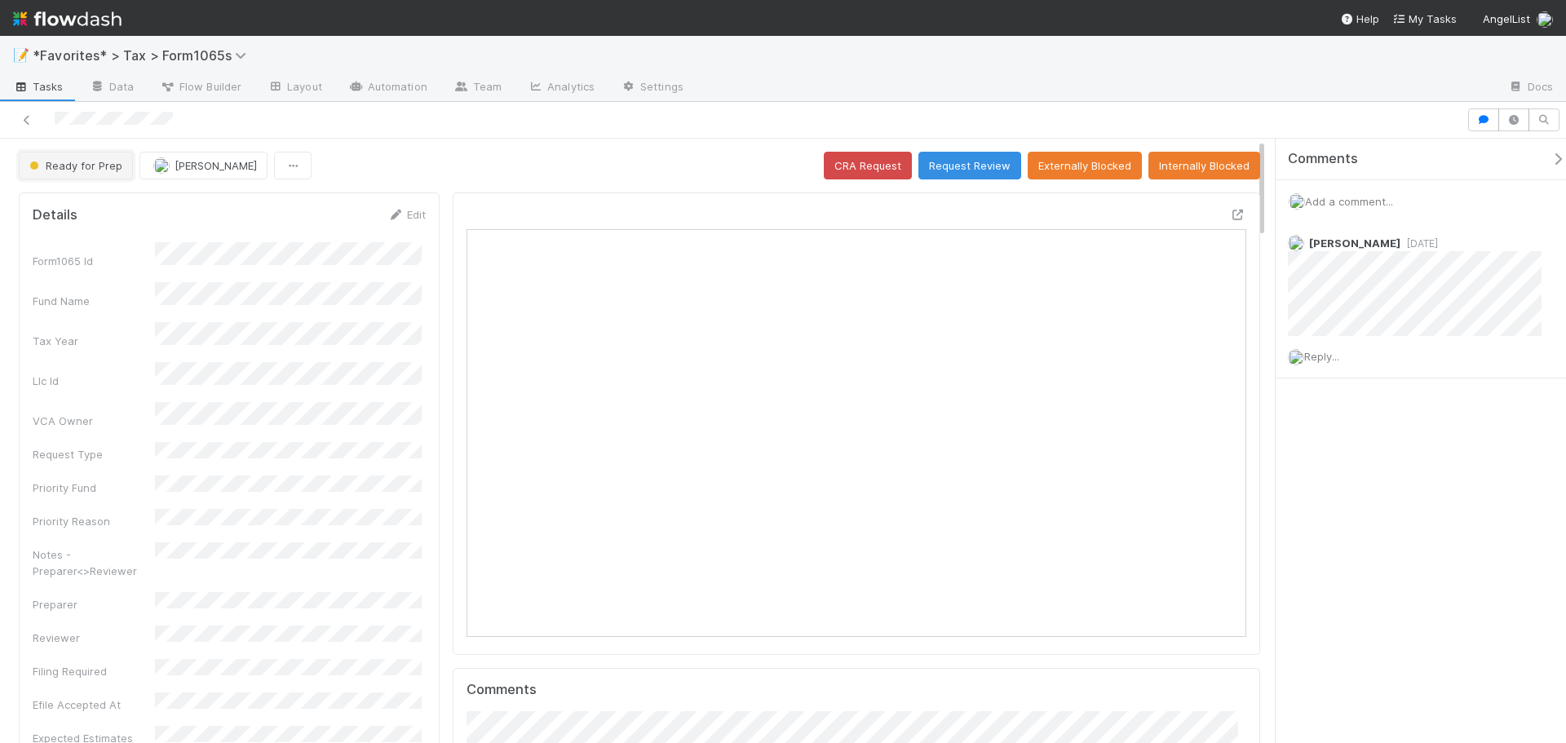
click at [92, 155] on button "Ready for Prep" at bounding box center [76, 166] width 114 height 28
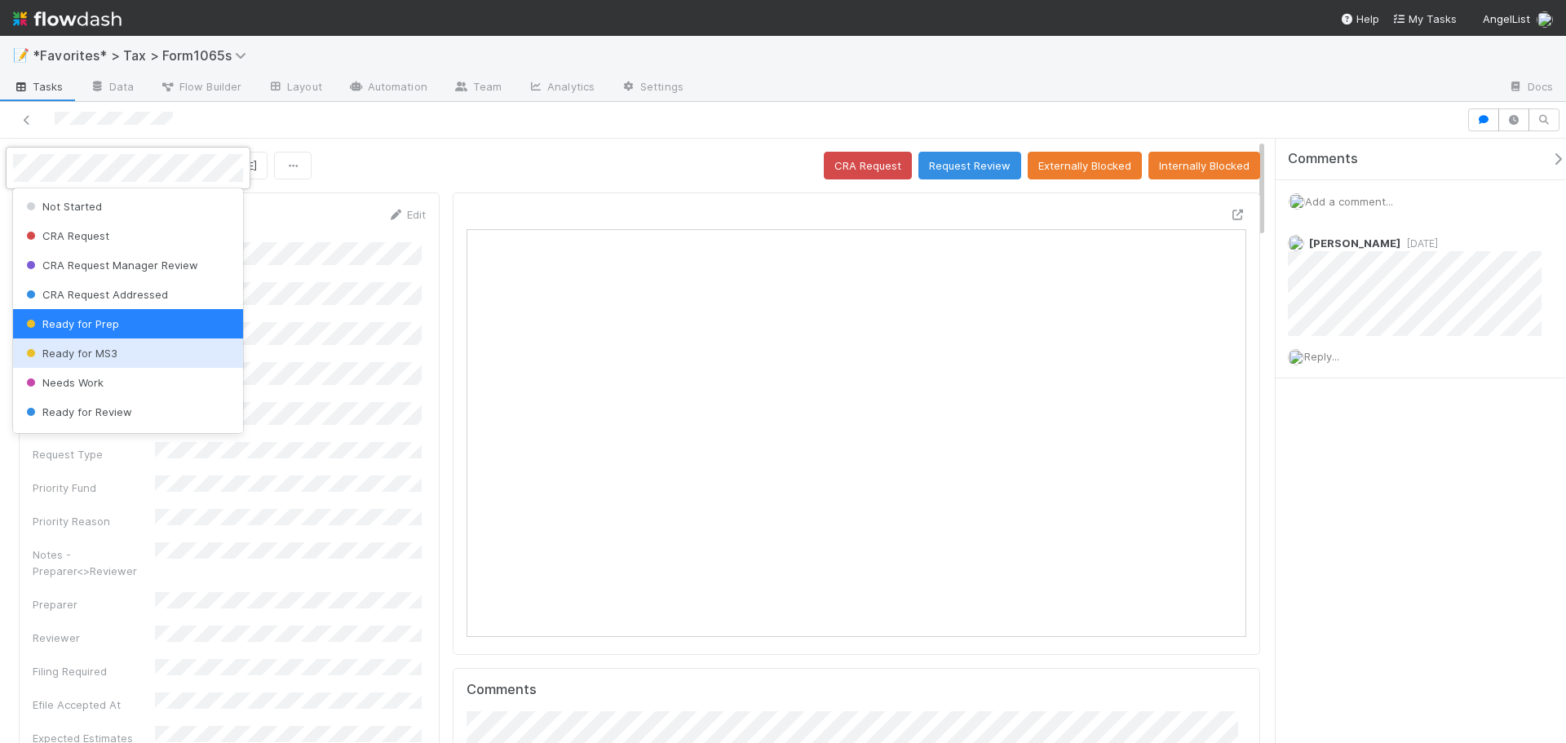
click at [91, 352] on span "Ready for MS3" at bounding box center [70, 353] width 95 height 13
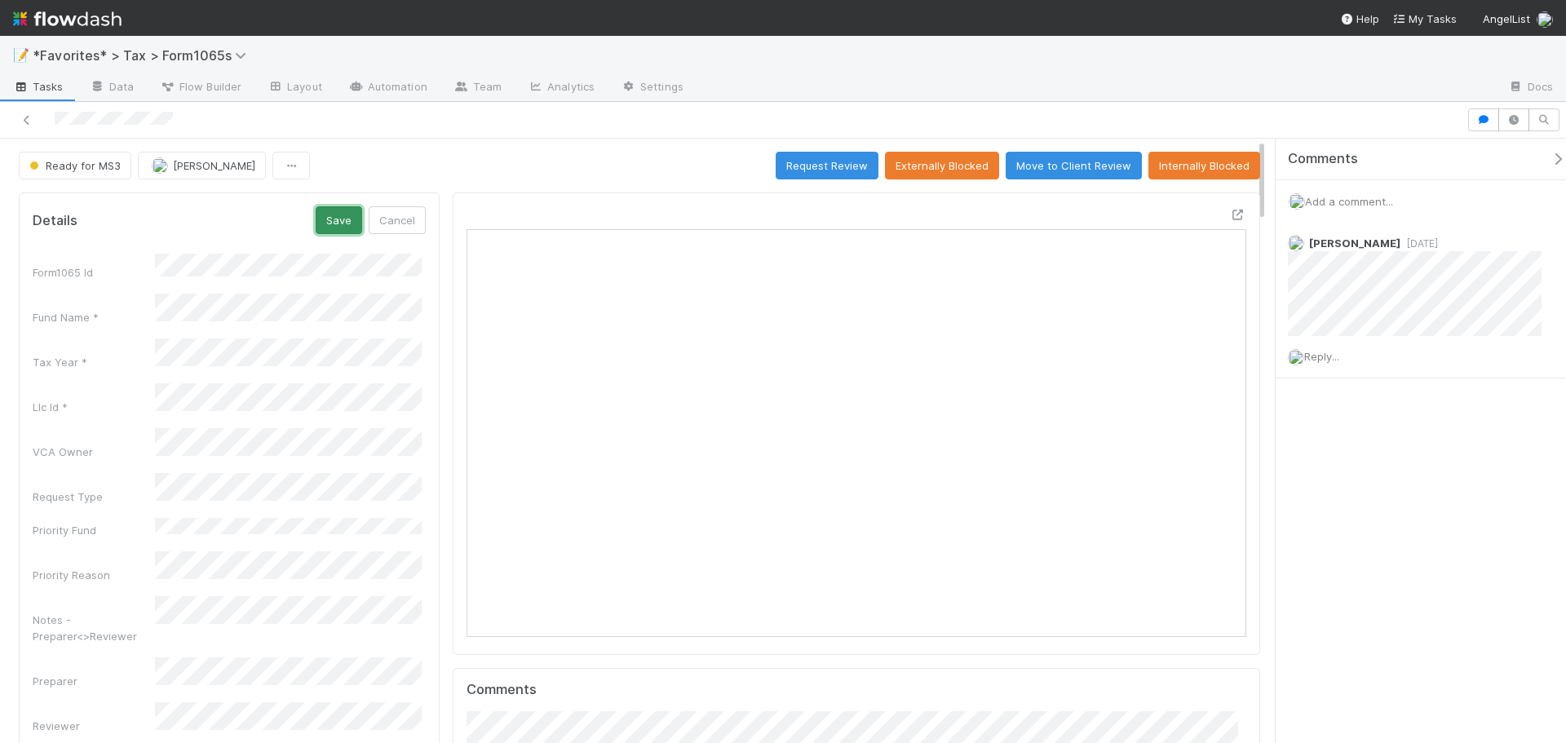
click at [345, 212] on button "Save" at bounding box center [339, 220] width 46 height 28
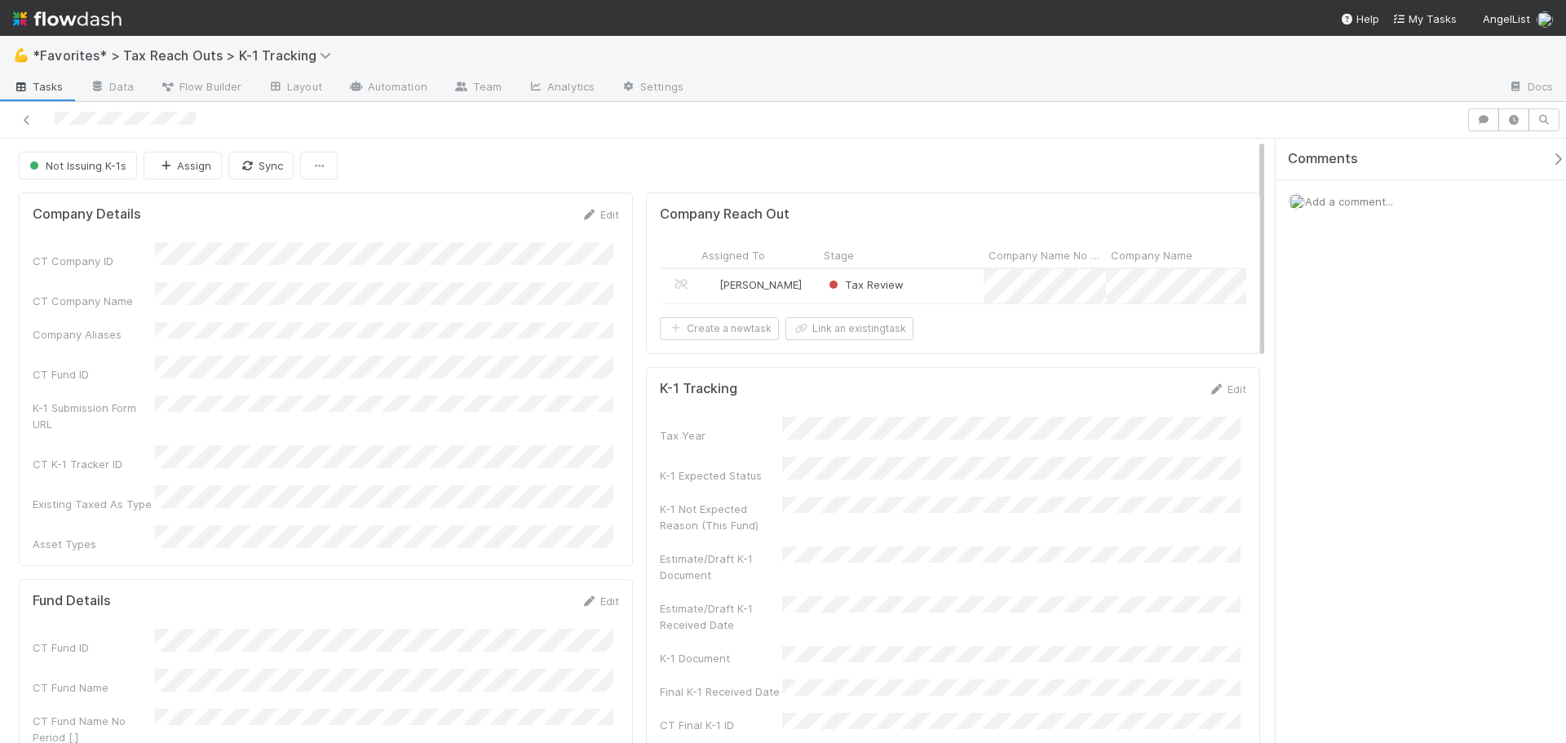
click at [918, 281] on div "Tax Review" at bounding box center [901, 286] width 165 height 34
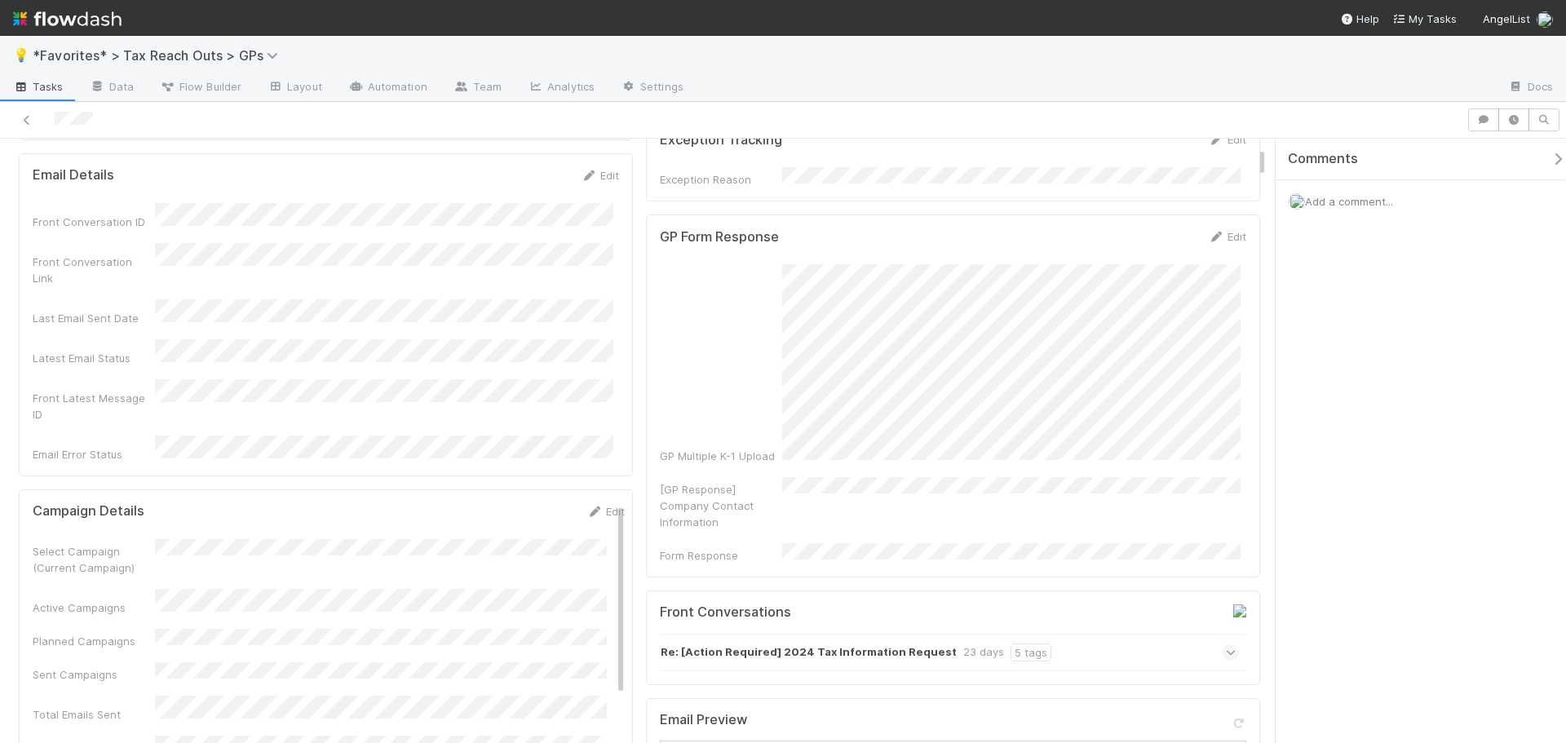
scroll to position [319, 1189]
click at [955, 118] on div at bounding box center [734, 119] width 1454 height 23
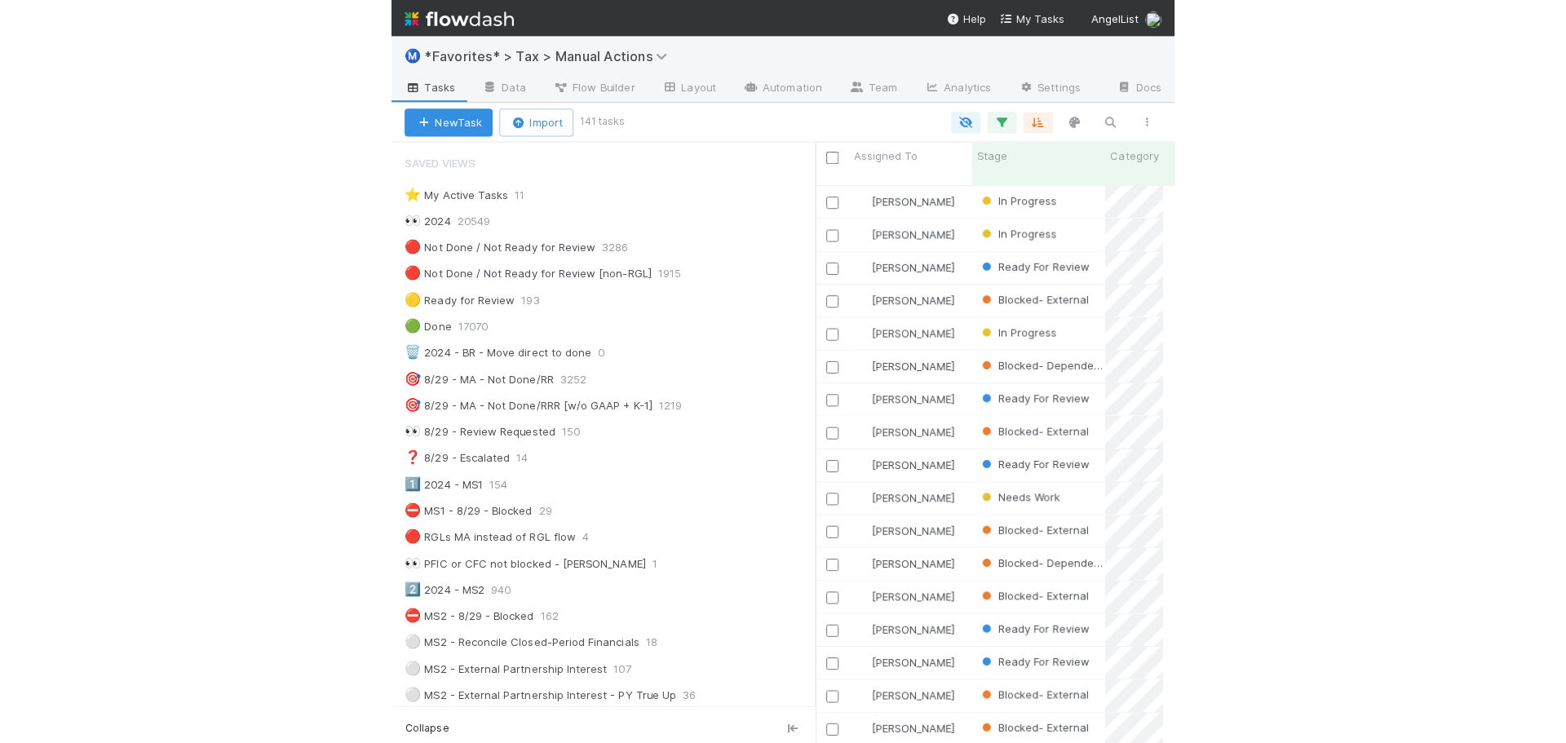
scroll to position [561, 1134]
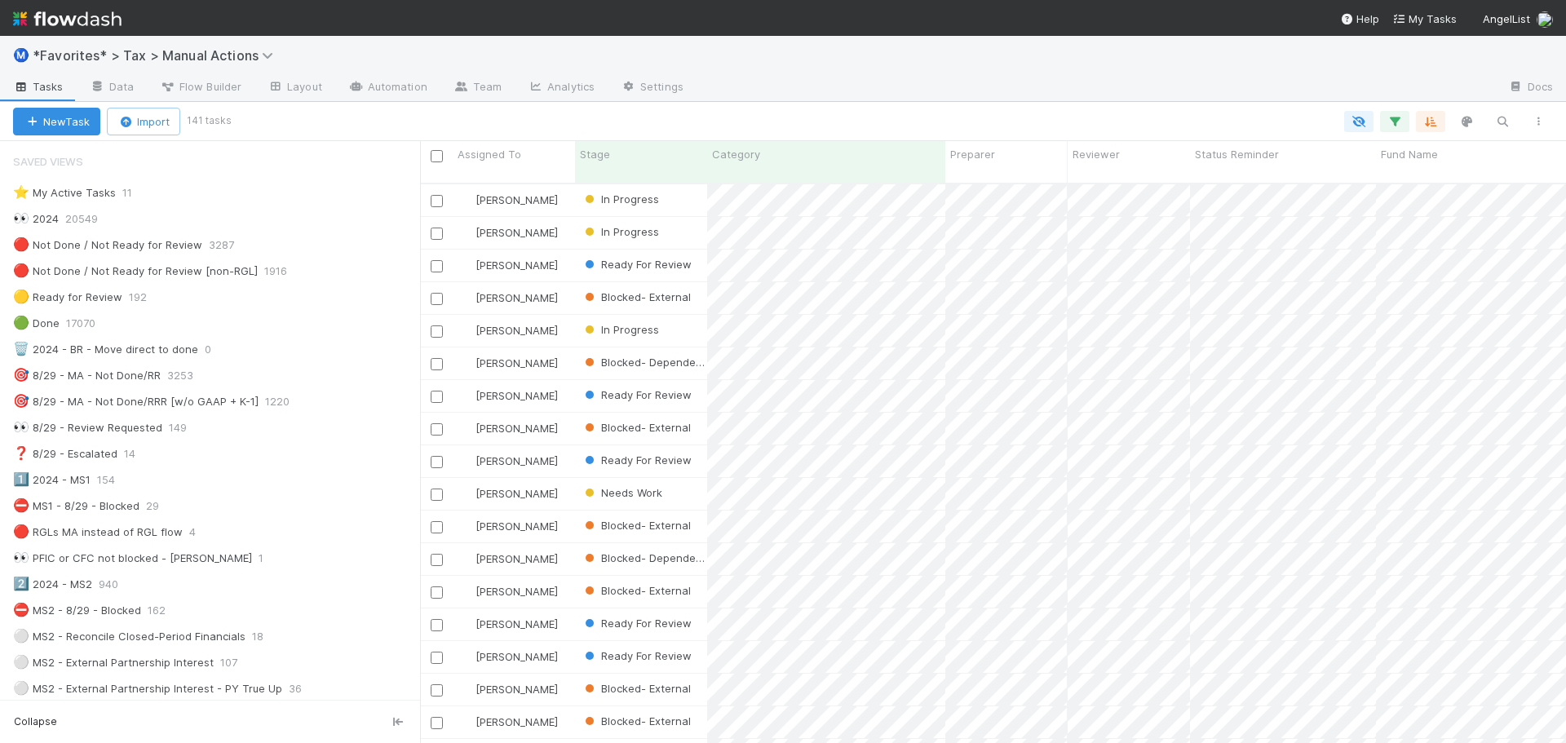
click at [834, 65] on div "Ⓜ️ *Favorites* > Tax > Manual Actions" at bounding box center [783, 55] width 1566 height 39
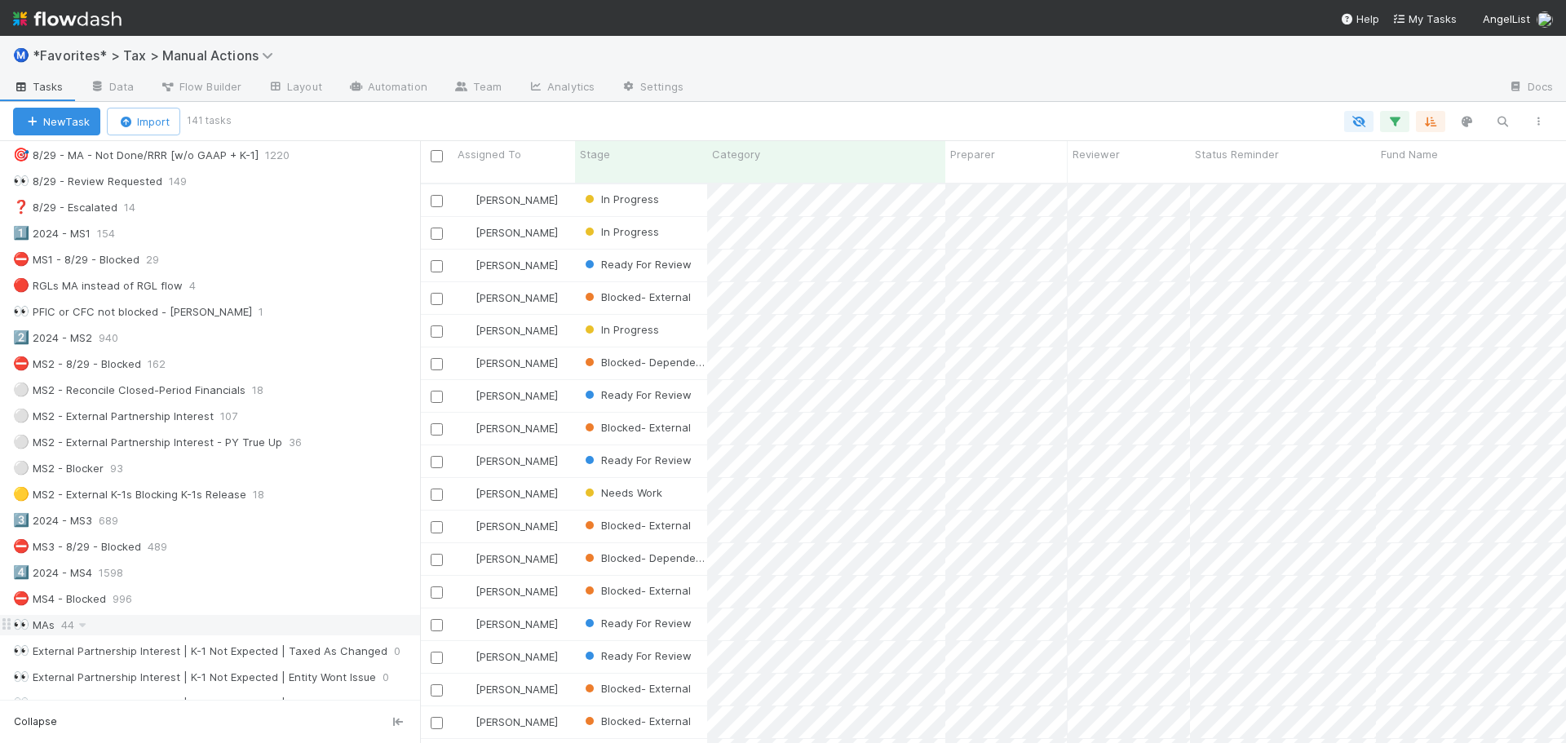
scroll to position [245, 0]
click at [290, 414] on div "⚪ MS2 - External Partnership Interest 107" at bounding box center [216, 418] width 407 height 20
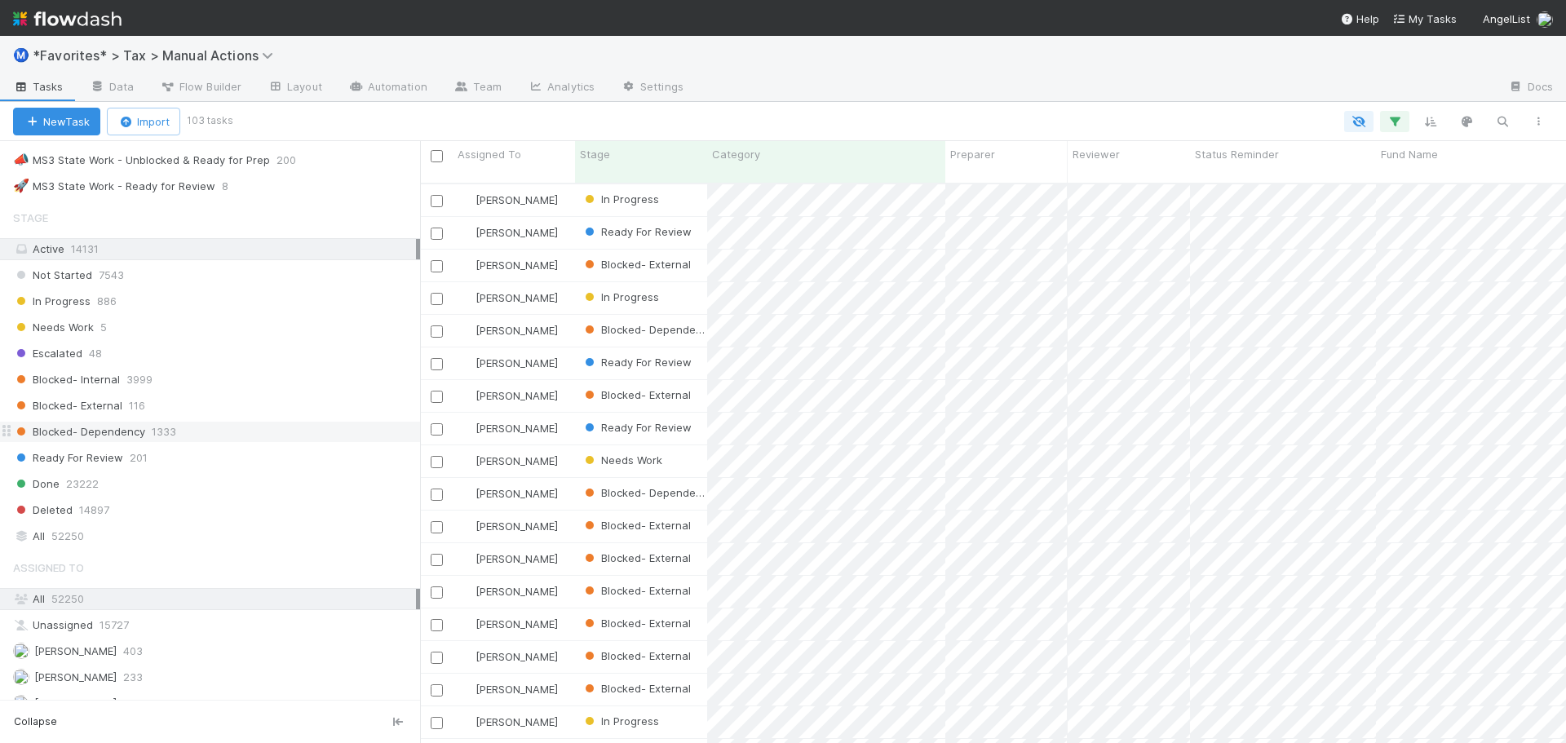
scroll to position [561, 1134]
click at [200, 458] on div "Ready For Review 201" at bounding box center [216, 458] width 407 height 20
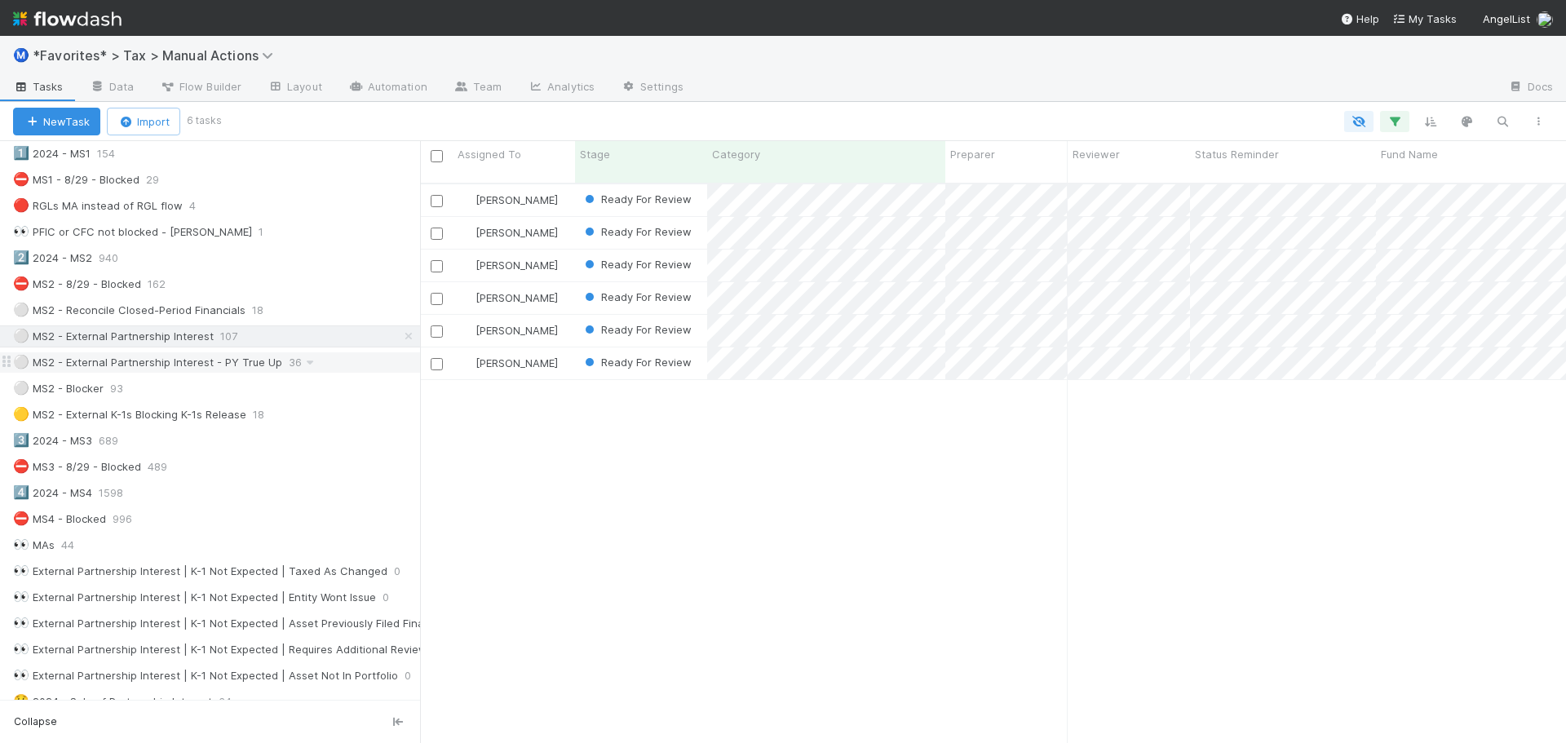
click at [268, 366] on div "⚪ MS2 - External Partnership Interest - PY True Up" at bounding box center [147, 362] width 269 height 20
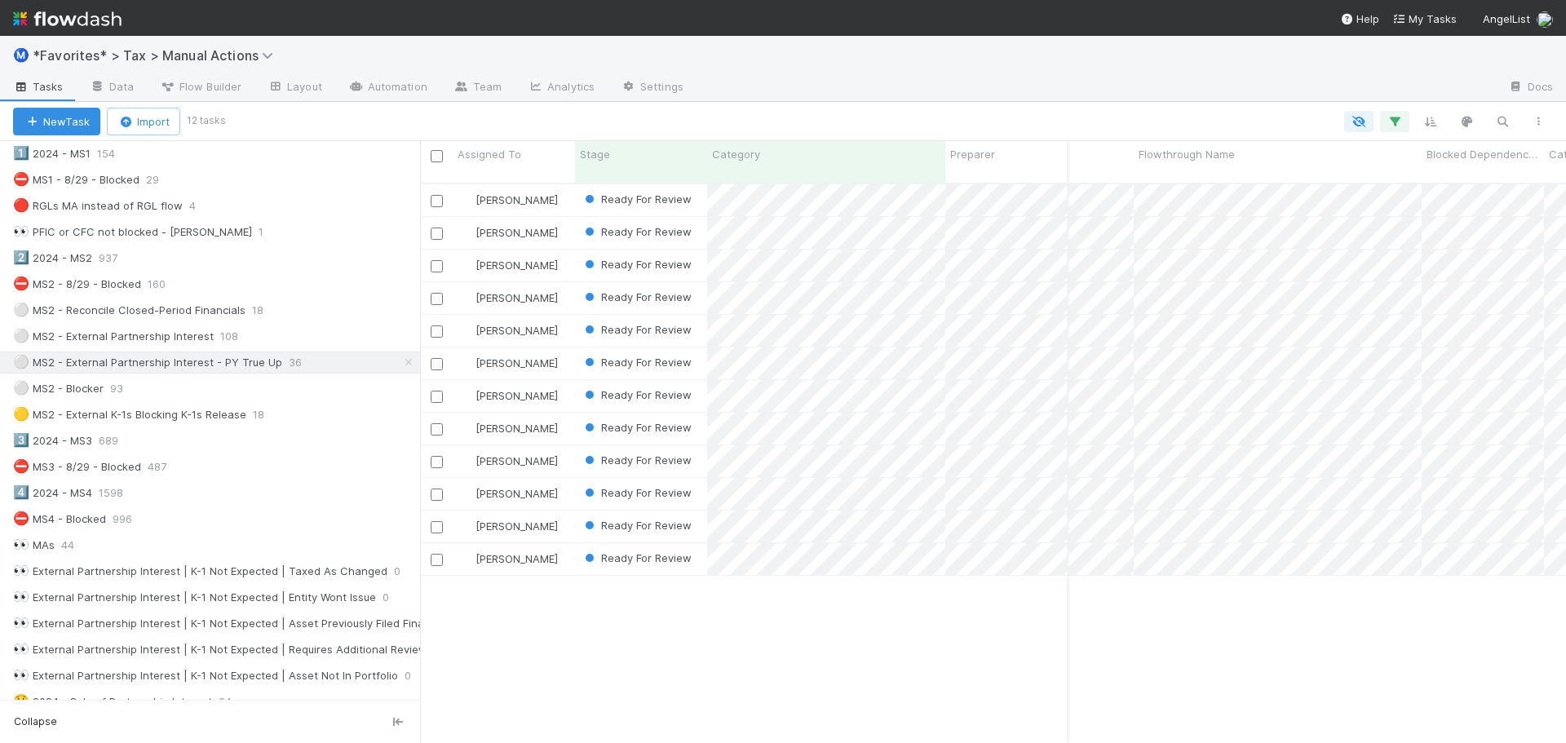
click at [806, 80] on div at bounding box center [1096, 88] width 799 height 26
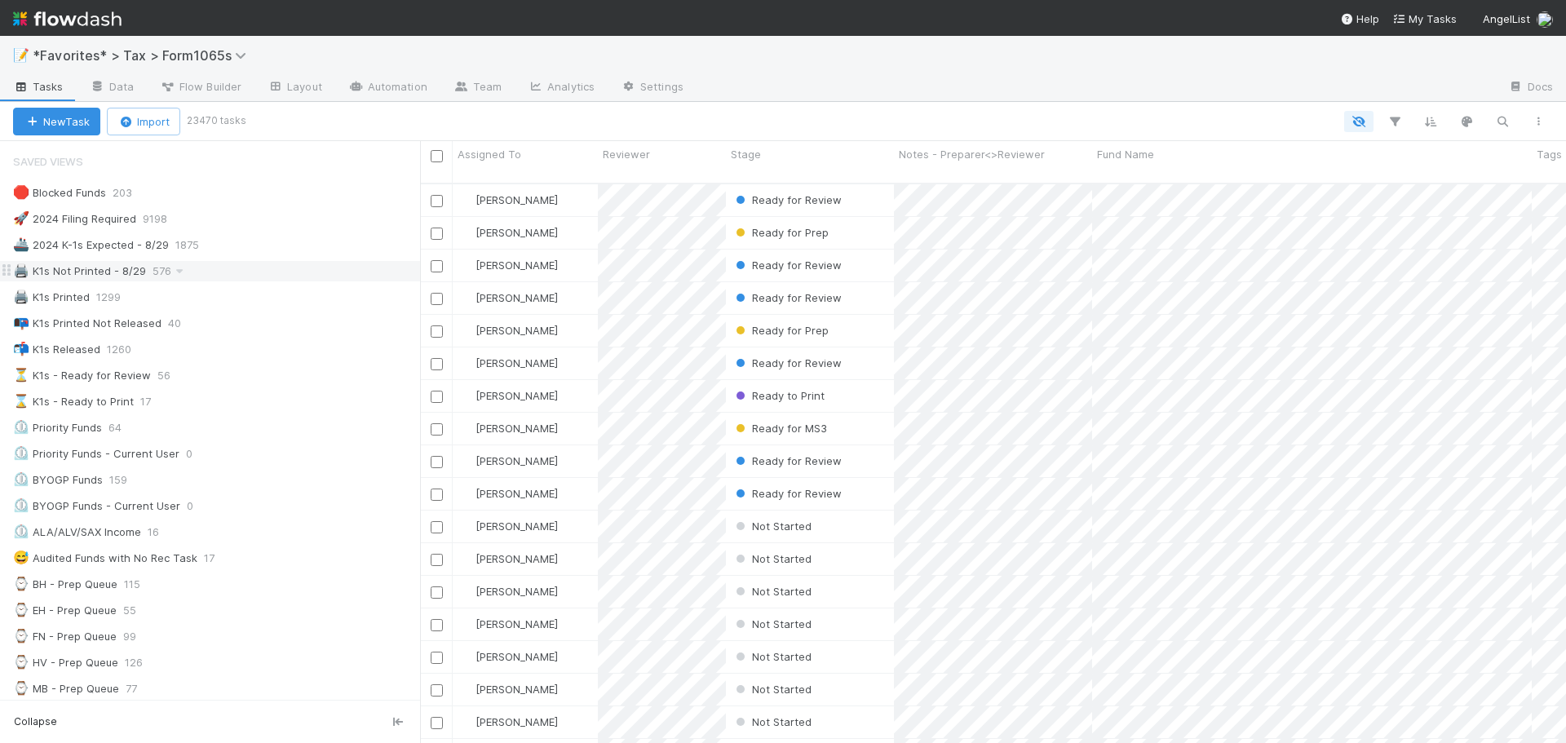
click at [256, 260] on div "🖨️ K1s Not Printed - 8/29 576" at bounding box center [210, 271] width 420 height 22
click at [346, 265] on div "🖨️ K1s Not Printed - 8/29 576" at bounding box center [216, 271] width 407 height 20
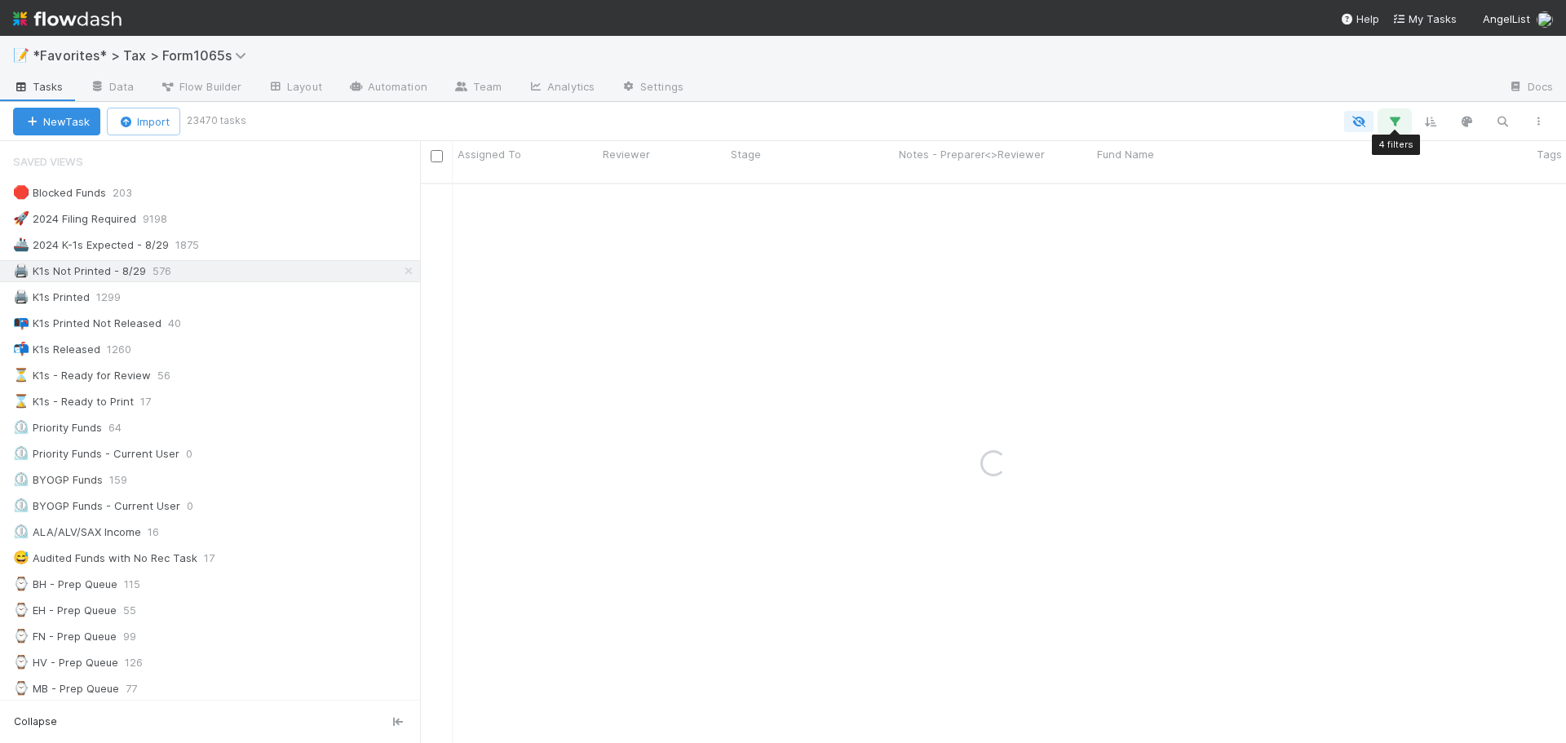
click at [1389, 117] on icon "button" at bounding box center [1395, 121] width 16 height 15
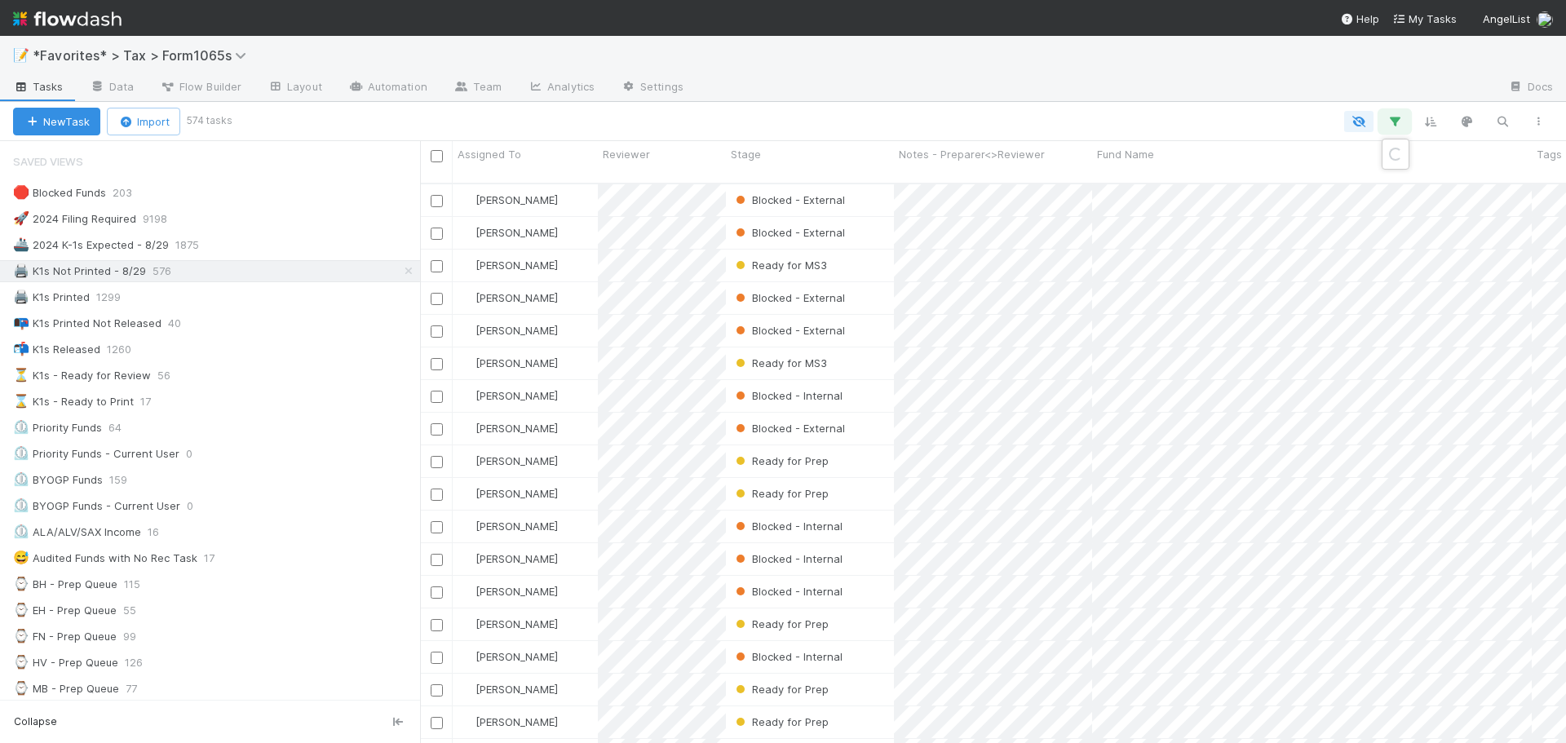
scroll to position [561, 1134]
click at [1396, 119] on div "Loading..." at bounding box center [783, 371] width 1566 height 743
click at [1425, 118] on icon "button" at bounding box center [1431, 121] width 16 height 15
click at [1203, 166] on button "Sort by" at bounding box center [1250, 170] width 351 height 24
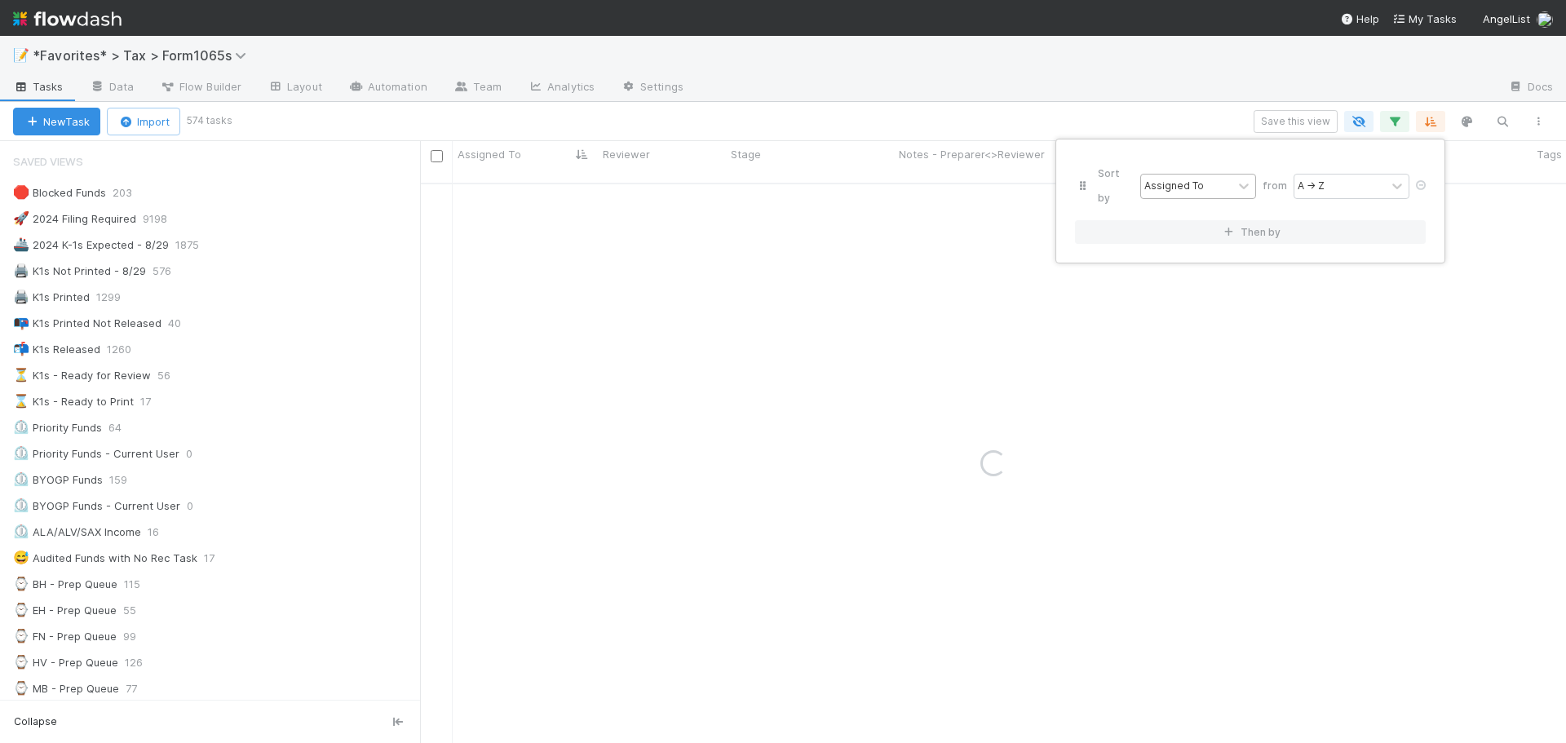
click at [1176, 175] on div "Assigned To" at bounding box center [1186, 187] width 91 height 24
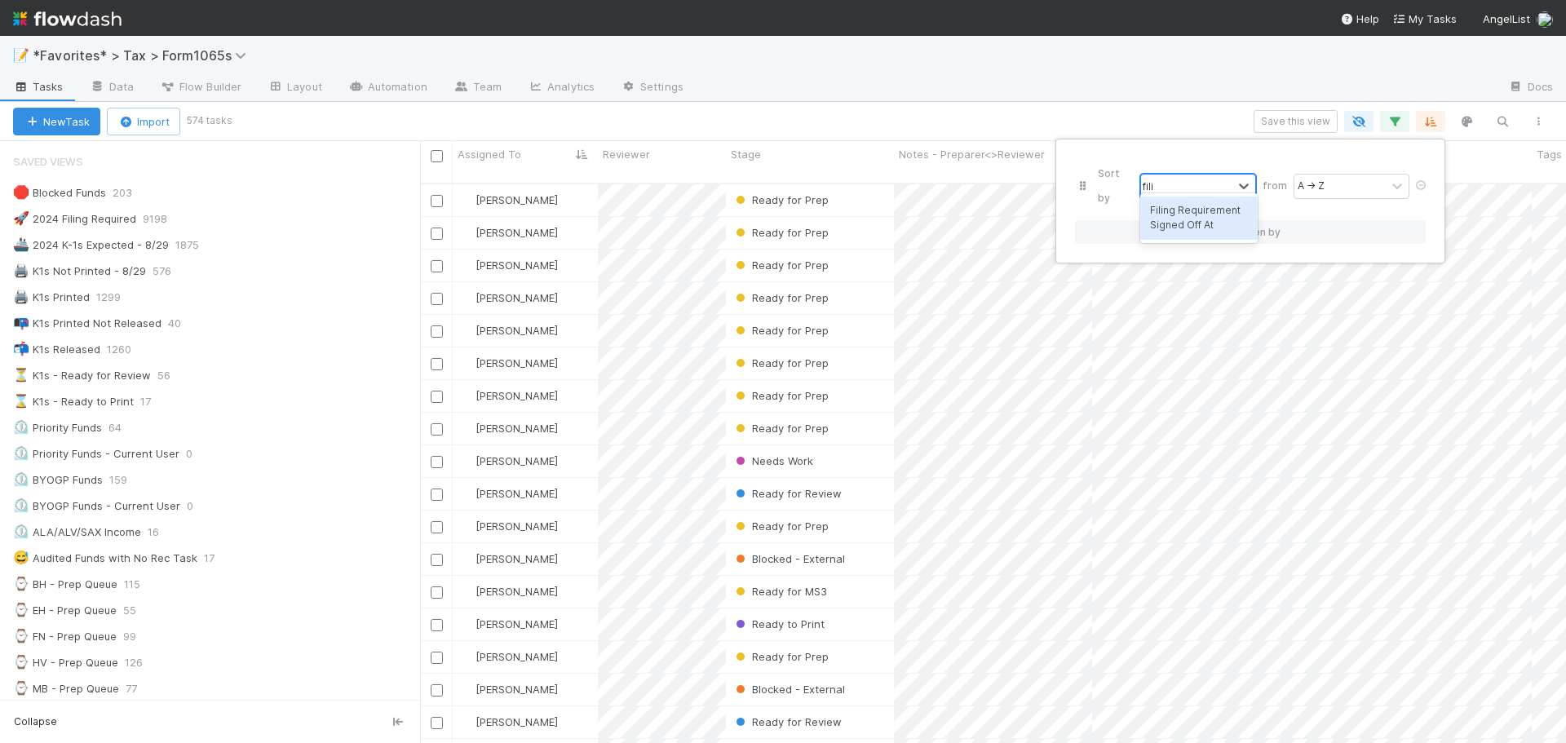
scroll to position [561, 1134]
type input "r"
type input "track"
click at [1120, 58] on div "Sort by option Assigned To focused, 1 of 42. 42 results available. Use Up and D…" at bounding box center [783, 371] width 1566 height 743
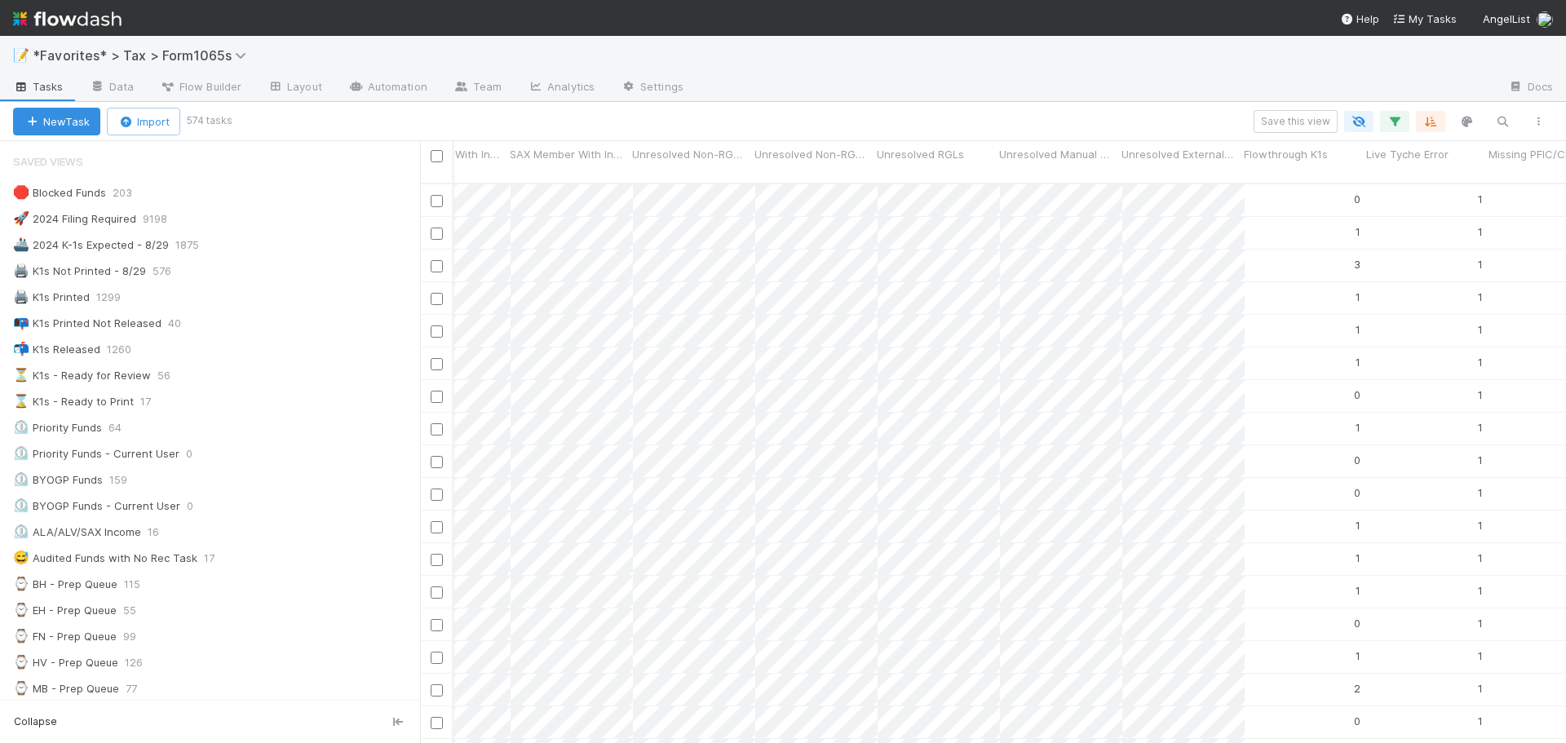
scroll to position [0, 0]
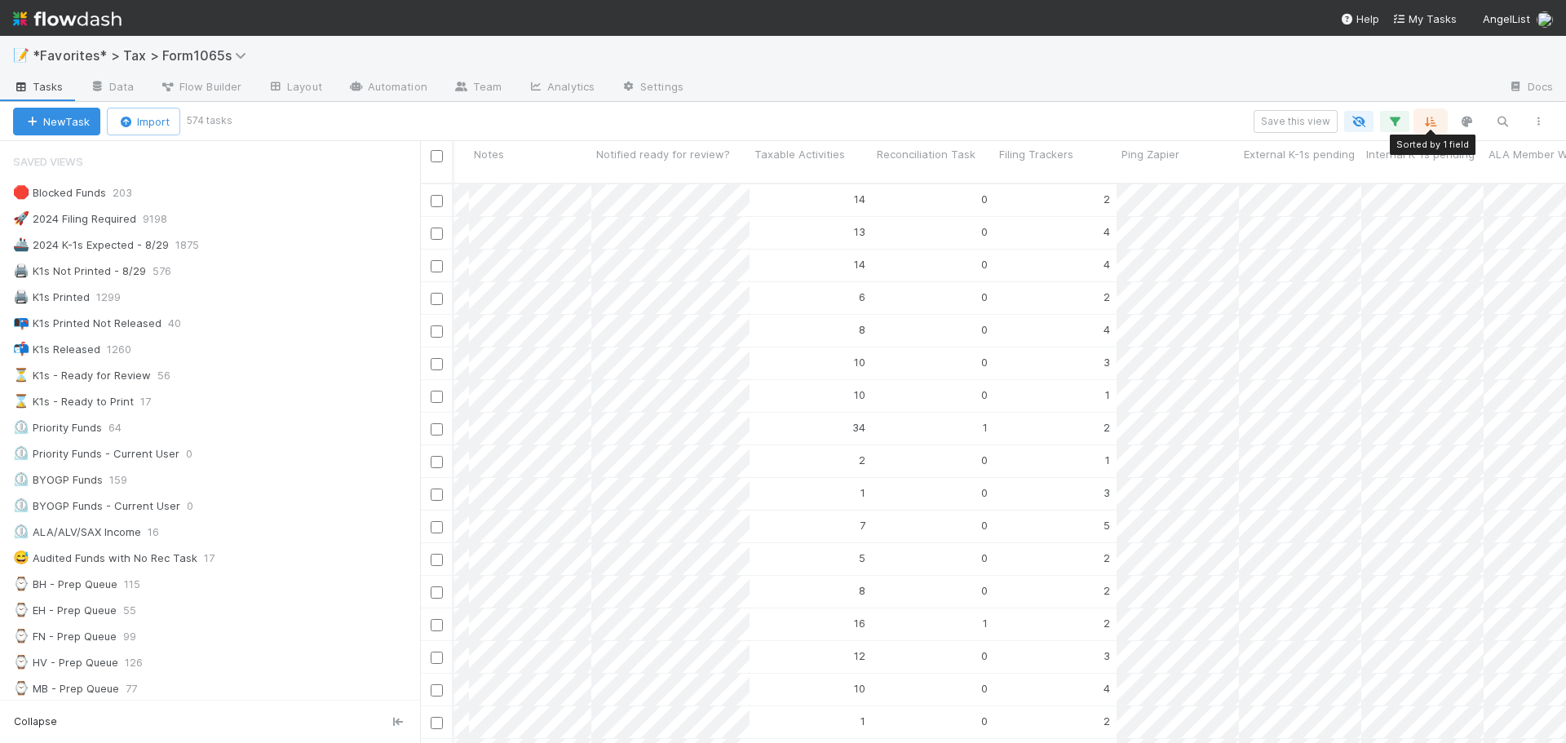
click at [1427, 117] on icon "button" at bounding box center [1431, 121] width 16 height 15
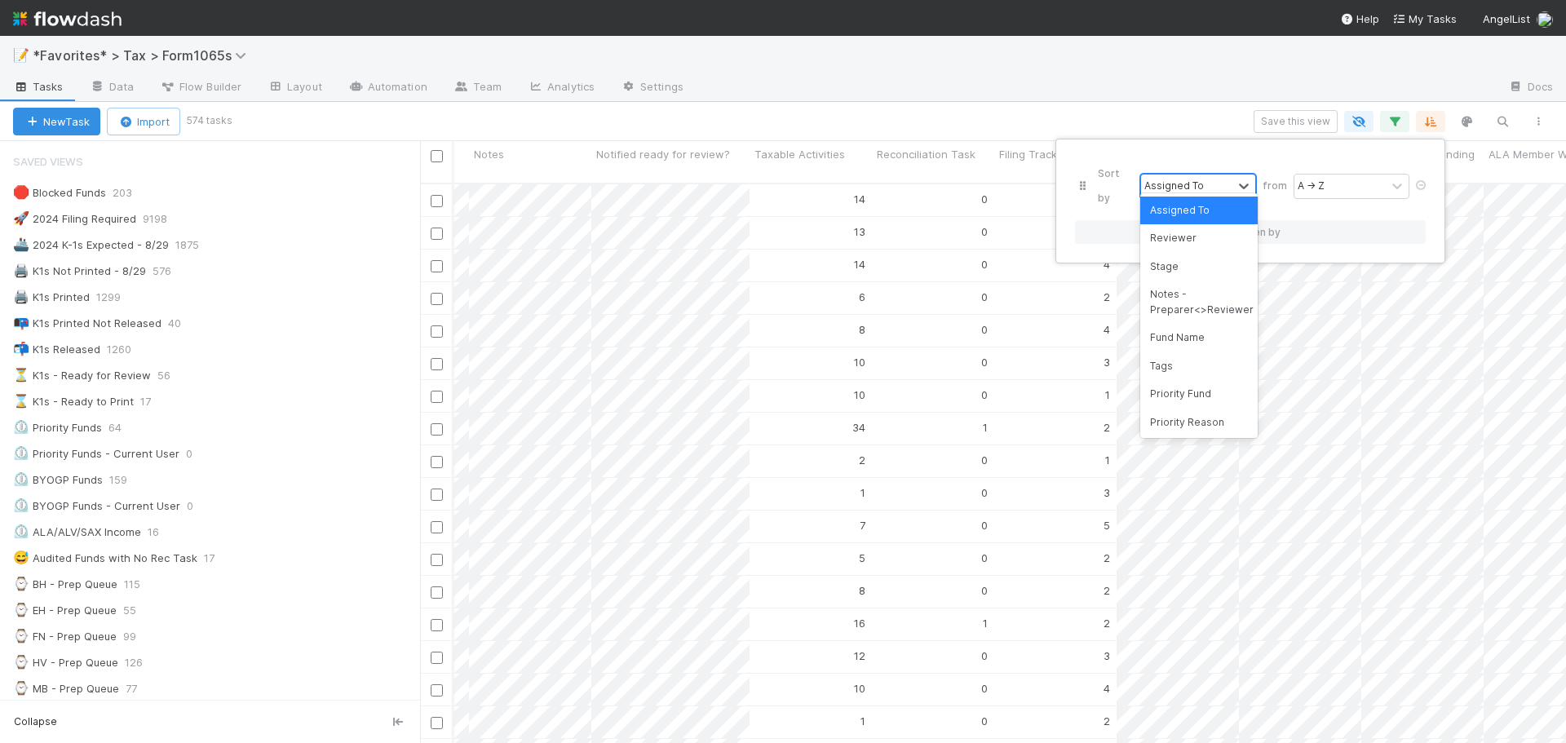
click at [1208, 175] on div "Assigned To" at bounding box center [1186, 187] width 91 height 24
type input "f"
click at [1202, 89] on div "Sort by option Assigned To focused, 1 of 42. 42 results available. Use Up and D…" at bounding box center [783, 371] width 1566 height 743
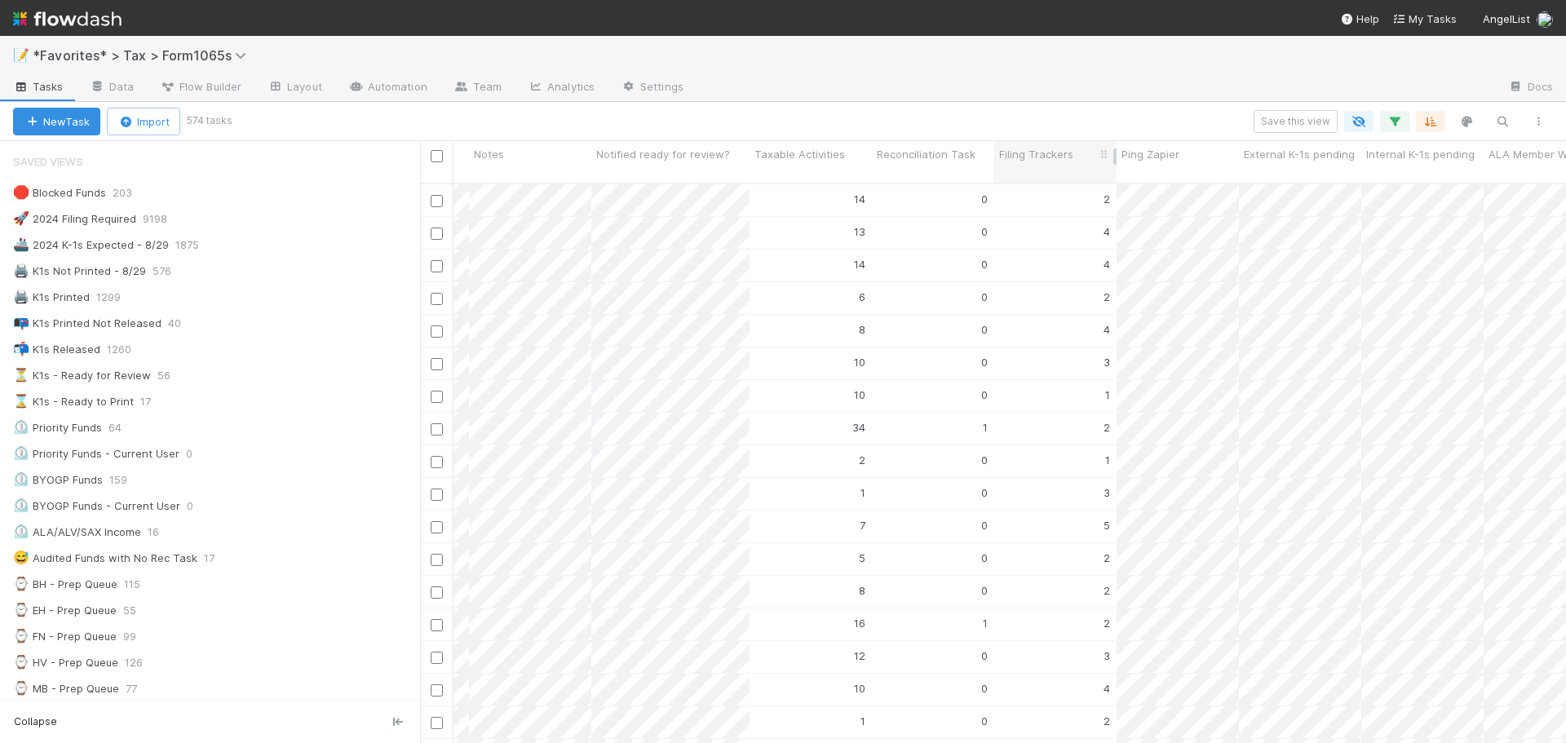
click at [1043, 153] on span "Filing Trackers" at bounding box center [1036, 154] width 74 height 16
click at [1068, 204] on div "Sort Higher → Lower" at bounding box center [1093, 209] width 186 height 24
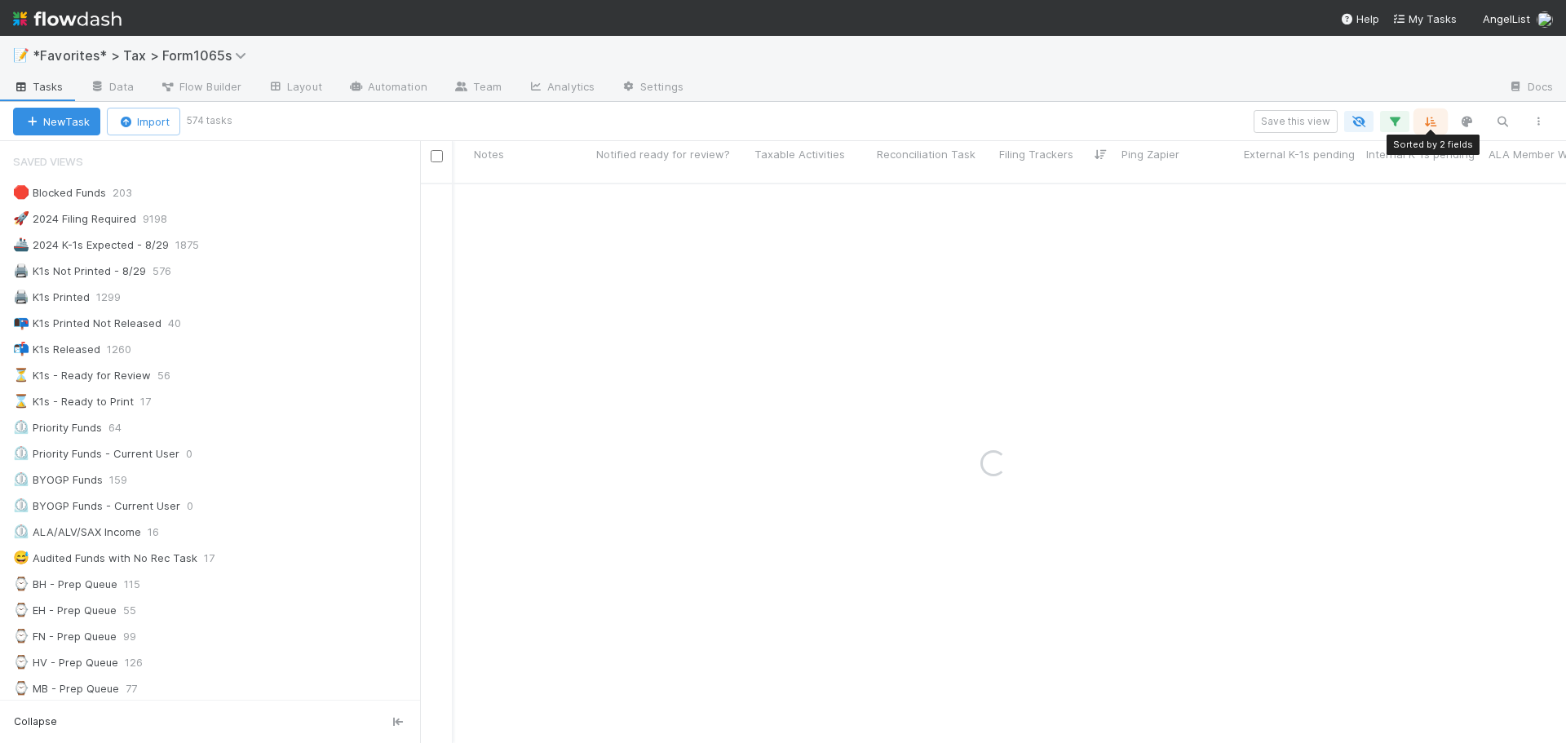
click at [1437, 126] on icon "button" at bounding box center [1431, 121] width 16 height 15
click at [1412, 234] on div at bounding box center [1417, 241] width 16 height 15
click at [1419, 236] on icon at bounding box center [1421, 241] width 16 height 10
click at [1419, 180] on icon at bounding box center [1421, 185] width 16 height 10
click at [1272, 109] on div "Sort by" at bounding box center [783, 371] width 1566 height 743
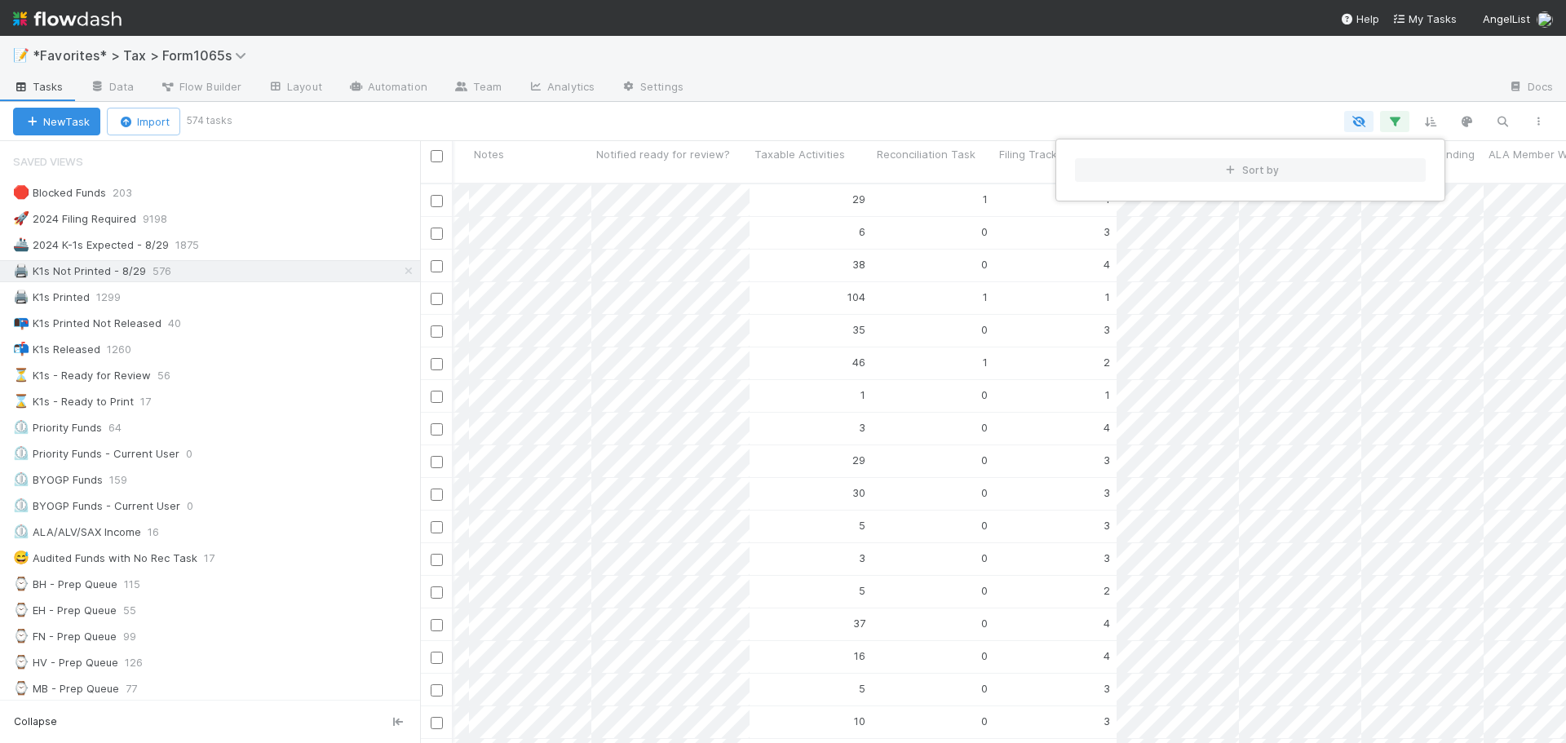
click at [1008, 126] on div "Sort by" at bounding box center [783, 371] width 1566 height 743
click at [1038, 151] on span "Filing Trackers" at bounding box center [1036, 154] width 74 height 16
click at [1078, 209] on div "Sort Higher → Lower" at bounding box center [1093, 209] width 186 height 24
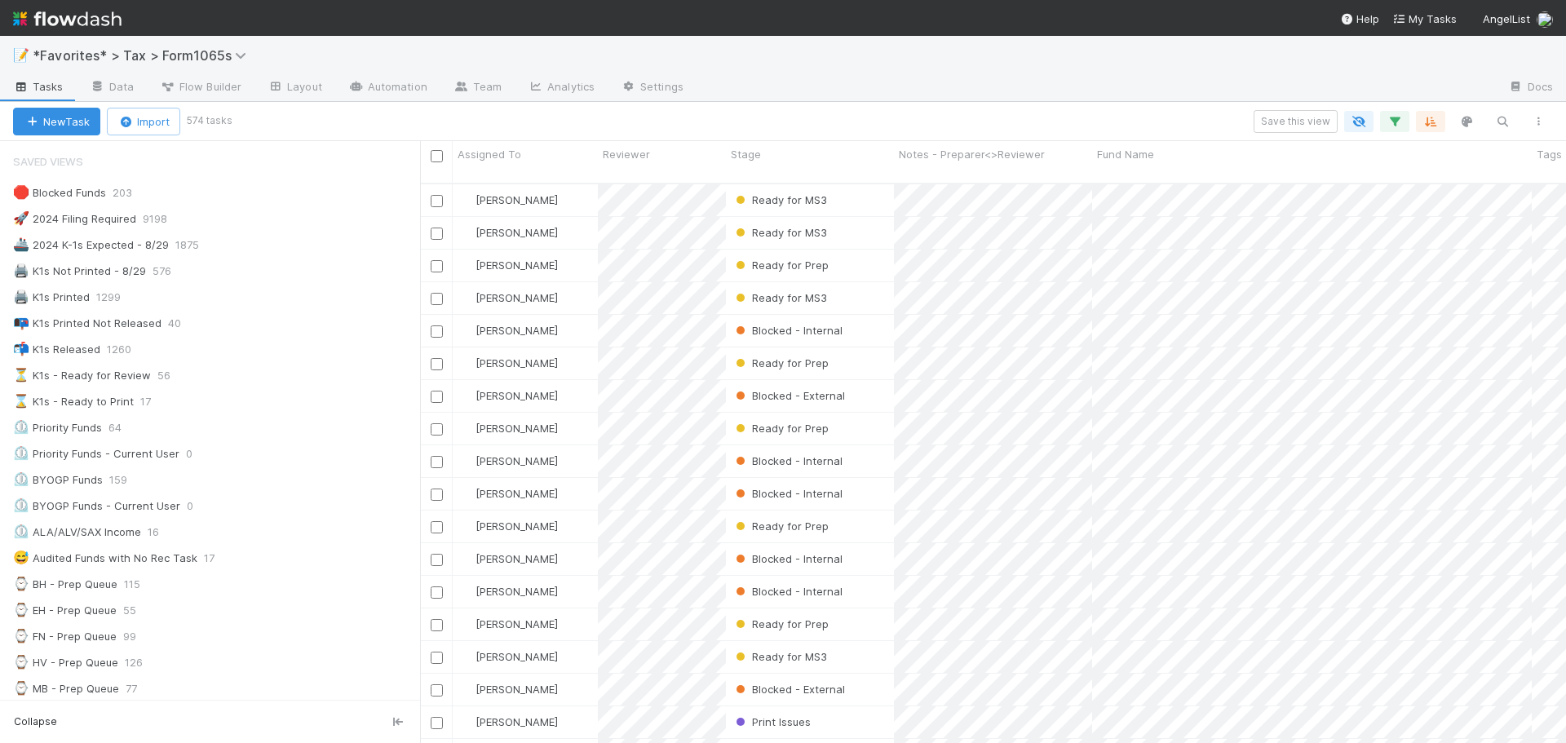
click at [960, 91] on div at bounding box center [1096, 88] width 799 height 26
click at [874, 225] on div "Ready for MS3" at bounding box center [810, 233] width 168 height 32
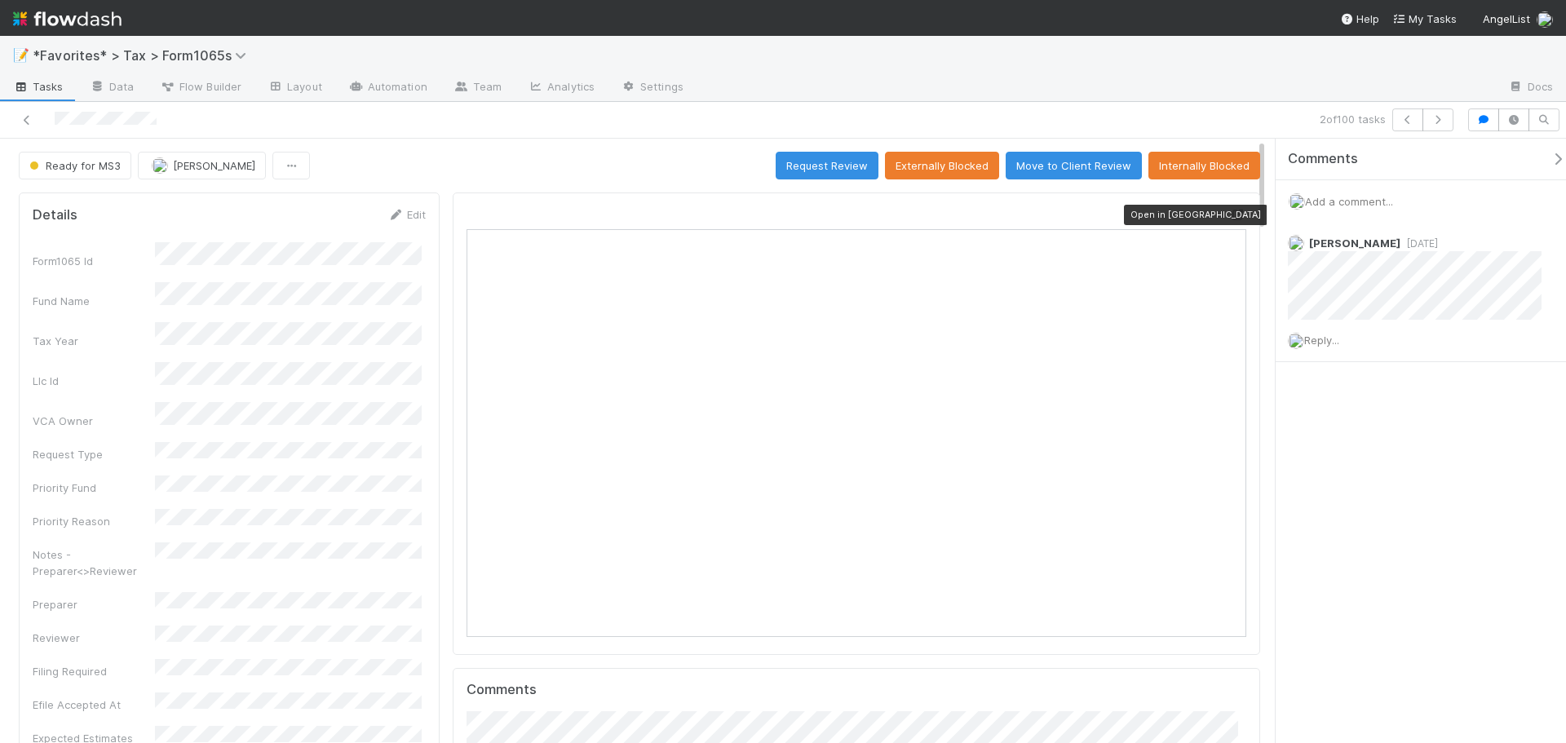
click at [1230, 216] on icon at bounding box center [1238, 215] width 16 height 11
click at [1398, 123] on button "button" at bounding box center [1407, 119] width 31 height 23
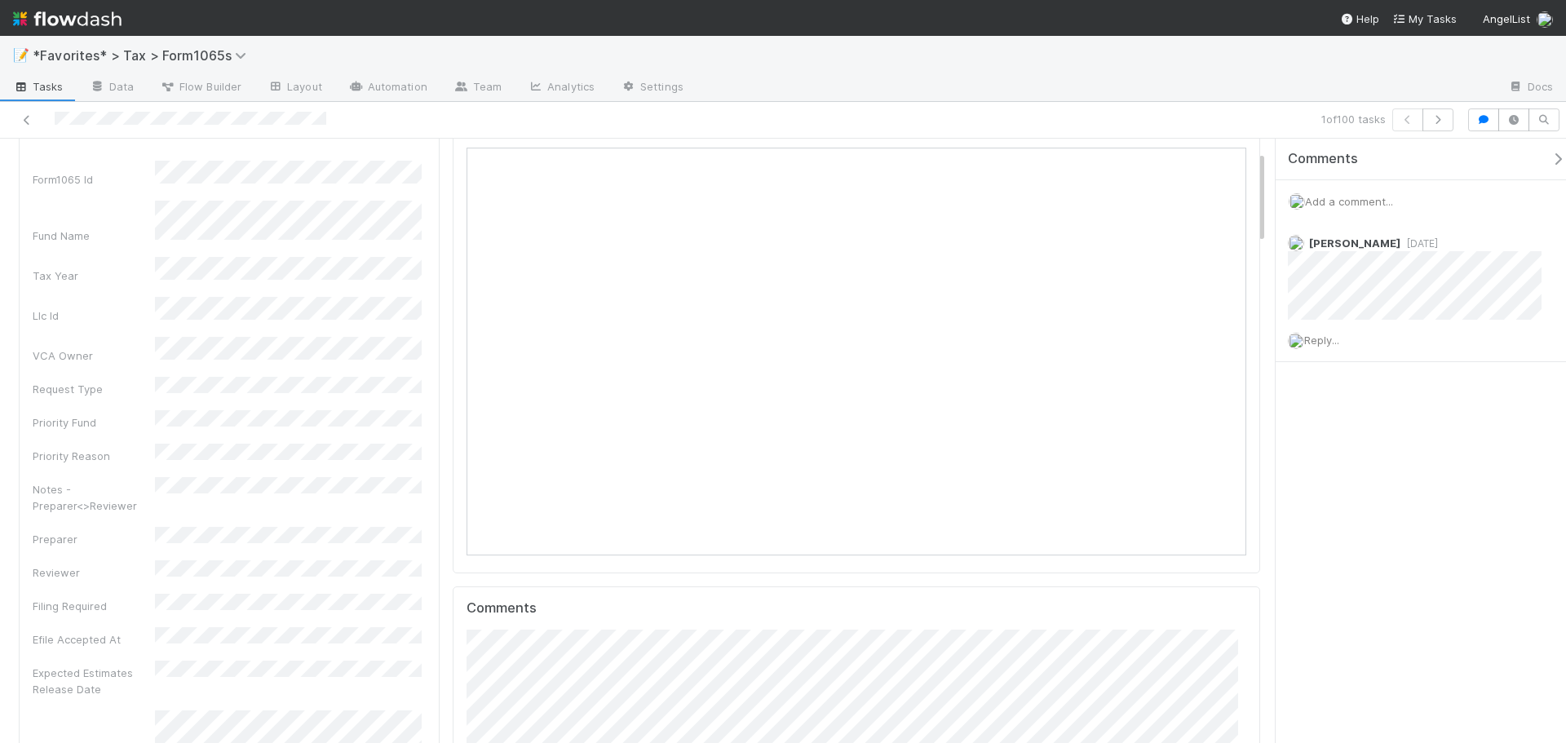
scroll to position [319, 377]
click at [29, 125] on icon at bounding box center [27, 120] width 16 height 11
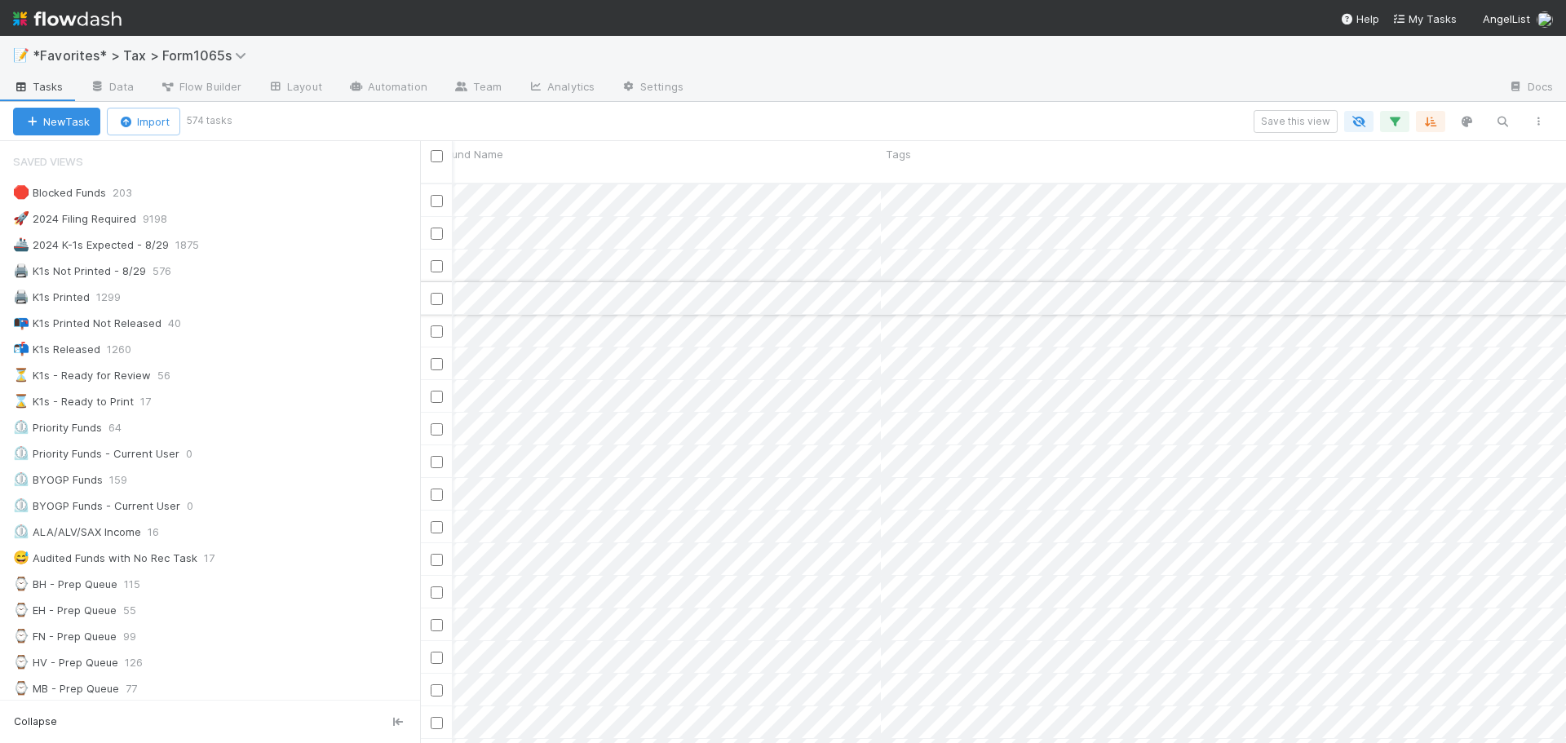
scroll to position [0, 456]
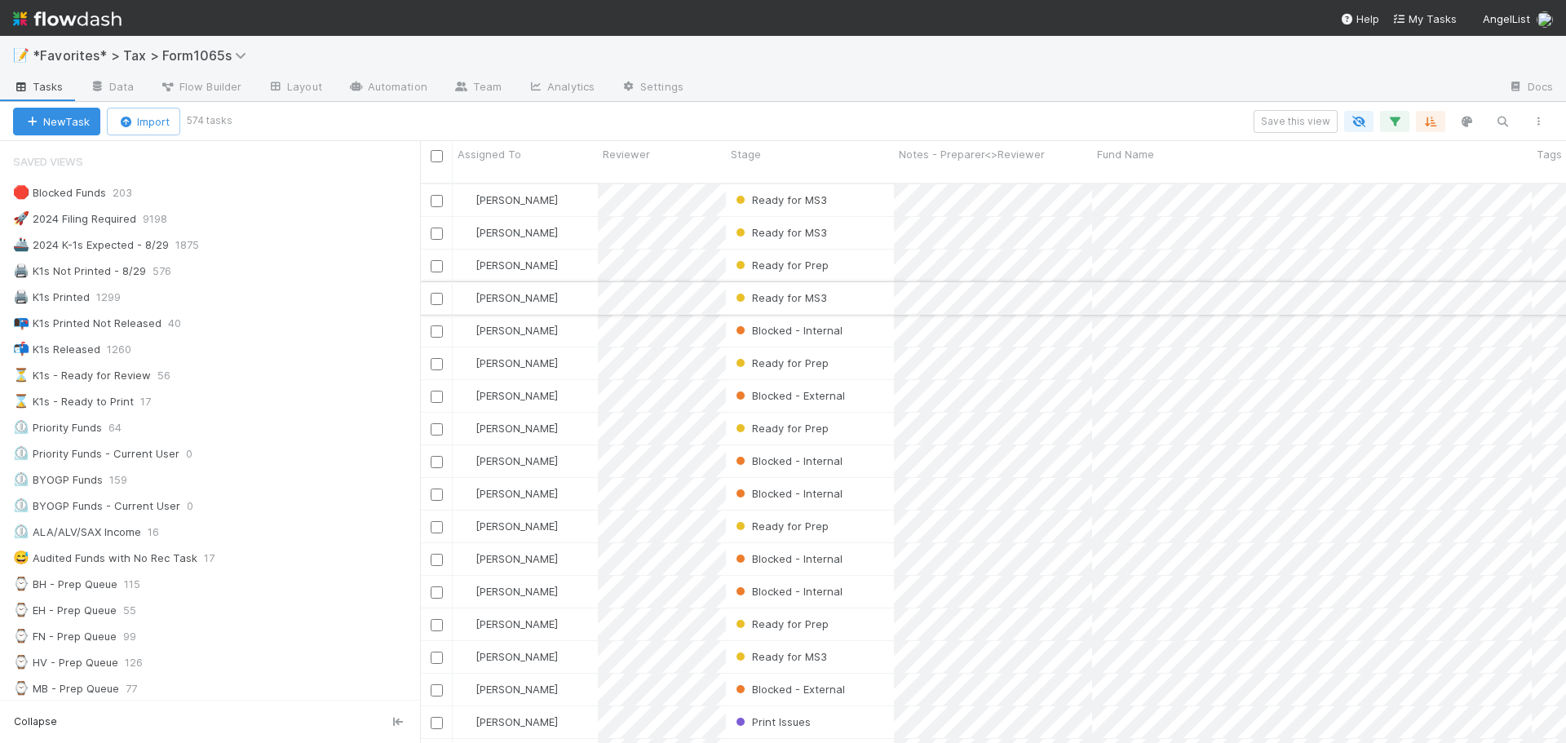
click at [861, 289] on div "Ready for MS3" at bounding box center [810, 298] width 168 height 32
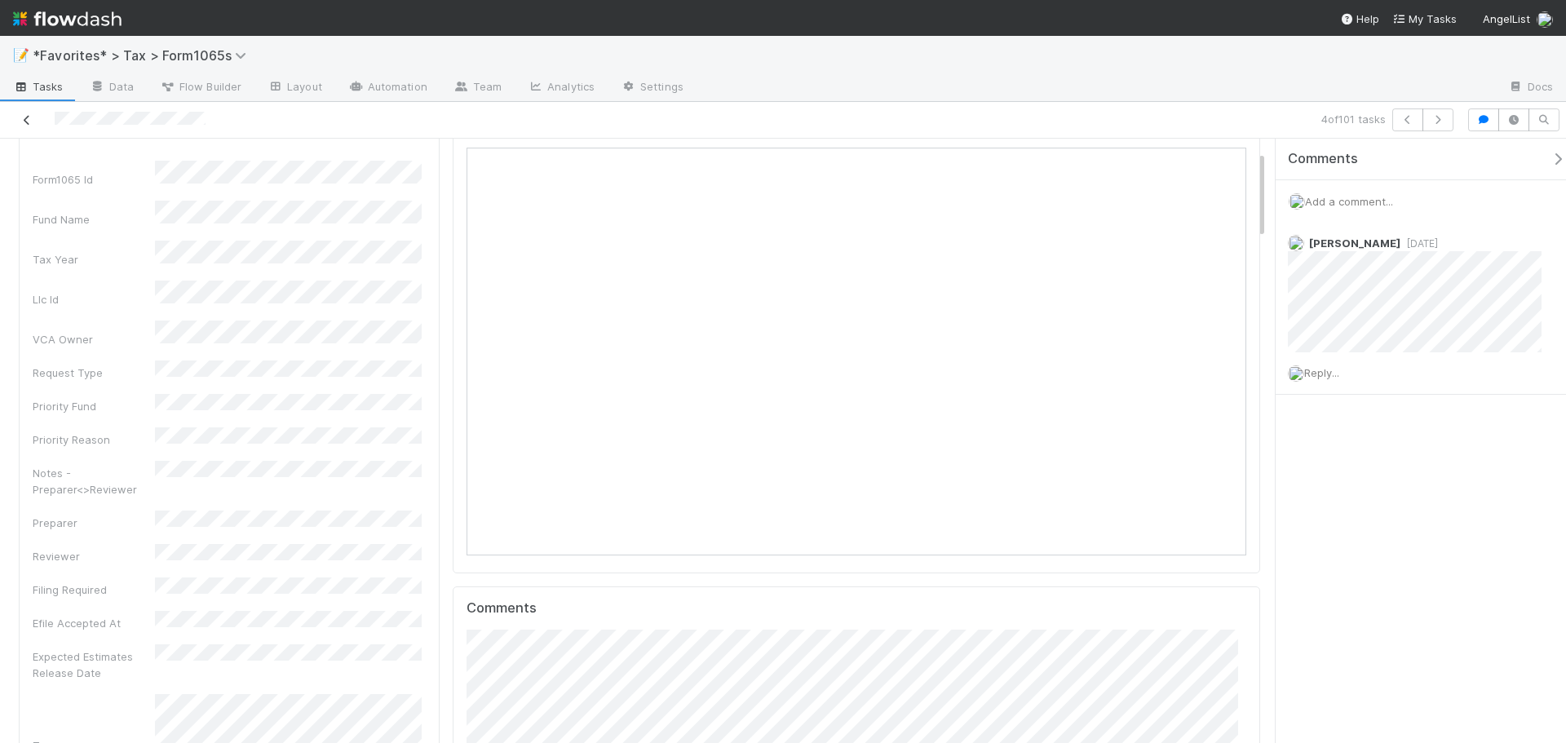
click at [32, 122] on icon at bounding box center [27, 120] width 16 height 11
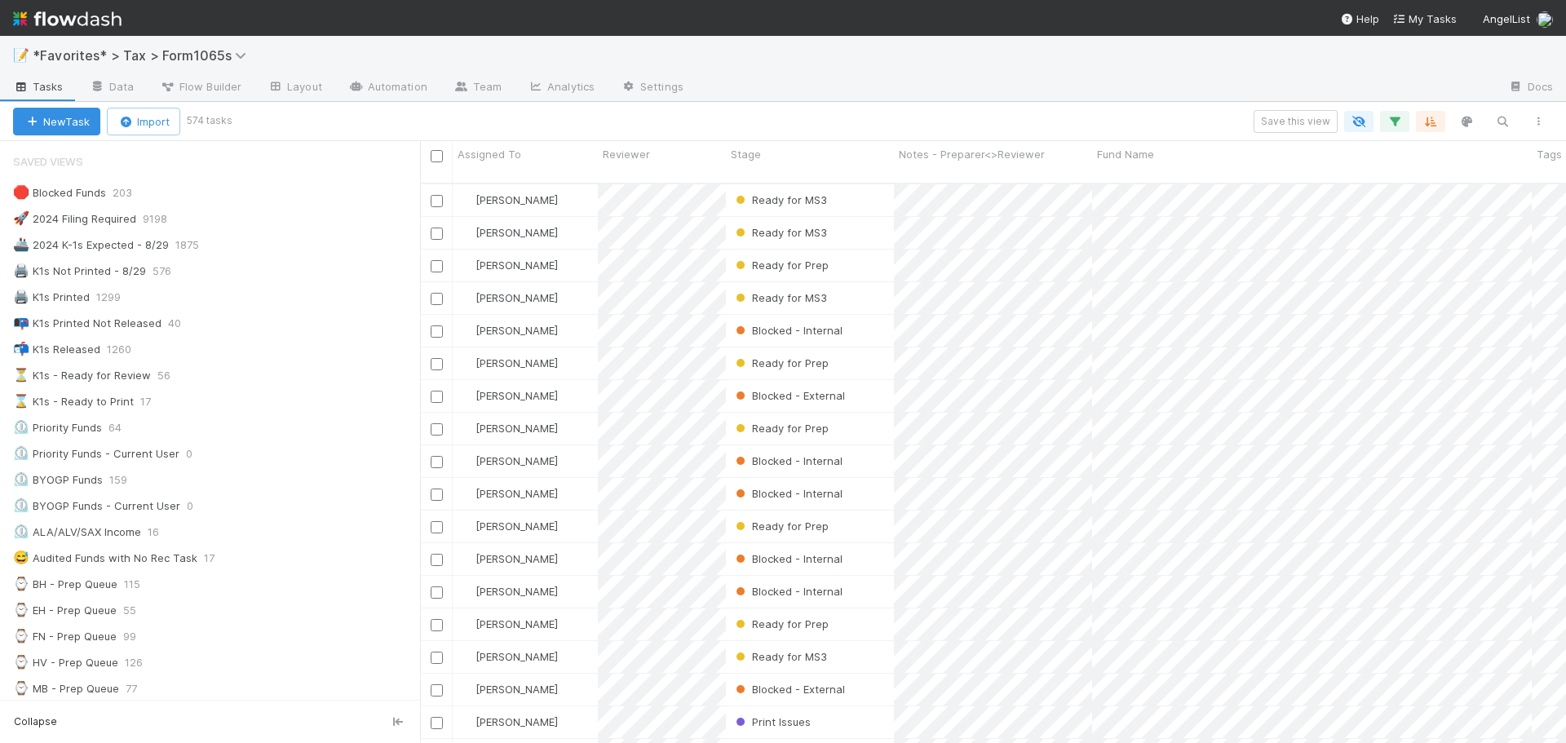
click at [1231, 91] on div at bounding box center [1096, 88] width 799 height 26
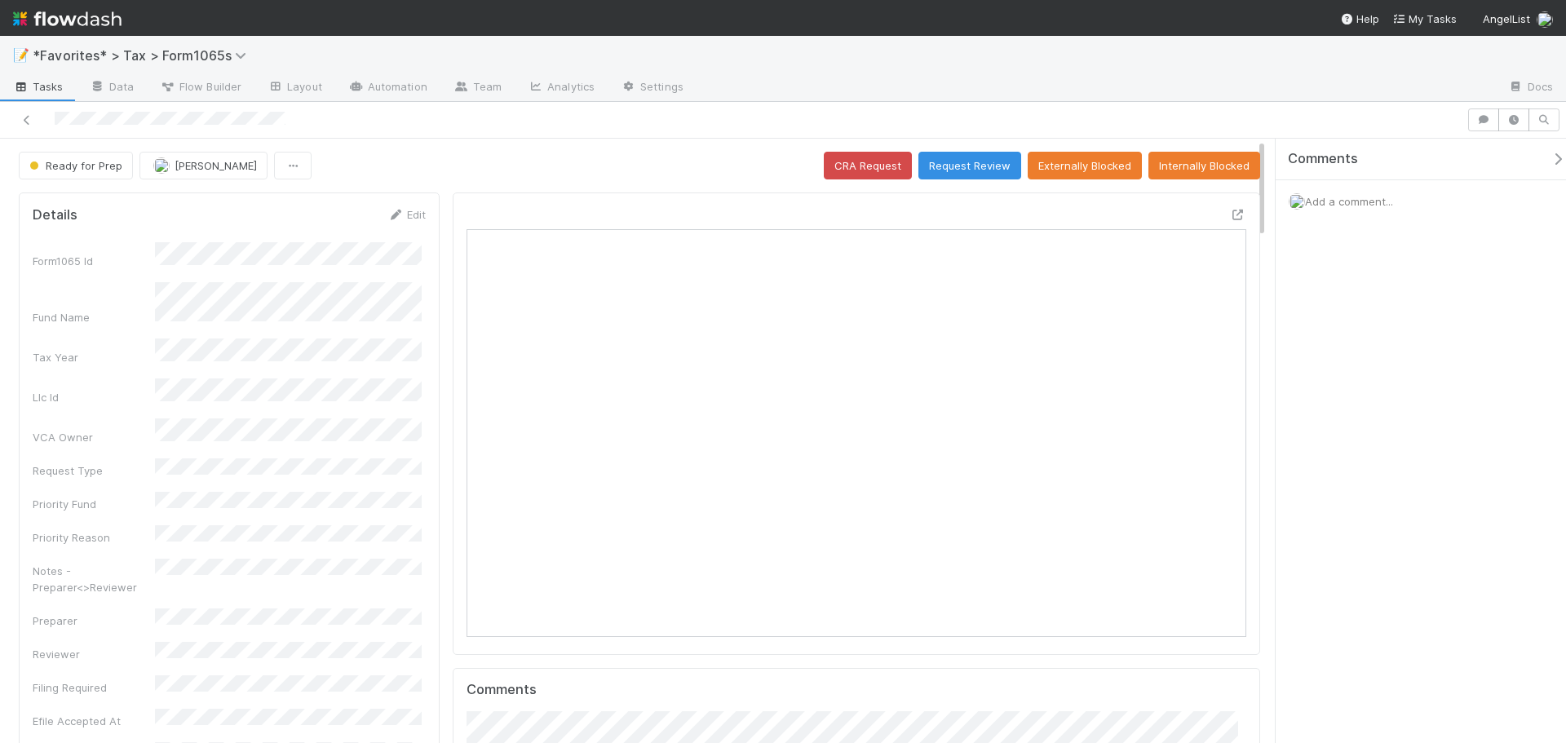
scroll to position [319, 759]
click at [1372, 201] on span "Add a comment..." at bounding box center [1349, 201] width 88 height 13
click at [1334, 464] on button "Add Comment" at bounding box center [1349, 453] width 95 height 28
